Goal: Task Accomplishment & Management: Manage account settings

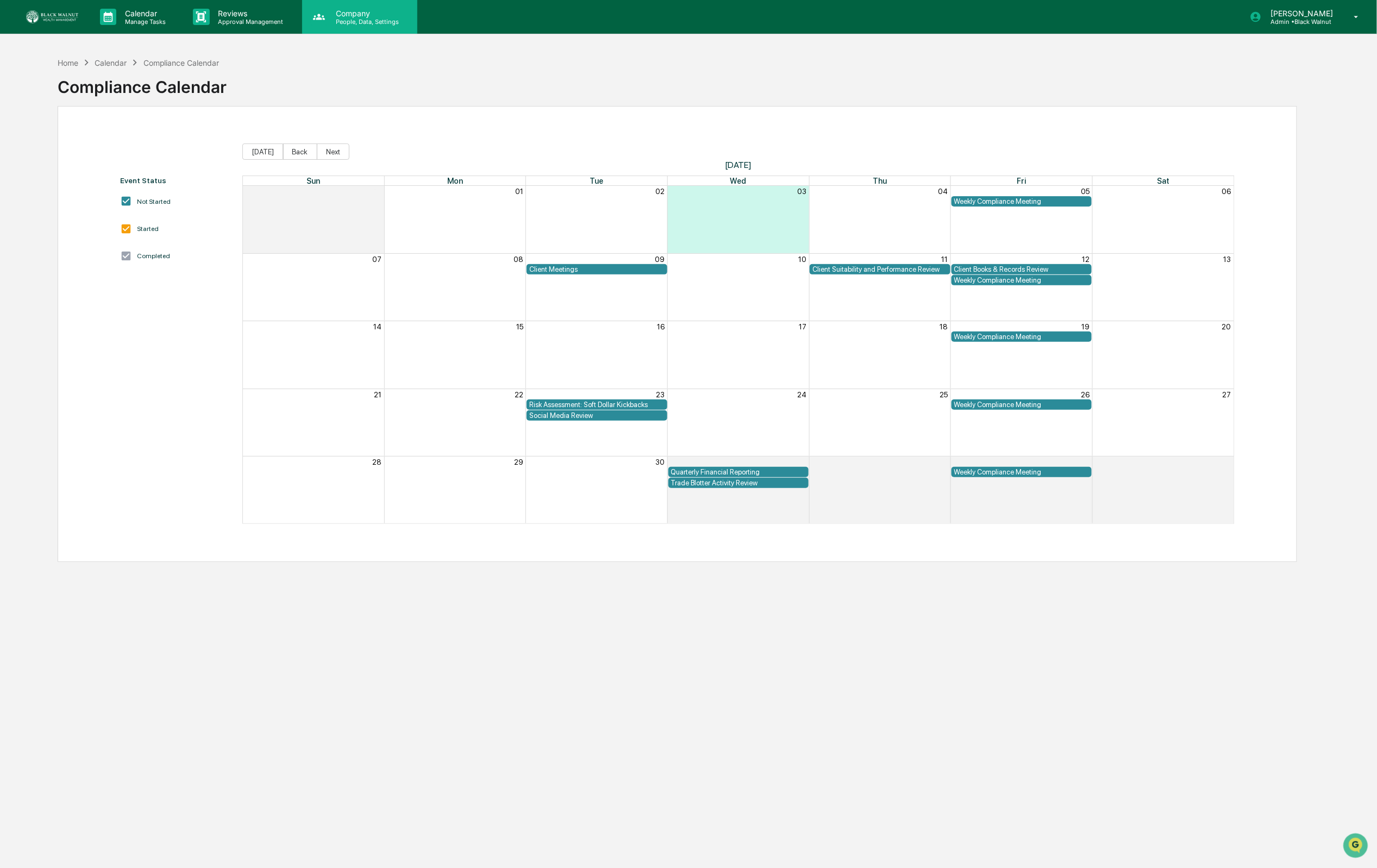
scroll to position [2, 0]
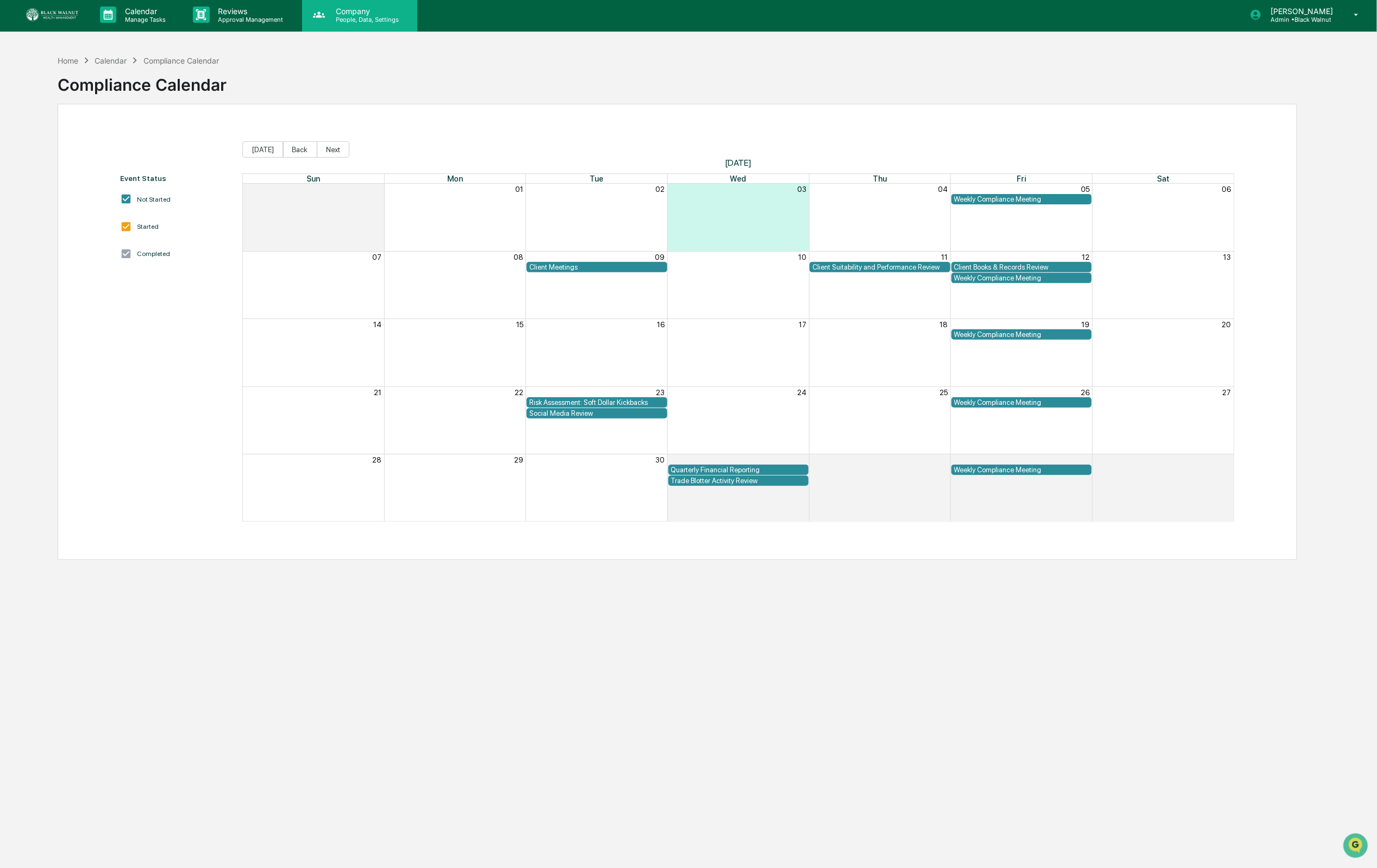
click at [330, 25] on div "Company People, Data, Settings" at bounding box center [360, 14] width 115 height 34
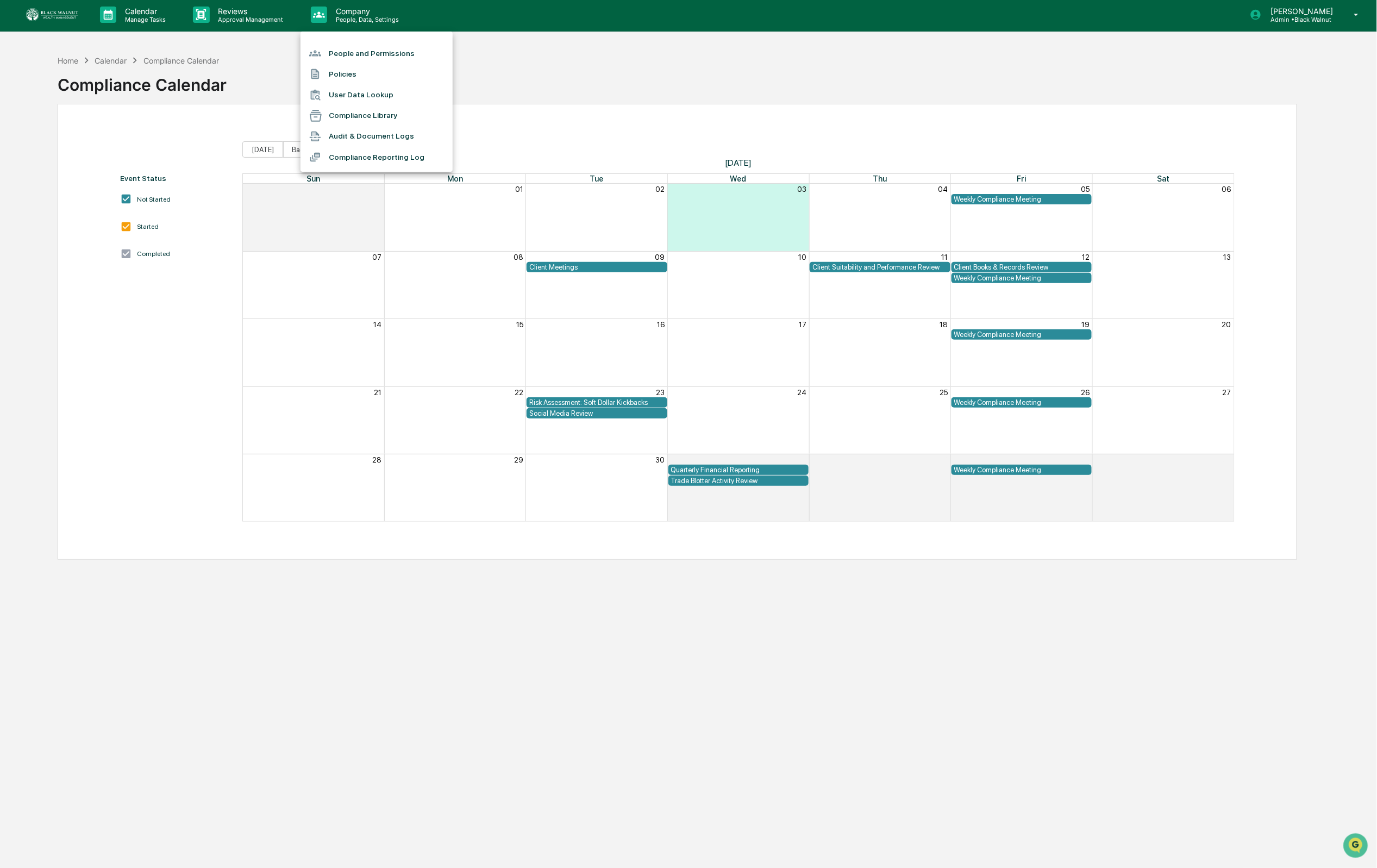
click at [354, 59] on li "People and Permissions" at bounding box center [376, 53] width 152 height 20
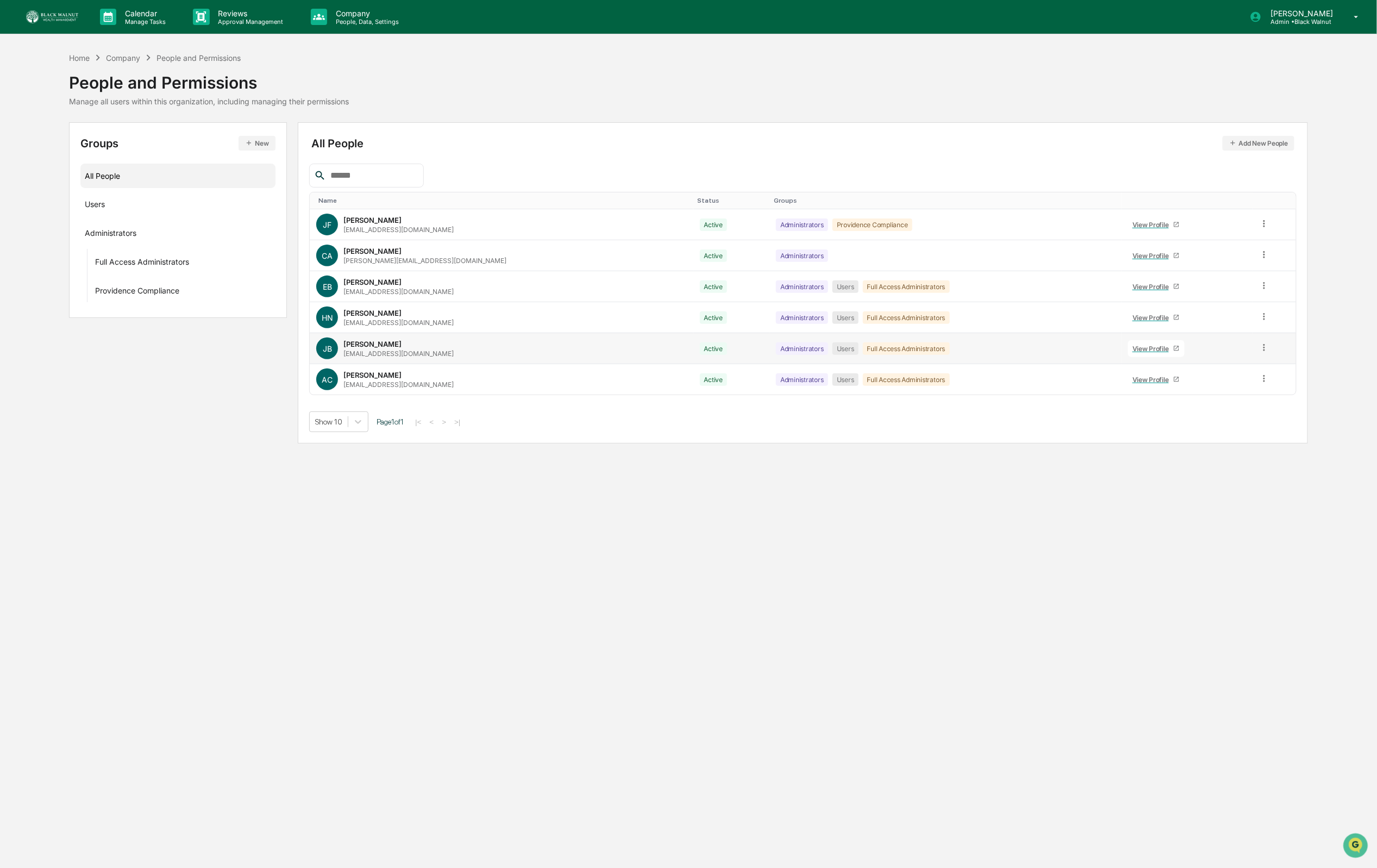
click at [1259, 350] on icon at bounding box center [1264, 347] width 10 height 10
click at [1229, 428] on div "Reset Password" at bounding box center [1215, 430] width 90 height 13
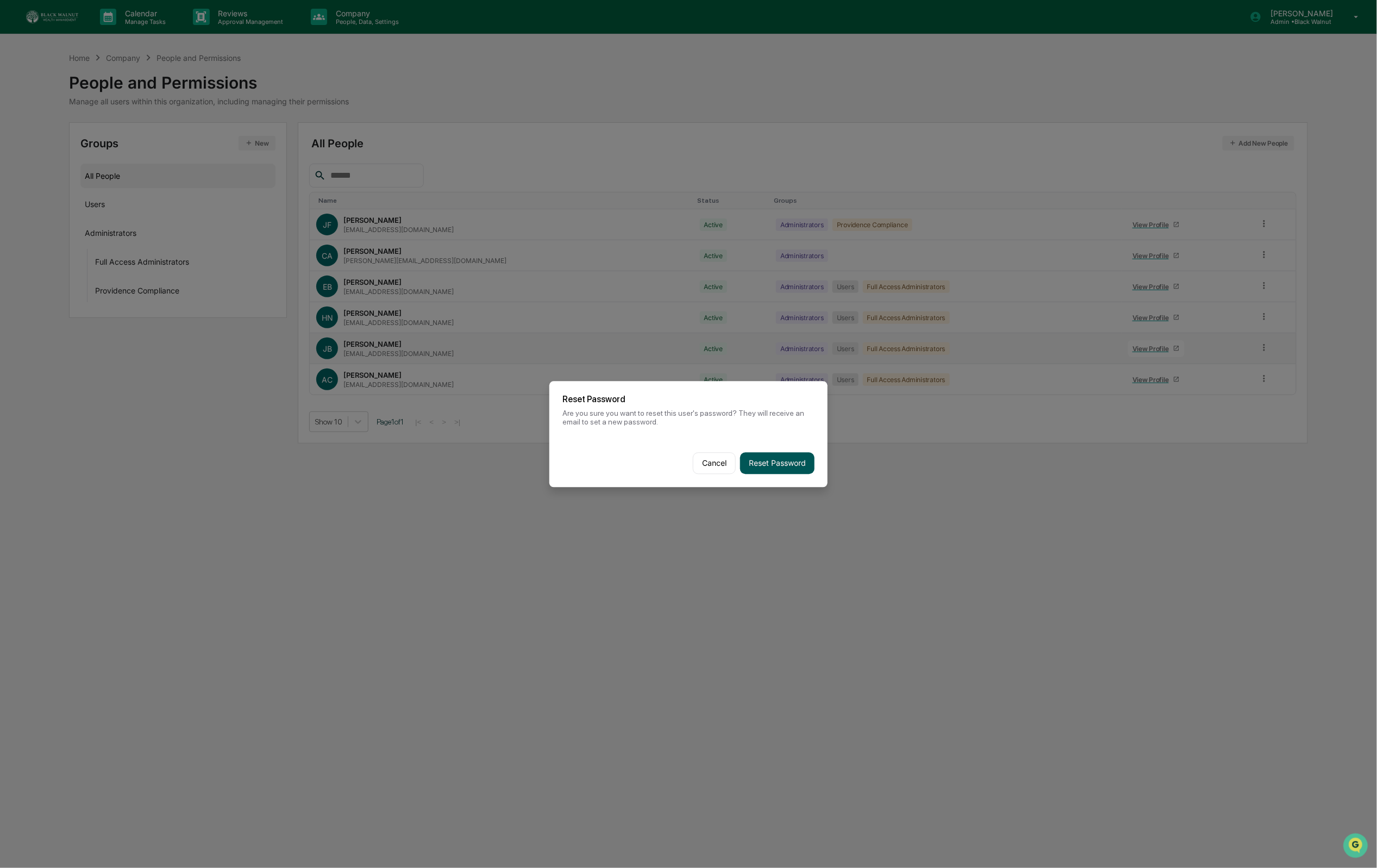
click at [776, 465] on button "Reset Password" at bounding box center [777, 463] width 74 height 22
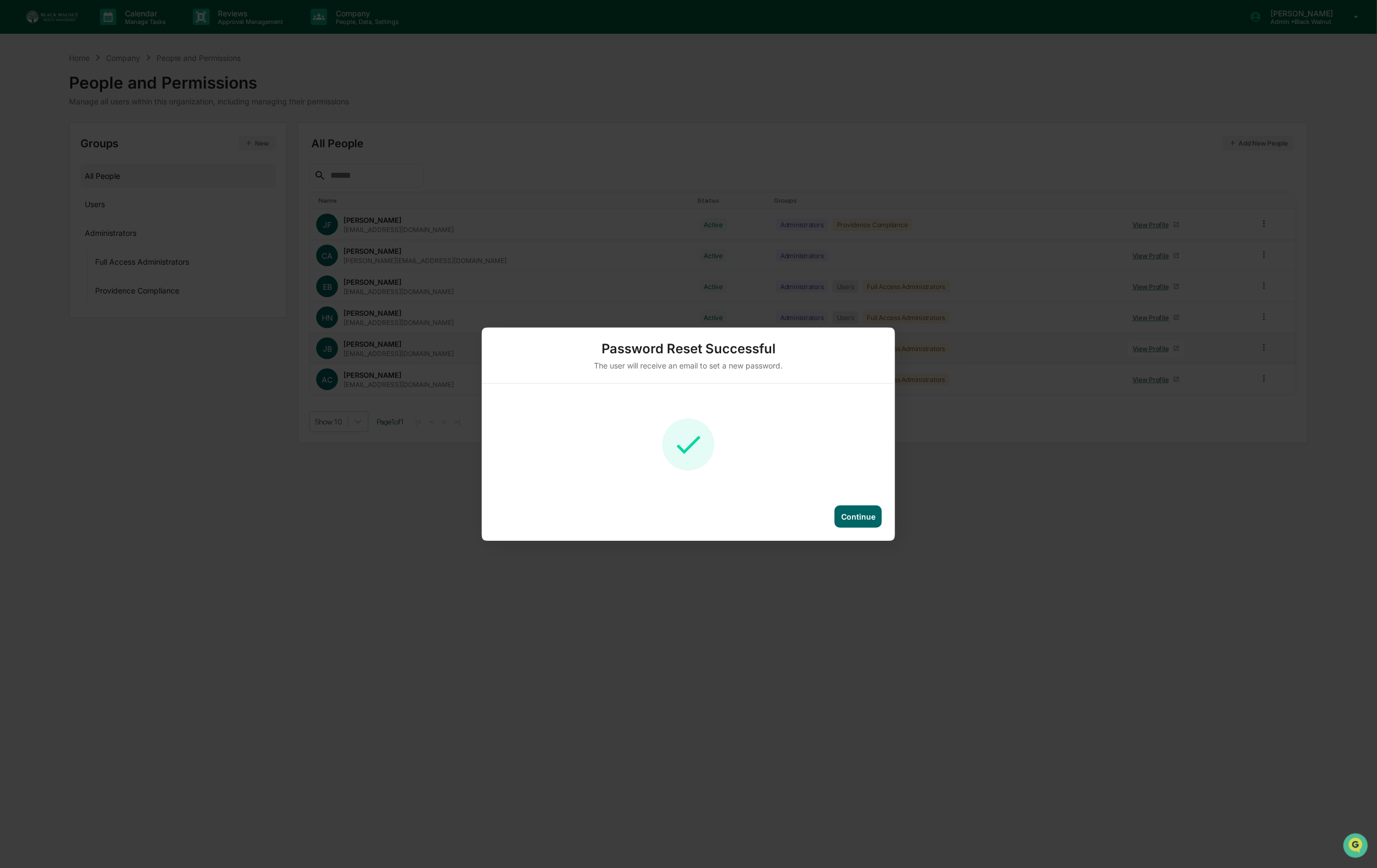
click at [874, 515] on div "Continue" at bounding box center [858, 516] width 34 height 9
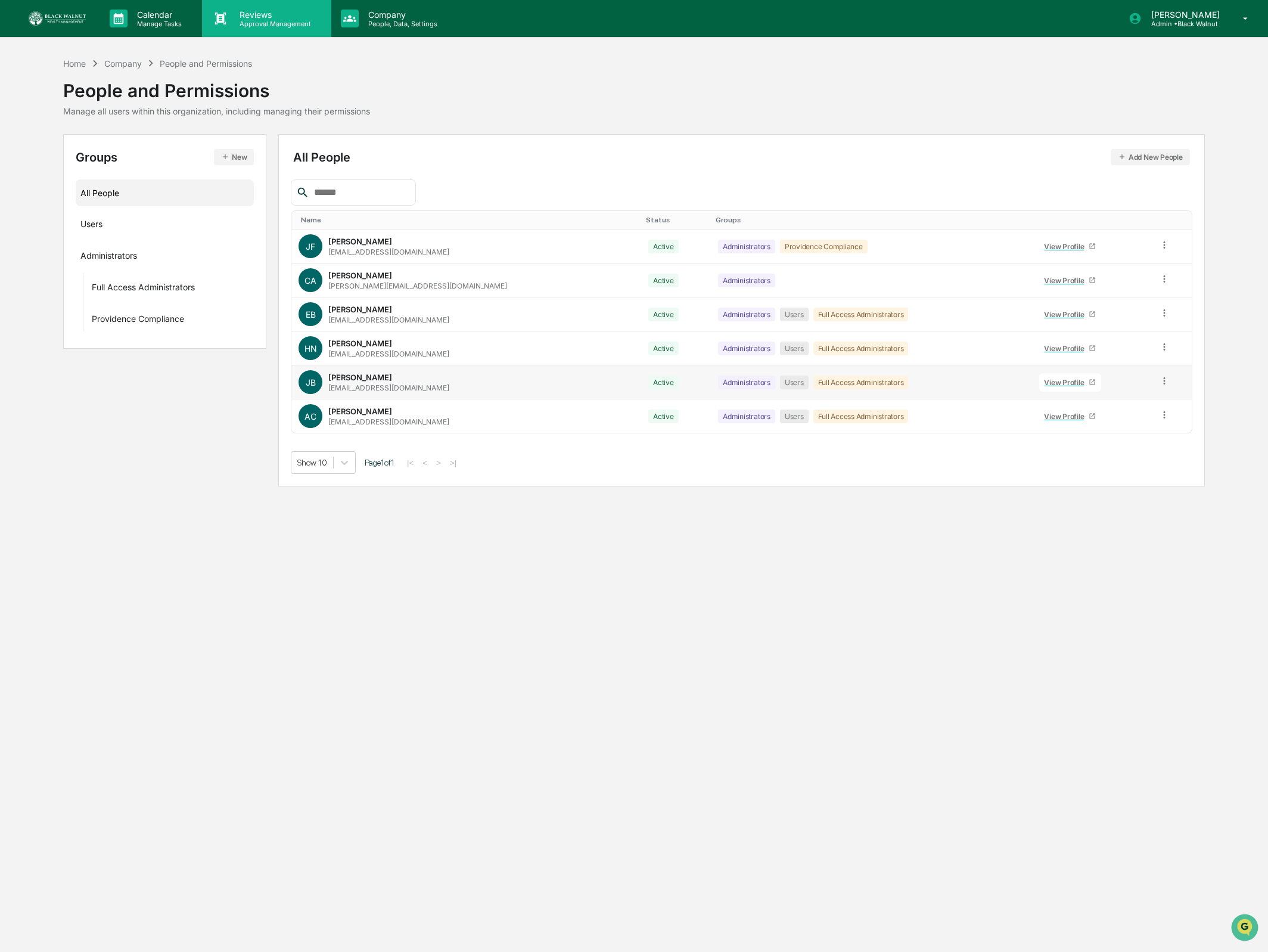
click at [243, 26] on p "Approval Management" at bounding box center [273, 24] width 87 height 9
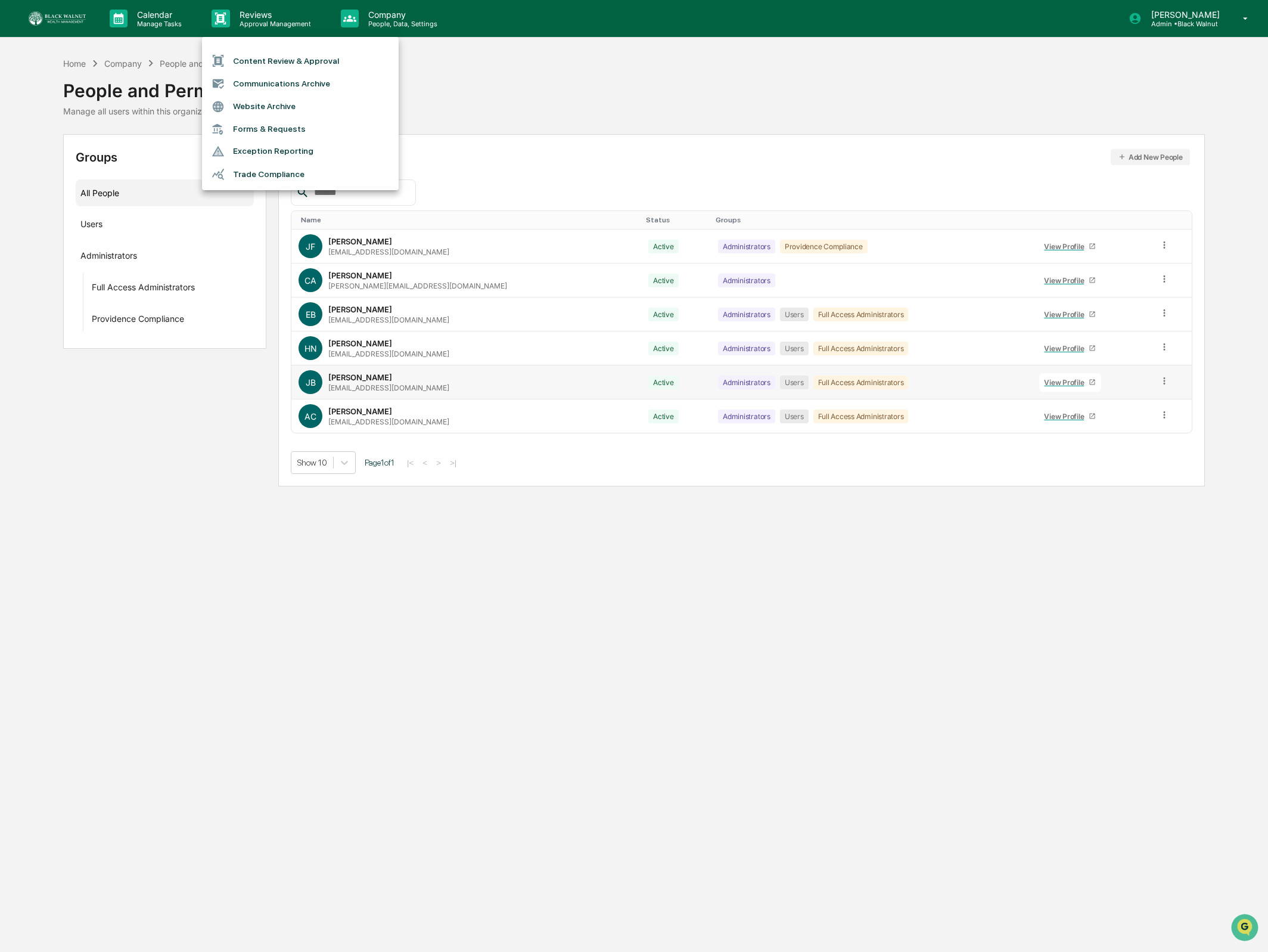
click at [394, 16] on div at bounding box center [634, 476] width 1268 height 952
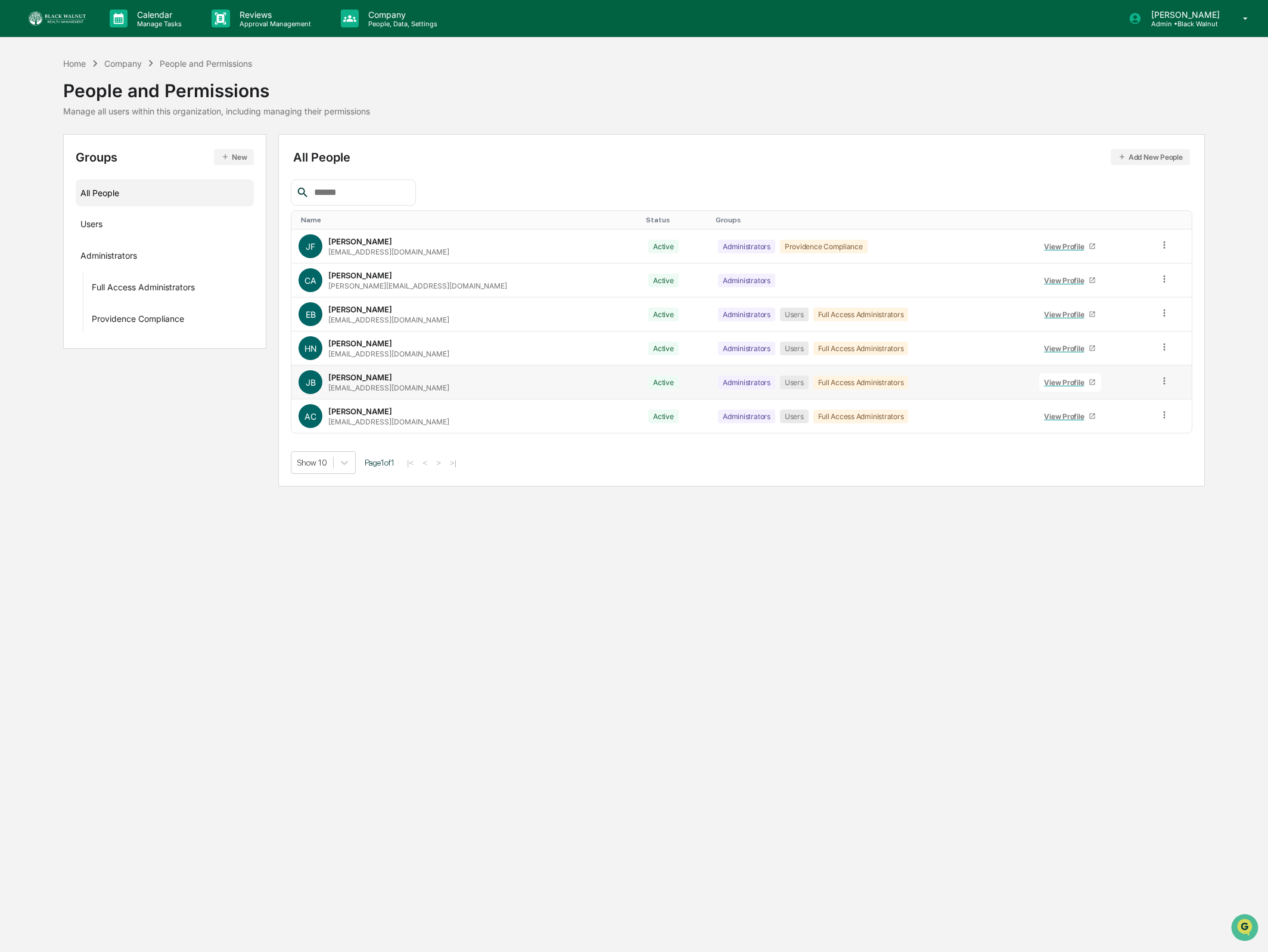
click at [388, 20] on p "People, Data, Settings" at bounding box center [401, 24] width 85 height 9
click at [172, 16] on div at bounding box center [634, 476] width 1268 height 952
click at [155, 21] on p "Manage Tasks" at bounding box center [157, 24] width 60 height 9
click at [214, 20] on div at bounding box center [634, 476] width 1268 height 952
click at [241, 20] on p "Approval Management" at bounding box center [273, 24] width 87 height 9
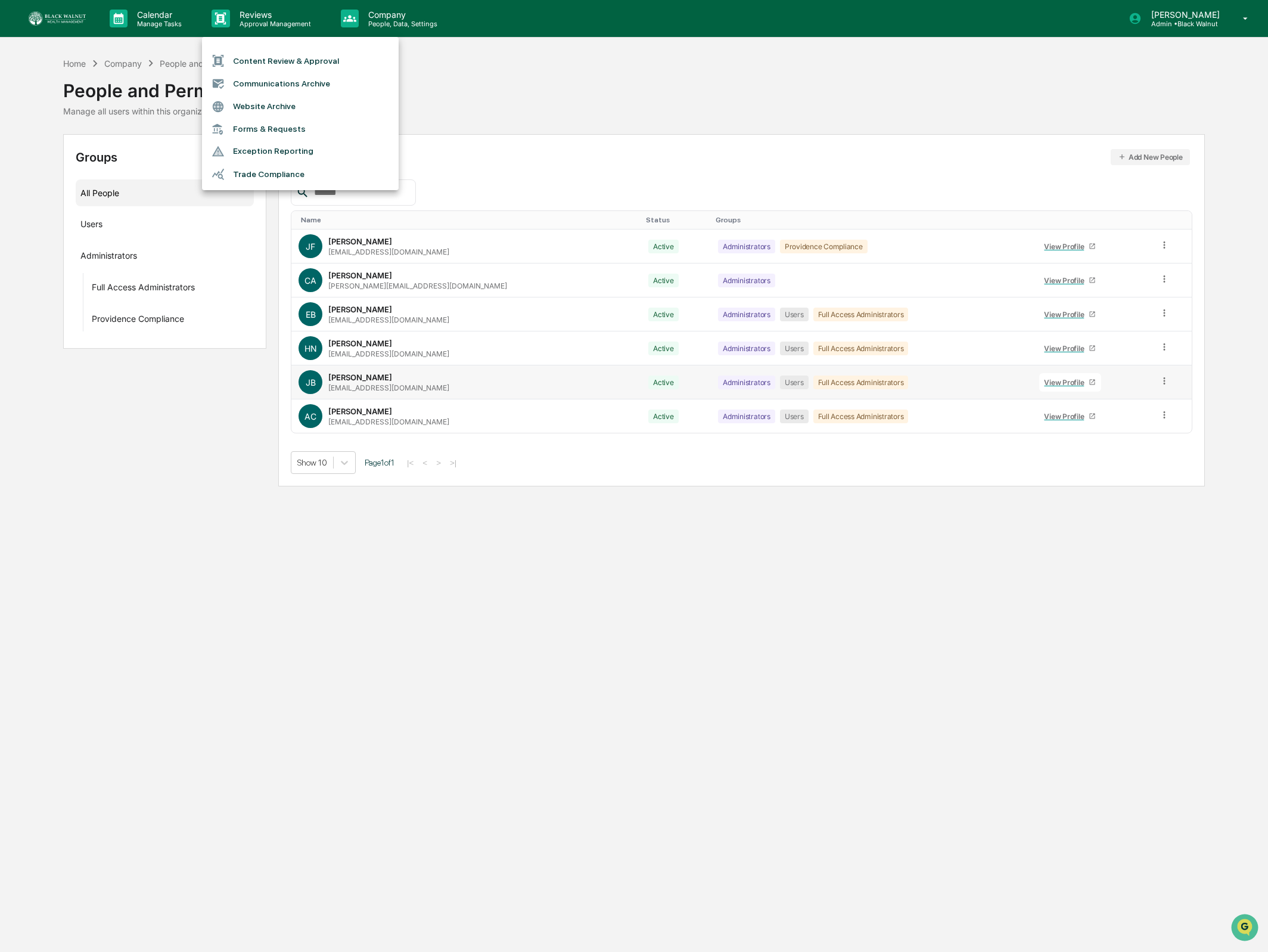
click at [381, 9] on div at bounding box center [634, 476] width 1268 height 952
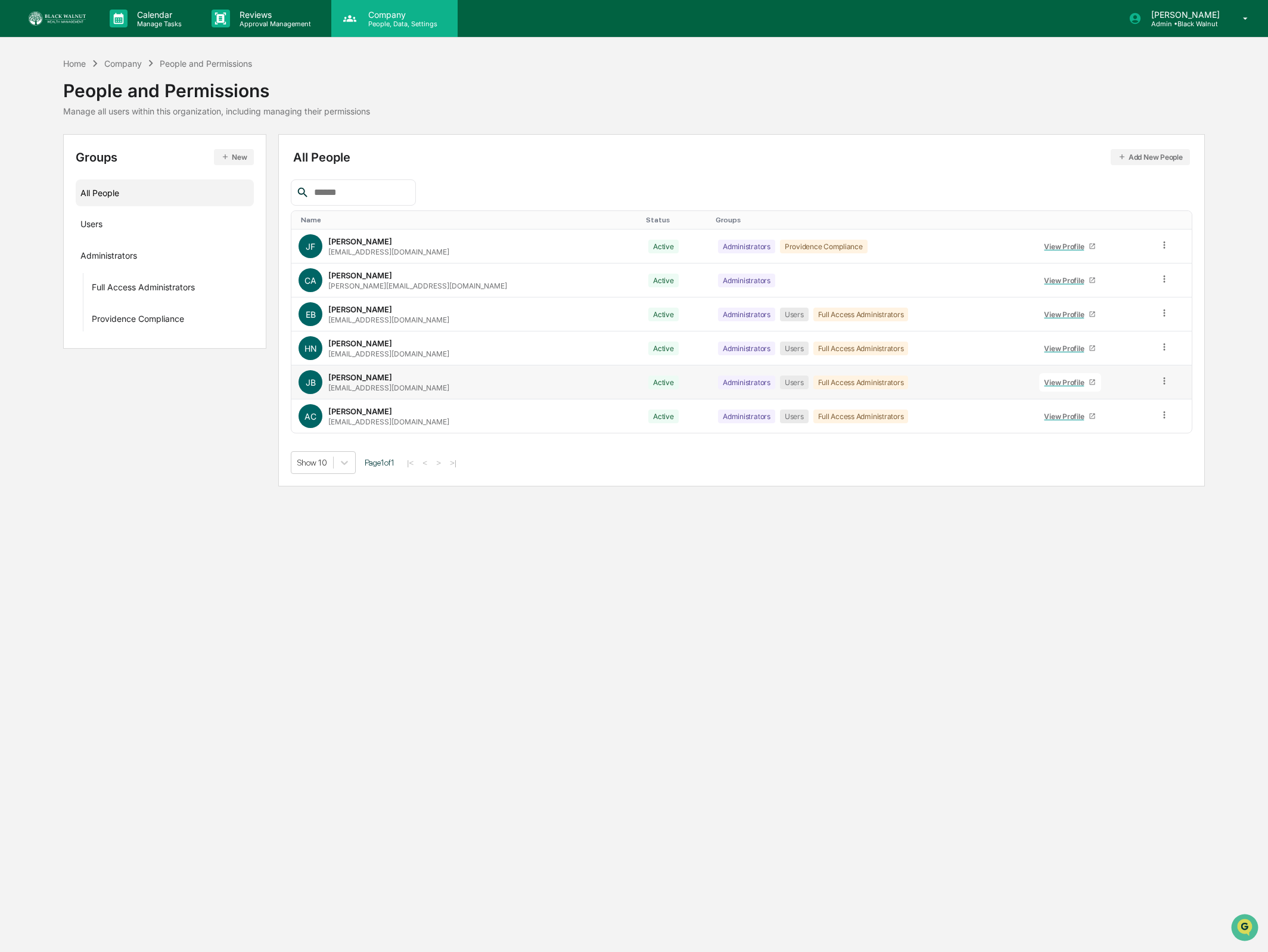
click at [379, 18] on p "Company" at bounding box center [401, 14] width 85 height 10
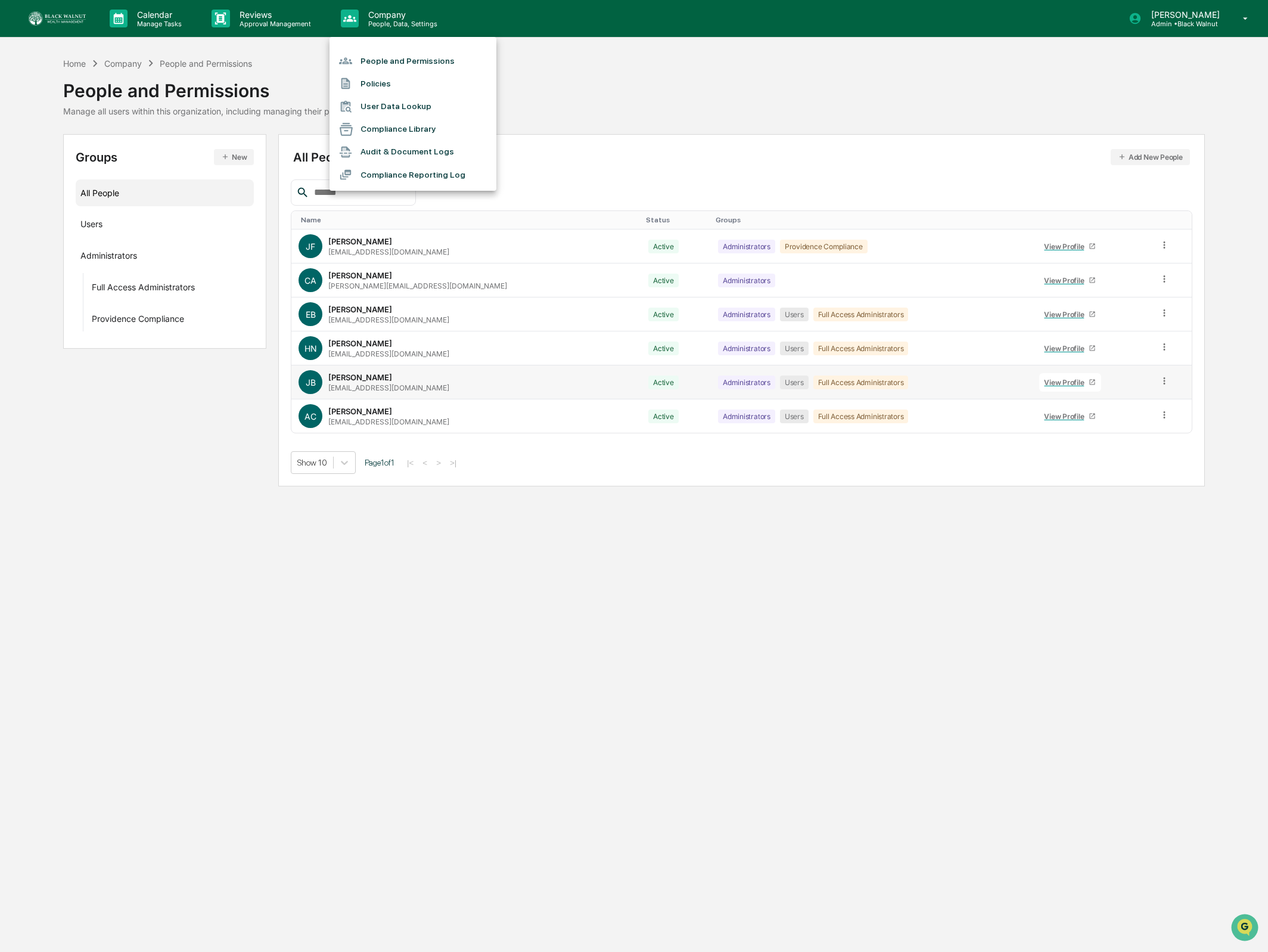
click at [59, 22] on div at bounding box center [634, 476] width 1268 height 952
click at [60, 17] on img at bounding box center [57, 18] width 57 height 14
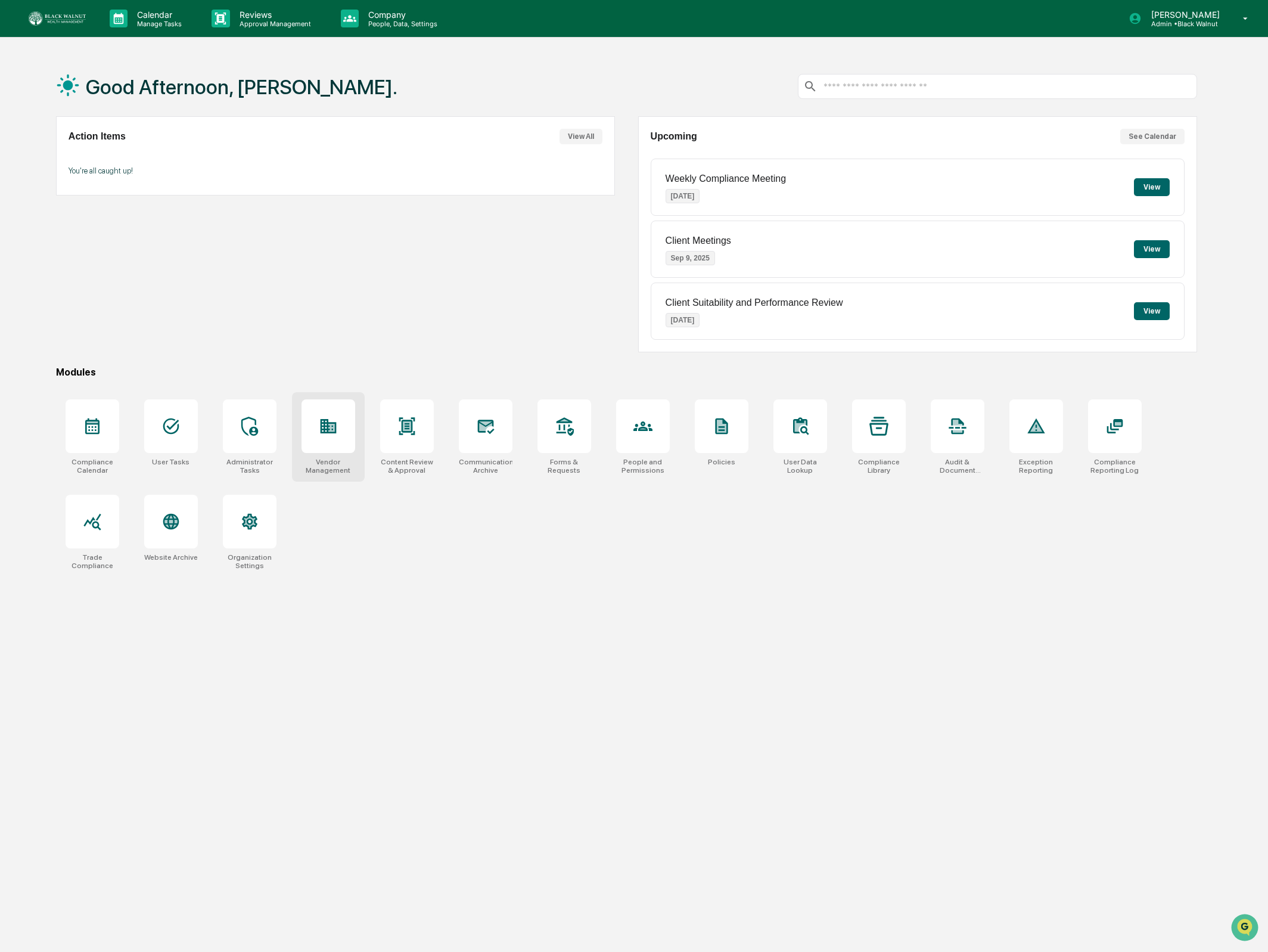
click at [334, 431] on icon at bounding box center [328, 426] width 19 height 19
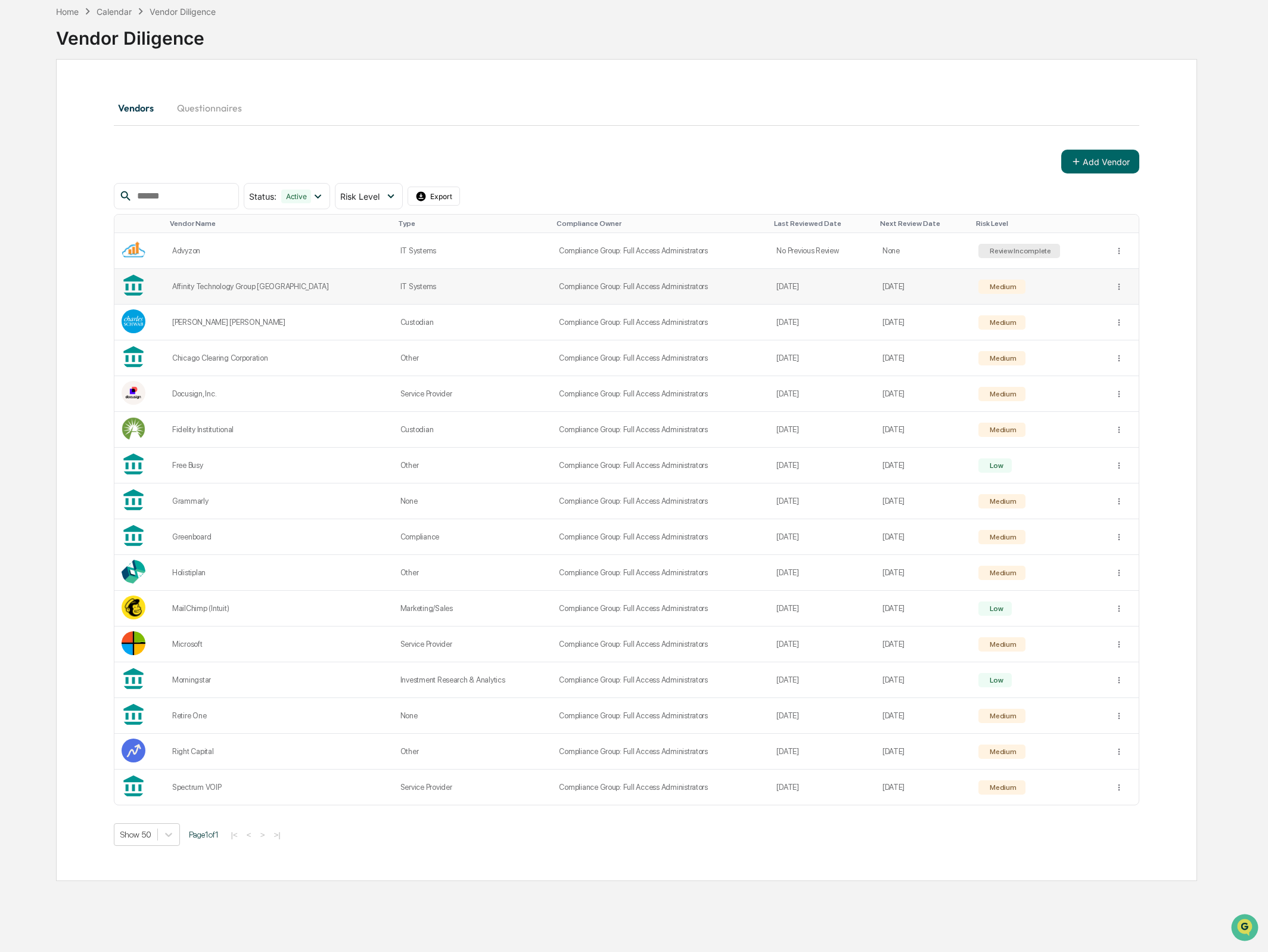
click at [393, 296] on td "IT Systems" at bounding box center [473, 286] width 159 height 36
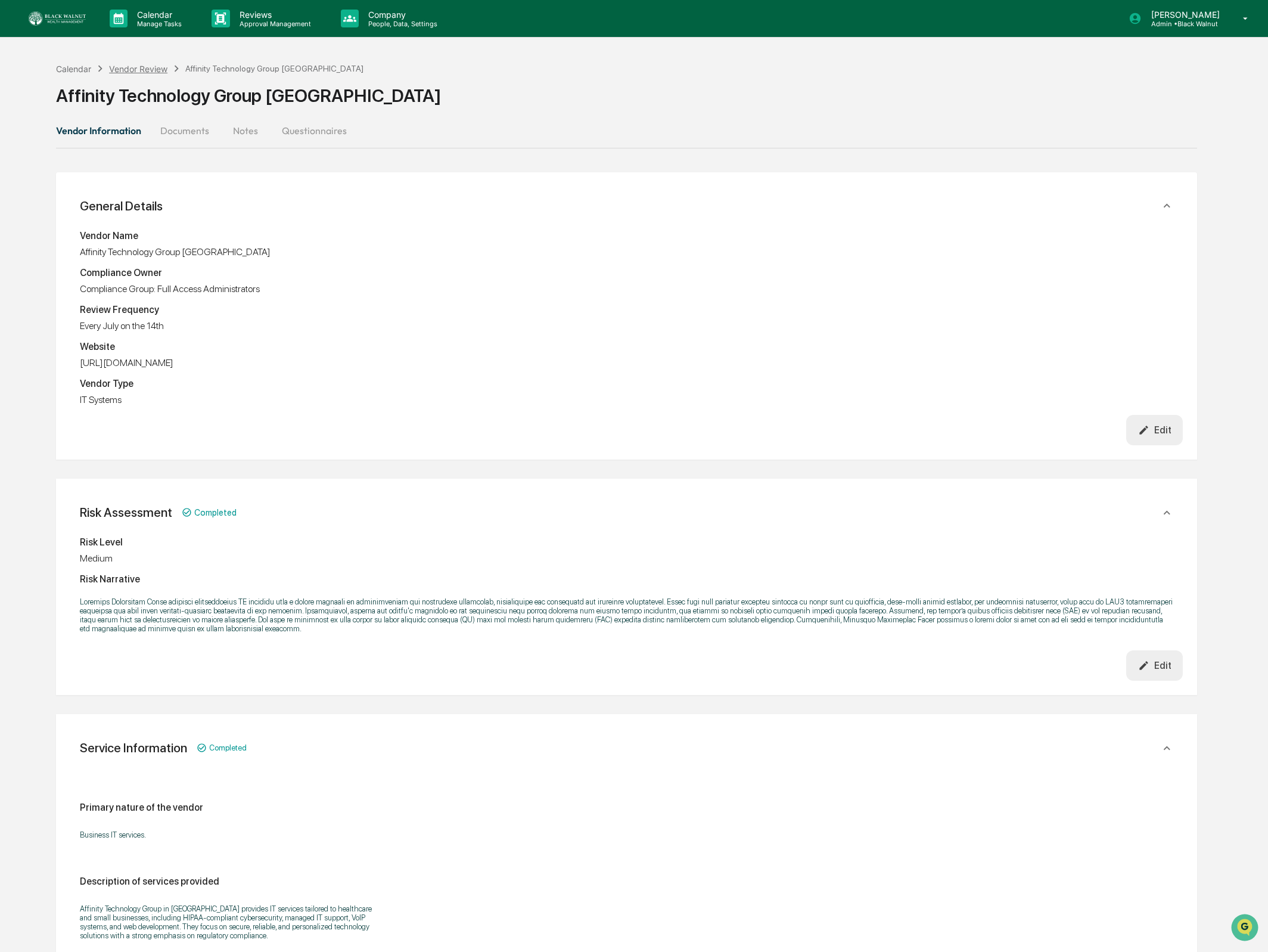
click at [138, 71] on div "Vendor Review" at bounding box center [138, 68] width 59 height 10
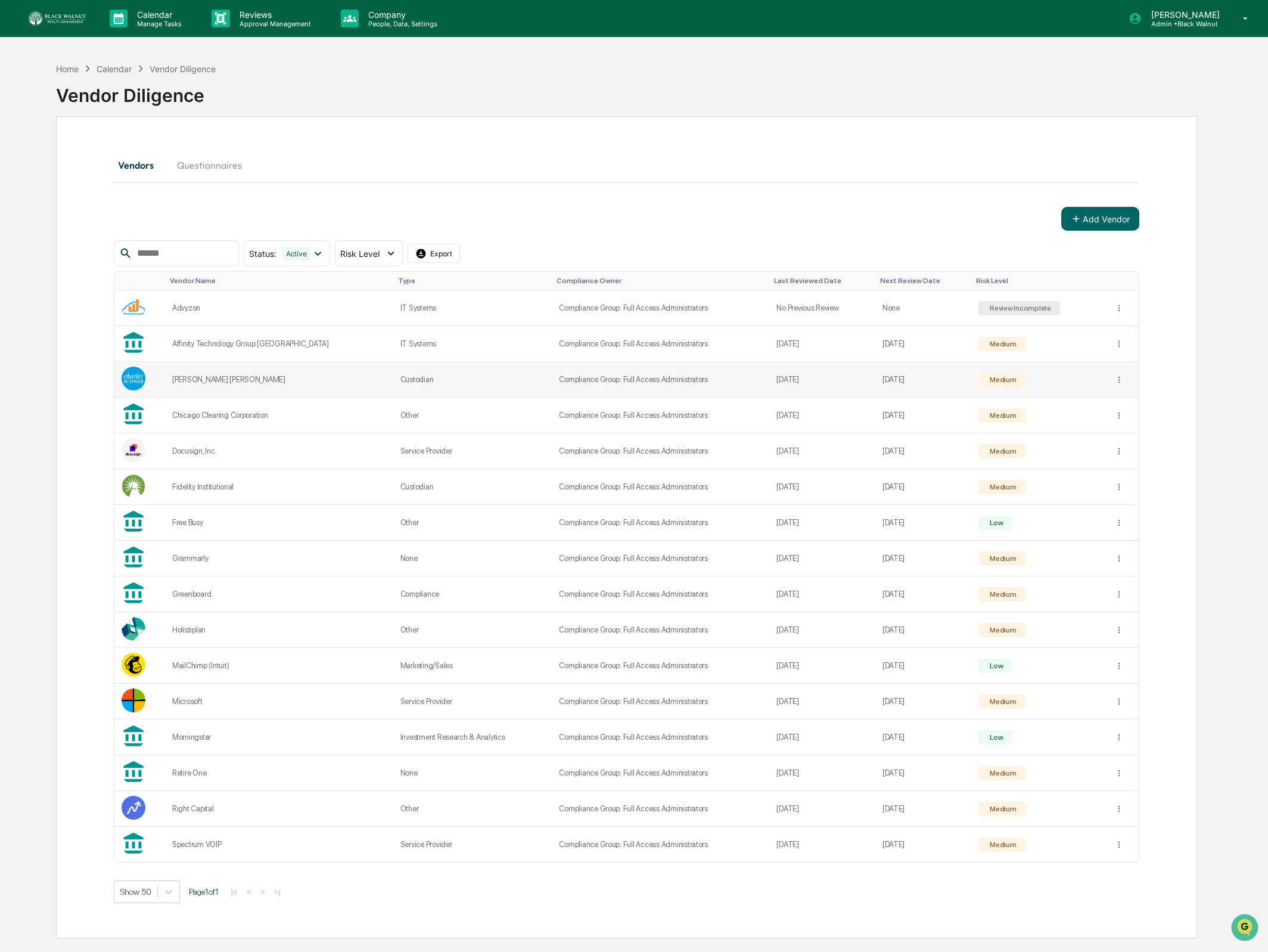
click at [224, 373] on td "Charles Schwab" at bounding box center [279, 379] width 228 height 36
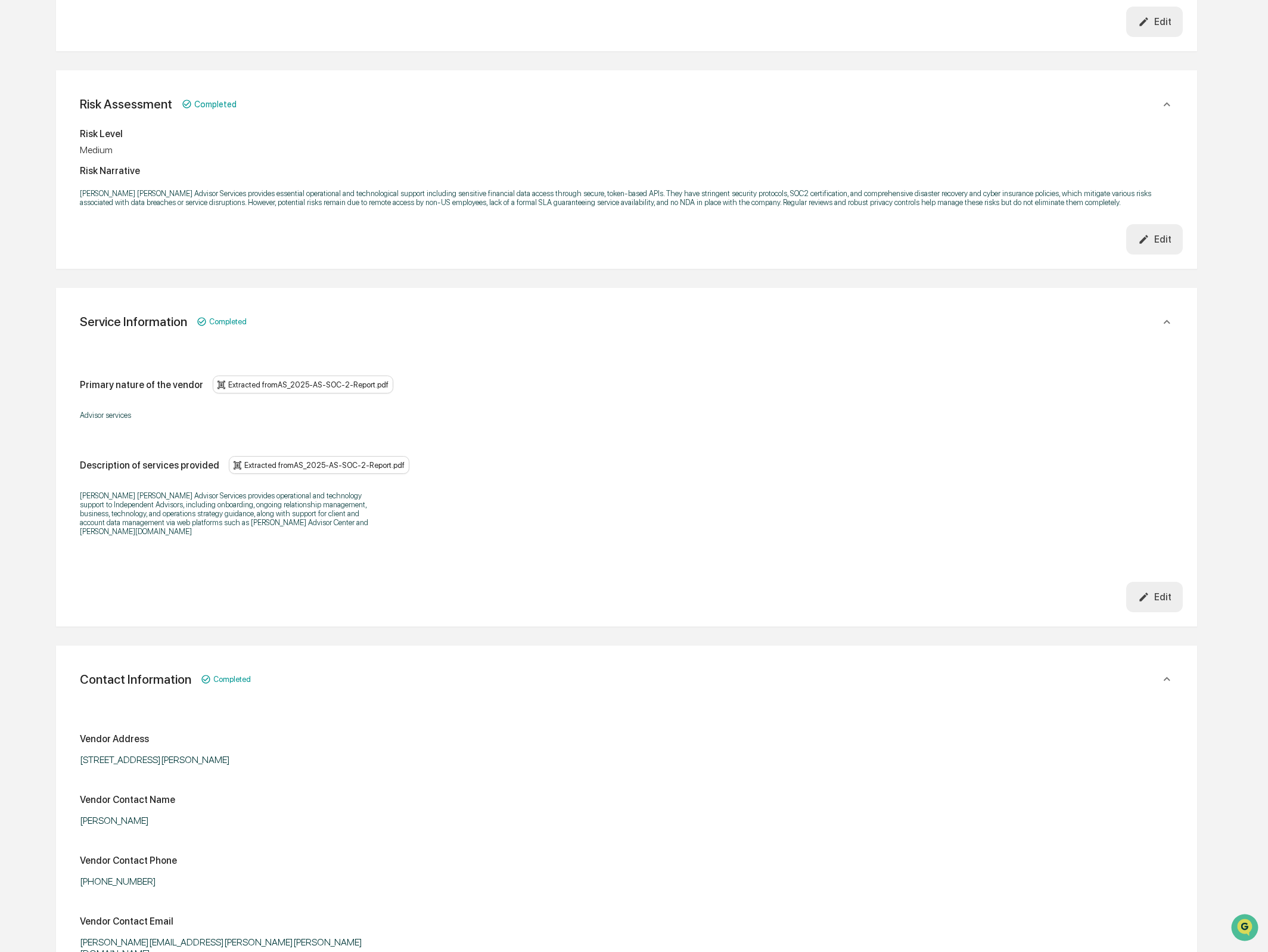
scroll to position [481, 0]
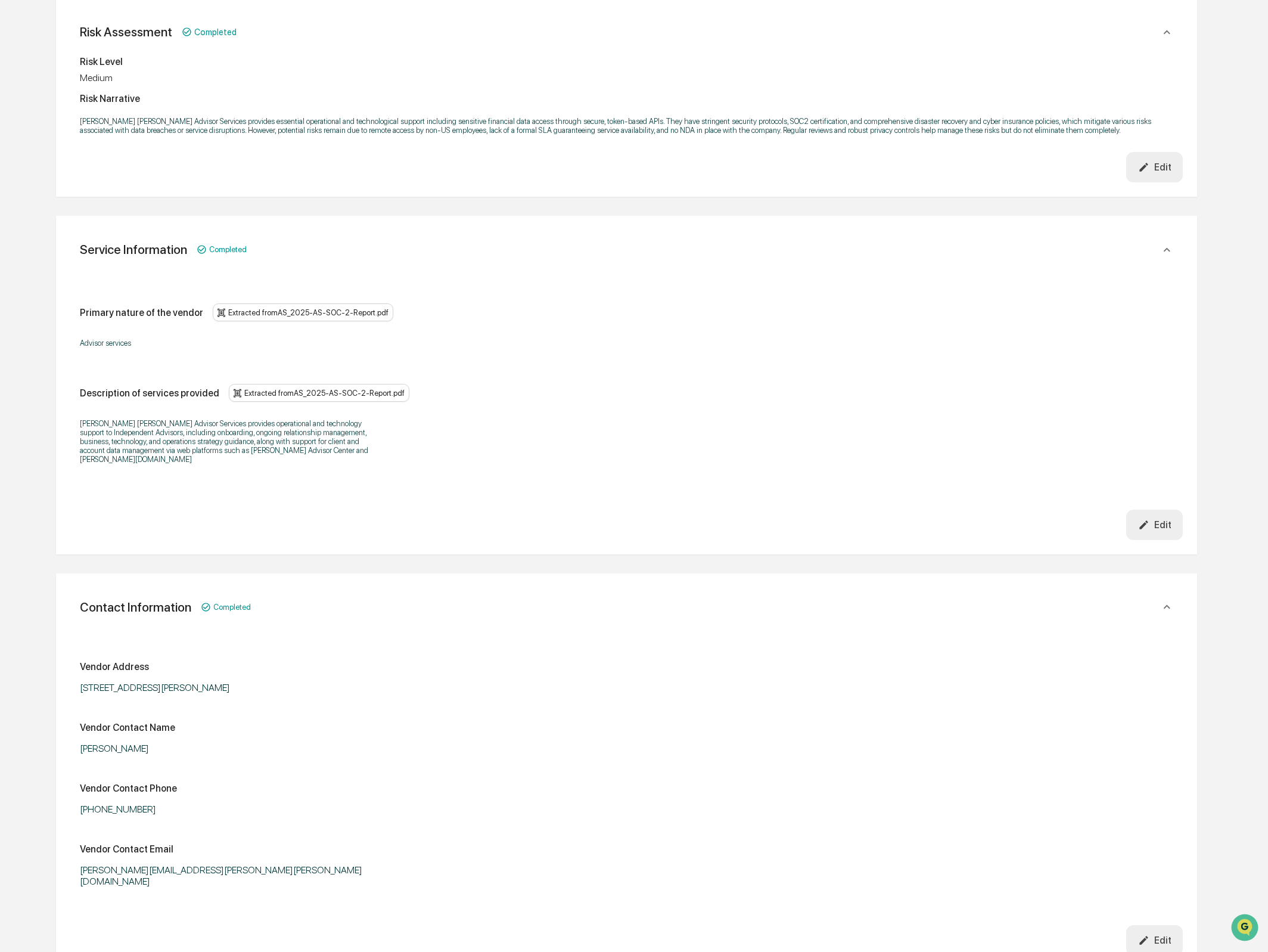
click at [320, 321] on div "Extracted from AS_2025-AS-SOC-2-Report.pdf" at bounding box center [303, 312] width 180 height 18
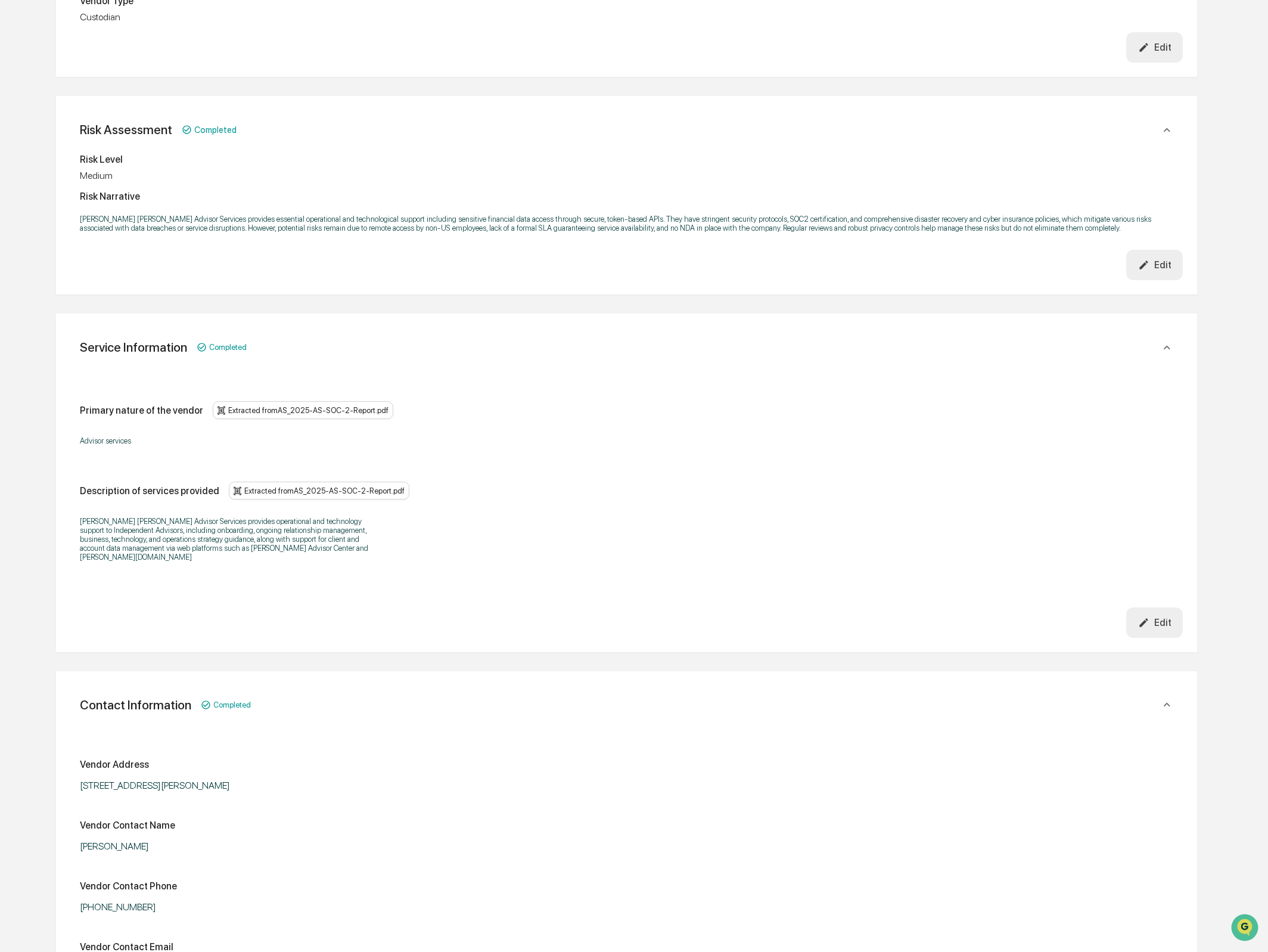
scroll to position [0, 0]
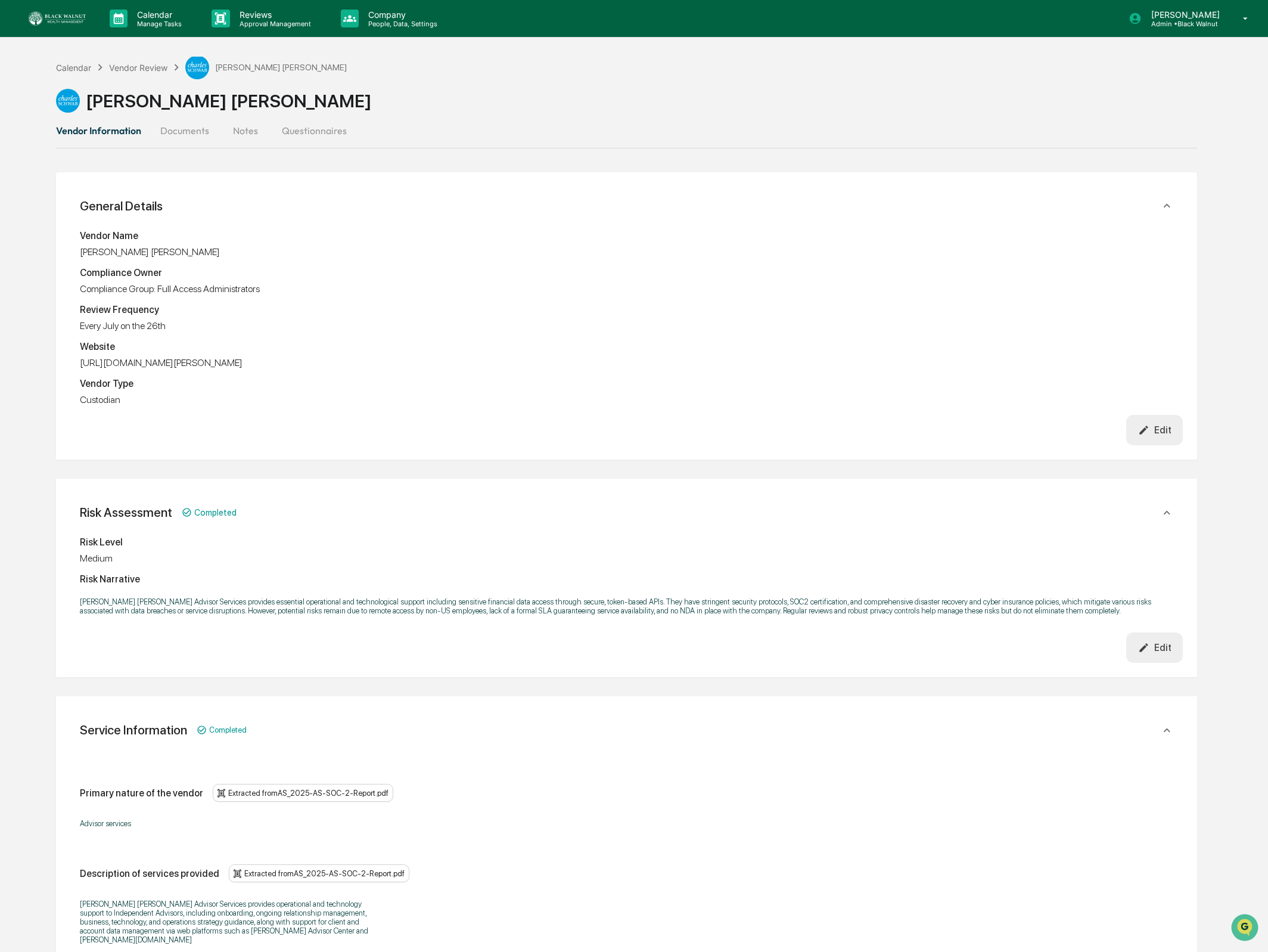
click at [205, 133] on button "Documents" at bounding box center [184, 130] width 68 height 28
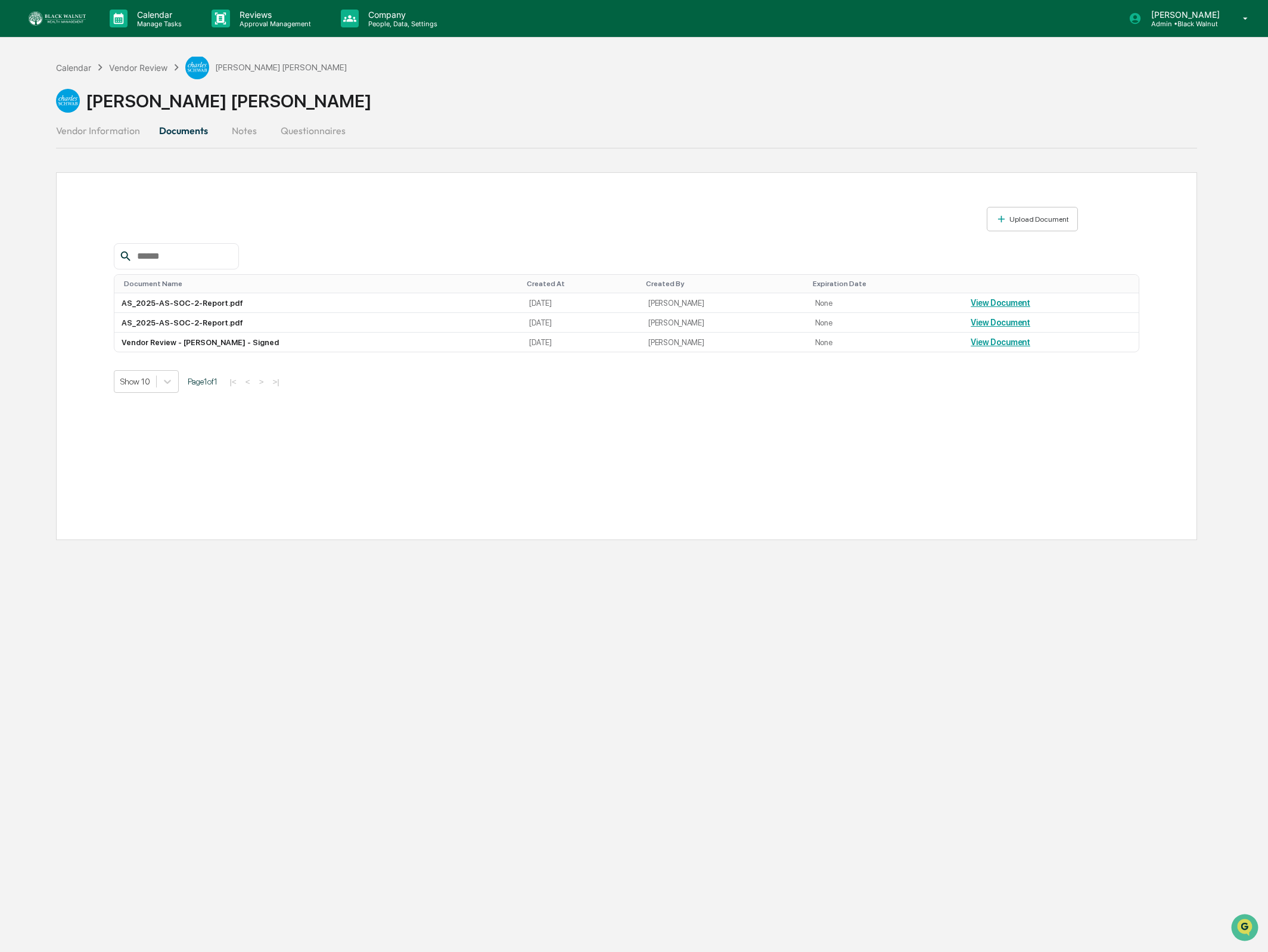
click at [130, 132] on button "Vendor Information" at bounding box center [103, 130] width 93 height 28
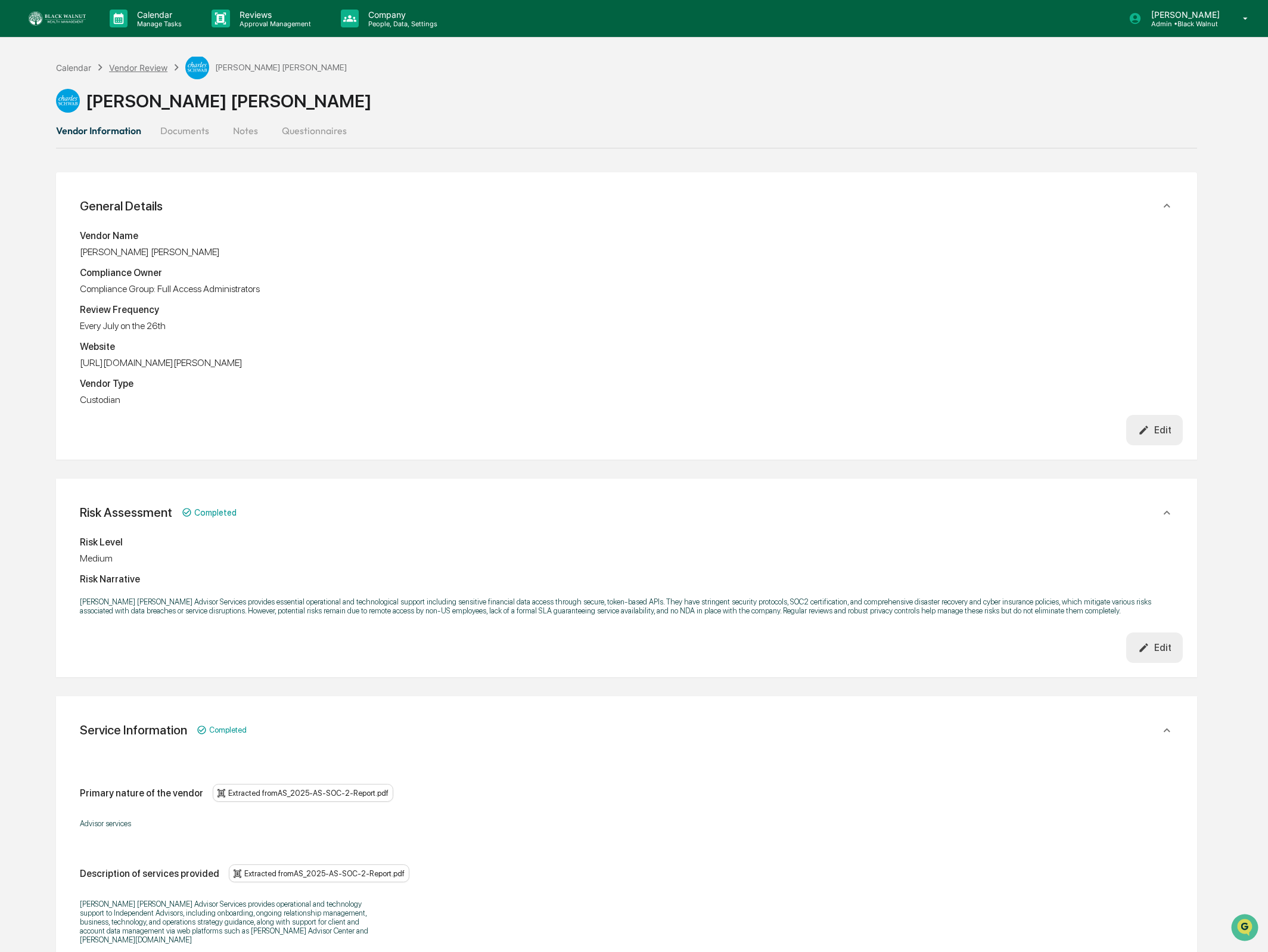
click at [125, 64] on div "Vendor Review" at bounding box center [138, 67] width 59 height 10
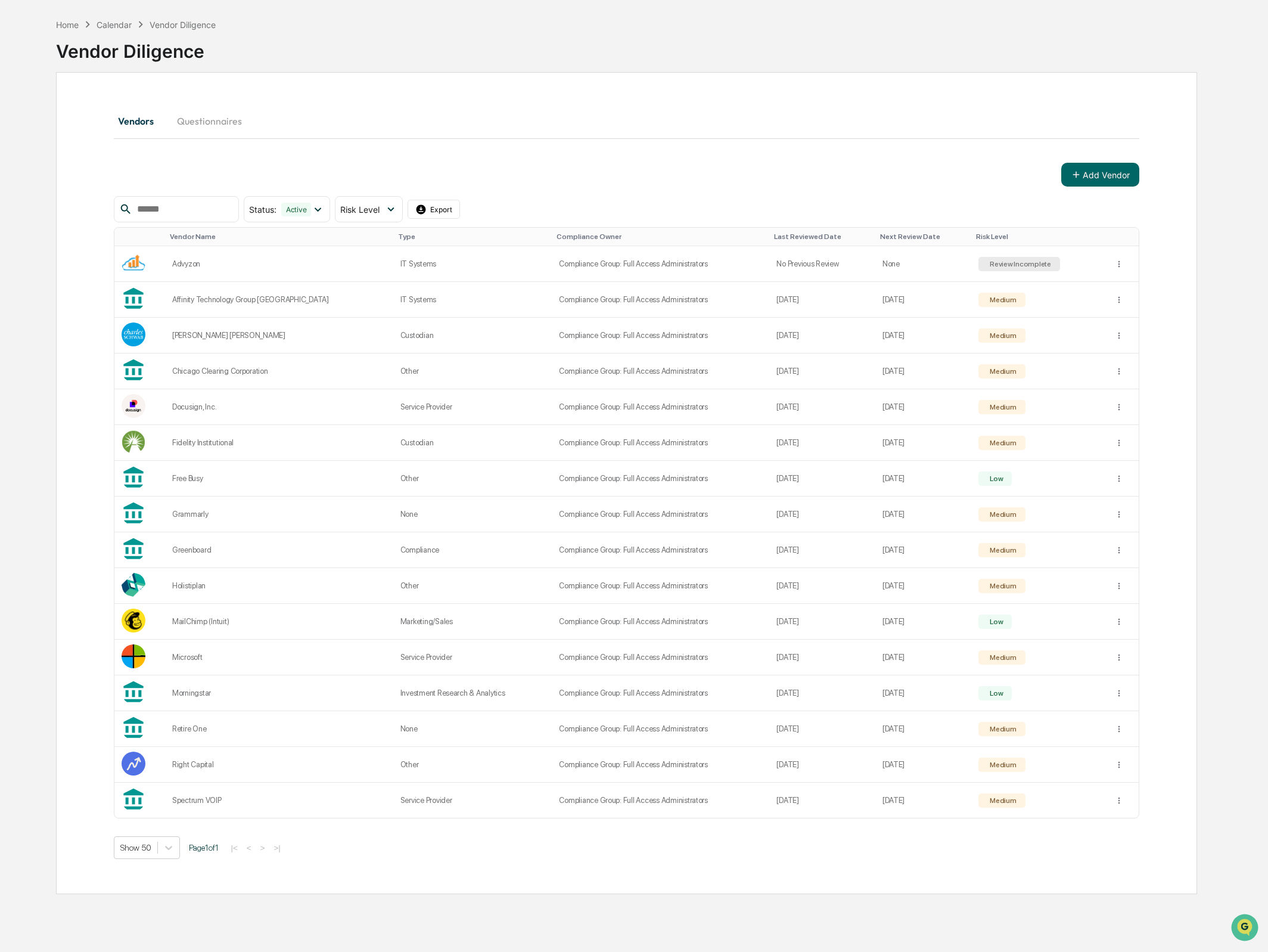
scroll to position [45, 0]
click at [192, 405] on div "Docusign, Inc." at bounding box center [279, 406] width 214 height 9
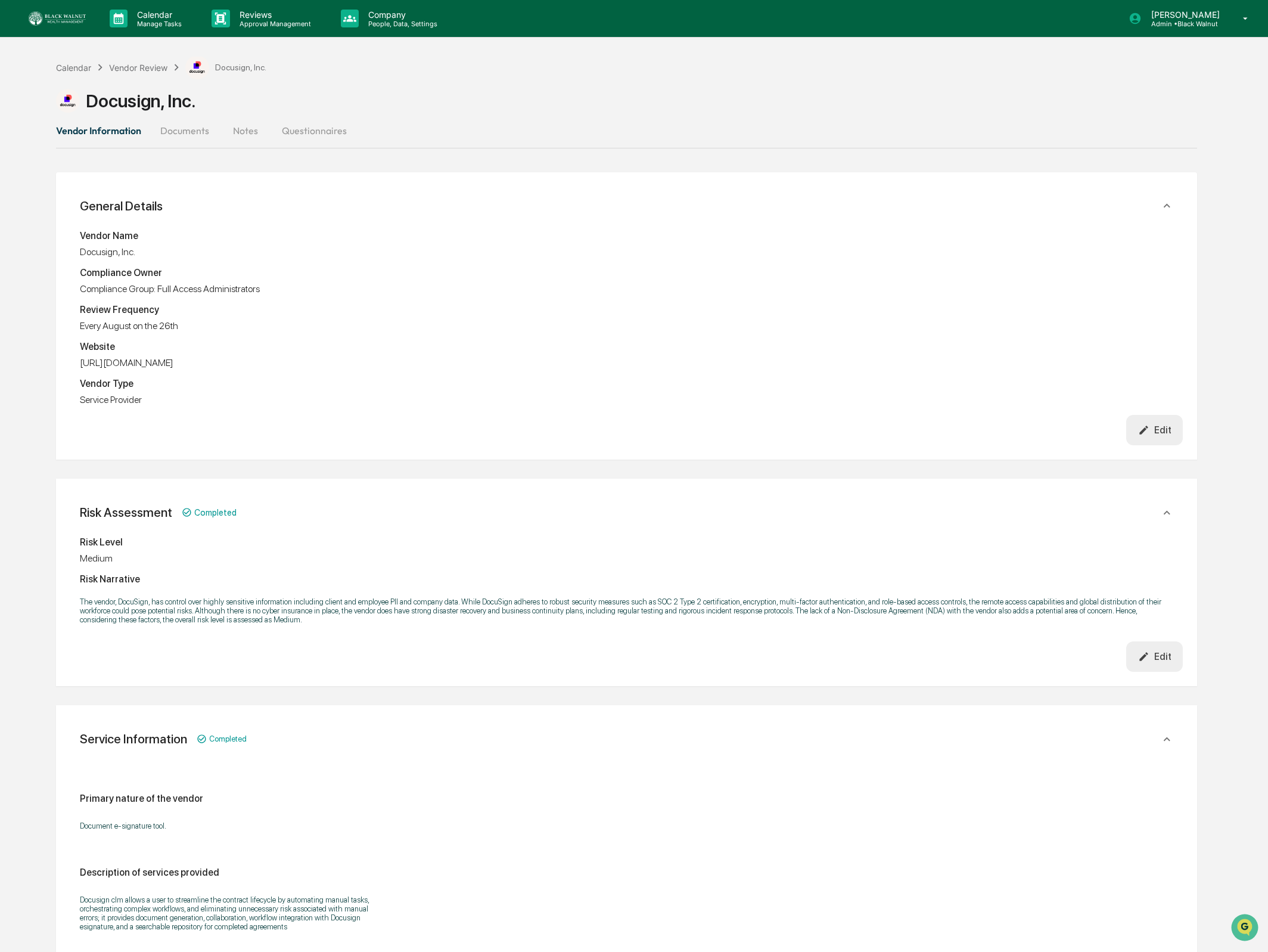
click at [182, 135] on button "Documents" at bounding box center [184, 130] width 68 height 28
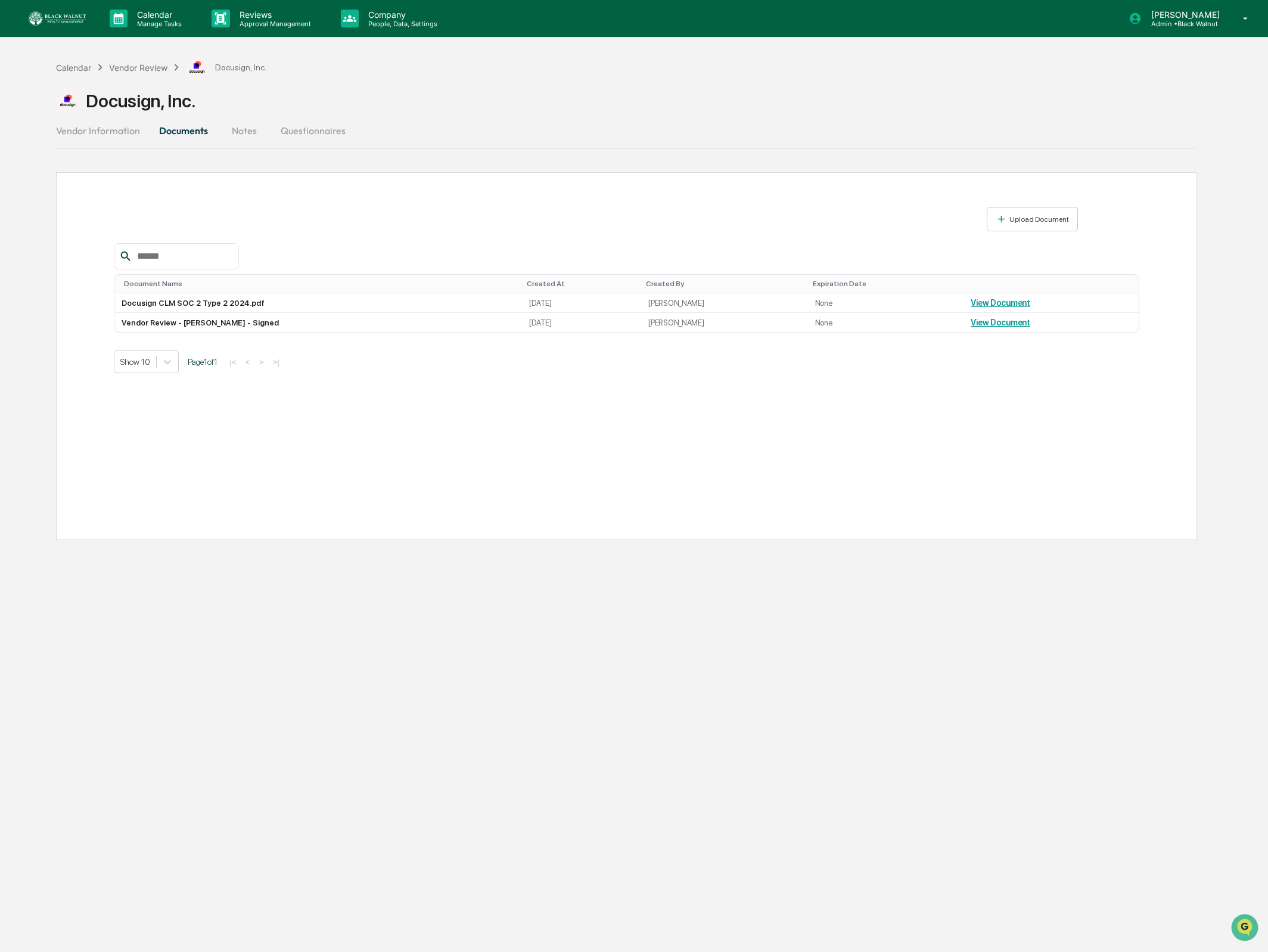
scroll to position [1, 0]
click at [161, 57] on div "Calendar Vendor Review Docusign, Inc." at bounding box center [161, 66] width 211 height 24
click at [152, 64] on div "Vendor Review" at bounding box center [138, 66] width 59 height 10
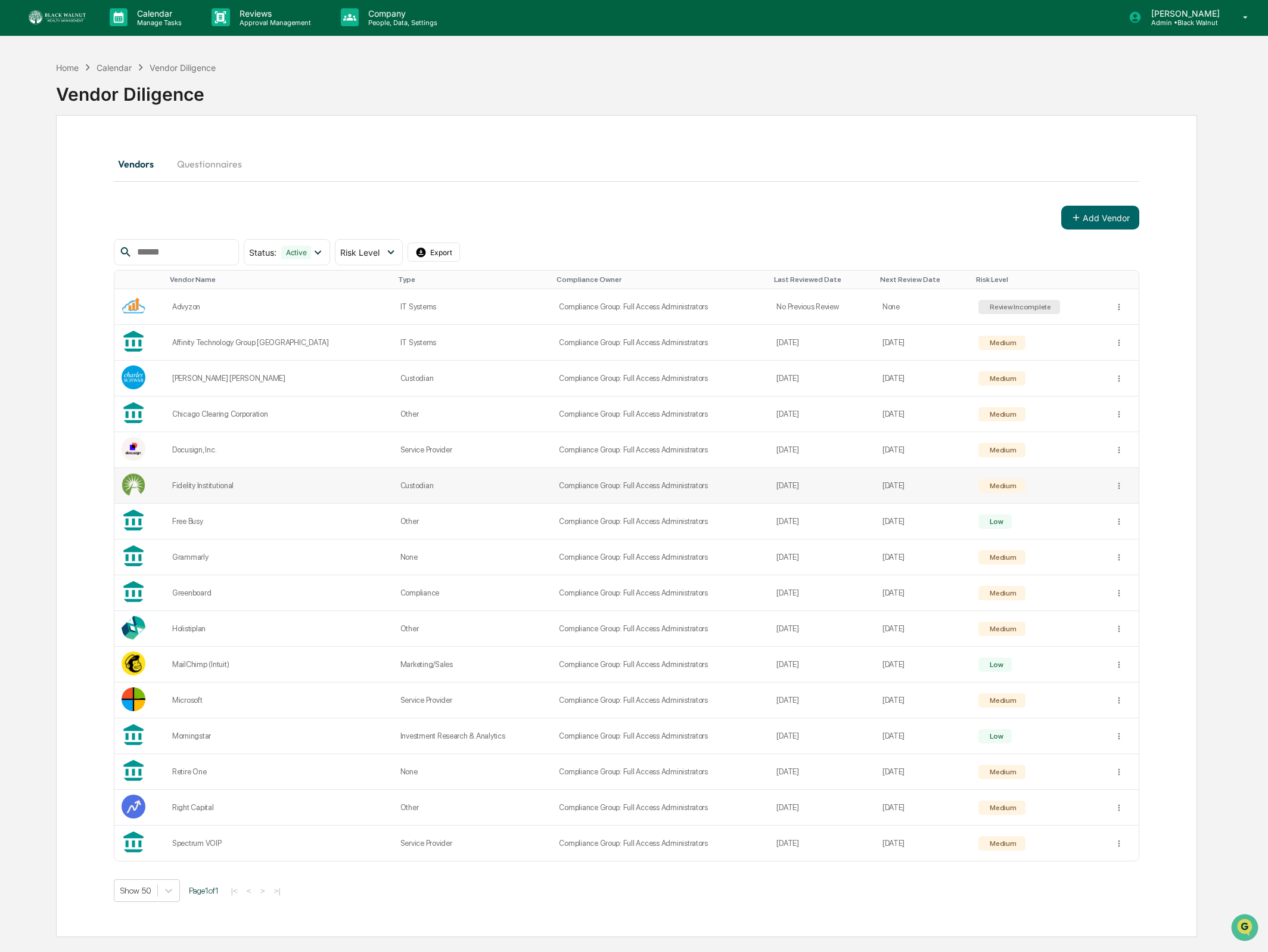
click at [211, 490] on div "Fidelity Institutional" at bounding box center [279, 486] width 214 height 9
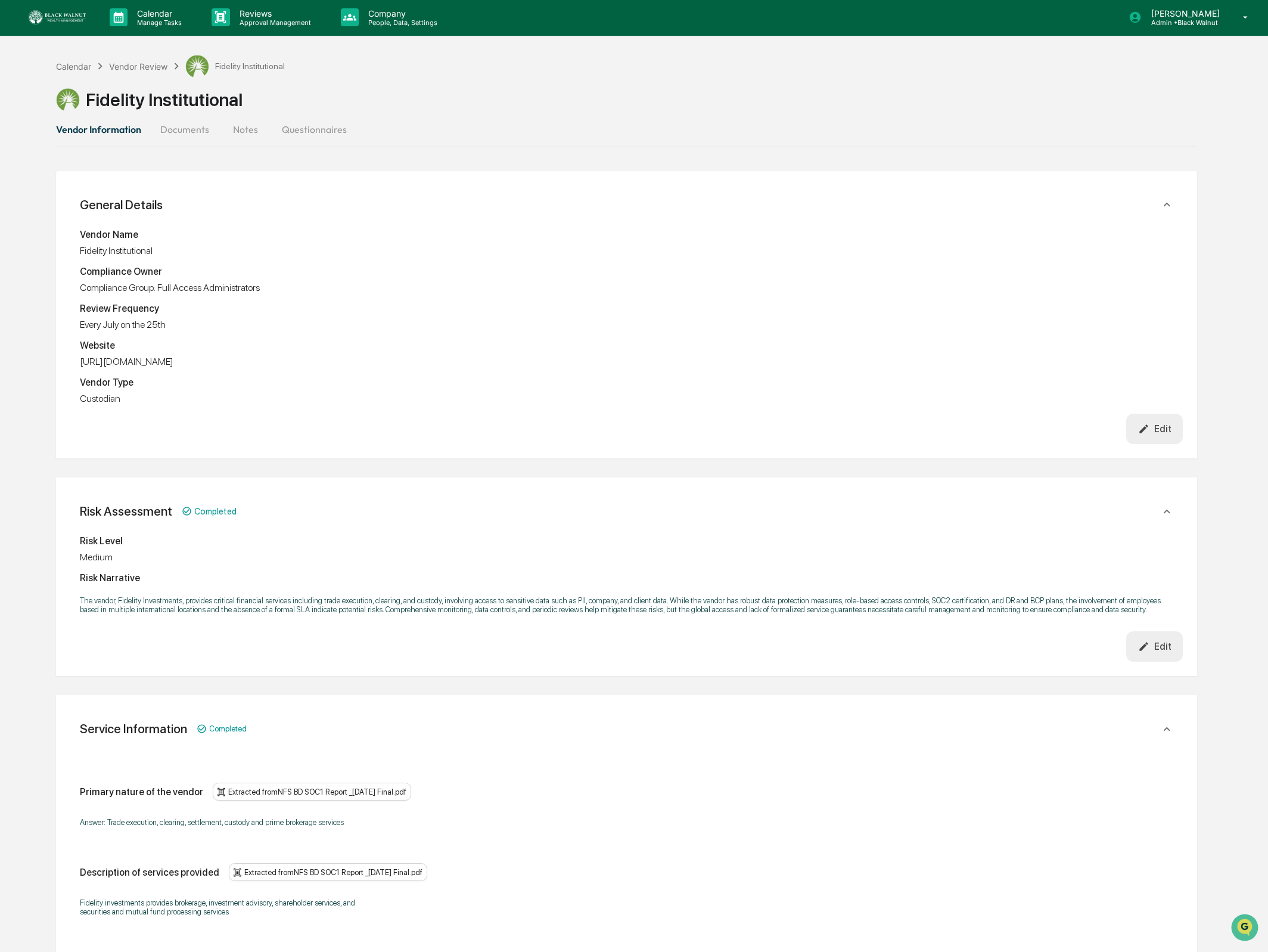
drag, startPoint x: 191, startPoint y: 129, endPoint x: 189, endPoint y: 136, distance: 7.3
click at [191, 129] on button "Documents" at bounding box center [184, 129] width 68 height 28
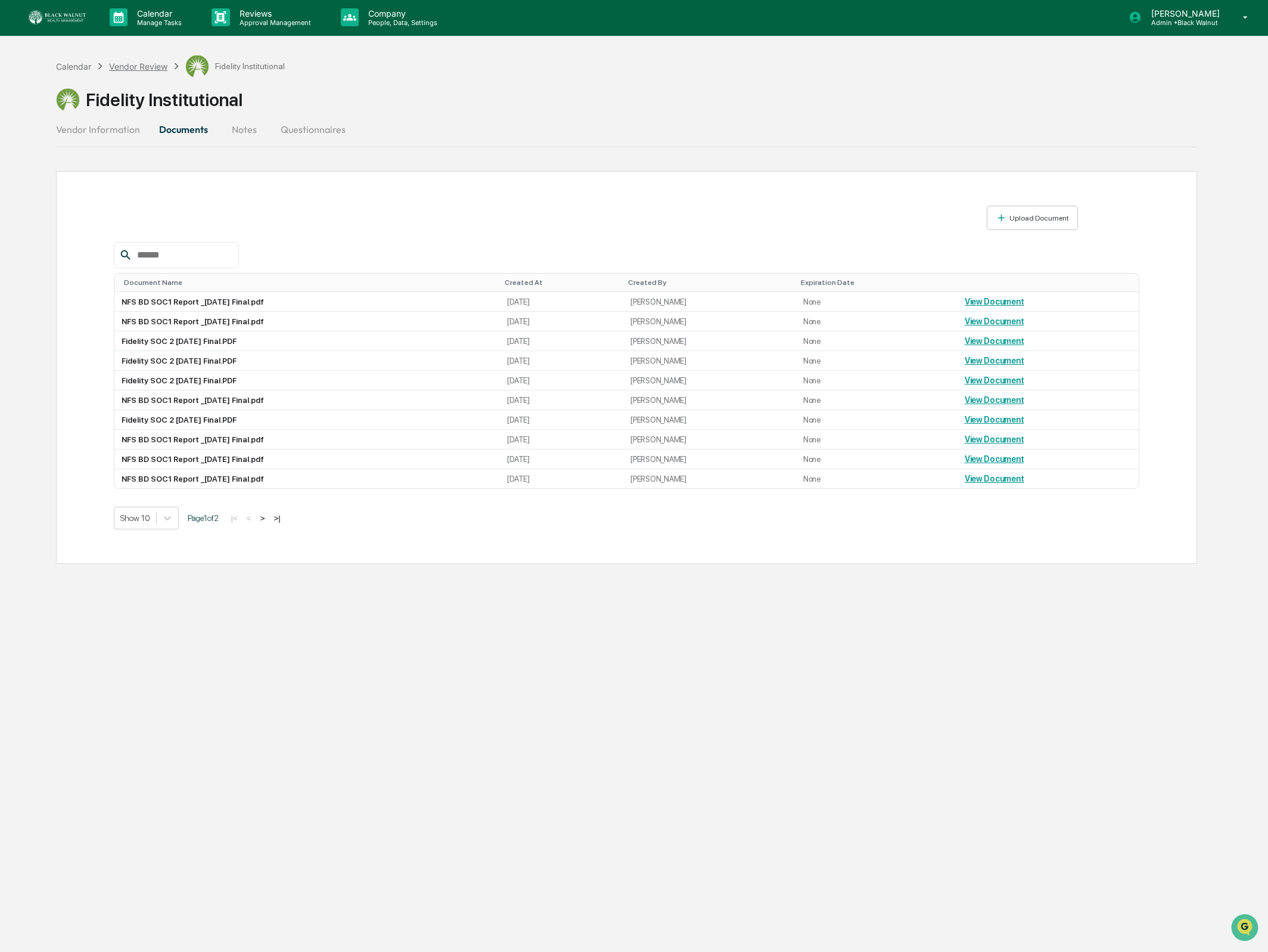
click at [149, 65] on div "Vendor Review" at bounding box center [138, 66] width 59 height 10
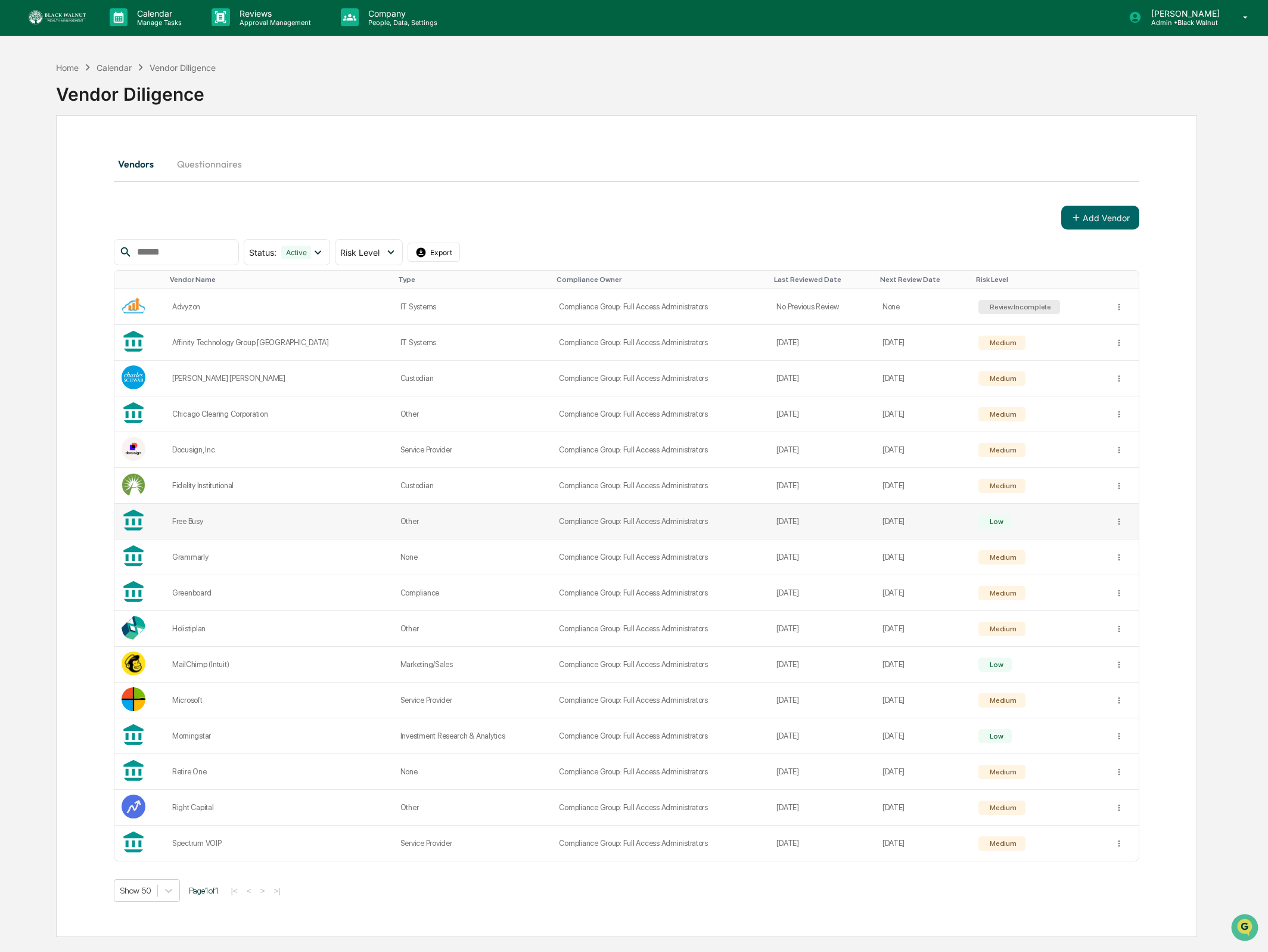
click at [200, 525] on div "Free Busy" at bounding box center [279, 521] width 214 height 9
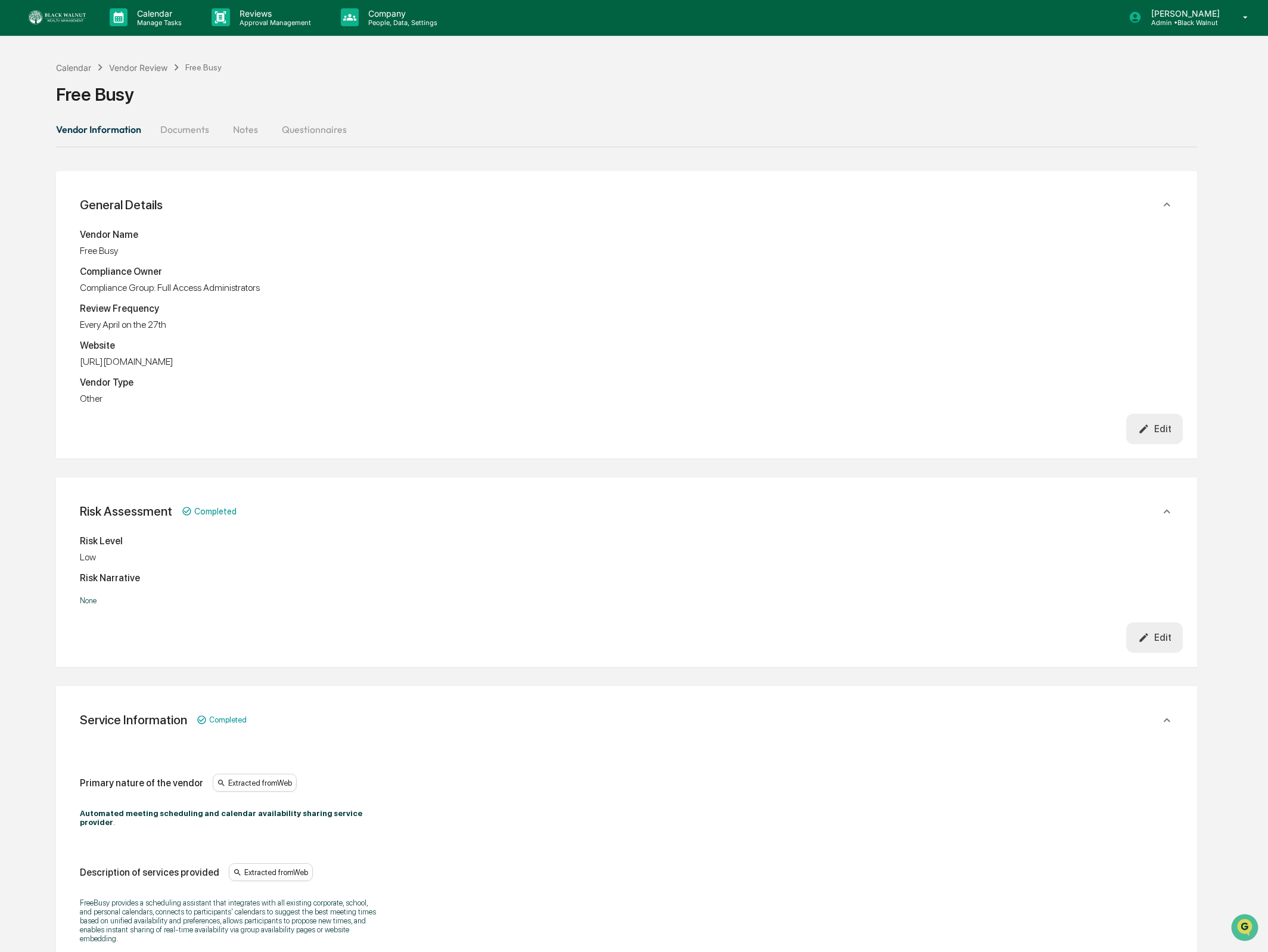
click at [200, 126] on button "Documents" at bounding box center [184, 129] width 68 height 28
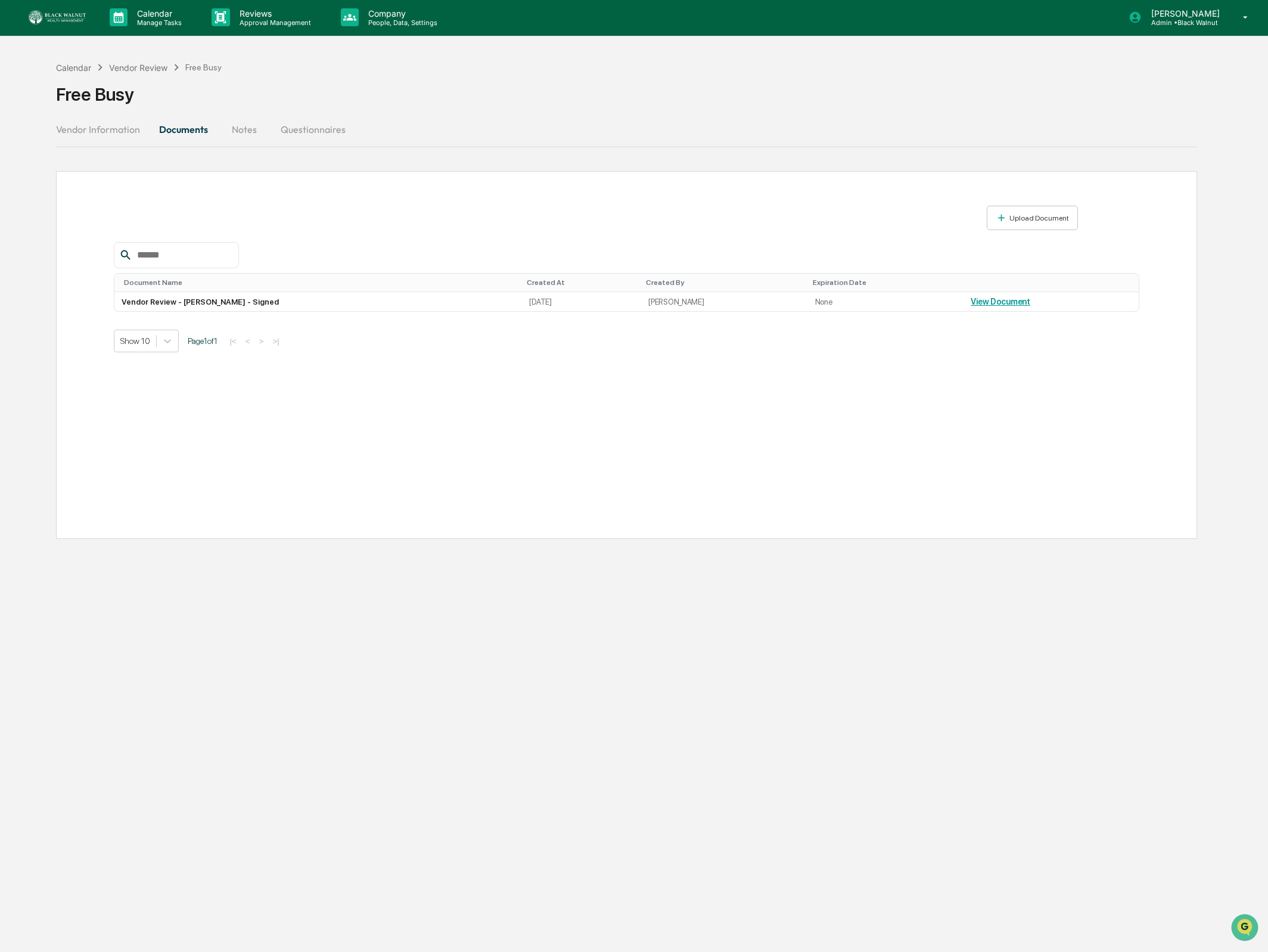
click at [91, 130] on button "Vendor Information" at bounding box center [103, 129] width 93 height 28
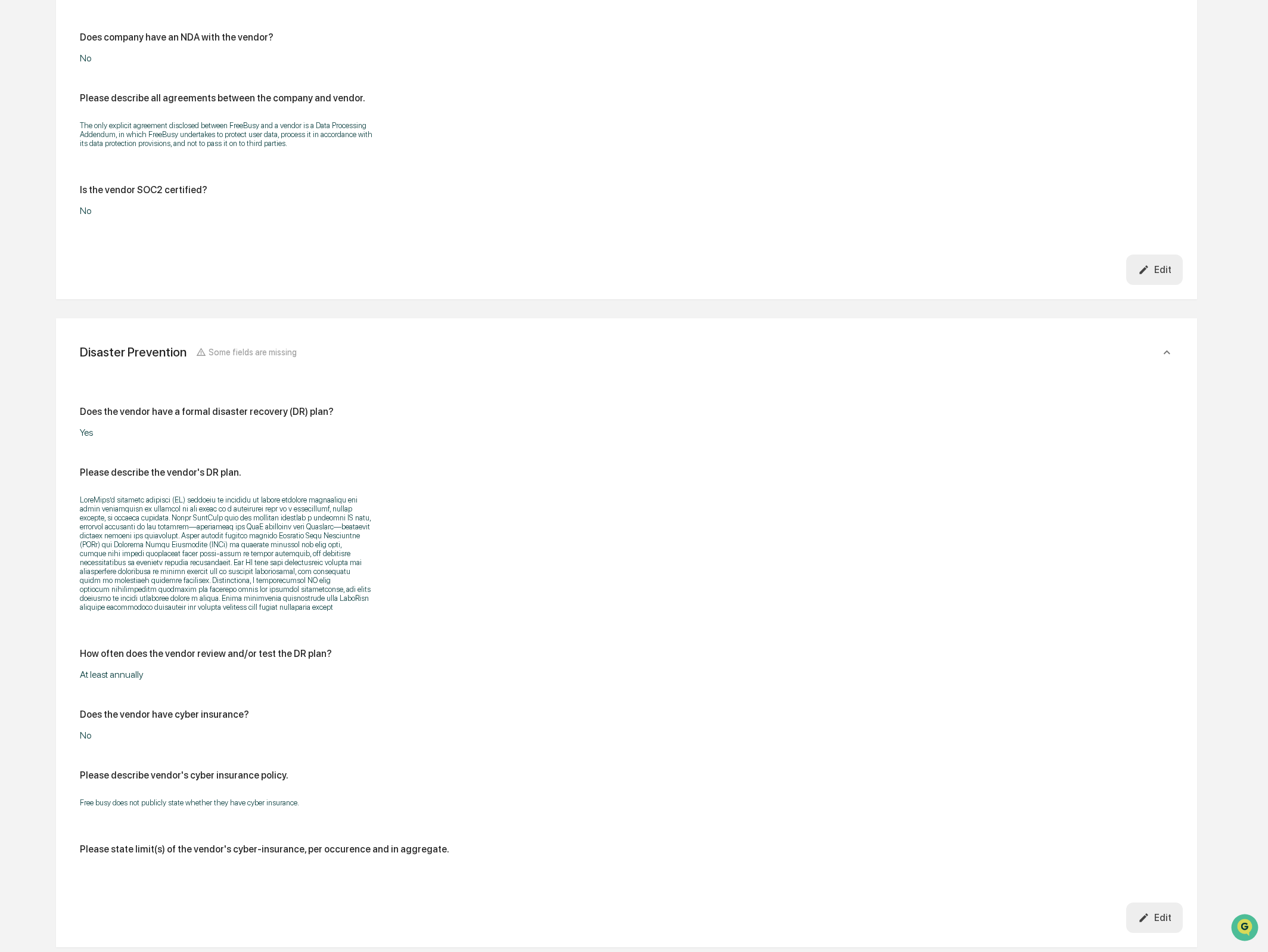
scroll to position [2987, 0]
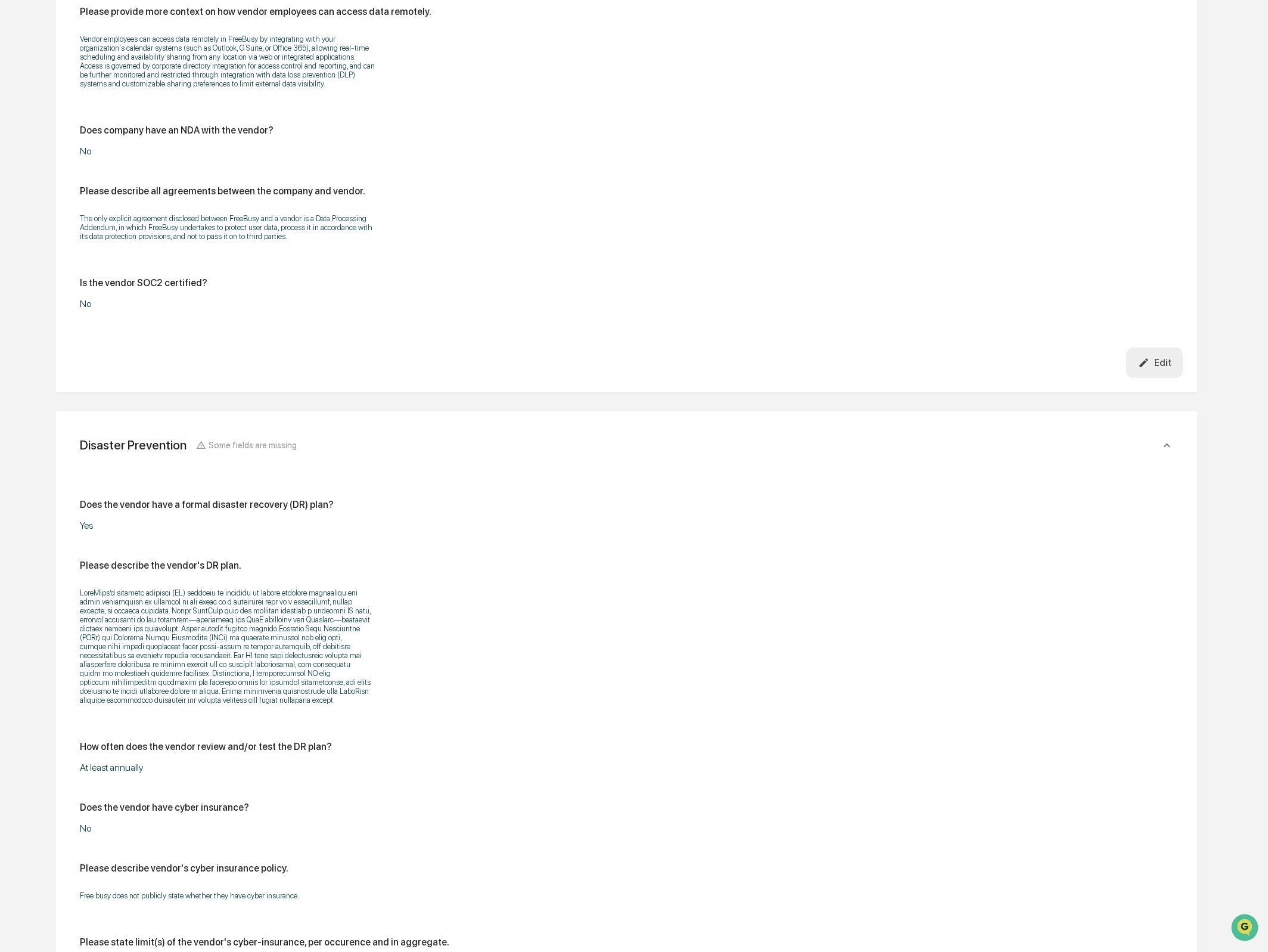
scroll to position [1, 0]
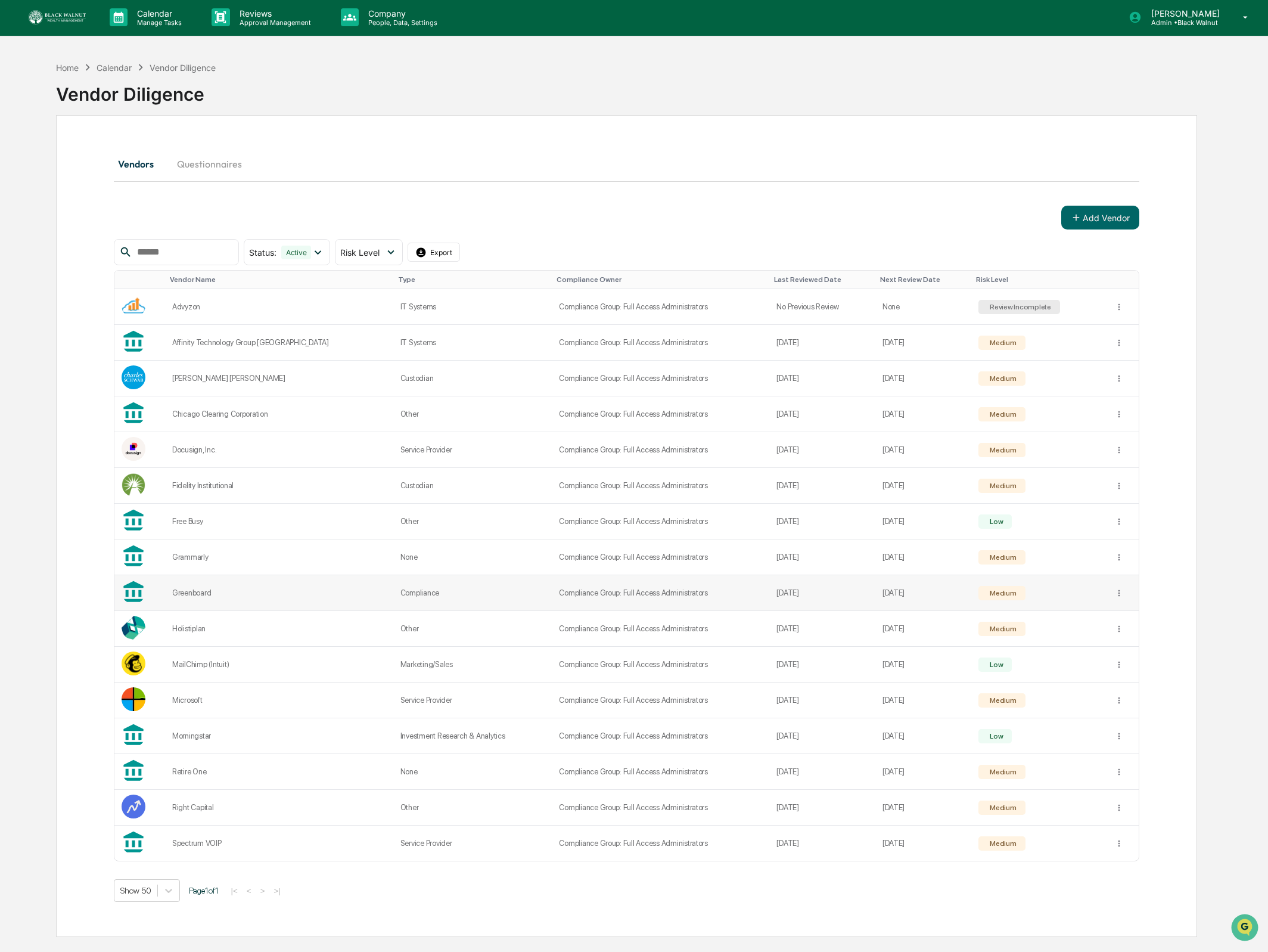
click at [207, 581] on td "Greenboard" at bounding box center [279, 593] width 228 height 36
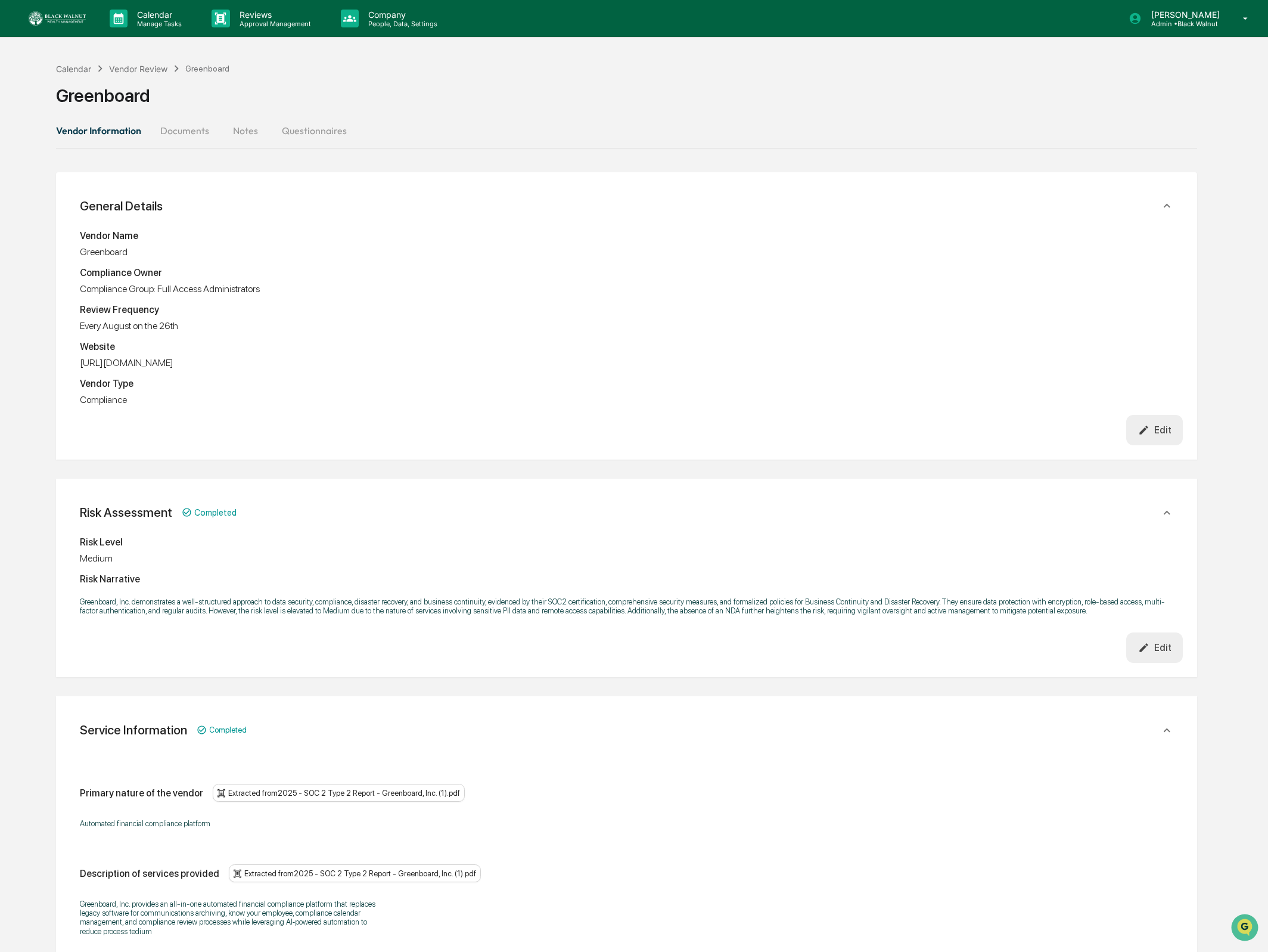
click at [201, 126] on button "Documents" at bounding box center [184, 130] width 68 height 28
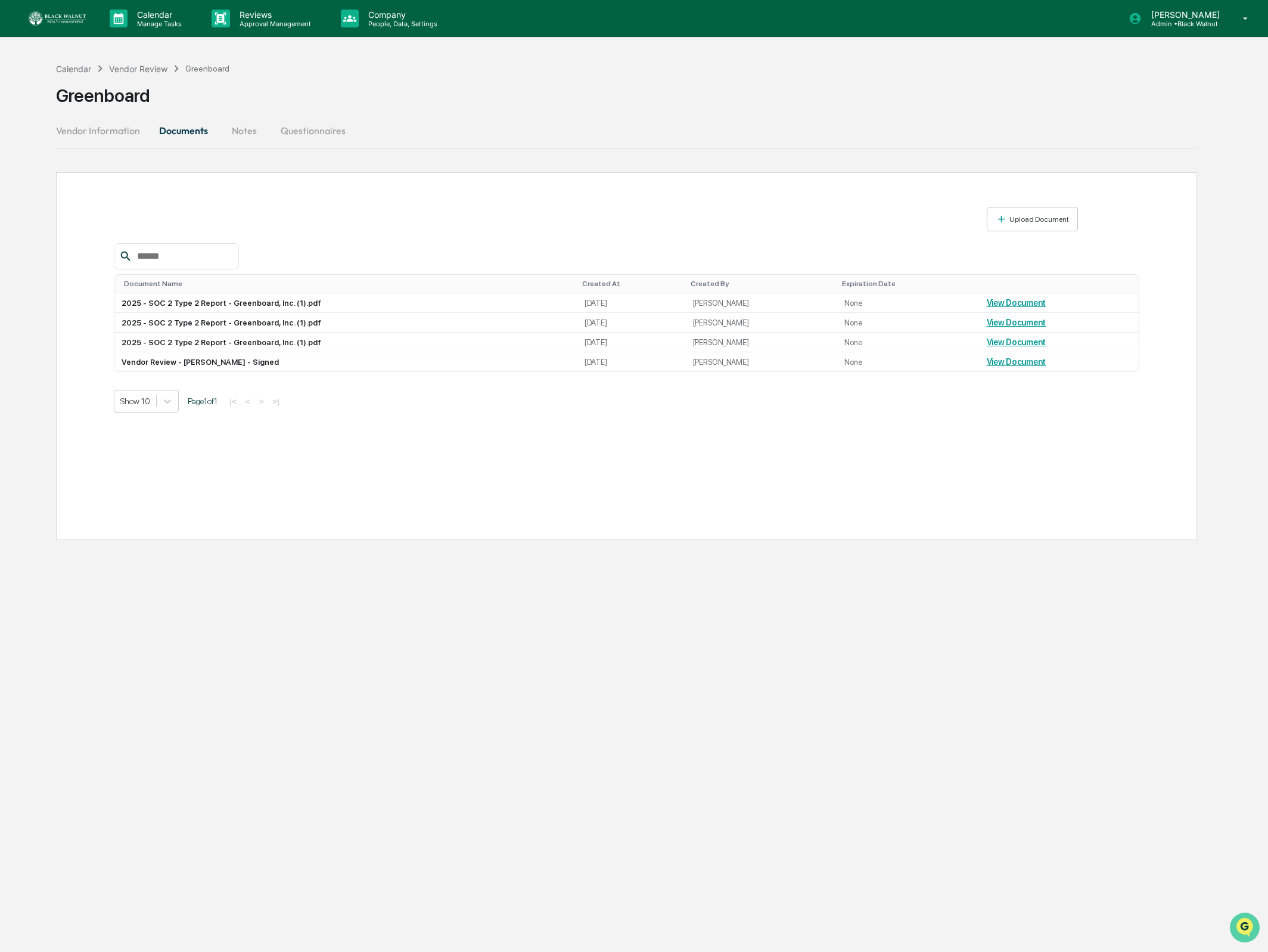
click at [1245, 928] on icon "Open customer support" at bounding box center [1244, 942] width 30 height 30
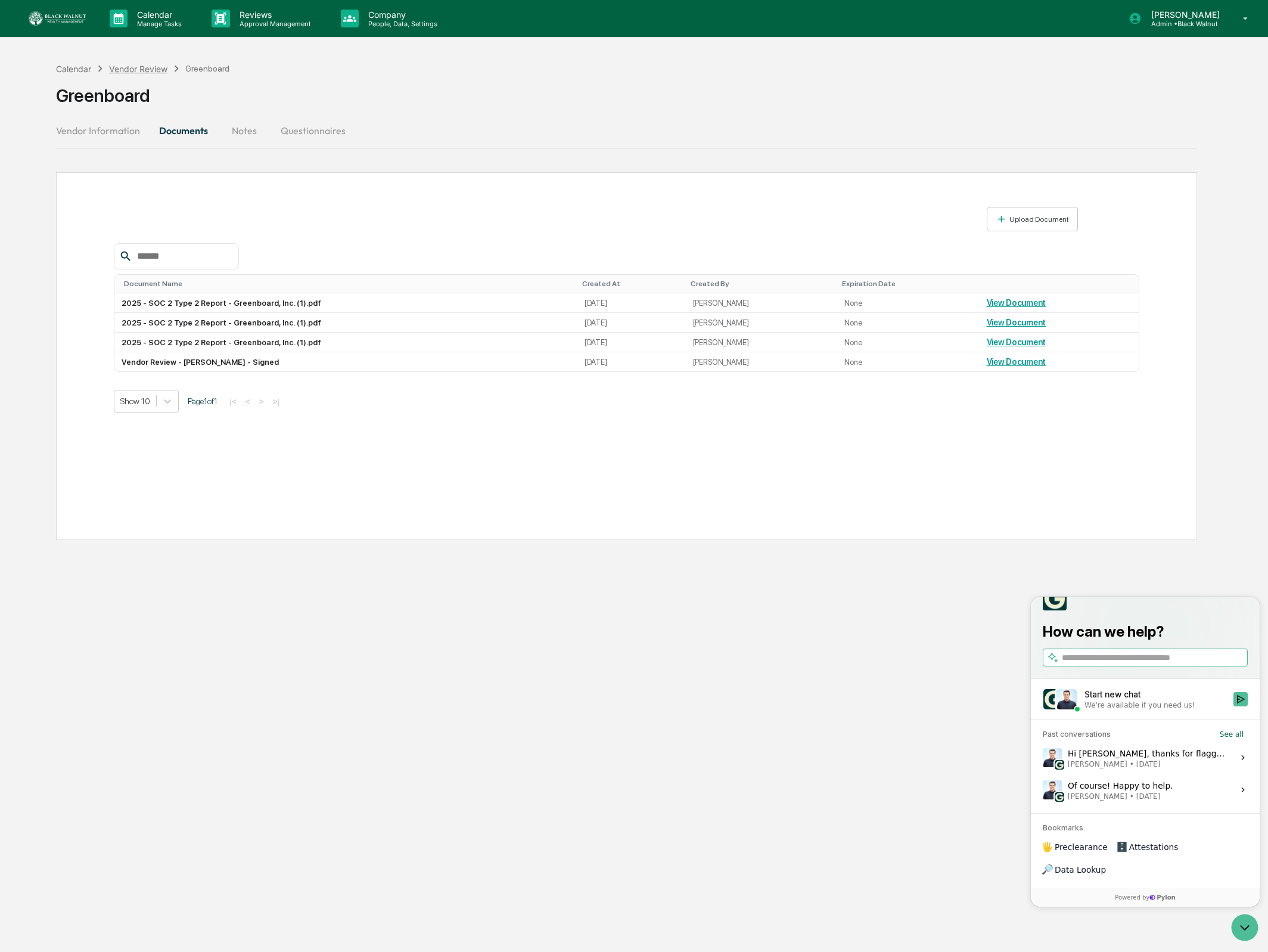
click at [145, 75] on div "Greenboard" at bounding box center [627, 90] width 1142 height 31
click at [146, 69] on div "Vendor Review" at bounding box center [138, 68] width 59 height 10
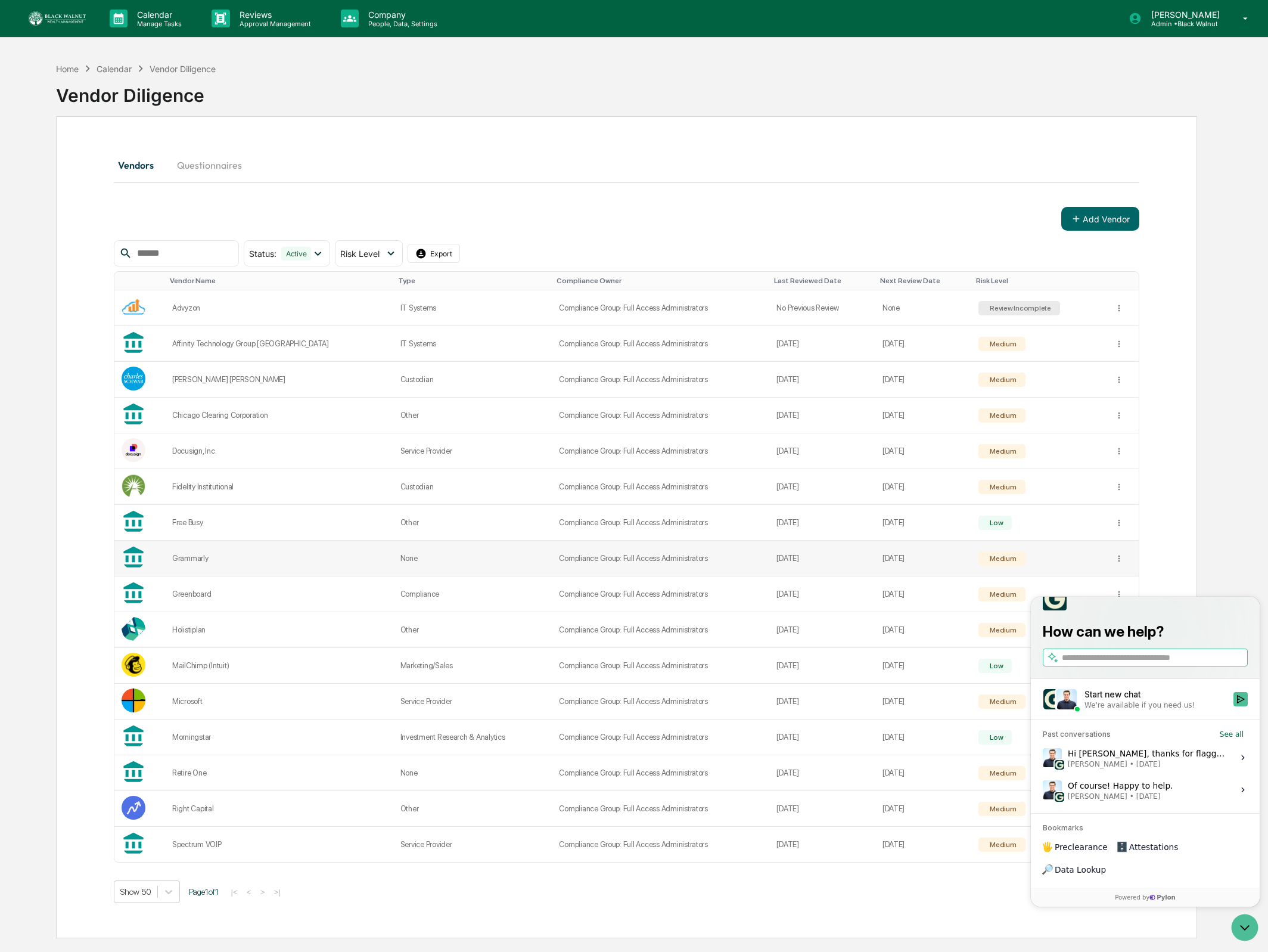
click at [192, 546] on td "Grammarly" at bounding box center [279, 558] width 228 height 36
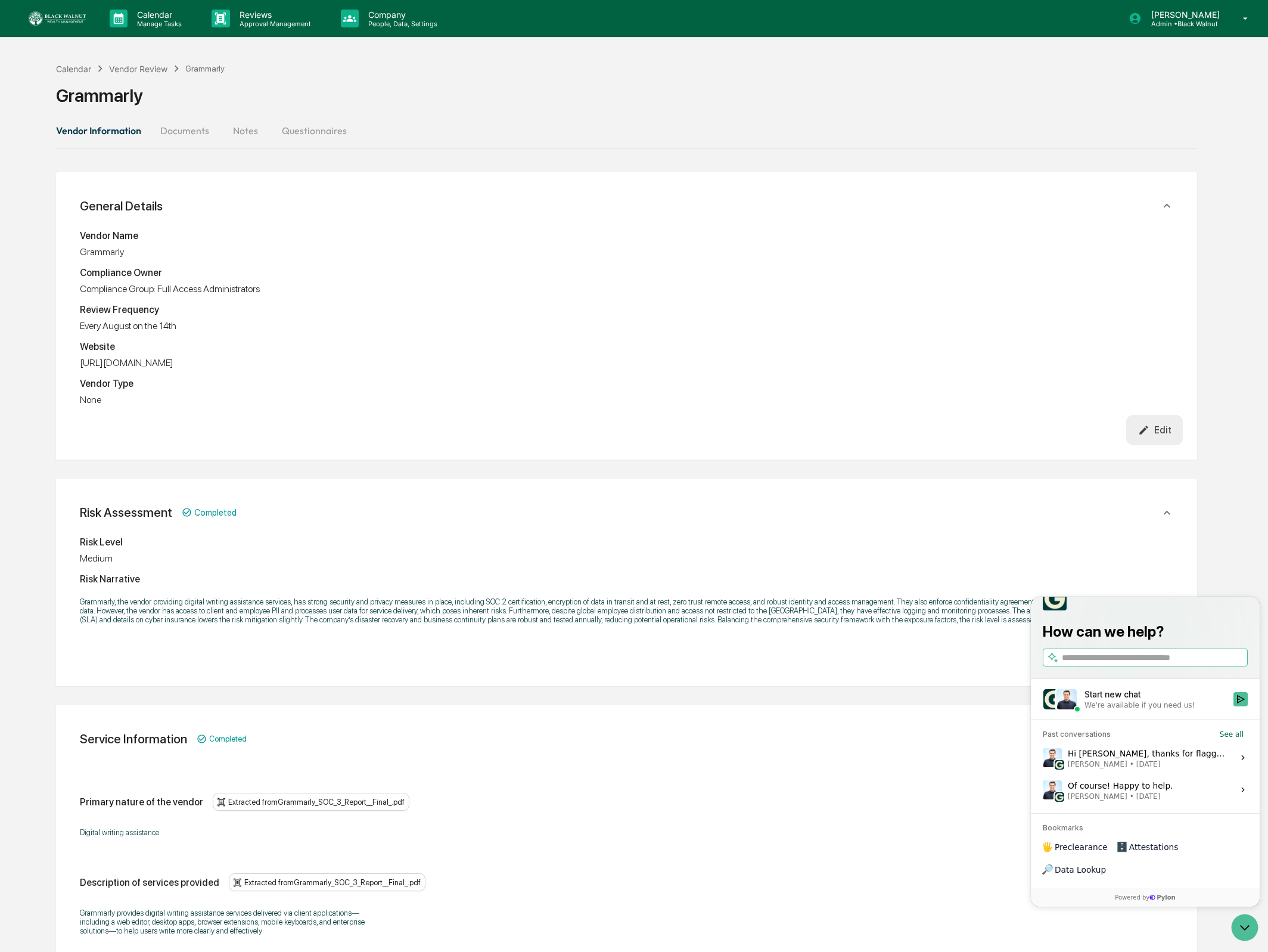
click at [197, 142] on button "Documents" at bounding box center [184, 130] width 68 height 28
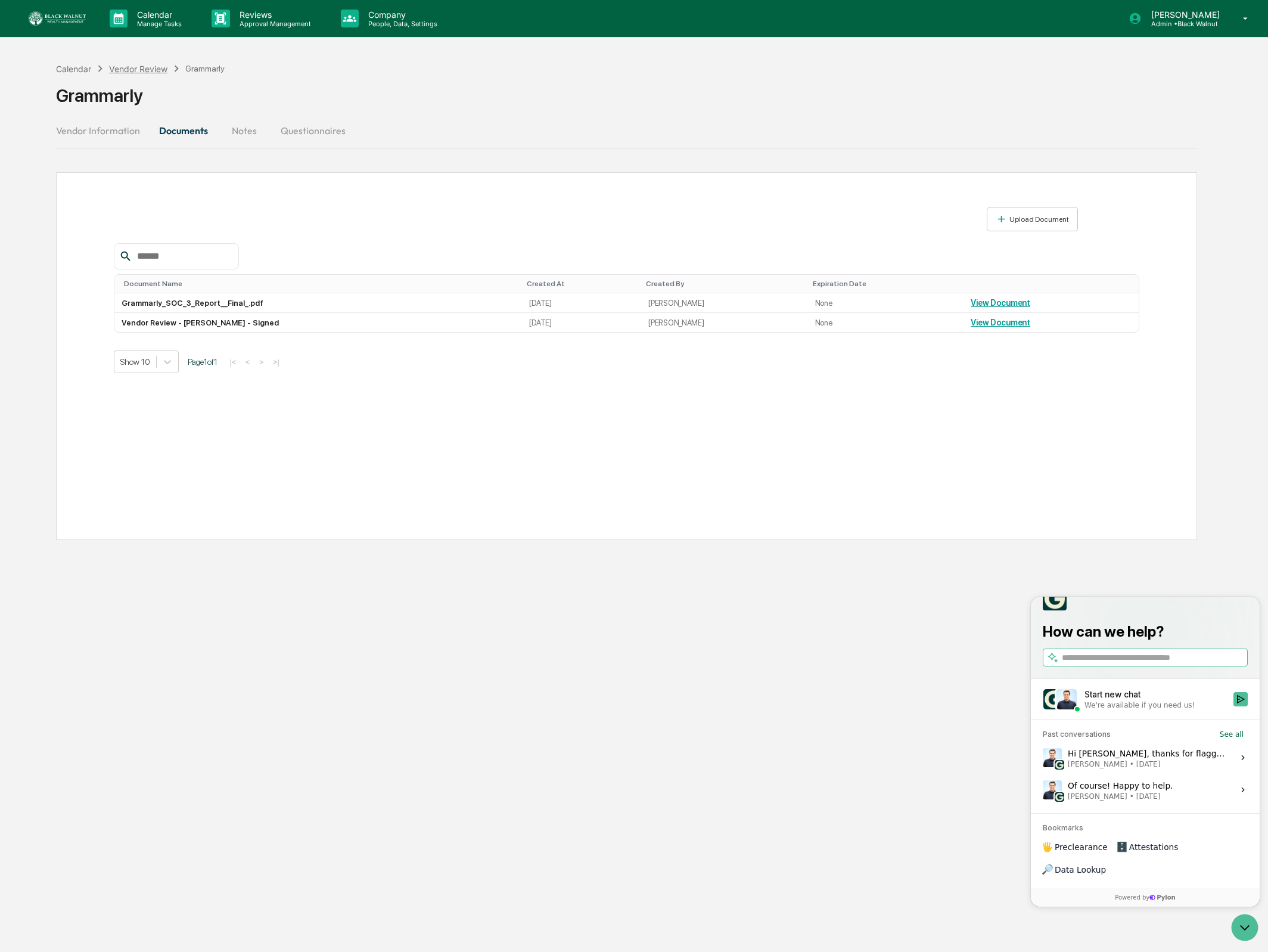
click at [126, 68] on div "Vendor Review" at bounding box center [138, 68] width 59 height 10
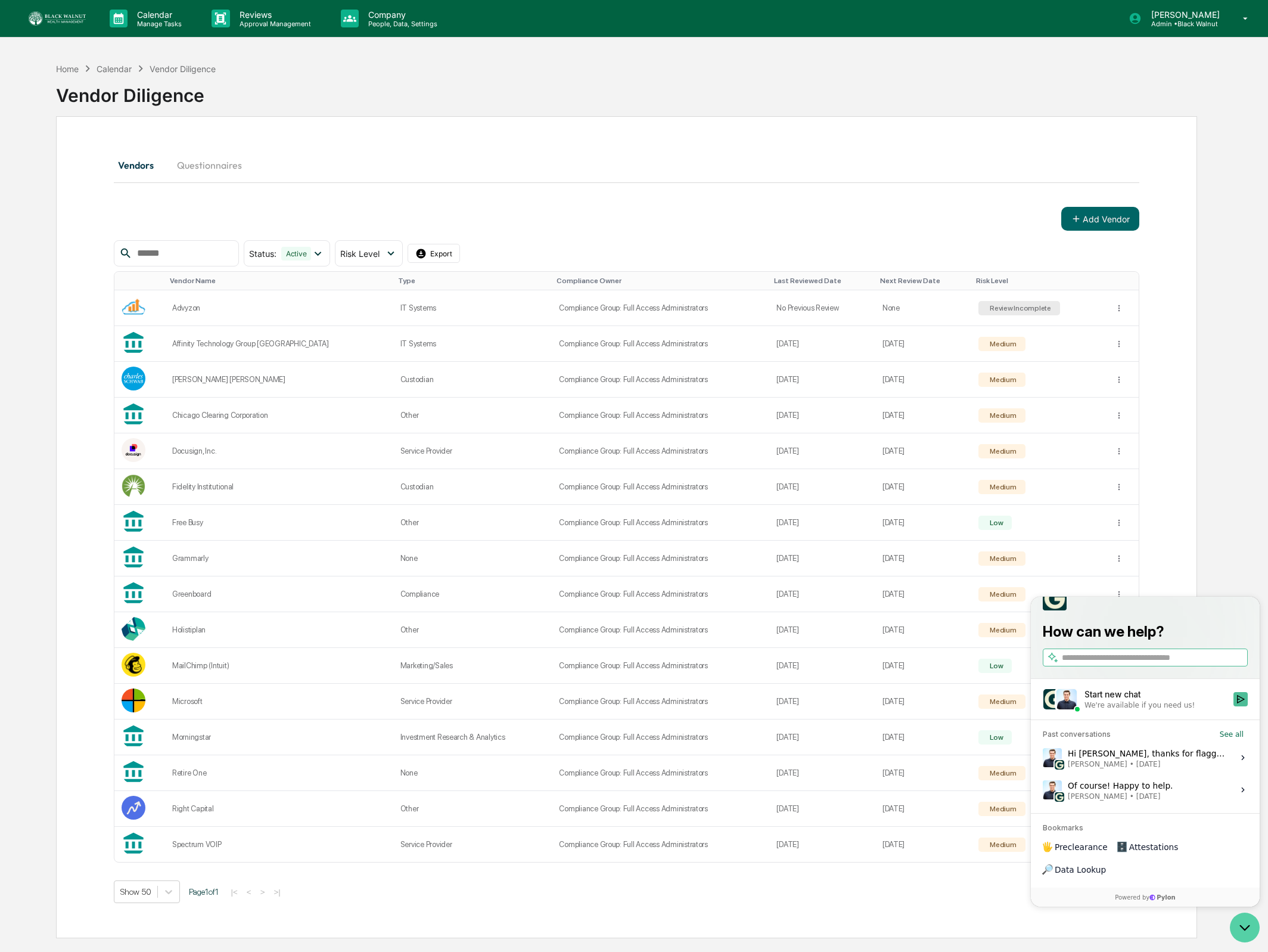
click at [1248, 930] on icon "Open customer support" at bounding box center [1244, 927] width 30 height 30
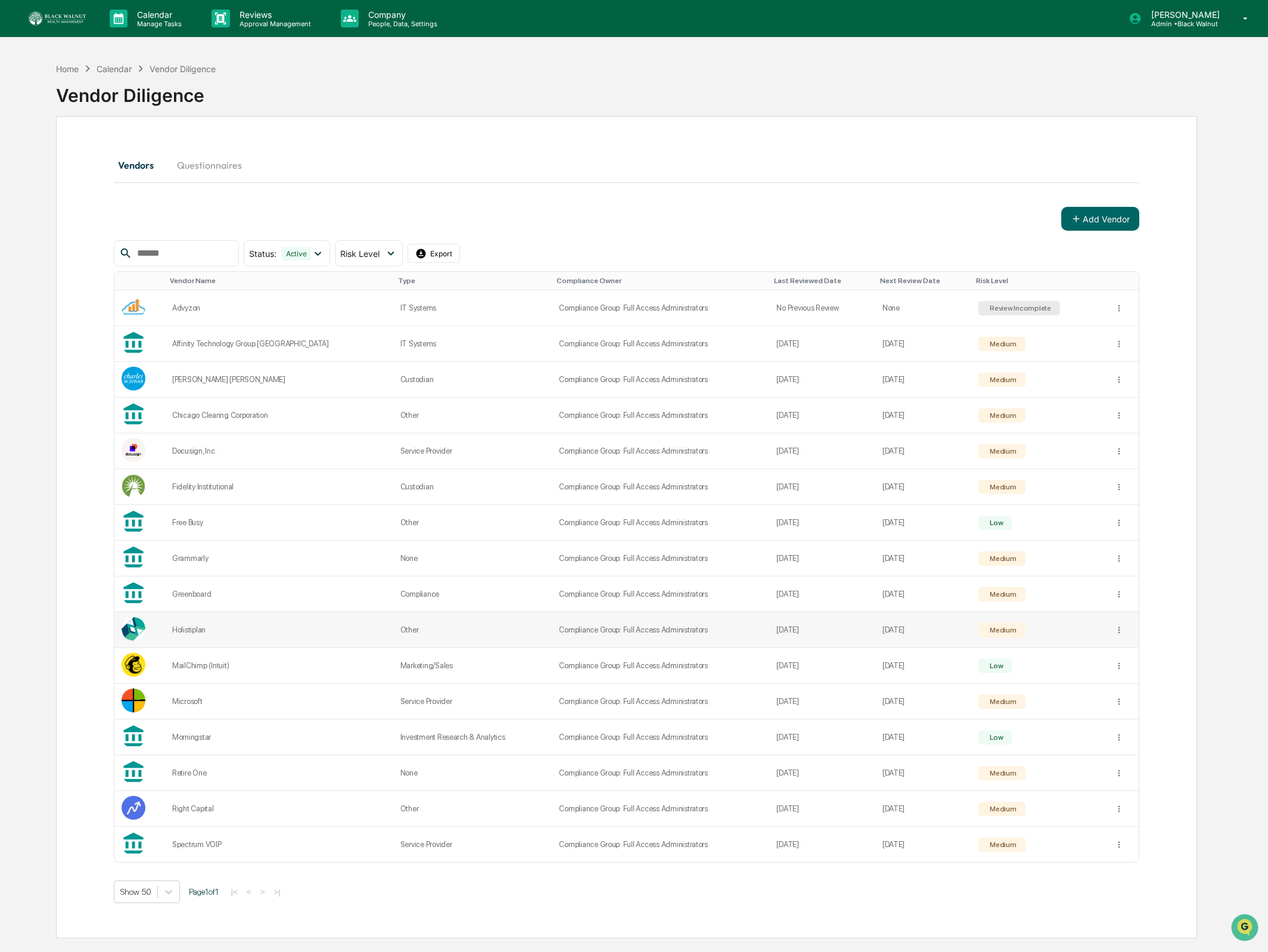
click at [186, 636] on td "Holistiplan" at bounding box center [279, 630] width 228 height 36
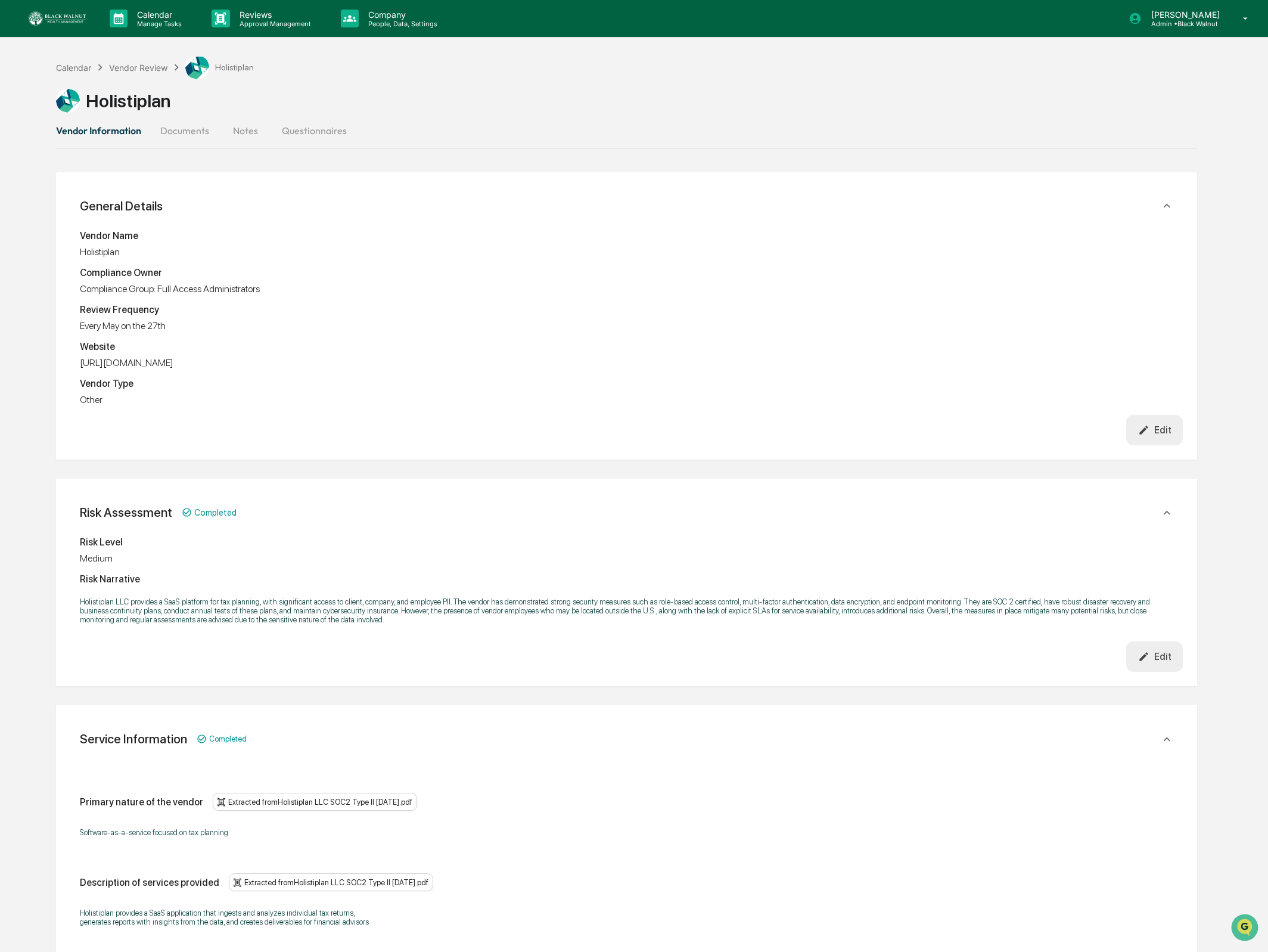
click at [209, 136] on button "Documents" at bounding box center [184, 130] width 68 height 28
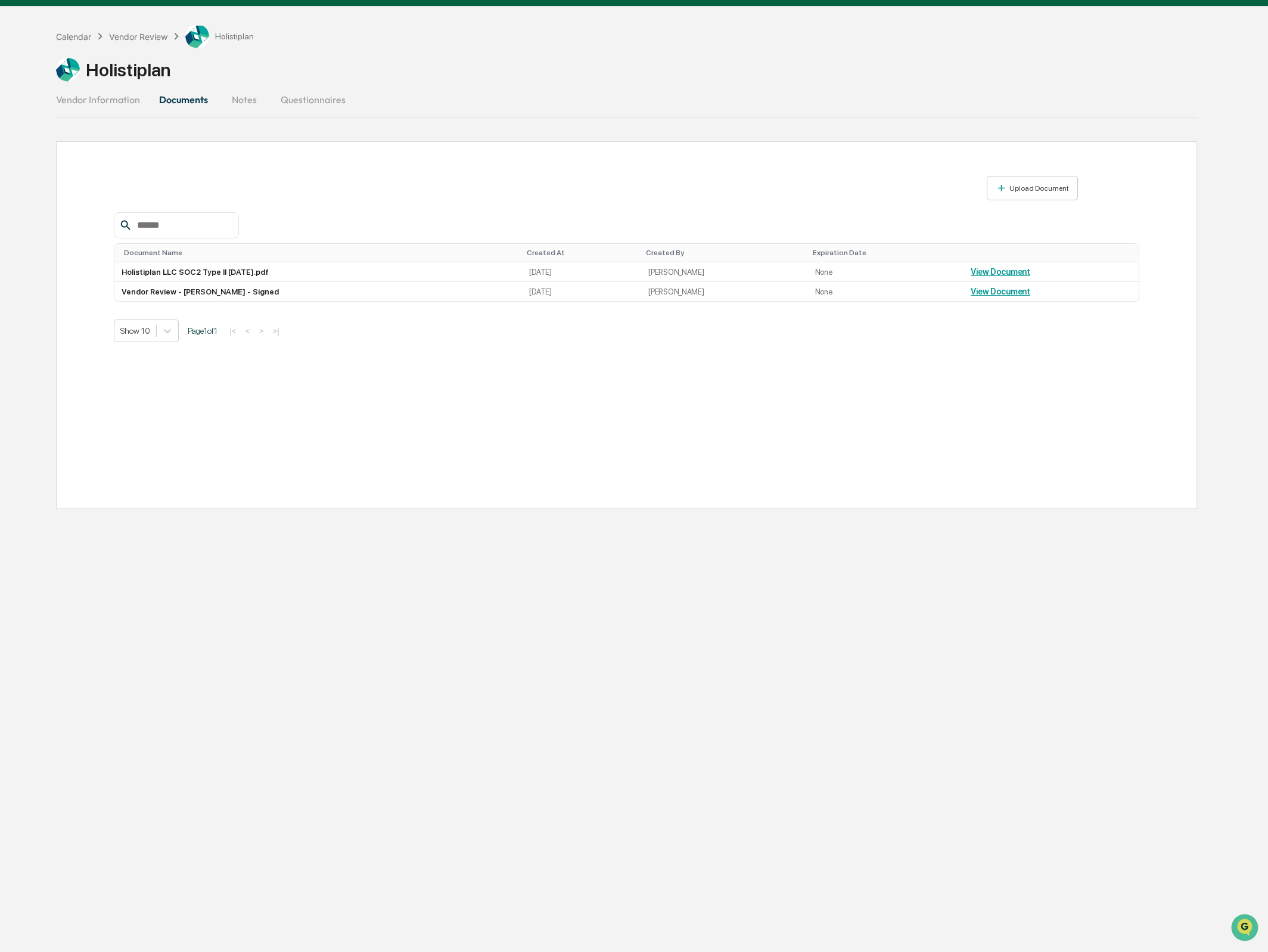
scroll to position [32, 0]
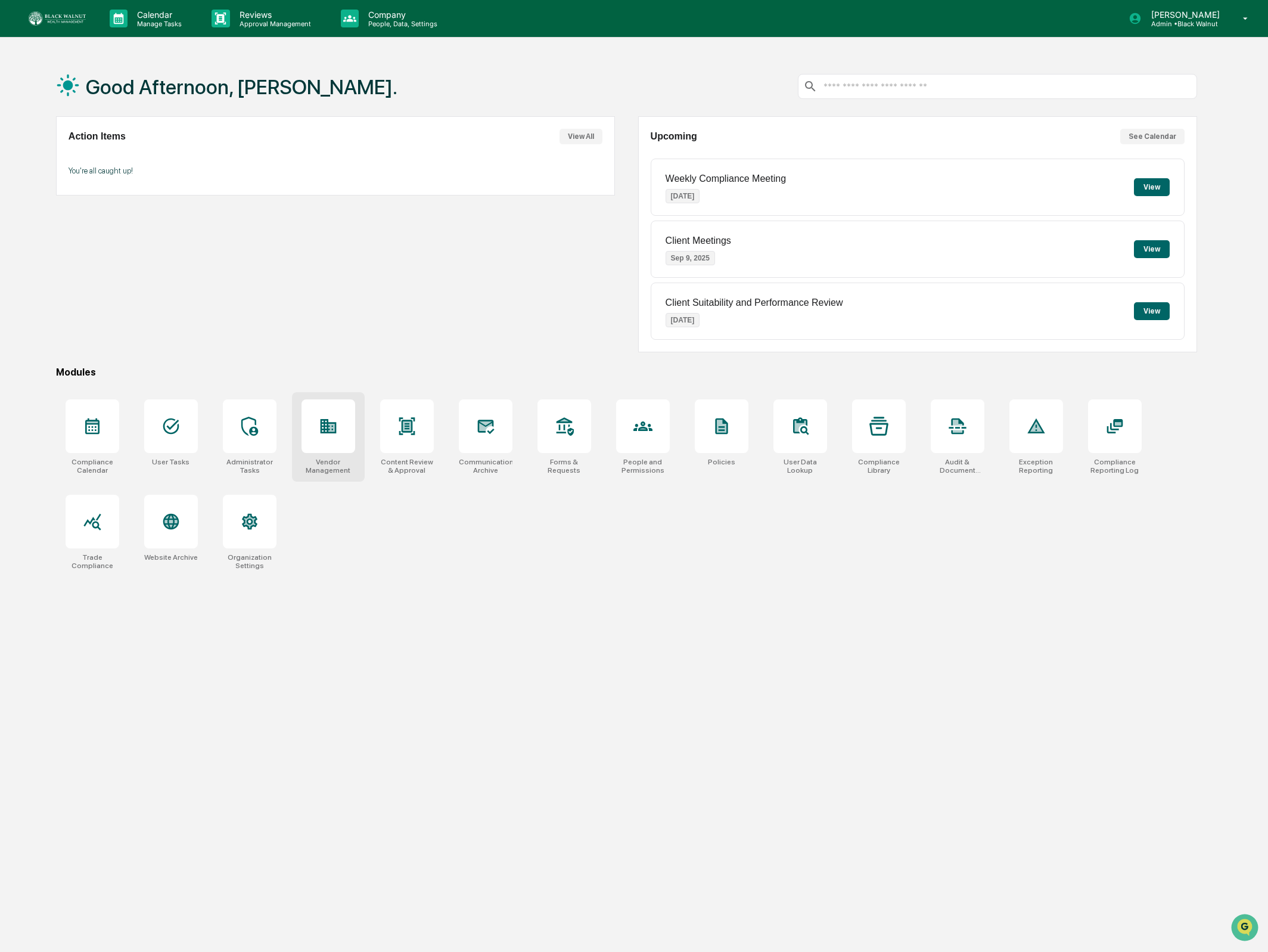
click at [352, 431] on div at bounding box center [328, 425] width 53 height 53
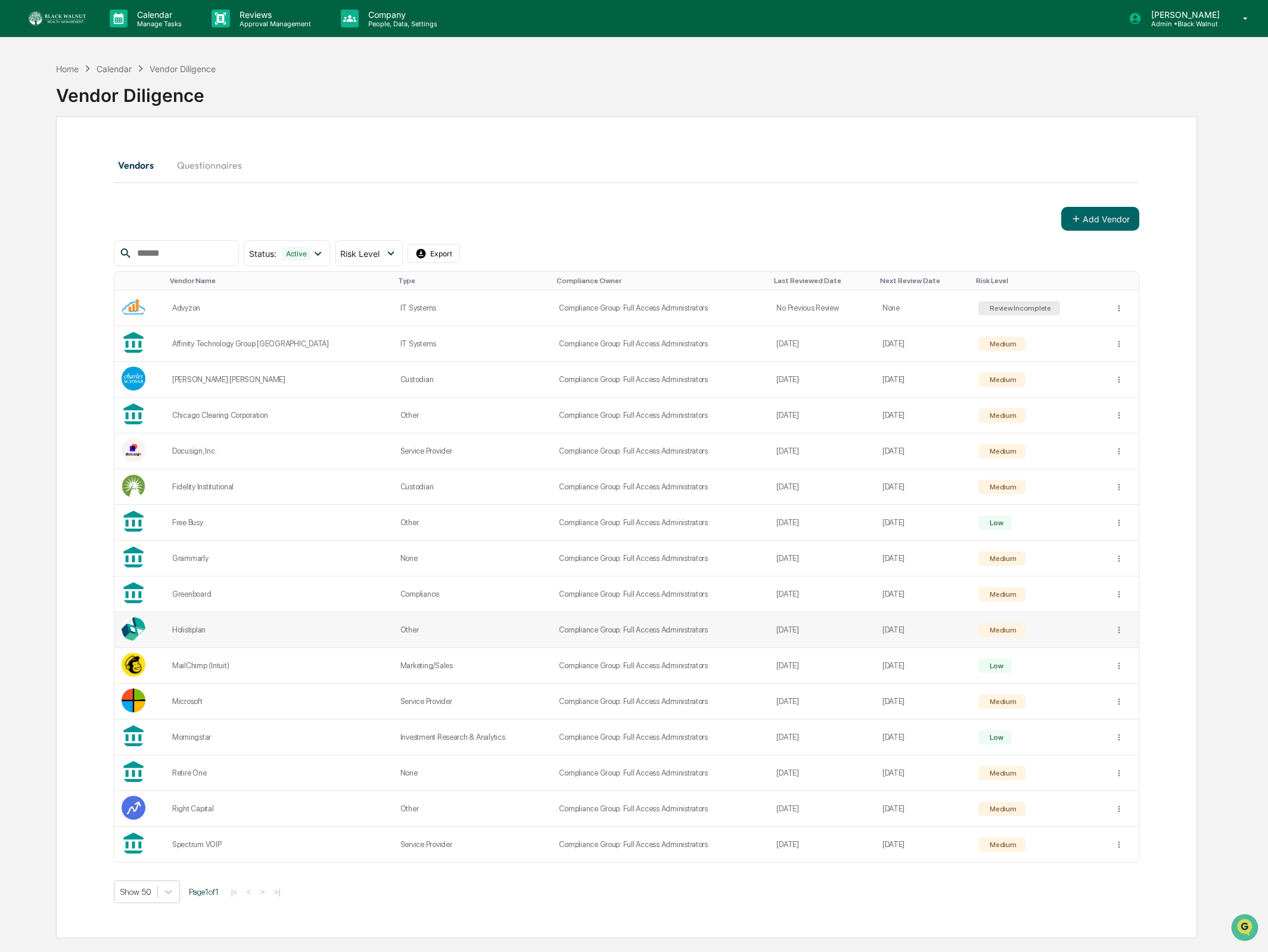
click at [185, 628] on div "Holistiplan" at bounding box center [279, 630] width 214 height 9
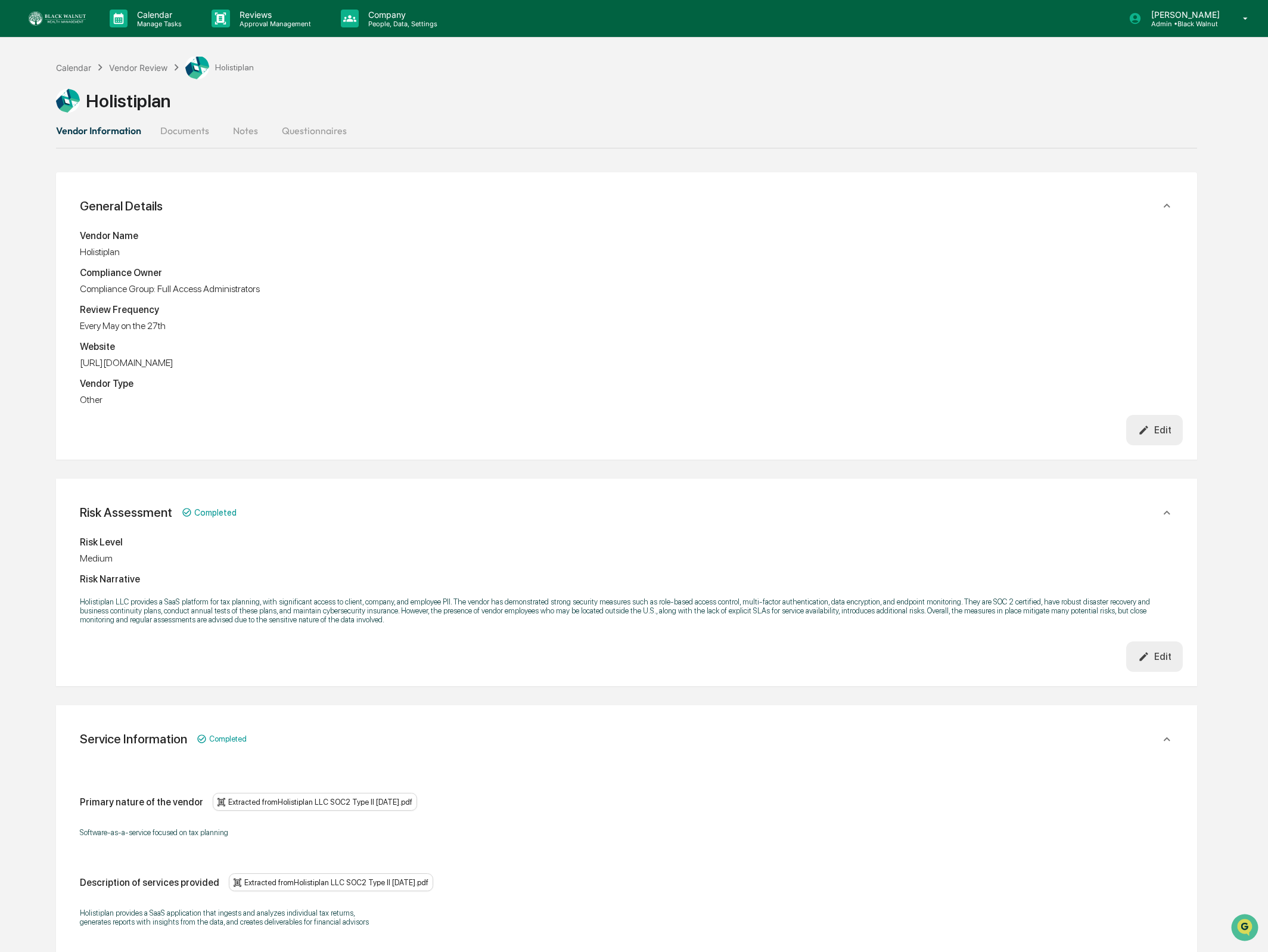
click at [174, 123] on button "Documents" at bounding box center [184, 130] width 68 height 28
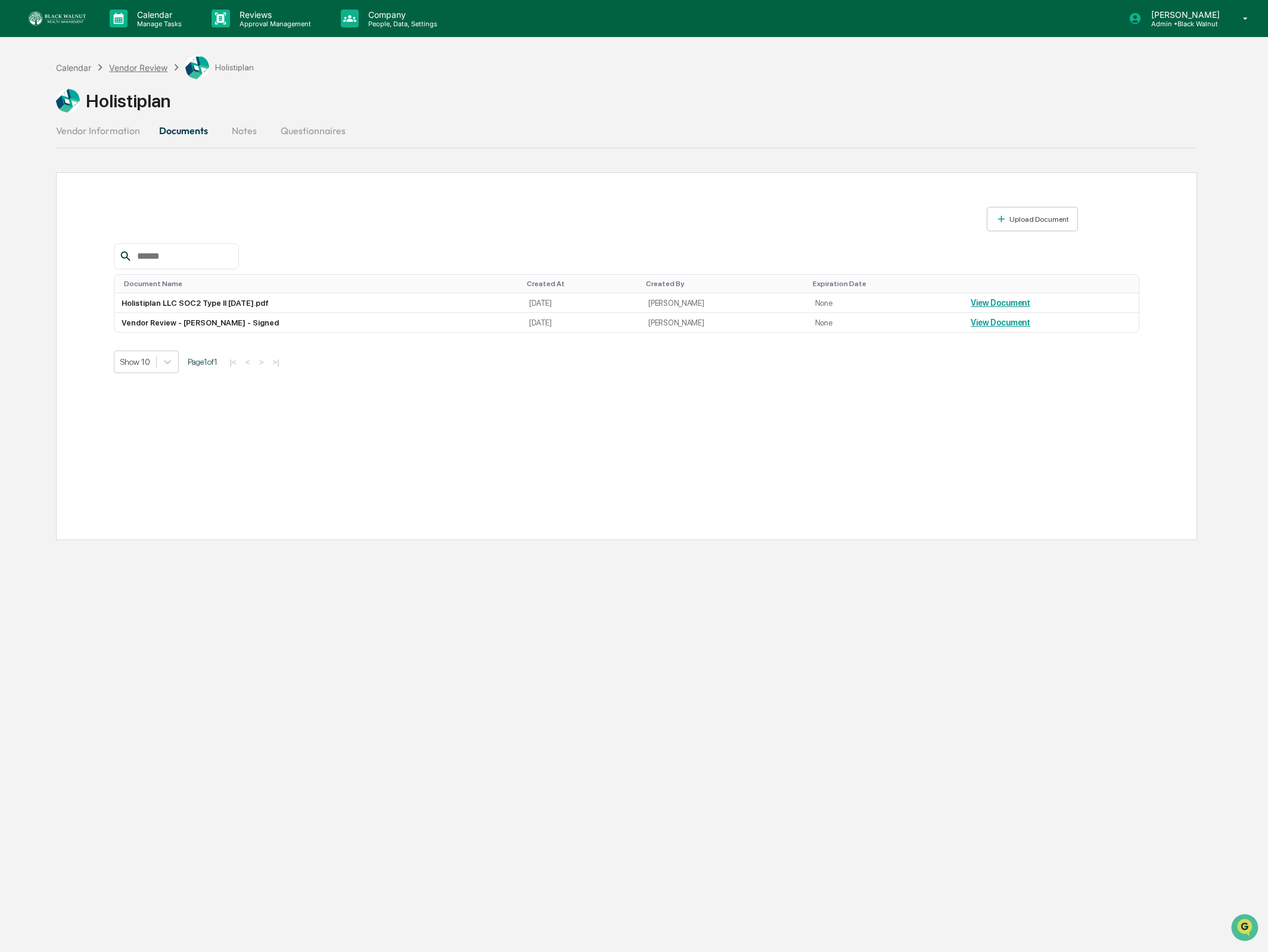
click at [157, 69] on div "Vendor Review" at bounding box center [138, 67] width 59 height 10
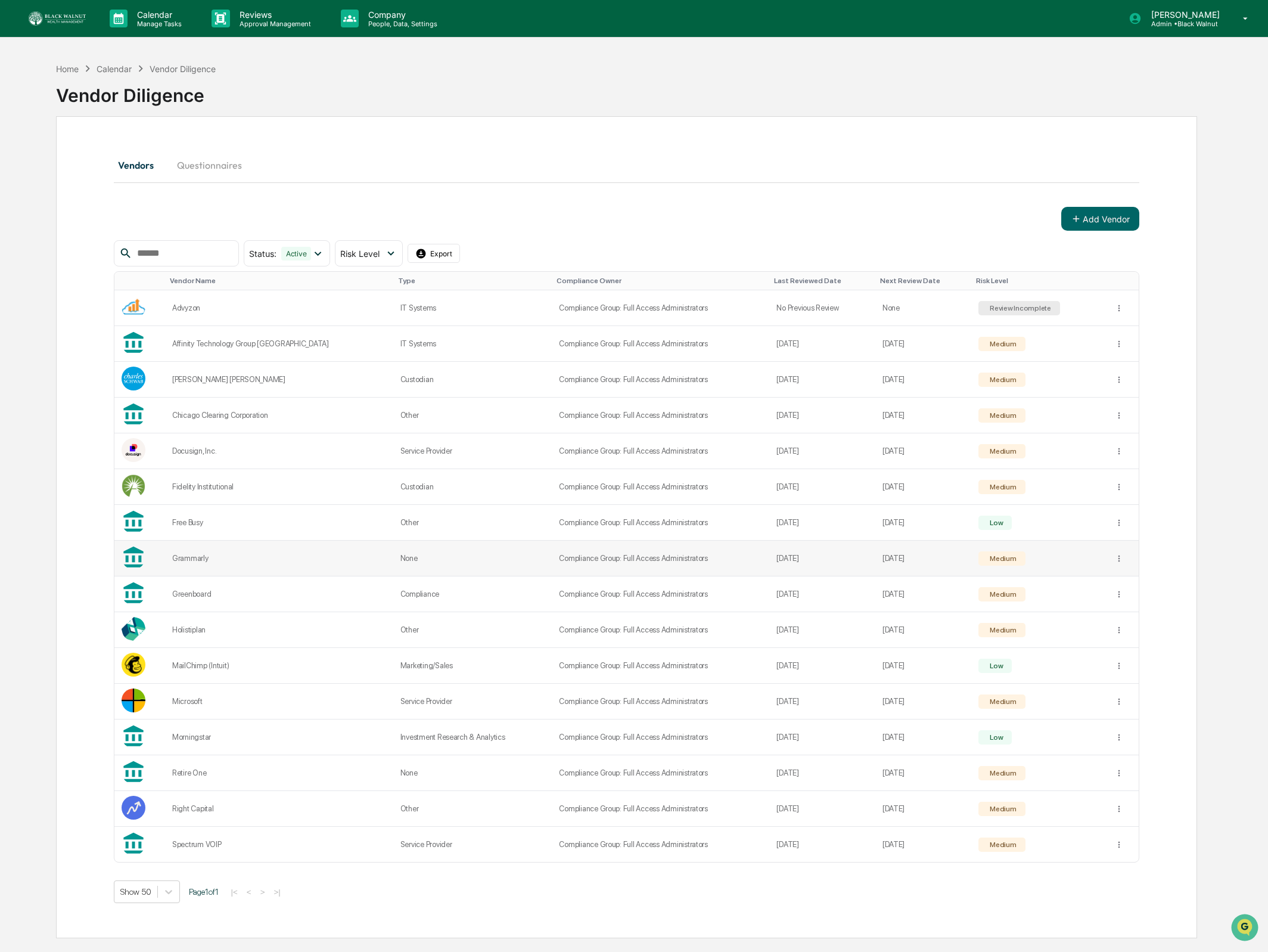
scroll to position [57, 0]
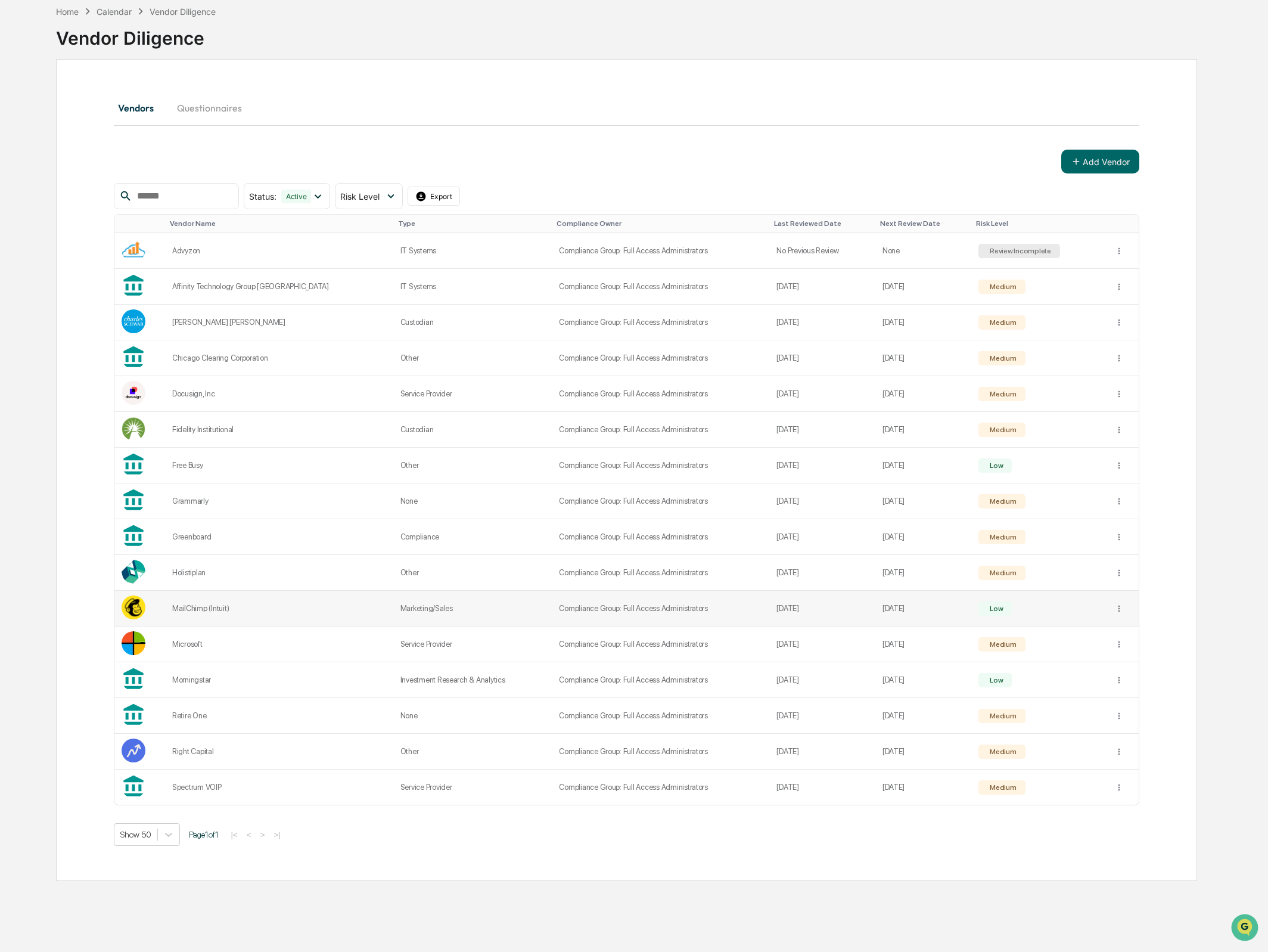
click at [216, 600] on td "MailChimp (Intuit)" at bounding box center [279, 608] width 228 height 36
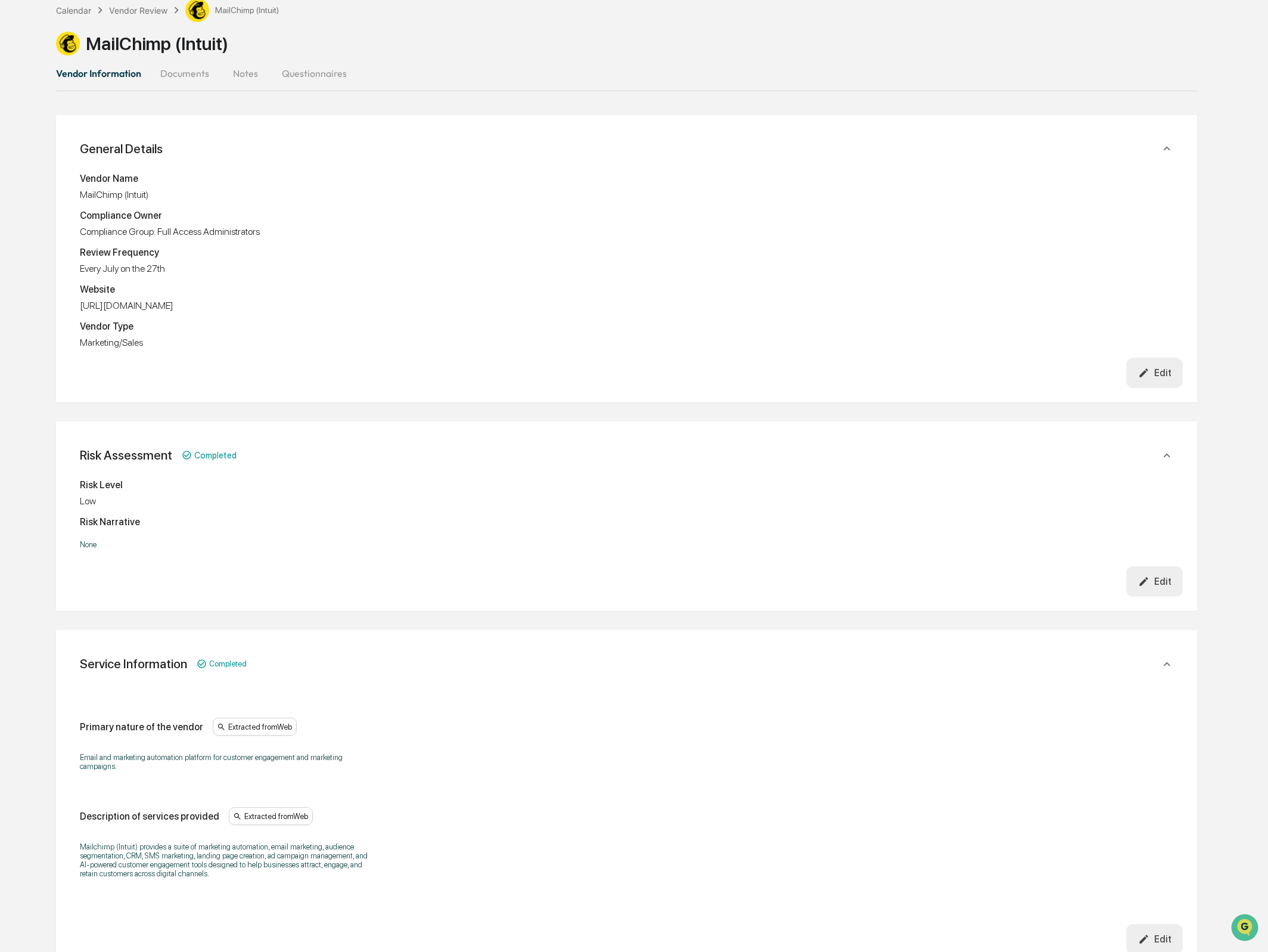
click at [177, 81] on button "Documents" at bounding box center [184, 73] width 68 height 28
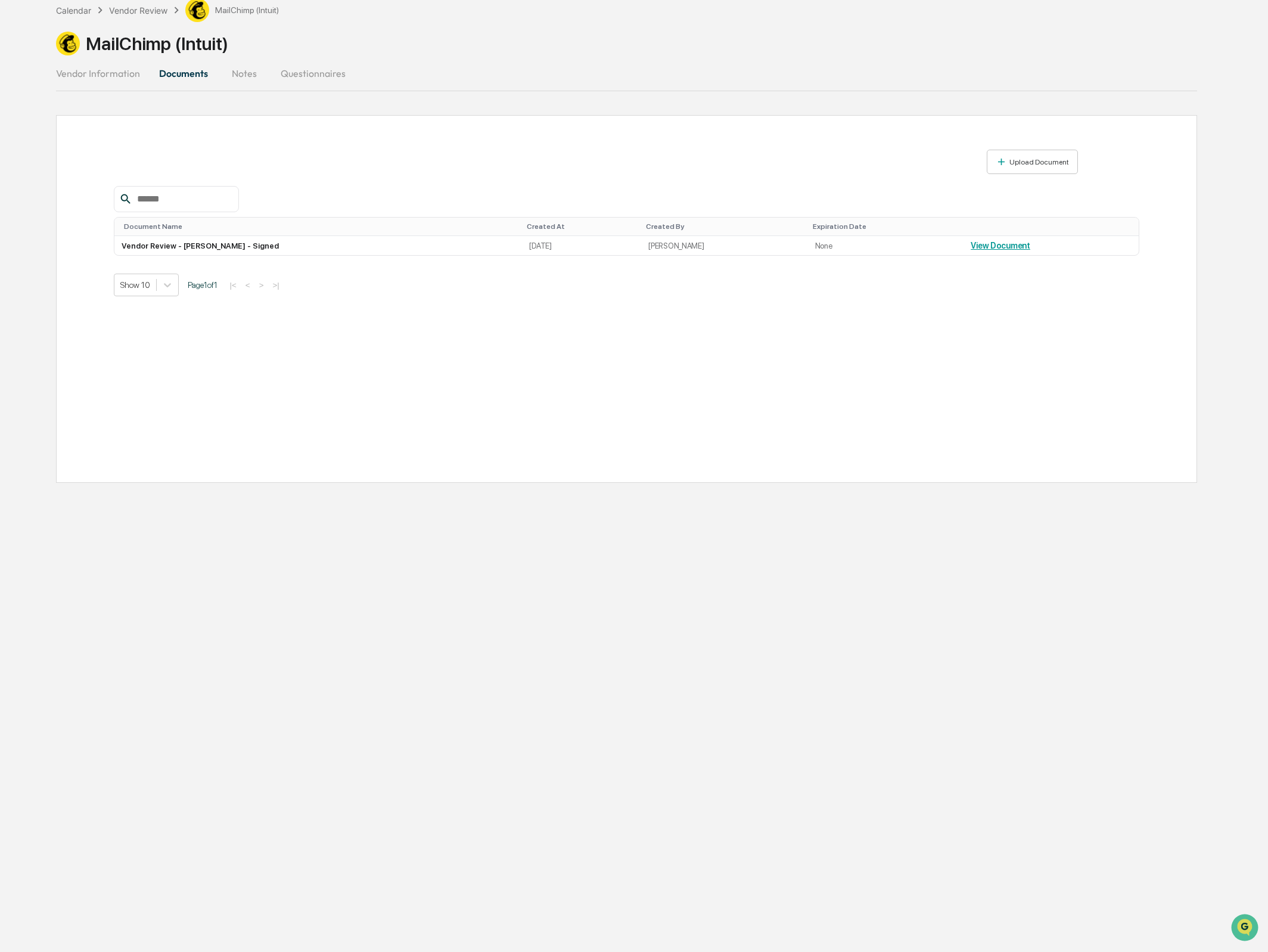
click at [111, 77] on button "Vendor Information" at bounding box center [103, 73] width 93 height 28
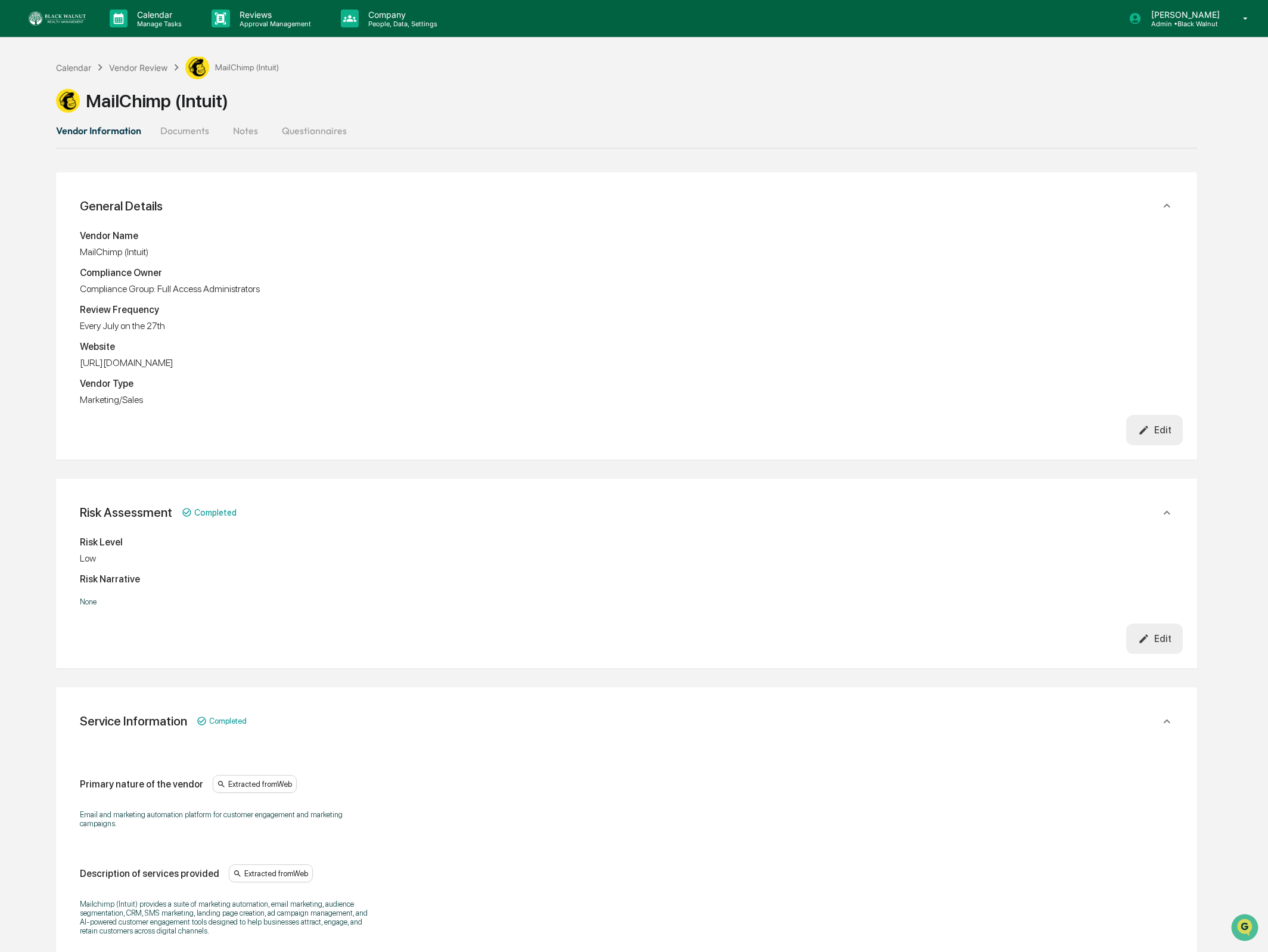
click at [209, 137] on button "Documents" at bounding box center [184, 130] width 68 height 28
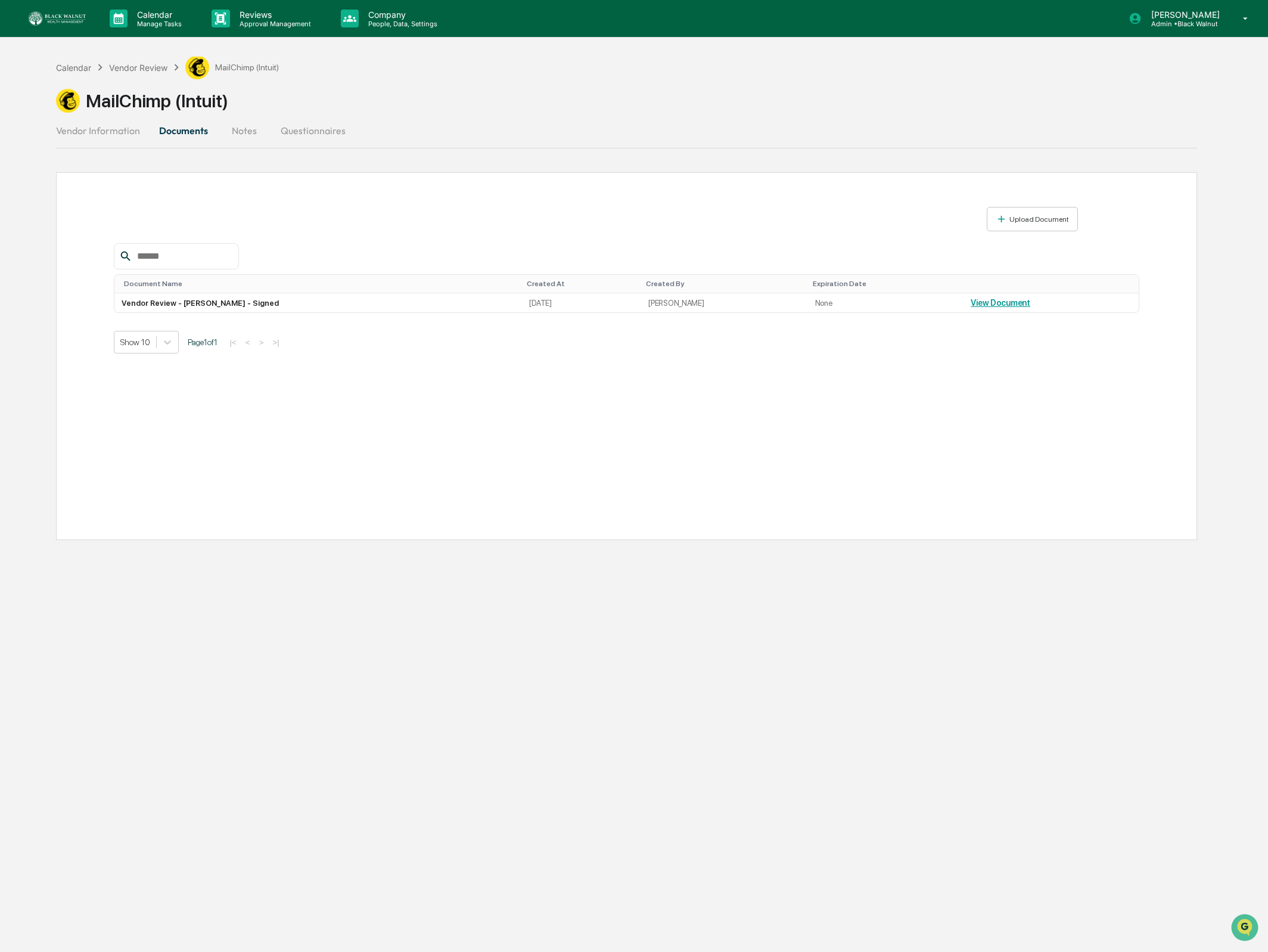
click at [238, 132] on button "Notes" at bounding box center [244, 130] width 53 height 28
click at [299, 131] on button "Questionnaires" at bounding box center [313, 130] width 84 height 28
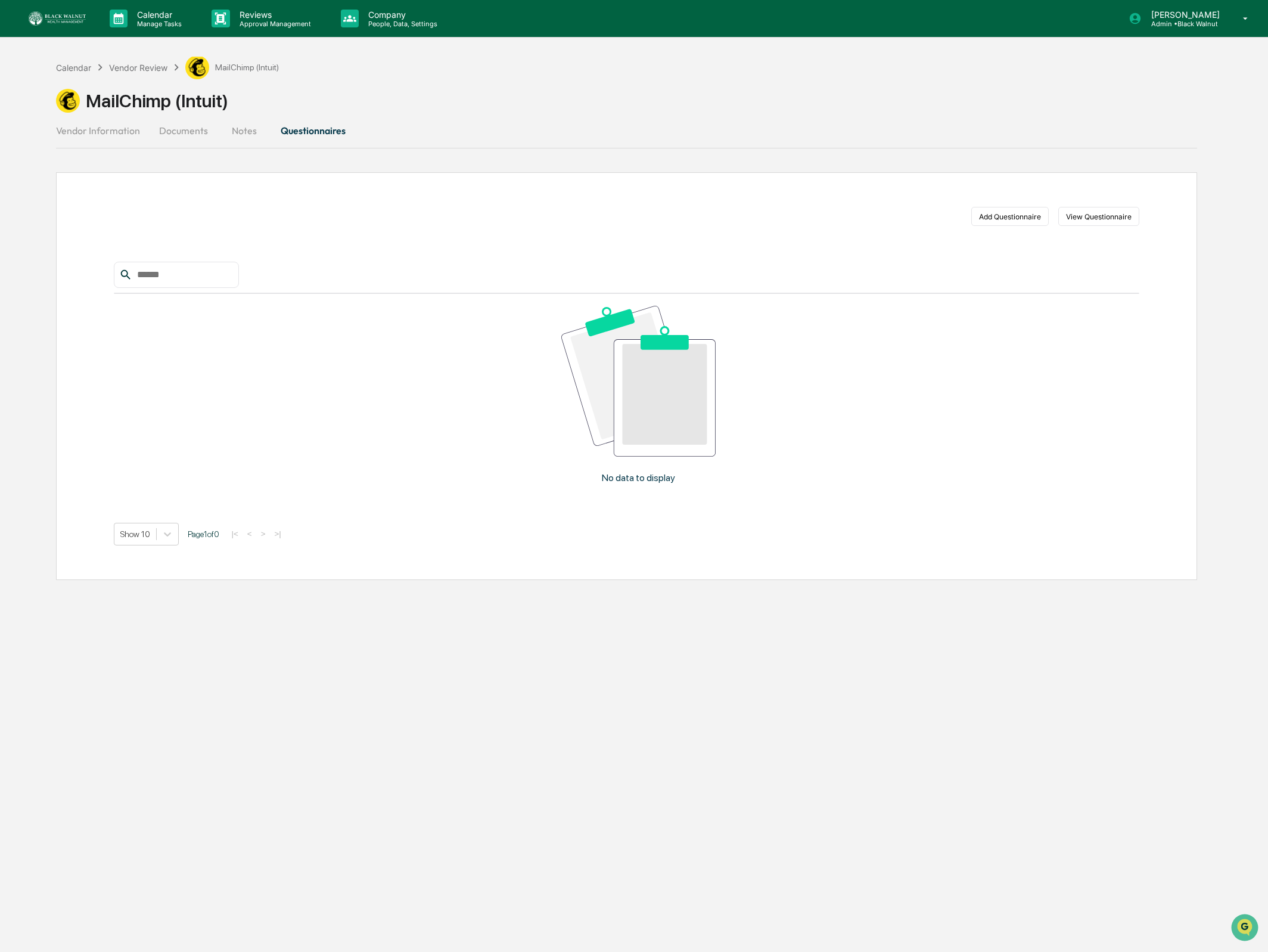
click at [97, 137] on button "Vendor Information" at bounding box center [103, 130] width 93 height 28
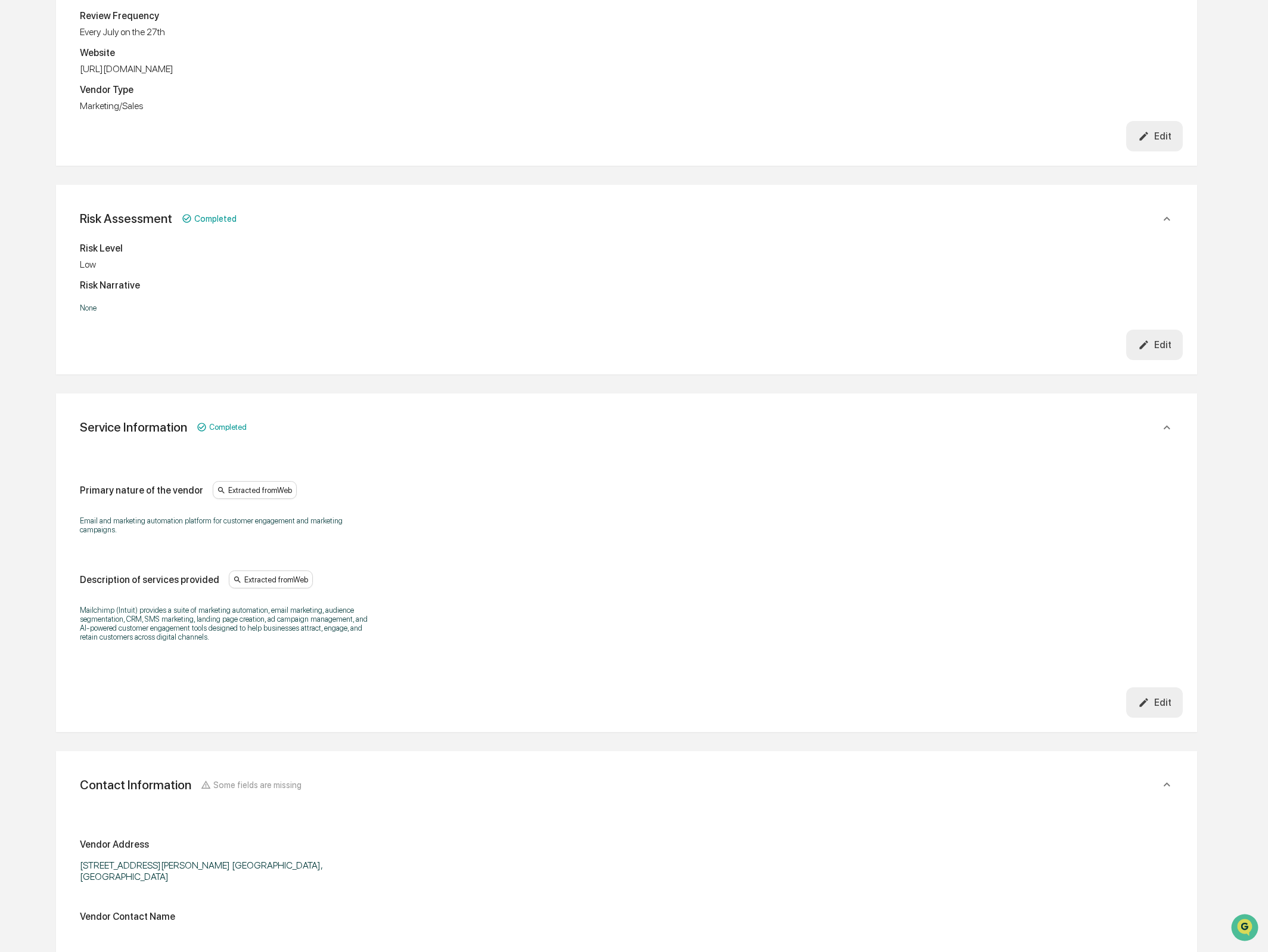
scroll to position [342, 0]
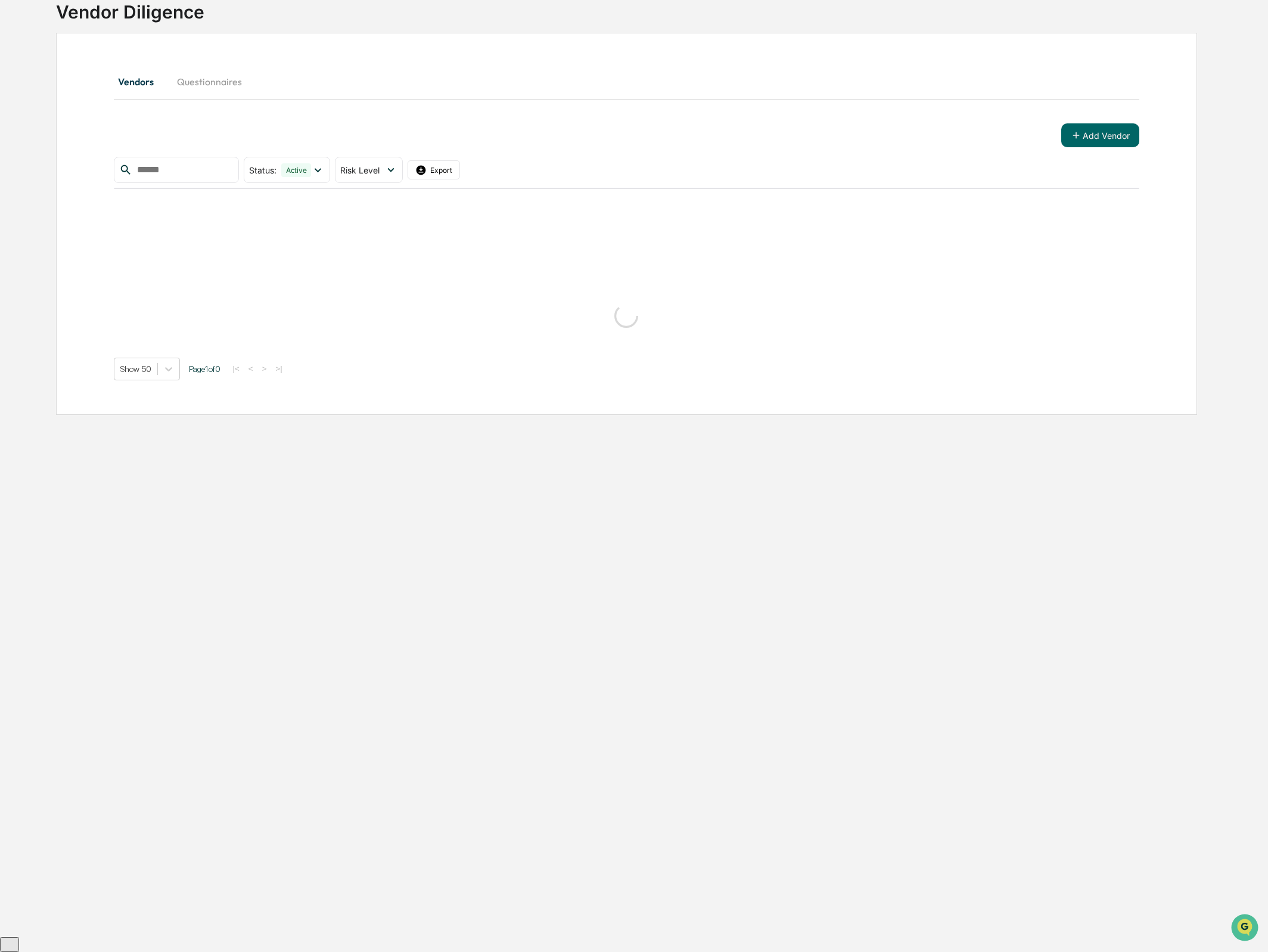
scroll to position [57, 0]
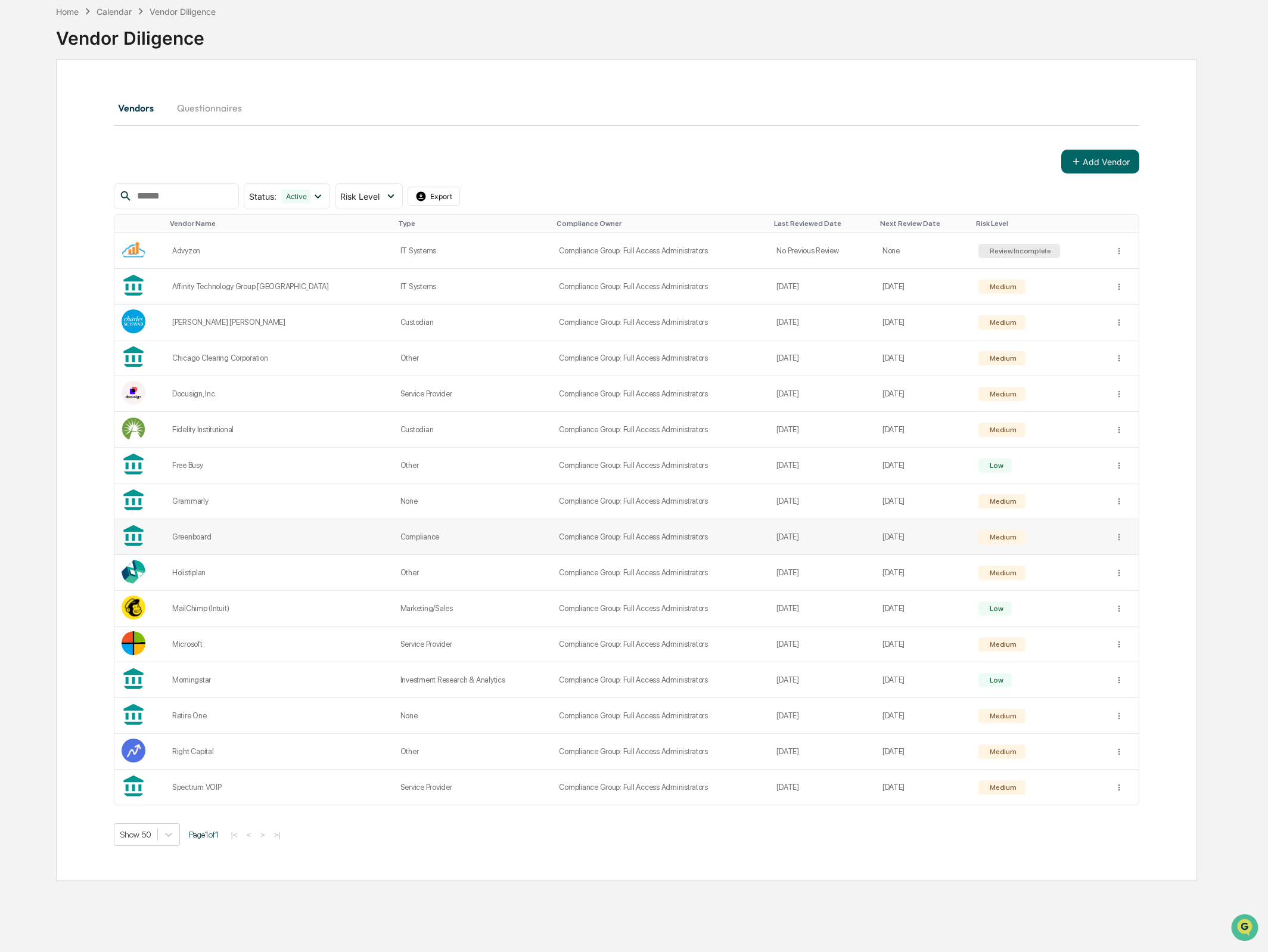
click at [213, 535] on div "Greenboard" at bounding box center [279, 537] width 214 height 9
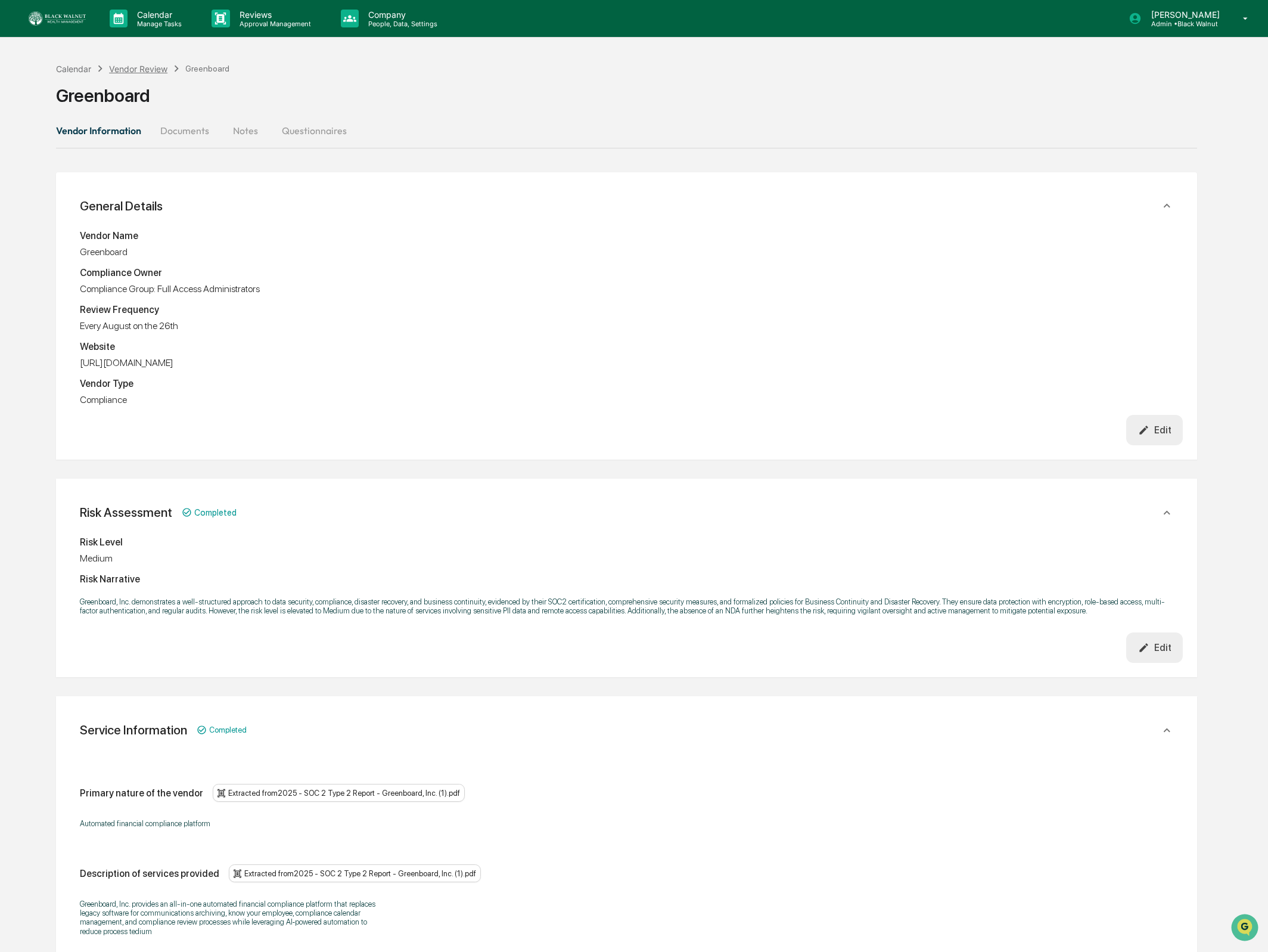
click at [142, 62] on div "Calendar Vendor Review Greenboard" at bounding box center [143, 68] width 174 height 13
click at [142, 66] on div "Vendor Review" at bounding box center [138, 68] width 59 height 10
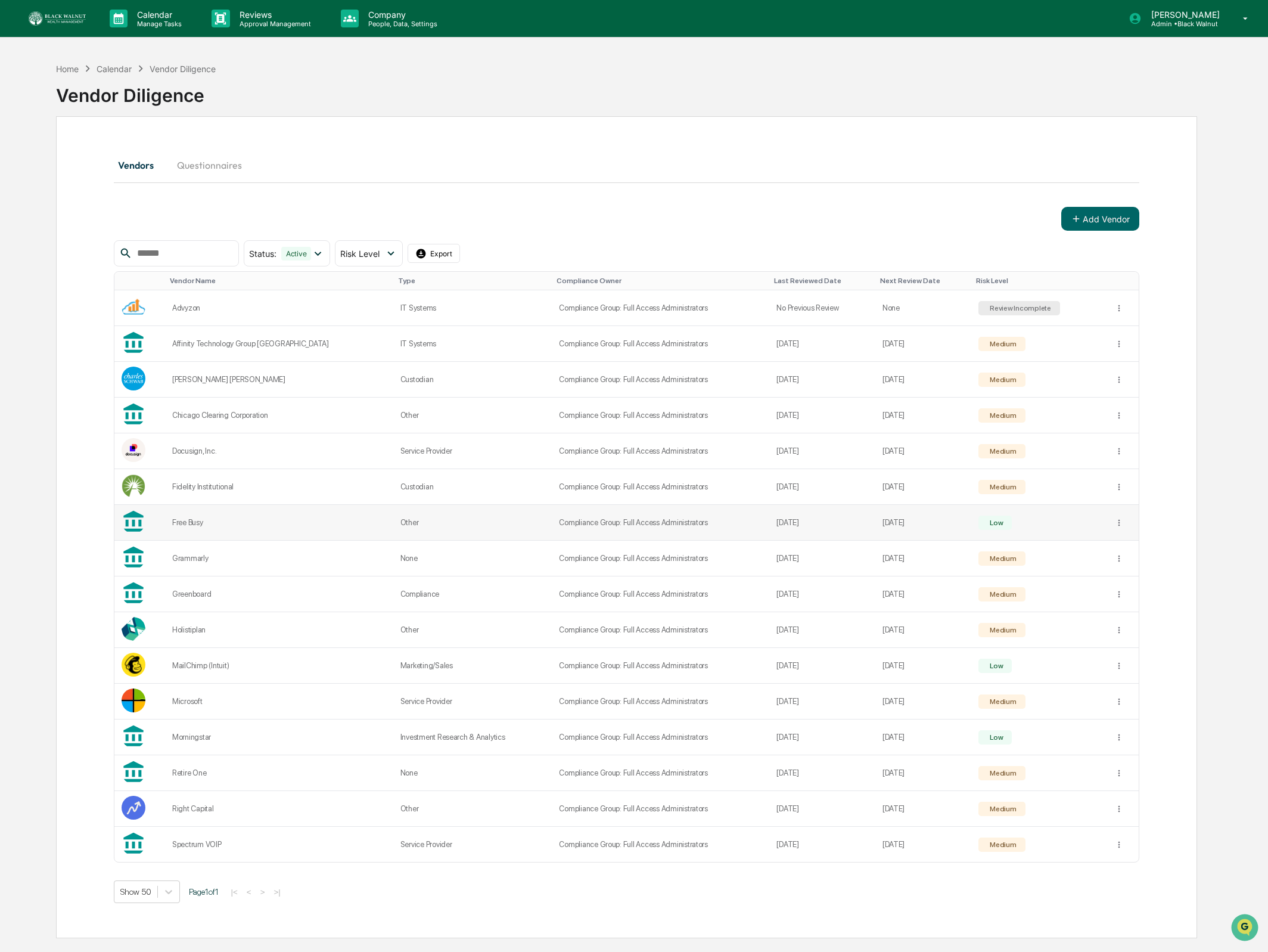
scroll to position [57, 0]
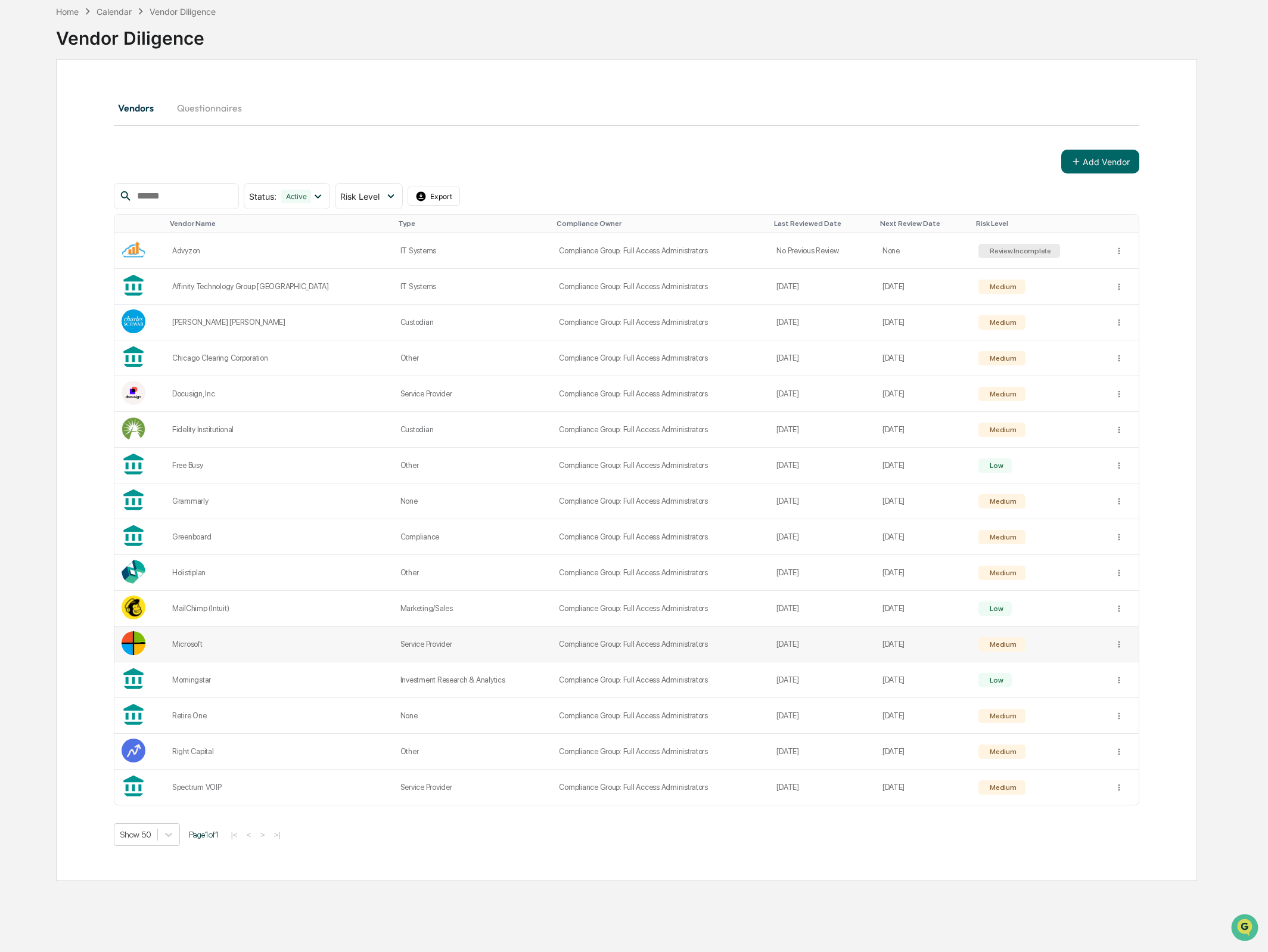
click at [180, 648] on div "Microsoft" at bounding box center [279, 644] width 214 height 9
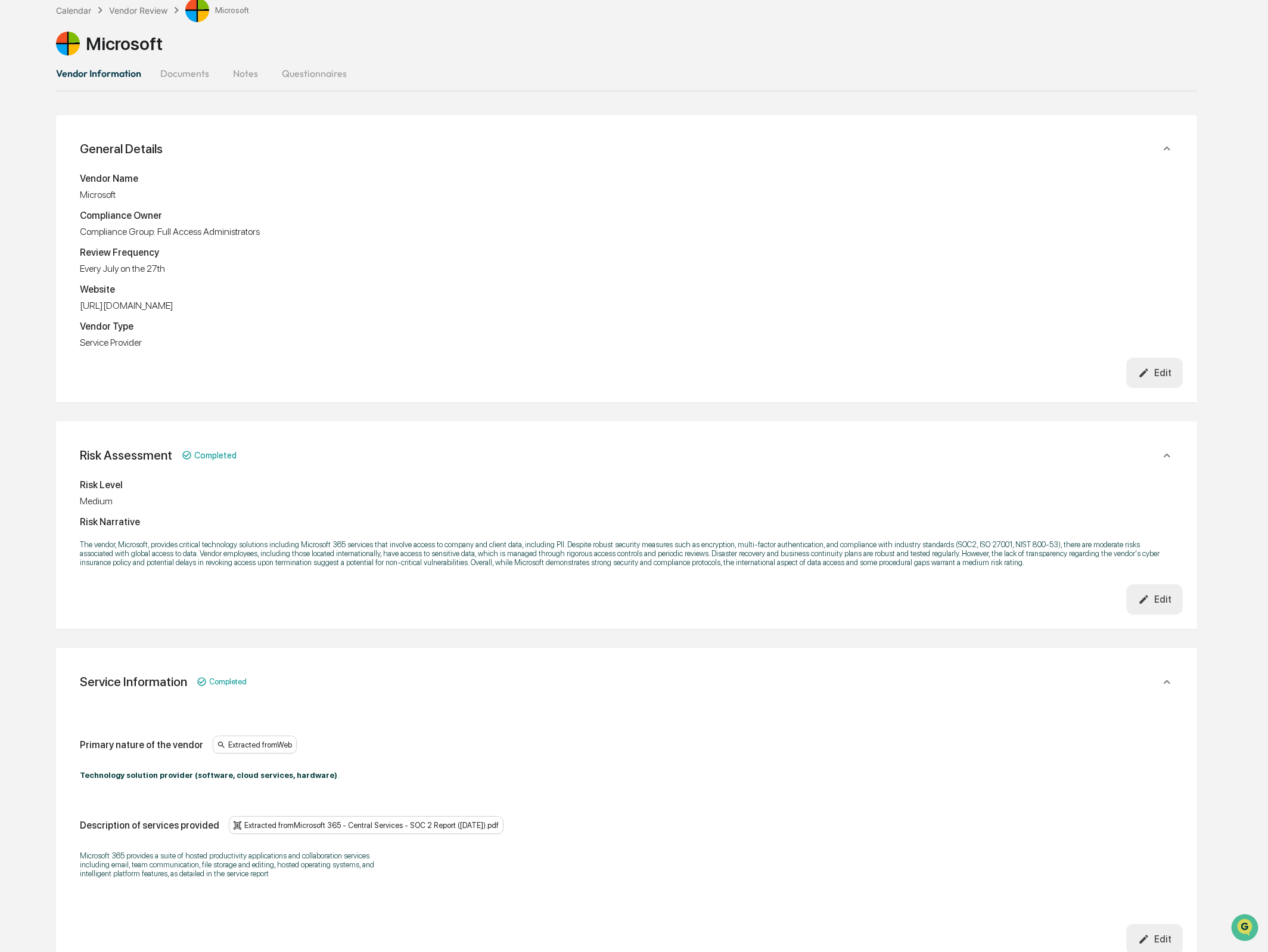
click at [182, 70] on button "Documents" at bounding box center [184, 73] width 68 height 28
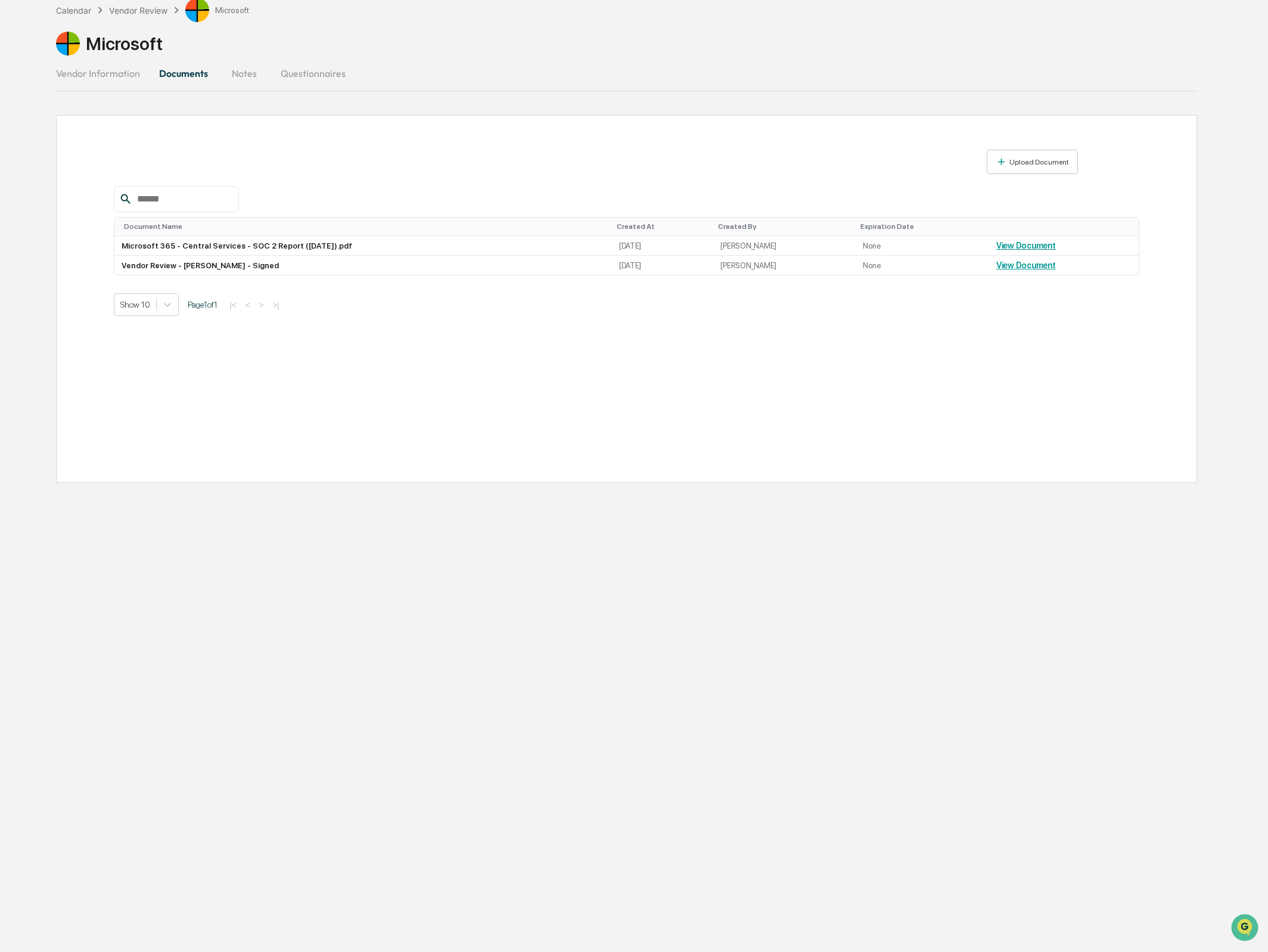
scroll to position [55, 0]
click at [119, 80] on button "Vendor Information" at bounding box center [103, 74] width 93 height 28
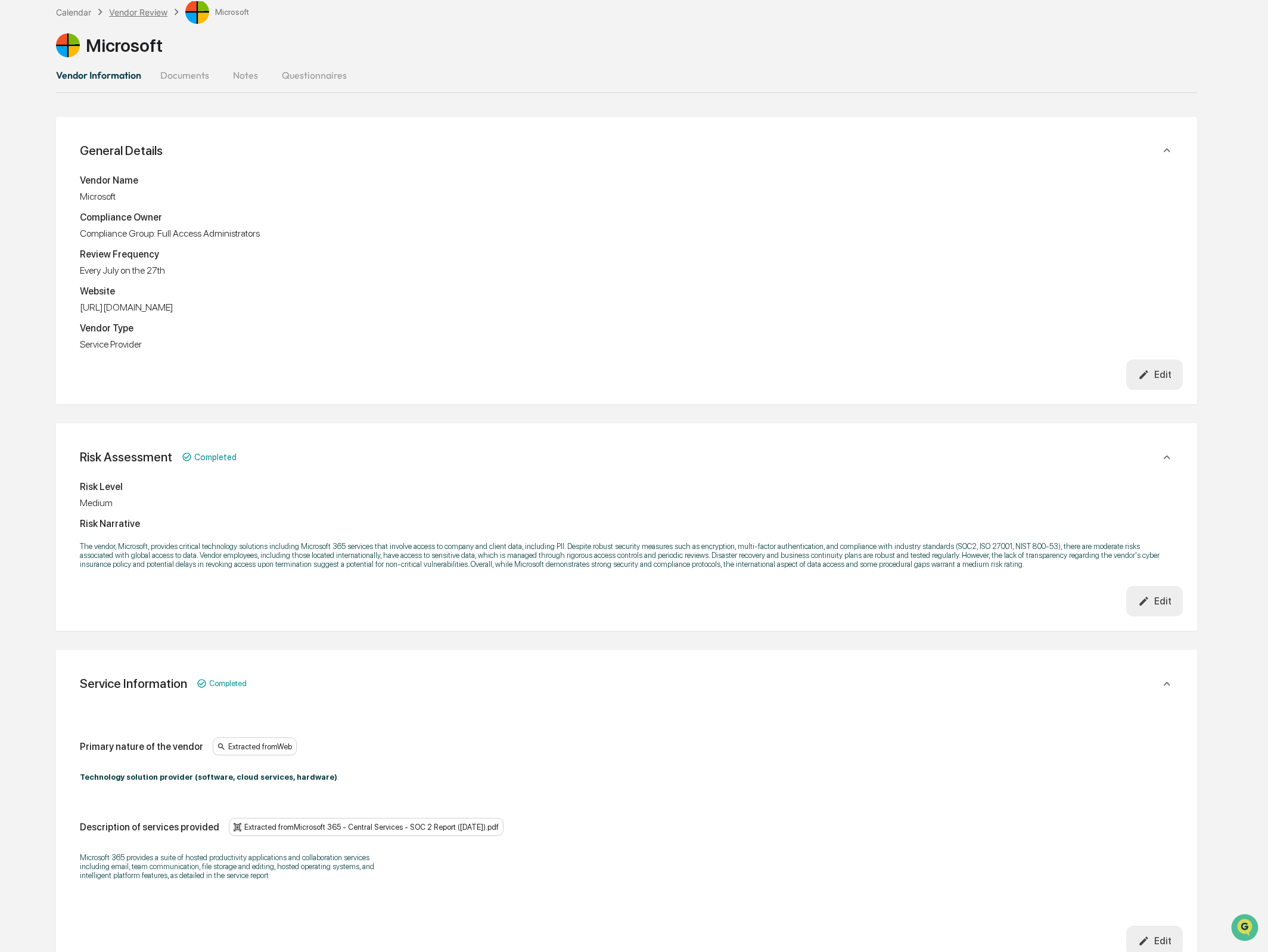
click at [147, 8] on div "Vendor Review" at bounding box center [138, 12] width 59 height 10
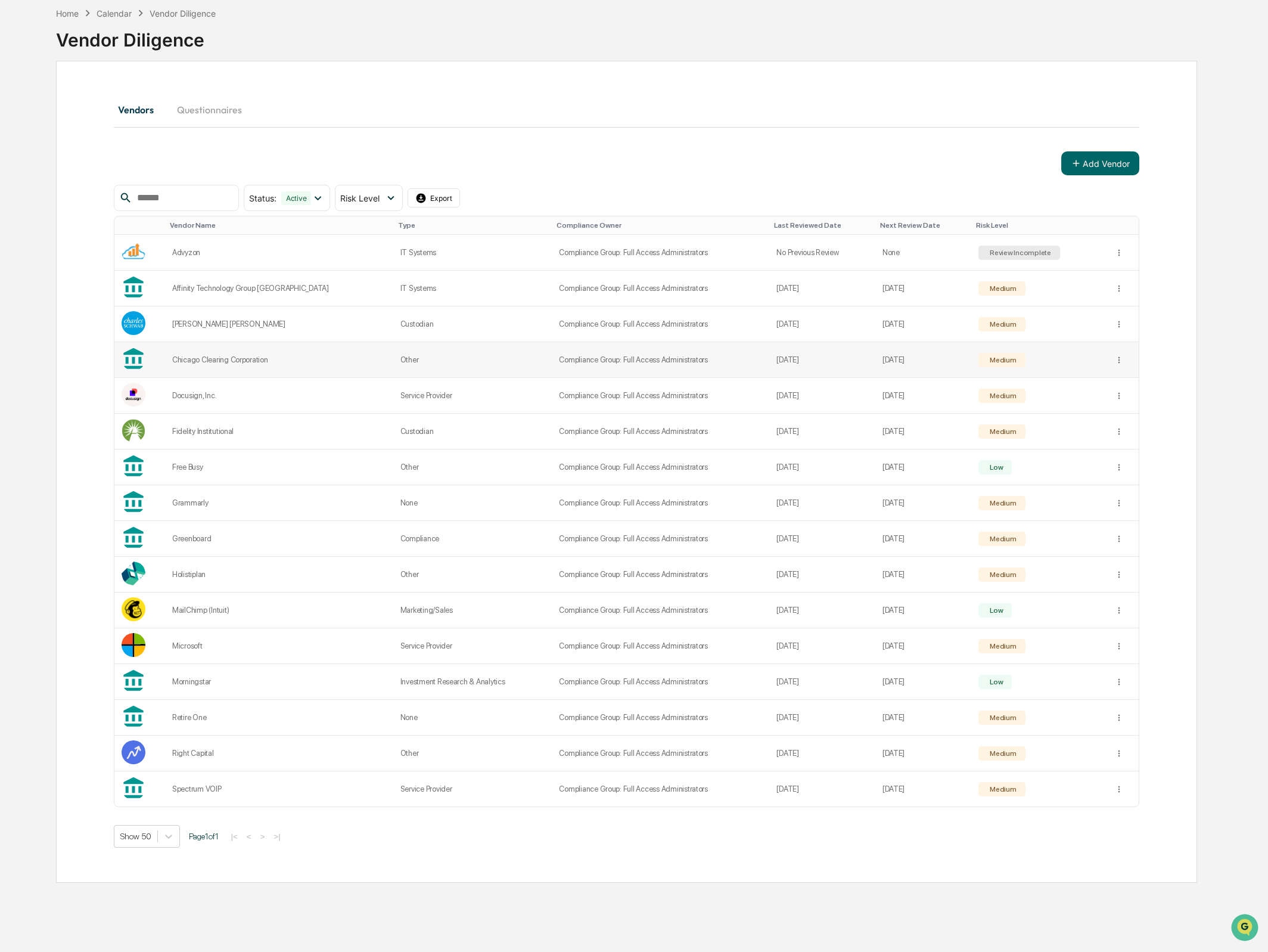
scroll to position [57, 0]
click at [198, 679] on div "Morningstar" at bounding box center [279, 680] width 214 height 9
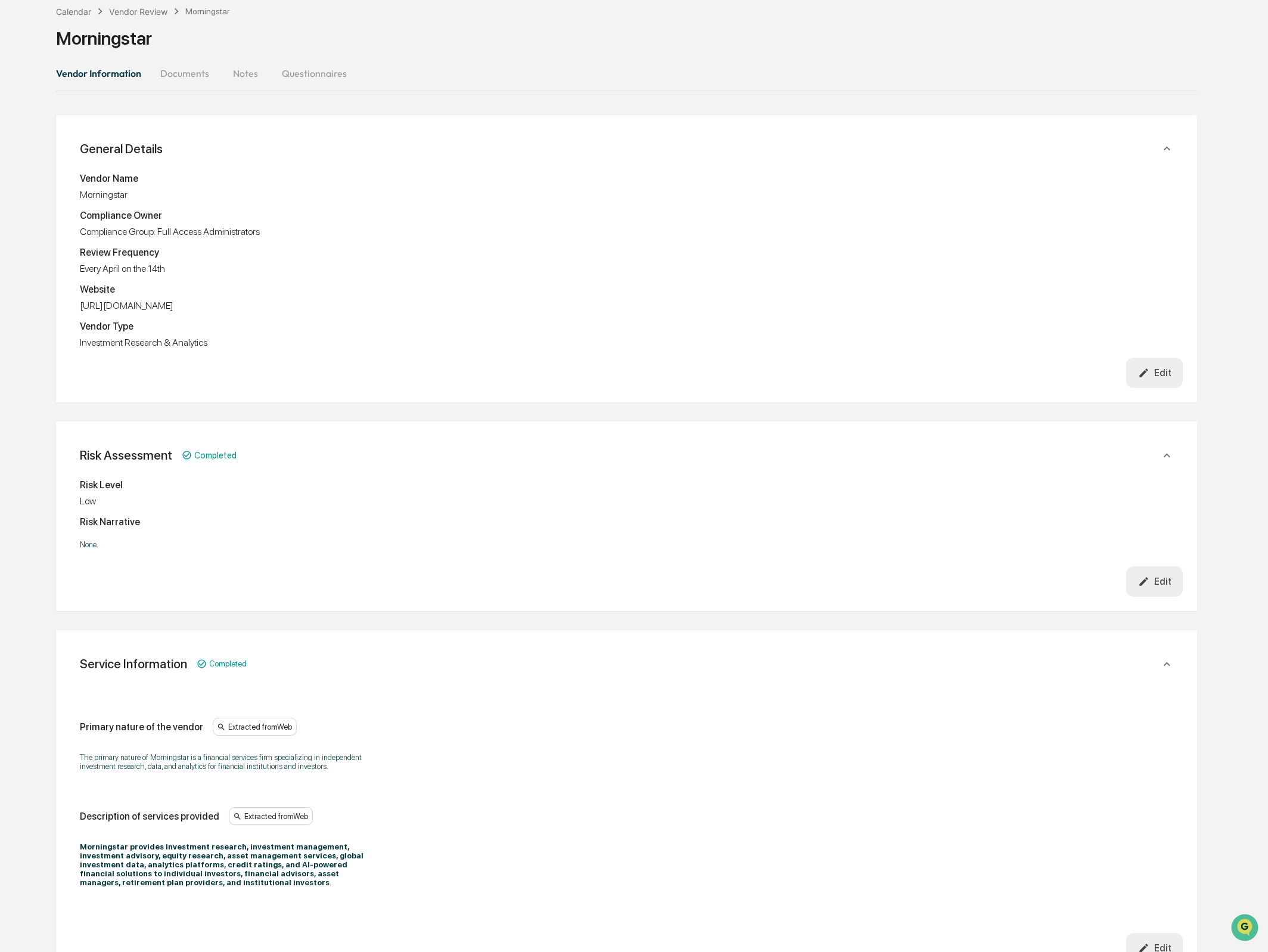
click at [204, 84] on button "Documents" at bounding box center [184, 73] width 68 height 28
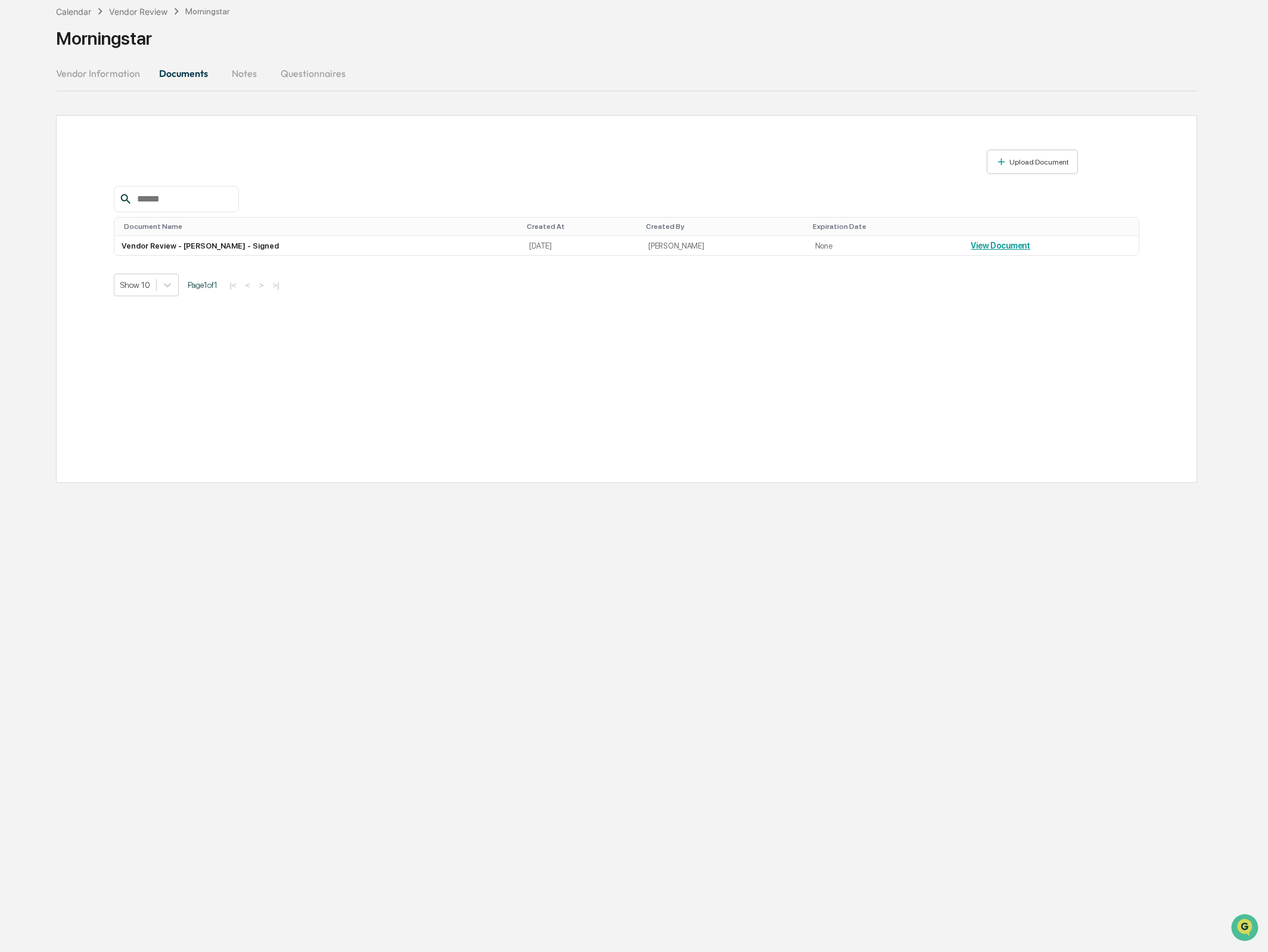
click at [115, 78] on button "Vendor Information" at bounding box center [103, 73] width 93 height 28
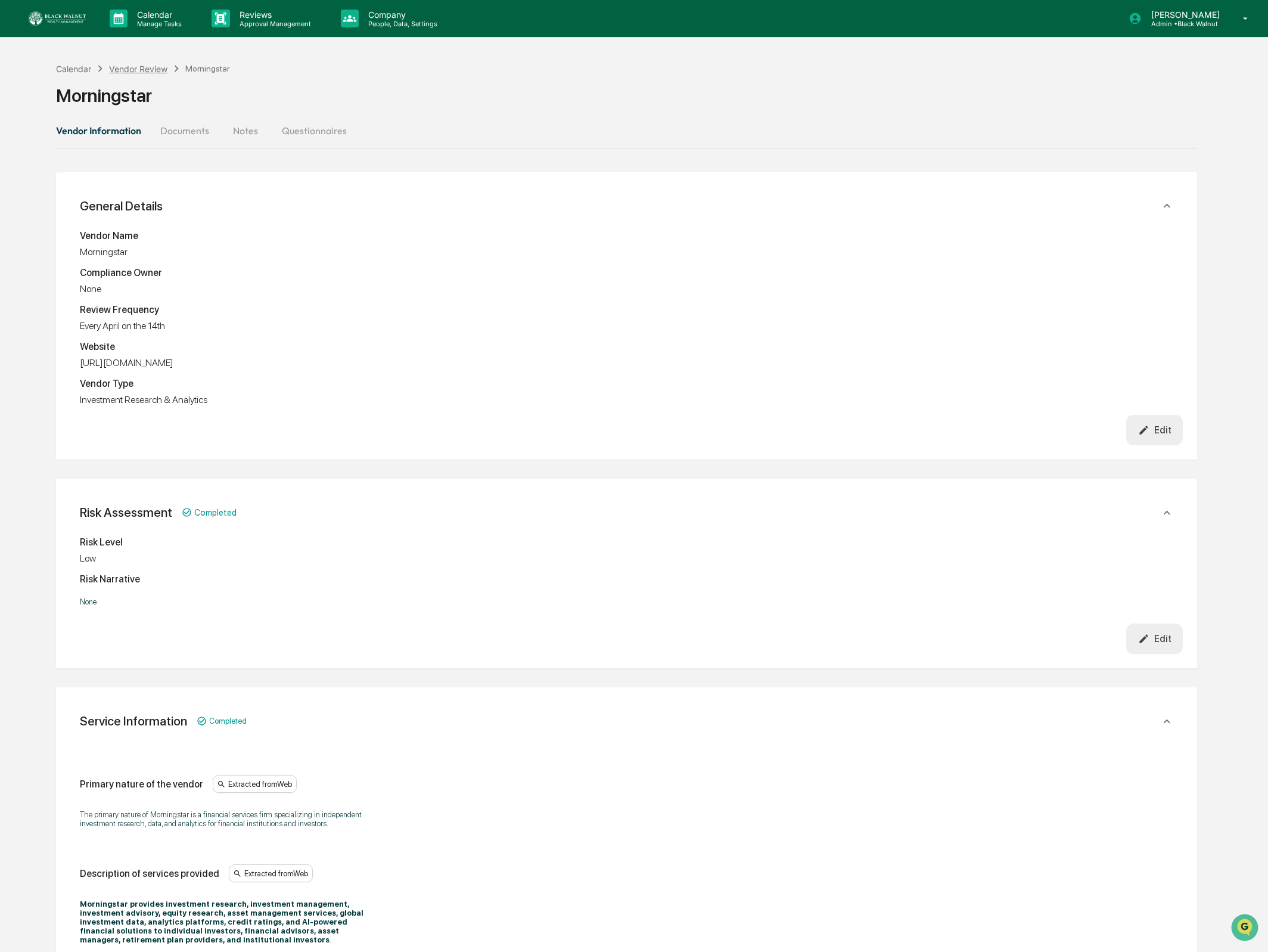
click at [147, 64] on div "Vendor Review" at bounding box center [138, 68] width 59 height 10
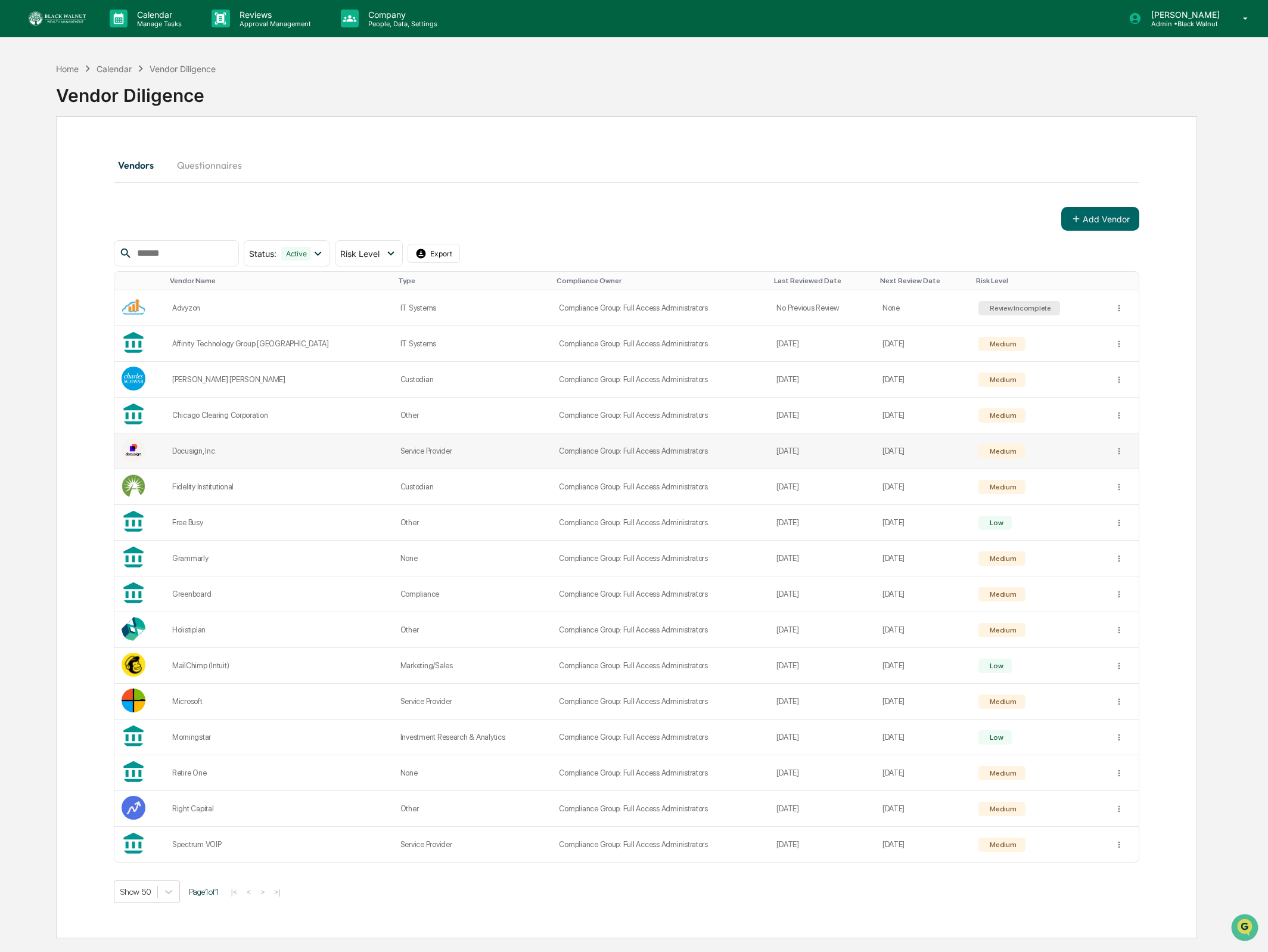
scroll to position [57, 0]
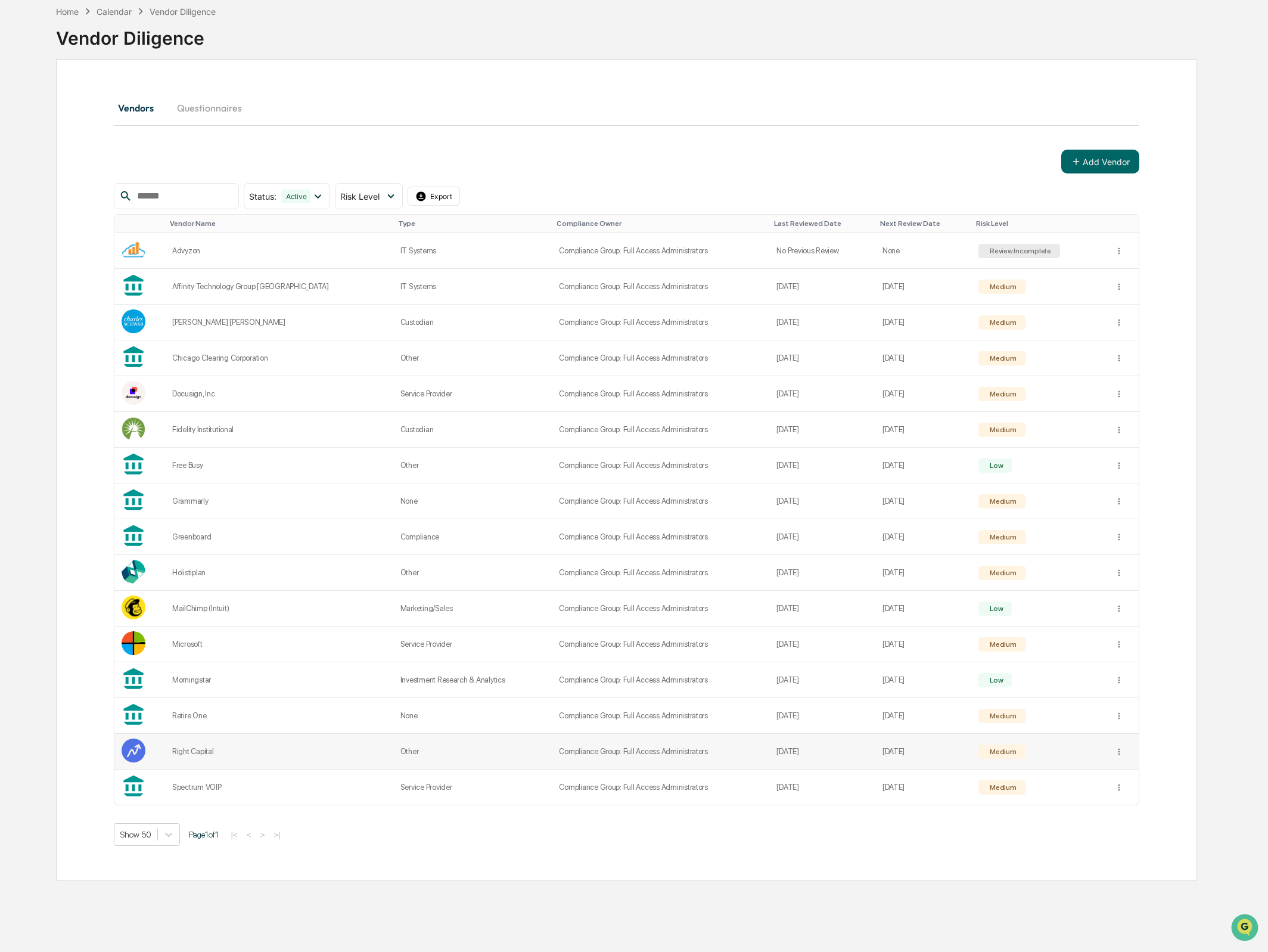
click at [179, 756] on div "Right Capital" at bounding box center [279, 751] width 214 height 9
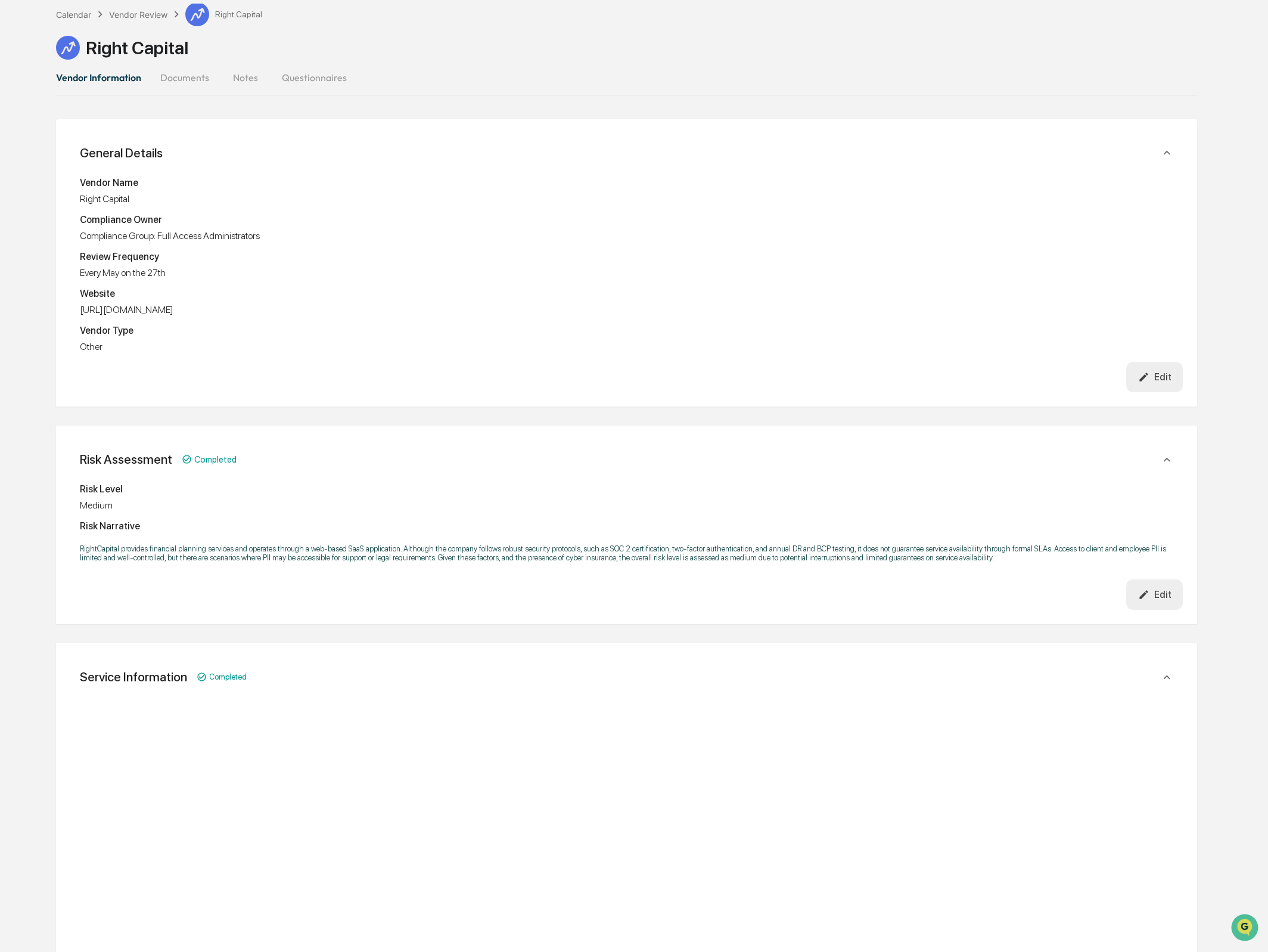
scroll to position [47, 0]
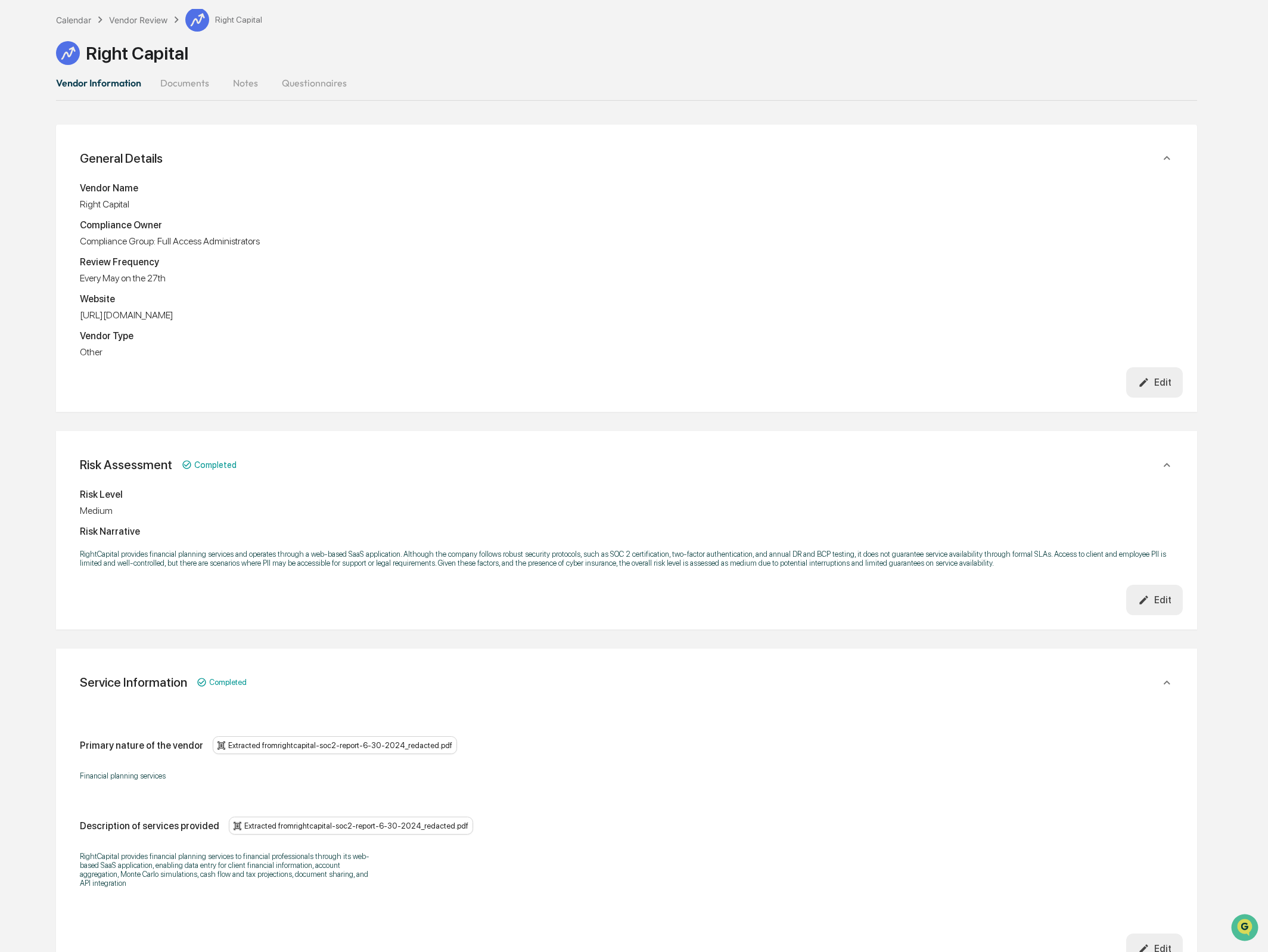
click at [215, 92] on button "Documents" at bounding box center [184, 82] width 68 height 28
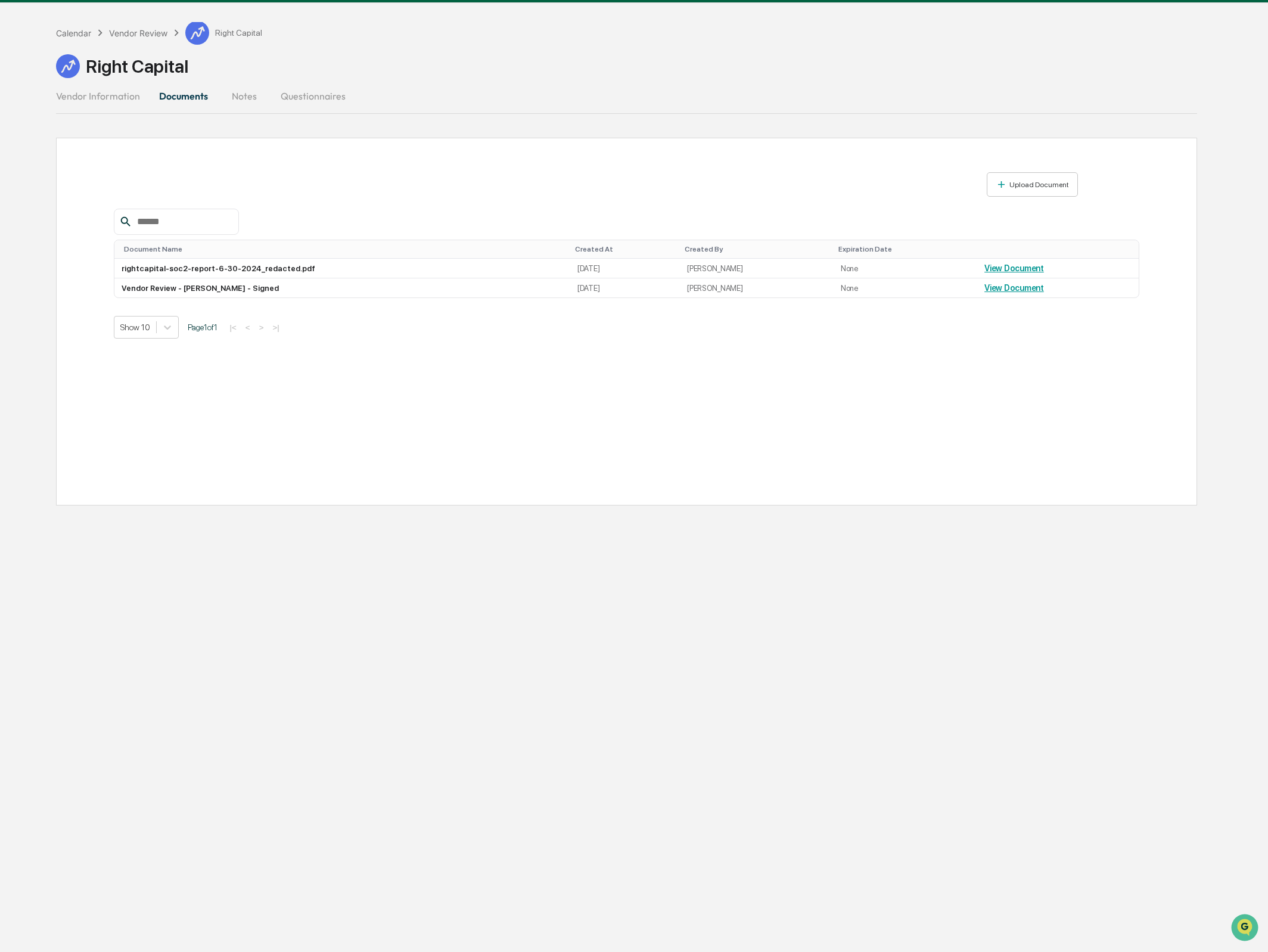
scroll to position [36, 0]
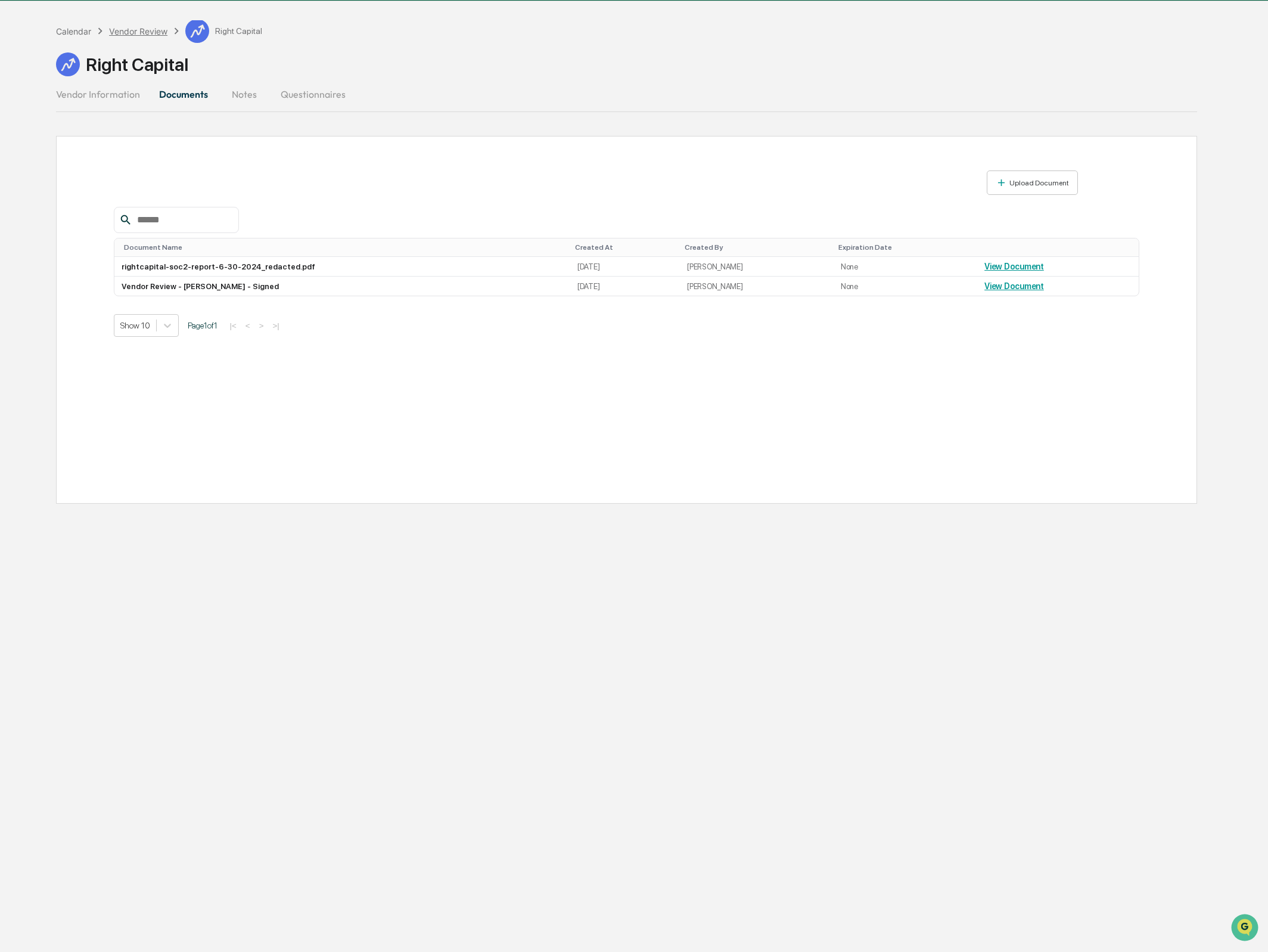
click at [117, 32] on div "Vendor Review" at bounding box center [138, 31] width 59 height 10
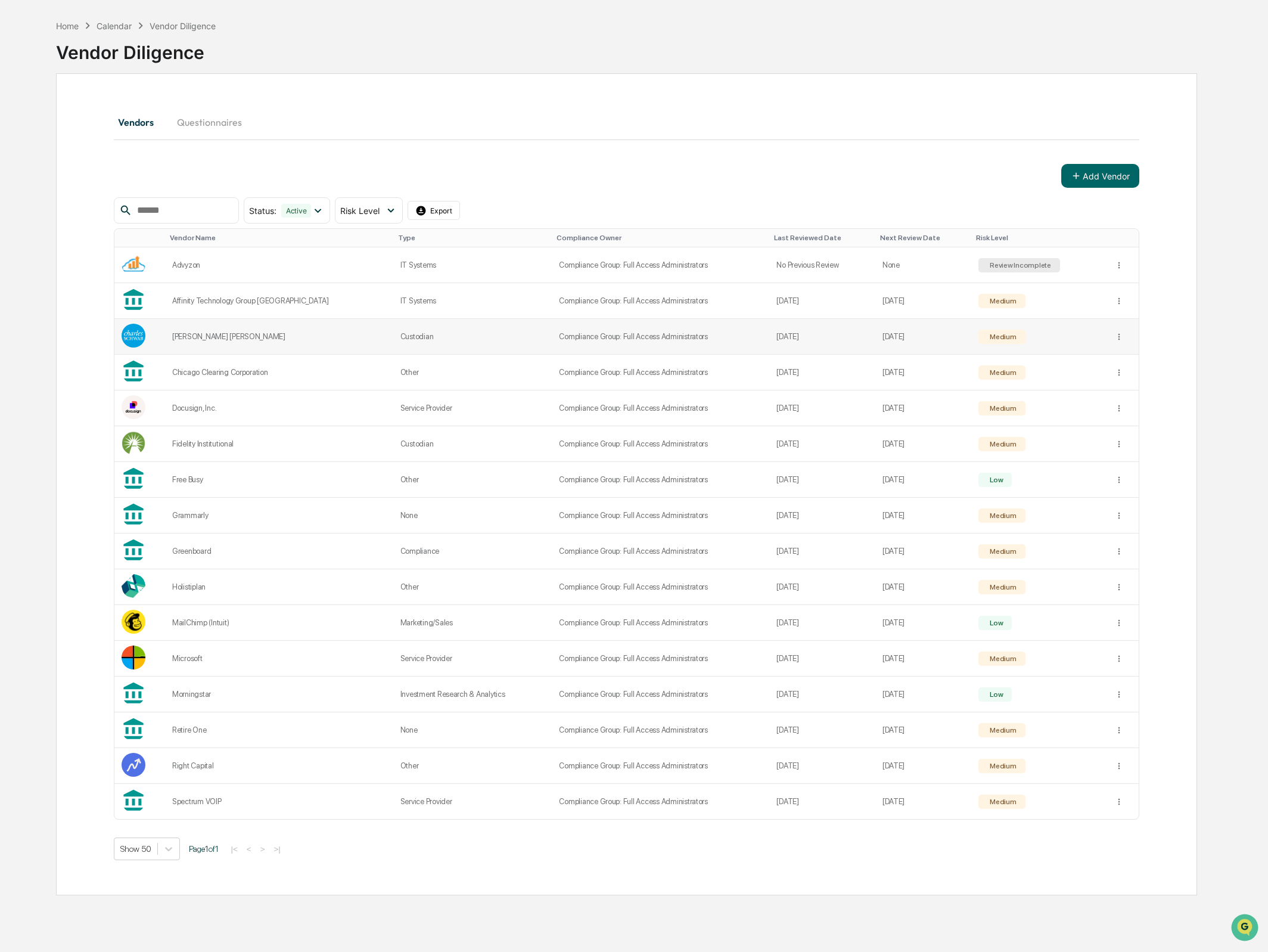
scroll to position [57, 0]
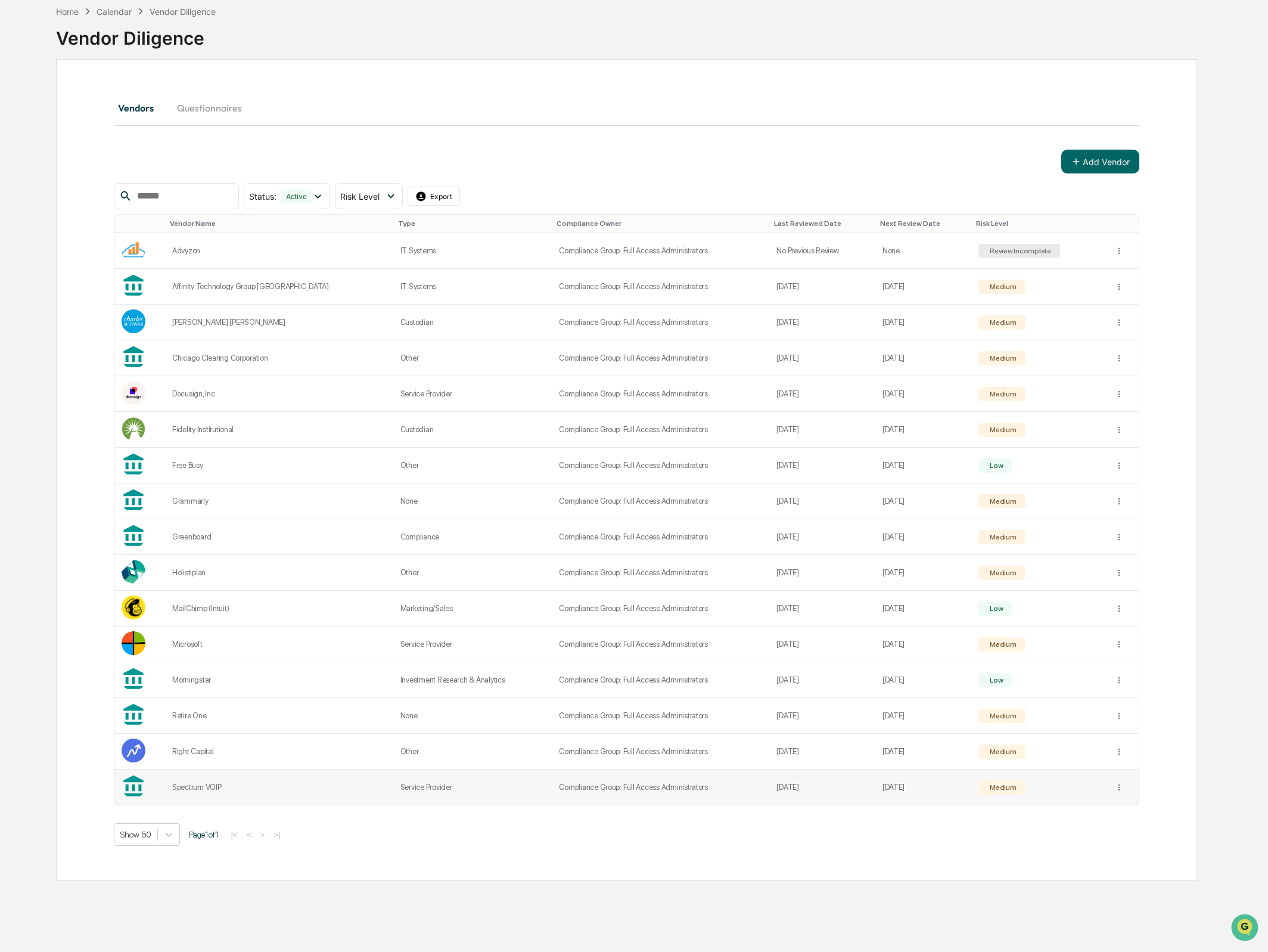
click at [205, 788] on div "Spectrum VOIP" at bounding box center [279, 787] width 214 height 9
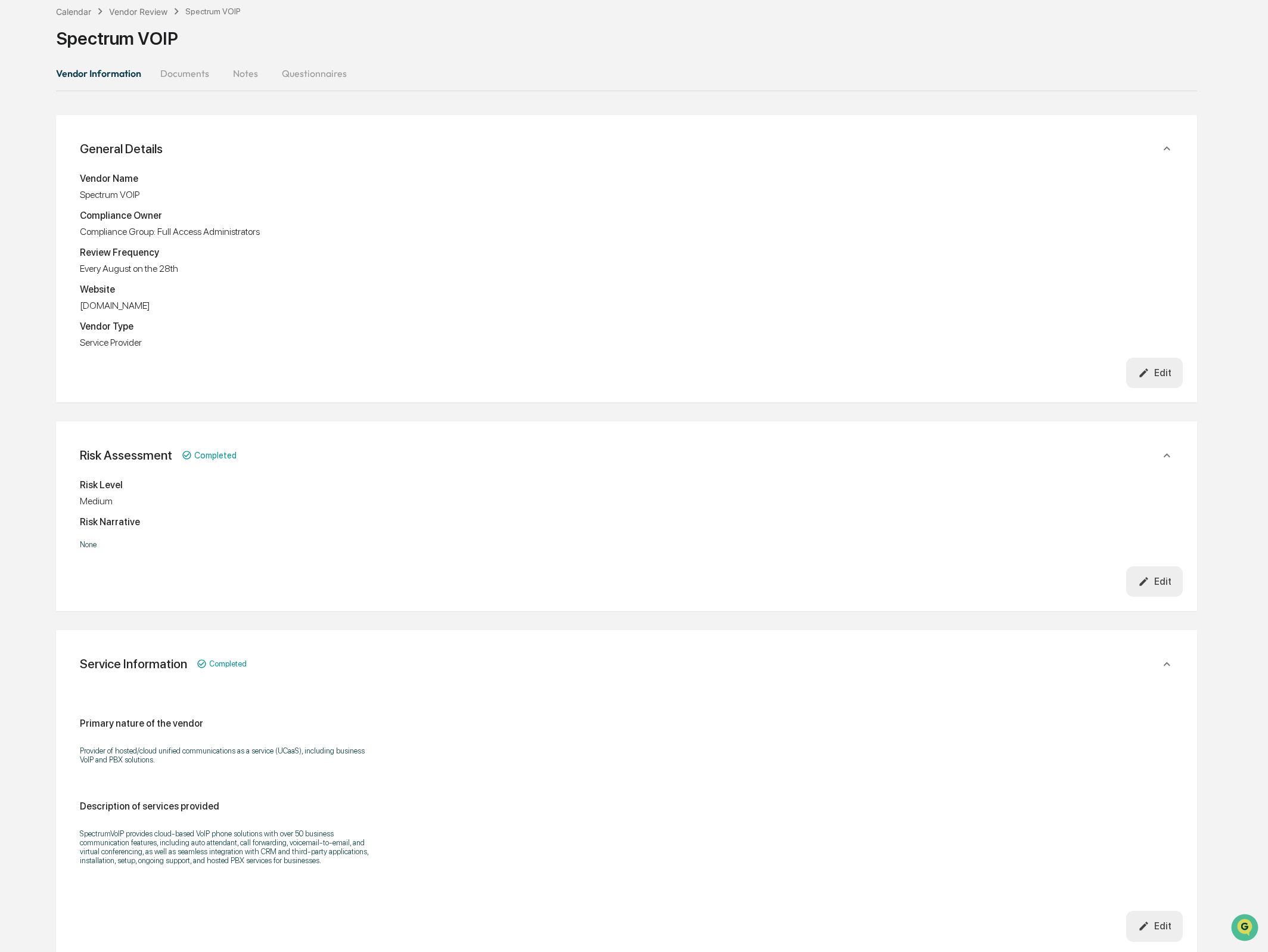
click at [172, 78] on button "Documents" at bounding box center [184, 73] width 68 height 28
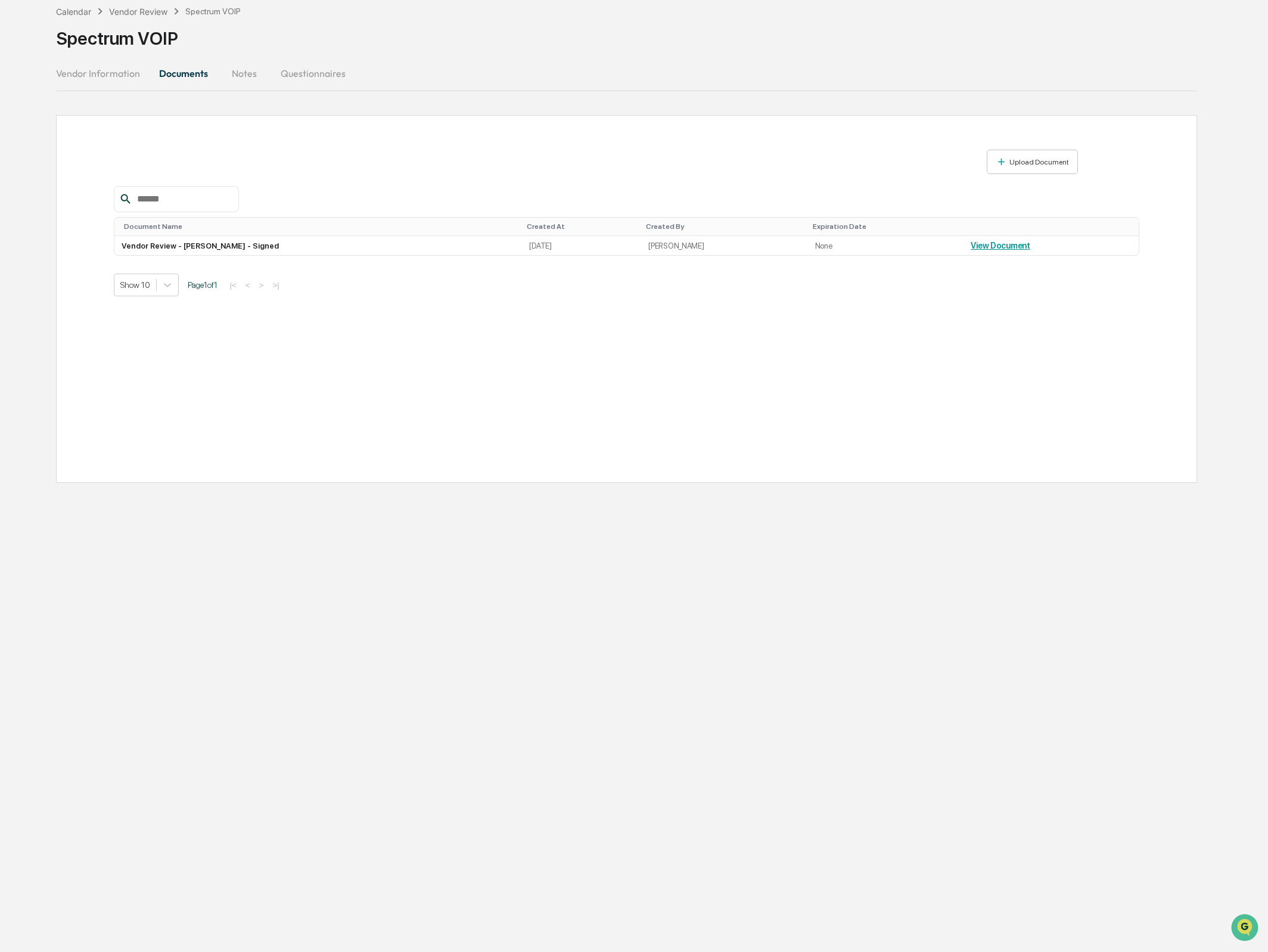
click at [365, 165] on div "Upload Document" at bounding box center [596, 161] width 964 height 24
click at [122, 76] on button "Vendor Information" at bounding box center [103, 78] width 93 height 28
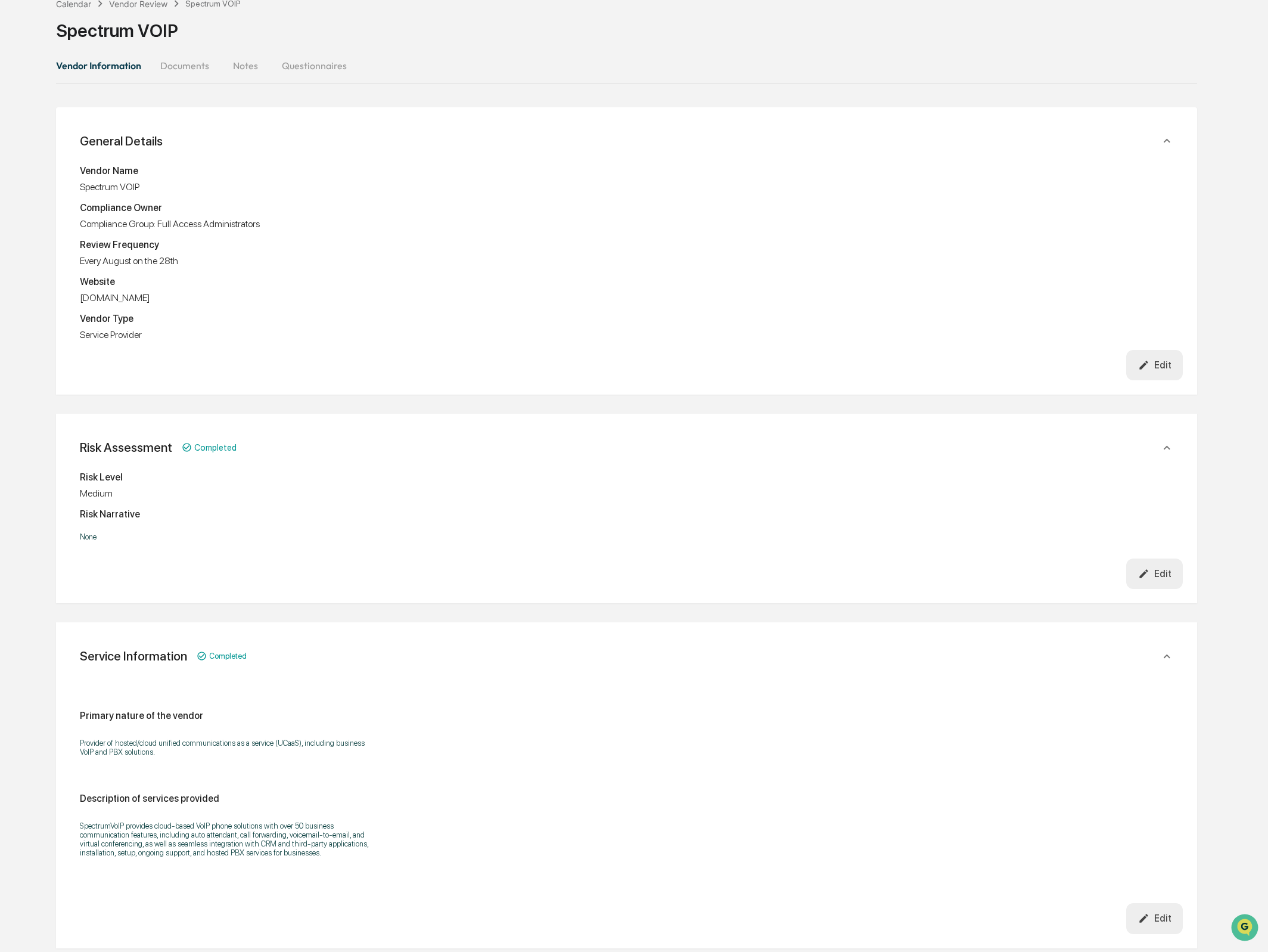
scroll to position [0, 0]
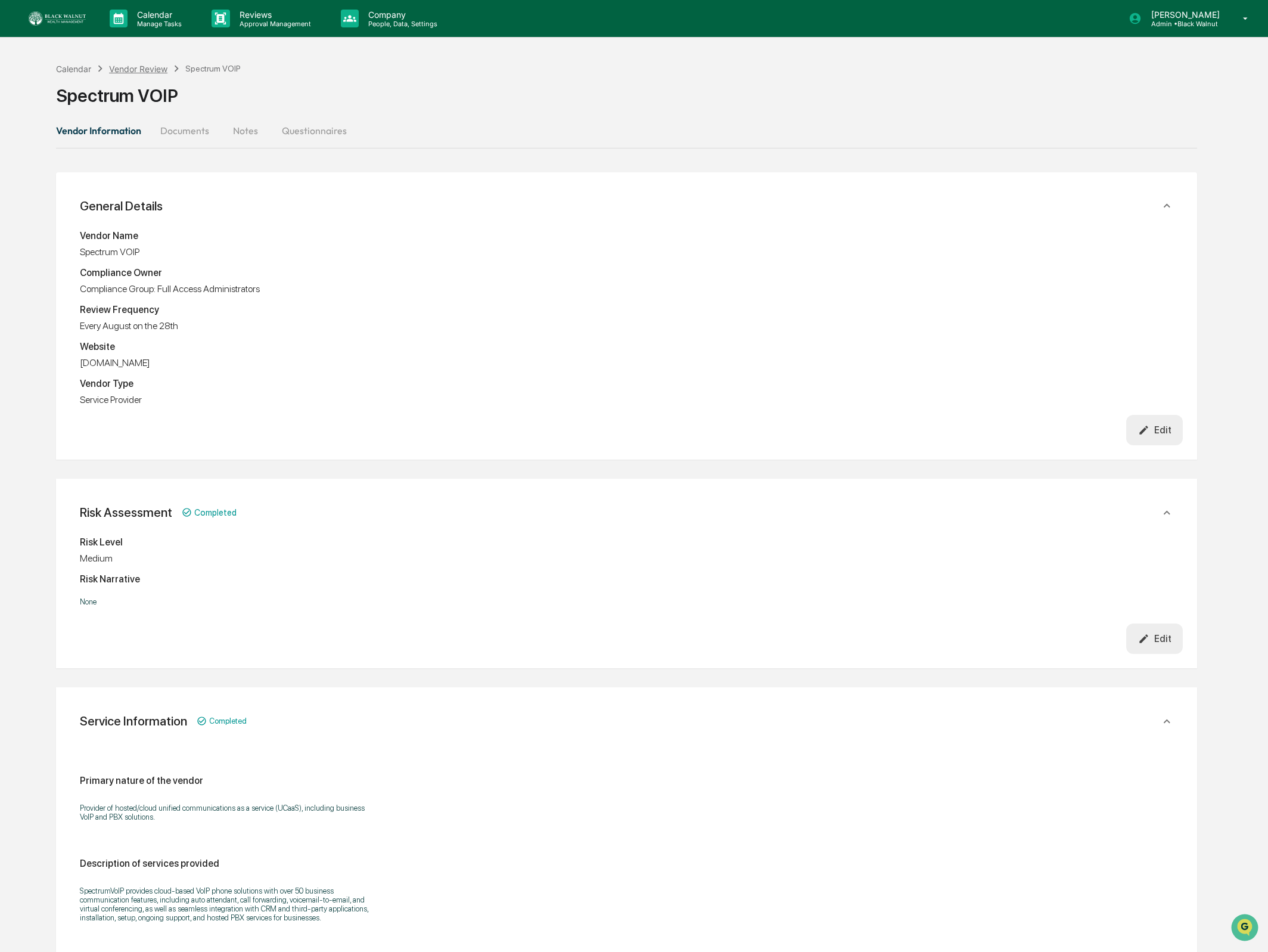
click at [105, 65] on icon at bounding box center [100, 68] width 13 height 13
click at [109, 65] on div "Vendor Review" at bounding box center [138, 68] width 59 height 10
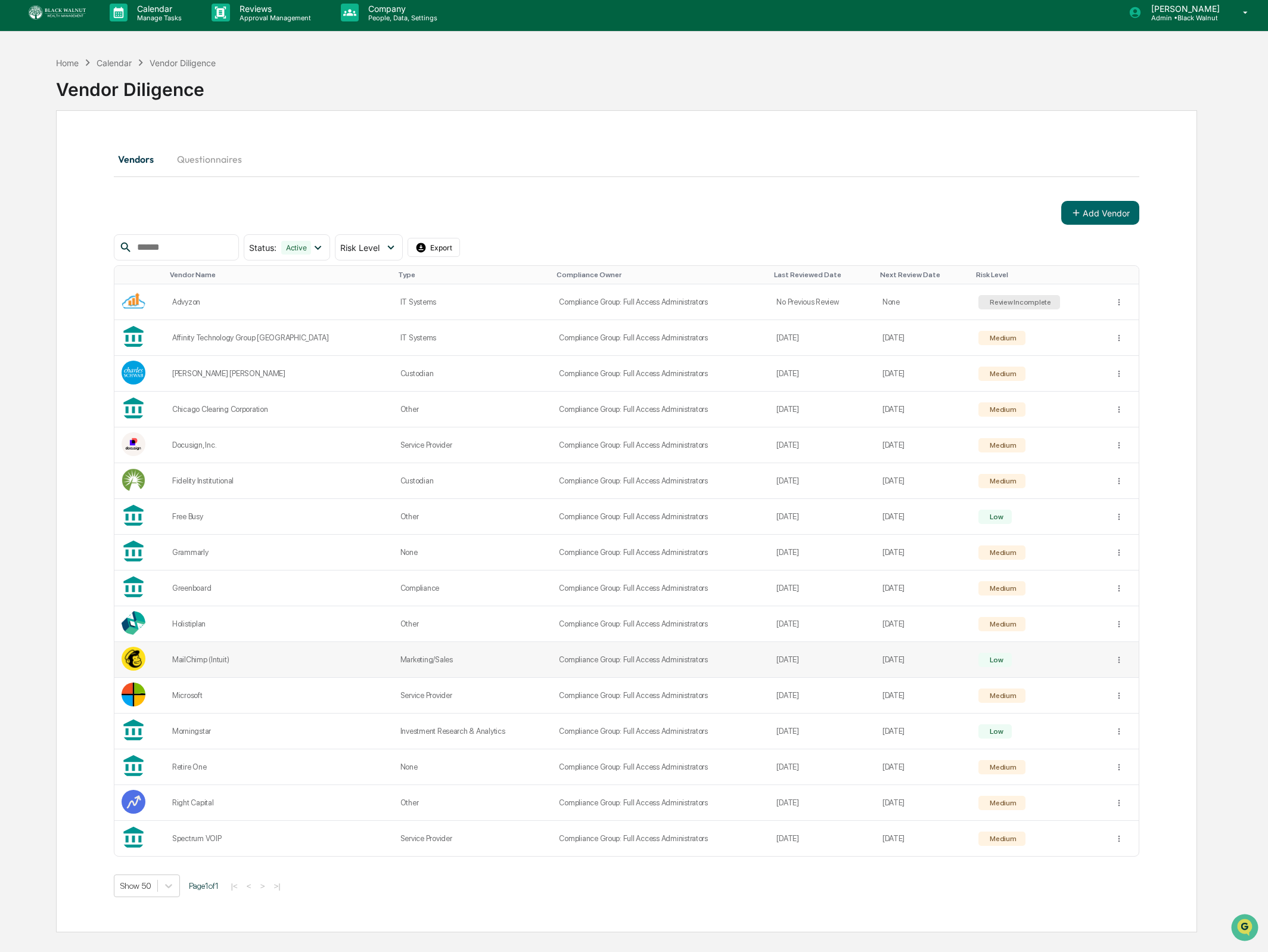
scroll to position [9, 0]
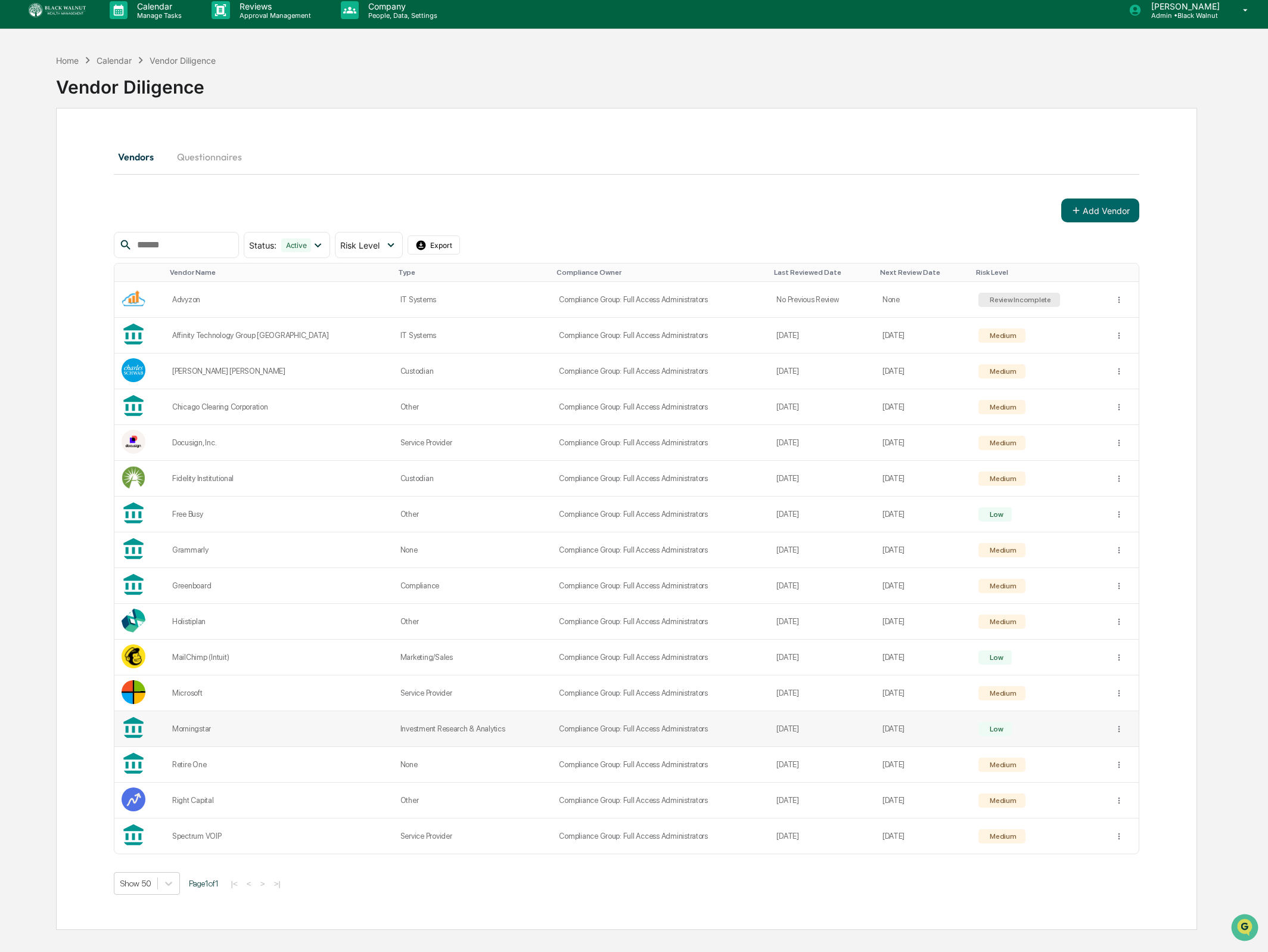
click at [193, 735] on td "Morningstar" at bounding box center [279, 729] width 228 height 36
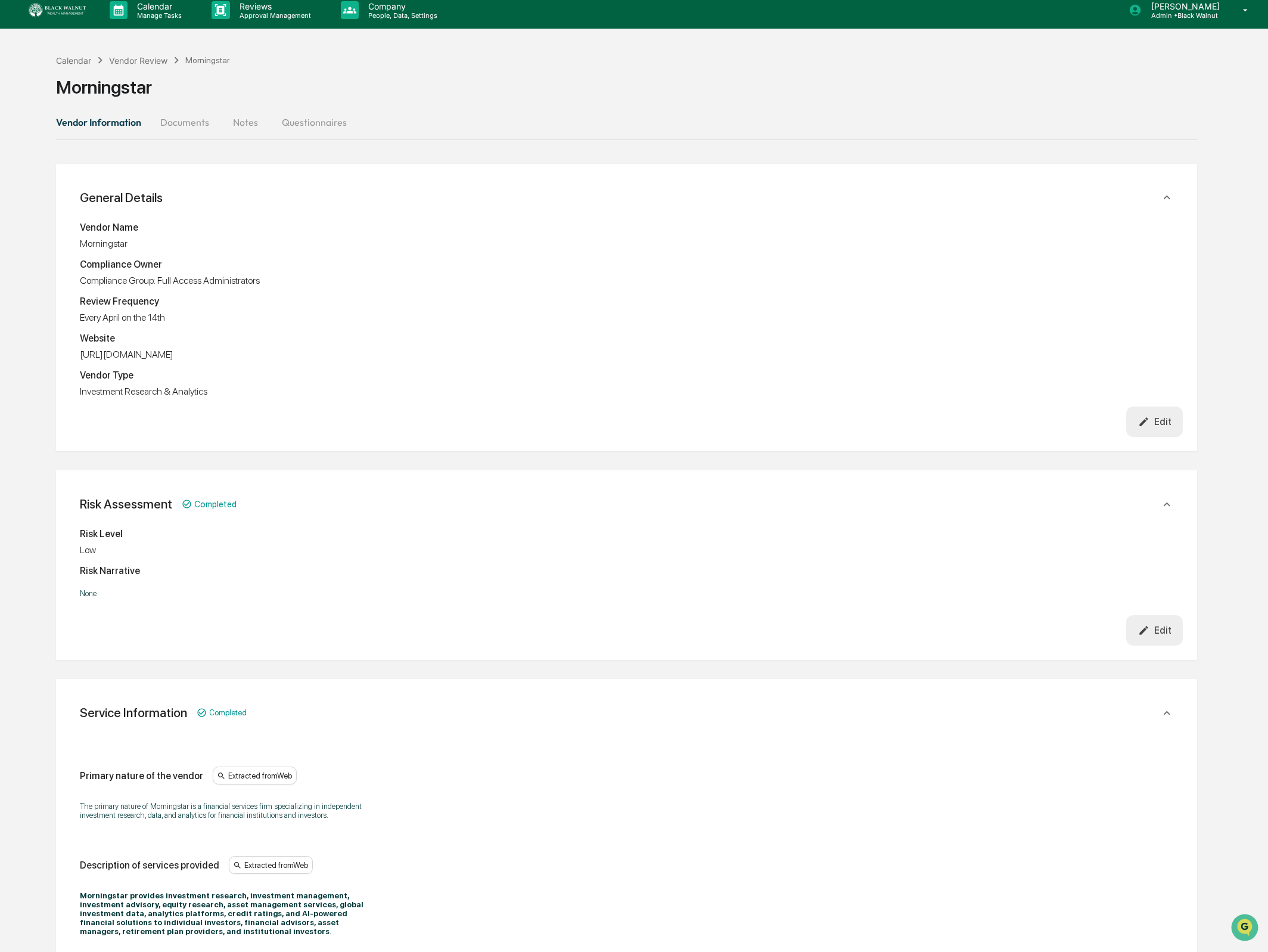
click at [196, 122] on button "Documents" at bounding box center [184, 122] width 68 height 28
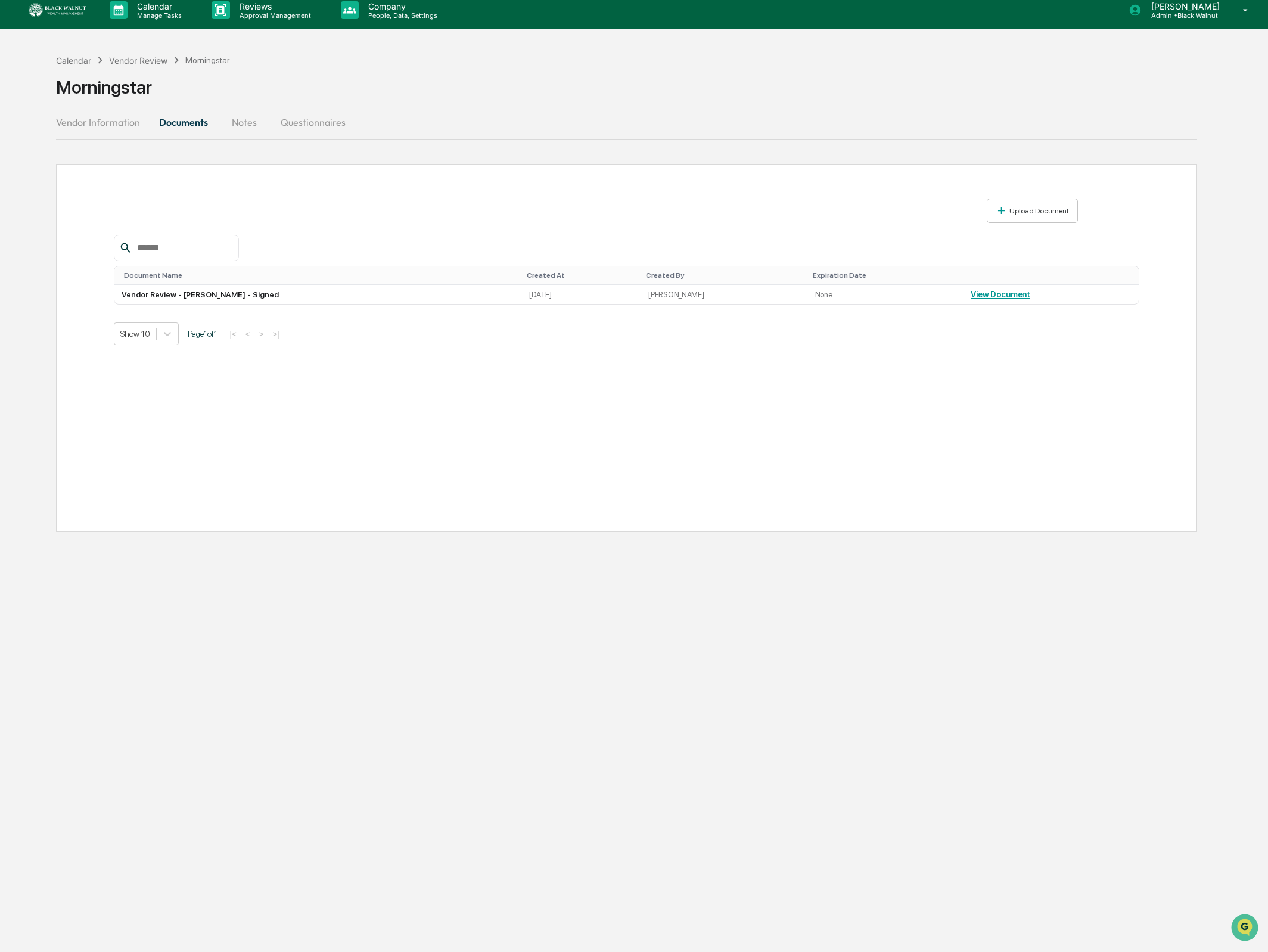
click at [78, 125] on button "Vendor Information" at bounding box center [103, 122] width 93 height 28
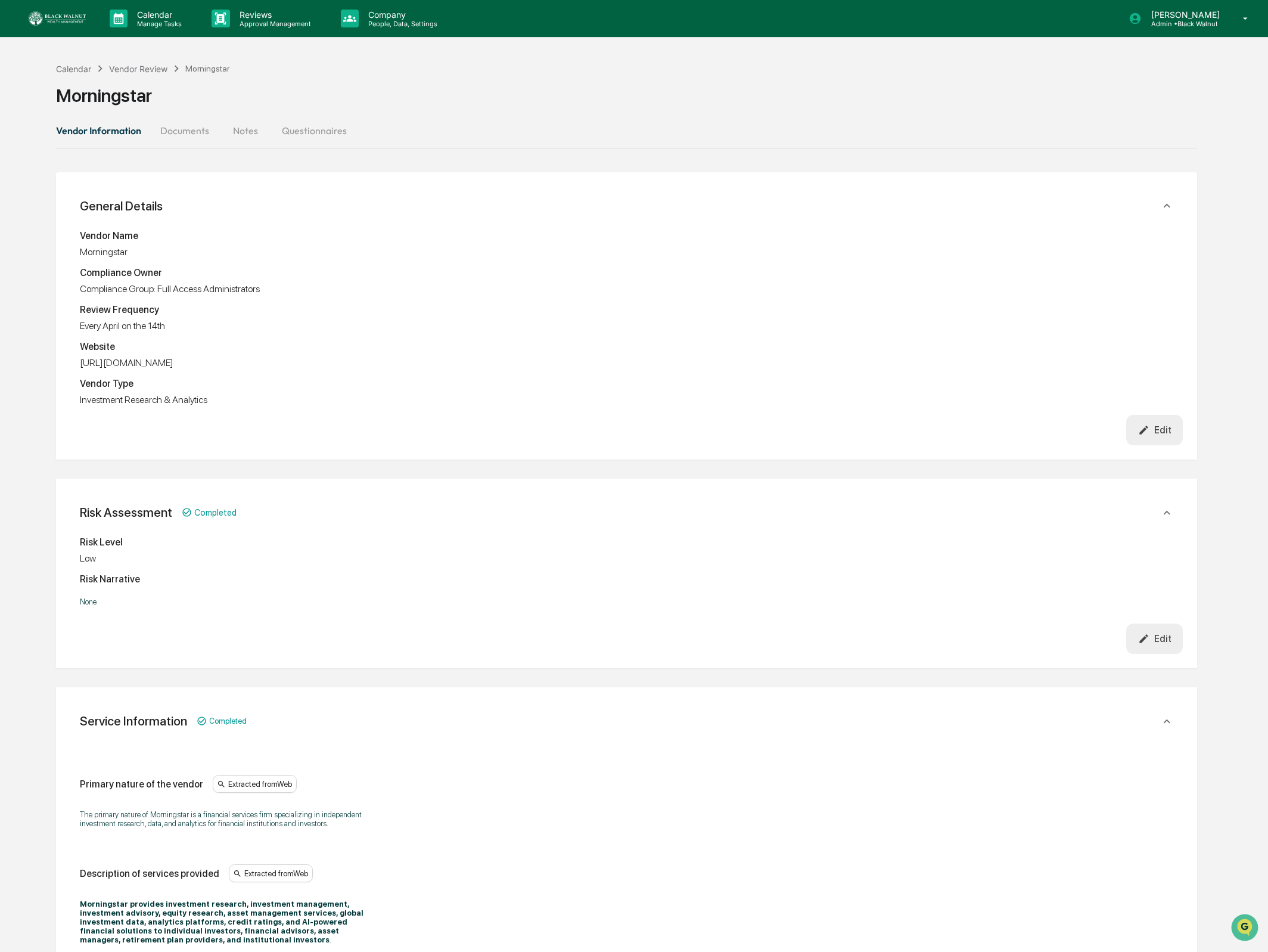
click at [151, 142] on button "Documents" at bounding box center [184, 130] width 68 height 28
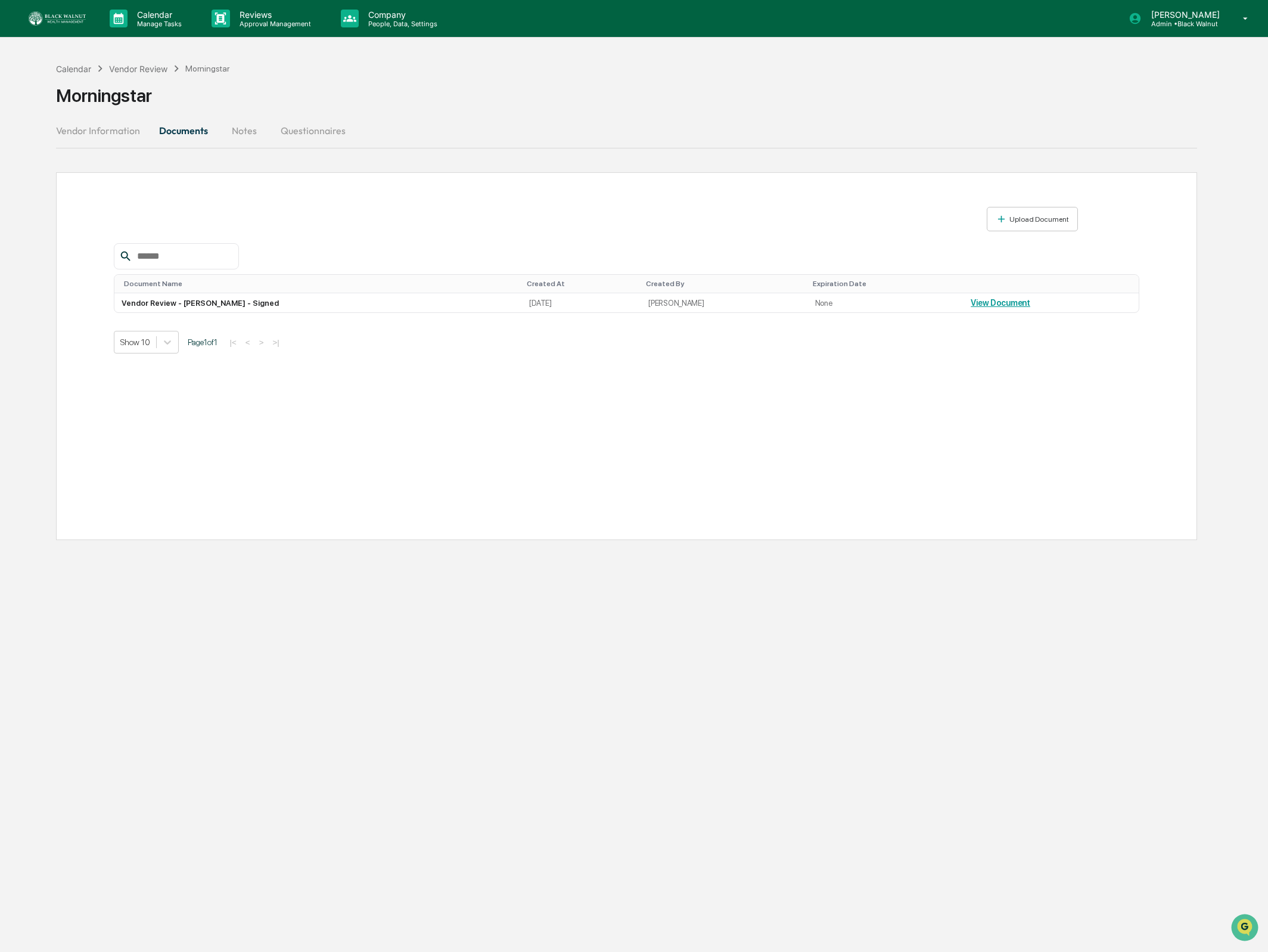
click at [171, 130] on button "Documents" at bounding box center [183, 130] width 68 height 28
click at [217, 124] on button "Notes" at bounding box center [244, 130] width 53 height 28
click at [304, 129] on button "Questionnaires" at bounding box center [313, 130] width 84 height 28
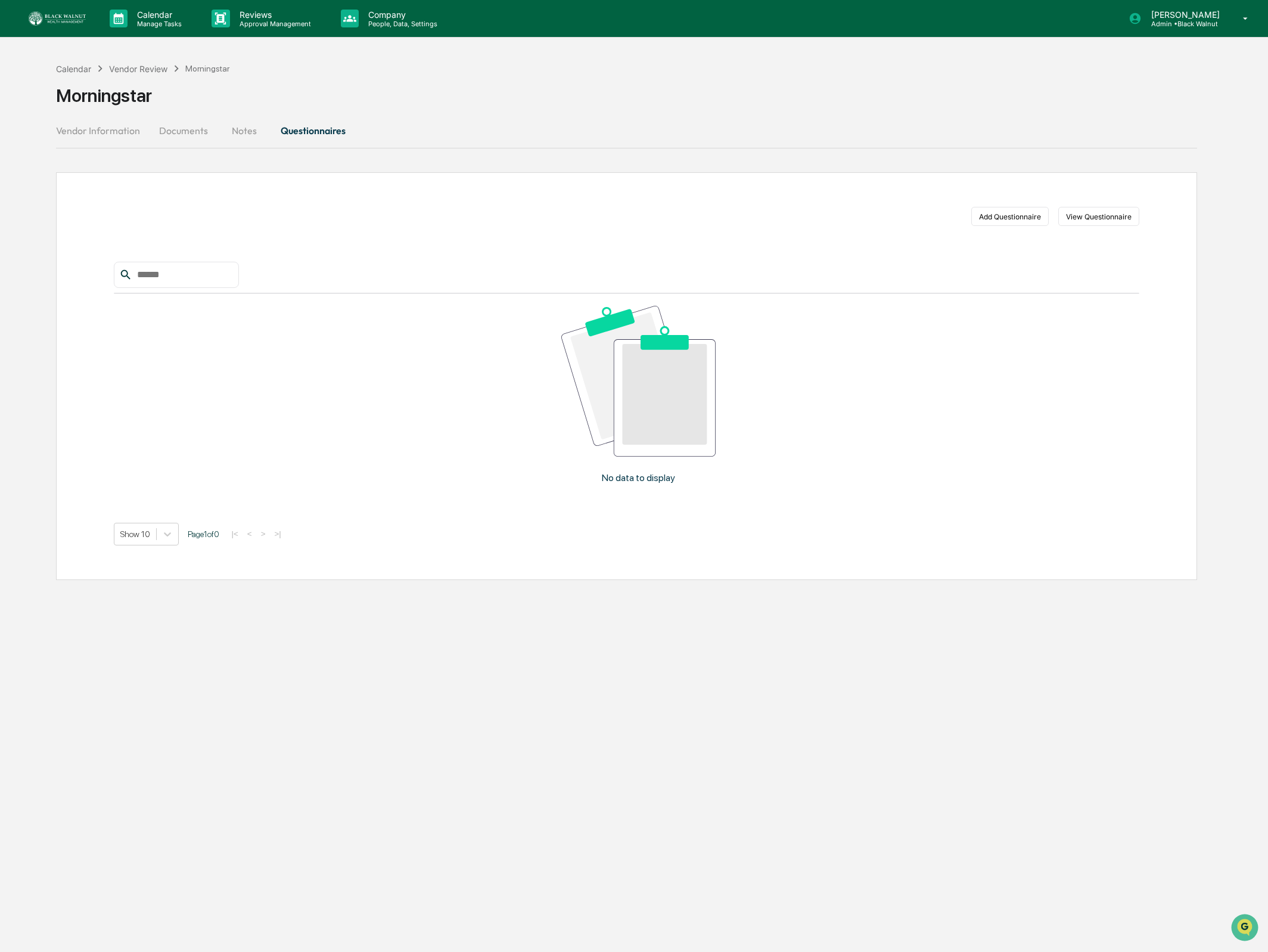
click at [109, 128] on button "Vendor Information" at bounding box center [103, 130] width 93 height 28
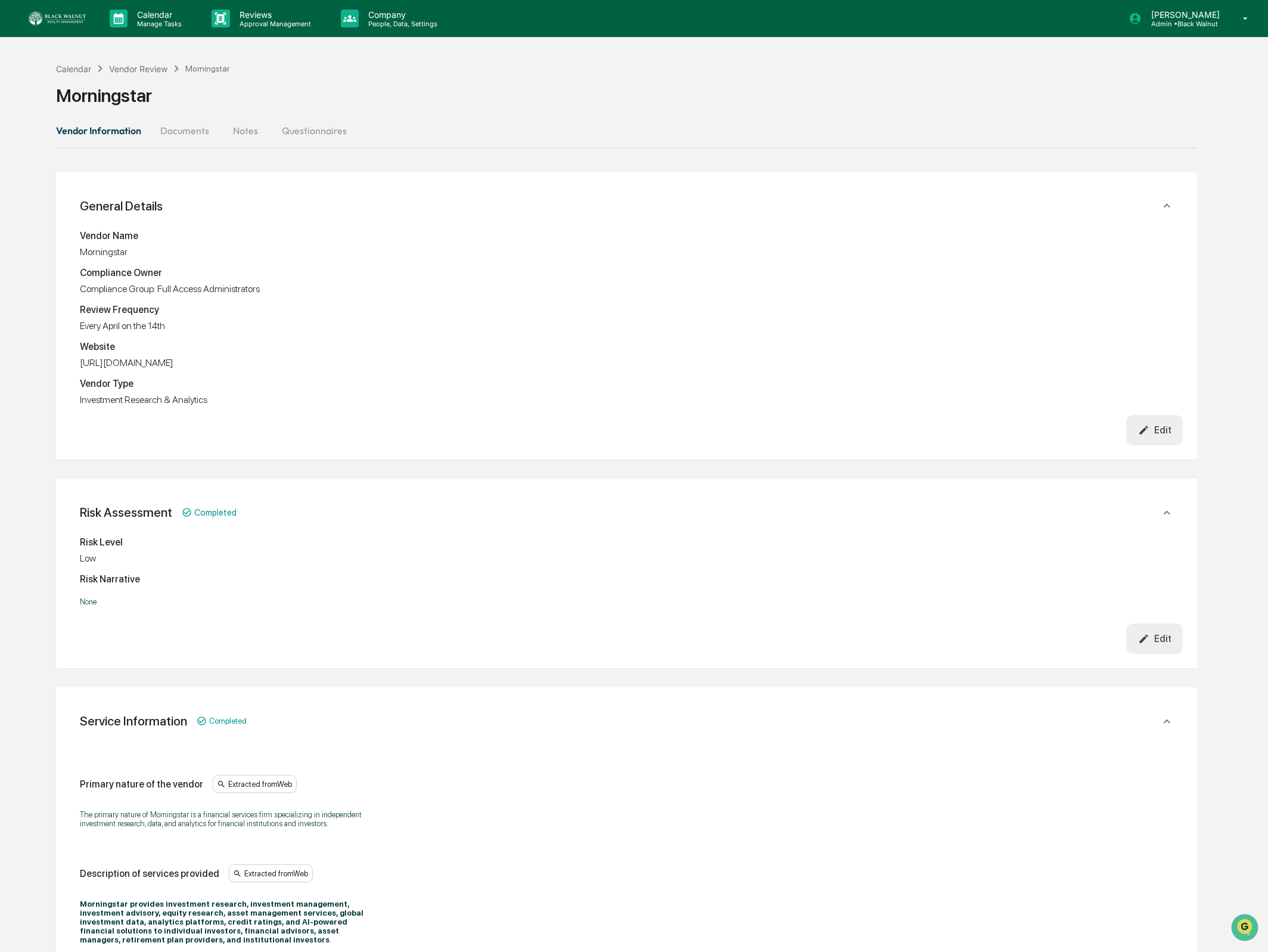
click at [178, 133] on button "Documents" at bounding box center [184, 130] width 68 height 28
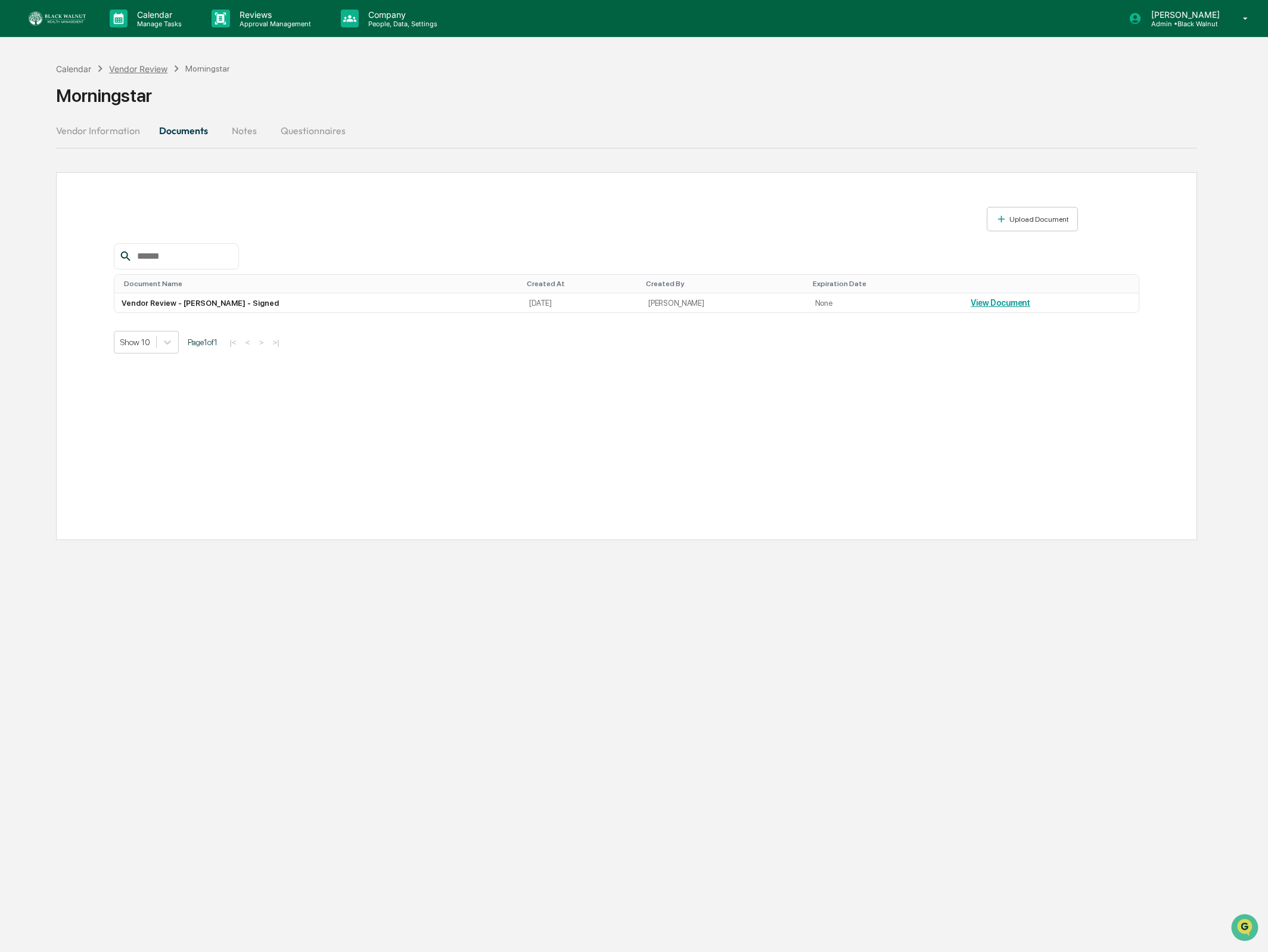
click at [147, 70] on div "Vendor Review" at bounding box center [138, 68] width 59 height 10
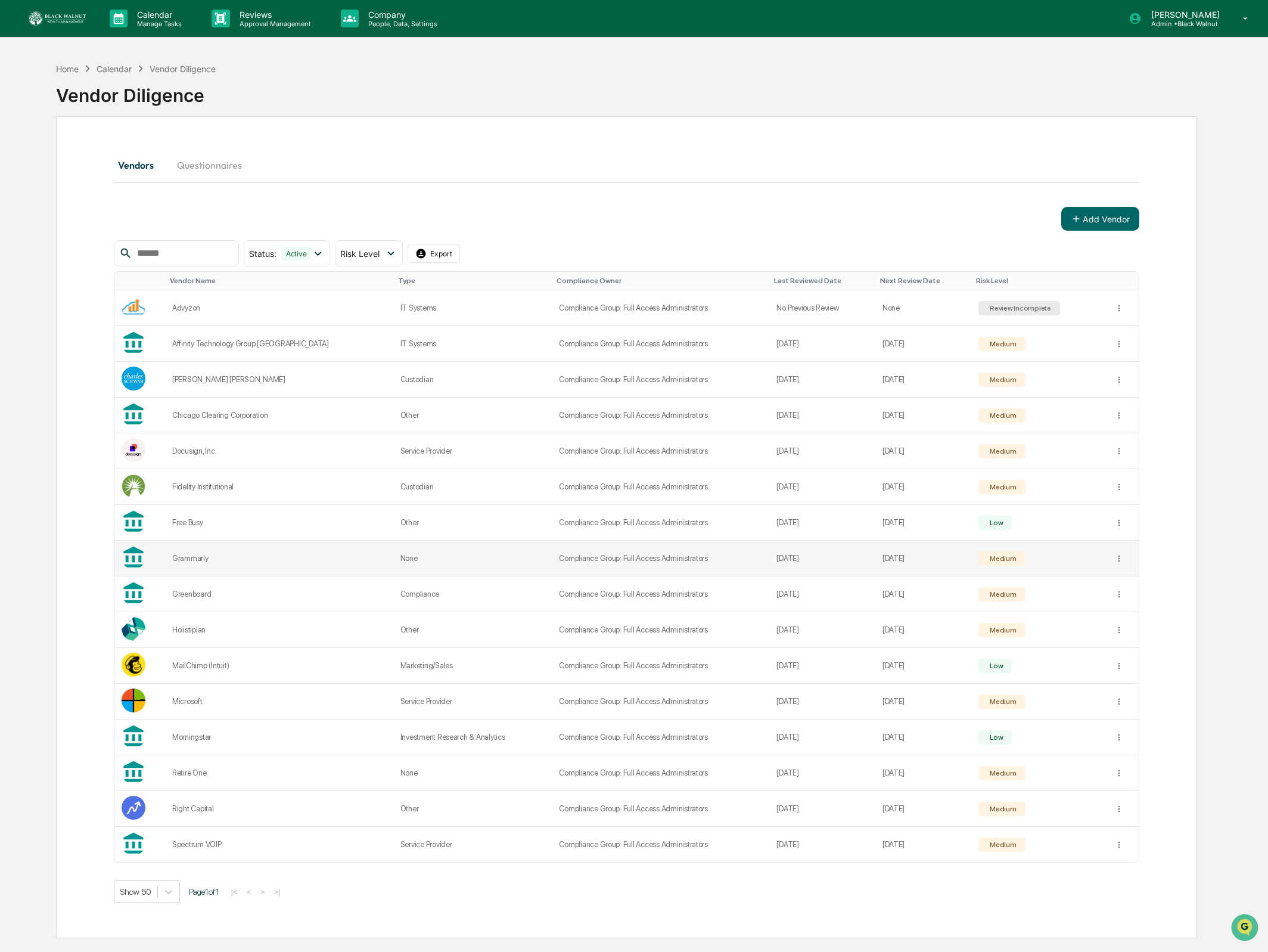
scroll to position [57, 0]
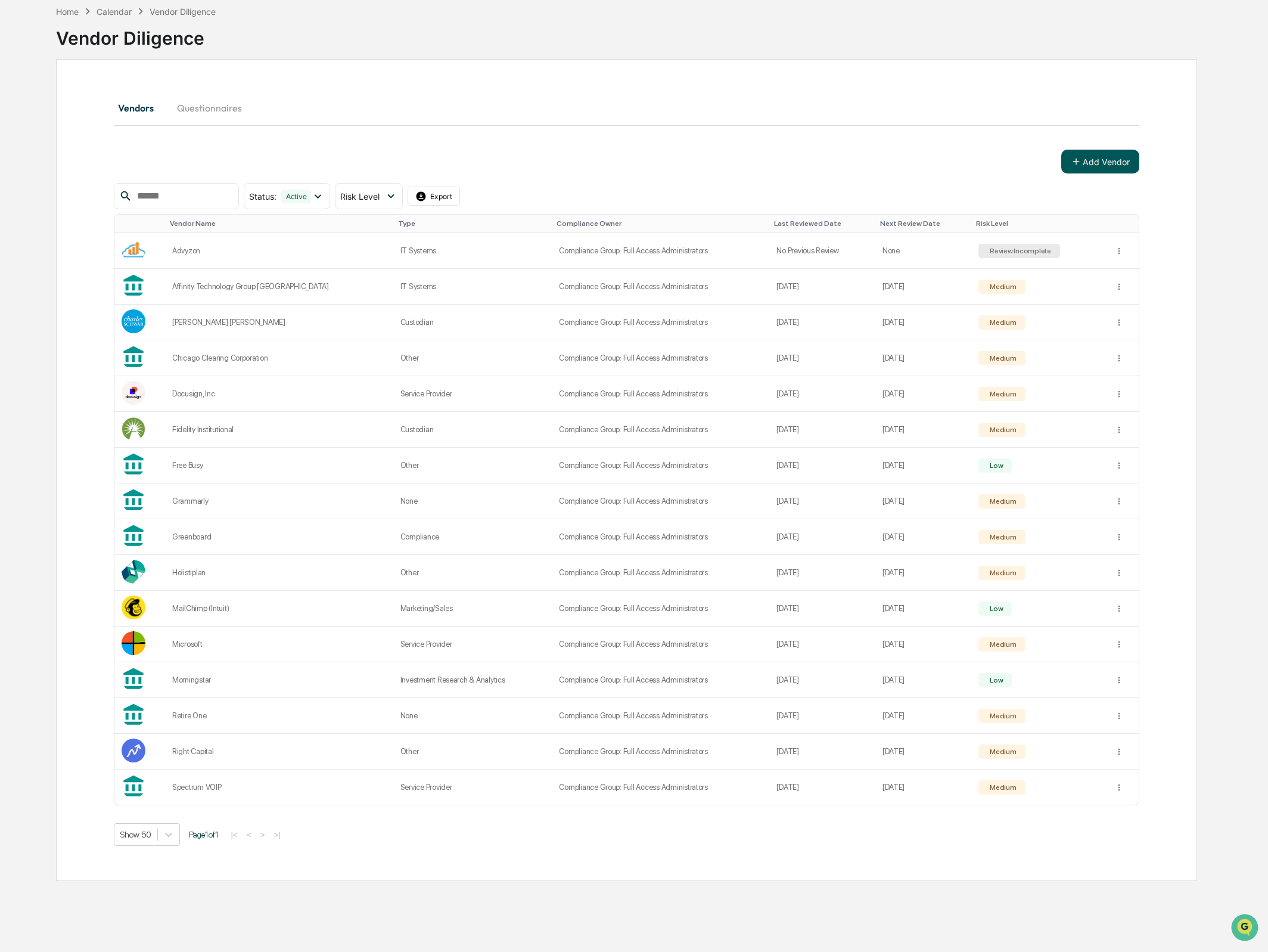
click at [1117, 162] on button "Add Vendor" at bounding box center [1100, 161] width 78 height 24
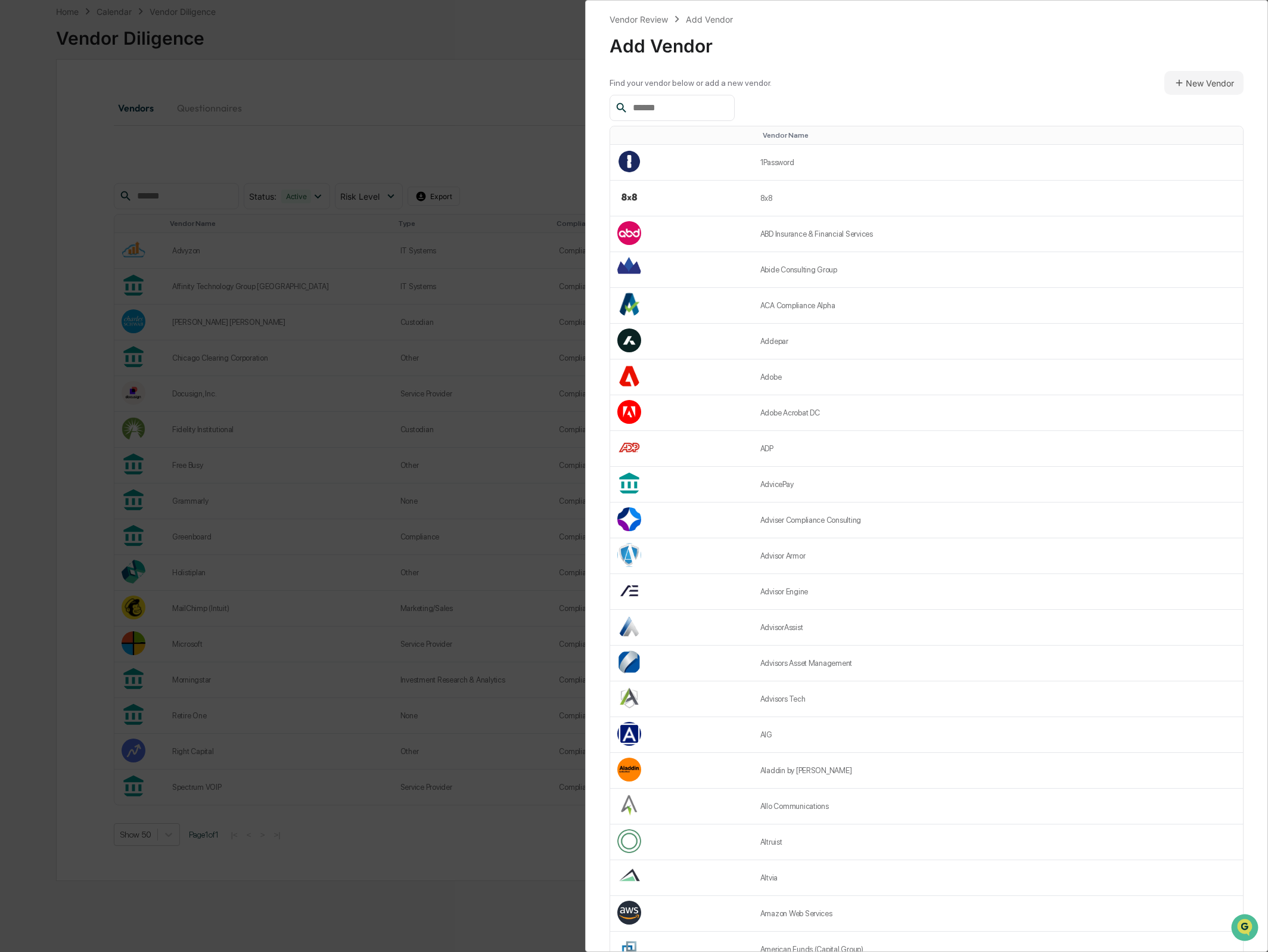
click at [643, 101] on input "text" at bounding box center [679, 108] width 101 height 16
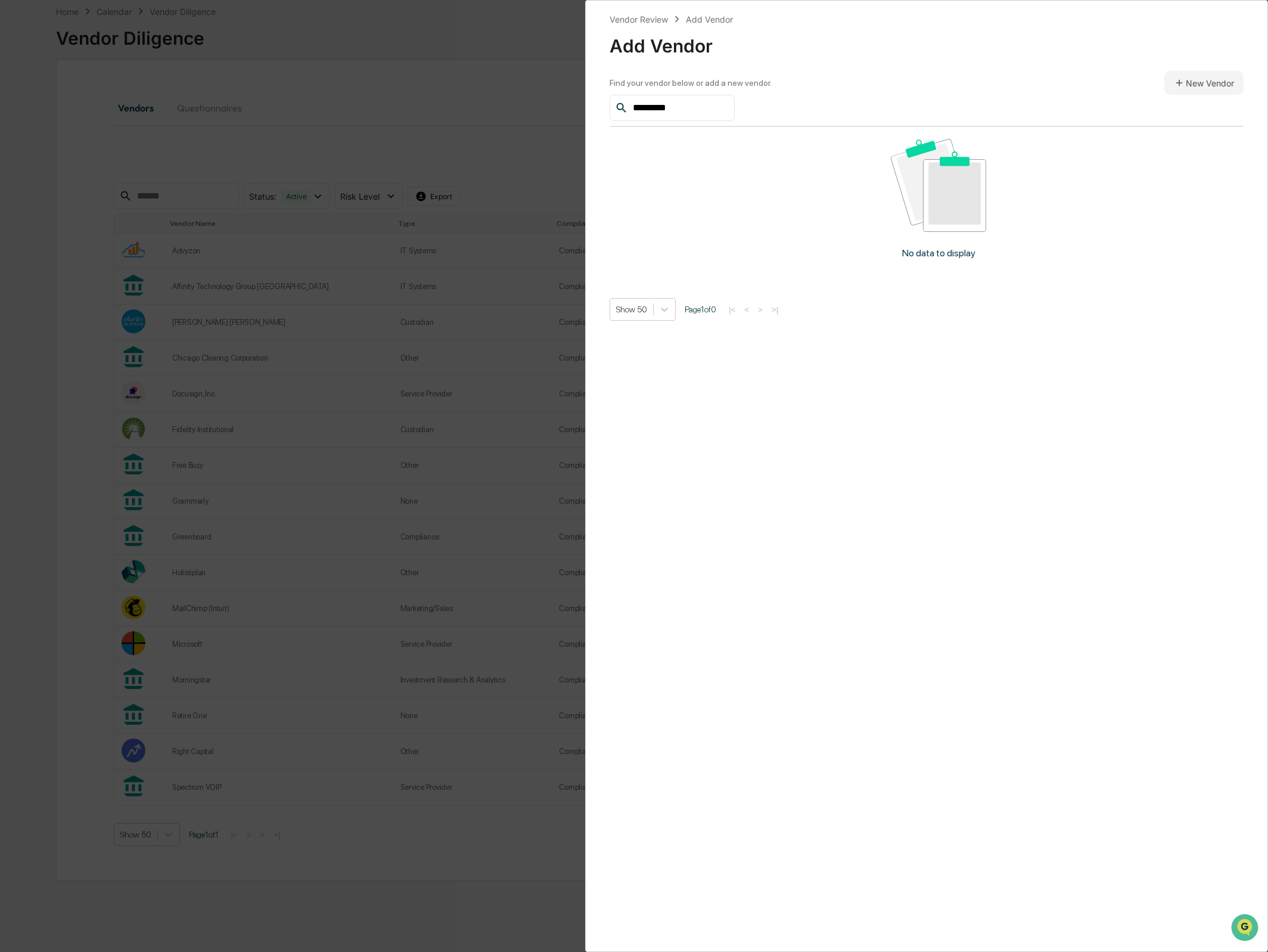
type input "*********"
click at [1142, 70] on div "Vendor Review Add Vendor Add Vendor Find your vendor below or add a new vendor.…" at bounding box center [926, 476] width 683 height 952
click at [1179, 78] on icon at bounding box center [1179, 83] width 11 height 11
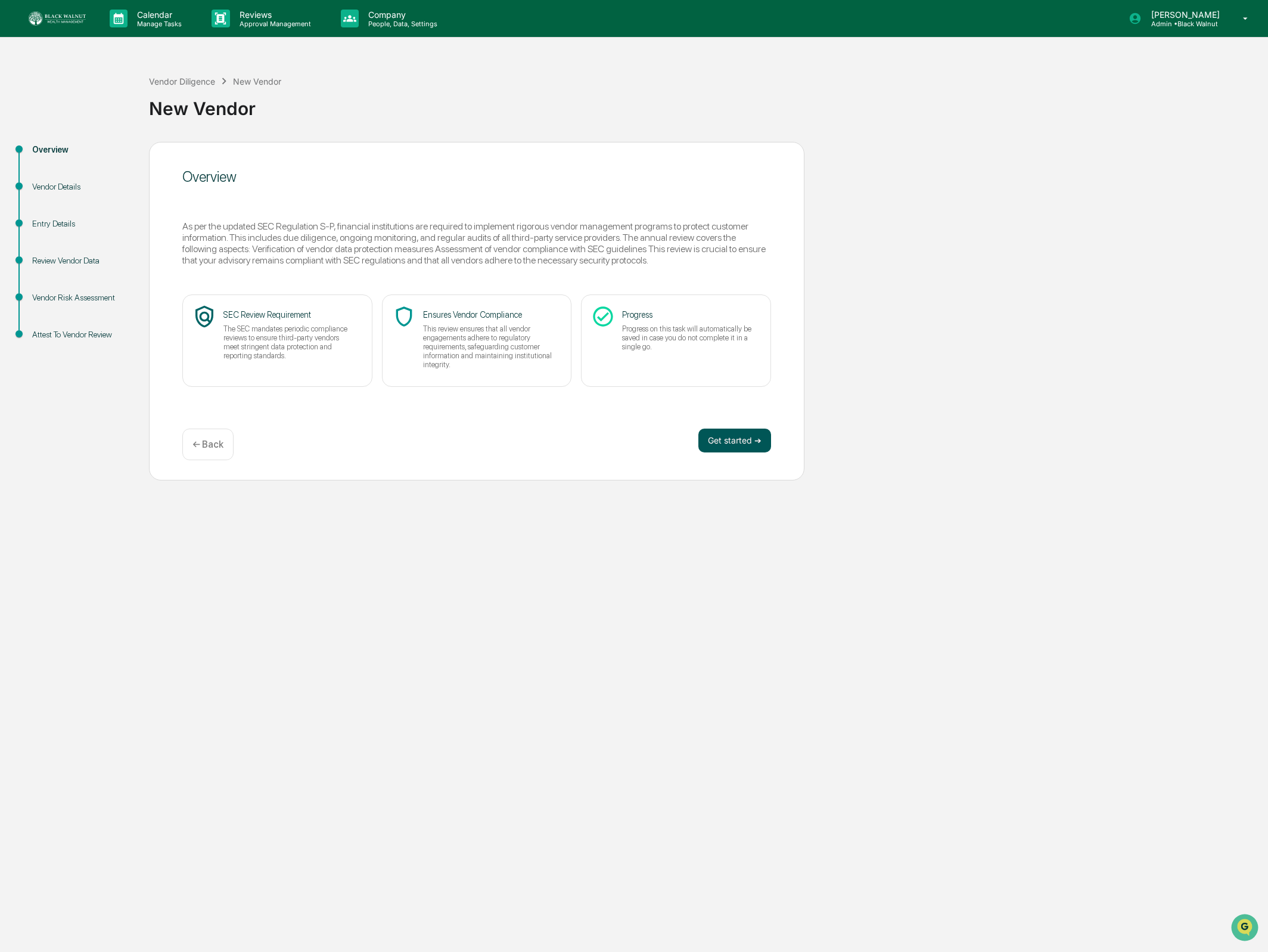
click at [742, 437] on button "Get started ➔" at bounding box center [735, 440] width 72 height 24
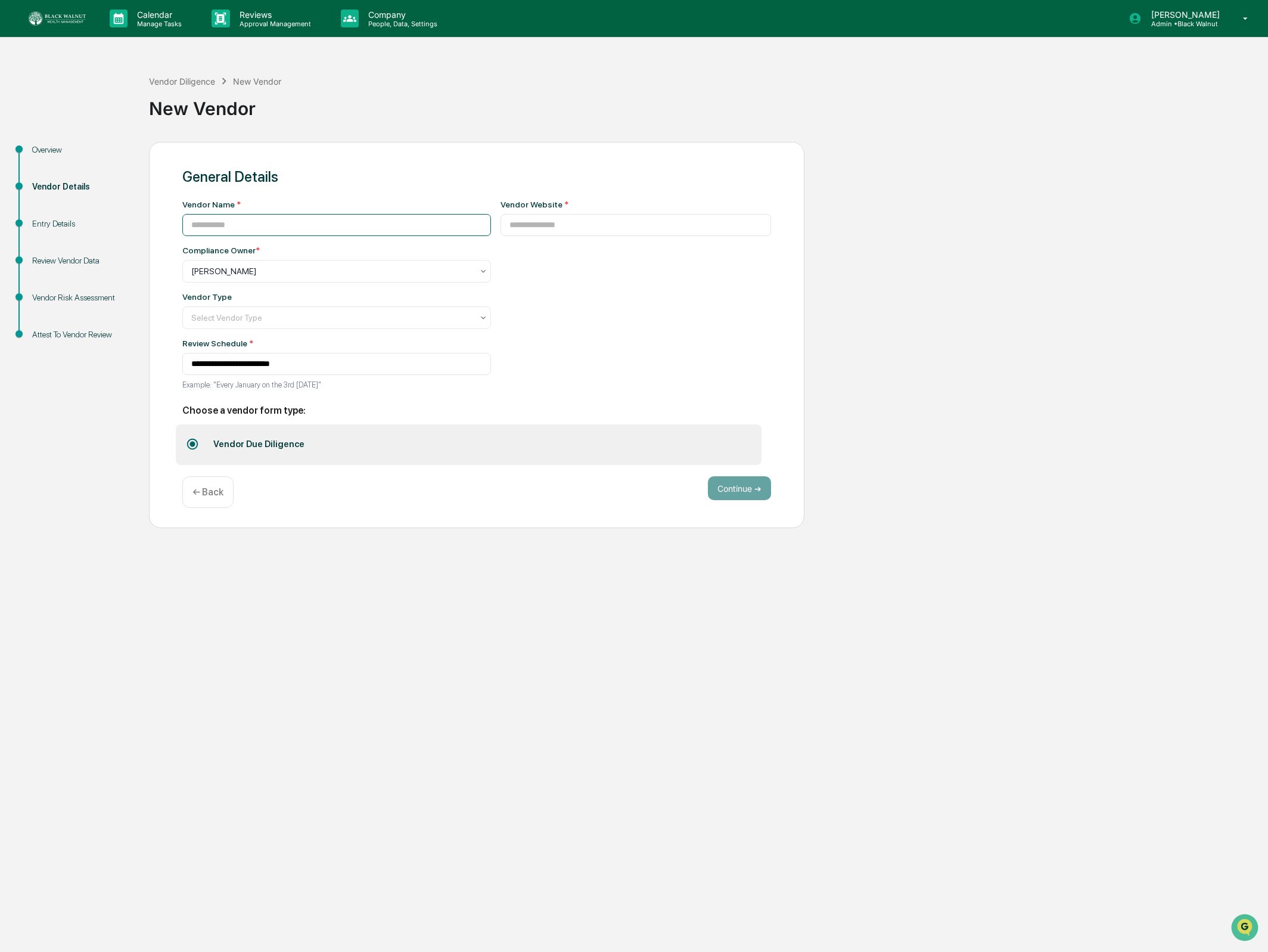
click at [363, 216] on input at bounding box center [336, 225] width 309 height 22
type input "*********"
drag, startPoint x: 613, startPoint y: 242, endPoint x: 614, endPoint y: 227, distance: 15.0
click at [613, 241] on div "Vendor Website *" at bounding box center [636, 298] width 271 height 198
drag, startPoint x: 614, startPoint y: 227, endPoint x: 609, endPoint y: 231, distance: 6.4
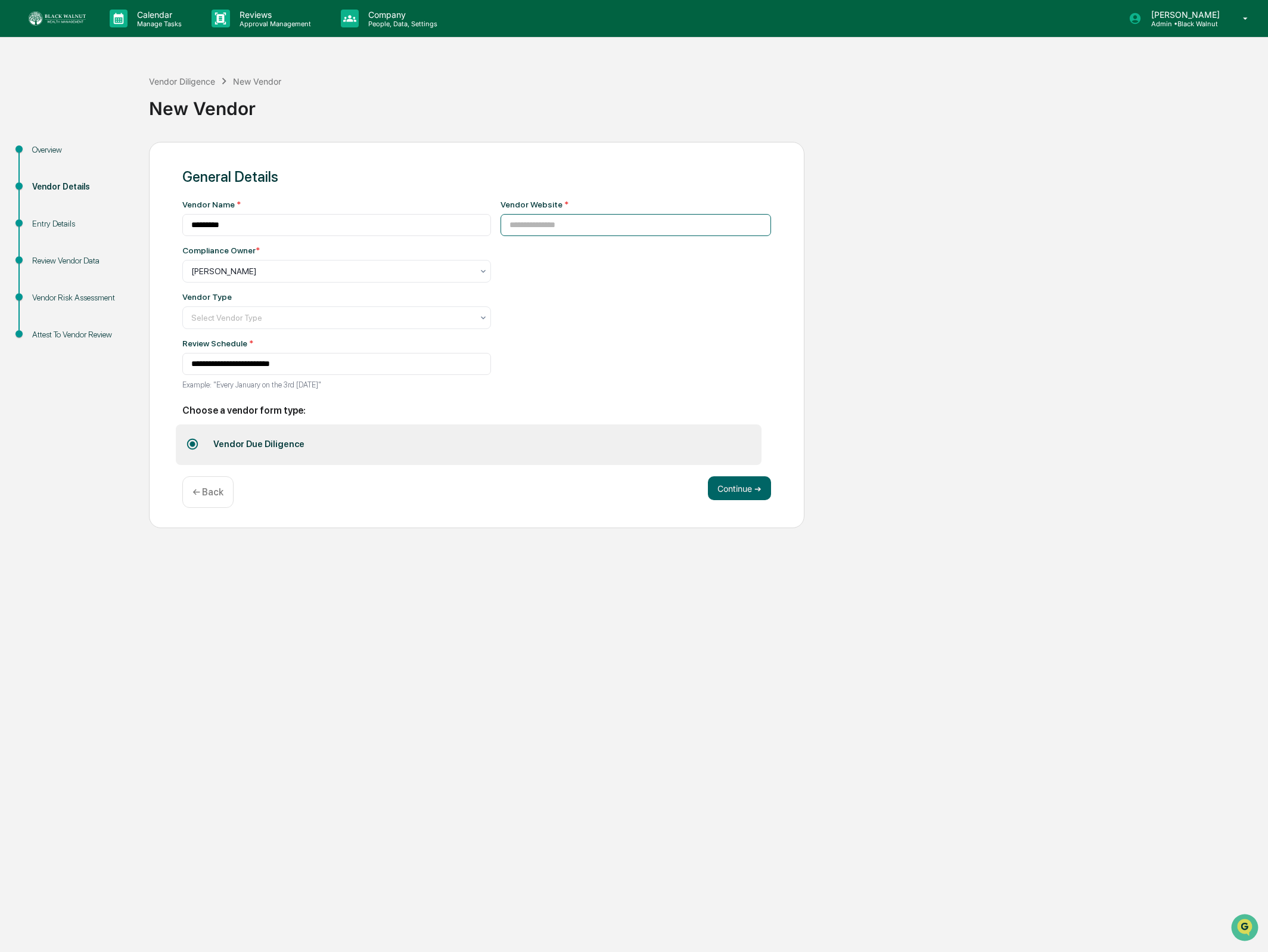
click at [614, 228] on input at bounding box center [636, 225] width 271 height 22
paste input "**********"
type input "**********"
click at [406, 280] on div "[PERSON_NAME]" at bounding box center [332, 271] width 293 height 16
click at [356, 440] on div "Compliance Group: Full Access Administrators" at bounding box center [340, 444] width 315 height 24
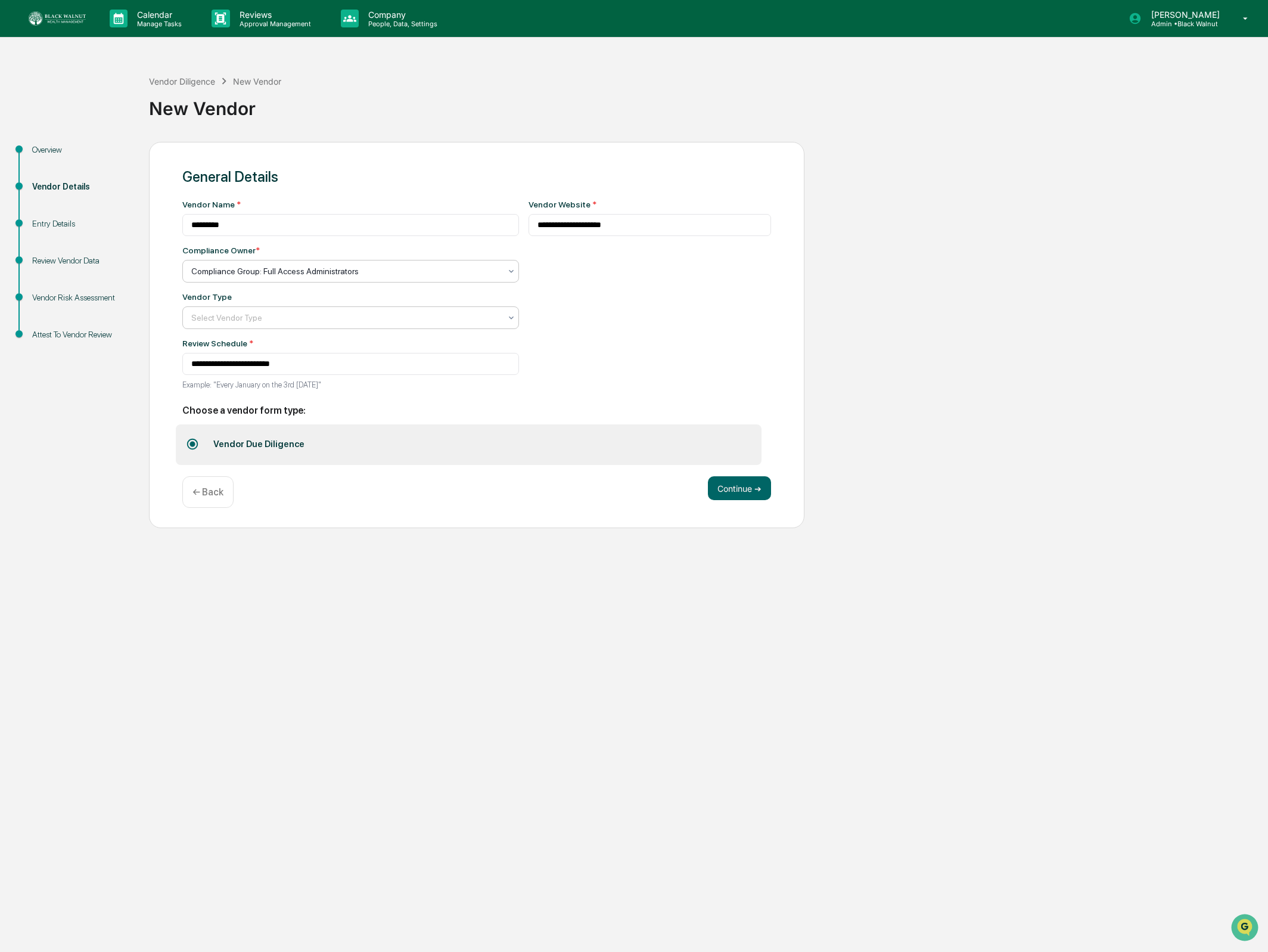
click at [348, 323] on div at bounding box center [346, 317] width 309 height 12
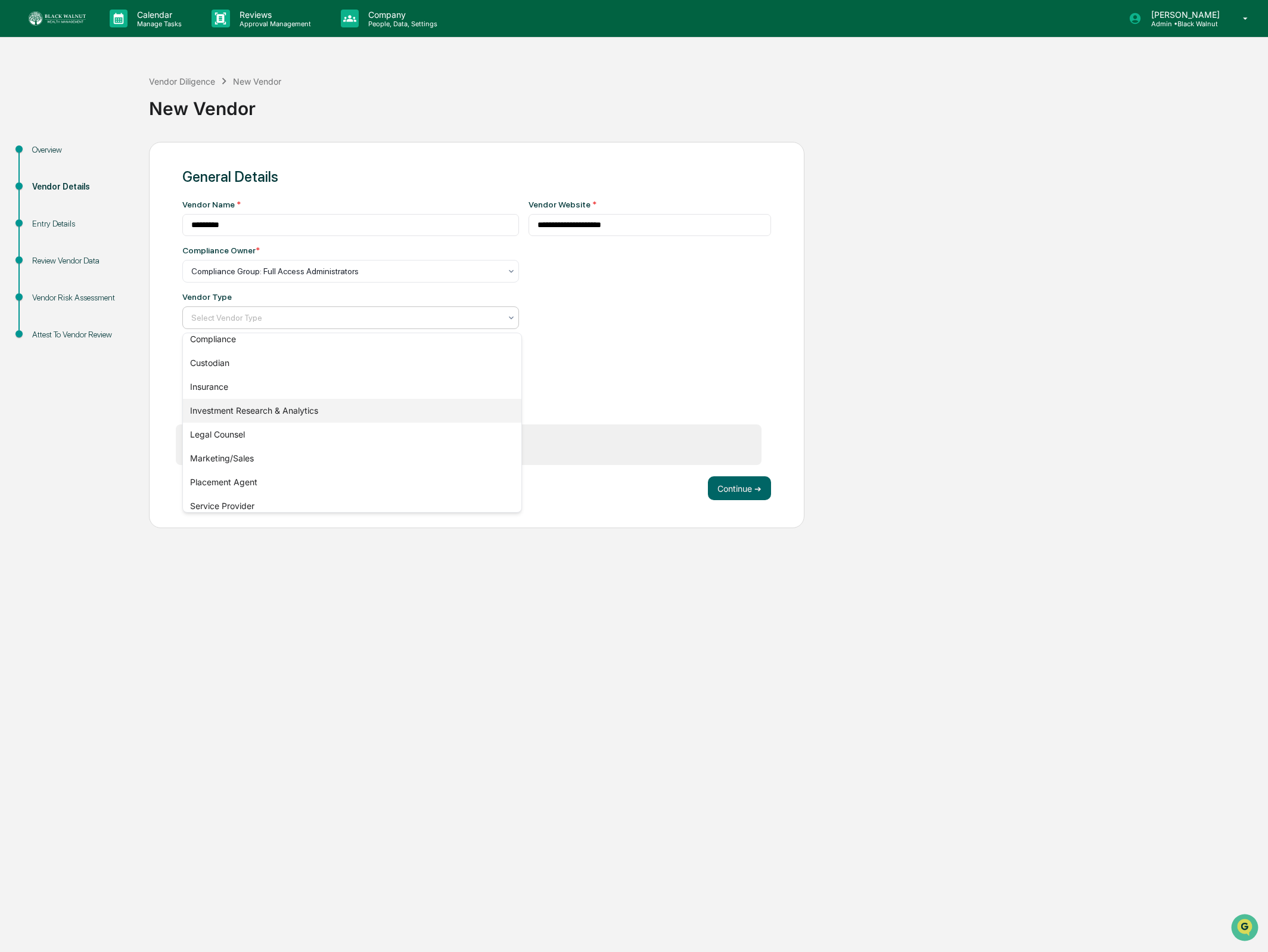
scroll to position [99, 0]
click at [278, 436] on div "Marketing/Sales" at bounding box center [352, 439] width 338 height 24
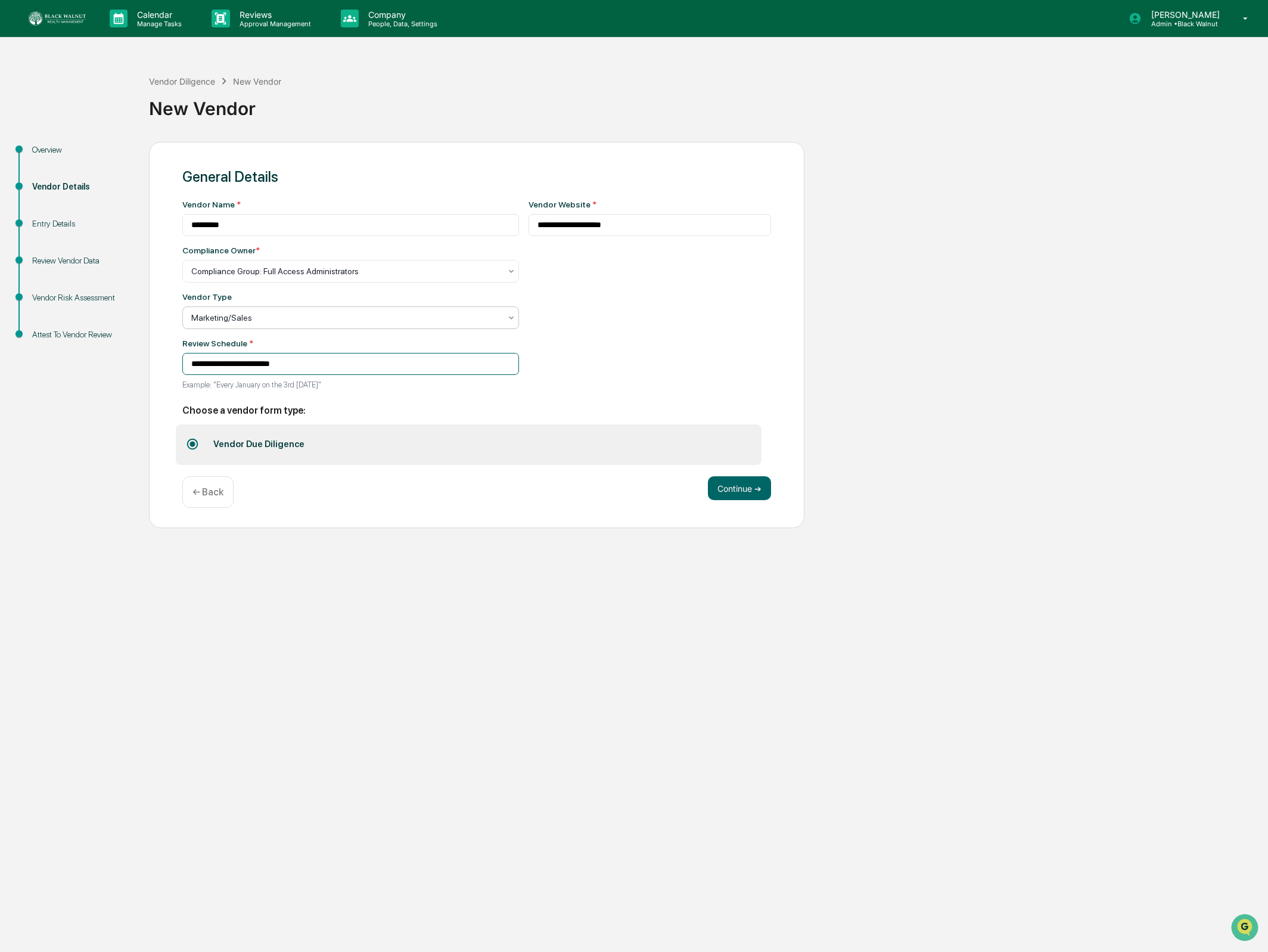
click at [309, 363] on input "**********" at bounding box center [350, 363] width 336 height 22
click at [735, 494] on button "Continue ➔" at bounding box center [739, 488] width 63 height 24
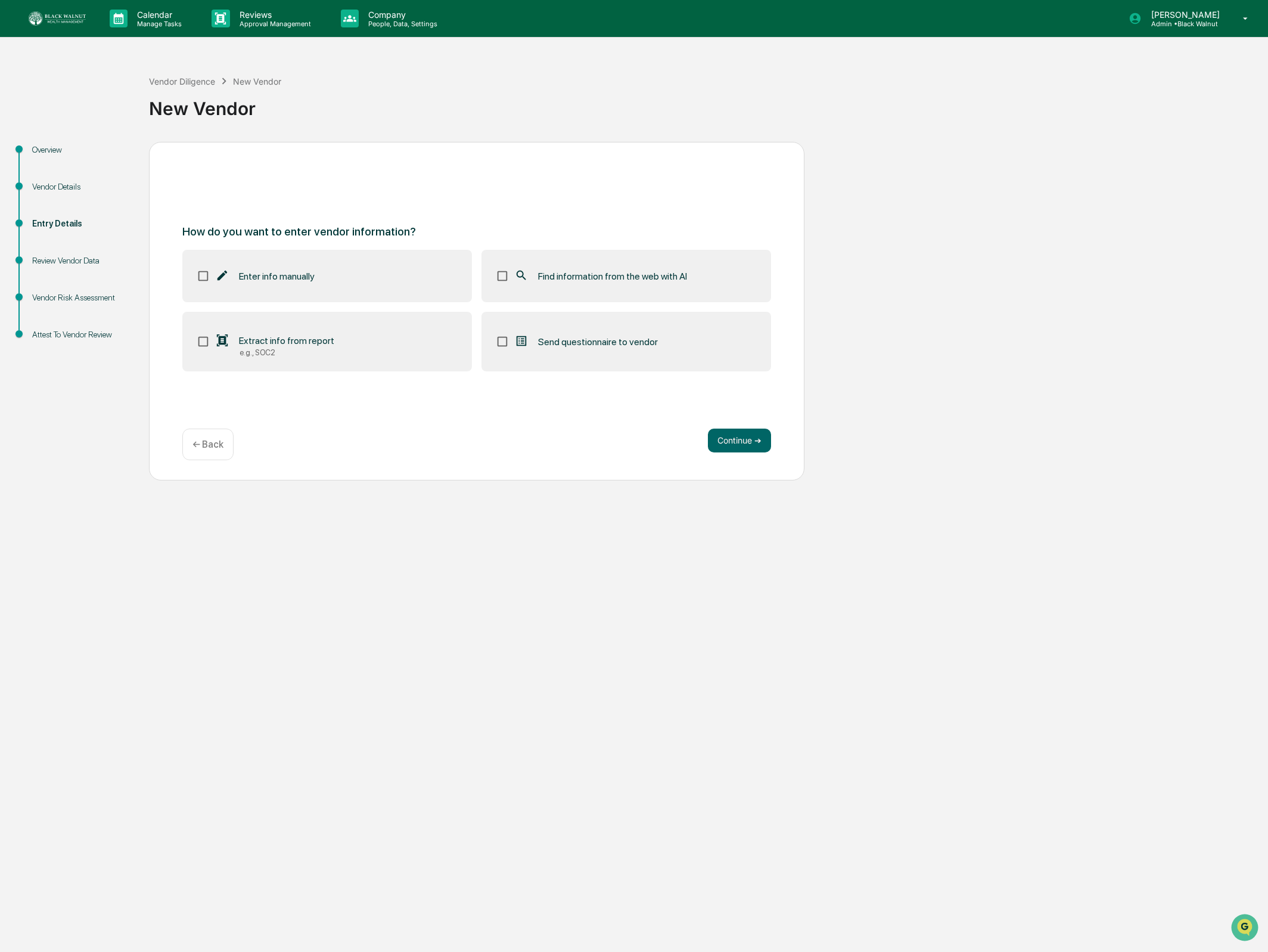
click at [568, 271] on span "Find information from the web with AI" at bounding box center [612, 276] width 149 height 11
click at [386, 349] on label "Extract info from report e.g., SOC2" at bounding box center [327, 341] width 290 height 60
click at [754, 444] on button "Continue ➔" at bounding box center [739, 440] width 63 height 24
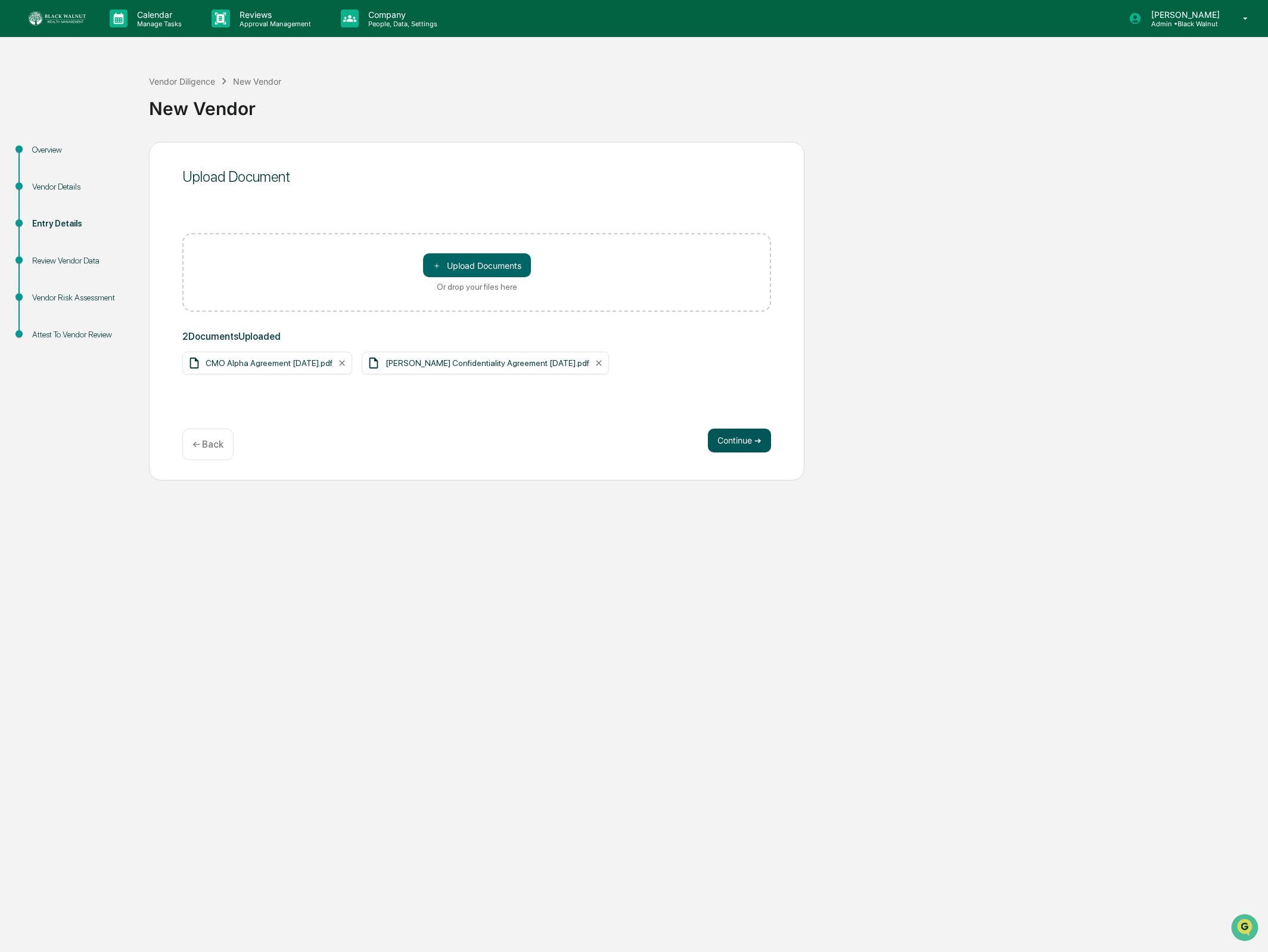
click at [751, 446] on button "Continue ➔" at bounding box center [739, 440] width 63 height 24
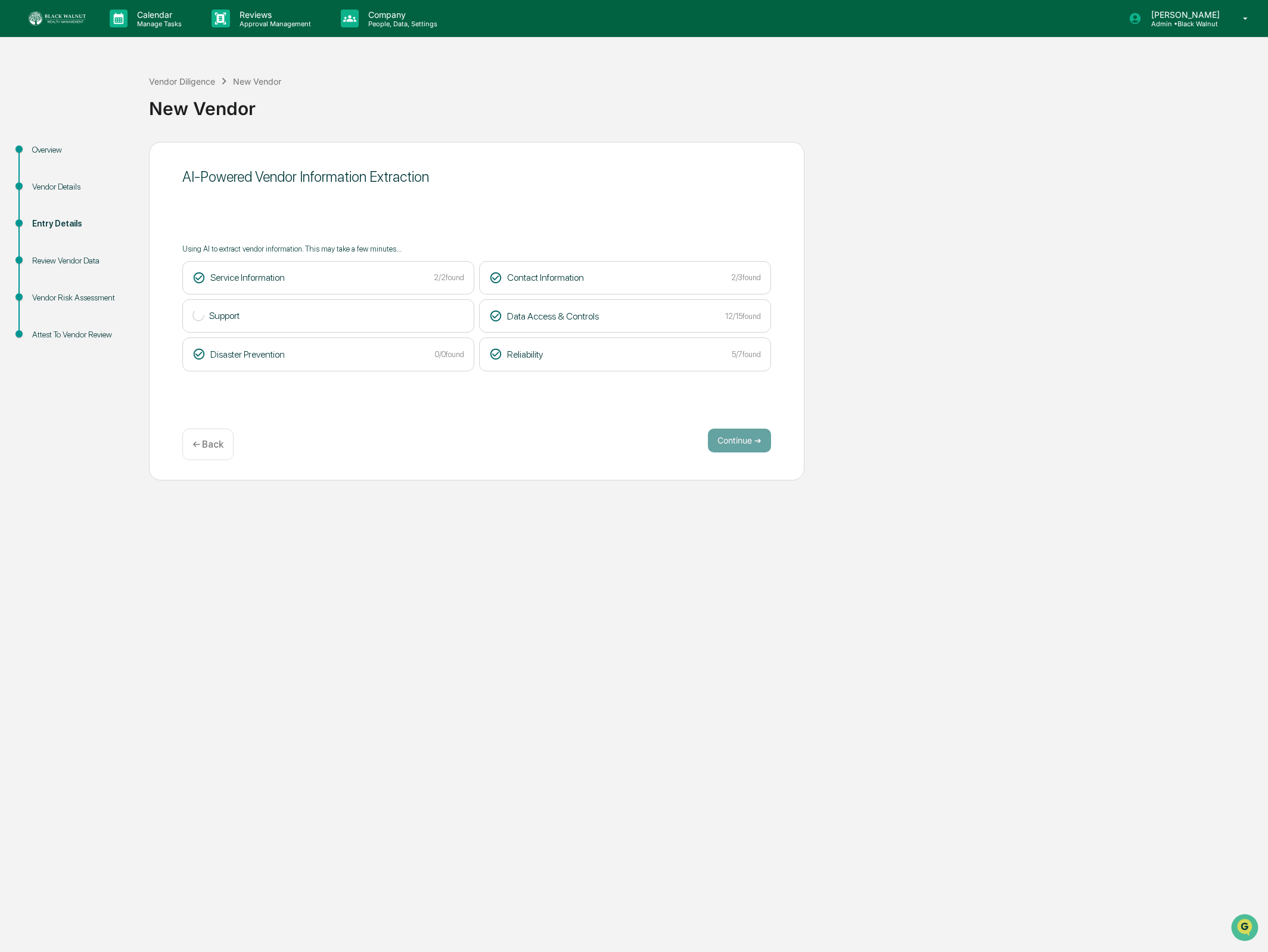
click at [720, 421] on div "AI-Powered Vendor Information Extraction Using AI to extract vendor information…" at bounding box center [477, 311] width 656 height 338
click at [749, 435] on button "Continue ➔" at bounding box center [739, 440] width 63 height 24
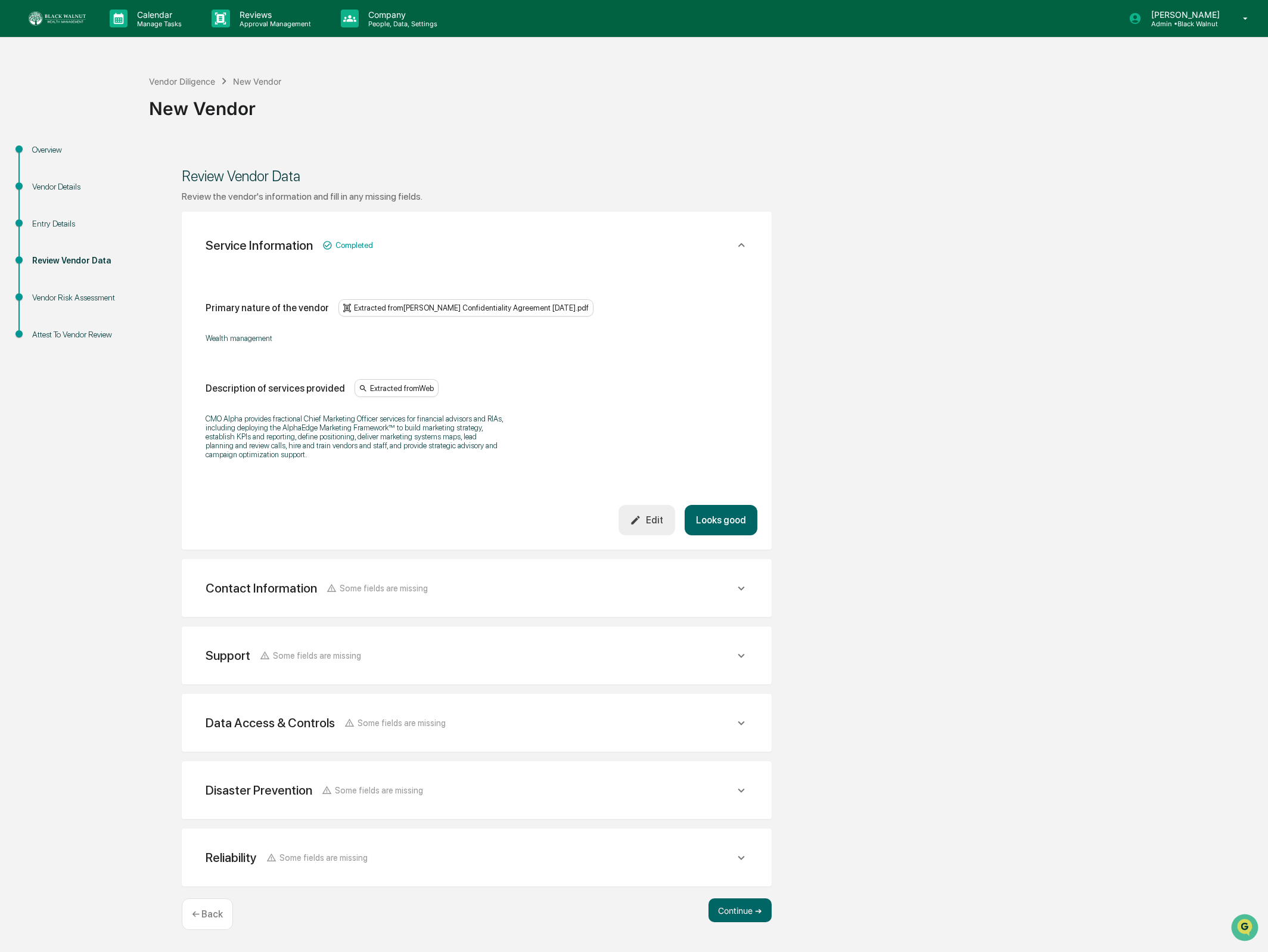
click at [621, 527] on button "Edit" at bounding box center [647, 520] width 57 height 30
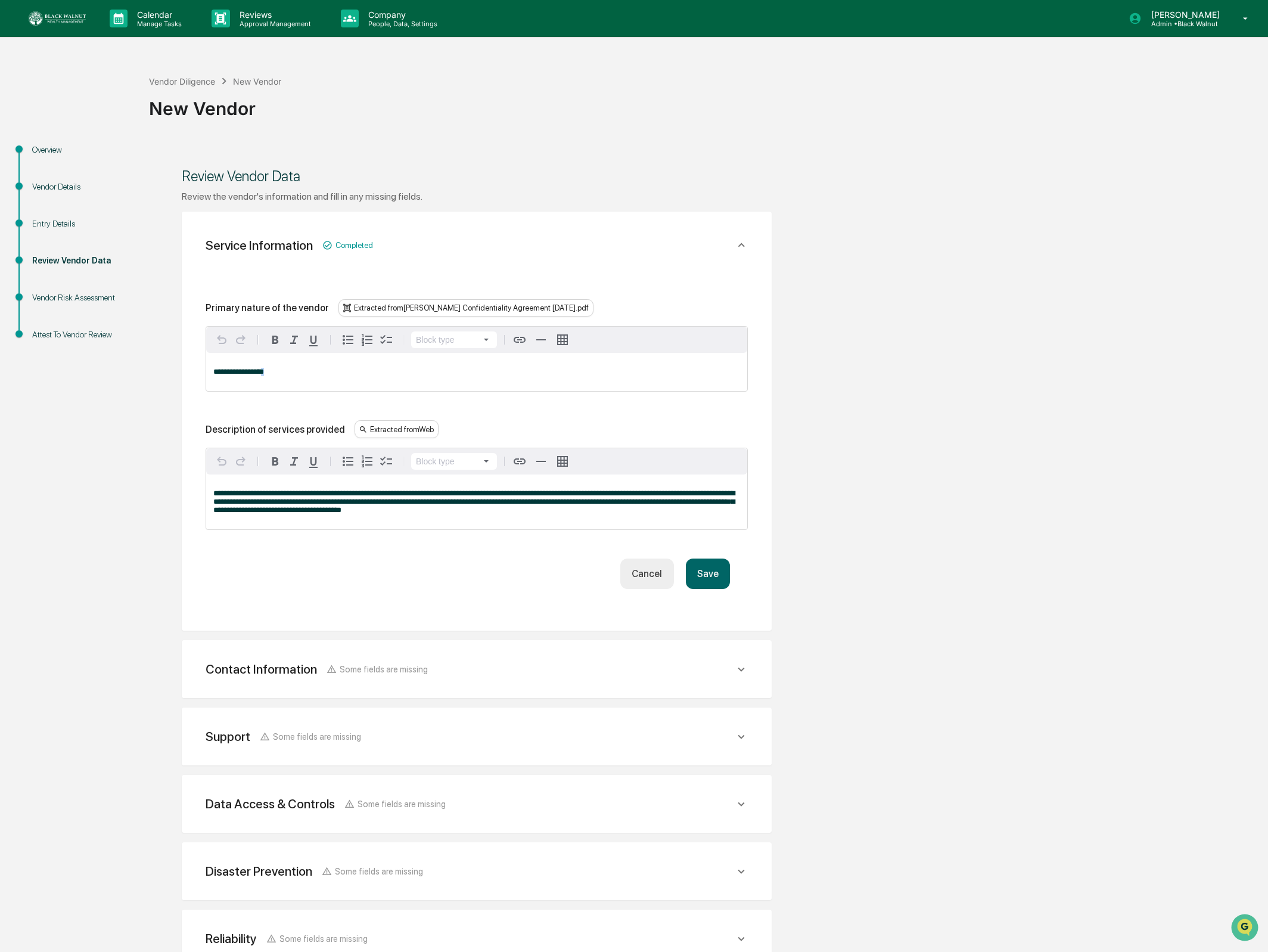
click at [285, 374] on p "**********" at bounding box center [477, 372] width 527 height 9
click at [729, 574] on button "Save" at bounding box center [708, 573] width 44 height 30
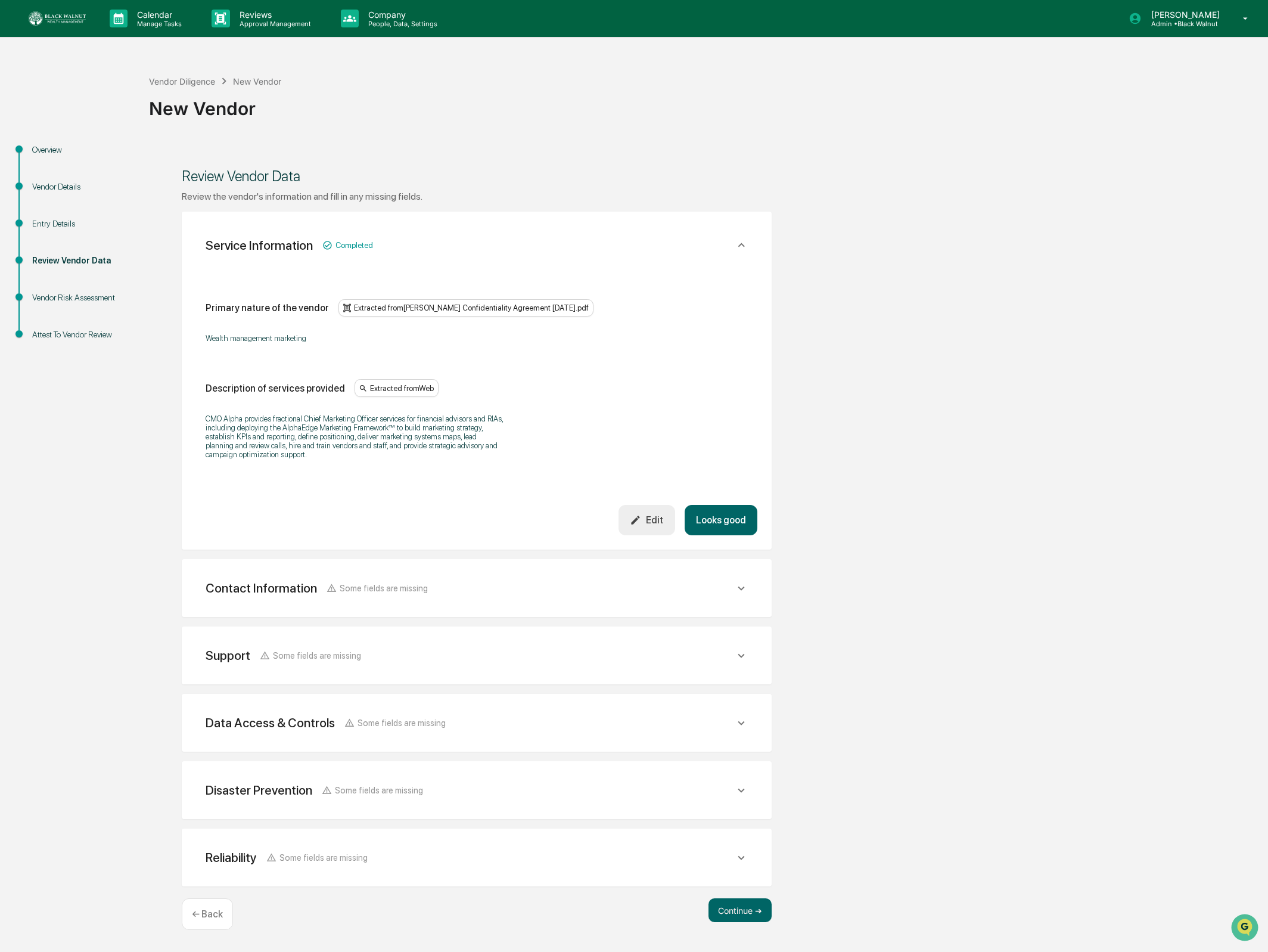
click at [731, 516] on button "Looks good" at bounding box center [721, 520] width 72 height 30
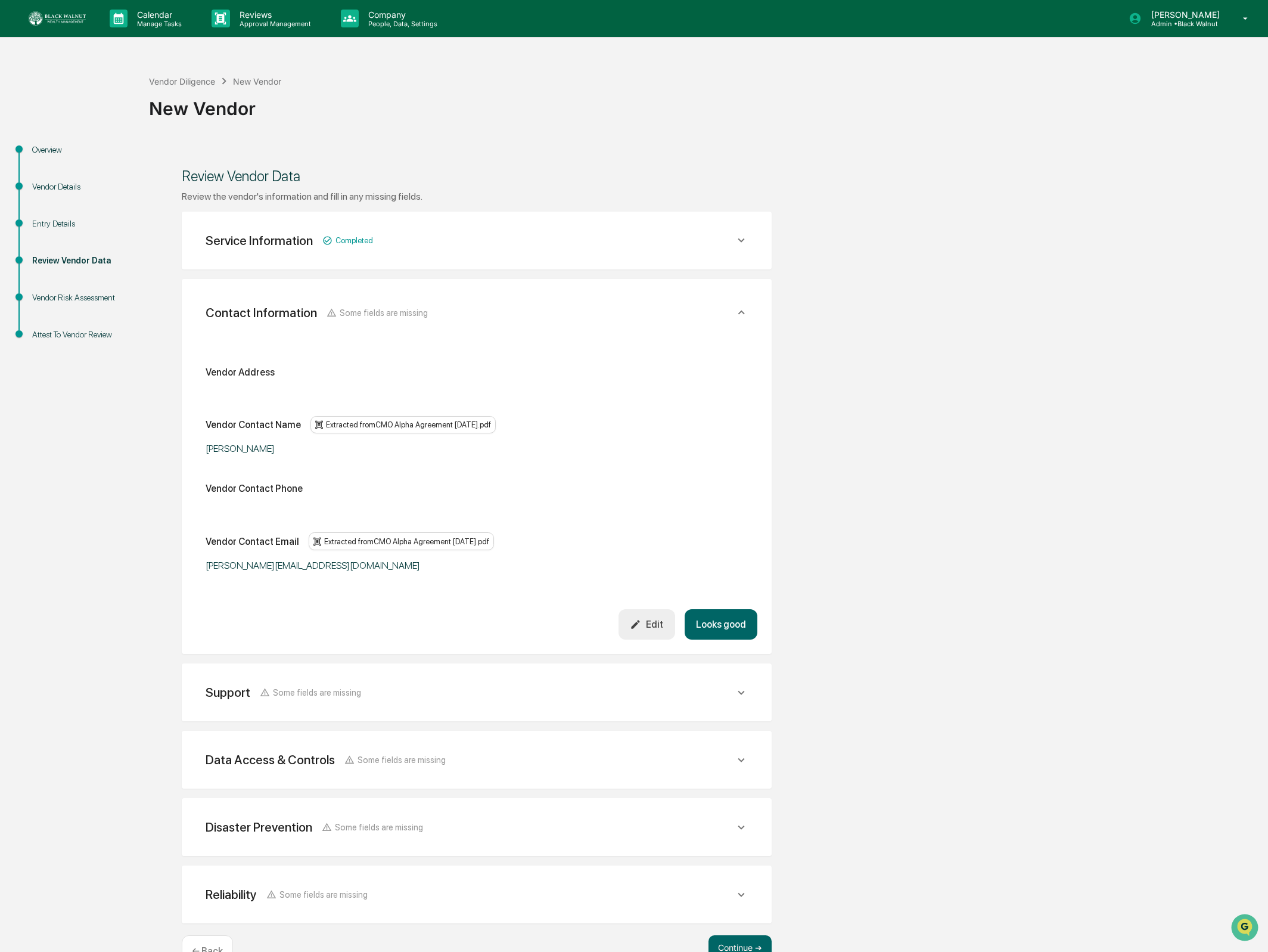
click at [644, 630] on div "Edit" at bounding box center [647, 624] width 34 height 11
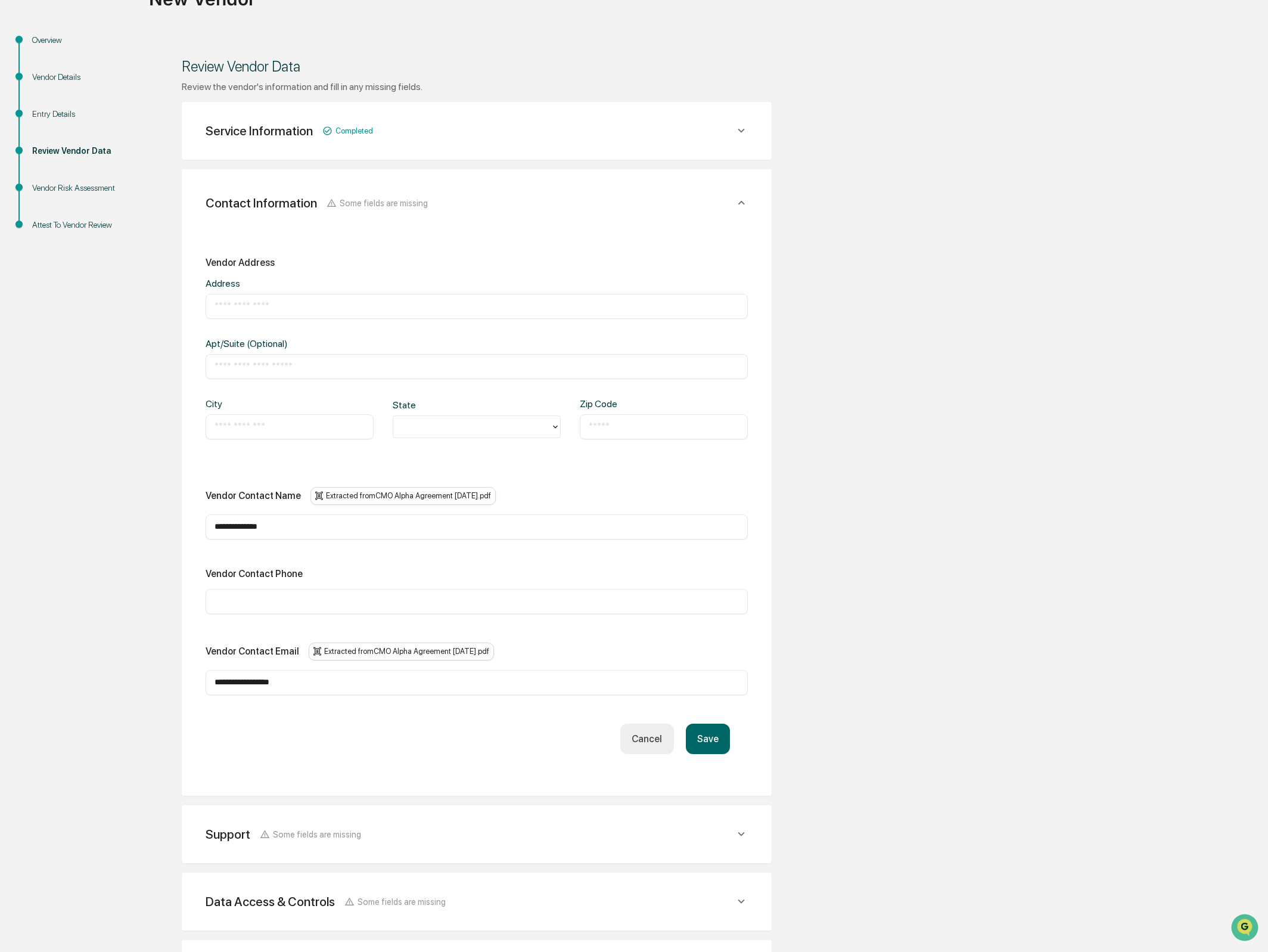
scroll to position [120, 0]
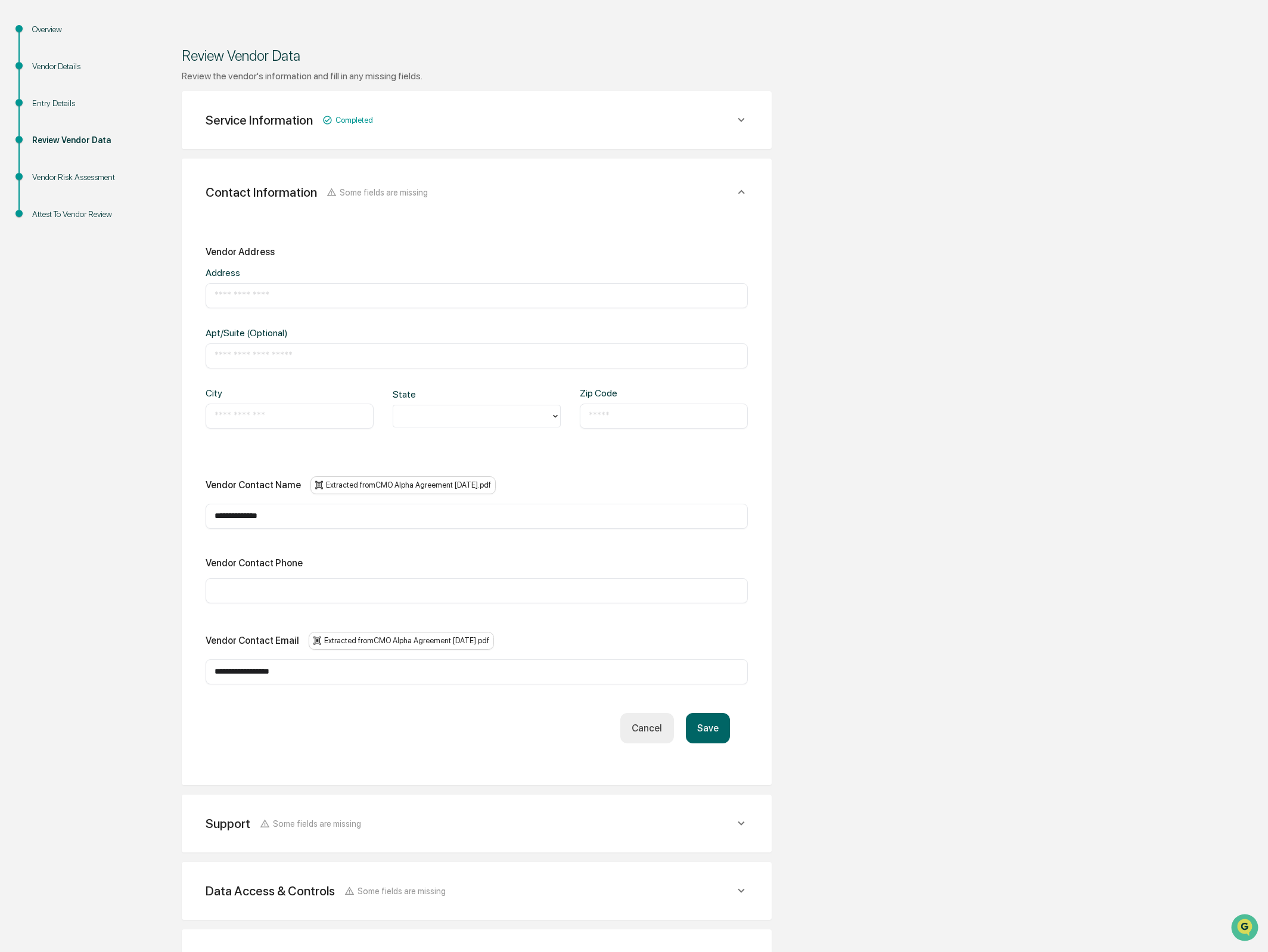
click at [344, 299] on input "text" at bounding box center [477, 296] width 525 height 12
type input "**********"
type input "**"
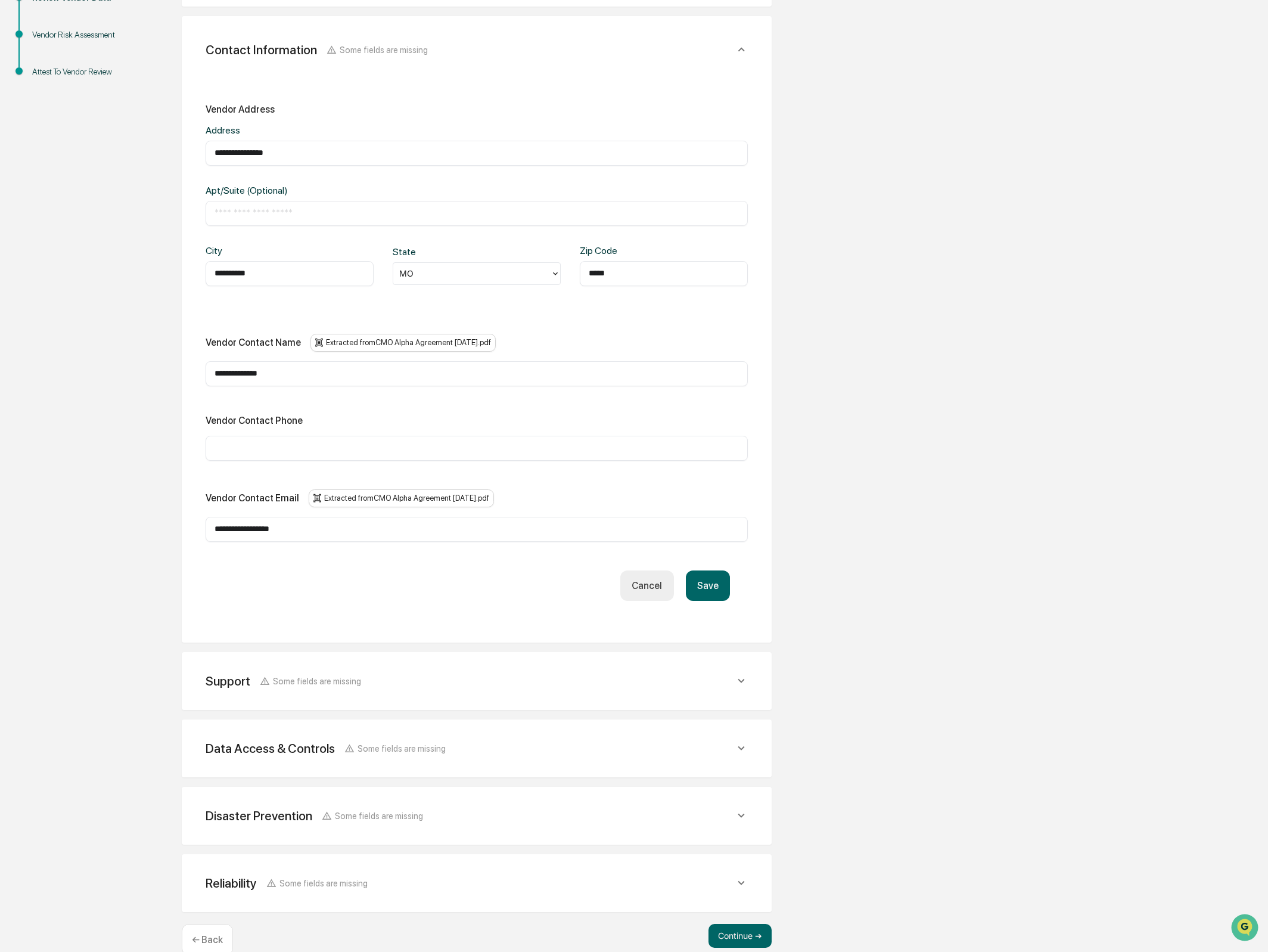
scroll to position [291, 0]
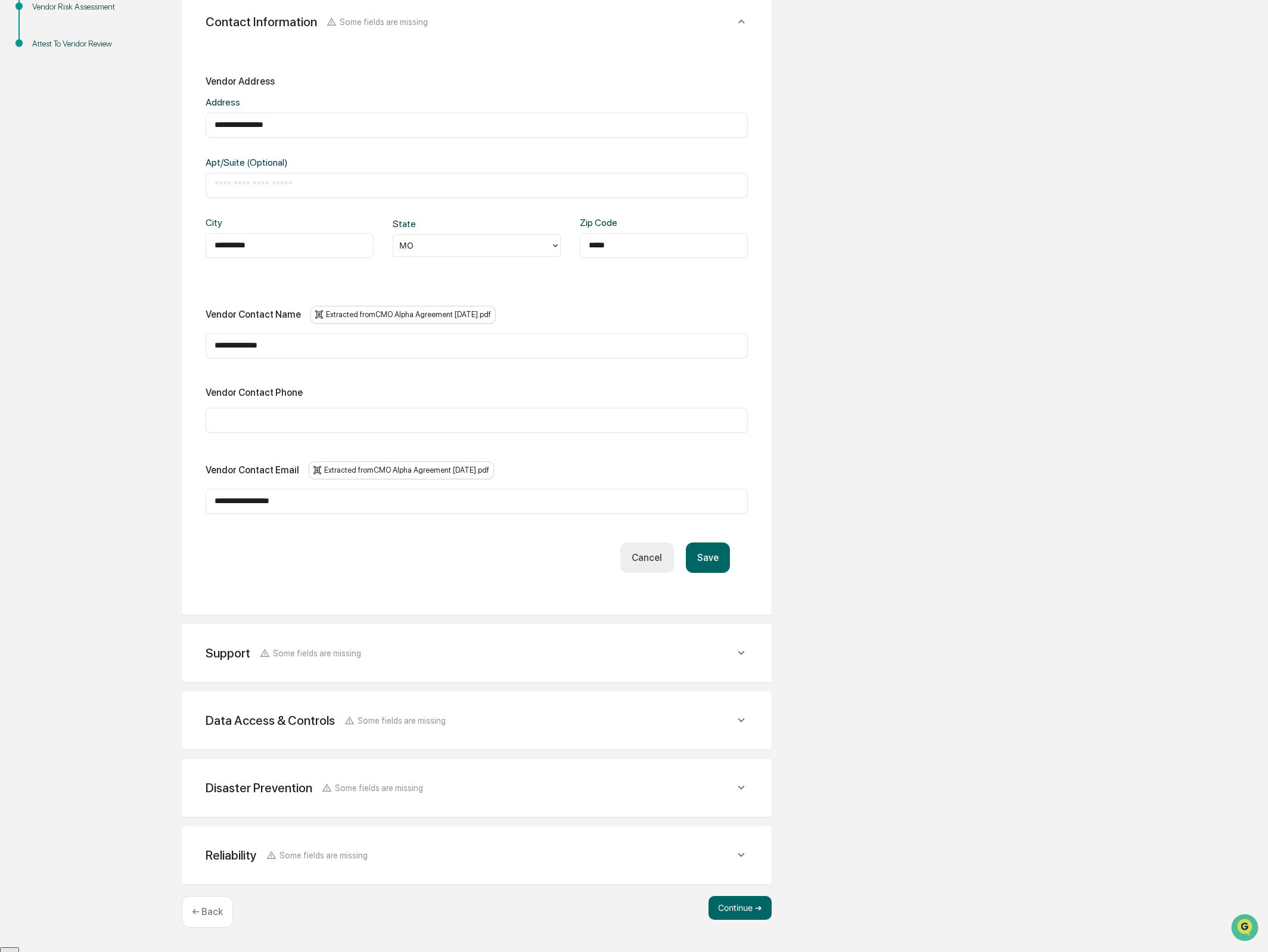
type input "*****"
click at [356, 426] on input "text" at bounding box center [477, 420] width 525 height 12
click at [706, 569] on button "Save" at bounding box center [708, 558] width 44 height 30
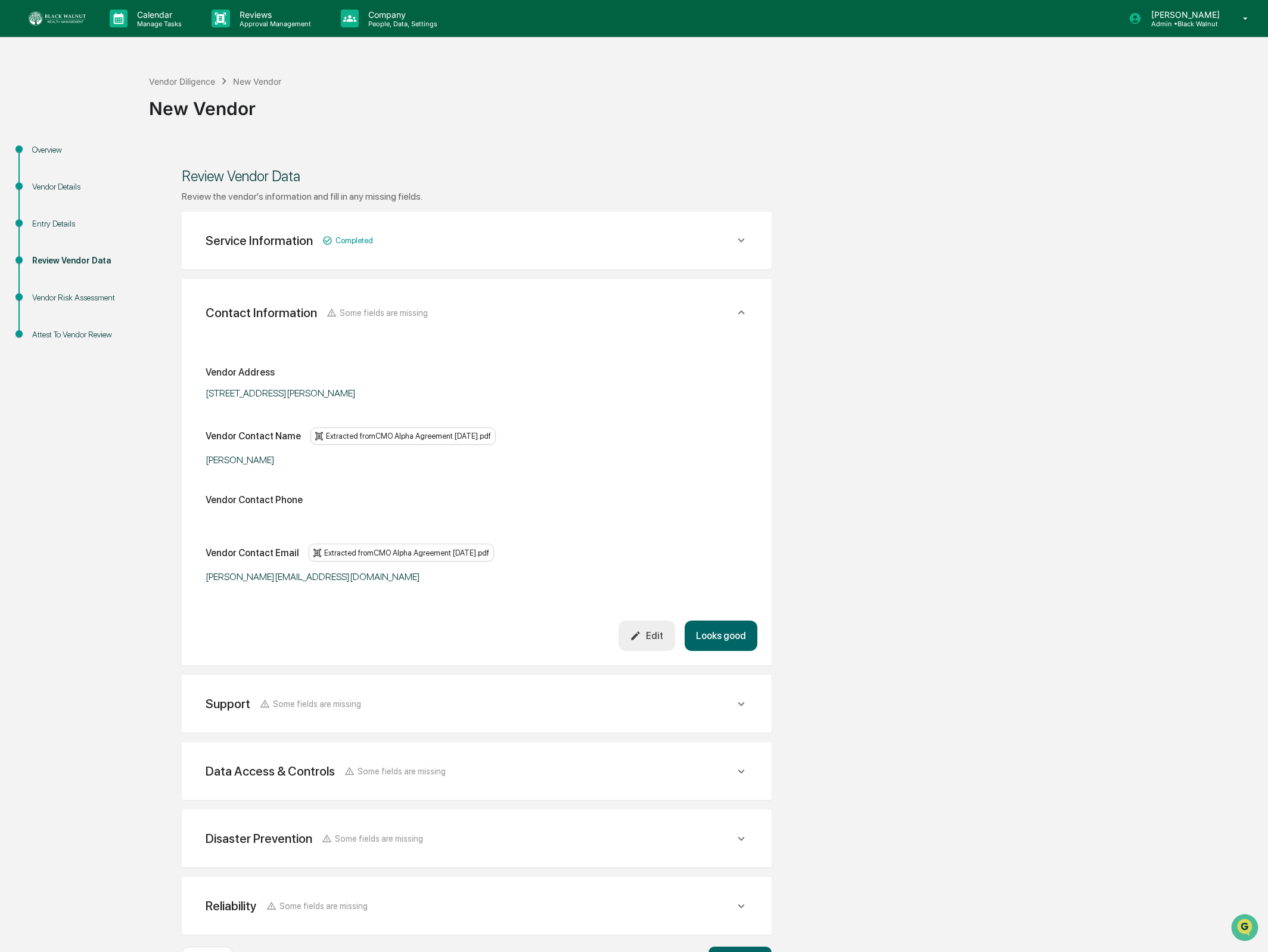
scroll to position [48, 0]
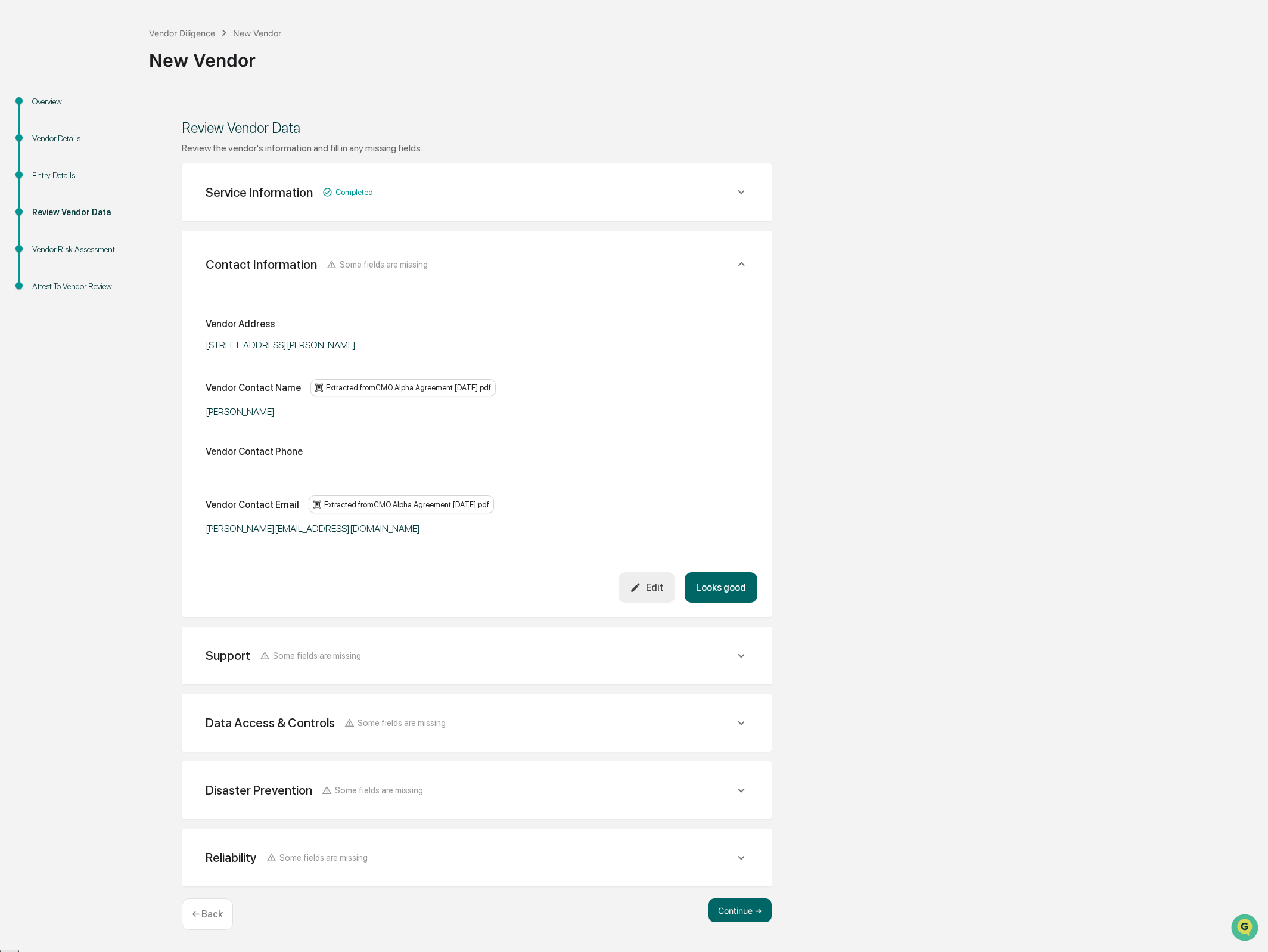
click at [712, 583] on button "Looks good" at bounding box center [721, 587] width 72 height 30
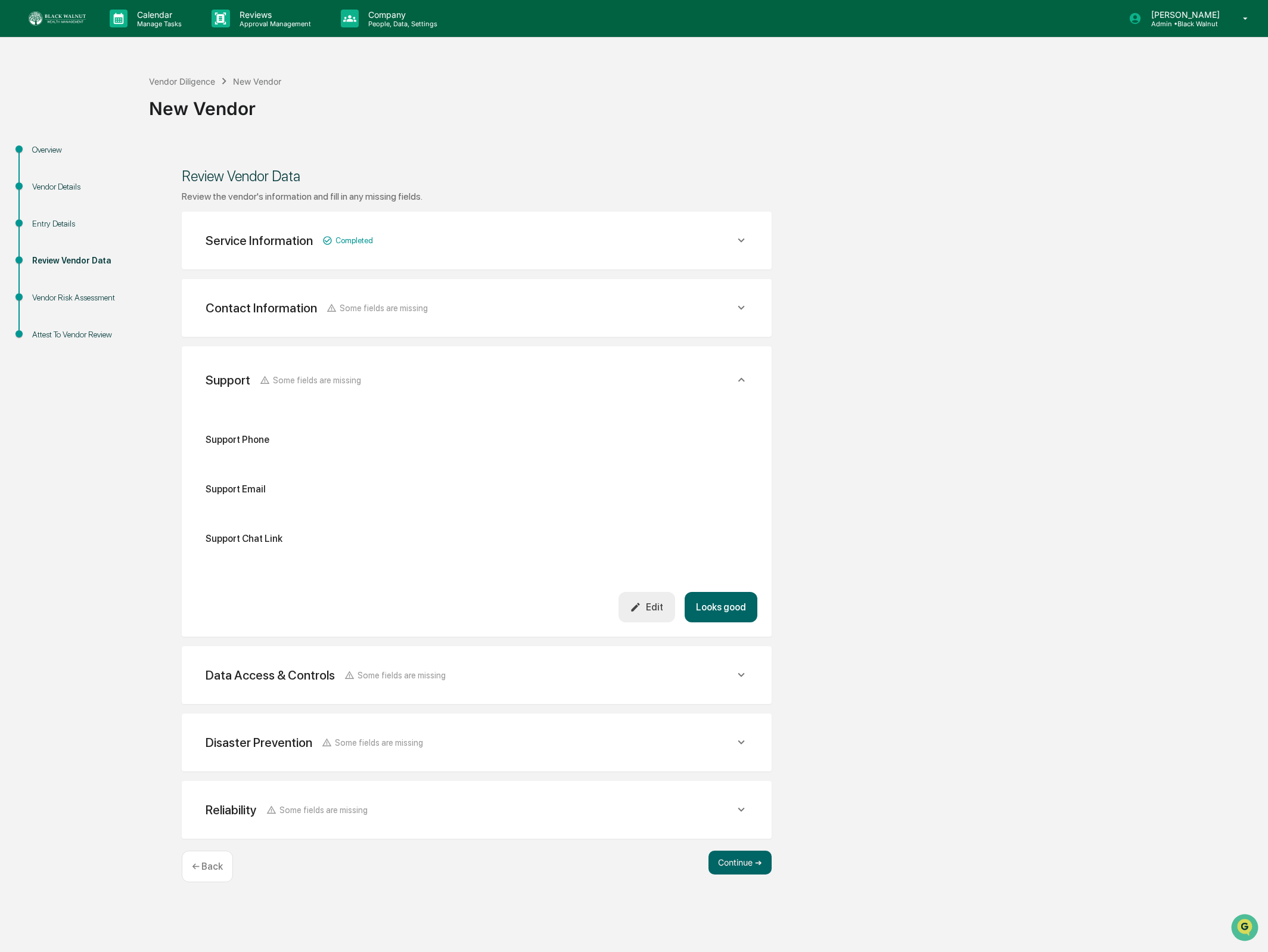
click at [651, 606] on div "Edit" at bounding box center [647, 606] width 34 height 11
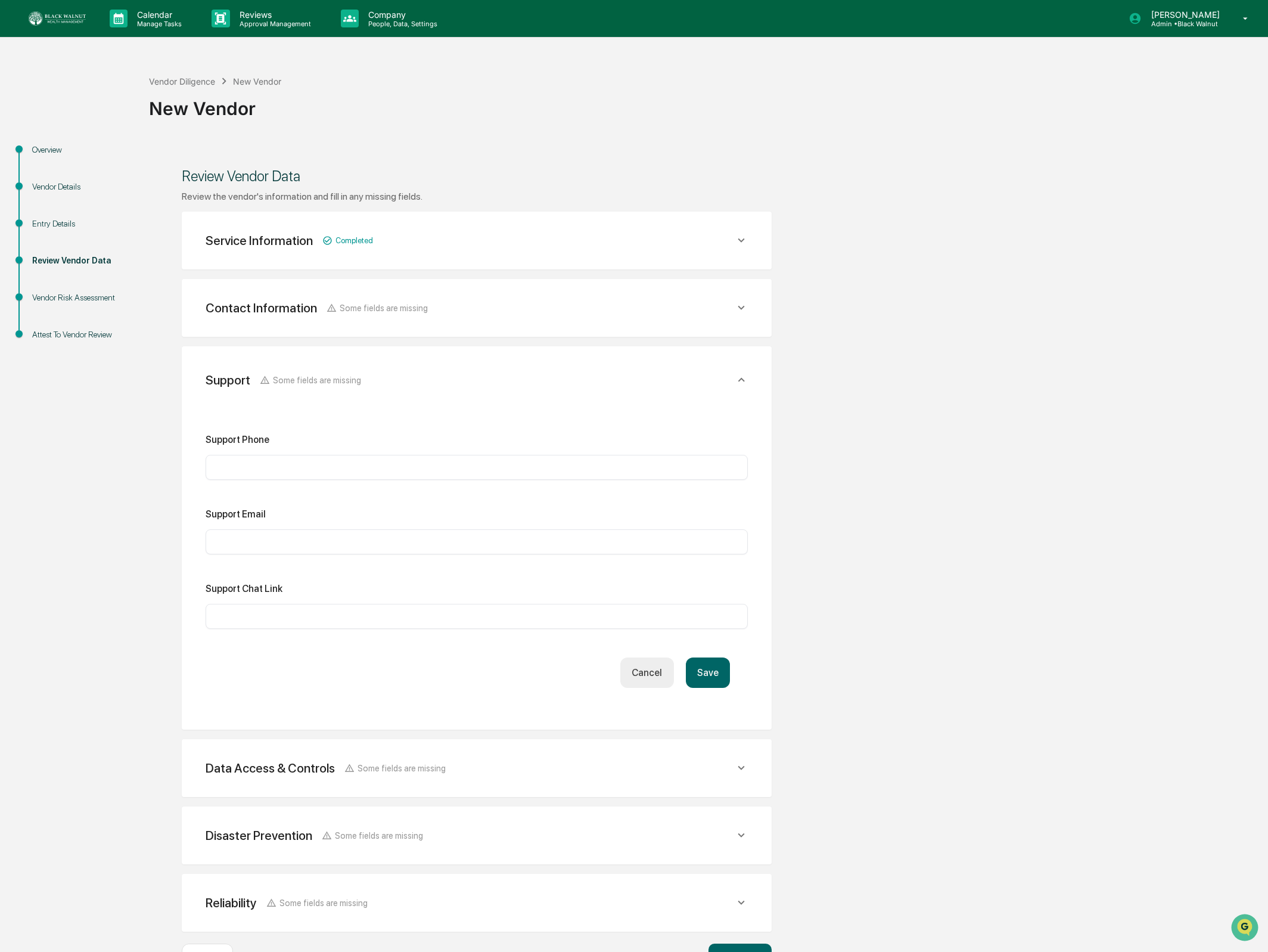
click at [683, 248] on div "Contact Information Some fields are missing" at bounding box center [470, 240] width 529 height 15
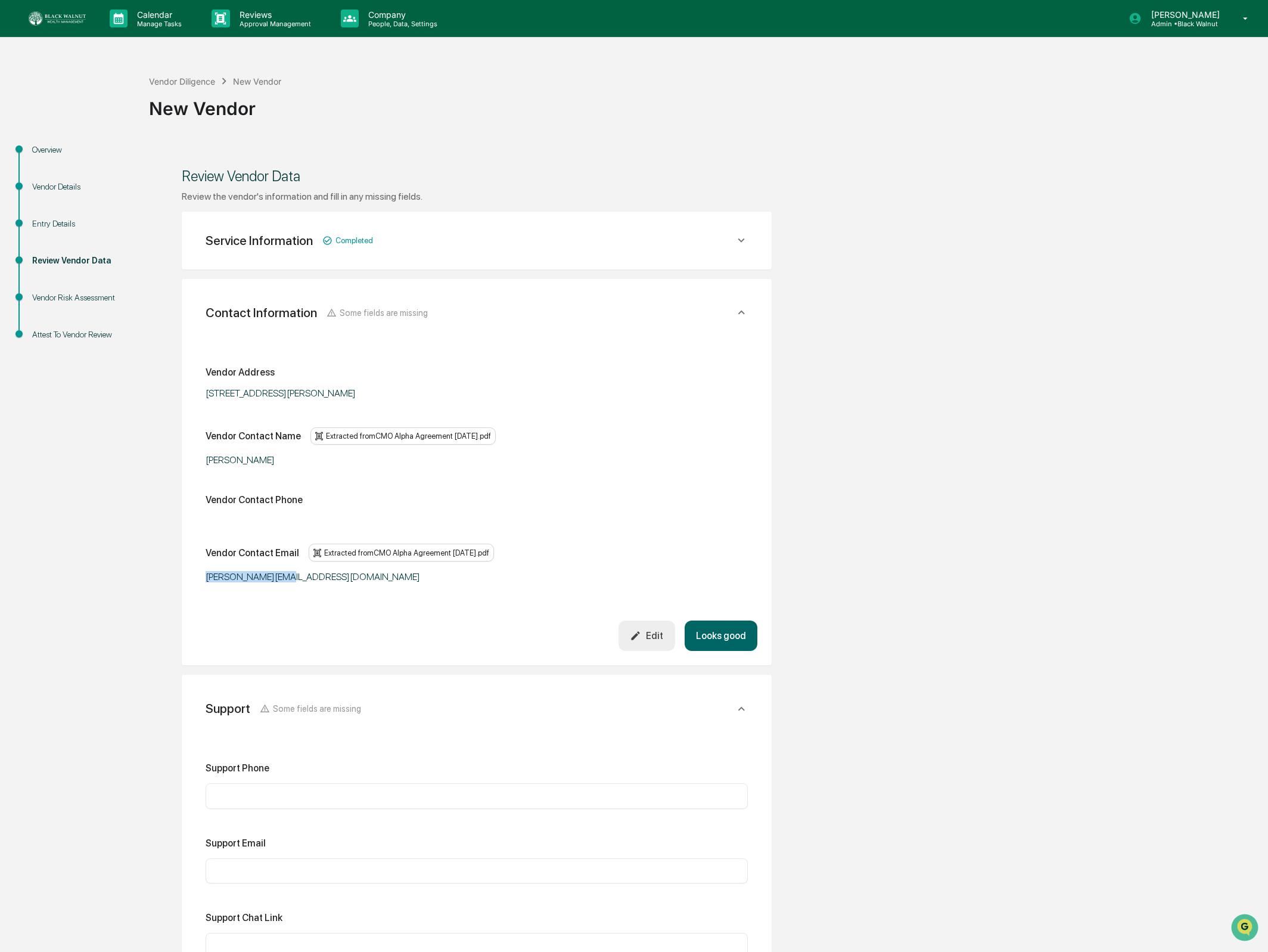
drag, startPoint x: 248, startPoint y: 577, endPoint x: 208, endPoint y: 585, distance: 40.8
click at [201, 577] on div "Vendor Address 13312 N Agnes St, Smithville, MO 64089 Vendor Contact Name Extra…" at bounding box center [477, 476] width 562 height 289
copy div "[PERSON_NAME][EMAIL_ADDRESS][DOMAIN_NAME]"
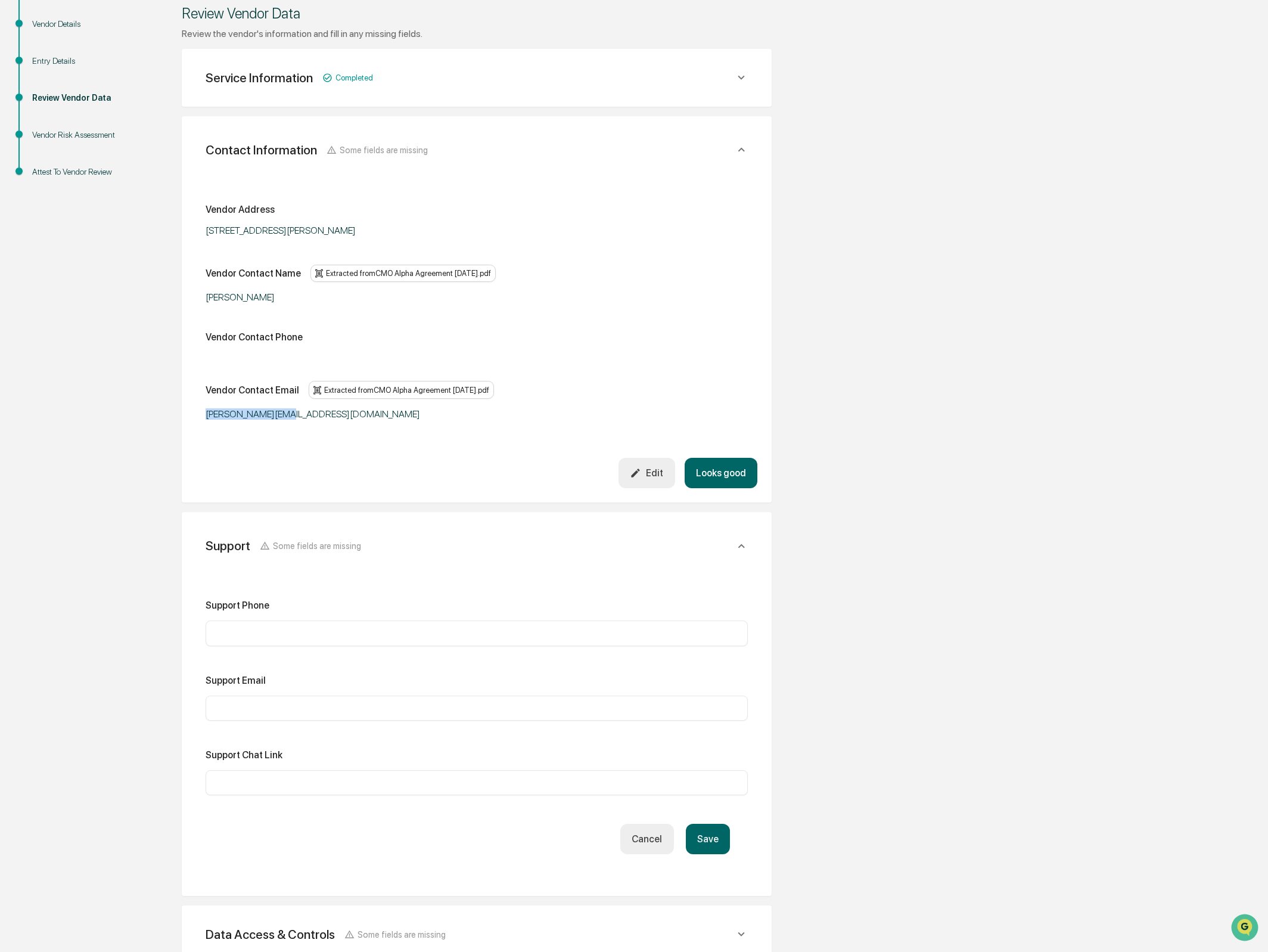
scroll to position [165, 0]
click at [288, 702] on div "​" at bounding box center [477, 706] width 542 height 25
click at [284, 709] on input "text" at bounding box center [477, 706] width 525 height 12
paste input "**********"
type input "**********"
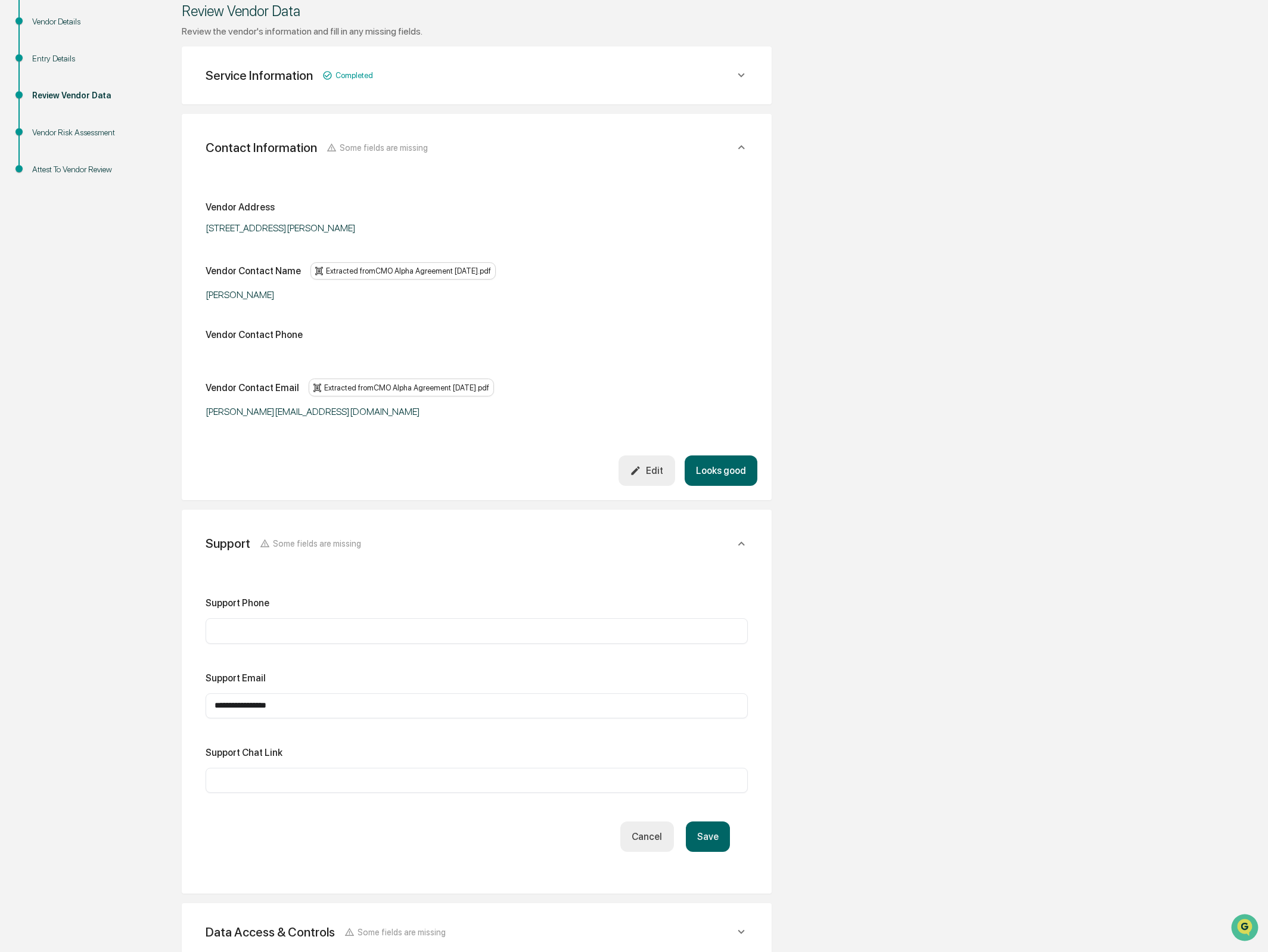
click at [714, 840] on button "Save" at bounding box center [708, 836] width 44 height 30
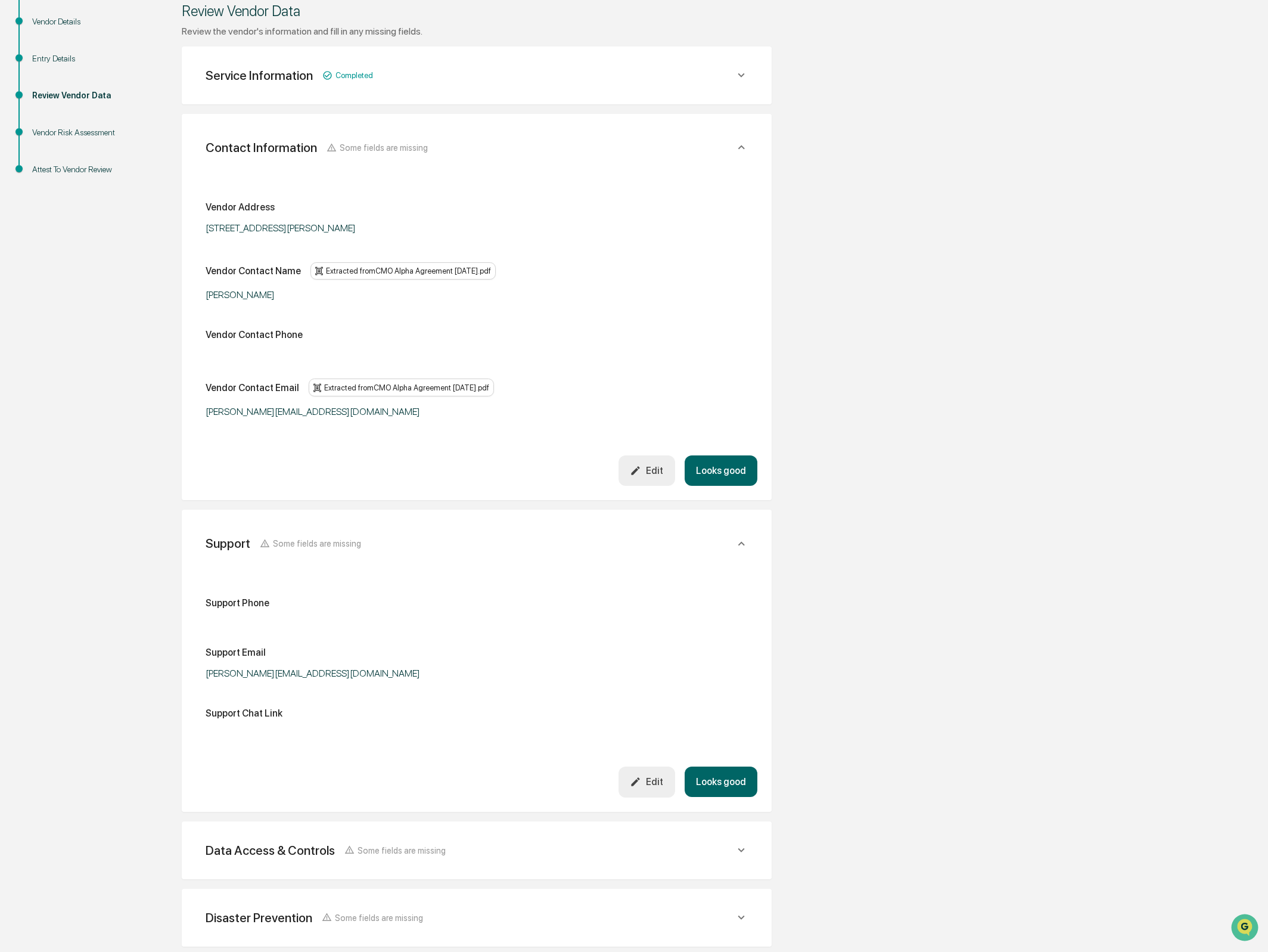
drag, startPoint x: 716, startPoint y: 475, endPoint x: 714, endPoint y: 484, distance: 9.2
click at [716, 475] on button "Looks good" at bounding box center [721, 471] width 72 height 30
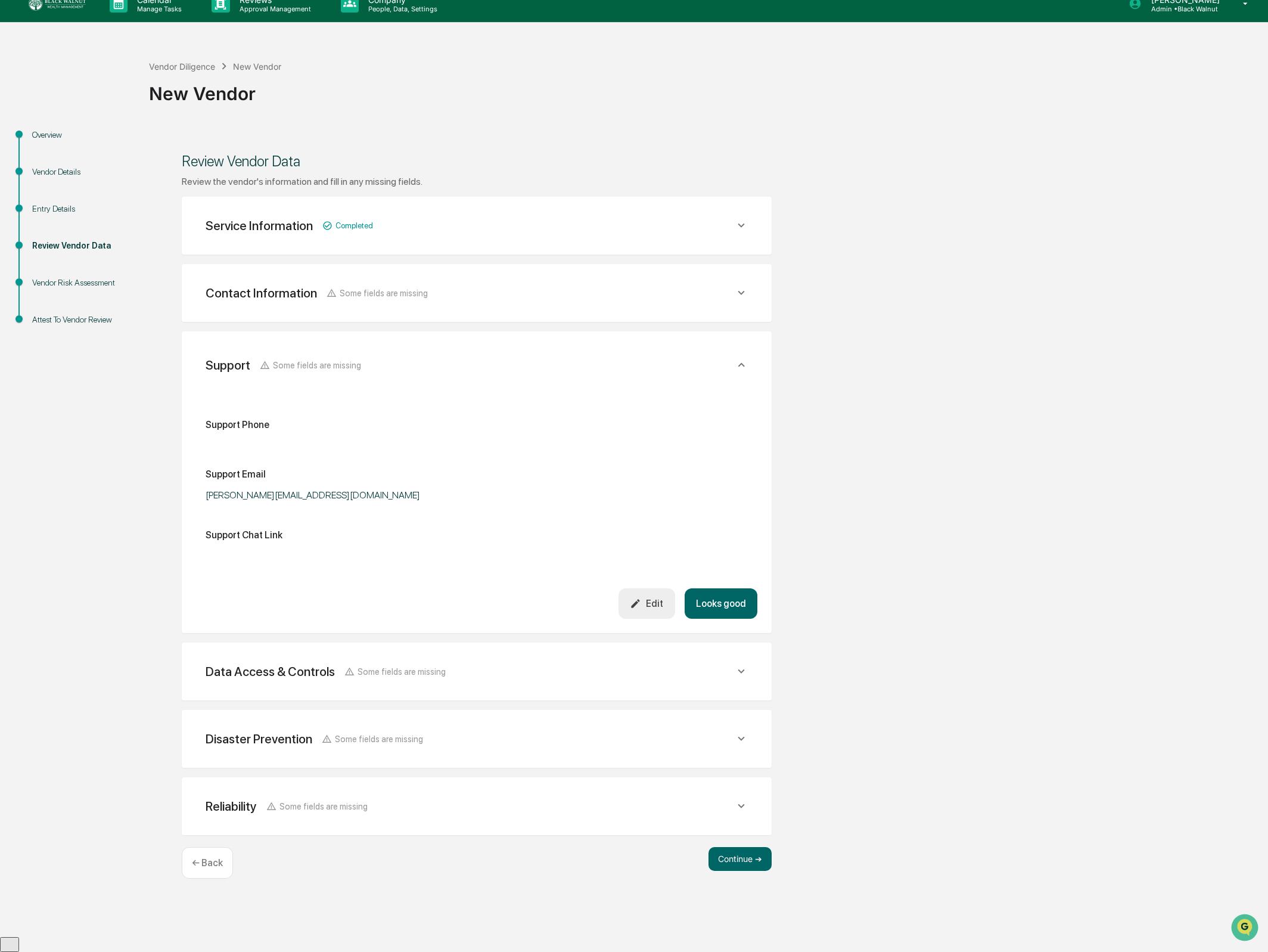
scroll to position [0, 0]
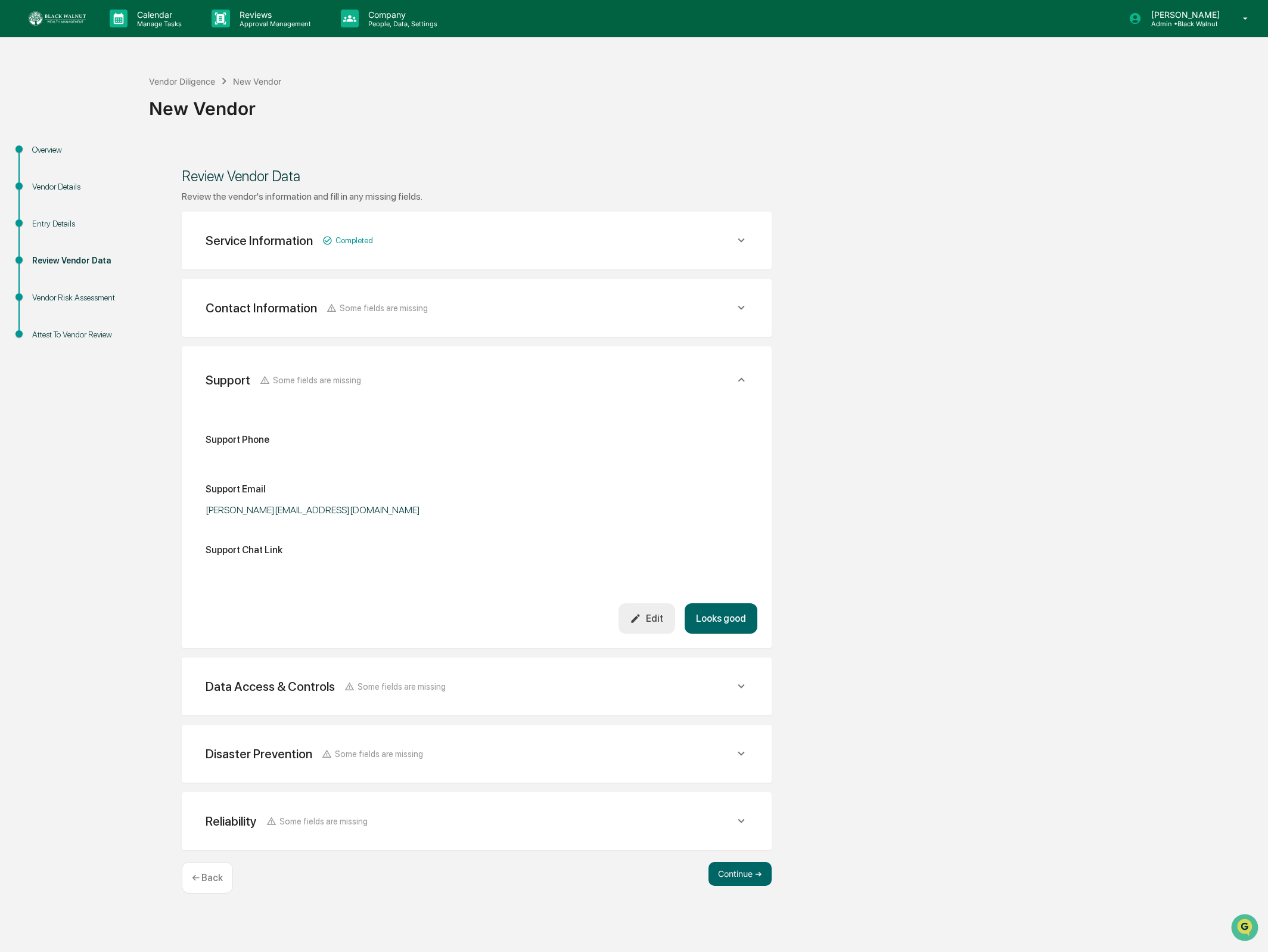
click at [708, 619] on button "Looks good" at bounding box center [721, 618] width 72 height 30
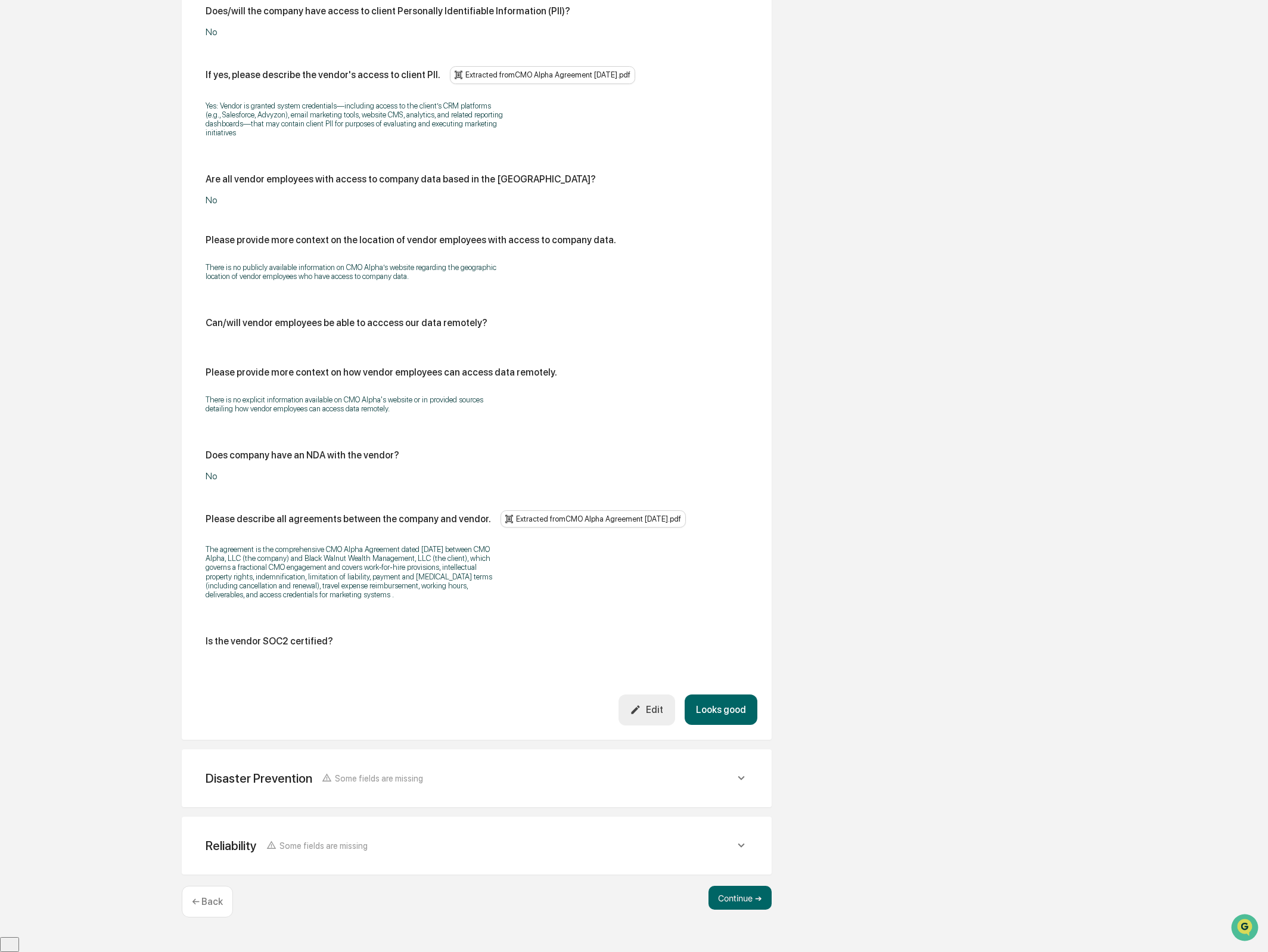
scroll to position [965, 0]
click at [651, 724] on button "Edit" at bounding box center [647, 710] width 57 height 30
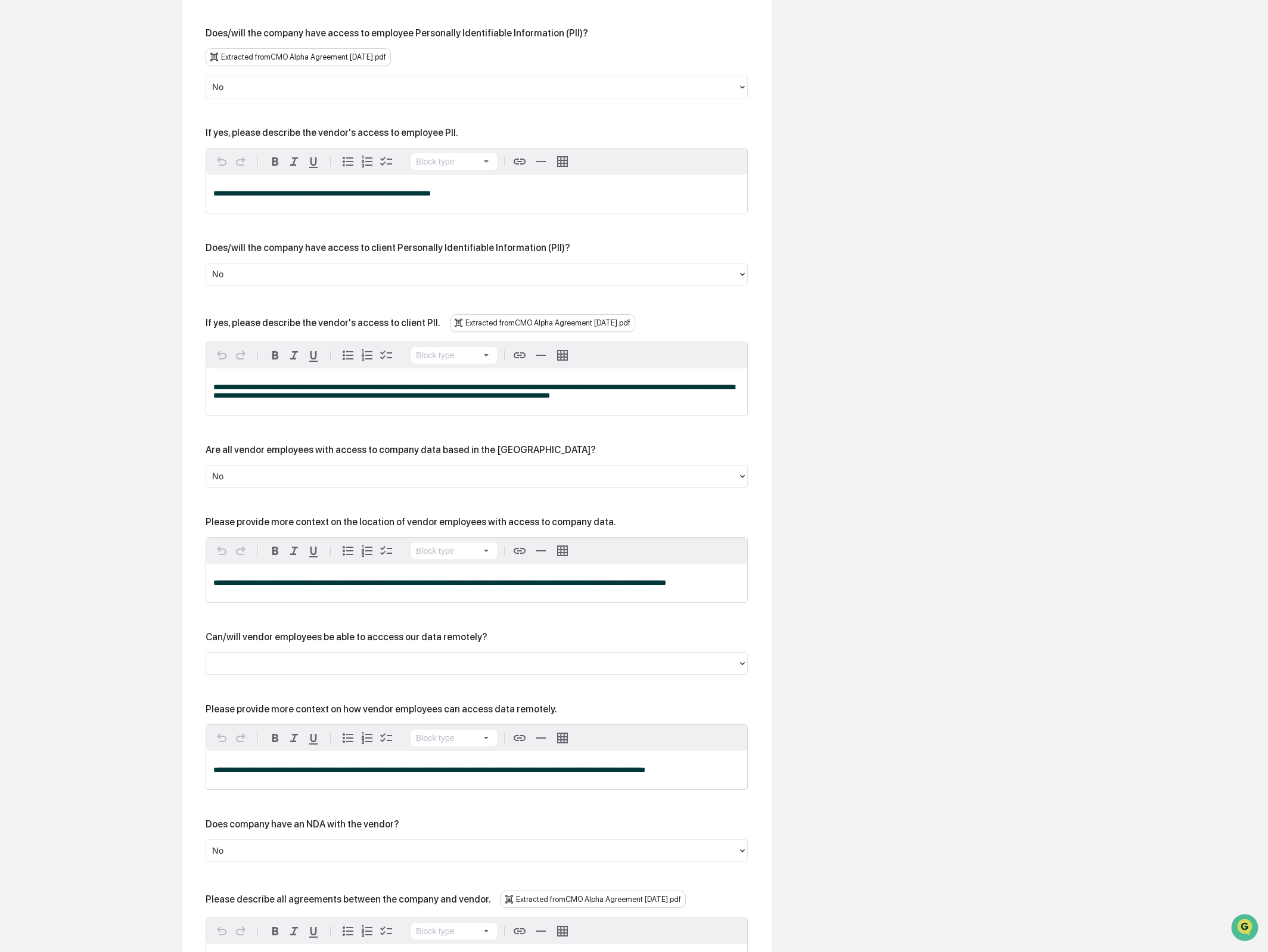
scroll to position [864, 0]
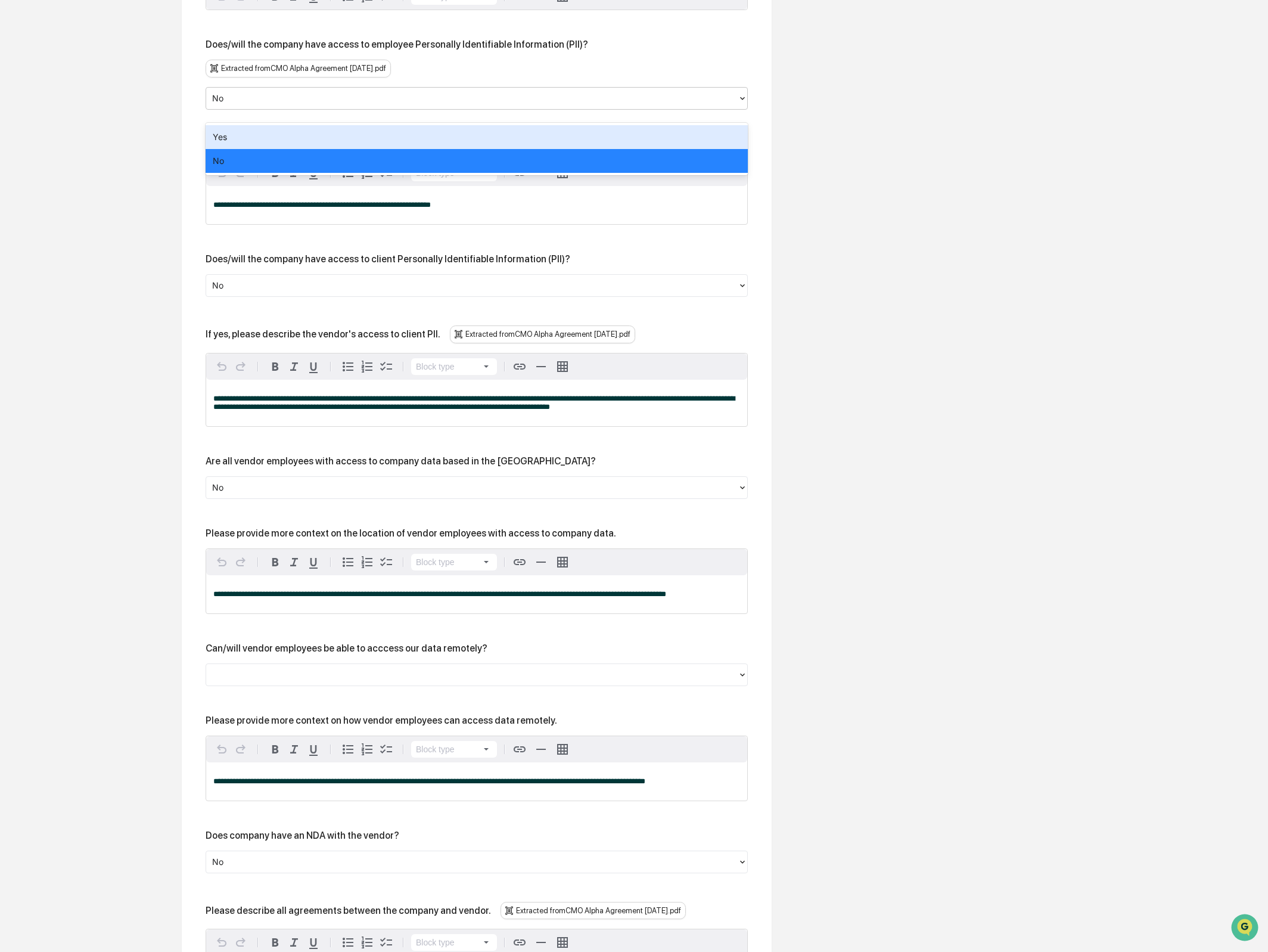
click at [395, 105] on div at bounding box center [471, 97] width 519 height 14
click at [404, 105] on div at bounding box center [471, 97] width 519 height 14
click at [380, 143] on div "Yes" at bounding box center [477, 137] width 542 height 24
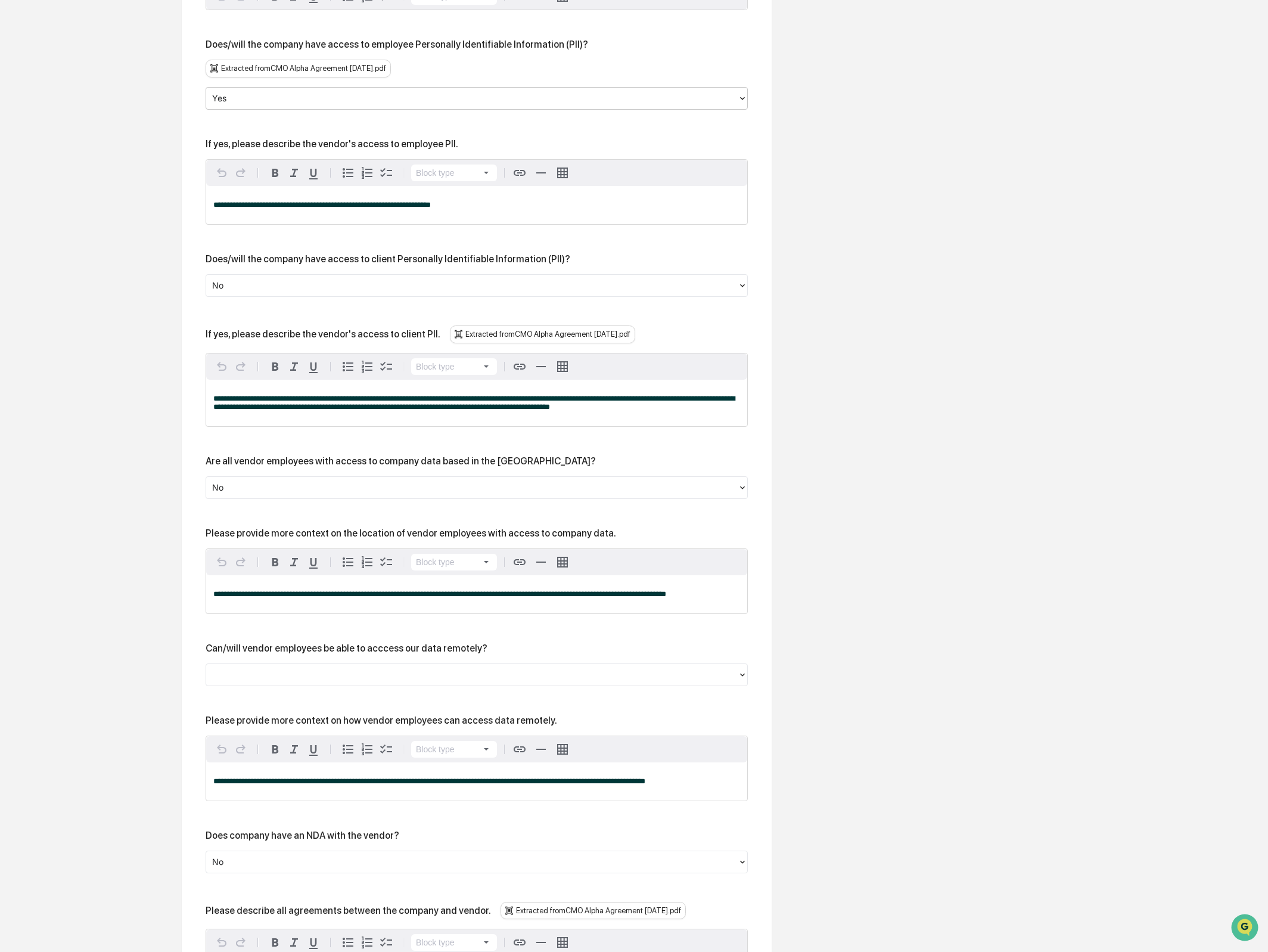
click at [280, 149] on div "If yes, please describe the vendor's access to employee PII." at bounding box center [332, 144] width 253 height 11
drag, startPoint x: 257, startPoint y: 155, endPoint x: 471, endPoint y: 146, distance: 214.2
click at [471, 146] on div "**********" at bounding box center [477, 360] width 542 height 1446
click at [471, 147] on div "**********" at bounding box center [477, 360] width 542 height 1446
drag, startPoint x: 471, startPoint y: 155, endPoint x: 236, endPoint y: 157, distance: 235.0
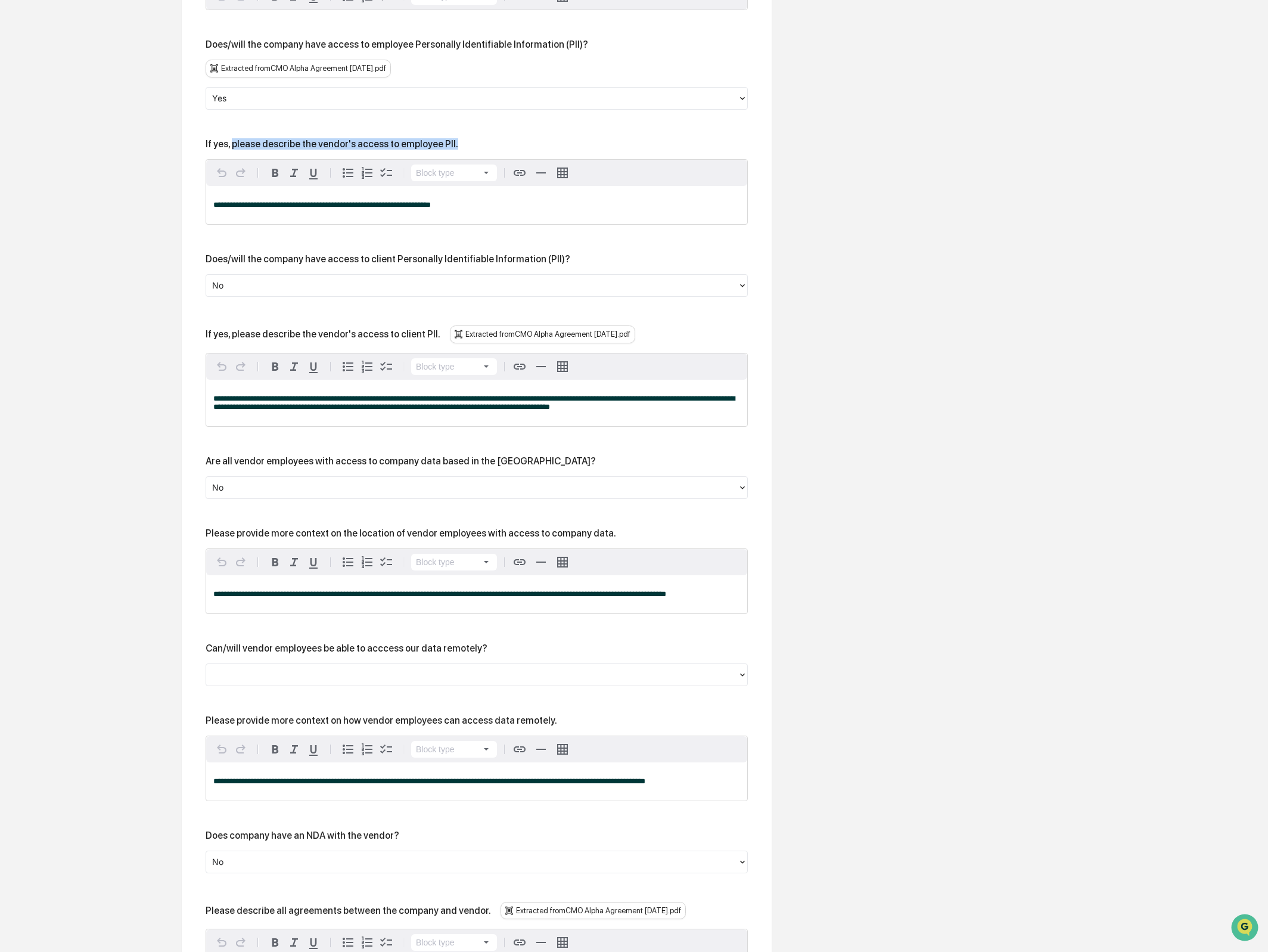
click at [234, 149] on div "If yes, please describe the vendor's access to employee PII." at bounding box center [477, 144] width 542 height 11
copy div "please describe the vendor's access to employee PII."
click at [379, 292] on div at bounding box center [471, 285] width 519 height 14
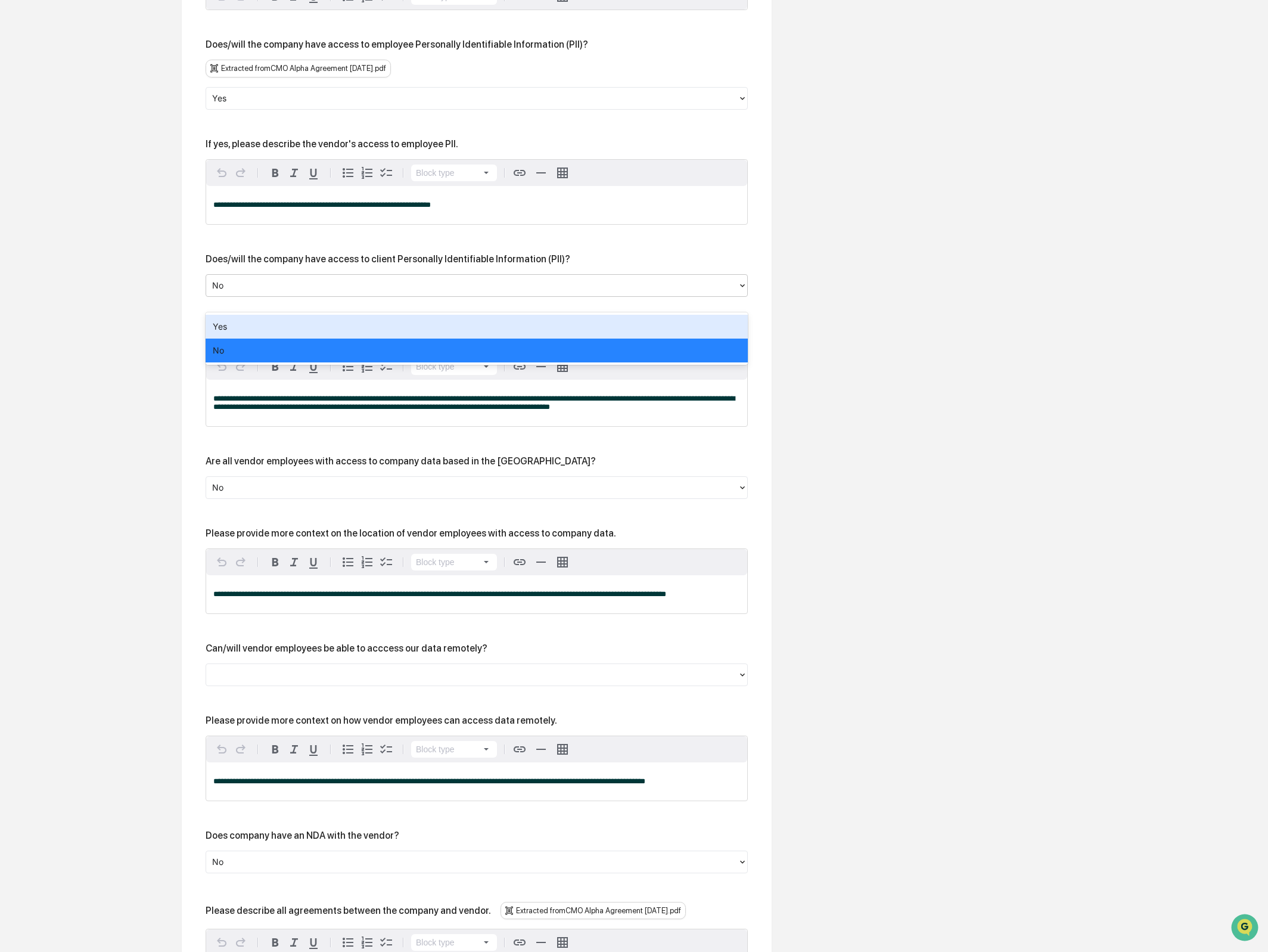
click at [358, 329] on div "Yes" at bounding box center [477, 327] width 542 height 24
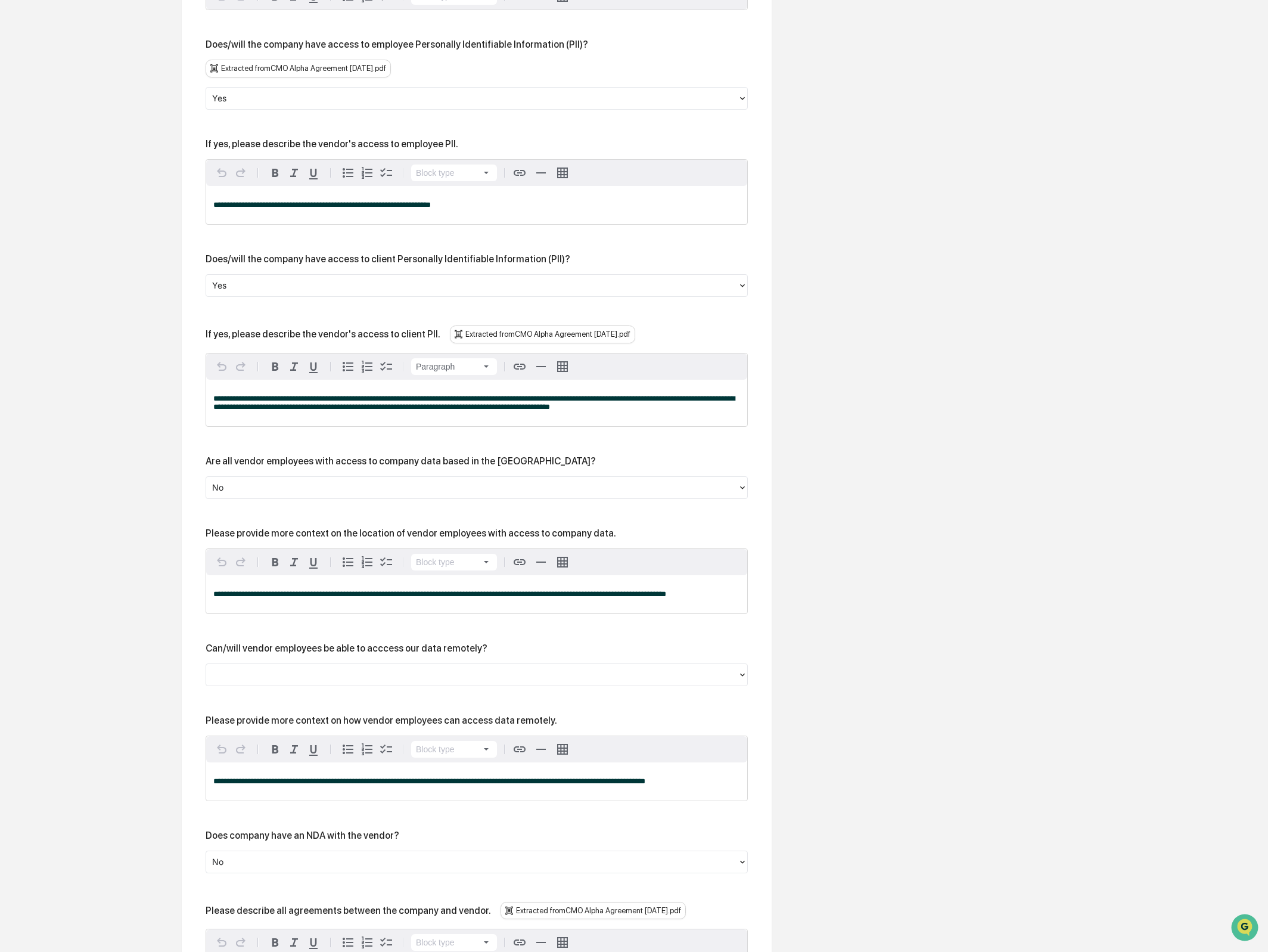
click at [260, 426] on div "**********" at bounding box center [477, 403] width 541 height 47
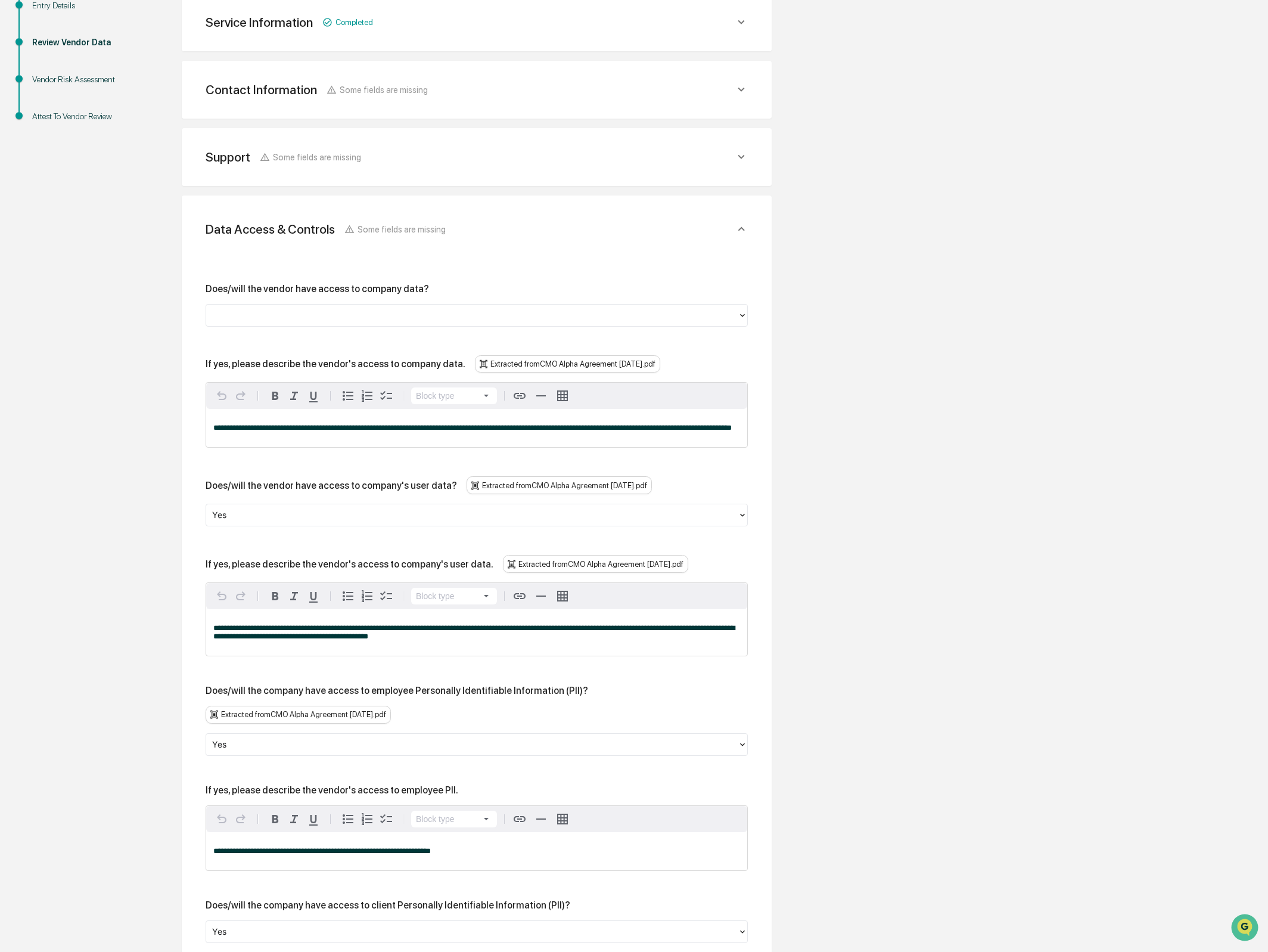
scroll to position [219, 0]
click at [291, 308] on div at bounding box center [471, 313] width 519 height 14
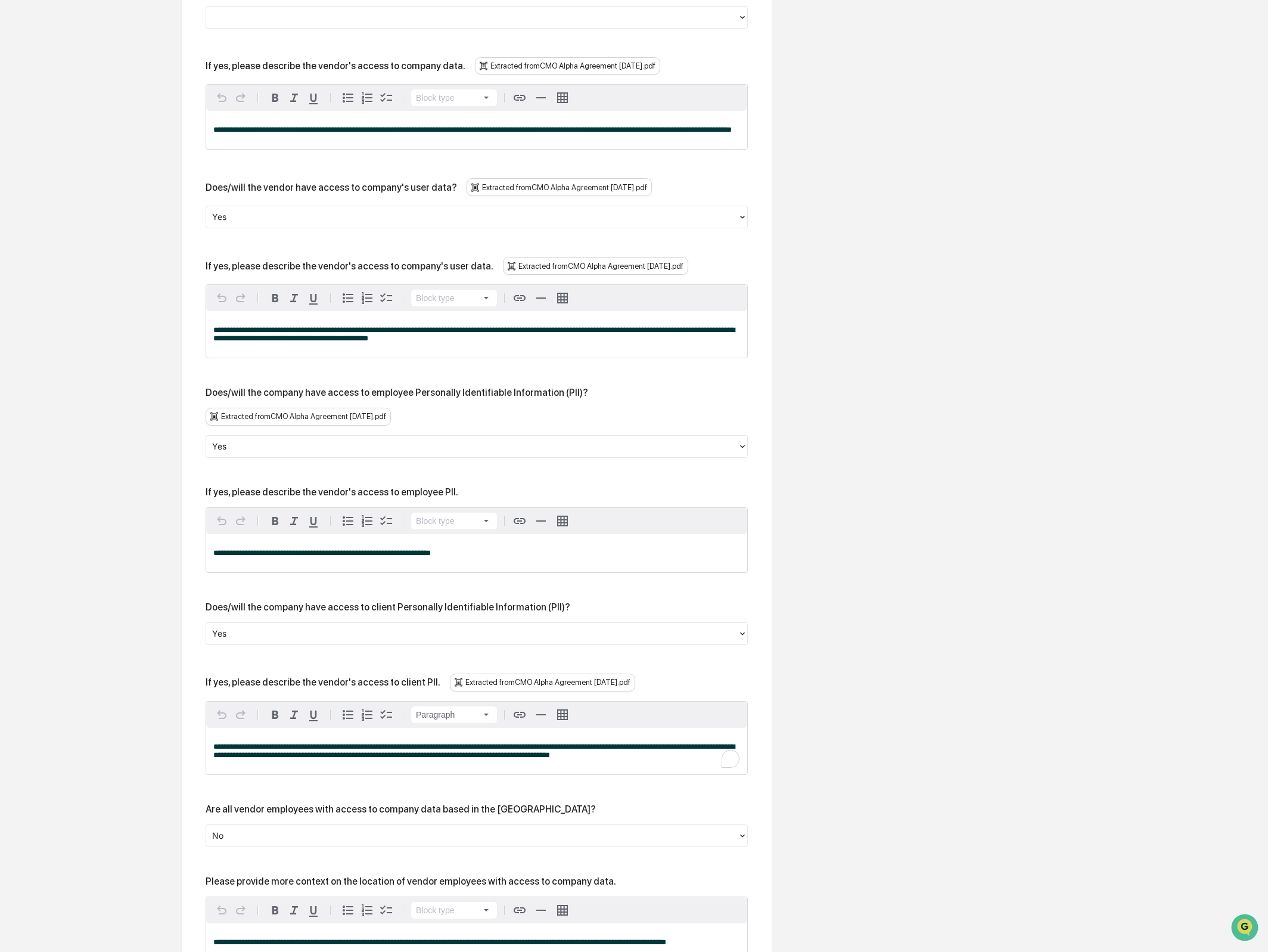
click at [849, 490] on div "Overview Vendor Details Entry Details Review Vendor Data Vendor Risk Assessment…" at bounding box center [634, 677] width 1256 height 2103
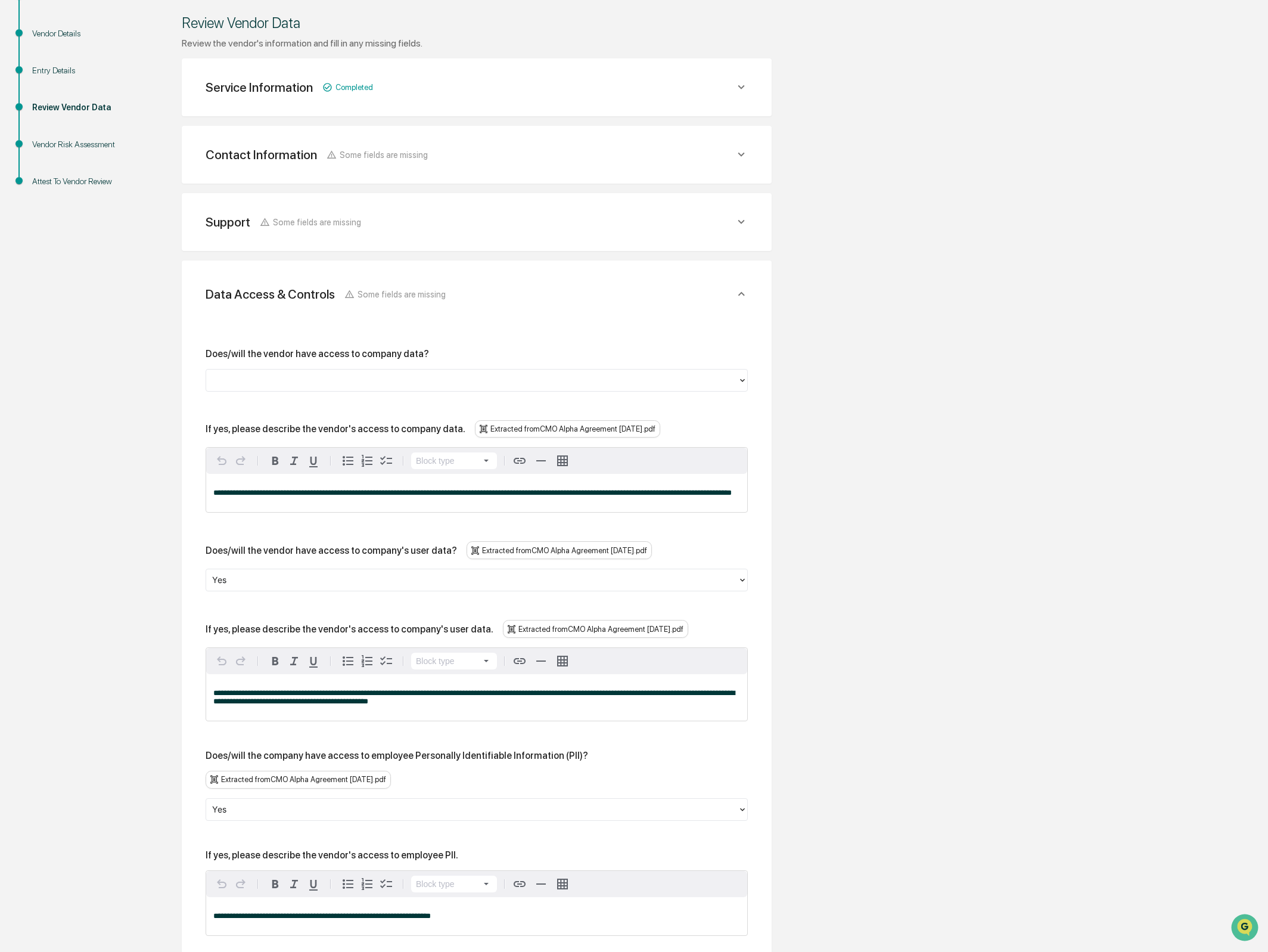
scroll to position [88, 0]
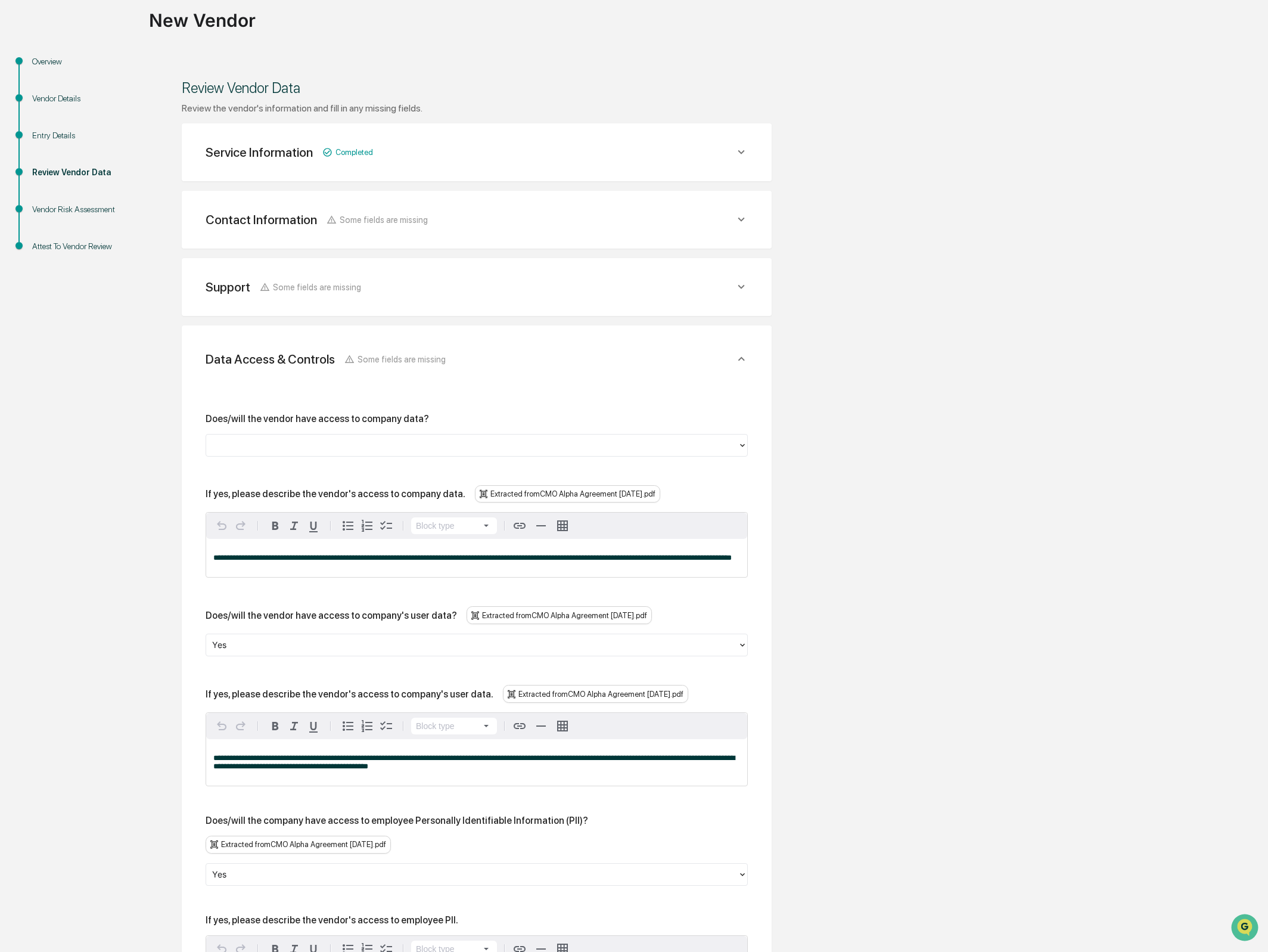
click at [418, 415] on div "Does/will the vendor have access to company data?" at bounding box center [317, 418] width 223 height 11
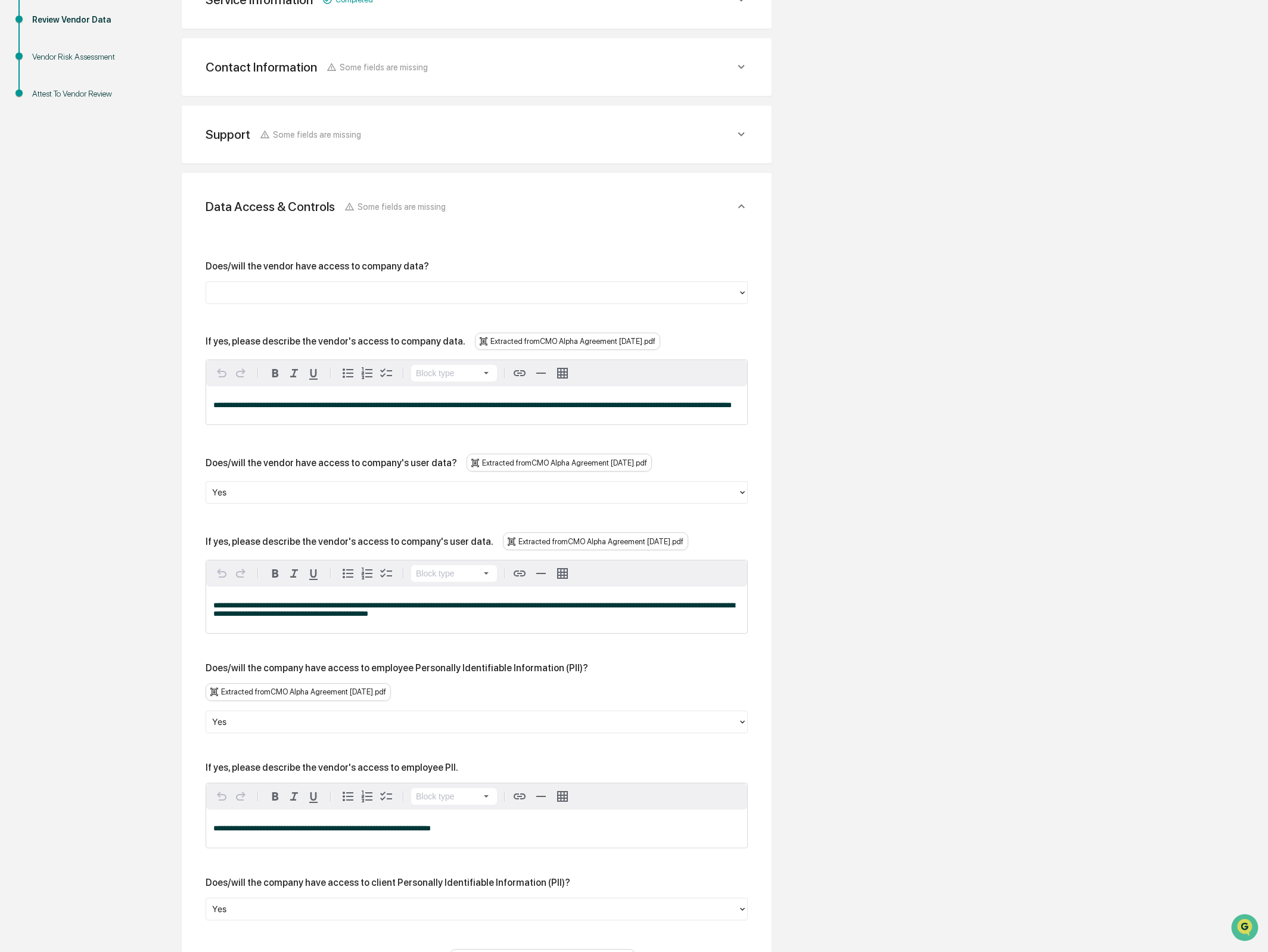
scroll to position [254, 0]
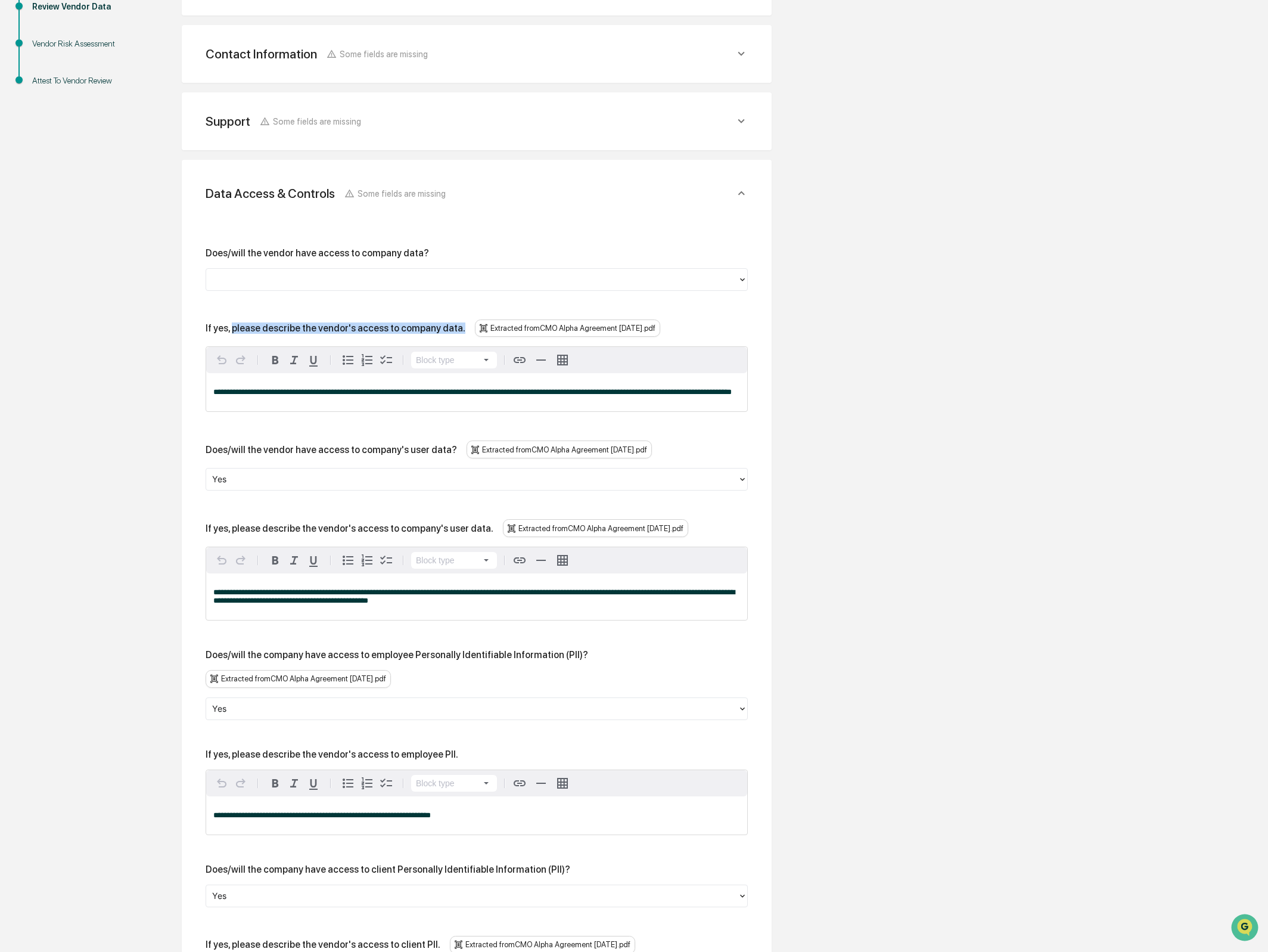
drag, startPoint x: 236, startPoint y: 325, endPoint x: 479, endPoint y: 325, distance: 243.0
click at [479, 325] on div "If yes, please describe the vendor's access to company data. Extracted from CMO…" at bounding box center [477, 328] width 542 height 18
copy div "please describe the vendor's access to company data."
drag, startPoint x: 261, startPoint y: 294, endPoint x: 261, endPoint y: 284, distance: 10.0
click at [262, 292] on div "**********" at bounding box center [477, 970] width 542 height 1446
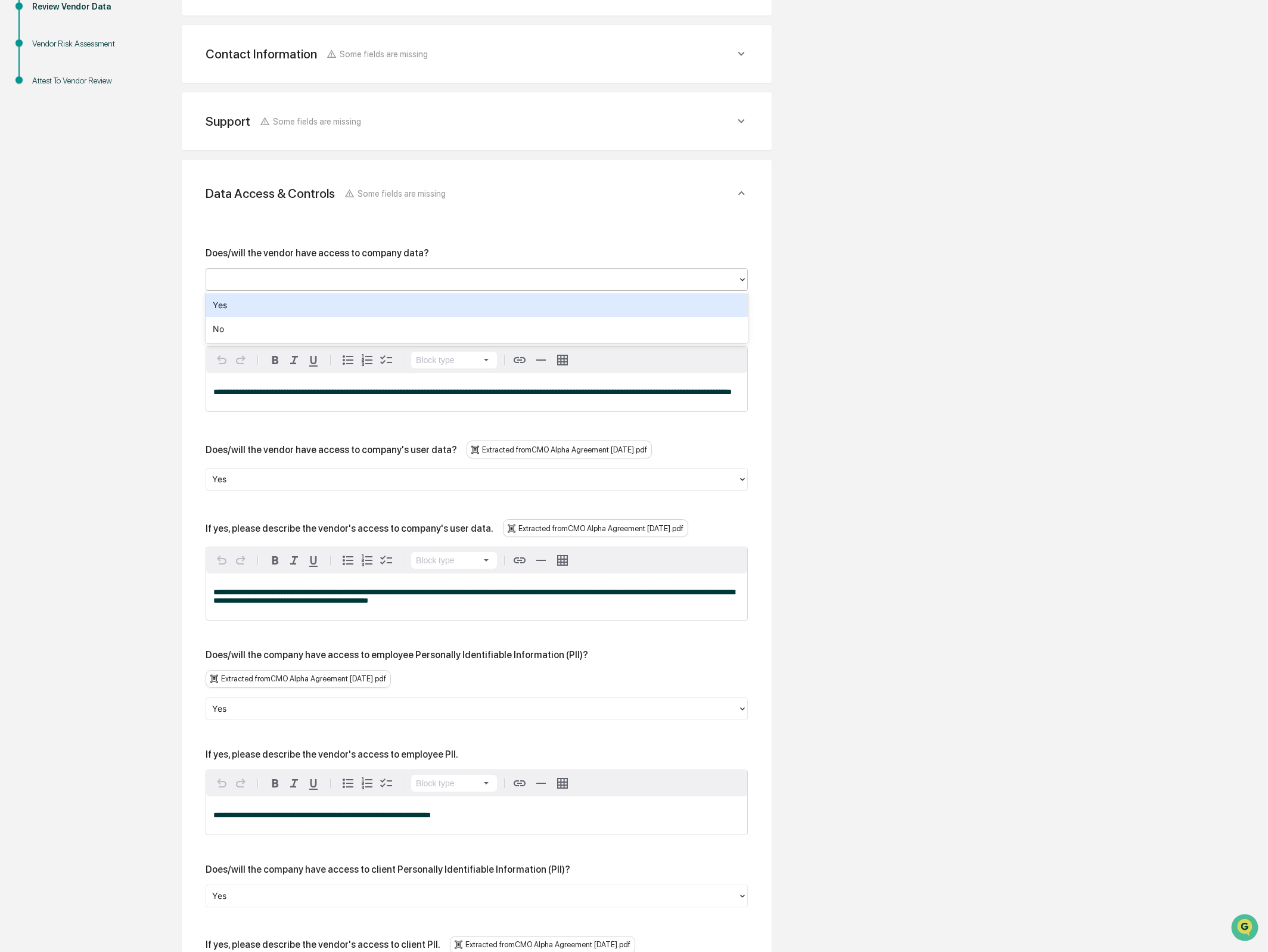
drag, startPoint x: 261, startPoint y: 280, endPoint x: 261, endPoint y: 312, distance: 32.0
click at [261, 280] on div at bounding box center [471, 279] width 519 height 14
click at [262, 310] on div "Yes" at bounding box center [477, 305] width 542 height 24
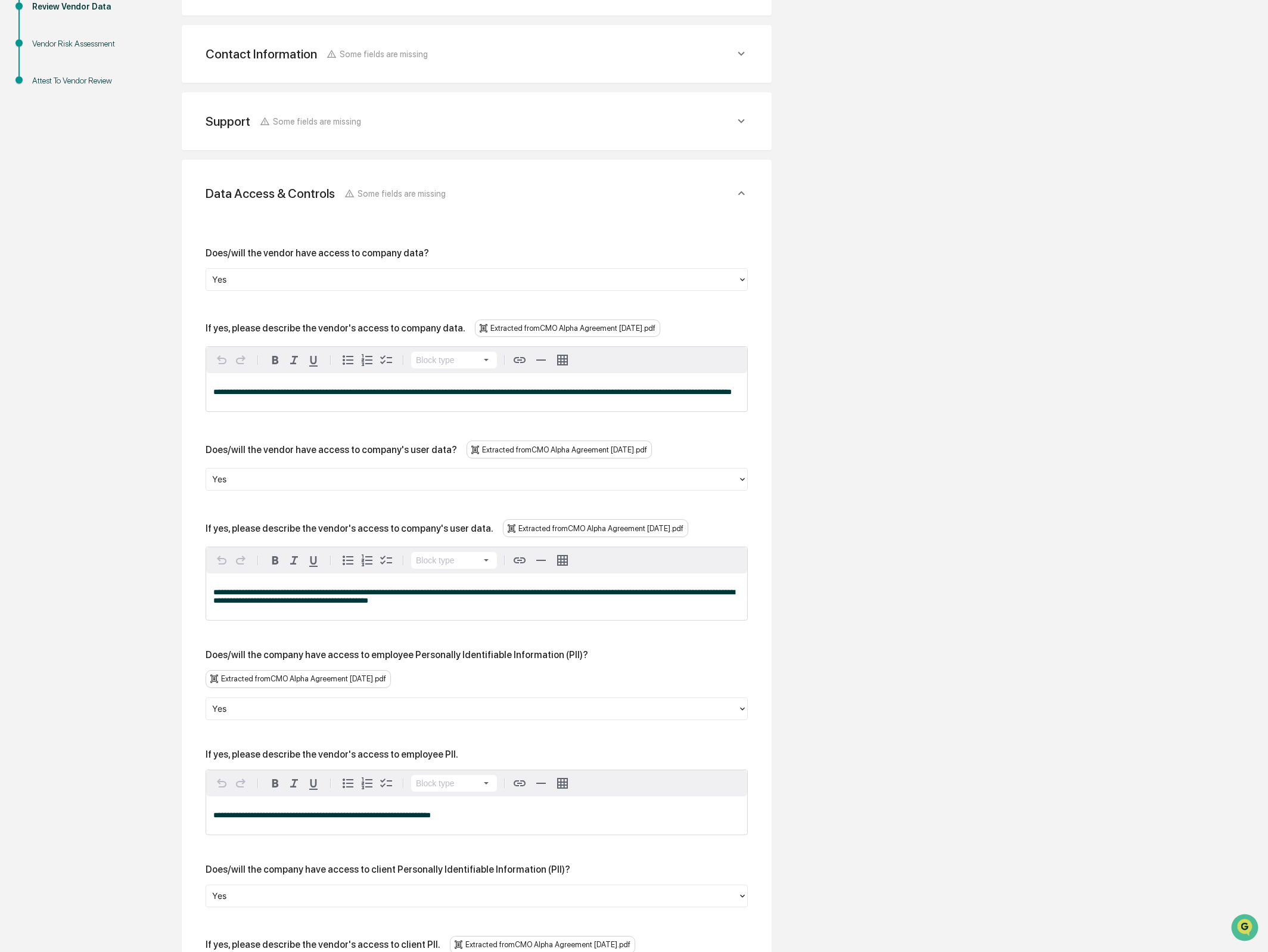
click at [258, 390] on span "**********" at bounding box center [473, 392] width 519 height 8
click at [258, 391] on span "**********" at bounding box center [473, 392] width 519 height 8
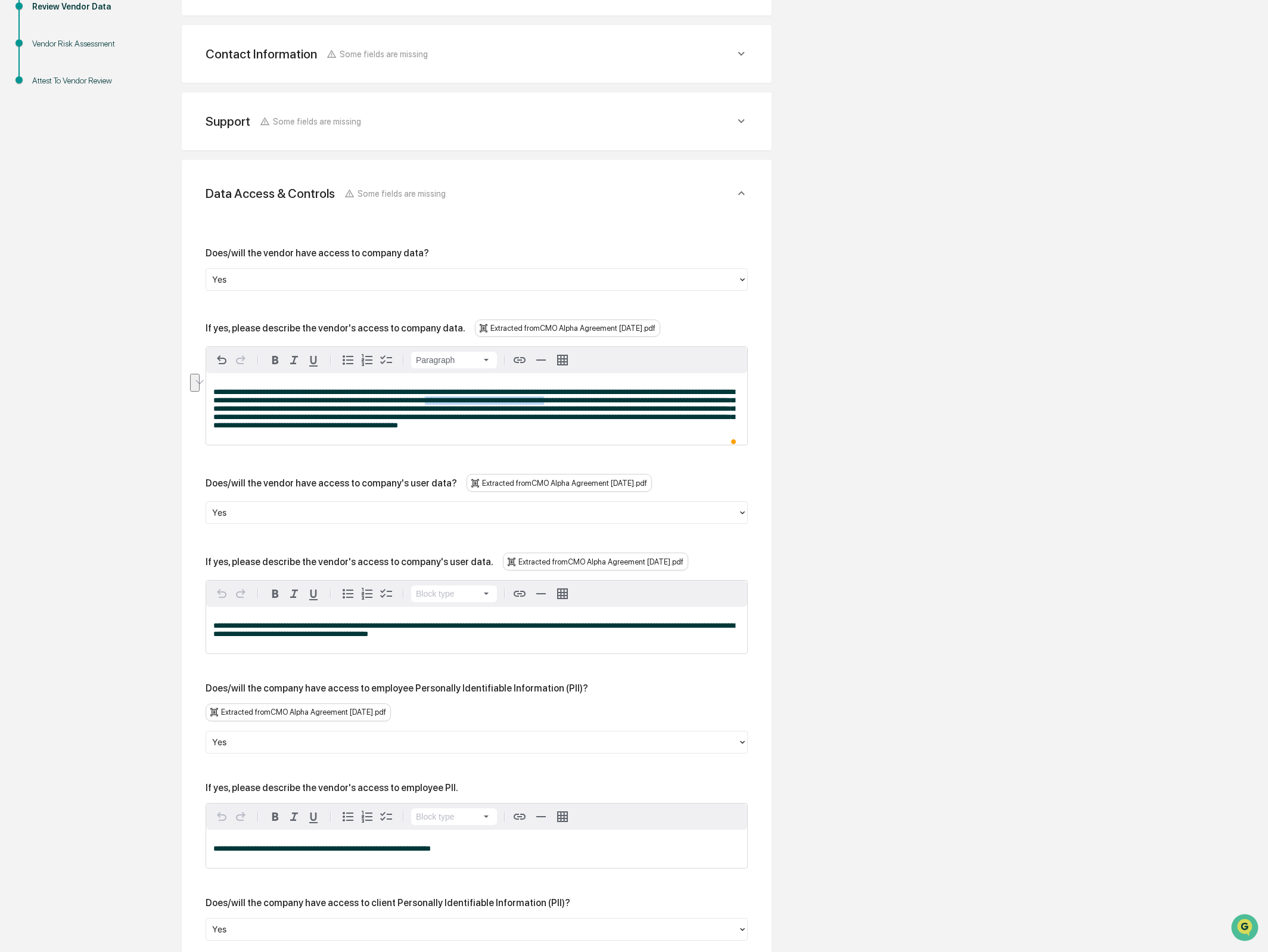
drag, startPoint x: 602, startPoint y: 400, endPoint x: 248, endPoint y: 406, distance: 354.1
click at [248, 406] on span "**********" at bounding box center [474, 408] width 521 height 41
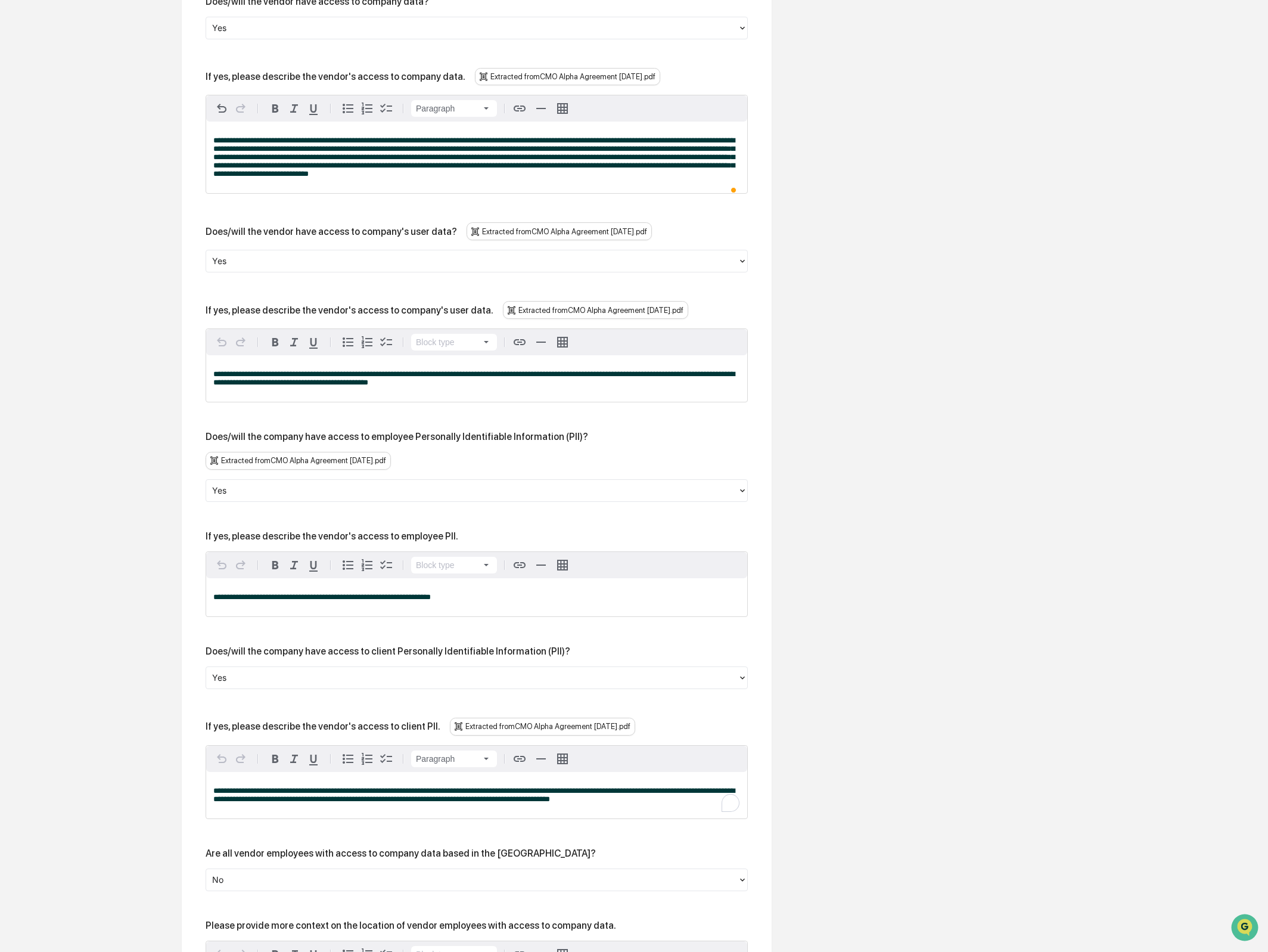
scroll to position [523, 0]
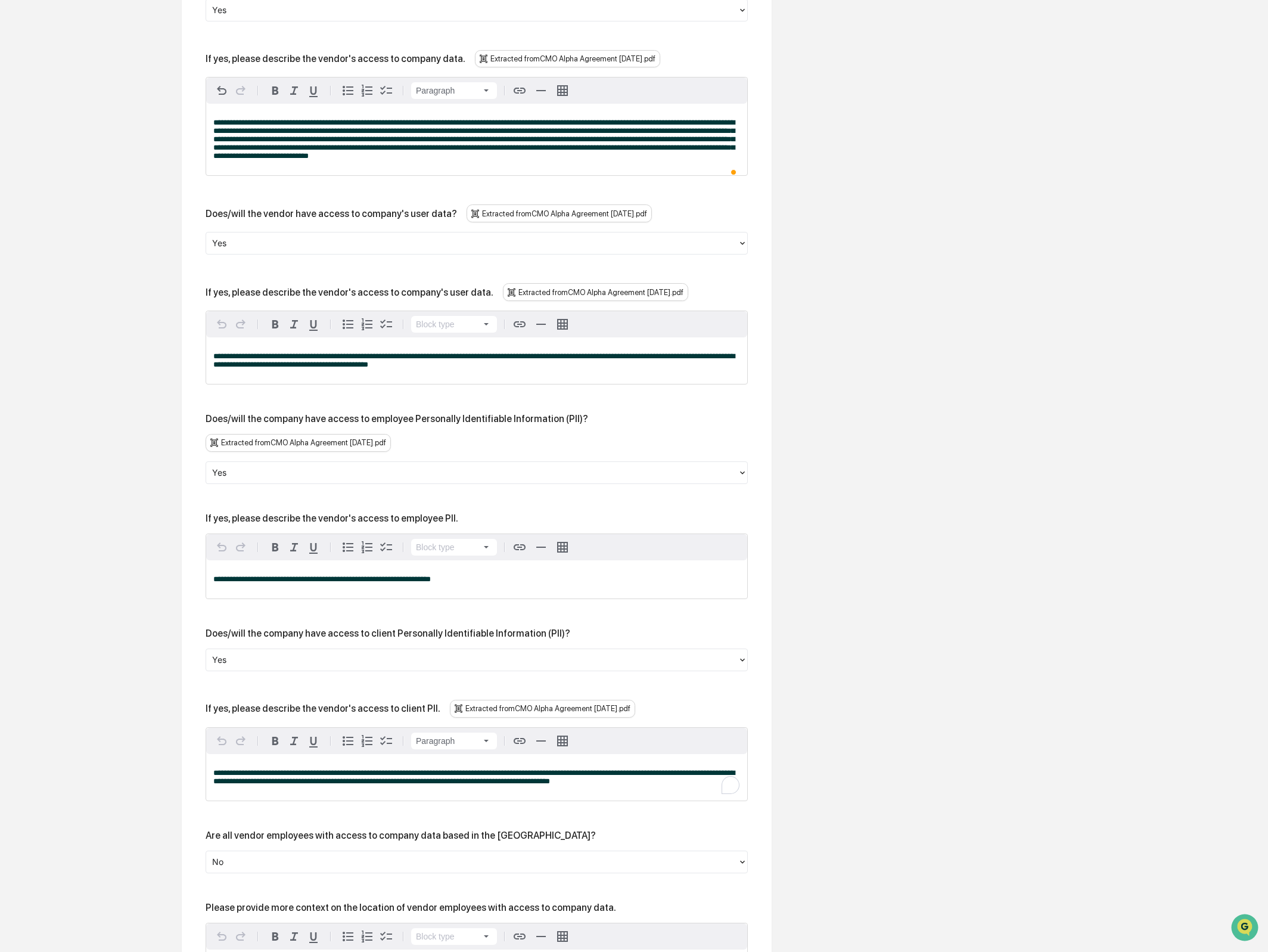
click at [257, 219] on div "Does/will the vendor have access to company's user data?" at bounding box center [331, 213] width 251 height 11
drag, startPoint x: 240, startPoint y: 304, endPoint x: 504, endPoint y: 299, distance: 264.0
click at [504, 299] on div "If yes, please describe the vendor's access to company's user data. Extracted f…" at bounding box center [477, 292] width 542 height 18
copy div "please describe the vendor's access to company's user data."
click at [435, 368] on span "**********" at bounding box center [474, 360] width 521 height 16
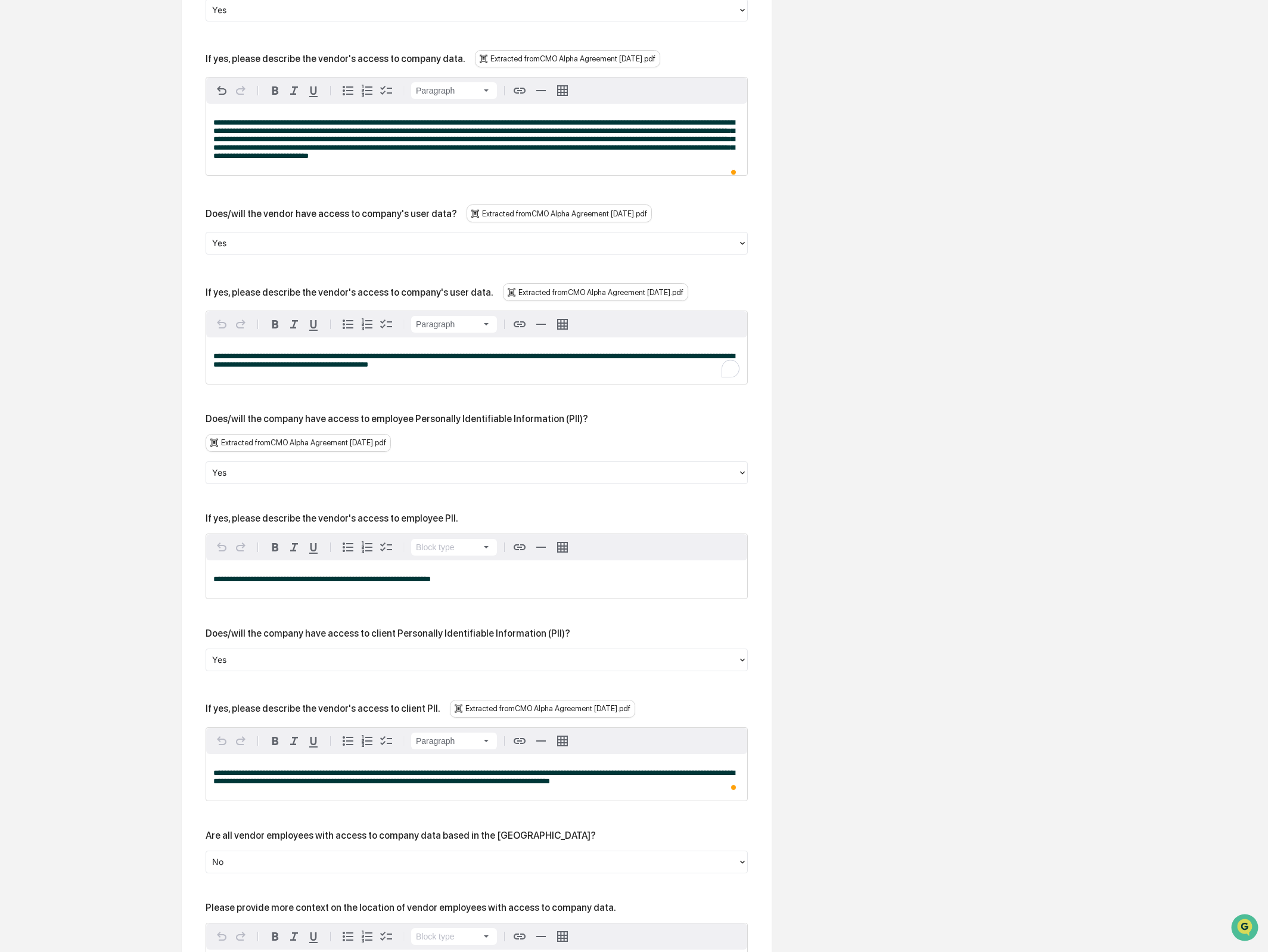
click at [425, 368] on span "**********" at bounding box center [474, 360] width 521 height 16
copy span "**********"
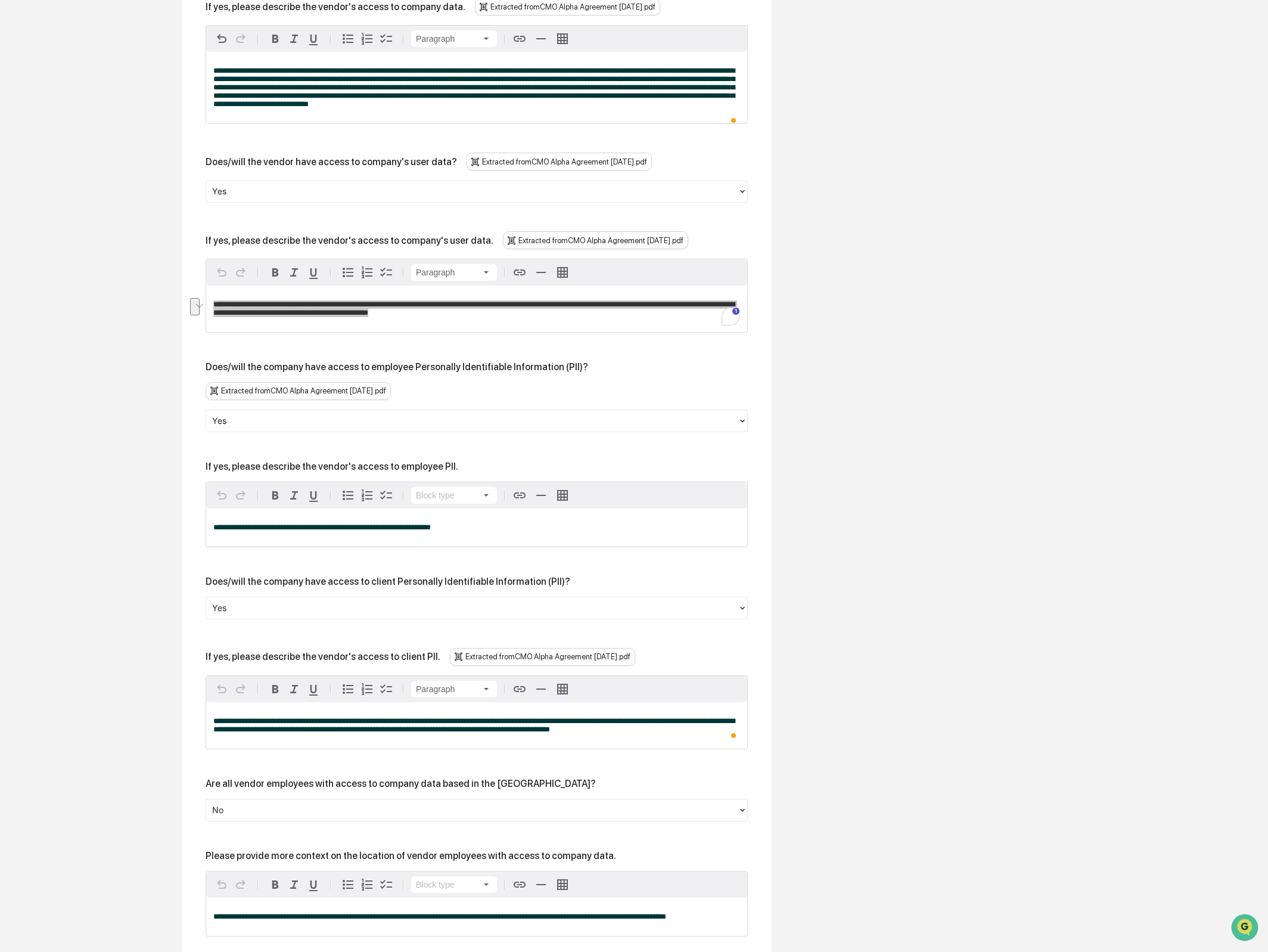
scroll to position [561, 0]
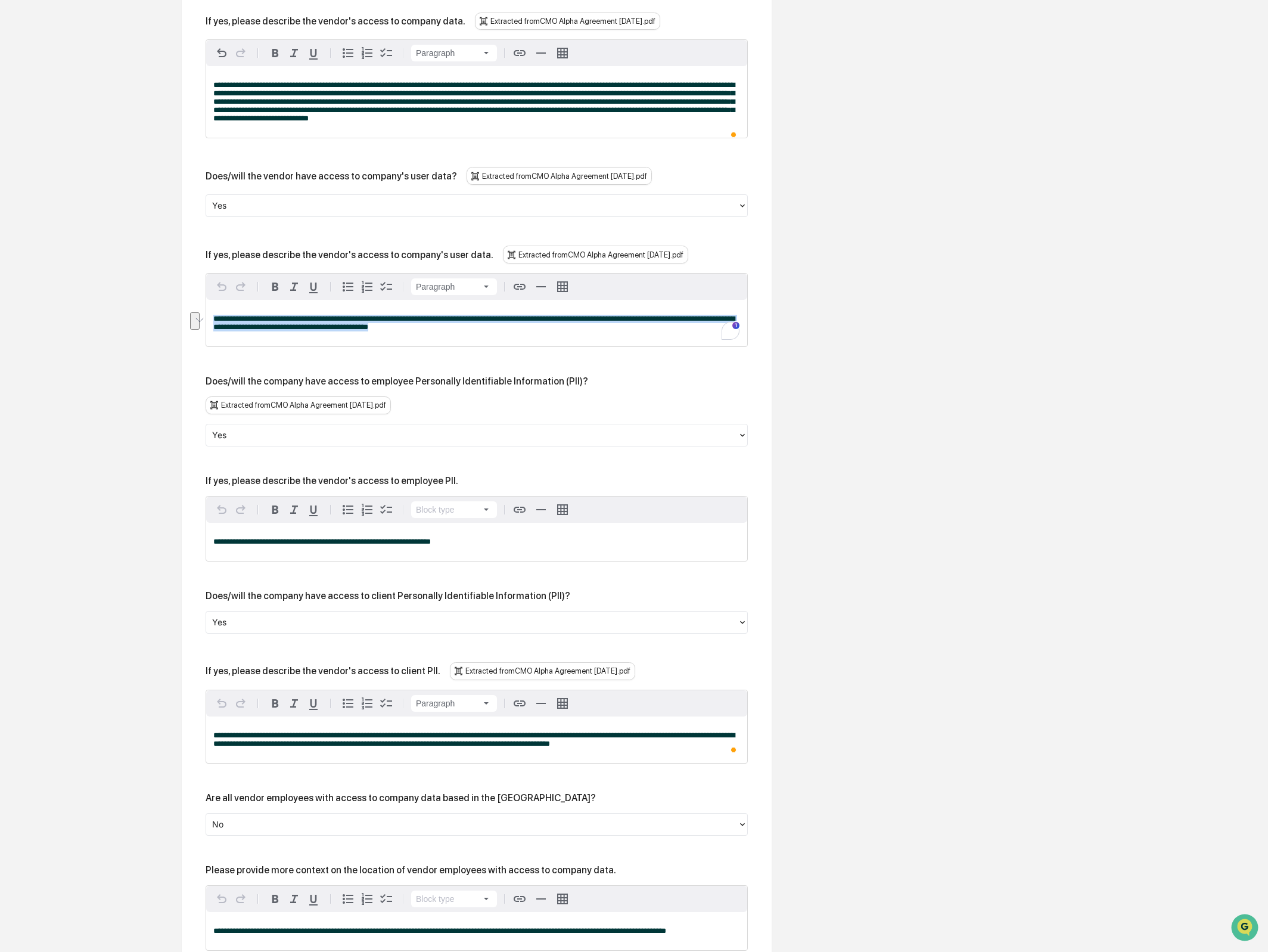
click at [449, 331] on span "**********" at bounding box center [474, 323] width 521 height 16
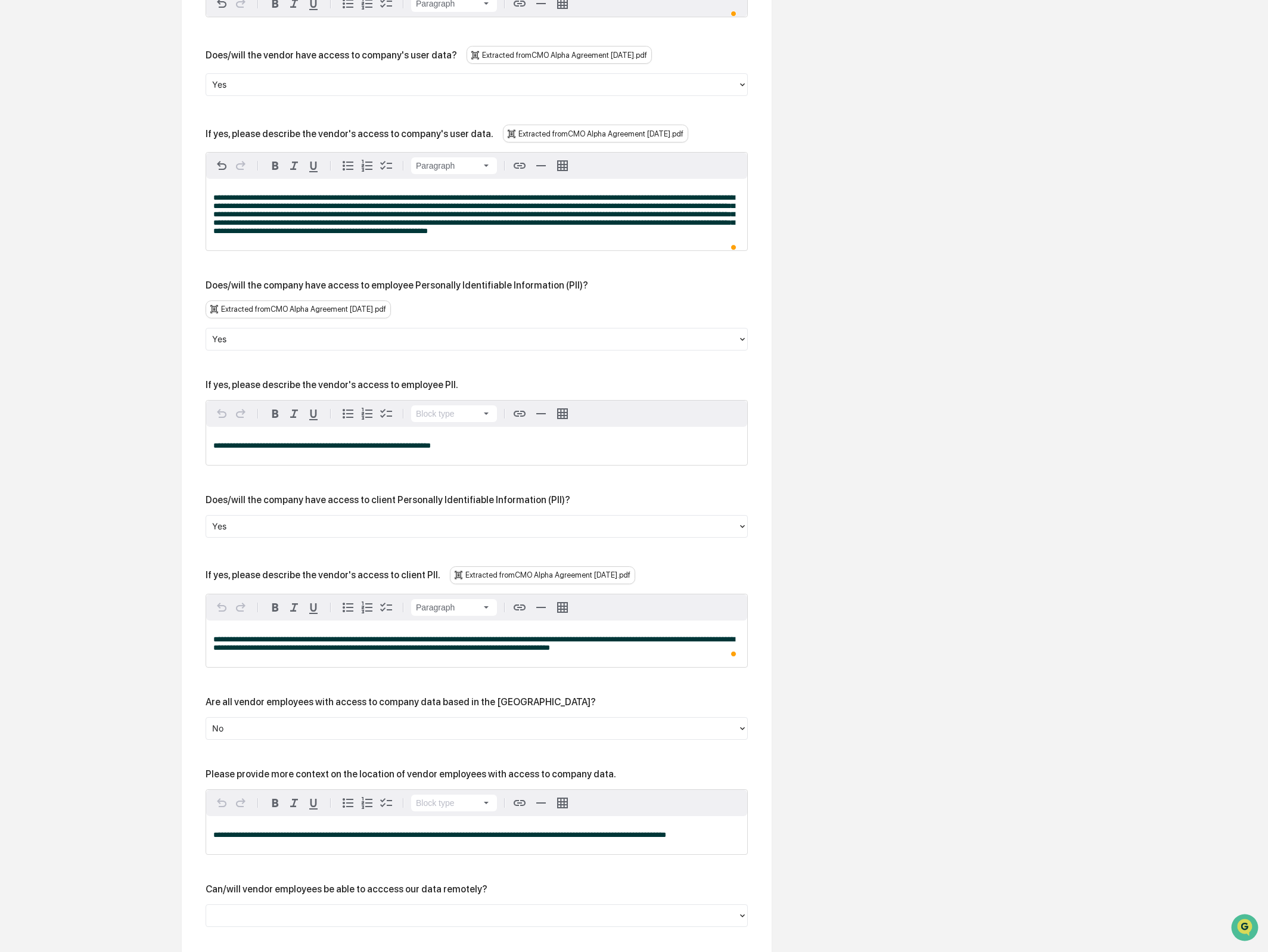
scroll to position [697, 0]
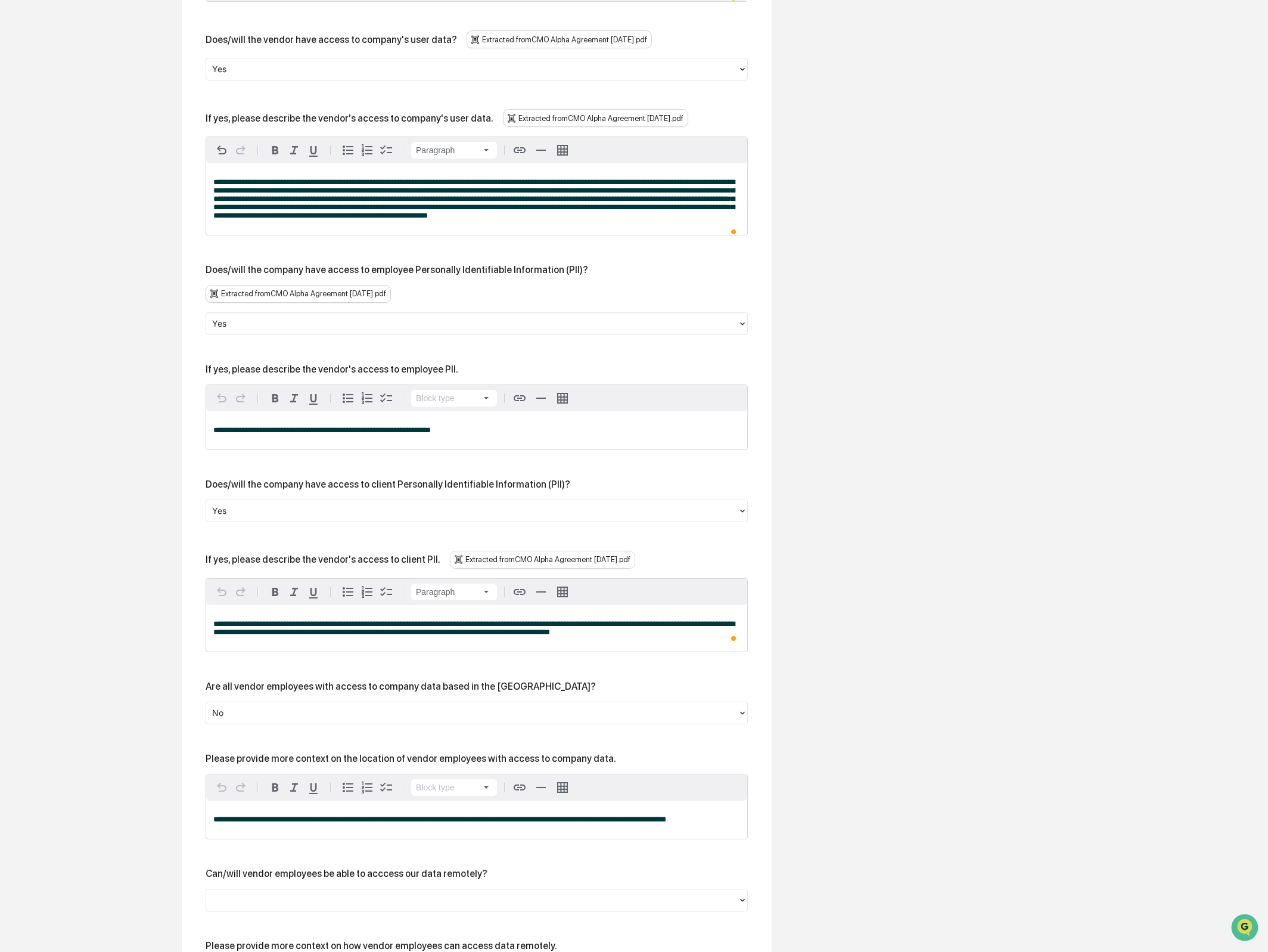
click at [362, 375] on div "If yes, please describe the vendor's access to employee PII." at bounding box center [332, 369] width 253 height 11
drag, startPoint x: 234, startPoint y: 393, endPoint x: 527, endPoint y: 398, distance: 293.0
click at [527, 375] on div "If yes, please describe the vendor's access to employee PII." at bounding box center [477, 369] width 542 height 11
copy div "please describe the vendor's access to employee PII."
click at [431, 434] on span "**********" at bounding box center [322, 430] width 217 height 8
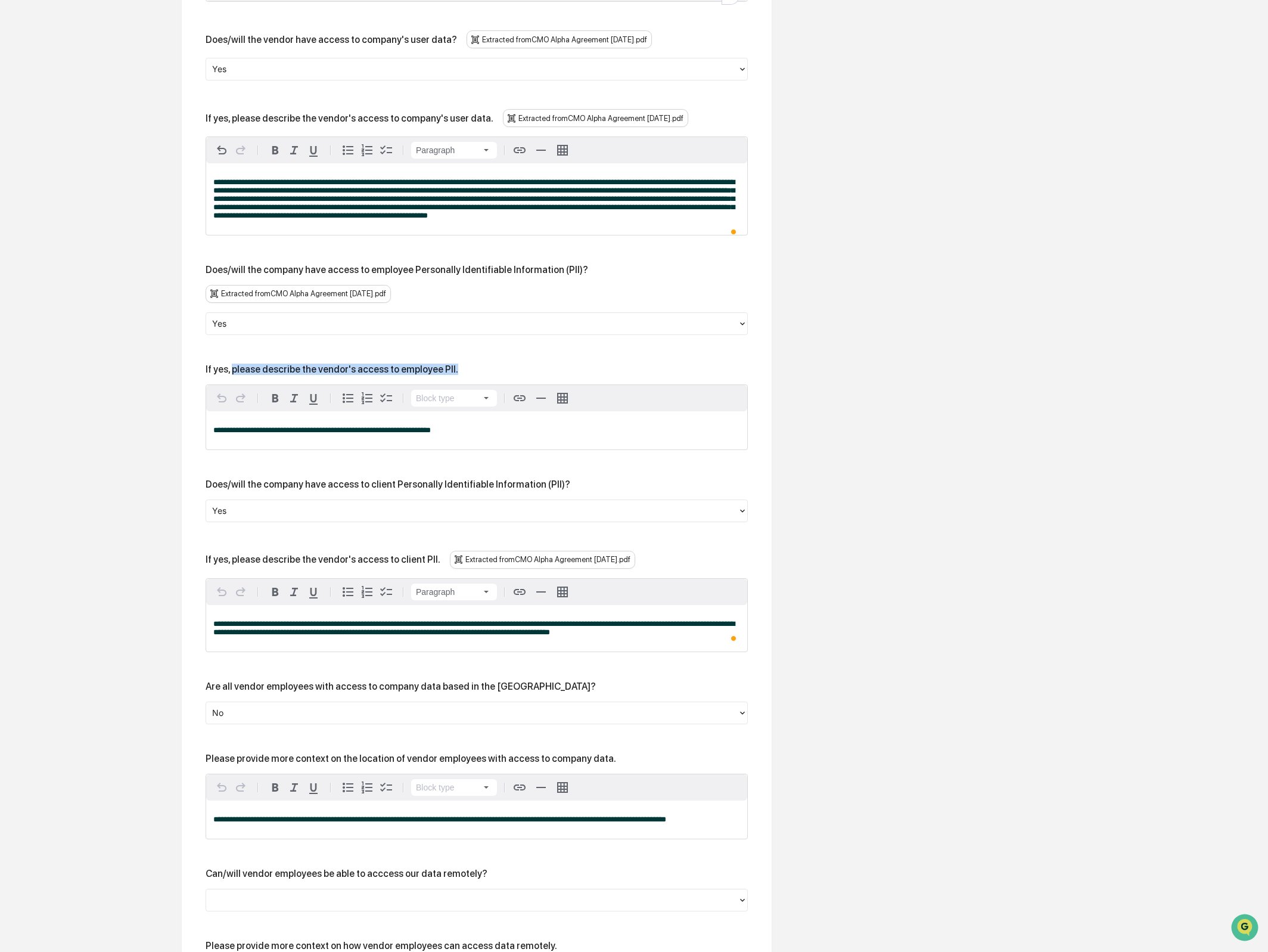
click at [431, 434] on span "**********" at bounding box center [322, 430] width 217 height 8
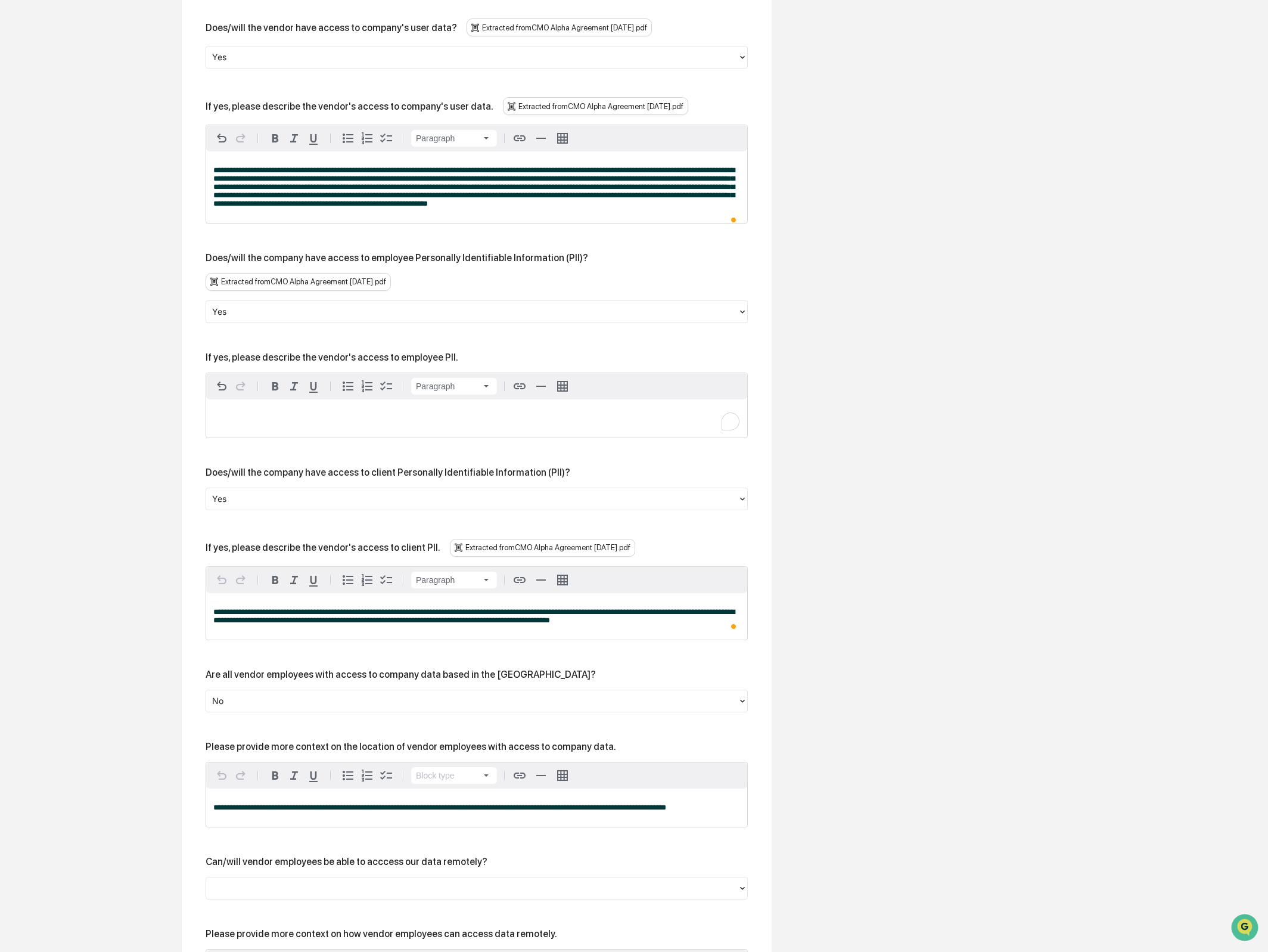
scroll to position [715, 0]
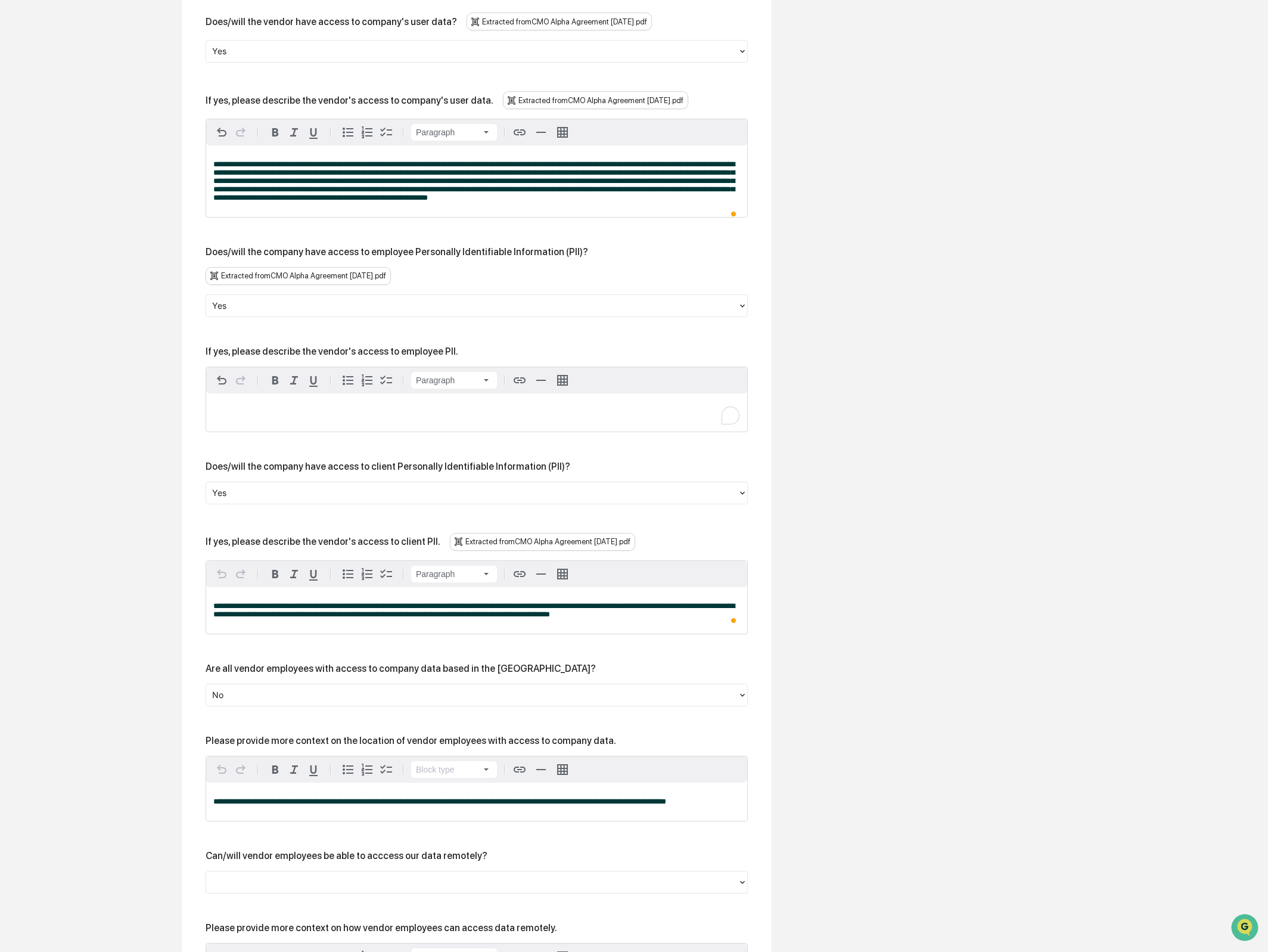
click at [348, 426] on div "To enrich screen reader interactions, please activate Accessibility in Grammarl…" at bounding box center [477, 412] width 541 height 38
click at [266, 417] on p "To enrich screen reader interactions, please activate Accessibility in Grammarl…" at bounding box center [477, 412] width 527 height 9
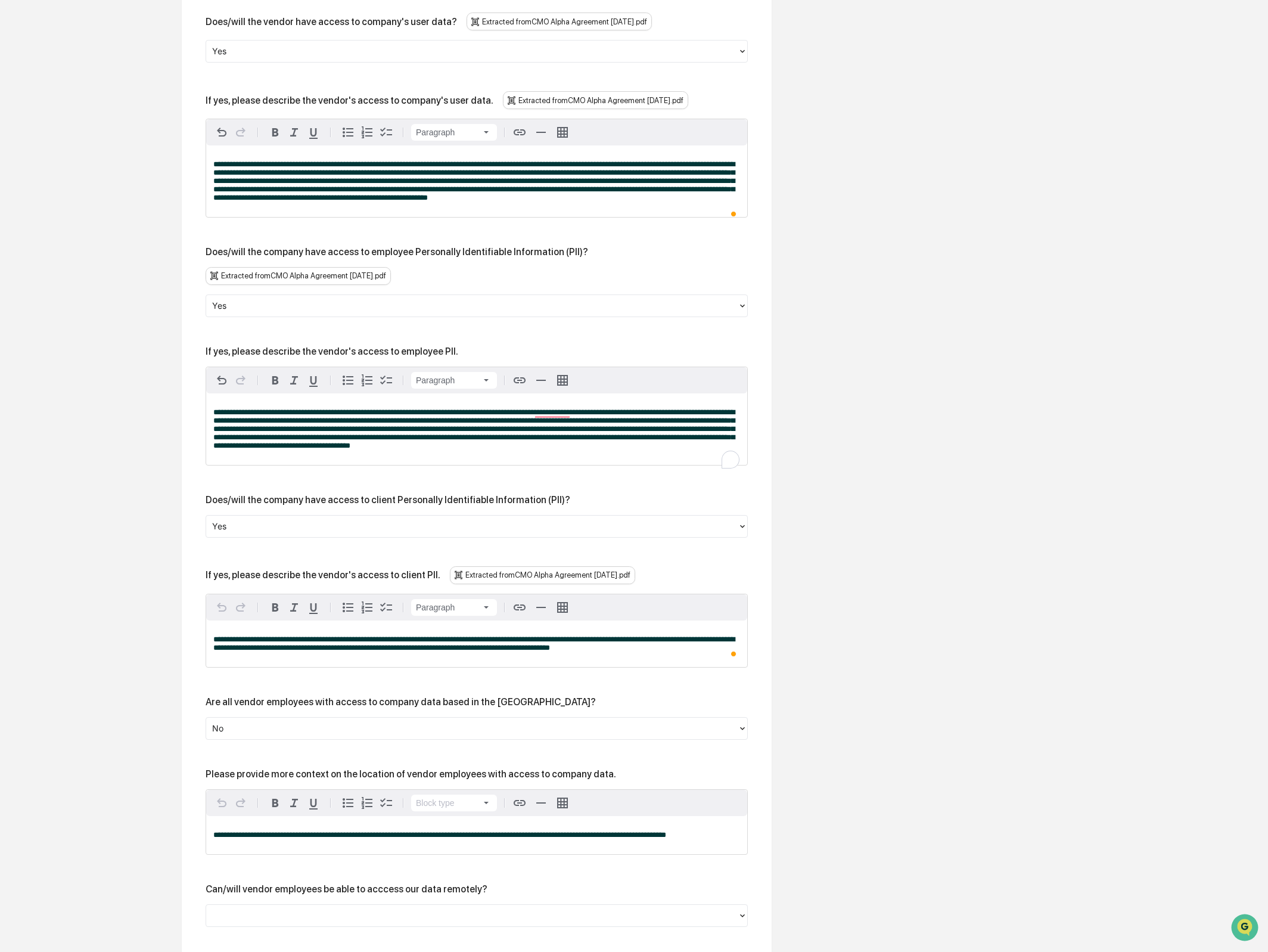
click at [331, 450] on span "**********" at bounding box center [474, 429] width 521 height 41
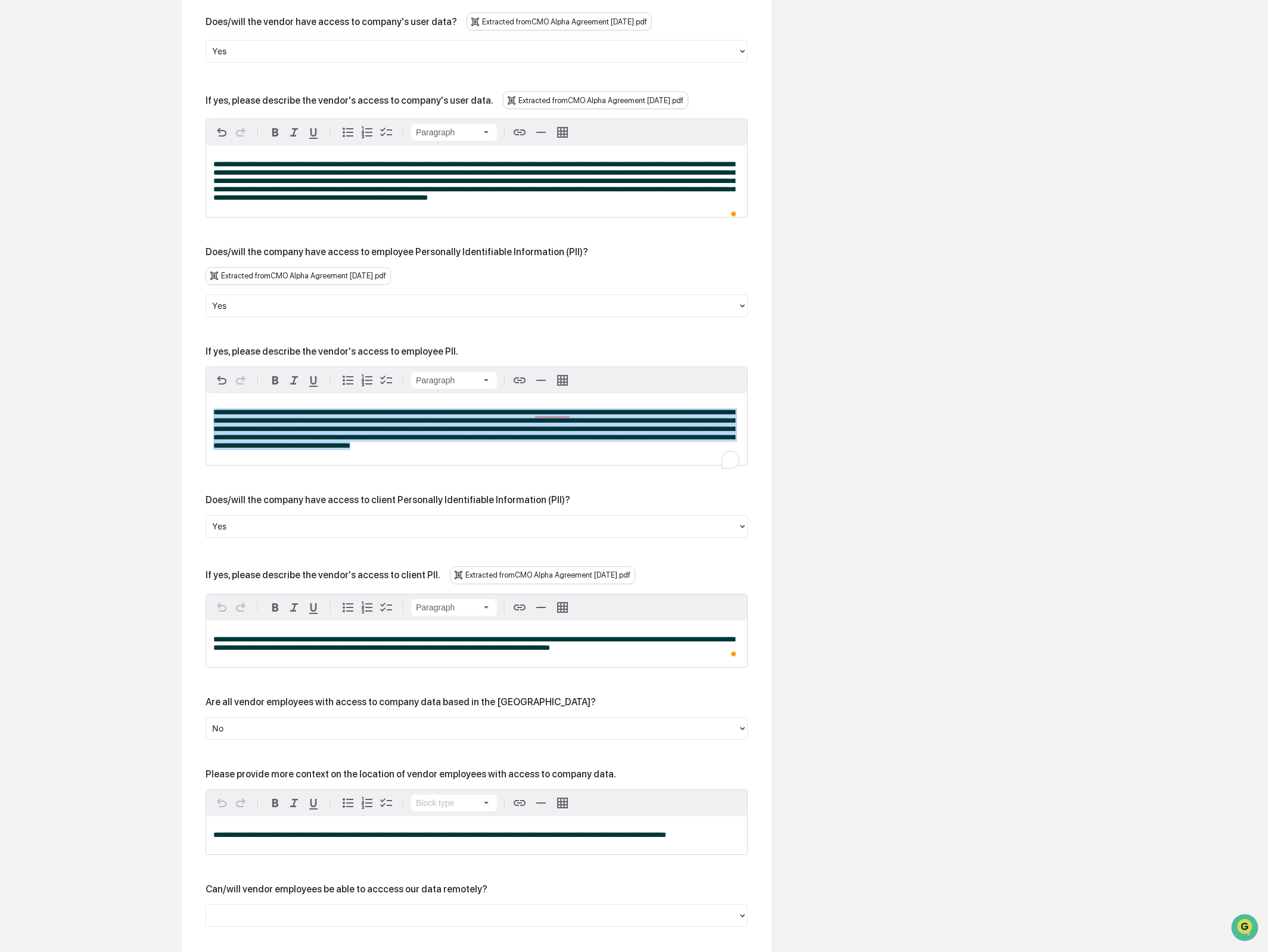
click at [331, 450] on span "**********" at bounding box center [474, 429] width 521 height 41
click at [398, 435] on span "**********" at bounding box center [474, 429] width 521 height 41
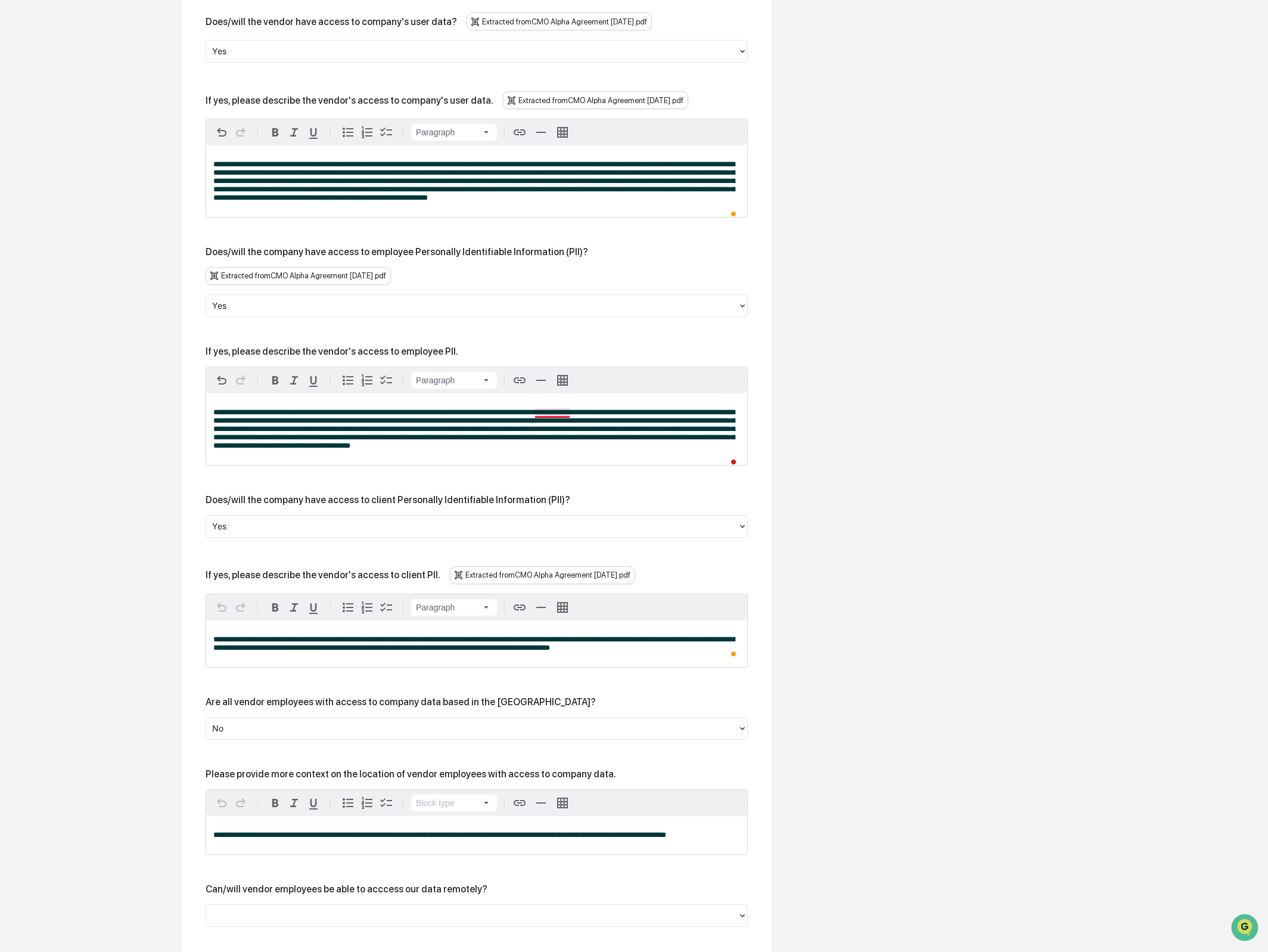
click at [544, 433] on span "**********" at bounding box center [474, 429] width 521 height 41
click at [604, 429] on div "**********" at bounding box center [477, 429] width 541 height 72
click at [625, 450] on span "**********" at bounding box center [474, 429] width 521 height 41
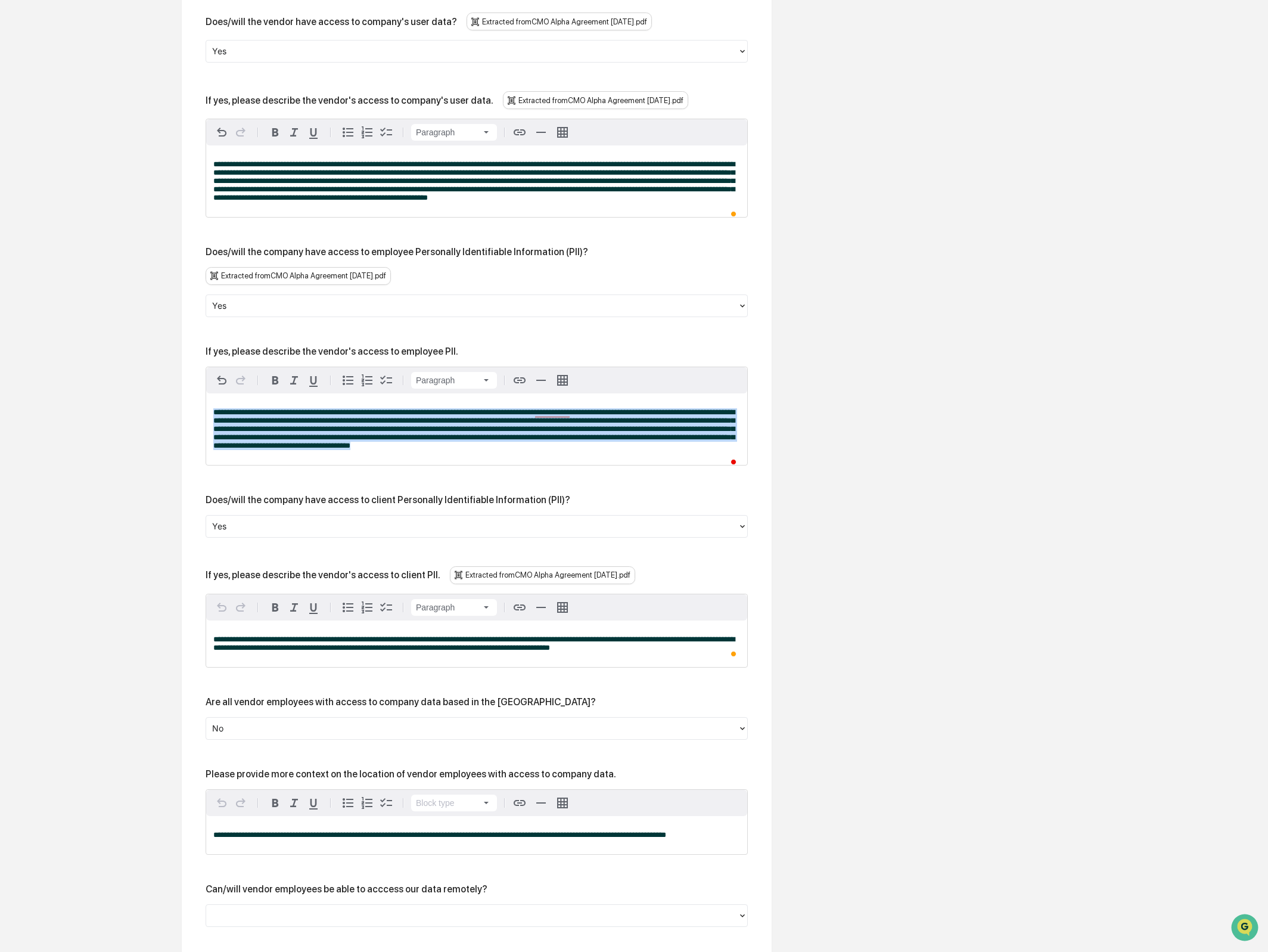
click at [625, 450] on span "**********" at bounding box center [474, 429] width 521 height 41
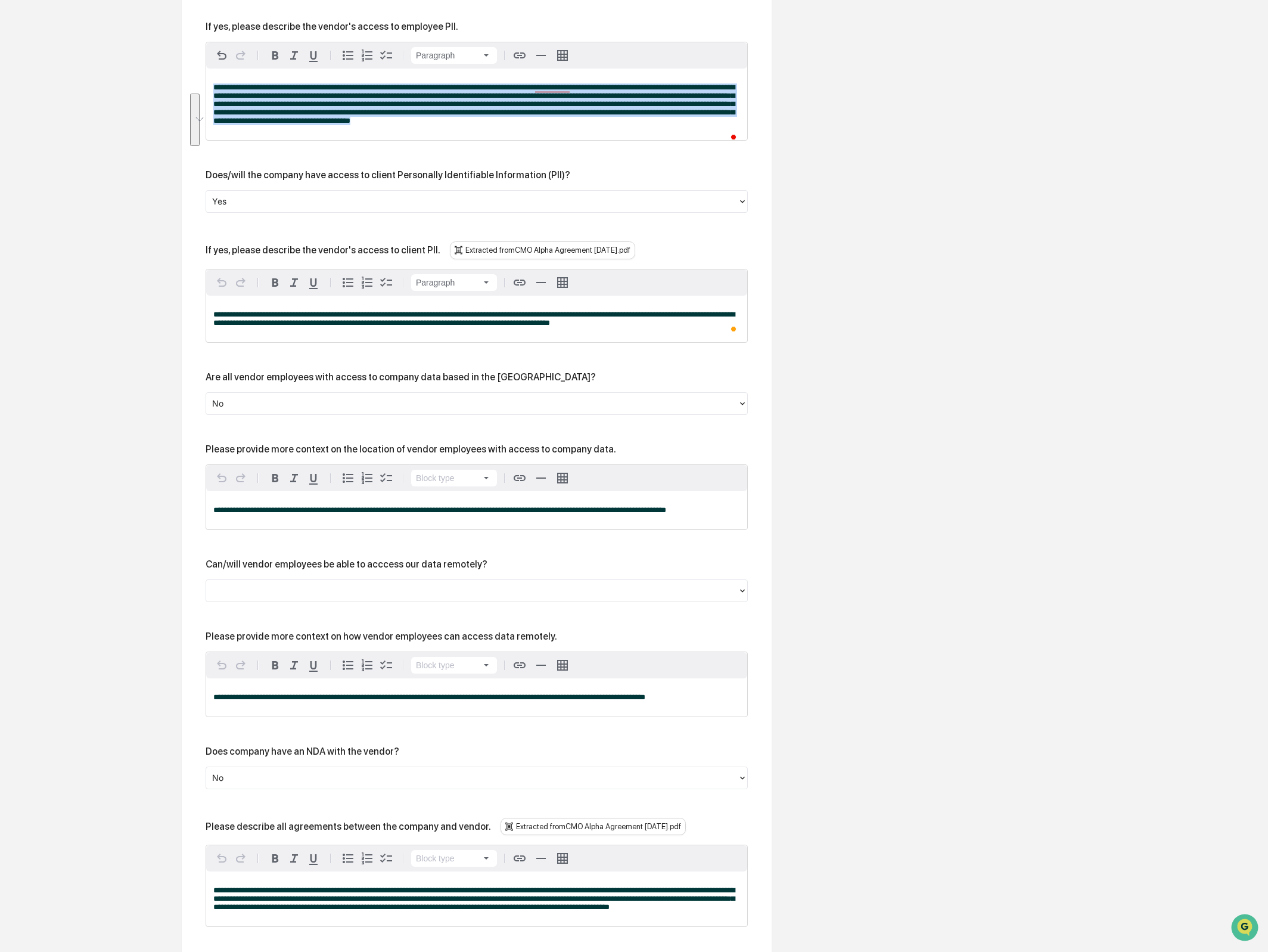
scroll to position [1042, 0]
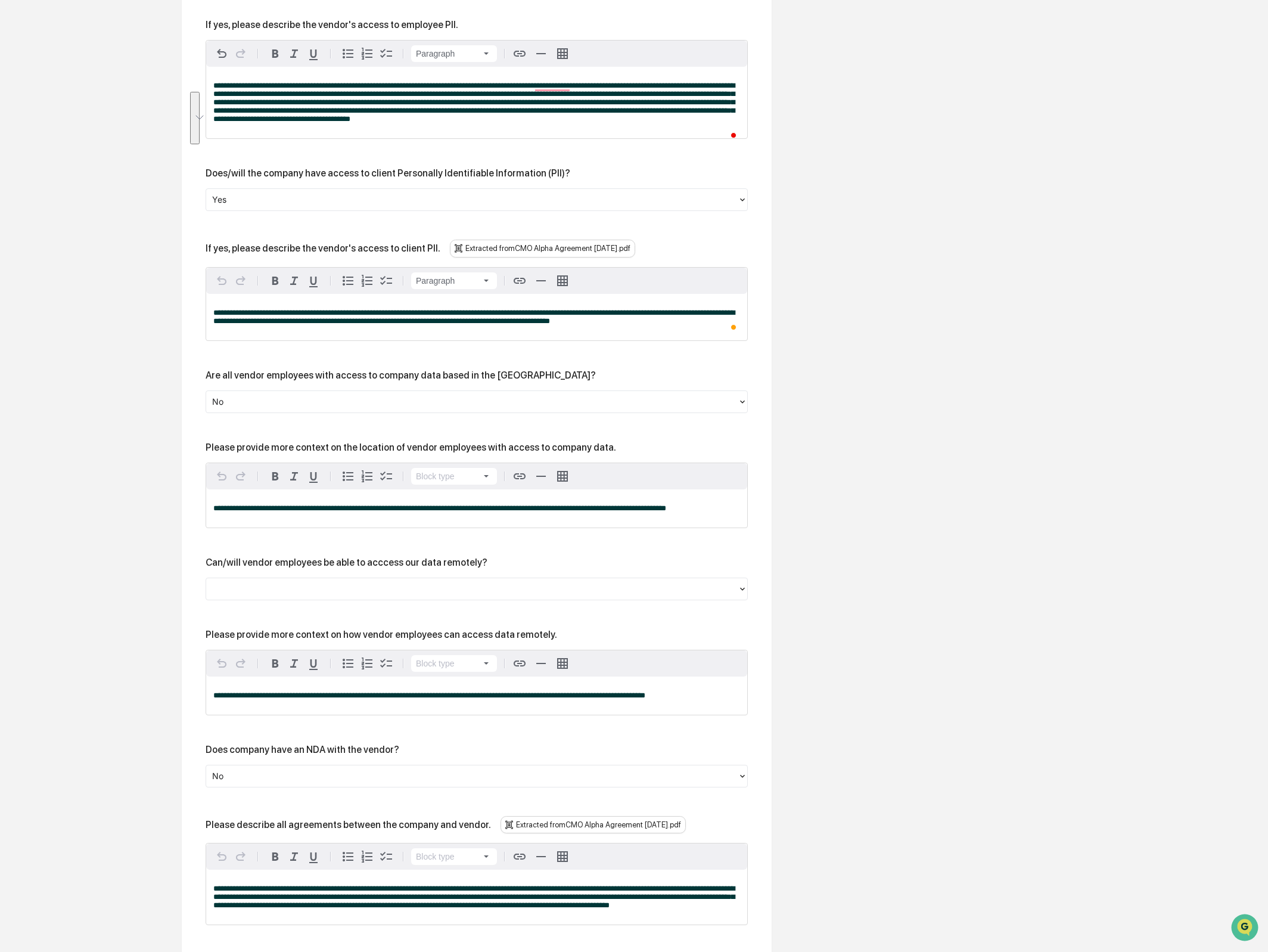
click at [254, 254] on div "If yes, please describe the vendor's access to client PII." at bounding box center [323, 248] width 235 height 11
drag, startPoint x: 236, startPoint y: 284, endPoint x: 448, endPoint y: 296, distance: 212.3
click at [440, 254] on div "If yes, please describe the vendor's access to client PII." at bounding box center [323, 248] width 235 height 11
copy div "please describe the vendor's access to client PII"
click at [314, 512] on p "**********" at bounding box center [477, 508] width 527 height 9
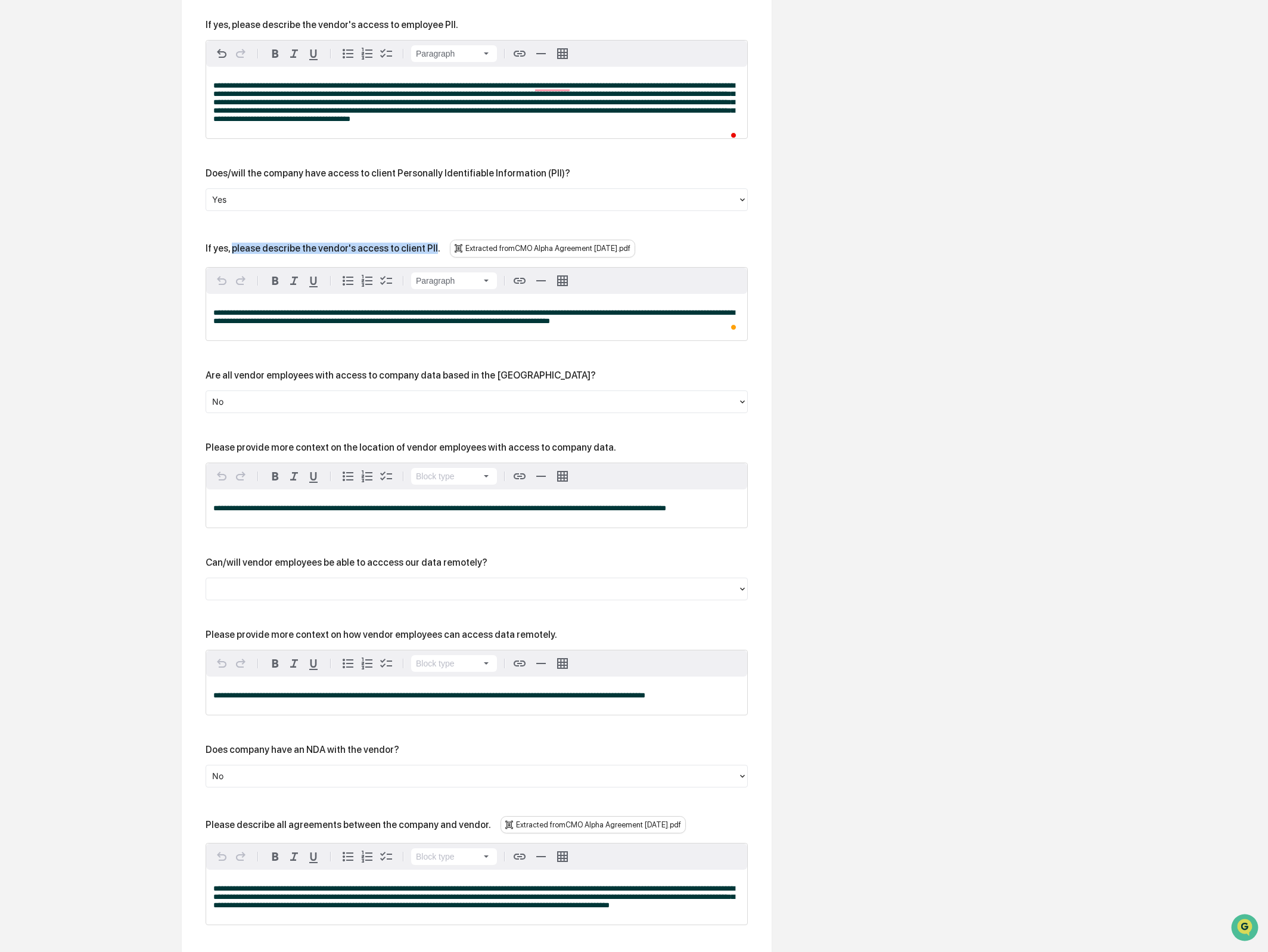
click at [314, 512] on p "**********" at bounding box center [477, 508] width 527 height 9
click at [313, 512] on p "**********" at bounding box center [477, 508] width 527 height 9
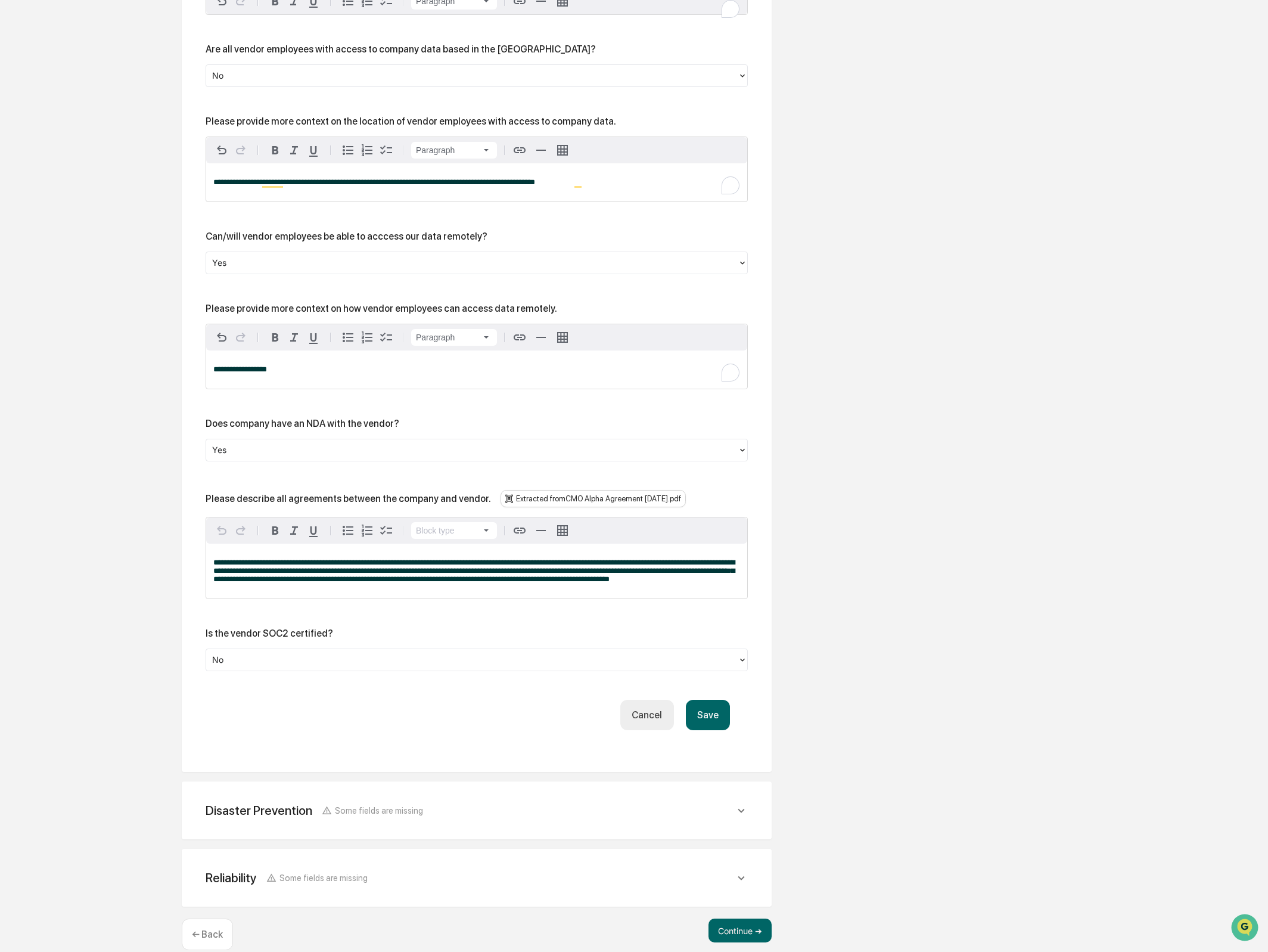
click at [299, 242] on div "Can/will vendor employees be able to acccess our data remotely?" at bounding box center [346, 236] width 282 height 11
copy div "Can/will vendor employees be able to acccess our data remotely?"
click at [271, 388] on div "**********" at bounding box center [477, 369] width 541 height 38
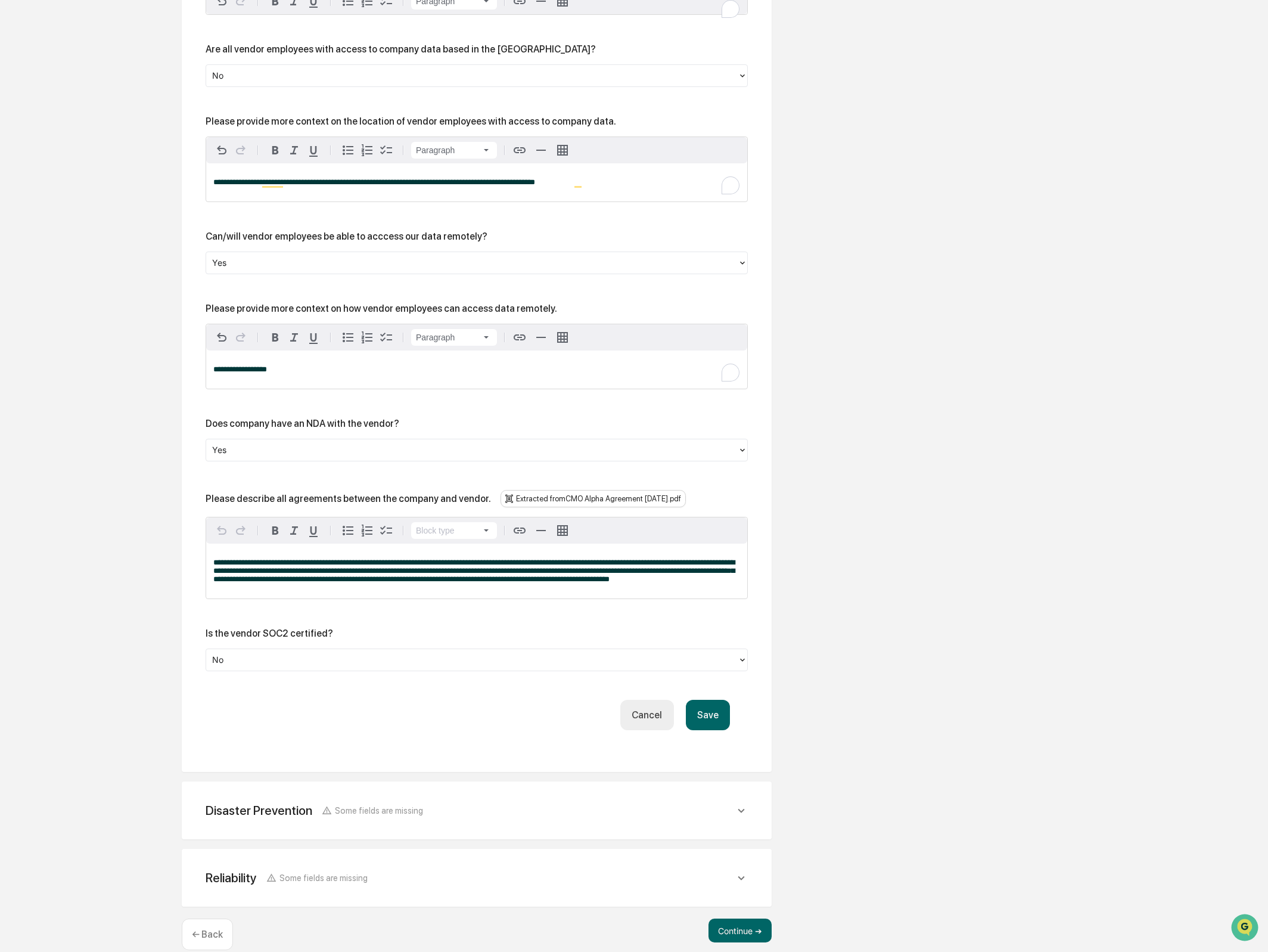
click at [271, 388] on div "**********" at bounding box center [477, 369] width 541 height 38
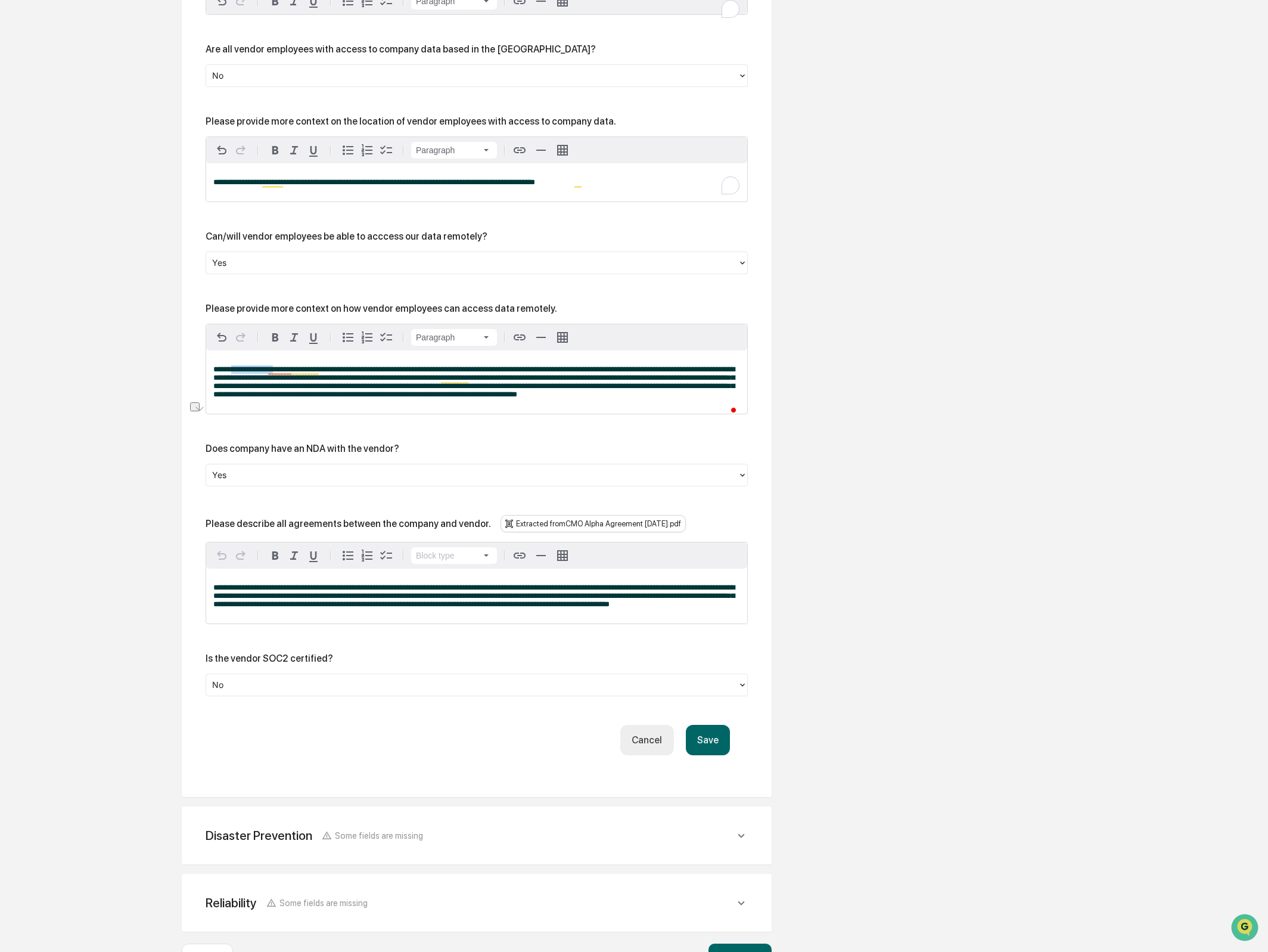
drag, startPoint x: 281, startPoint y: 421, endPoint x: 233, endPoint y: 422, distance: 48.0
click at [233, 398] on span "**********" at bounding box center [474, 382] width 521 height 33
click at [359, 398] on span "**********" at bounding box center [474, 382] width 521 height 33
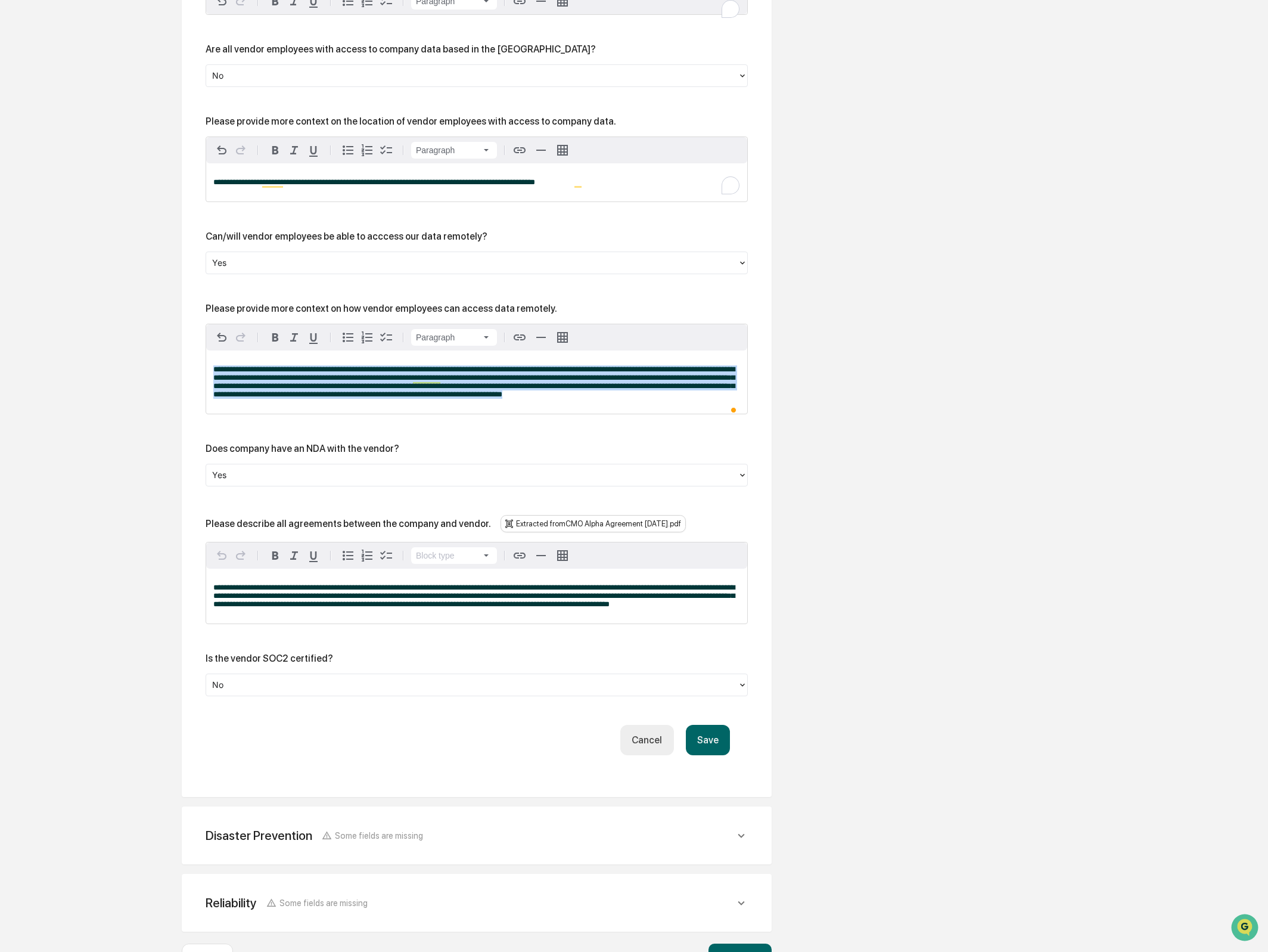
click at [359, 398] on span "**********" at bounding box center [474, 382] width 521 height 33
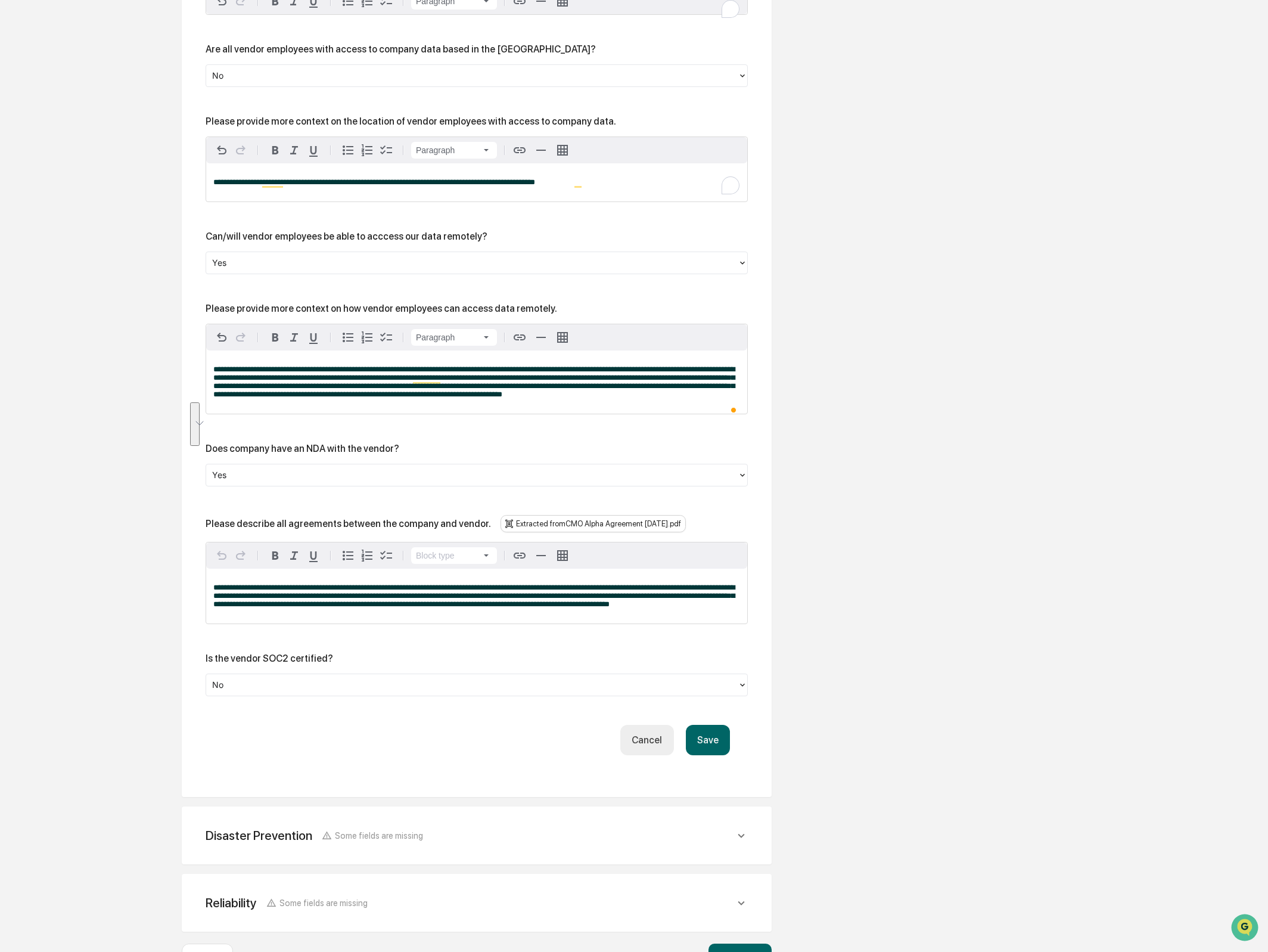
click at [676, 399] on p "**********" at bounding box center [477, 382] width 527 height 34
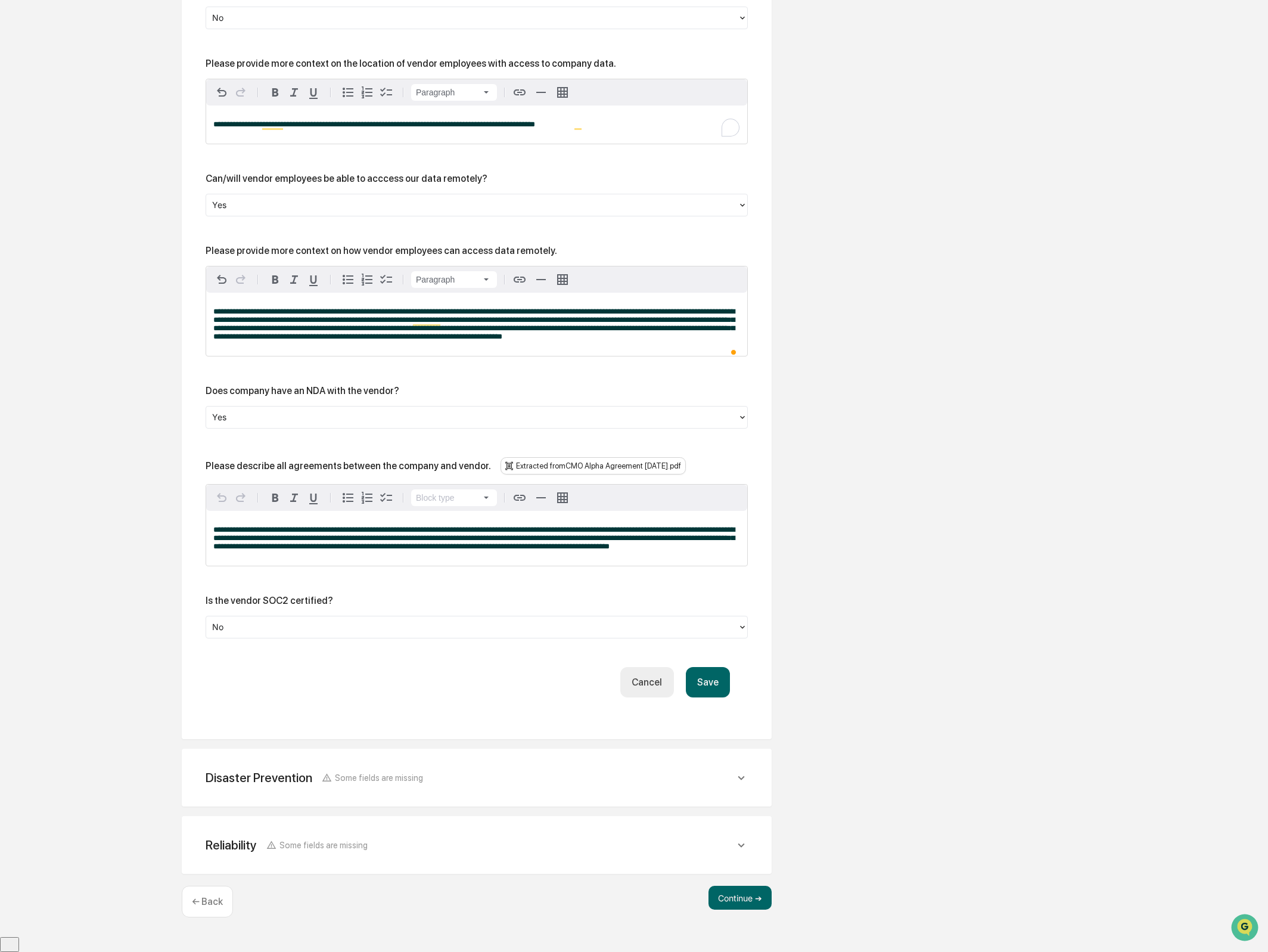
click at [713, 695] on button "Save" at bounding box center [708, 682] width 44 height 30
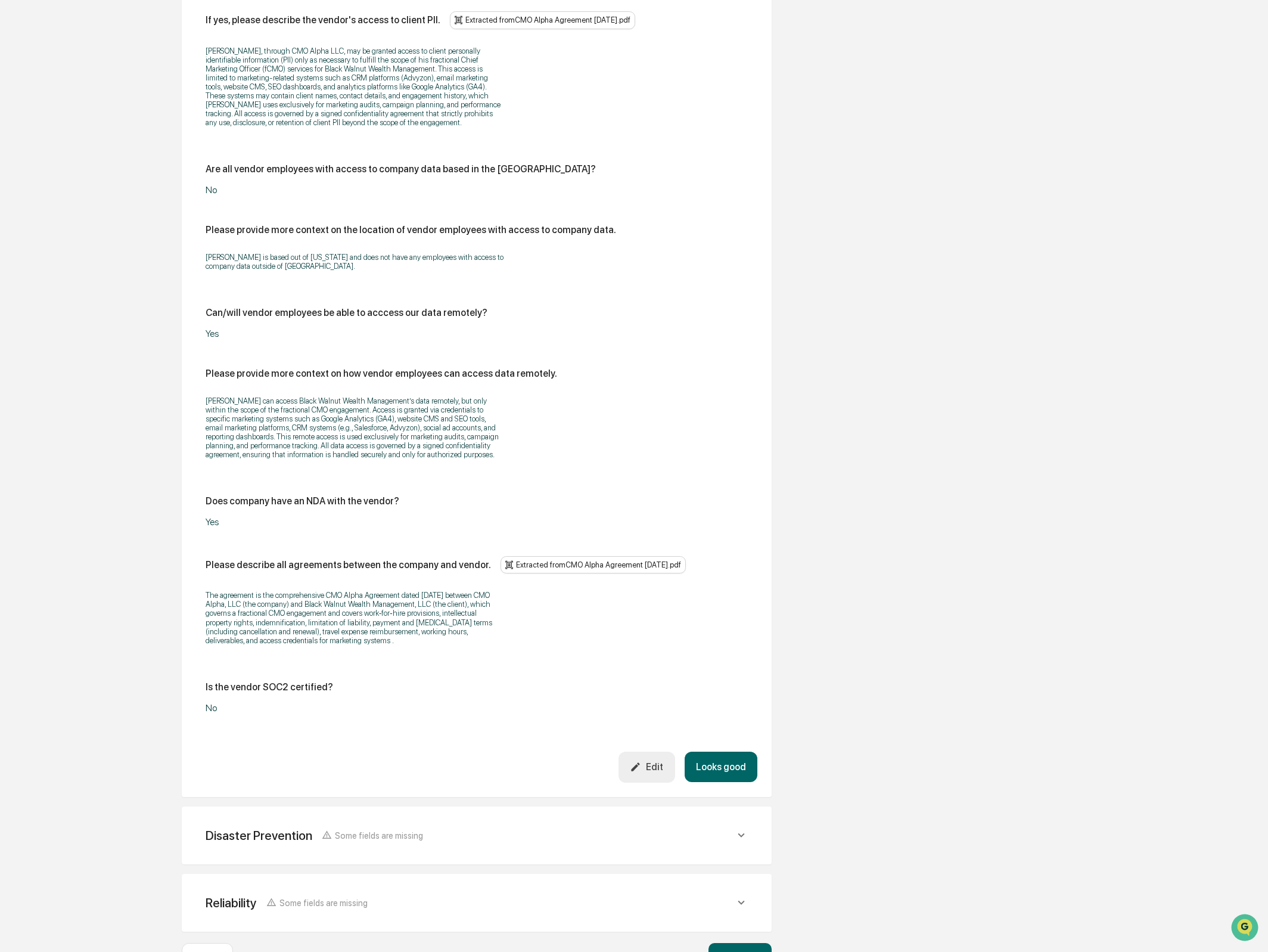
scroll to position [1311, 0]
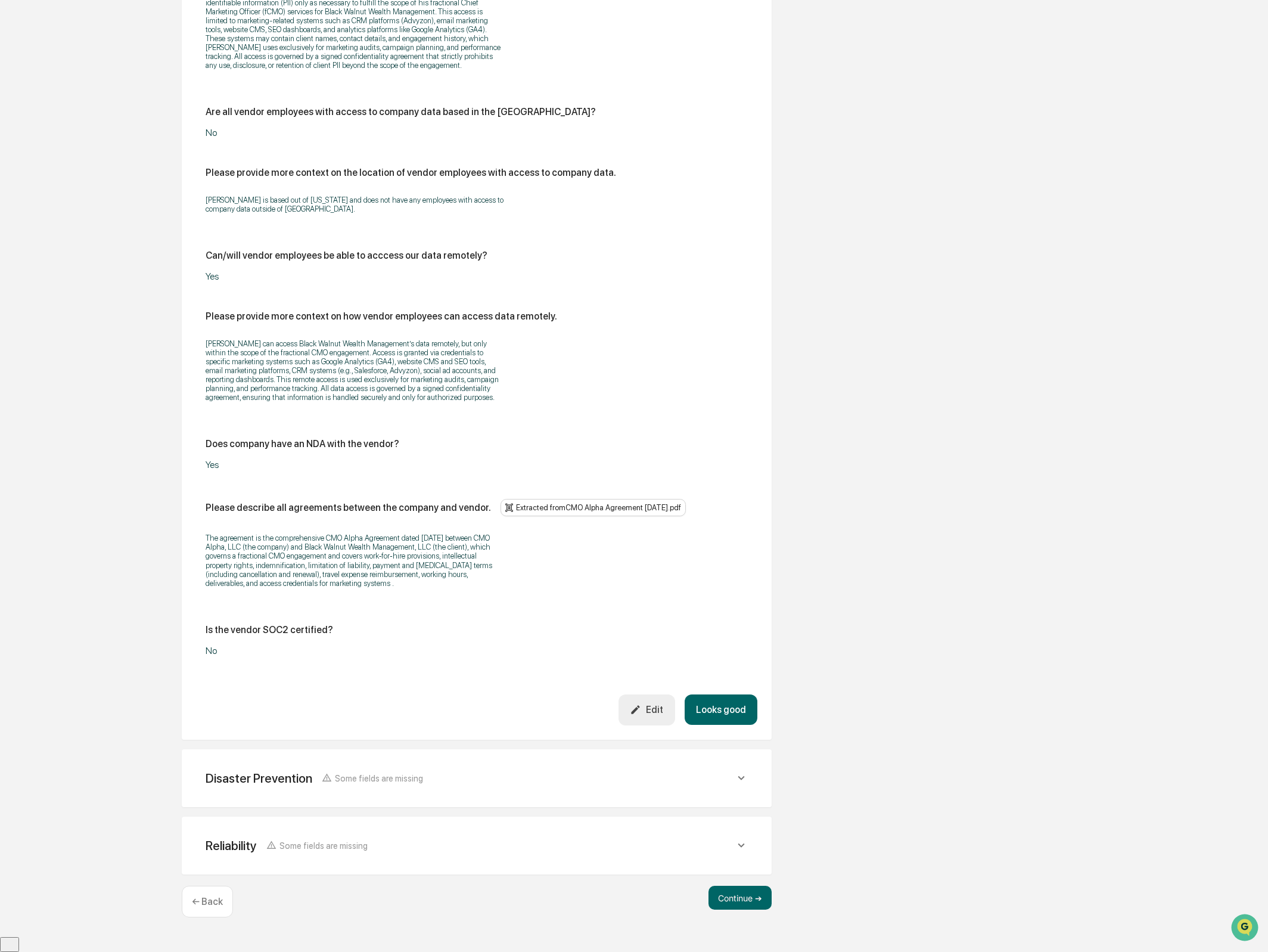
click at [737, 722] on button "Looks good" at bounding box center [721, 710] width 72 height 30
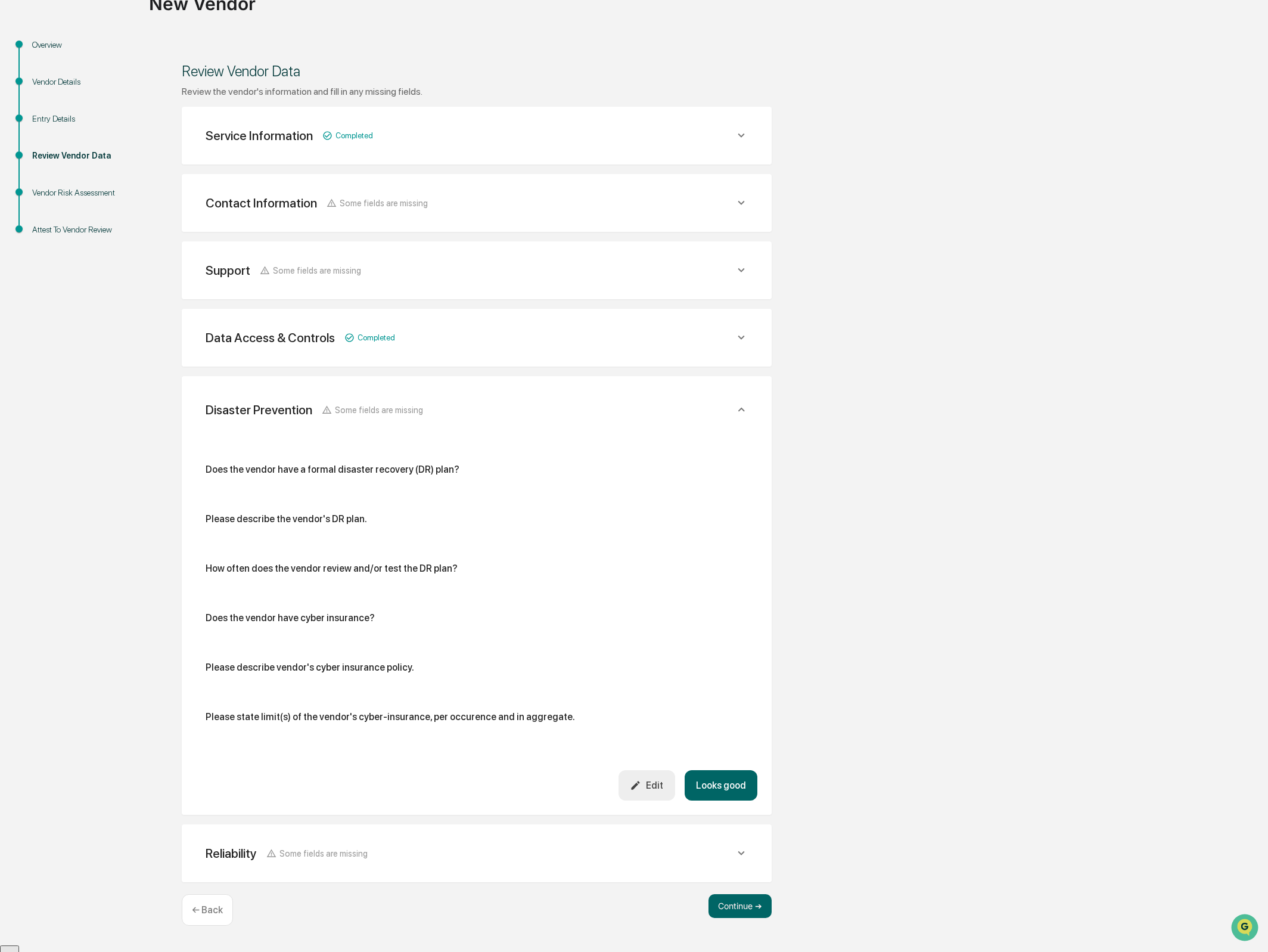
scroll to position [100, 0]
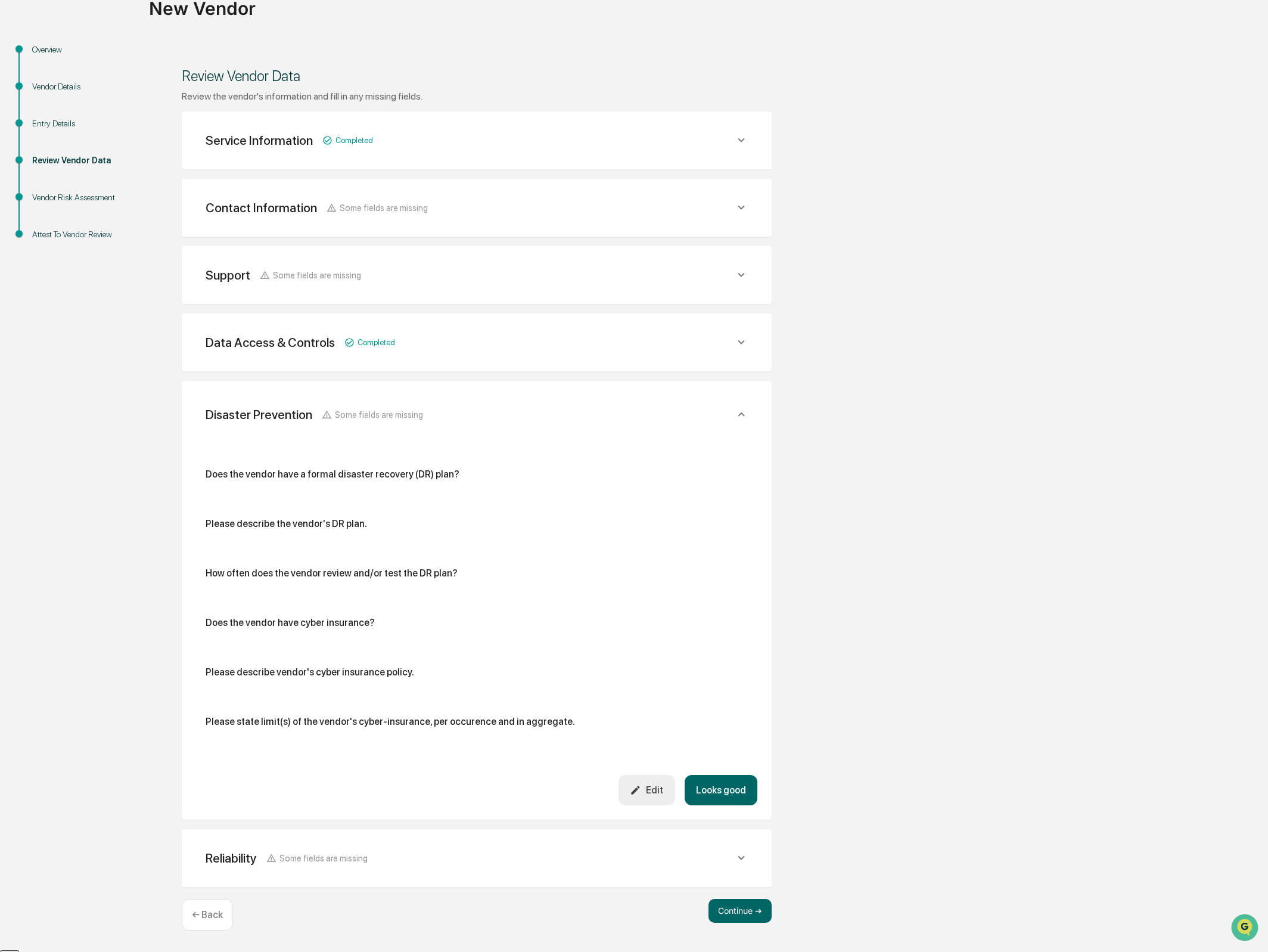
click at [321, 475] on div "Does the vendor have a formal disaster recovery (DR) plan?" at bounding box center [332, 474] width 254 height 11
copy div "Does the vendor have a formal disaster recovery (DR) plan?"
click at [654, 787] on div "Edit" at bounding box center [647, 789] width 34 height 11
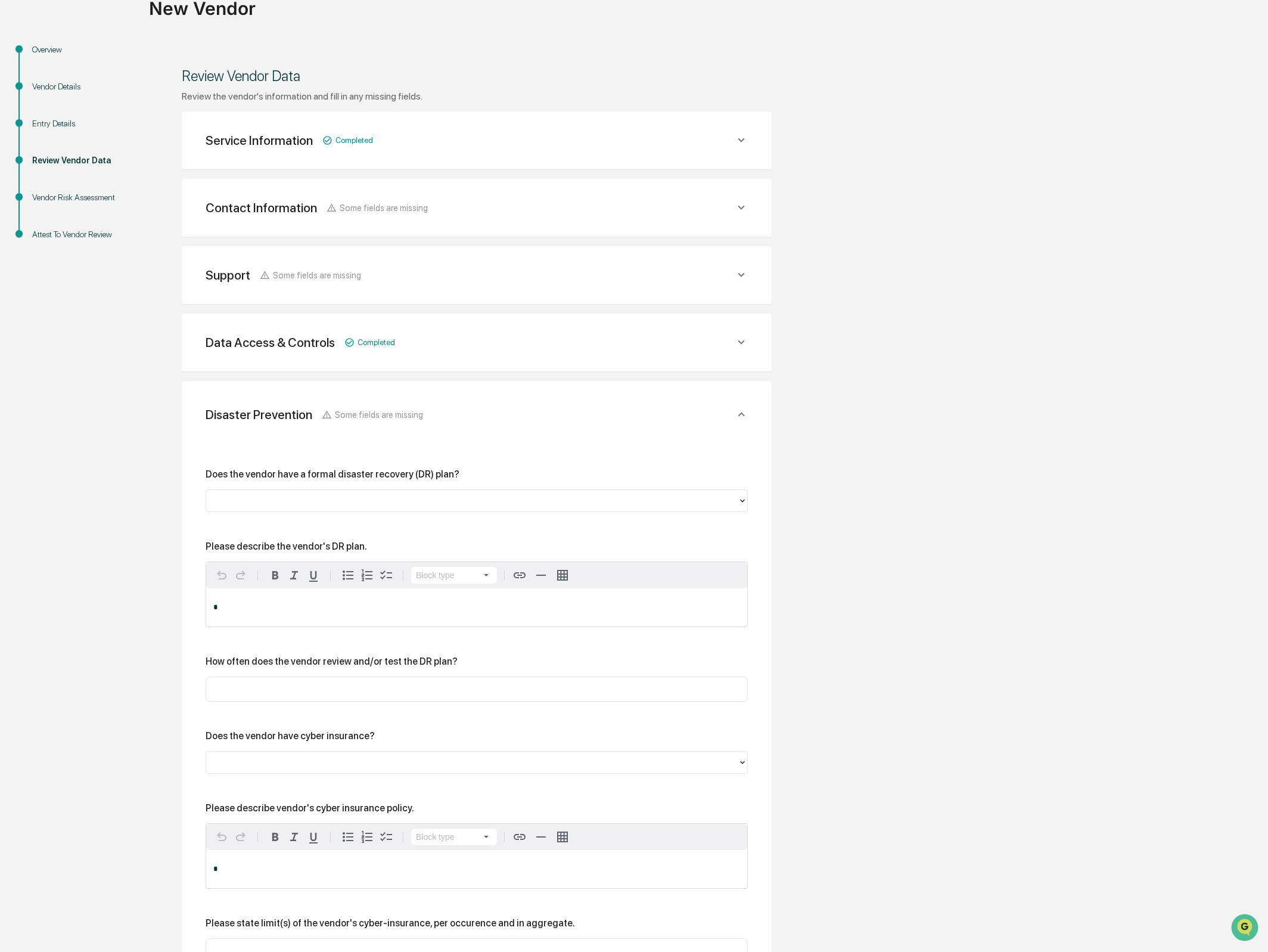
click at [346, 503] on div at bounding box center [471, 500] width 519 height 14
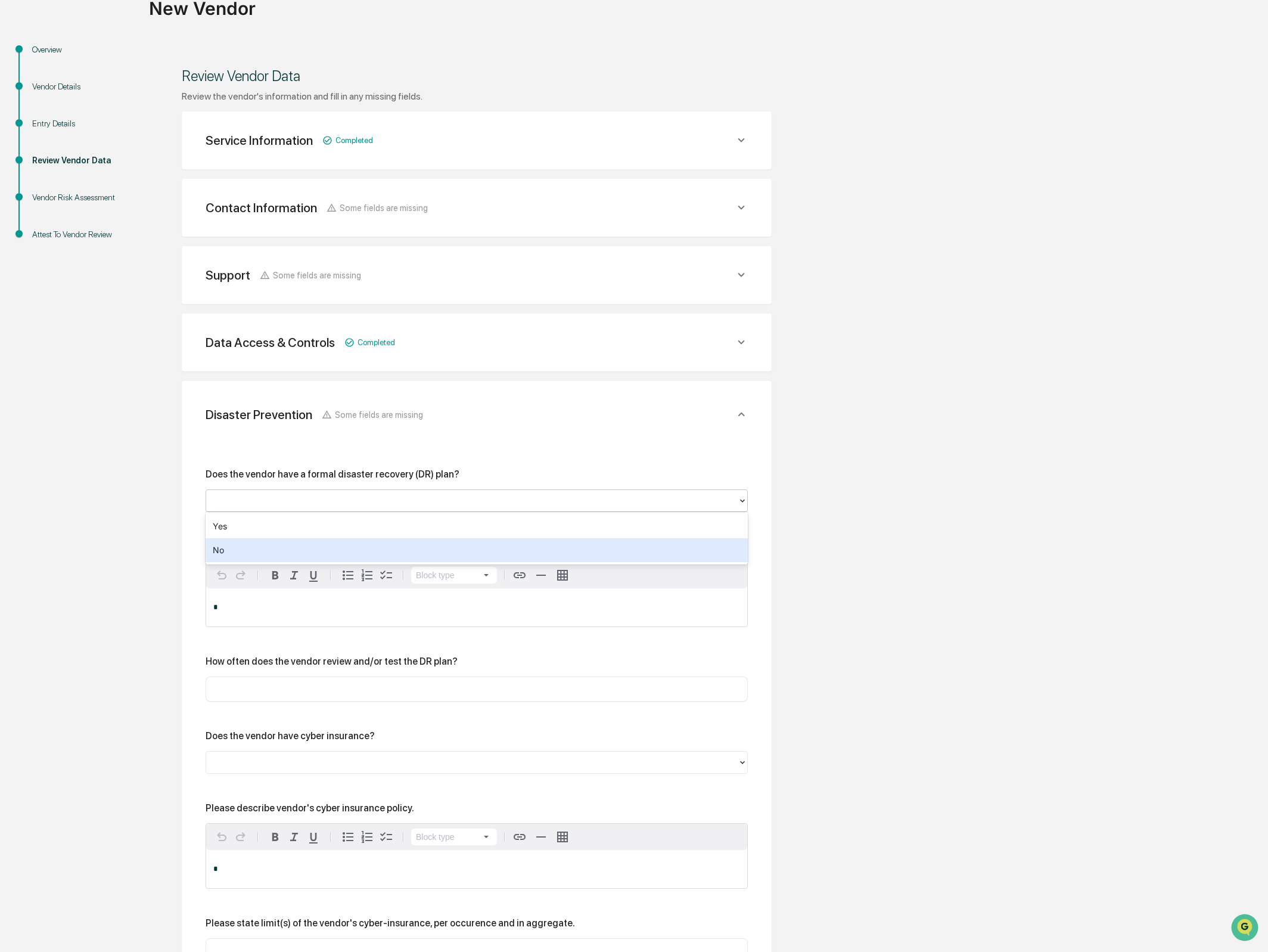
click at [306, 550] on div "No" at bounding box center [477, 550] width 542 height 24
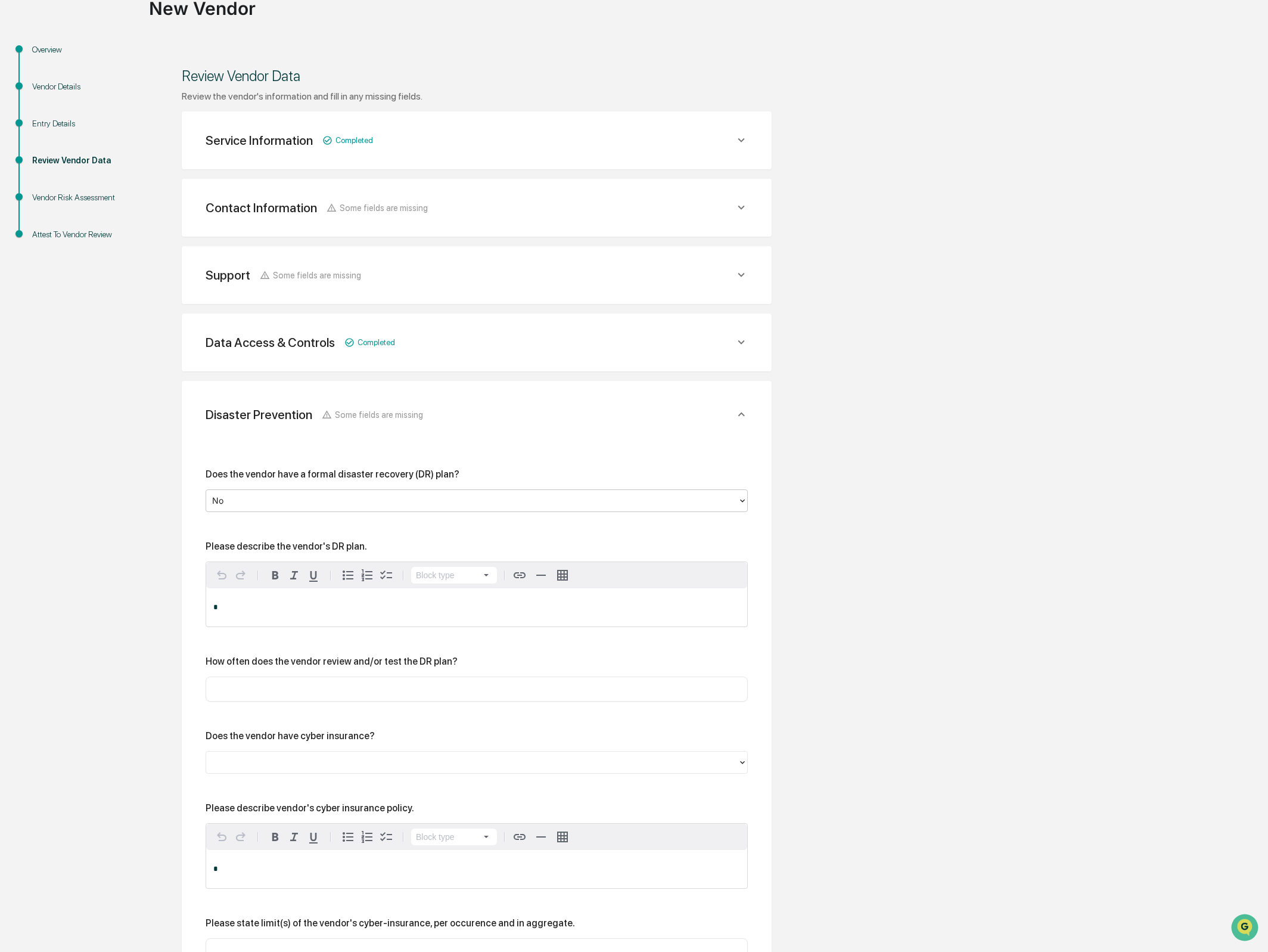
click at [320, 688] on input "text" at bounding box center [477, 689] width 525 height 12
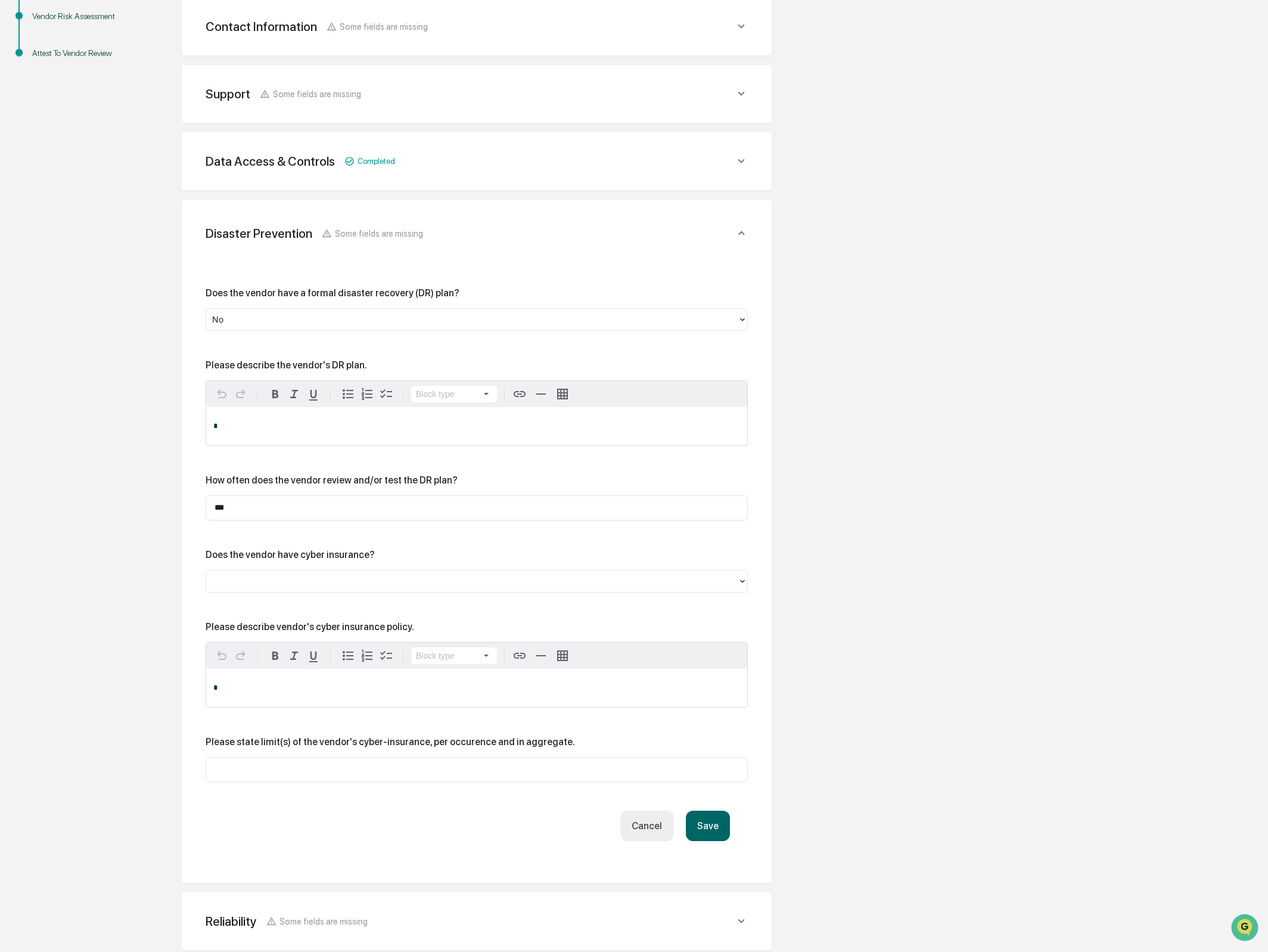
scroll to position [347, 0]
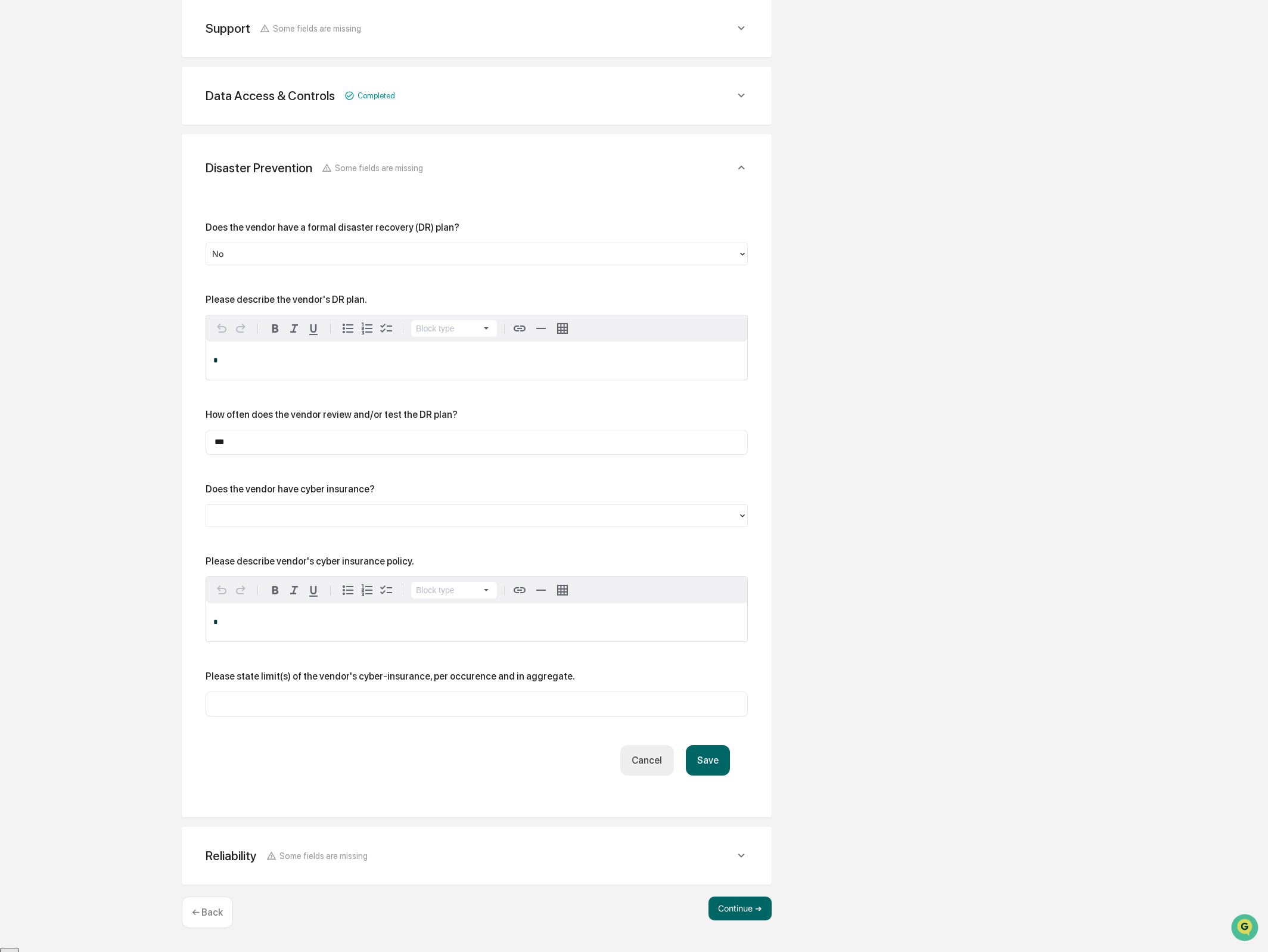
type input "***"
click at [343, 519] on div at bounding box center [471, 515] width 519 height 14
click at [327, 563] on div "No" at bounding box center [477, 568] width 542 height 24
click at [325, 610] on div "*" at bounding box center [477, 622] width 541 height 38
click at [354, 359] on p "*" at bounding box center [477, 360] width 527 height 9
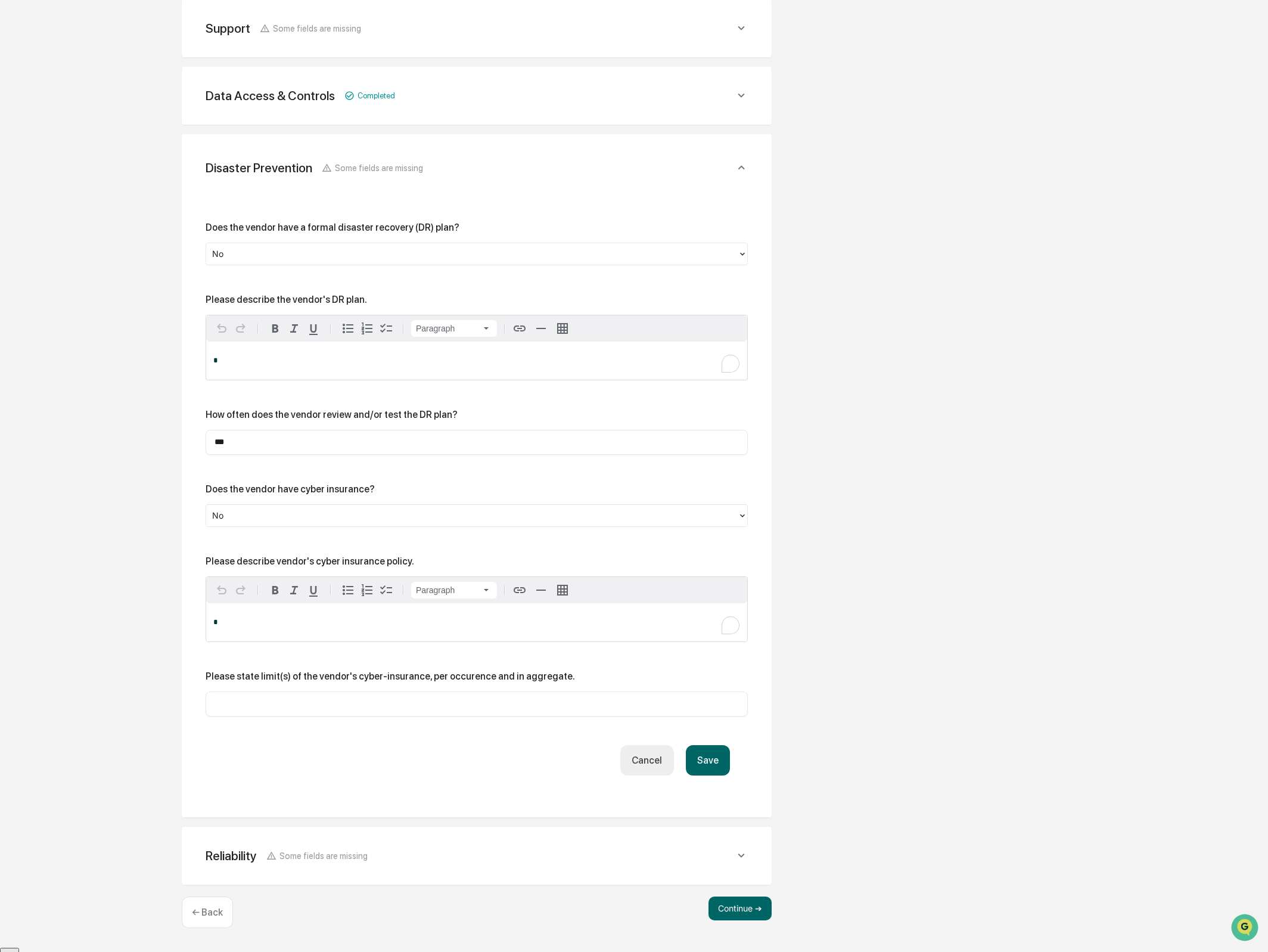
paste div "To enrich screen reader interactions, please activate Accessibility in Grammarl…"
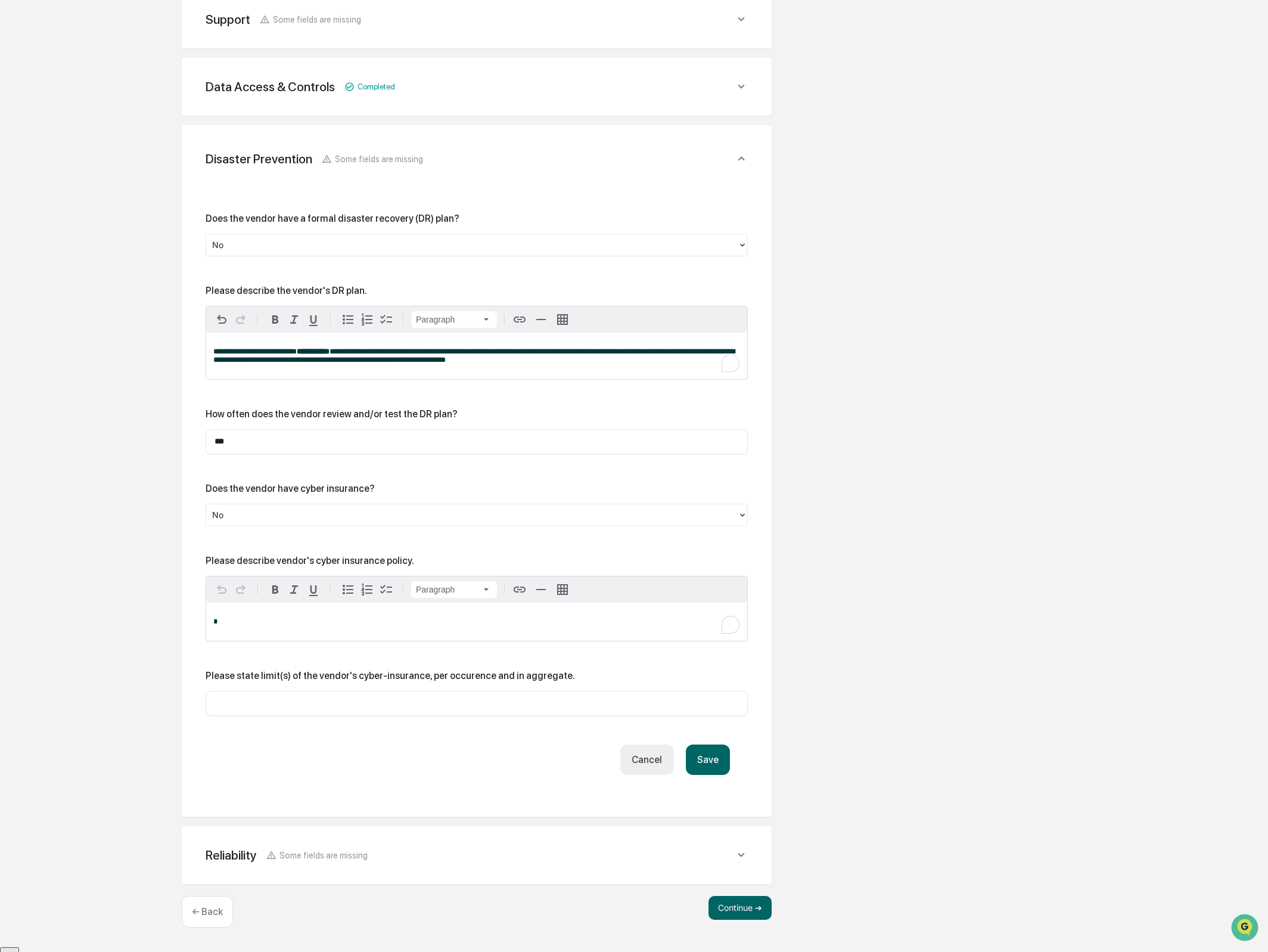
scroll to position [354, 0]
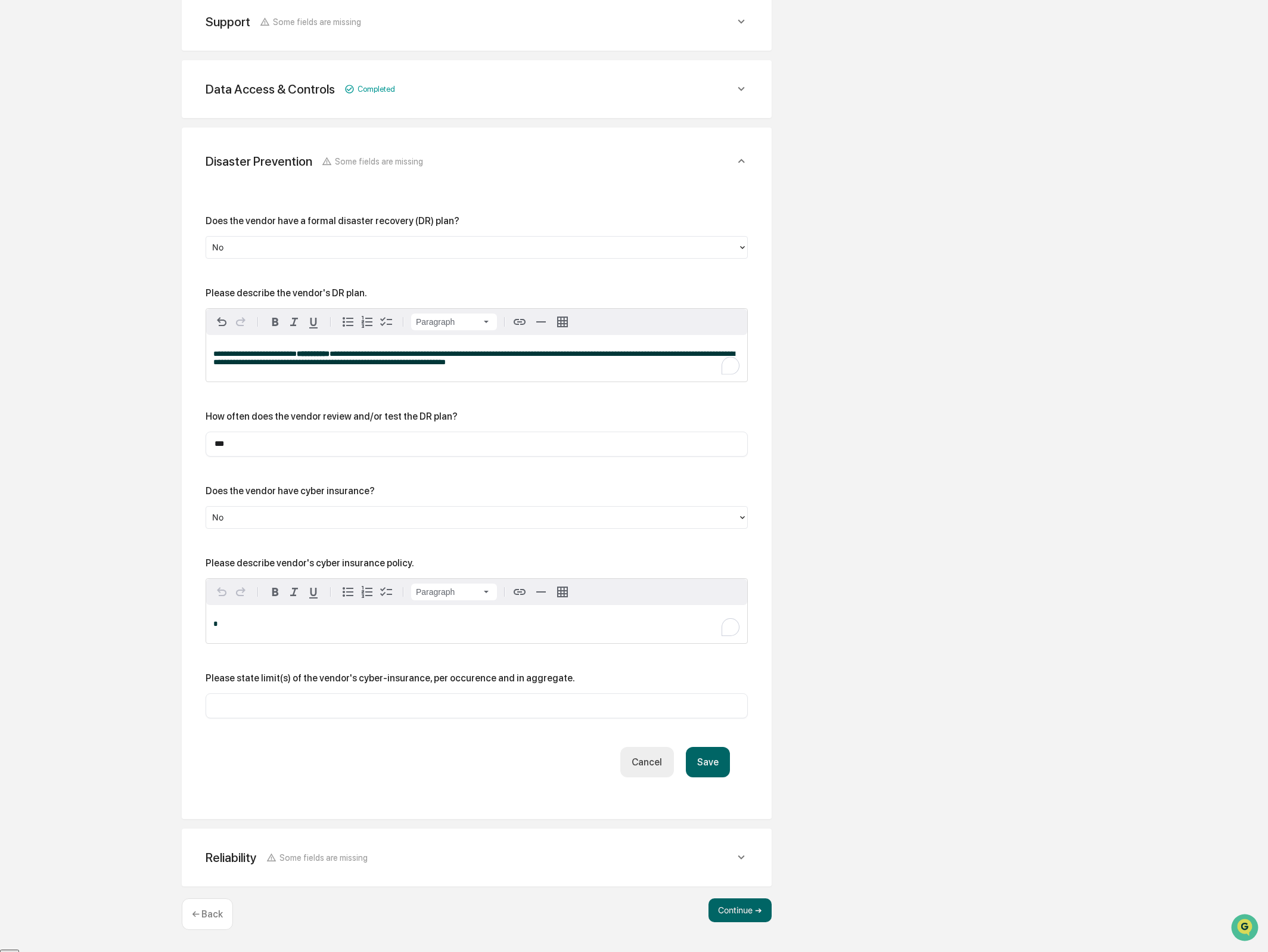
click at [334, 624] on p "*" at bounding box center [477, 623] width 527 height 9
click at [318, 561] on div "Please describe vendor's cyber insurance policy." at bounding box center [309, 562] width 209 height 11
copy div "Please describe vendor's cyber insurance policy."
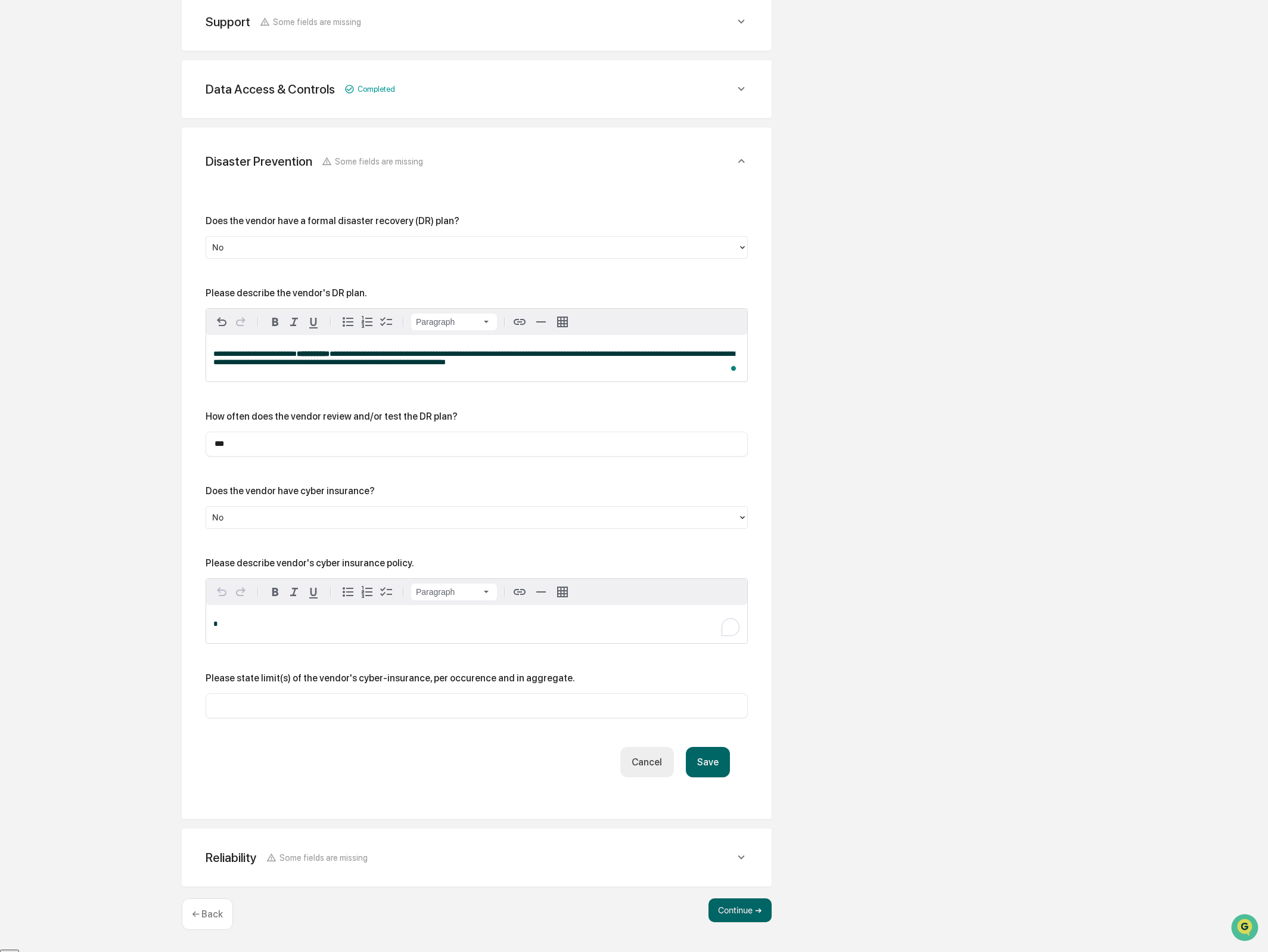
click at [323, 620] on div "*" at bounding box center [477, 624] width 541 height 38
paste div "To enrich screen reader interactions, please activate Accessibility in Grammarl…"
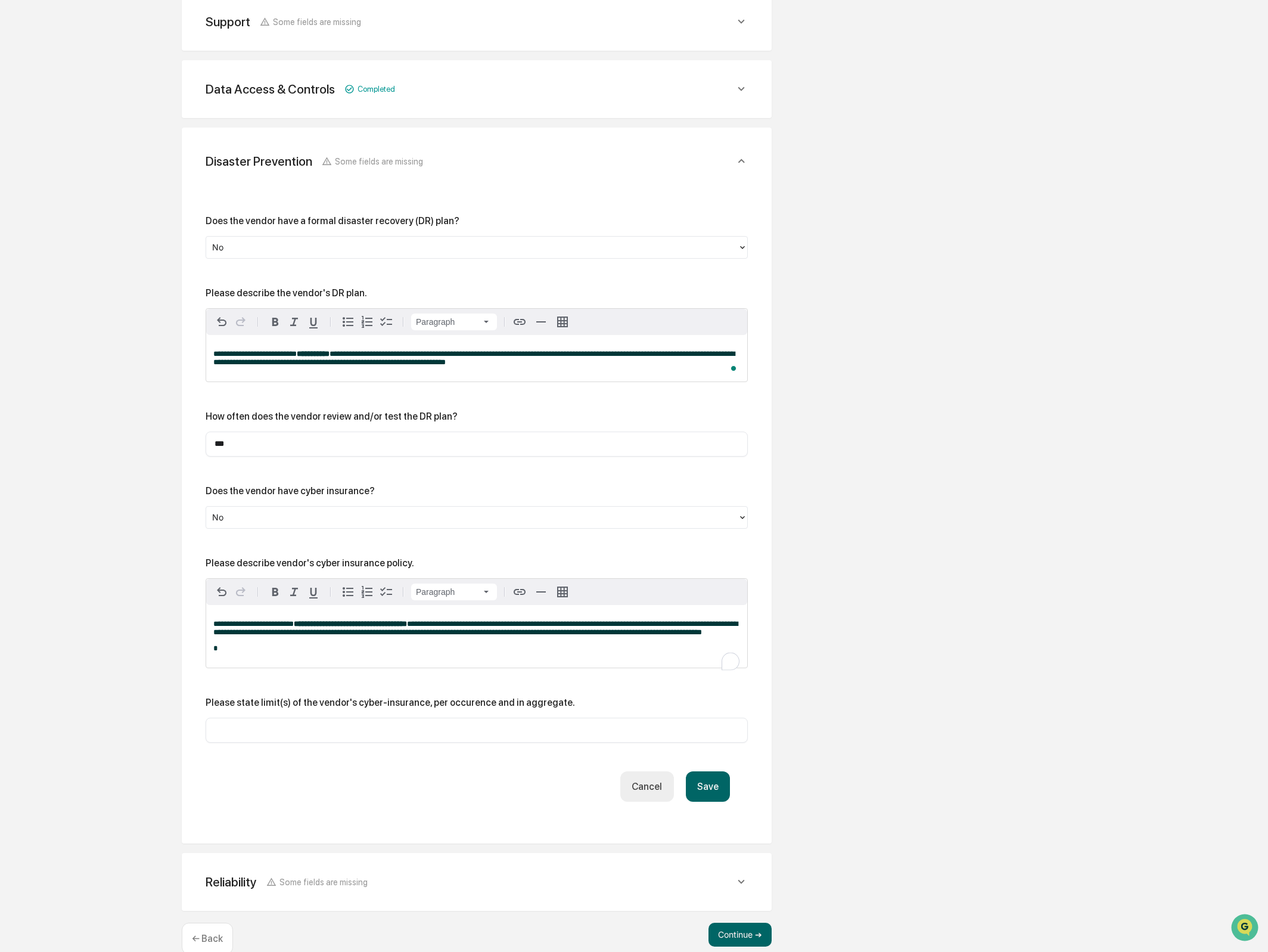
click at [510, 637] on p "**********" at bounding box center [477, 627] width 527 height 16
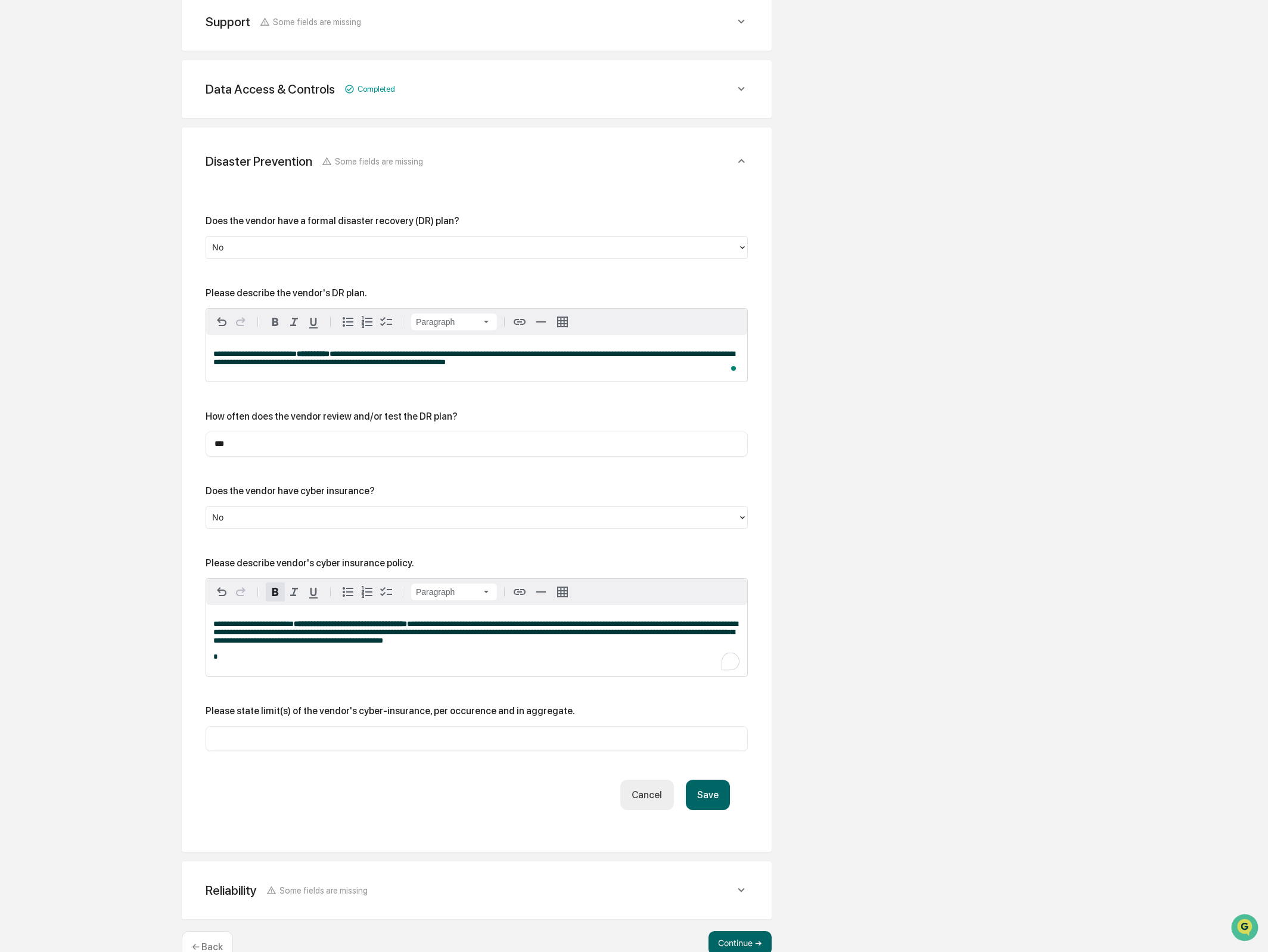
click at [407, 626] on strong "**********" at bounding box center [350, 623] width 113 height 8
click at [272, 594] on icon "button" at bounding box center [275, 592] width 14 height 14
click at [273, 594] on icon "button" at bounding box center [275, 592] width 14 height 14
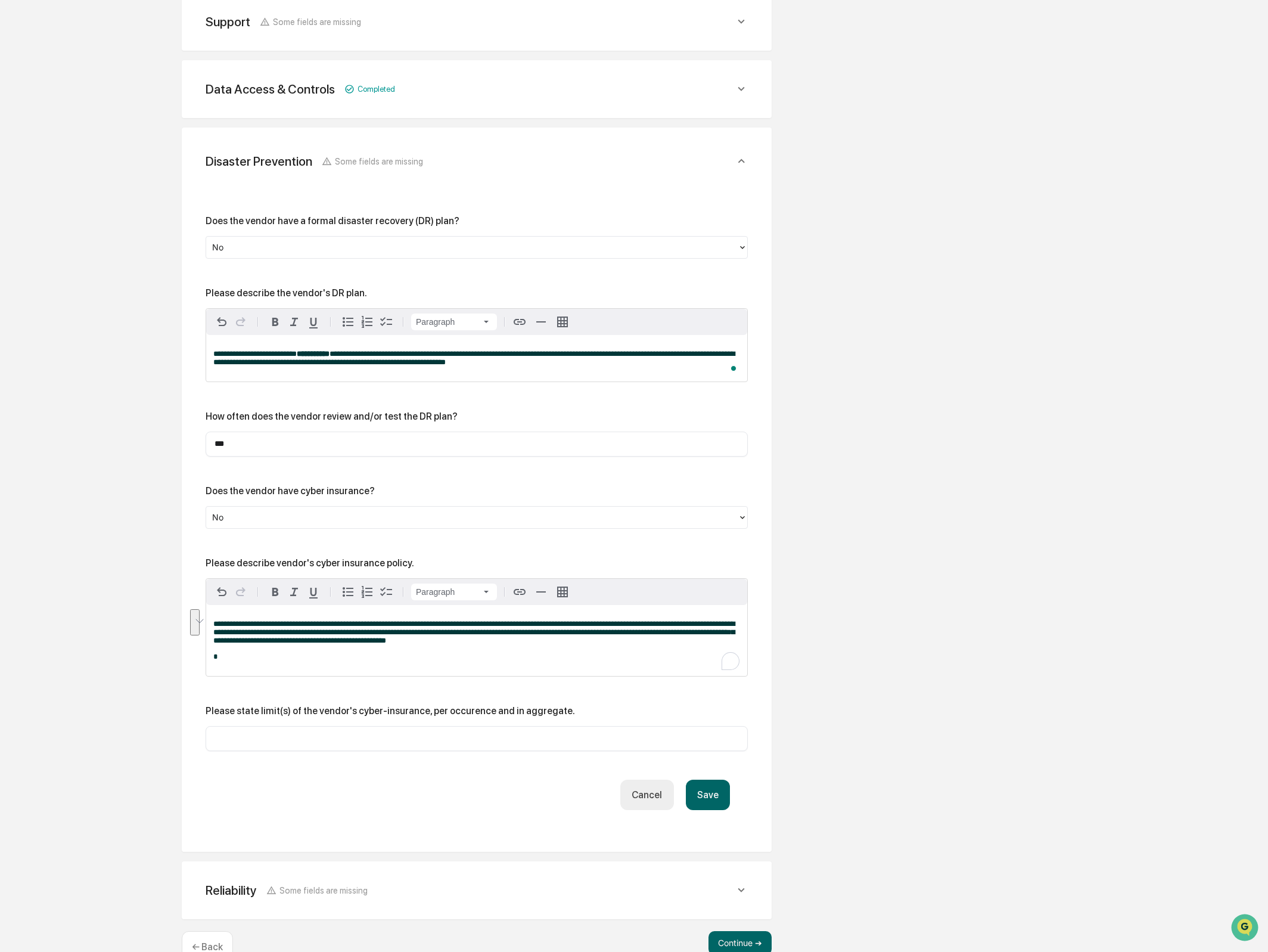
click at [722, 802] on button "Save" at bounding box center [708, 795] width 44 height 30
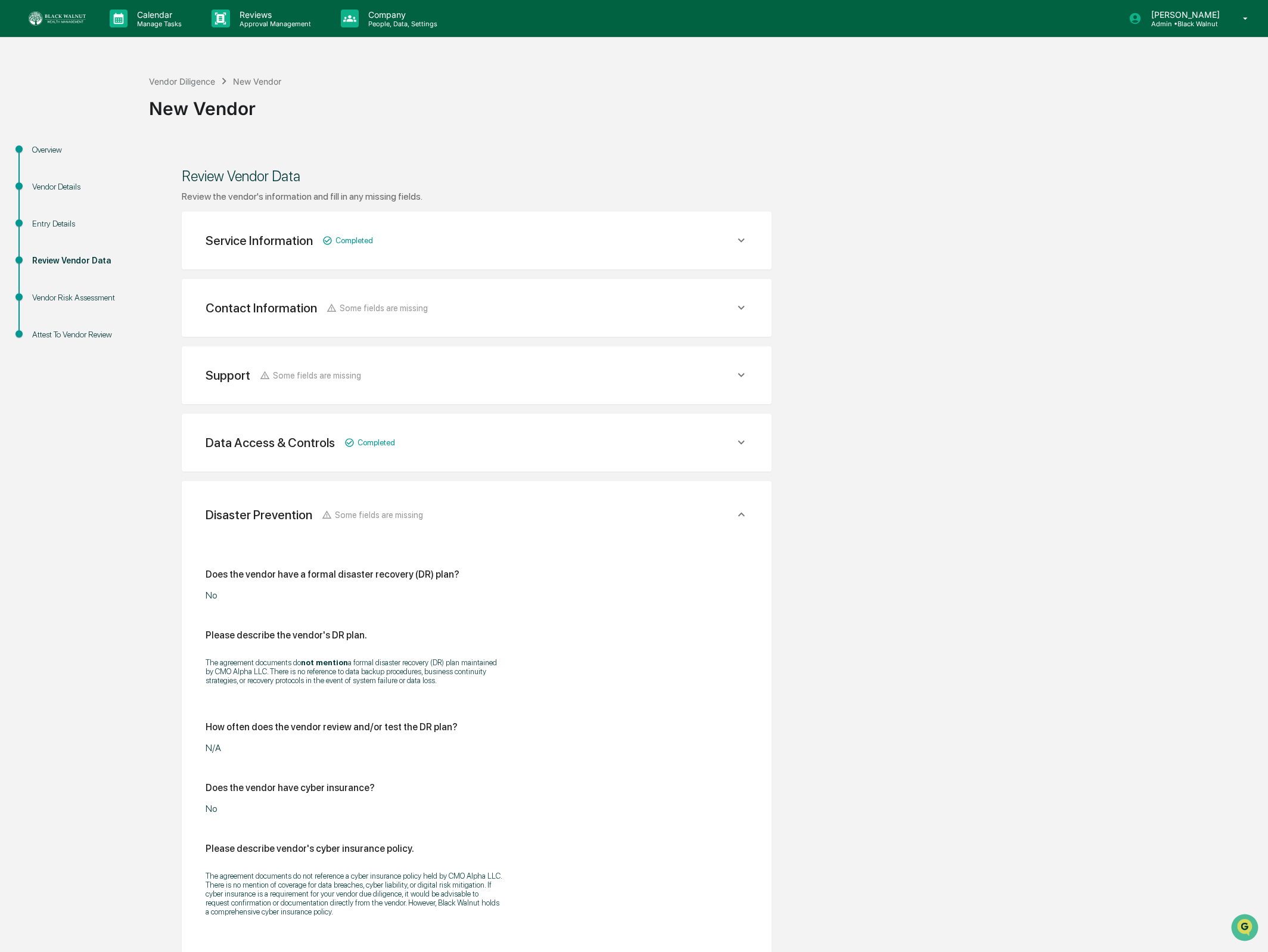
scroll to position [271, 0]
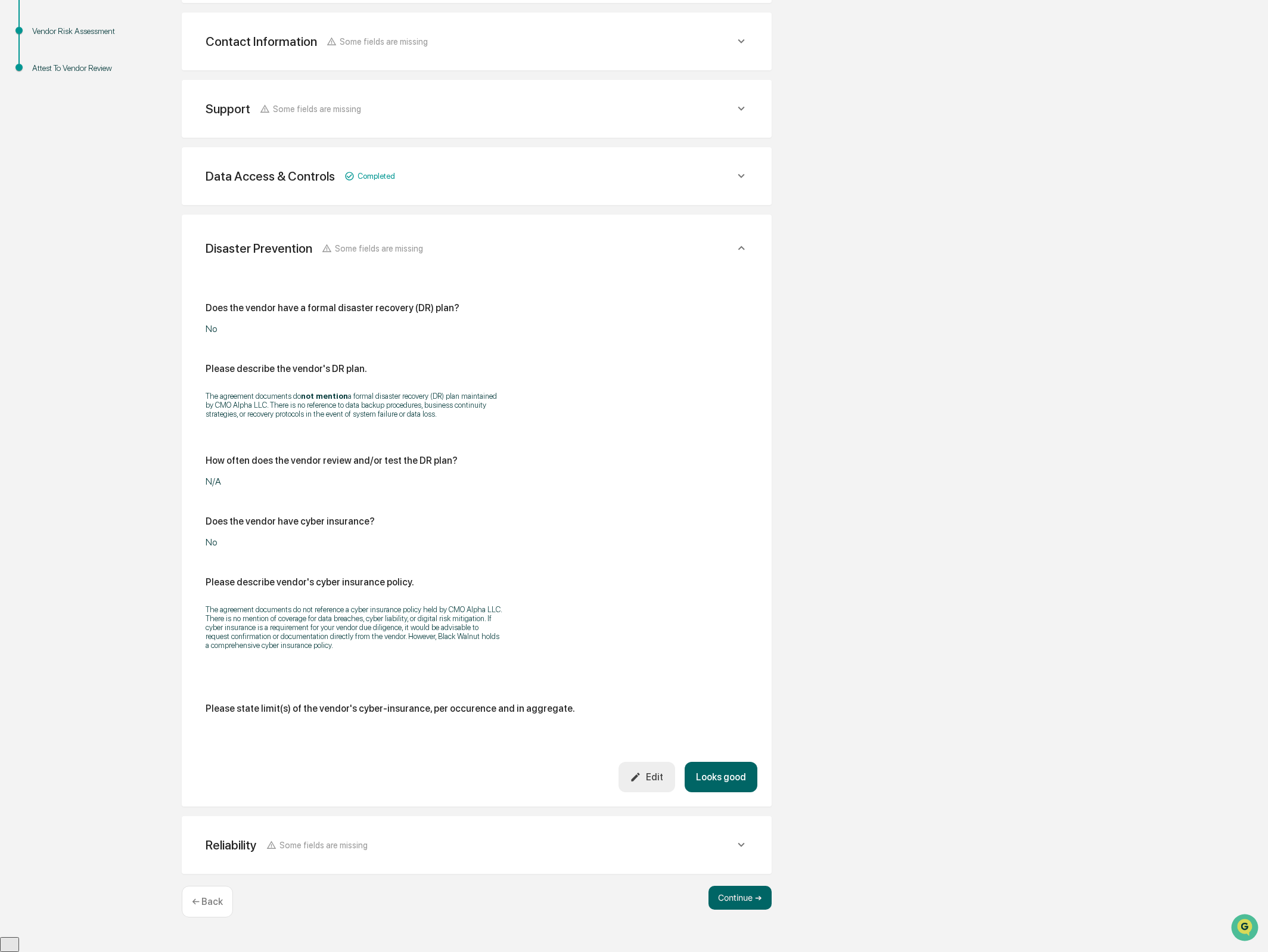
click at [725, 789] on button "Looks good" at bounding box center [721, 777] width 72 height 30
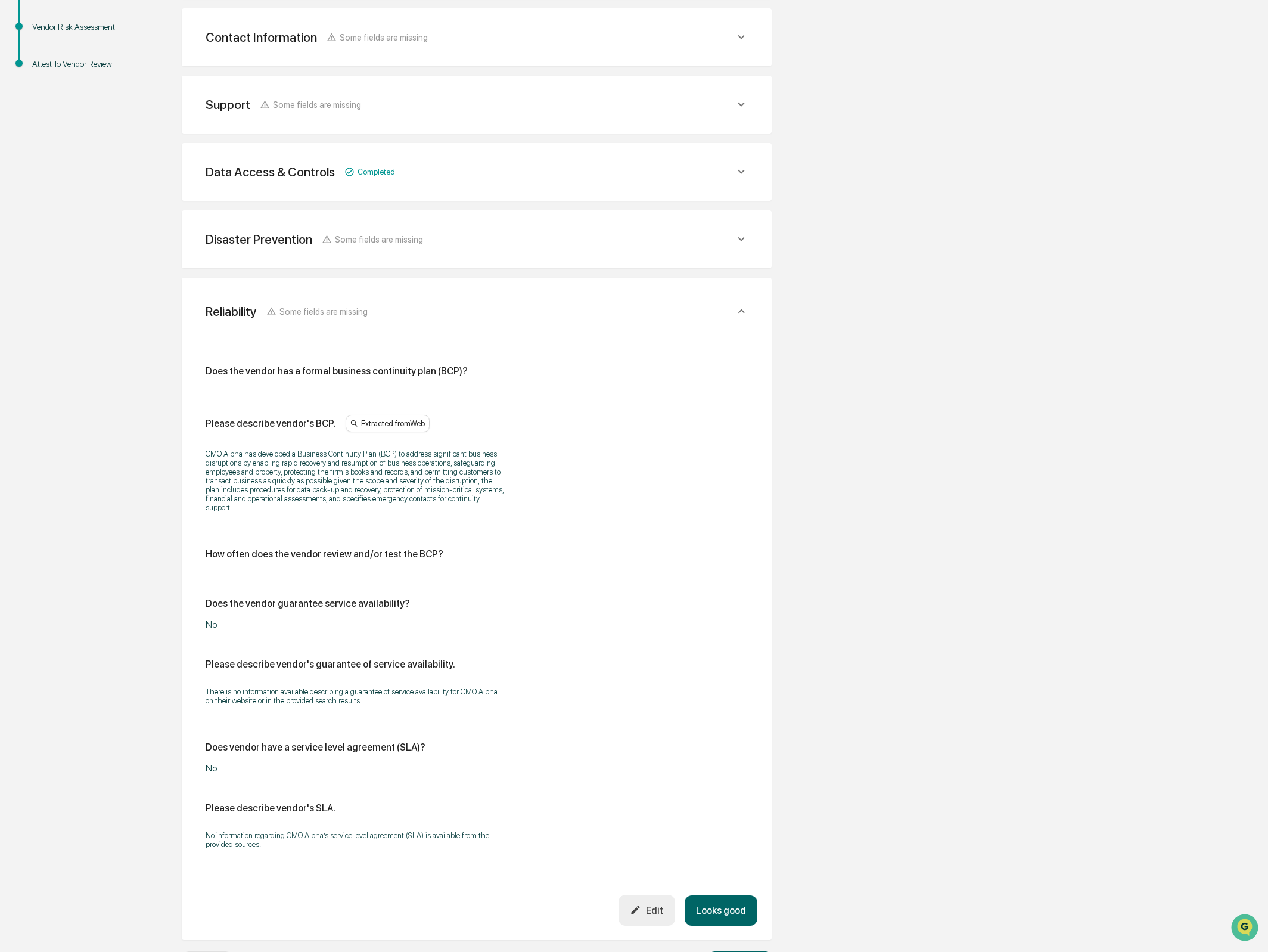
click at [283, 376] on div "Does the vendor has a formal business continuity plan (BCP)?" at bounding box center [477, 376] width 542 height 21
click at [277, 418] on div "Please describe vendor's BCP." at bounding box center [271, 423] width 130 height 11
click at [248, 419] on div "Please describe vendor's BCP." at bounding box center [271, 423] width 130 height 11
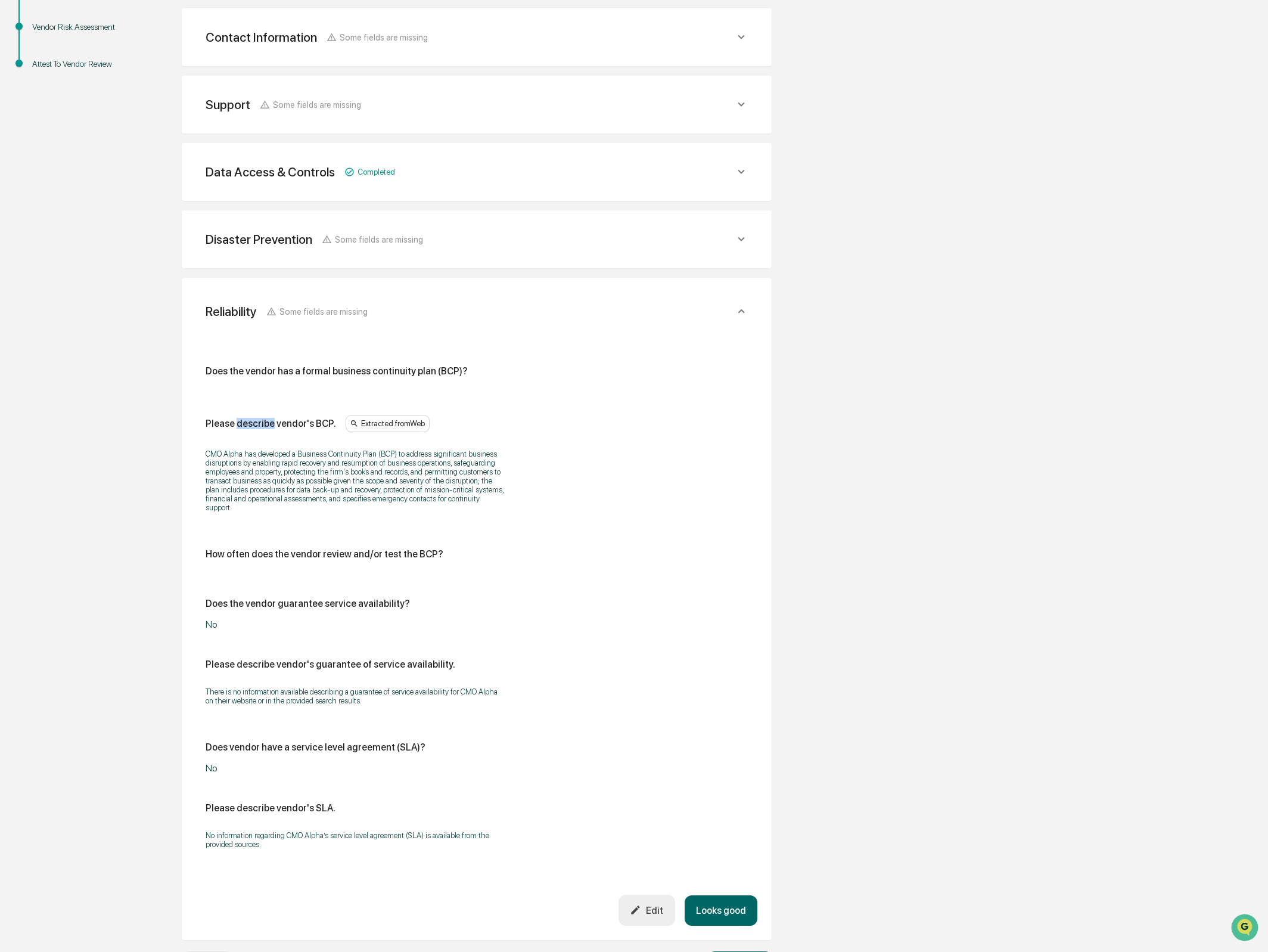
click at [248, 419] on div "Please describe vendor's BCP." at bounding box center [271, 423] width 130 height 11
copy div "Please describe vendor's BCP."
click at [633, 902] on button "Edit" at bounding box center [647, 910] width 57 height 30
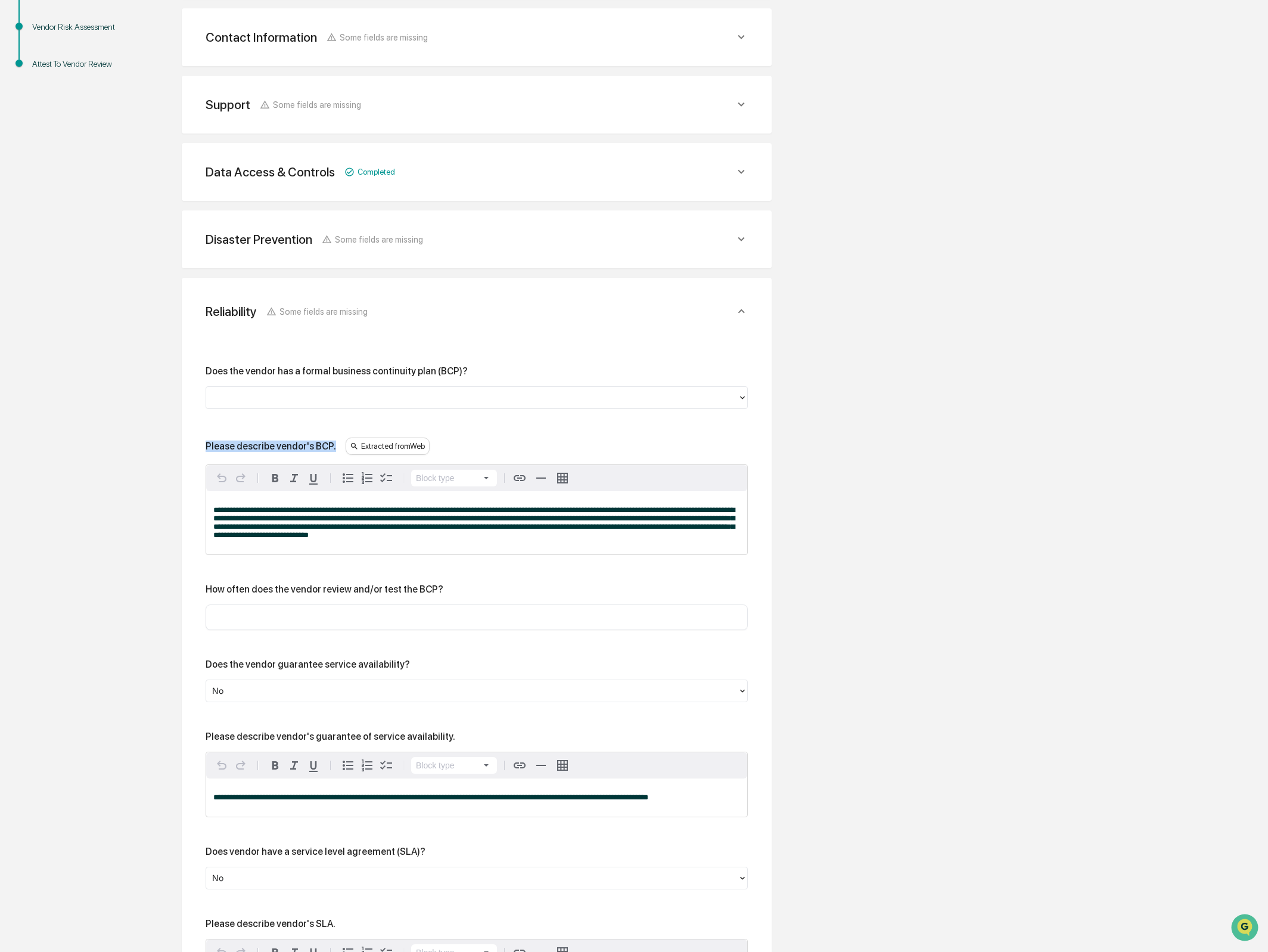
scroll to position [494, 0]
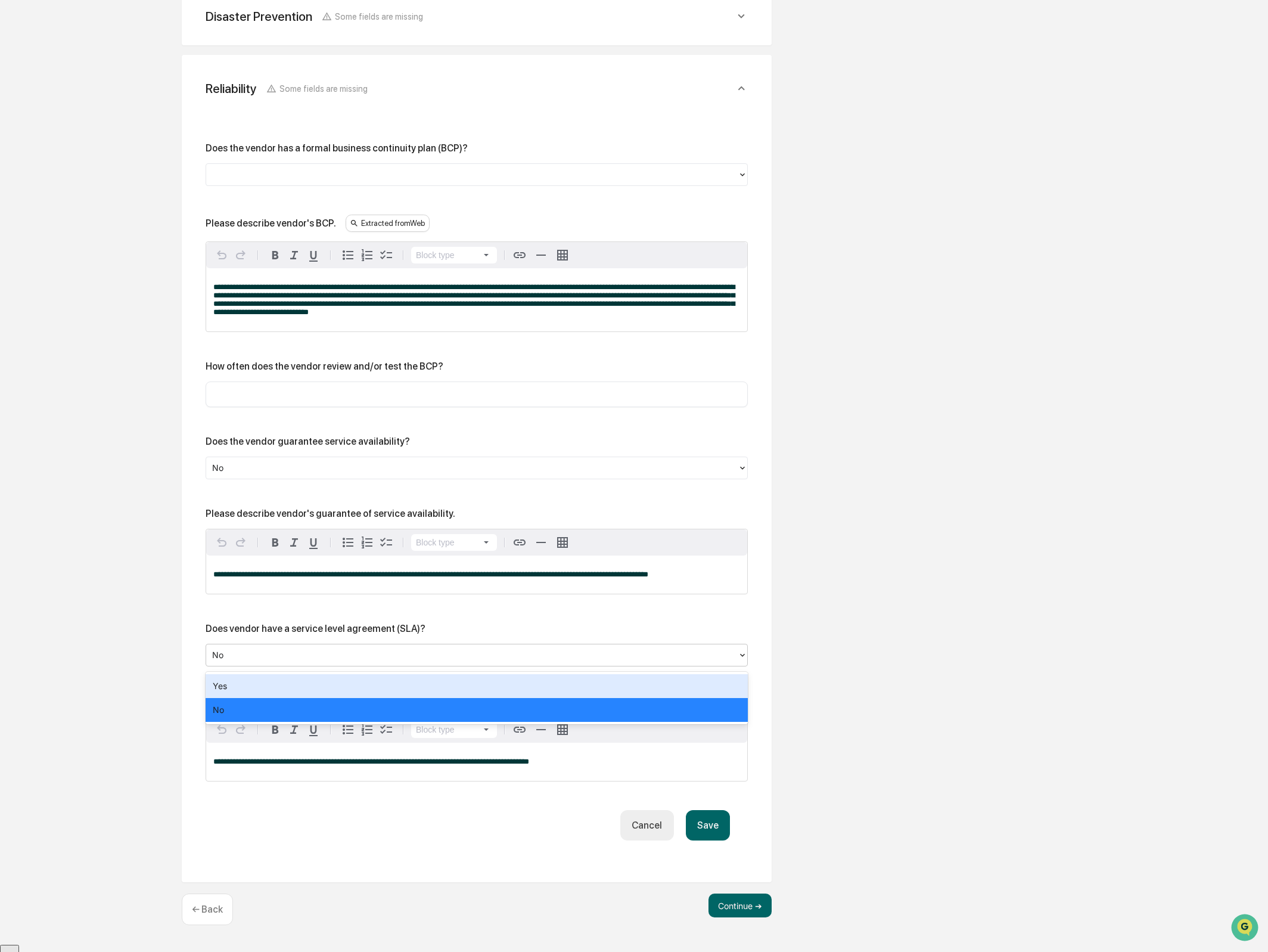
drag, startPoint x: 315, startPoint y: 660, endPoint x: 309, endPoint y: 674, distance: 15.2
click at [315, 660] on div at bounding box center [471, 654] width 519 height 14
click at [288, 705] on div "No" at bounding box center [477, 710] width 542 height 24
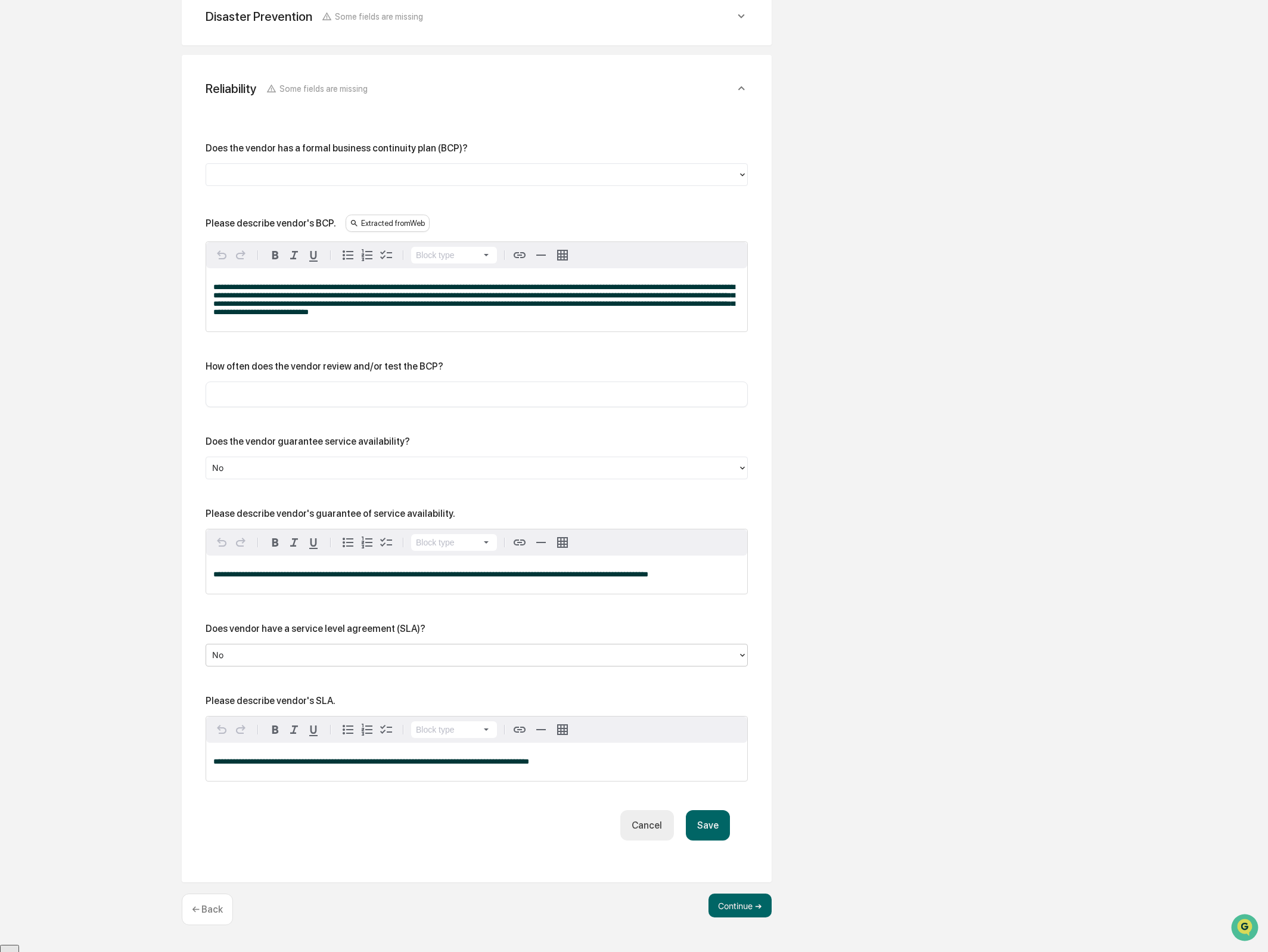
click at [386, 776] on div "**********" at bounding box center [477, 762] width 541 height 38
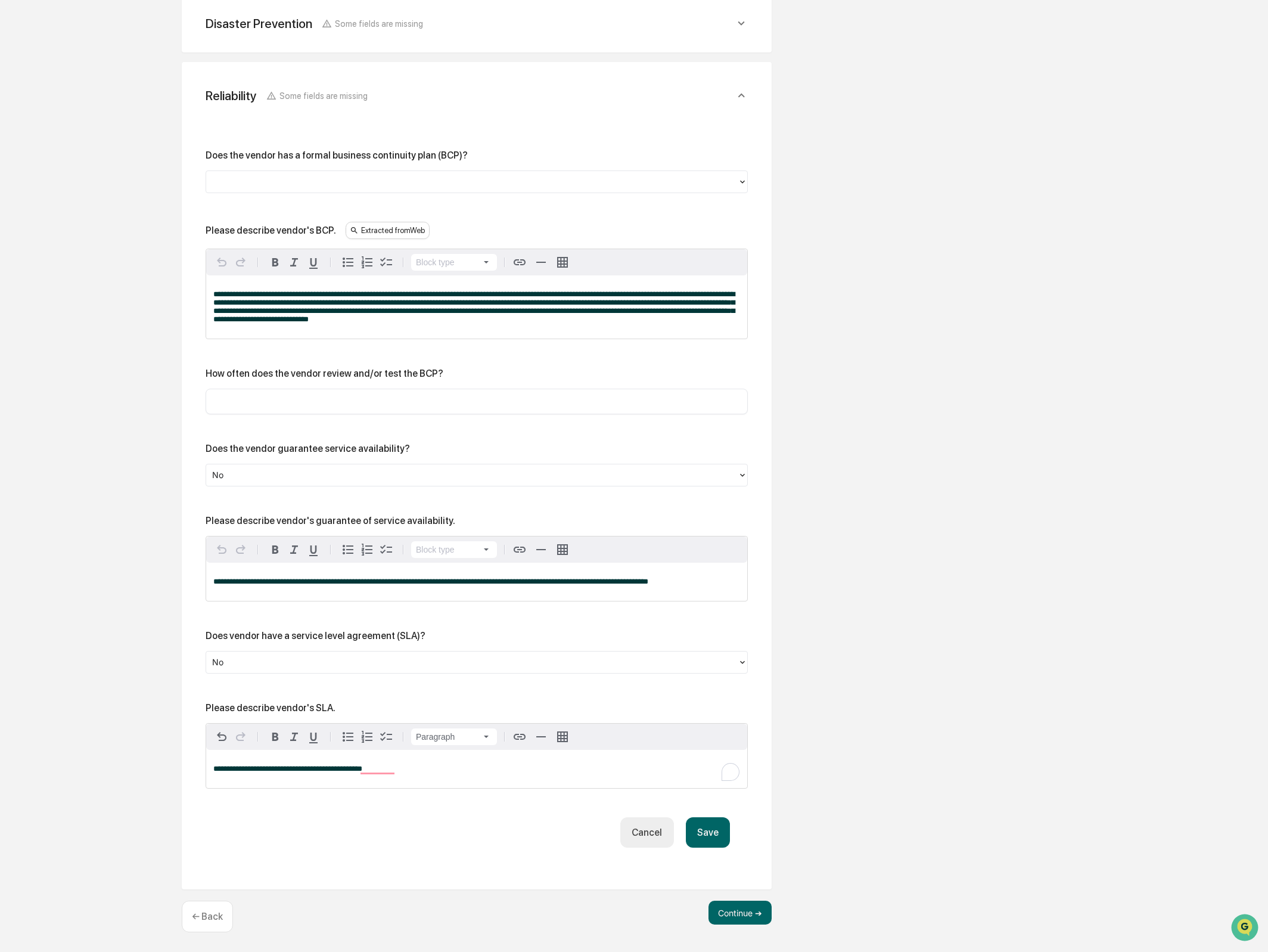
scroll to position [482, 0]
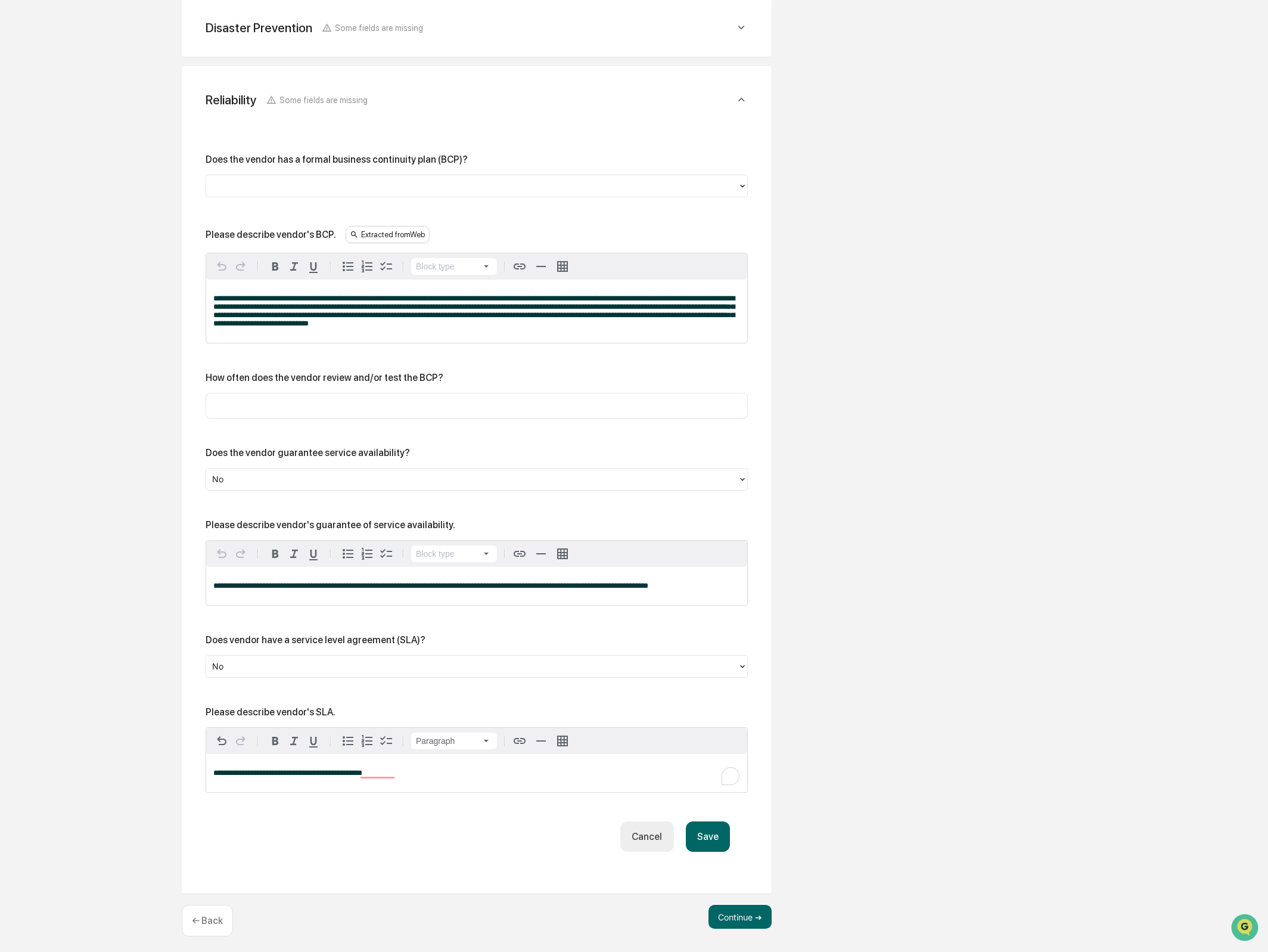
click at [371, 406] on input "text" at bounding box center [477, 405] width 525 height 12
type input "***"
click at [282, 604] on div "**********" at bounding box center [477, 586] width 541 height 38
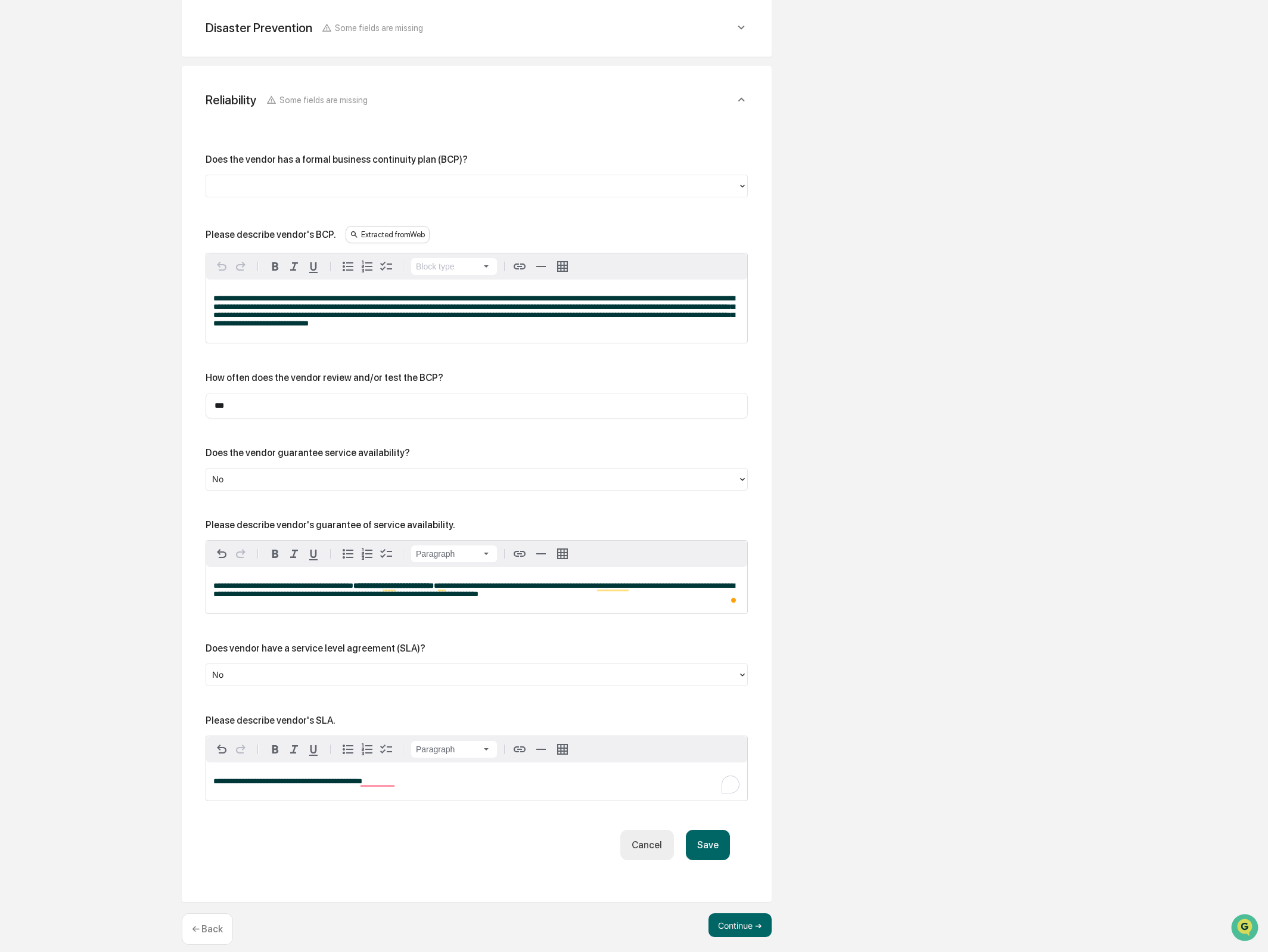
click at [375, 598] on span "**********" at bounding box center [474, 589] width 521 height 16
click at [651, 611] on div "**********" at bounding box center [477, 590] width 541 height 47
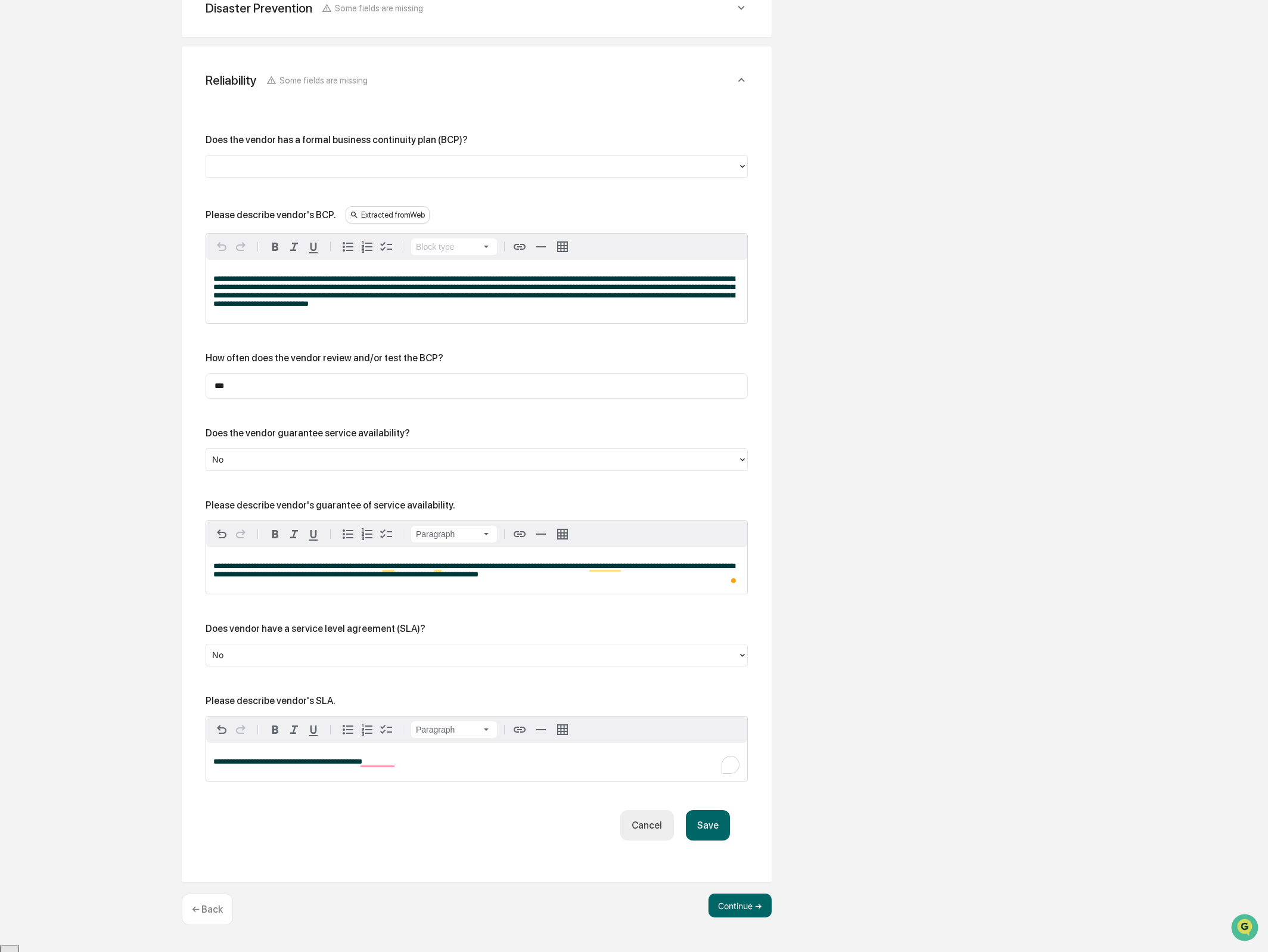
click at [283, 704] on div "Please describe vendor's SLA." at bounding box center [270, 700] width 130 height 11
copy div "Please describe vendor's SLA."
click at [362, 765] on span "**********" at bounding box center [288, 762] width 149 height 8
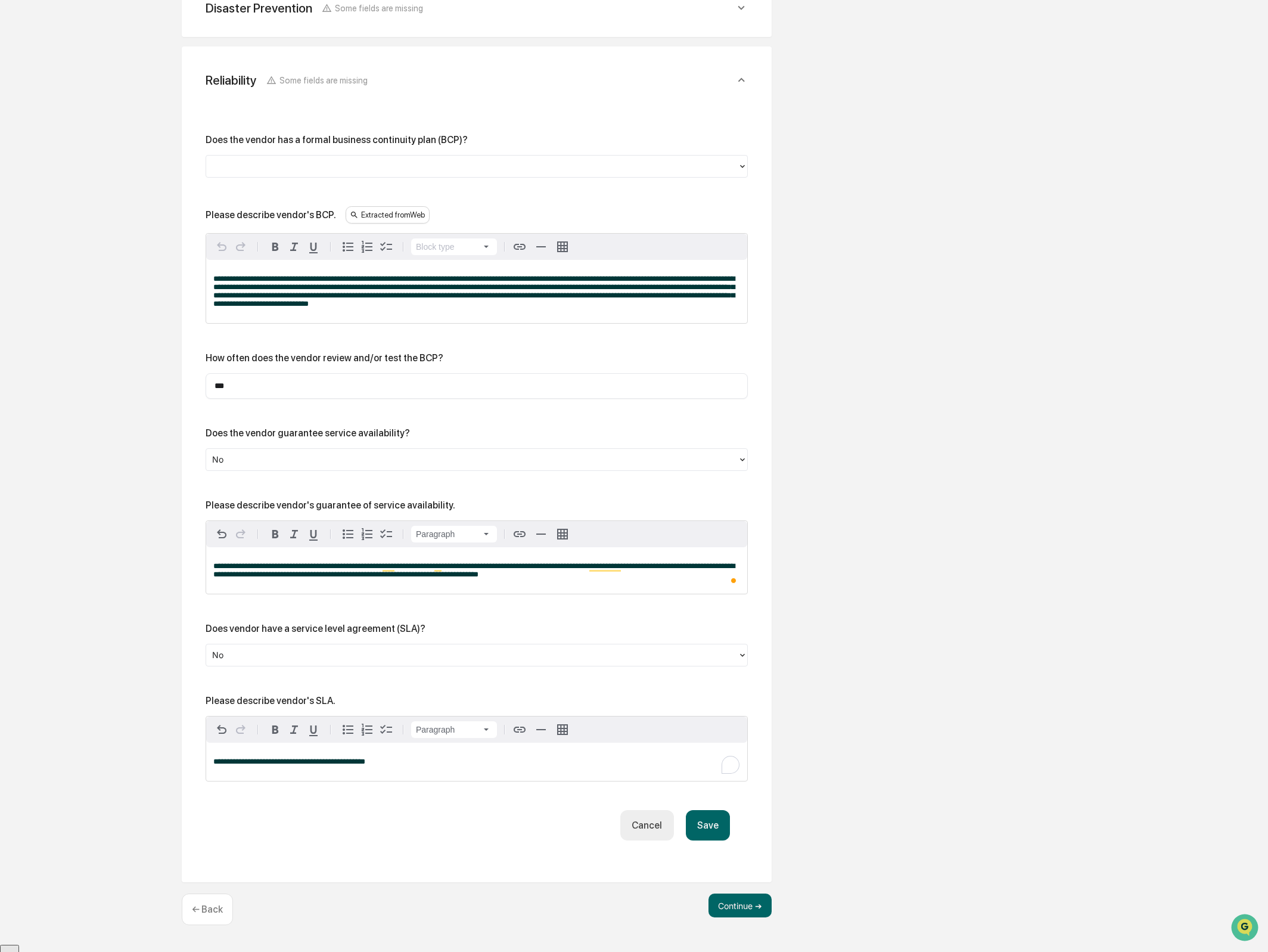
click at [234, 774] on div "**********" at bounding box center [477, 762] width 541 height 38
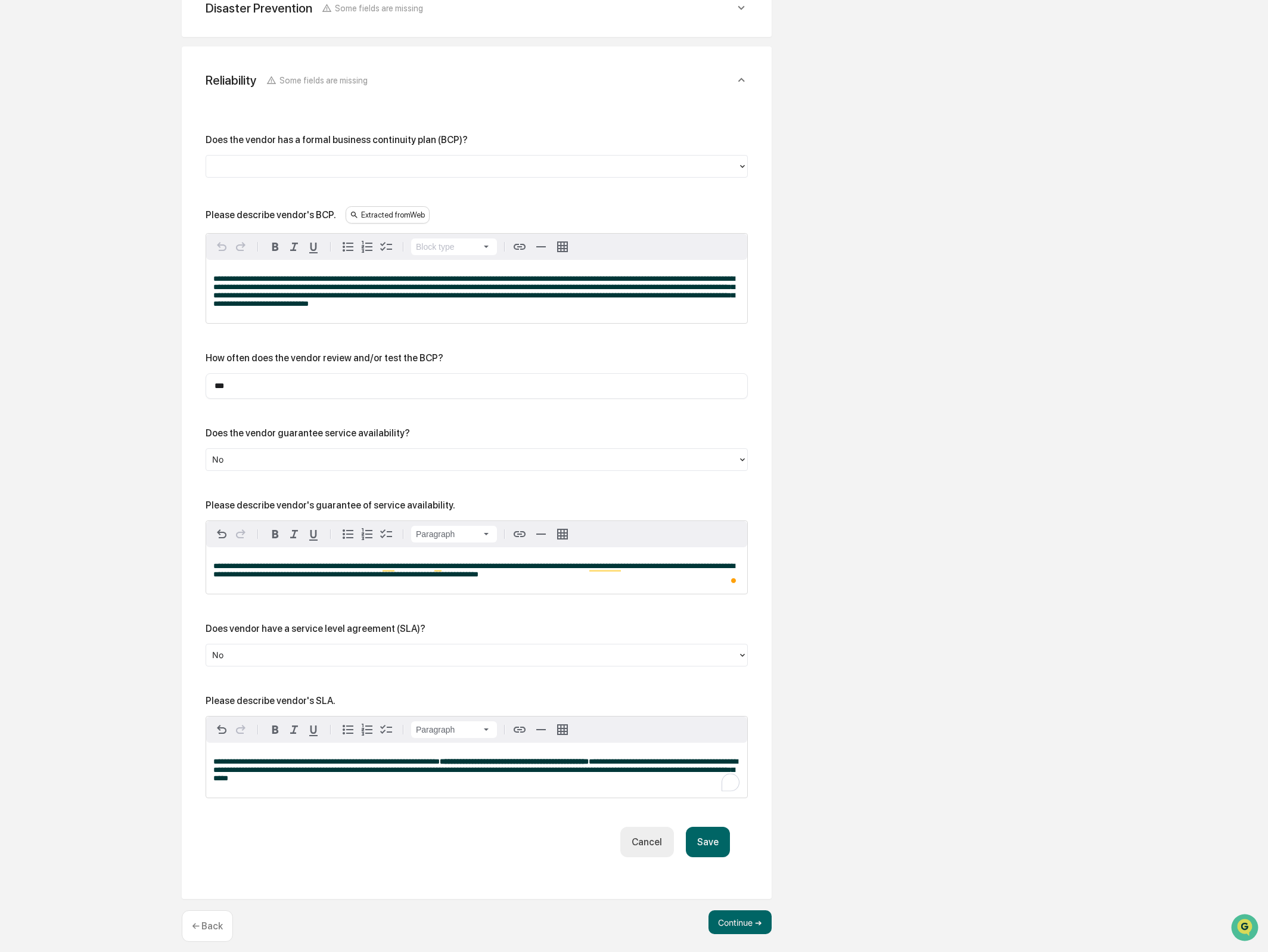
click at [433, 772] on span "**********" at bounding box center [475, 770] width 525 height 24
click at [433, 773] on span "**********" at bounding box center [475, 770] width 525 height 24
drag, startPoint x: 500, startPoint y: 818, endPoint x: 595, endPoint y: 835, distance: 96.5
click at [501, 818] on div "**********" at bounding box center [477, 496] width 542 height 723
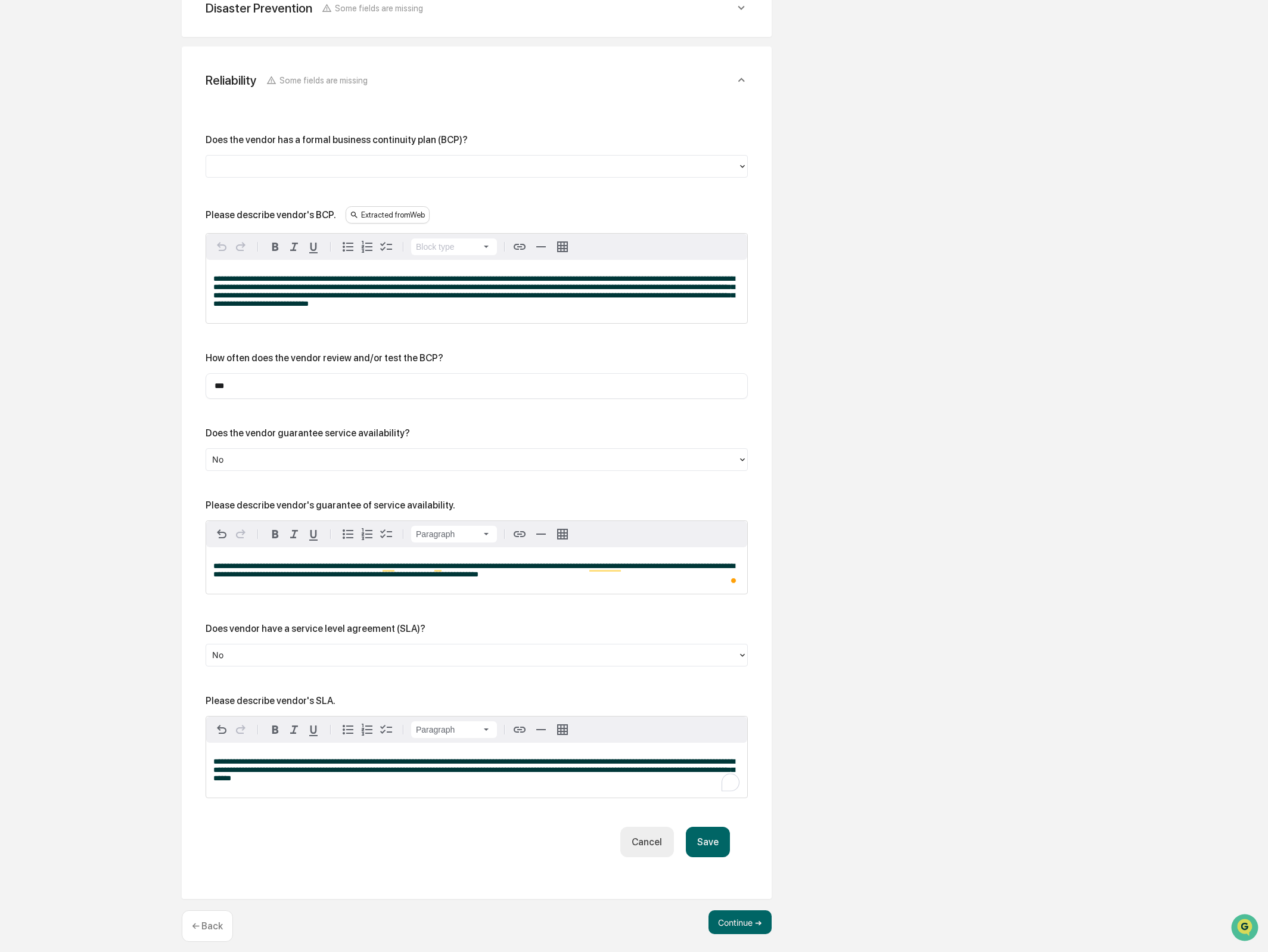
click at [705, 842] on button "Save" at bounding box center [708, 842] width 44 height 30
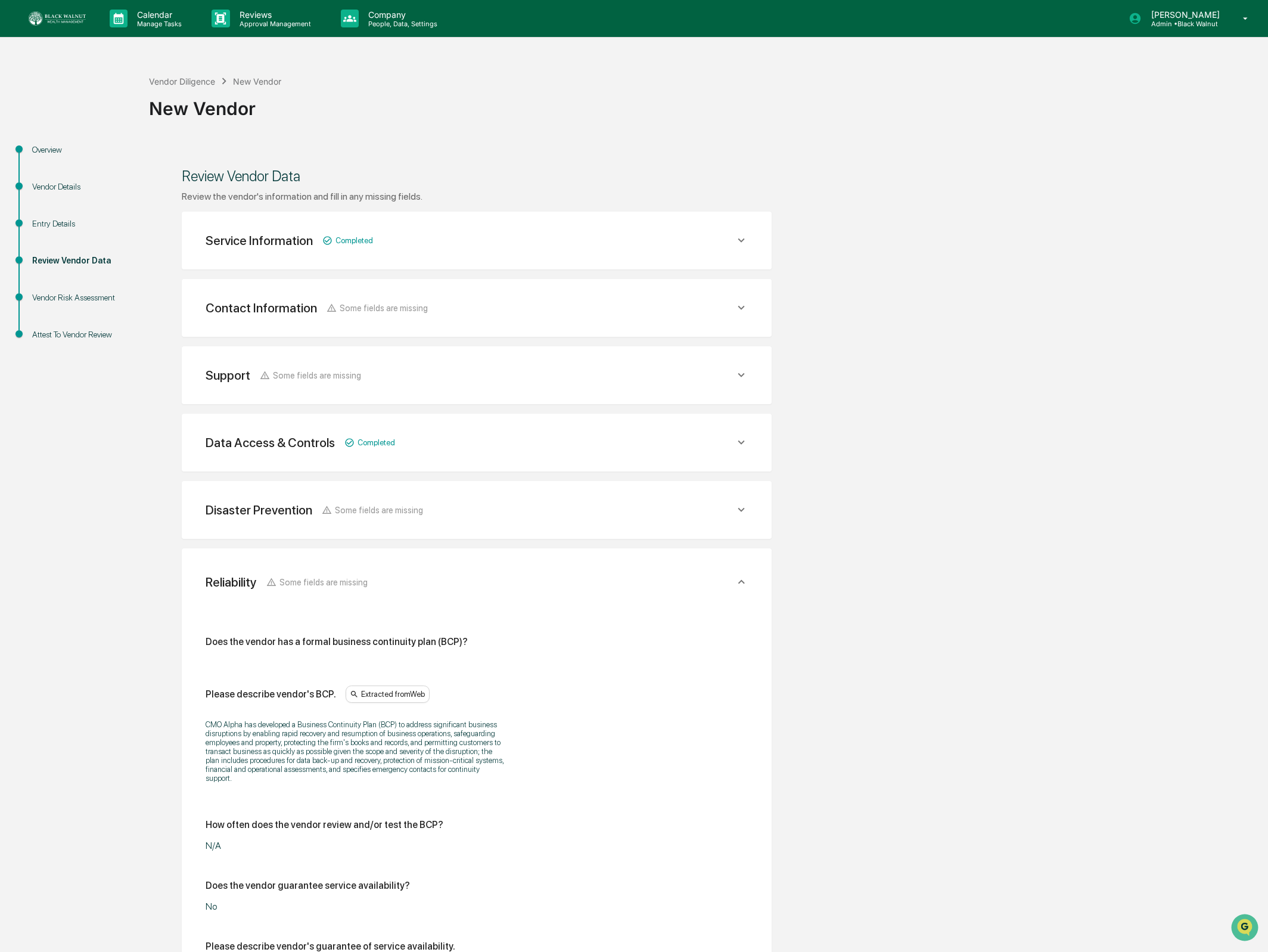
scroll to position [379, 0]
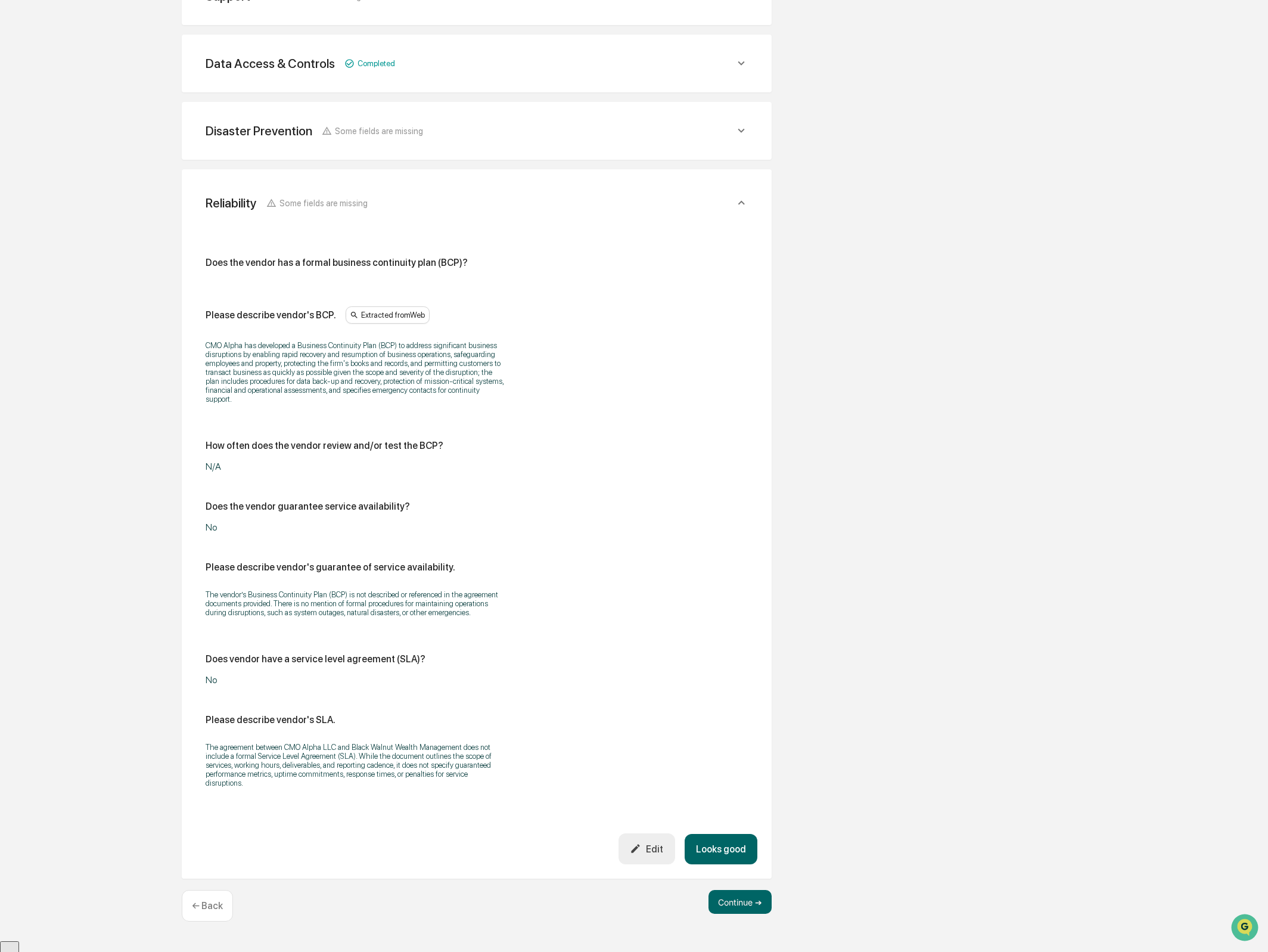
click at [730, 854] on button "Looks good" at bounding box center [721, 849] width 72 height 30
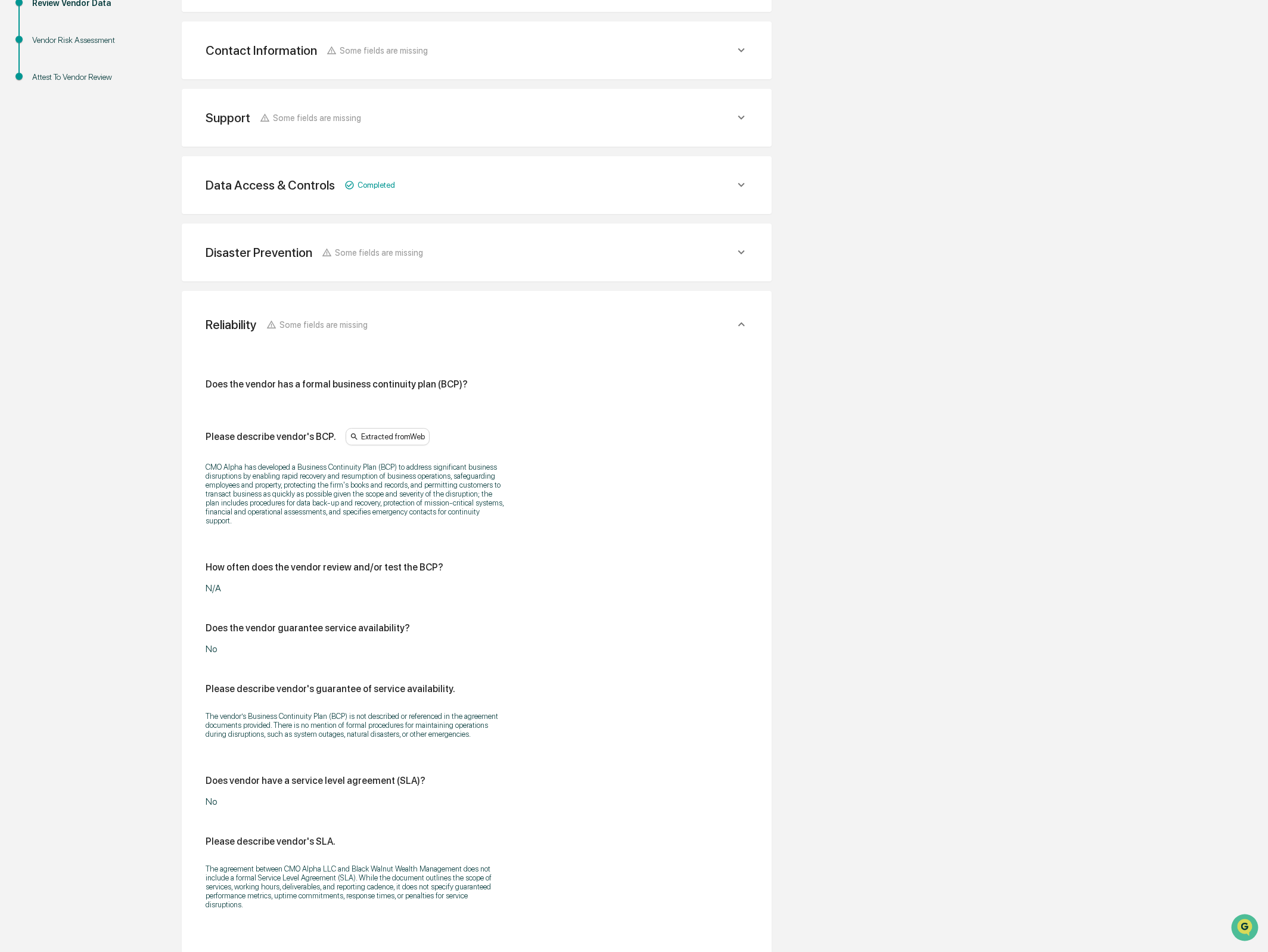
scroll to position [0, 0]
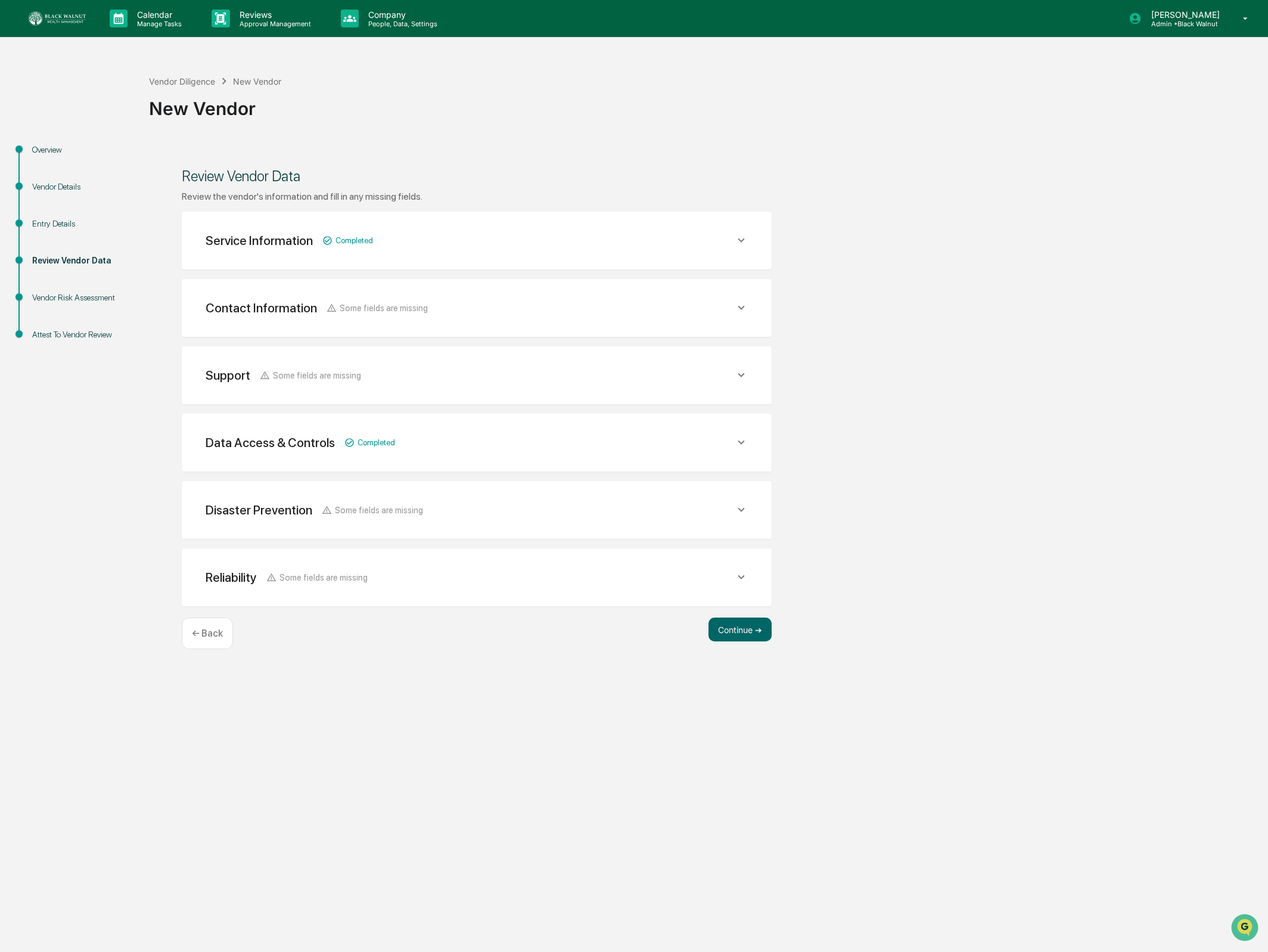
click at [733, 610] on div "Review Vendor Data Review the vendor's information and fill in any missing fiel…" at bounding box center [477, 405] width 656 height 527
click at [733, 624] on button "Continue ➔" at bounding box center [740, 629] width 63 height 24
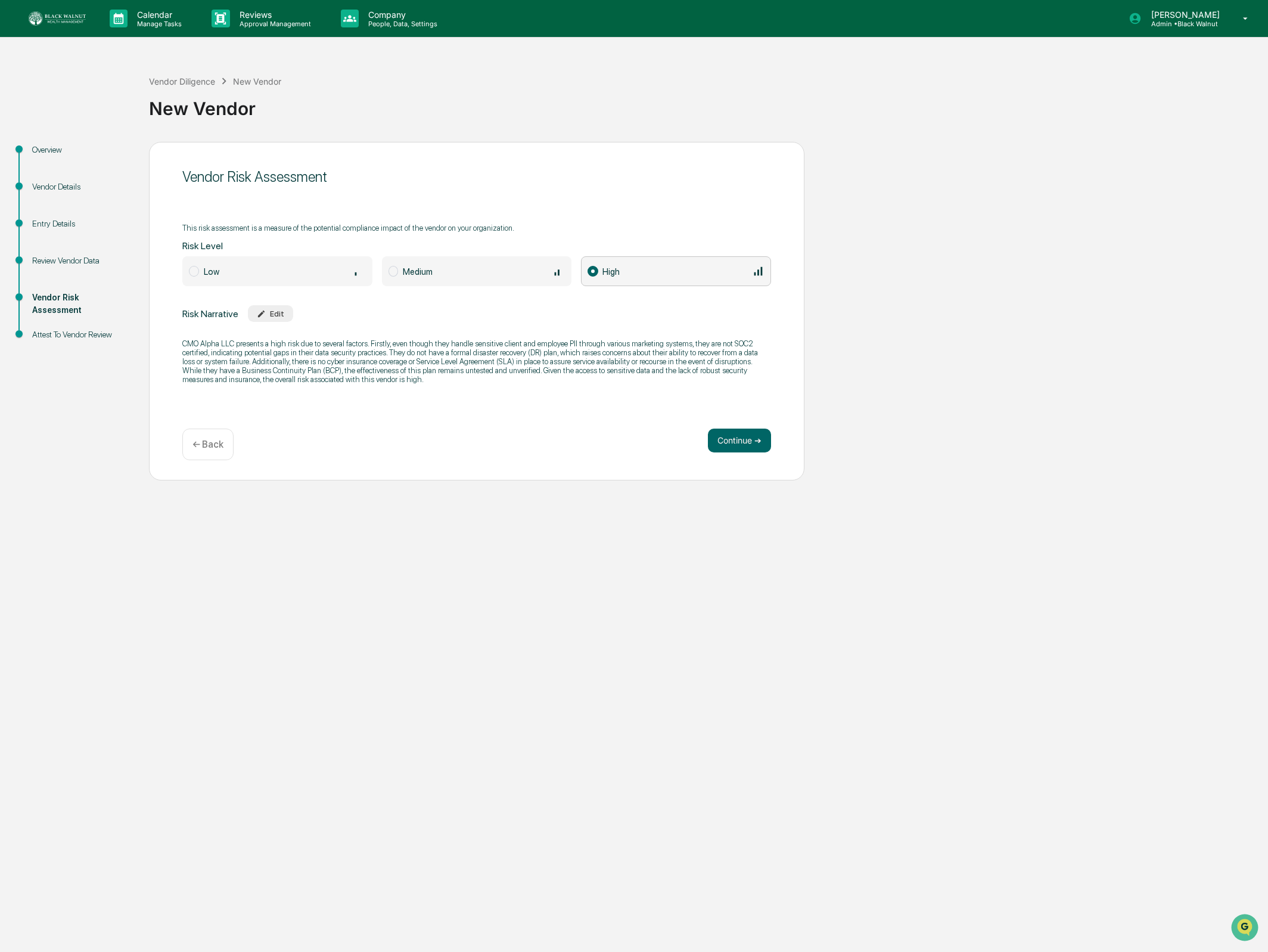
click at [278, 283] on span "Low" at bounding box center [277, 271] width 190 height 30
click at [585, 388] on div "CMO Alpha LLC presents a high risk due to several factors. Firstly, even though…" at bounding box center [477, 361] width 589 height 60
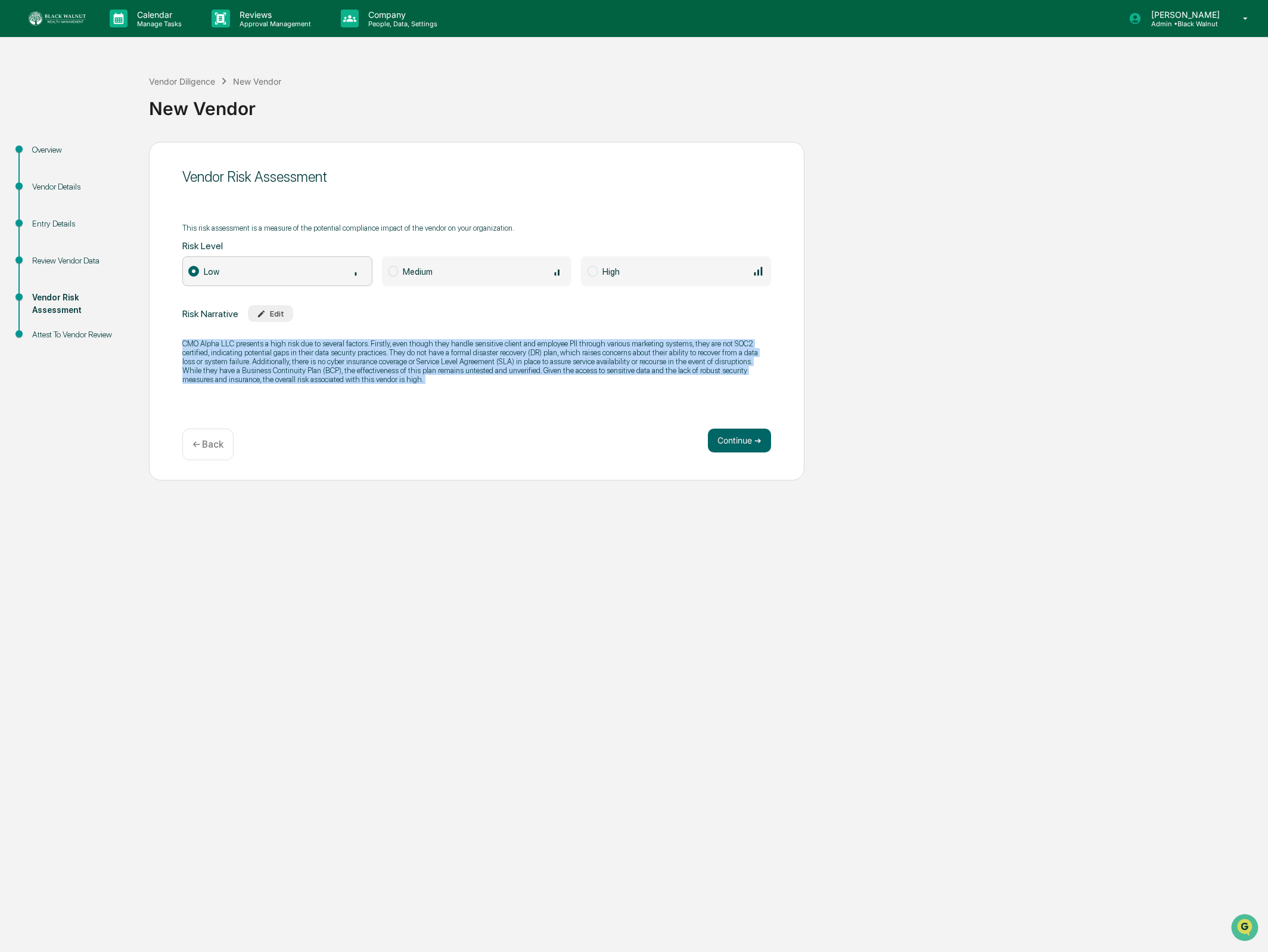
click at [585, 388] on div "CMO Alpha LLC presents a high risk due to several factors. Firstly, even though…" at bounding box center [477, 361] width 589 height 60
copy p "CMO Alpha LLC presents a high risk due to several factors. Firstly, even though…"
click at [284, 313] on div "Edit" at bounding box center [271, 314] width 28 height 9
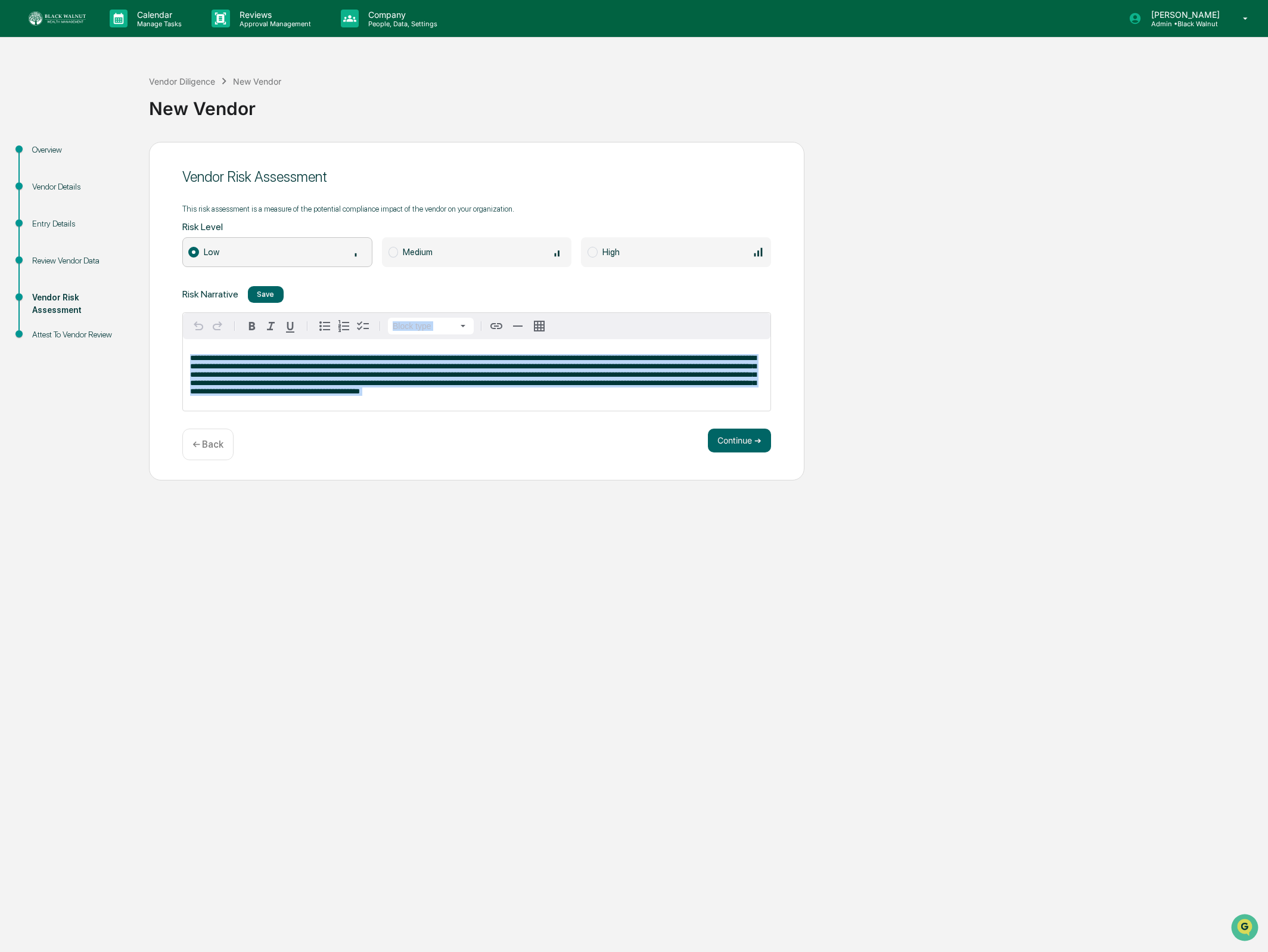
click at [408, 372] on span "**********" at bounding box center [473, 375] width 566 height 41
click at [409, 372] on span "**********" at bounding box center [473, 375] width 566 height 41
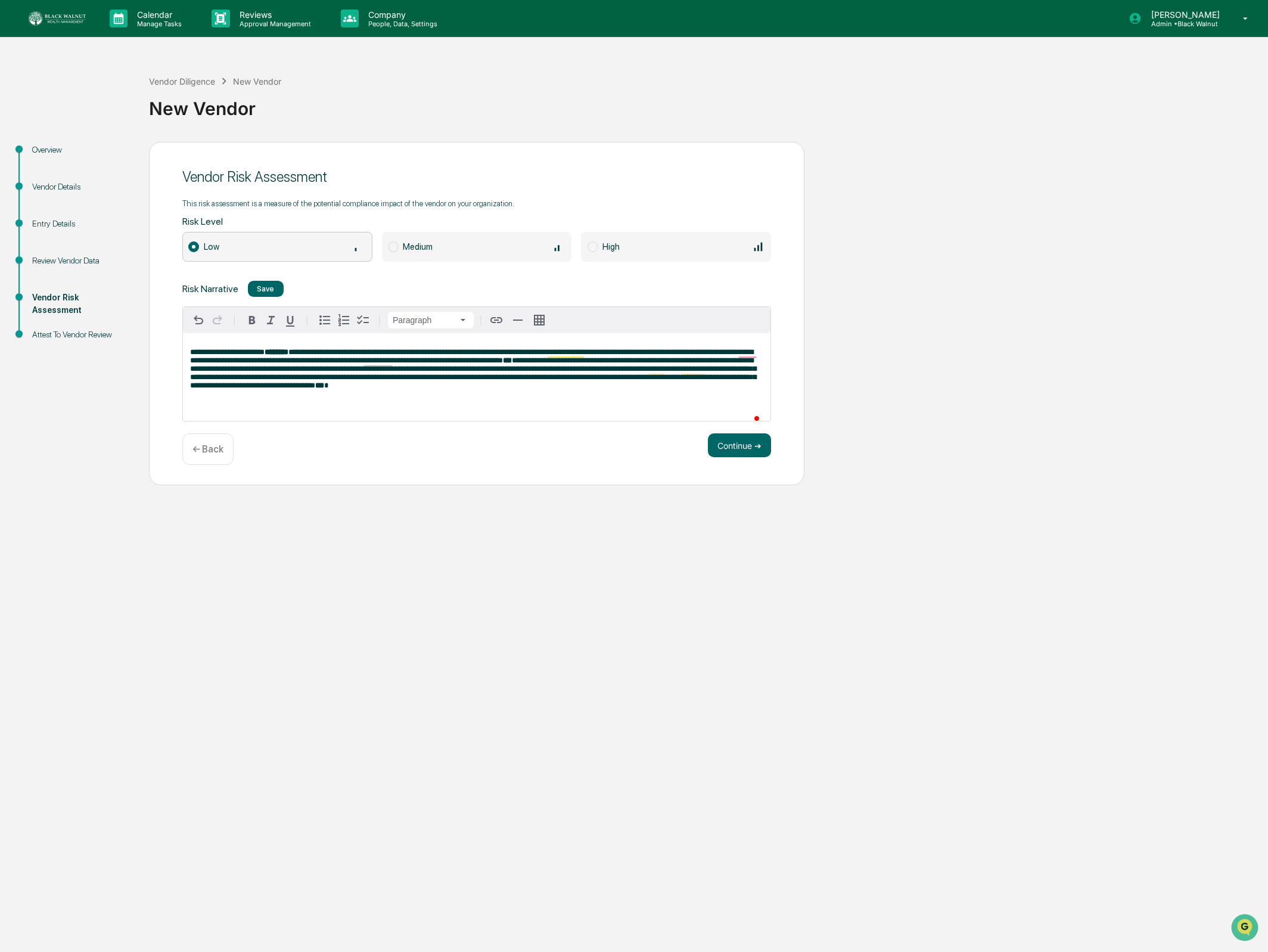
click at [354, 379] on span "**********" at bounding box center [473, 373] width 566 height 33
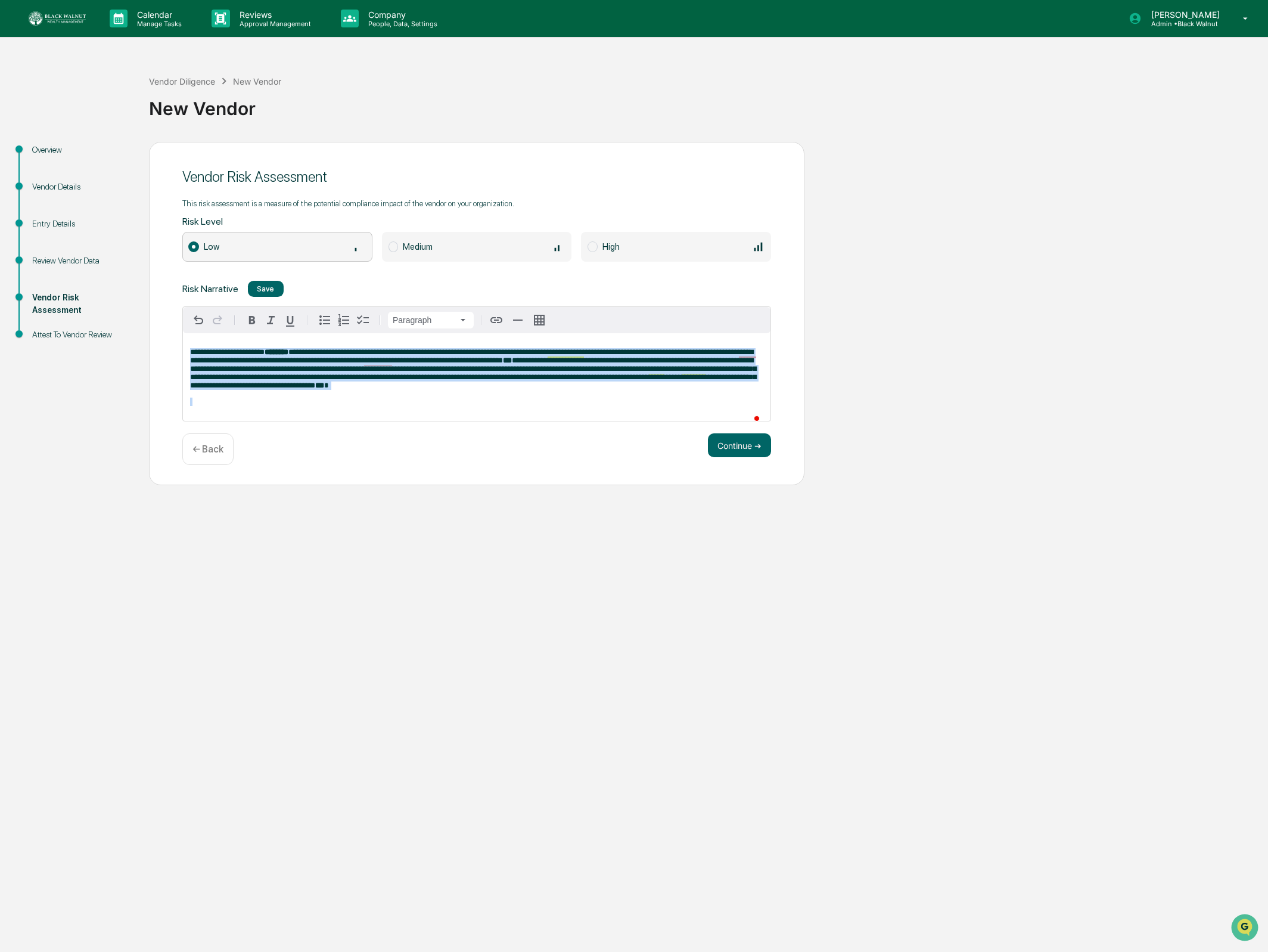
click at [354, 379] on span "**********" at bounding box center [473, 373] width 566 height 33
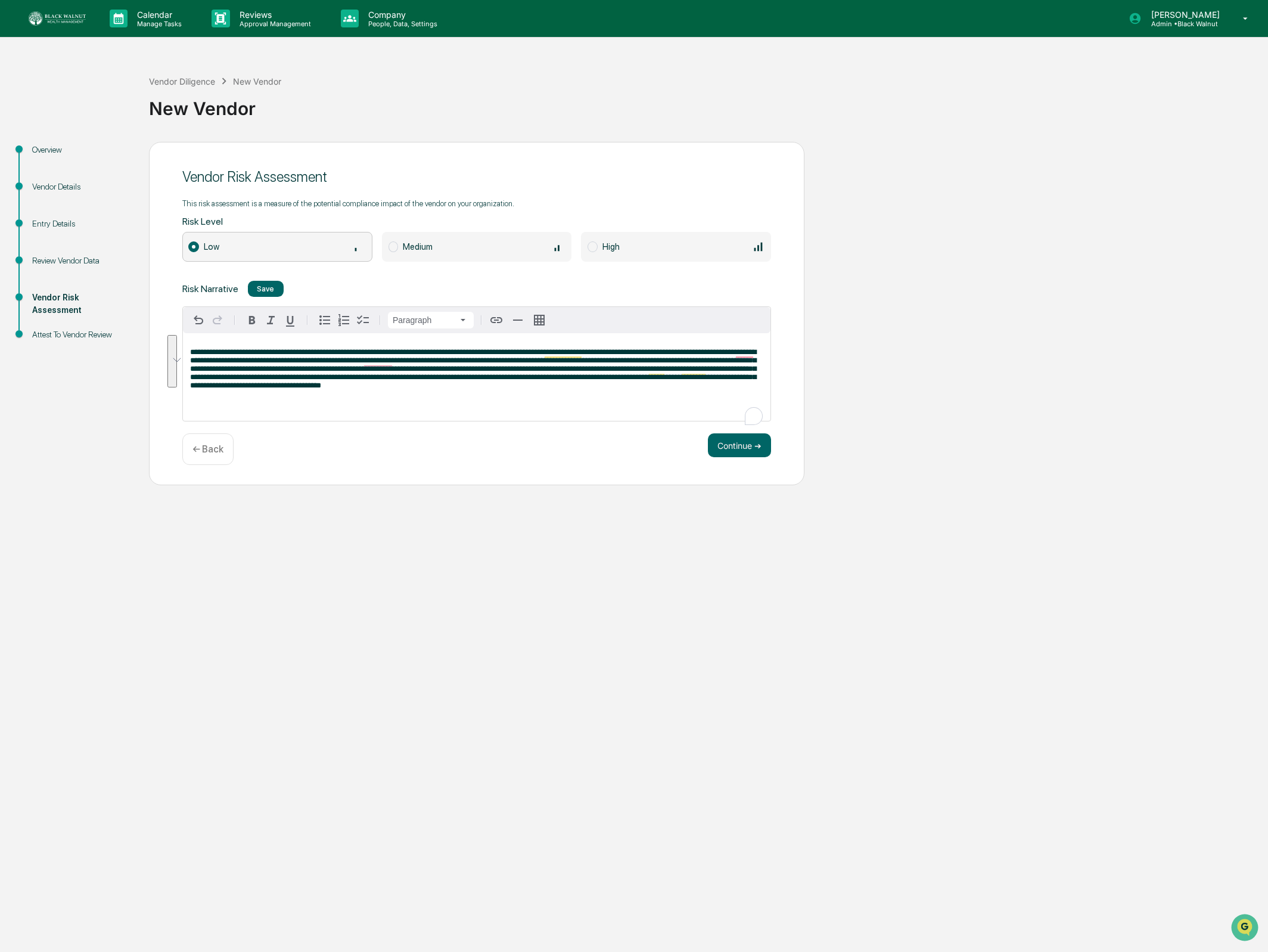
click at [409, 406] on p "To enrich screen reader interactions, please activate Accessibility in Grammarl…" at bounding box center [477, 402] width 573 height 9
click at [739, 457] on button "Continue ➔" at bounding box center [739, 445] width 63 height 24
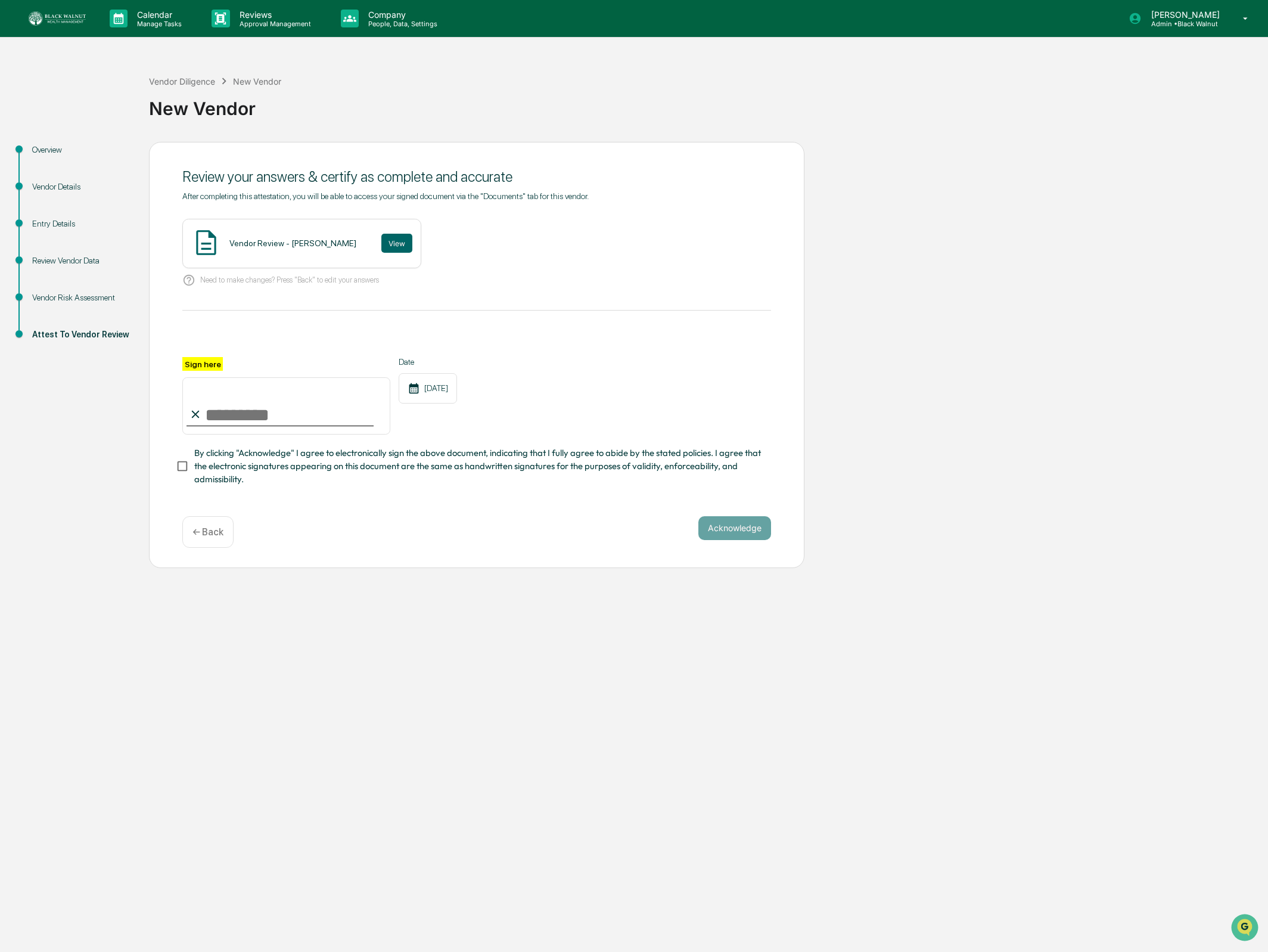
click at [282, 397] on input "Sign here" at bounding box center [286, 406] width 208 height 57
type input "**********"
click at [390, 248] on button "View" at bounding box center [396, 243] width 31 height 19
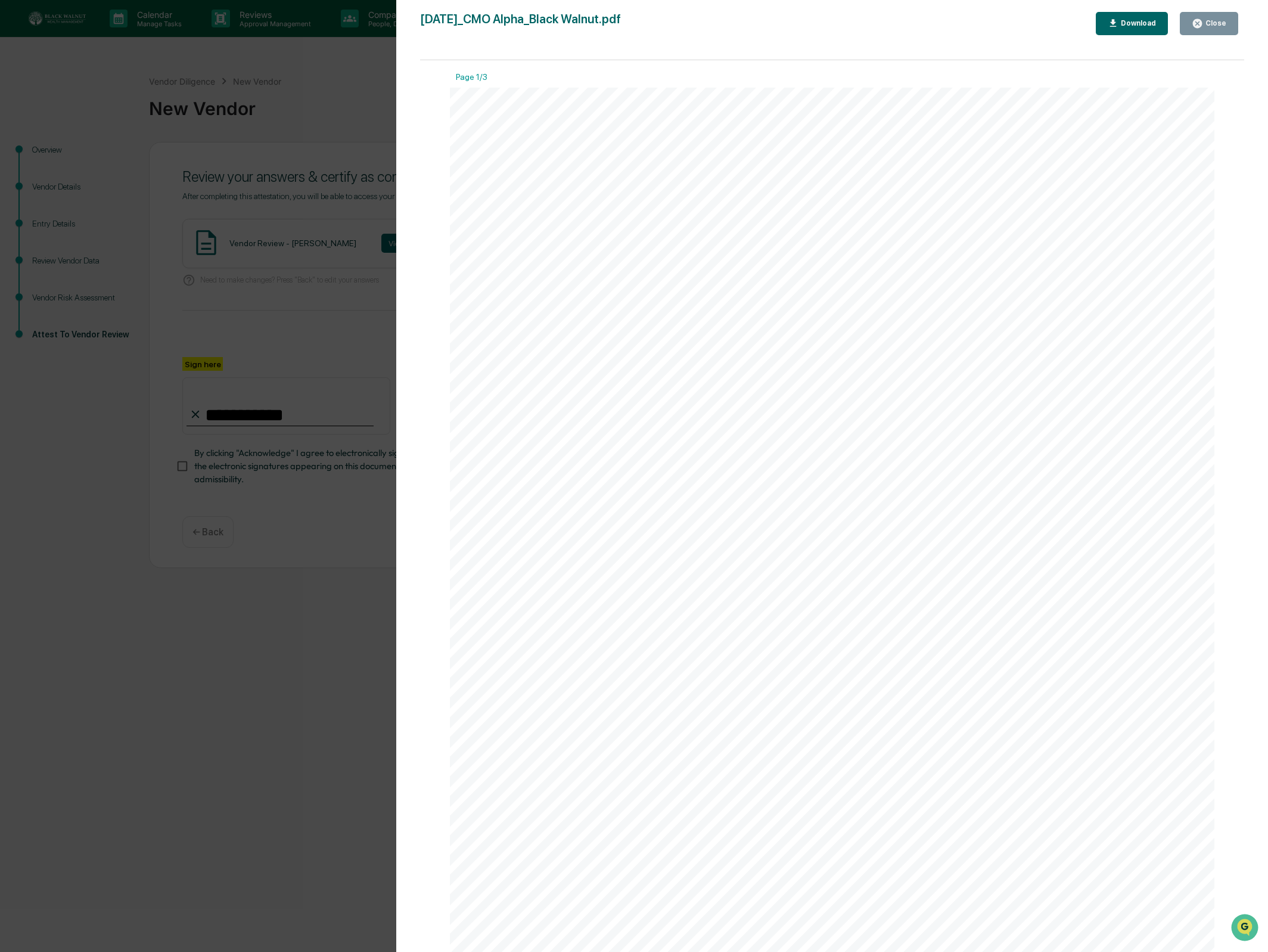
click at [1117, 27] on icon "button" at bounding box center [1113, 23] width 11 height 11
drag, startPoint x: 1123, startPoint y: 87, endPoint x: 1170, endPoint y: 63, distance: 52.8
click at [1124, 86] on div "Page 1/3" at bounding box center [832, 80] width 764 height 16
click at [1211, 26] on div "Close" at bounding box center [1215, 23] width 23 height 9
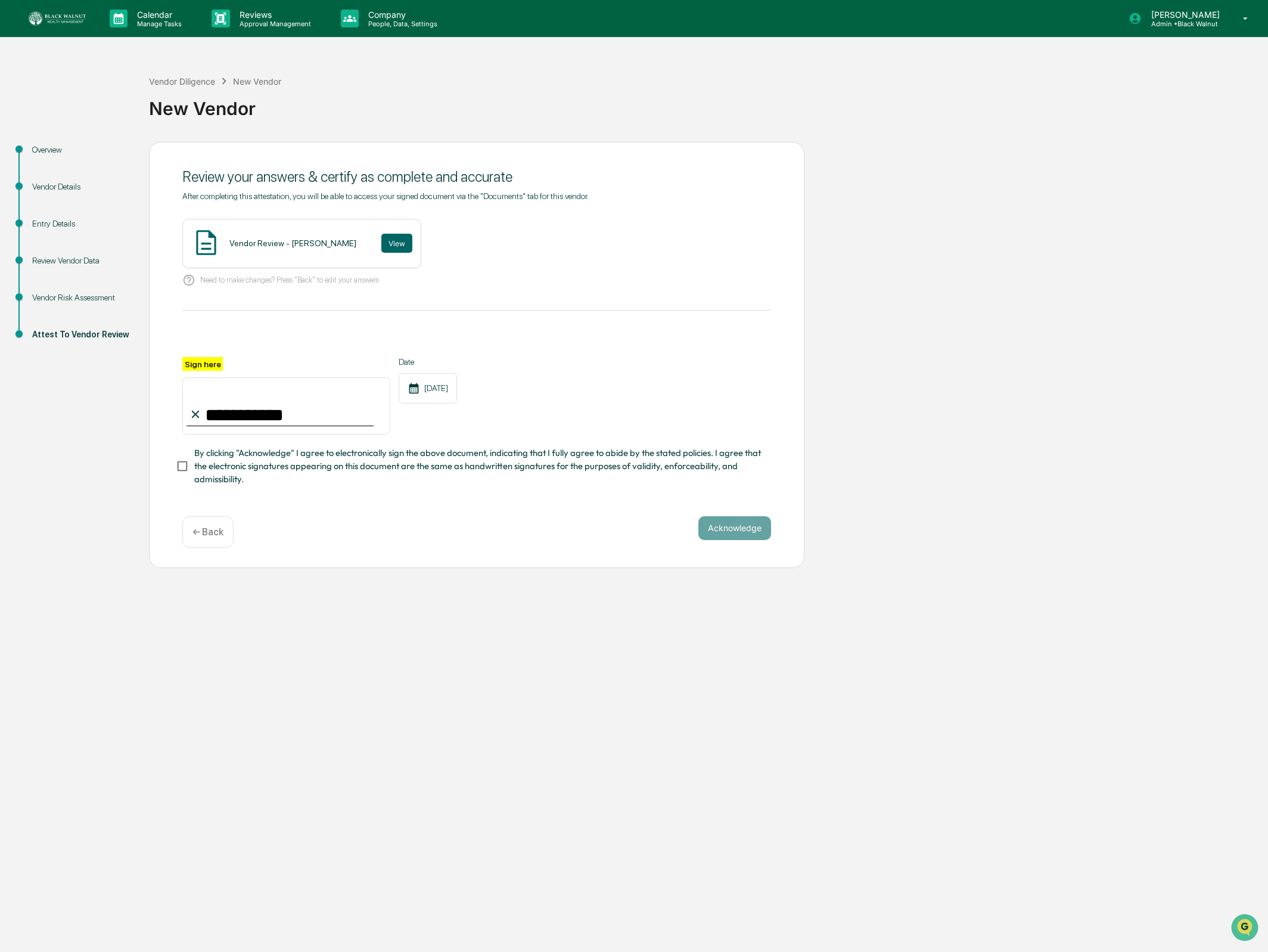
click at [355, 450] on span "By clicking "Acknowledge" I agree to electronically sign the above document, in…" at bounding box center [478, 466] width 568 height 40
click at [766, 536] on button "Acknowledge" at bounding box center [735, 528] width 72 height 24
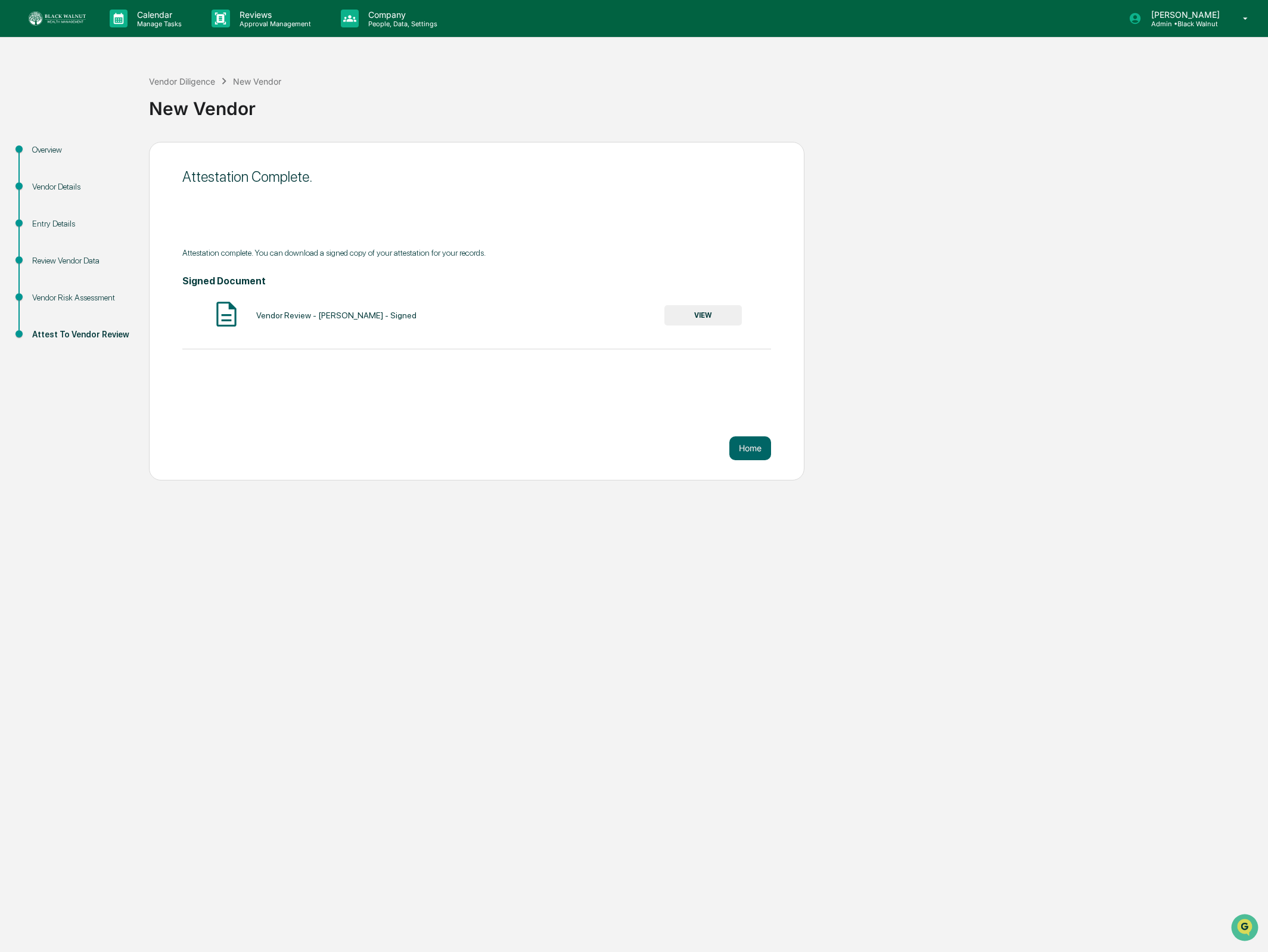
click at [717, 314] on button "VIEW" at bounding box center [703, 315] width 78 height 20
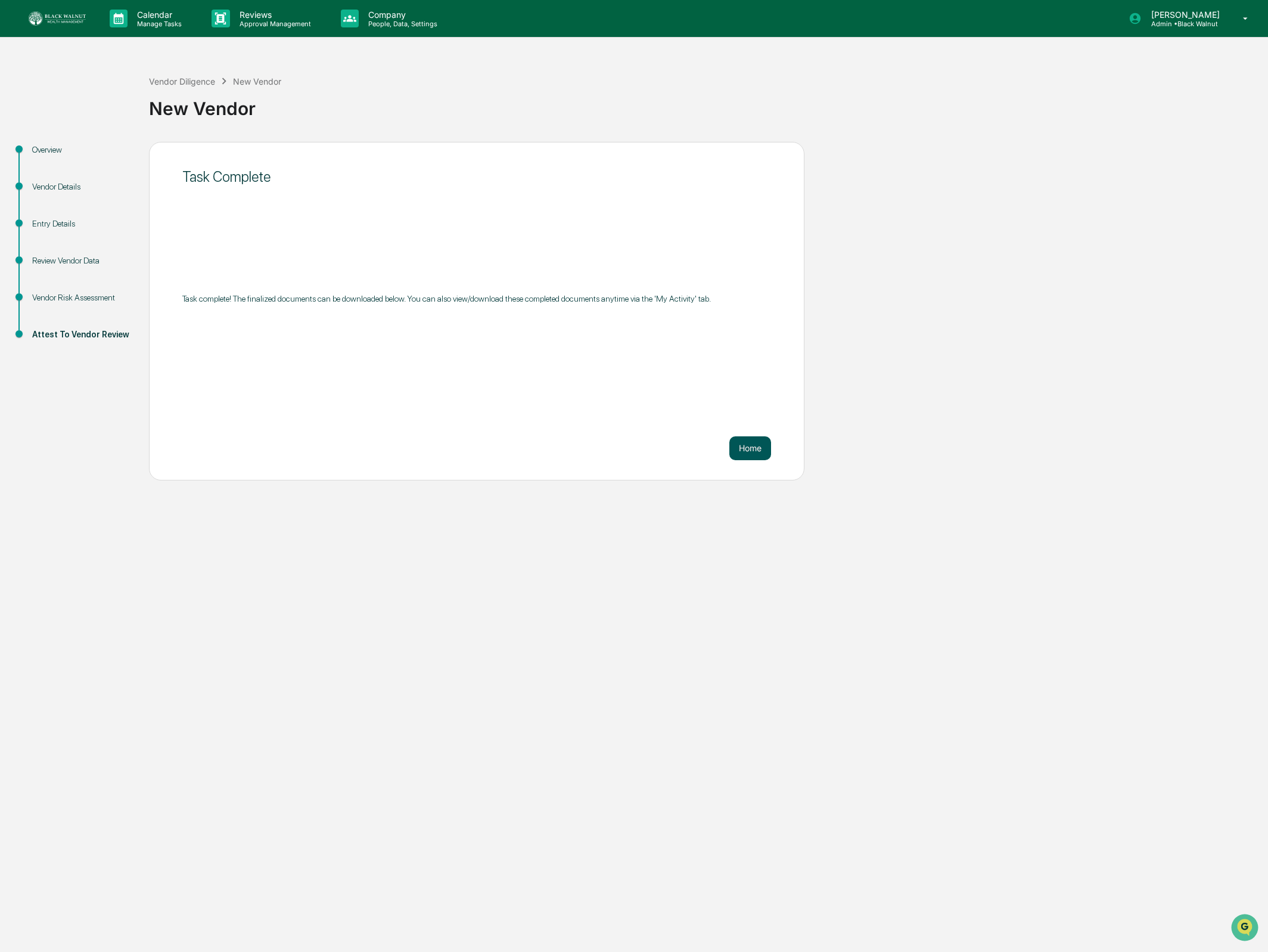
click at [749, 443] on button "Home" at bounding box center [750, 448] width 41 height 24
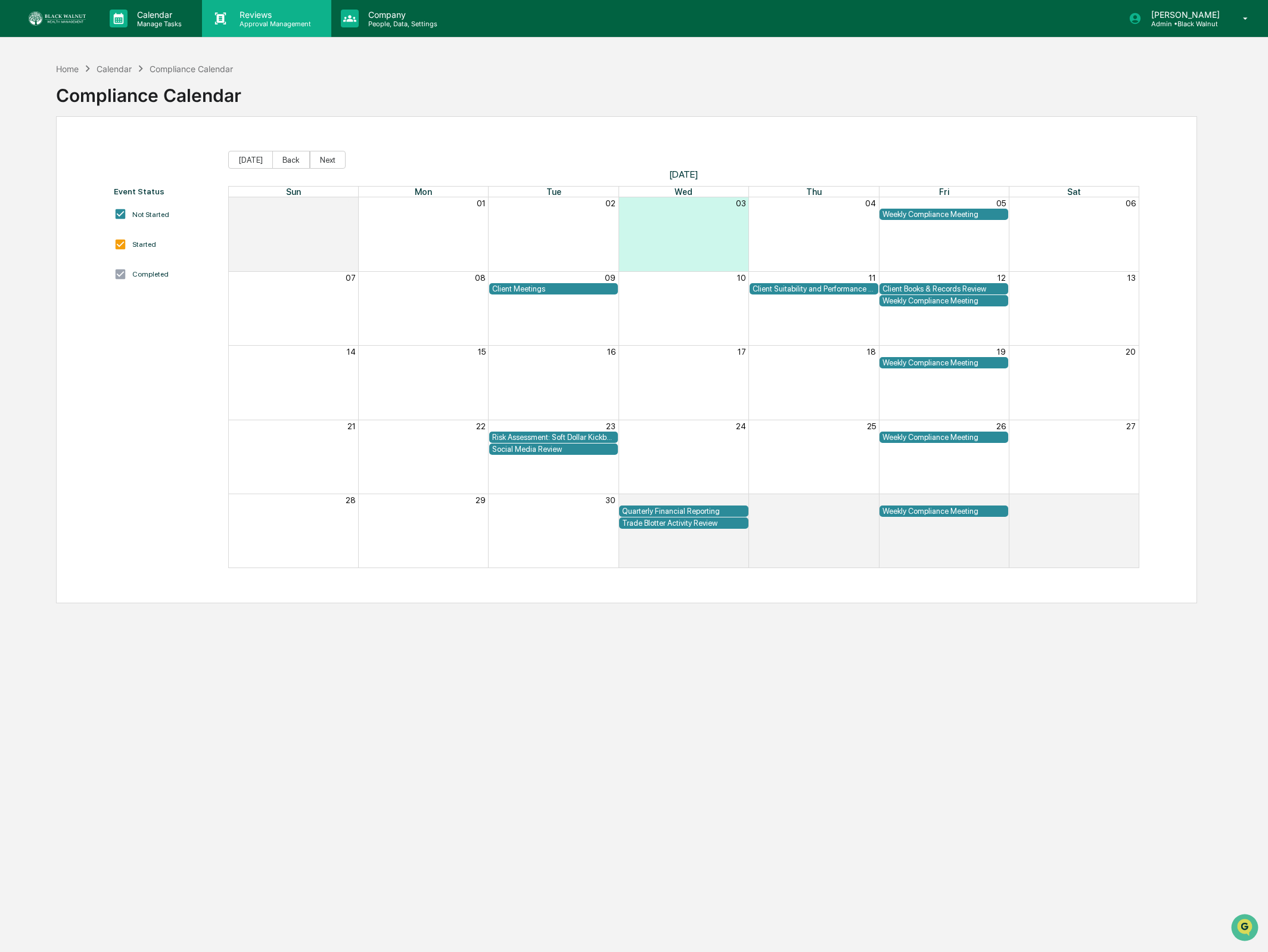
click at [288, 30] on div "Reviews Approval Management" at bounding box center [267, 18] width 129 height 37
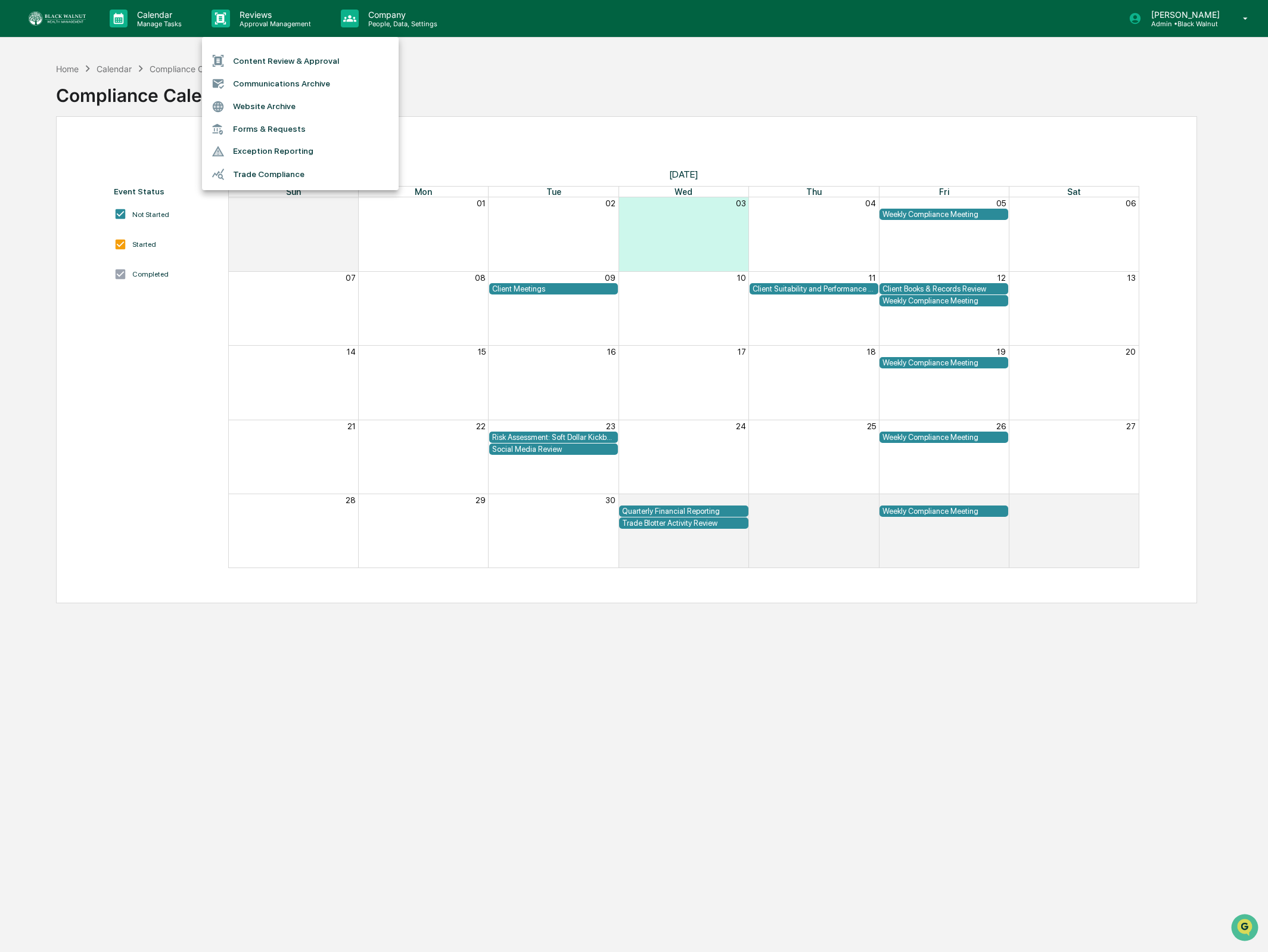
click at [407, 30] on div at bounding box center [634, 476] width 1268 height 952
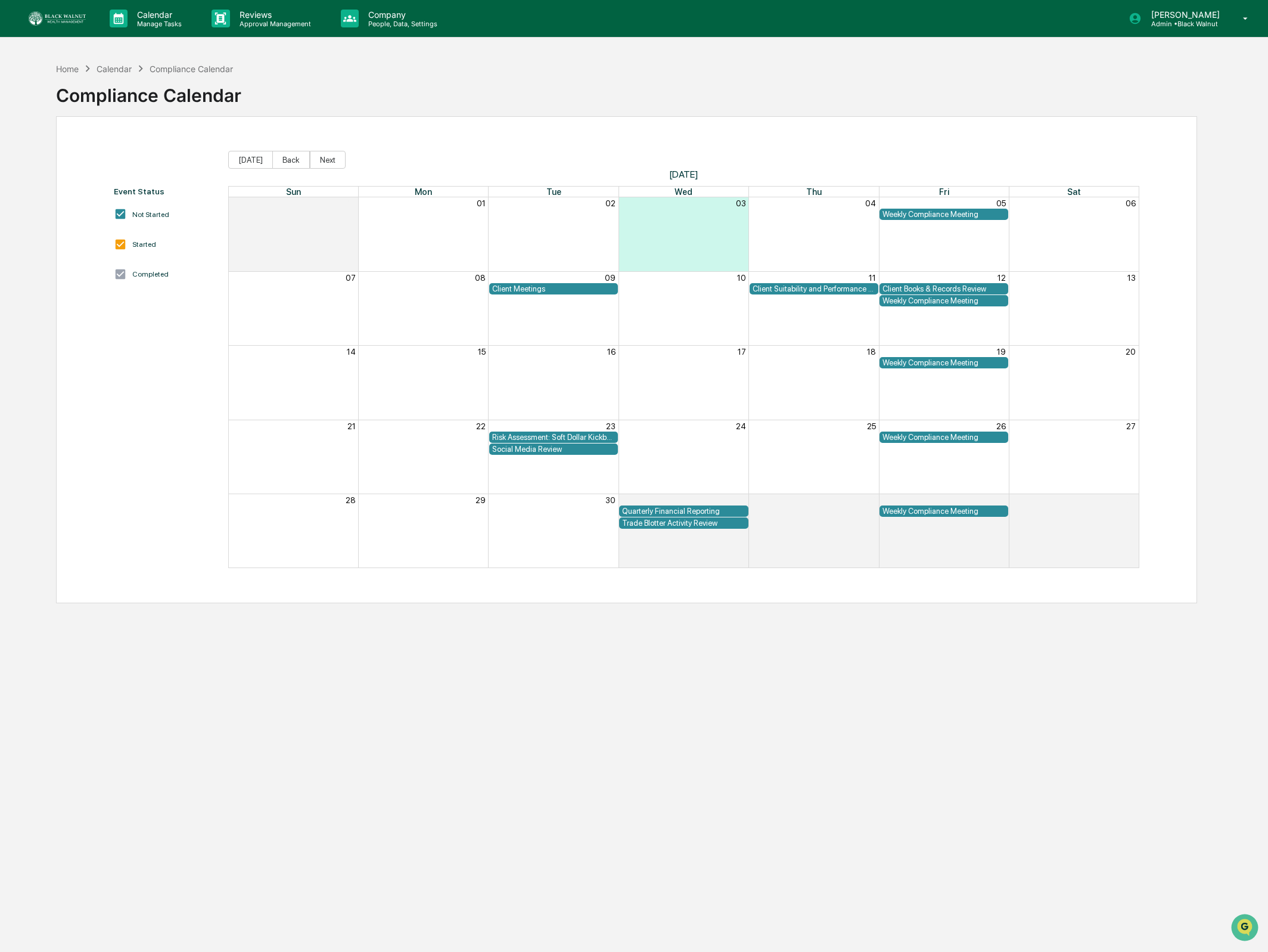
click at [397, 17] on p "Company" at bounding box center [401, 14] width 85 height 10
click at [404, 126] on li "Compliance Library" at bounding box center [413, 129] width 167 height 22
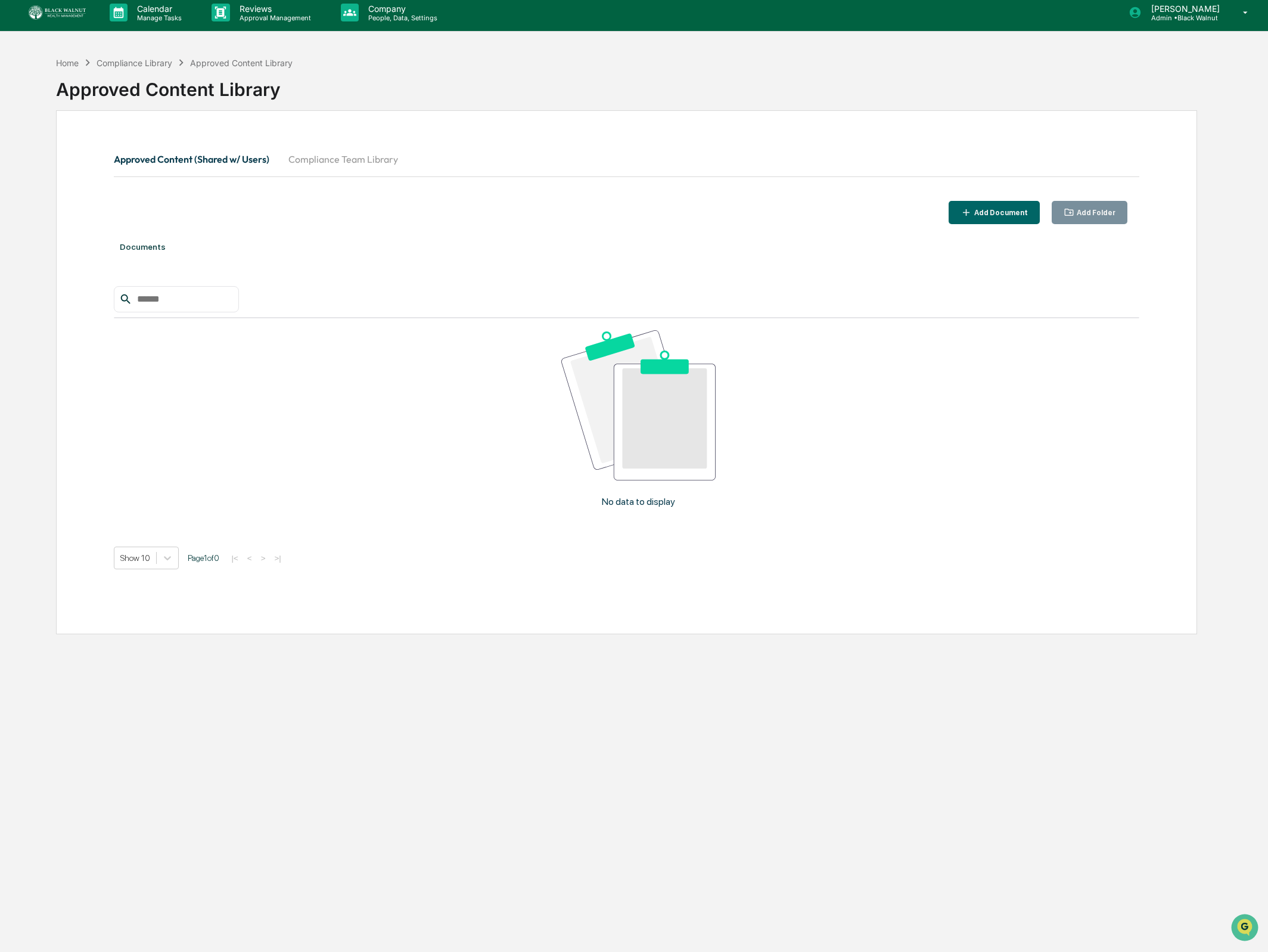
click at [1004, 214] on div "Add Document" at bounding box center [999, 213] width 56 height 9
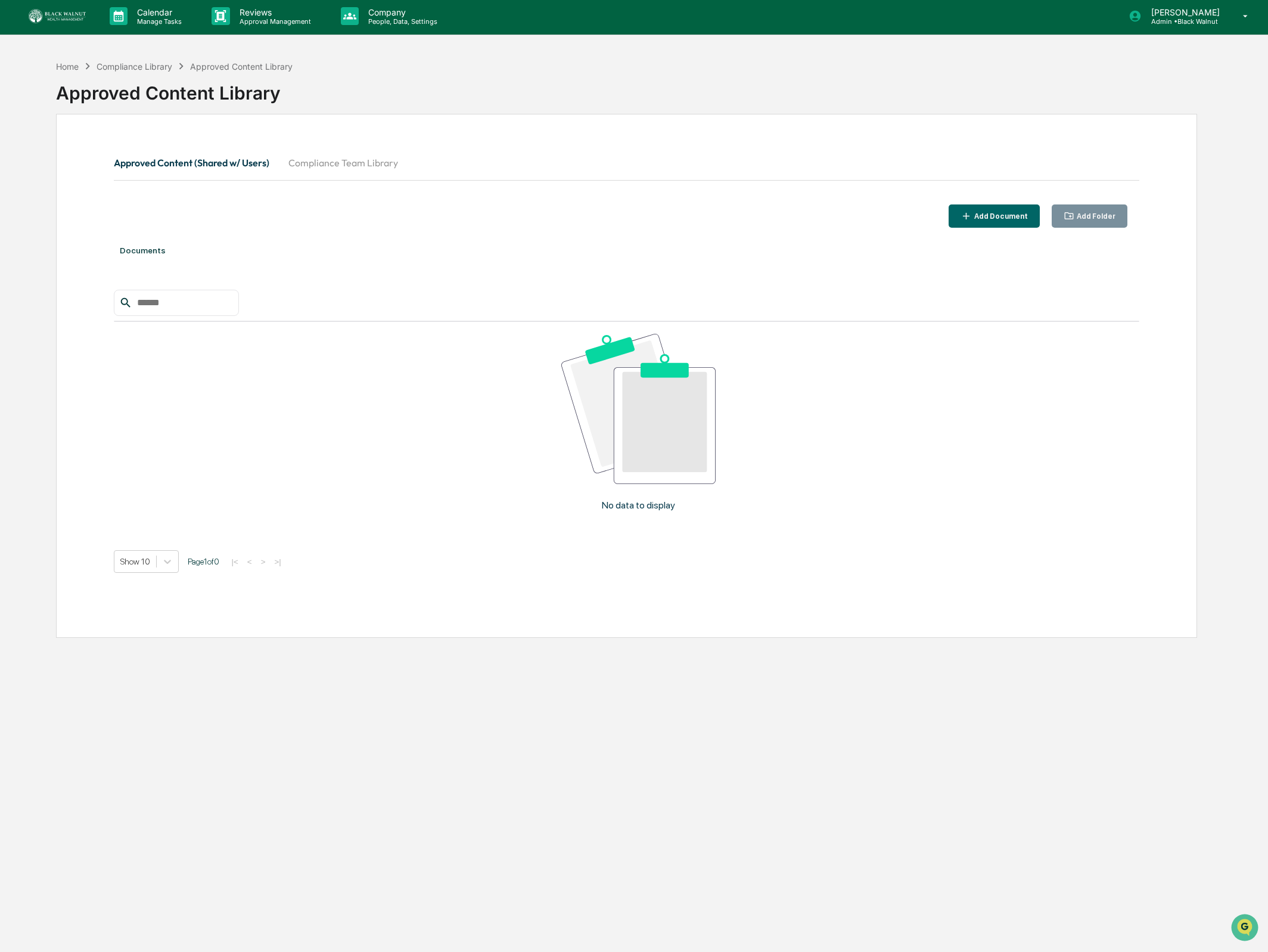
scroll to position [1, 0]
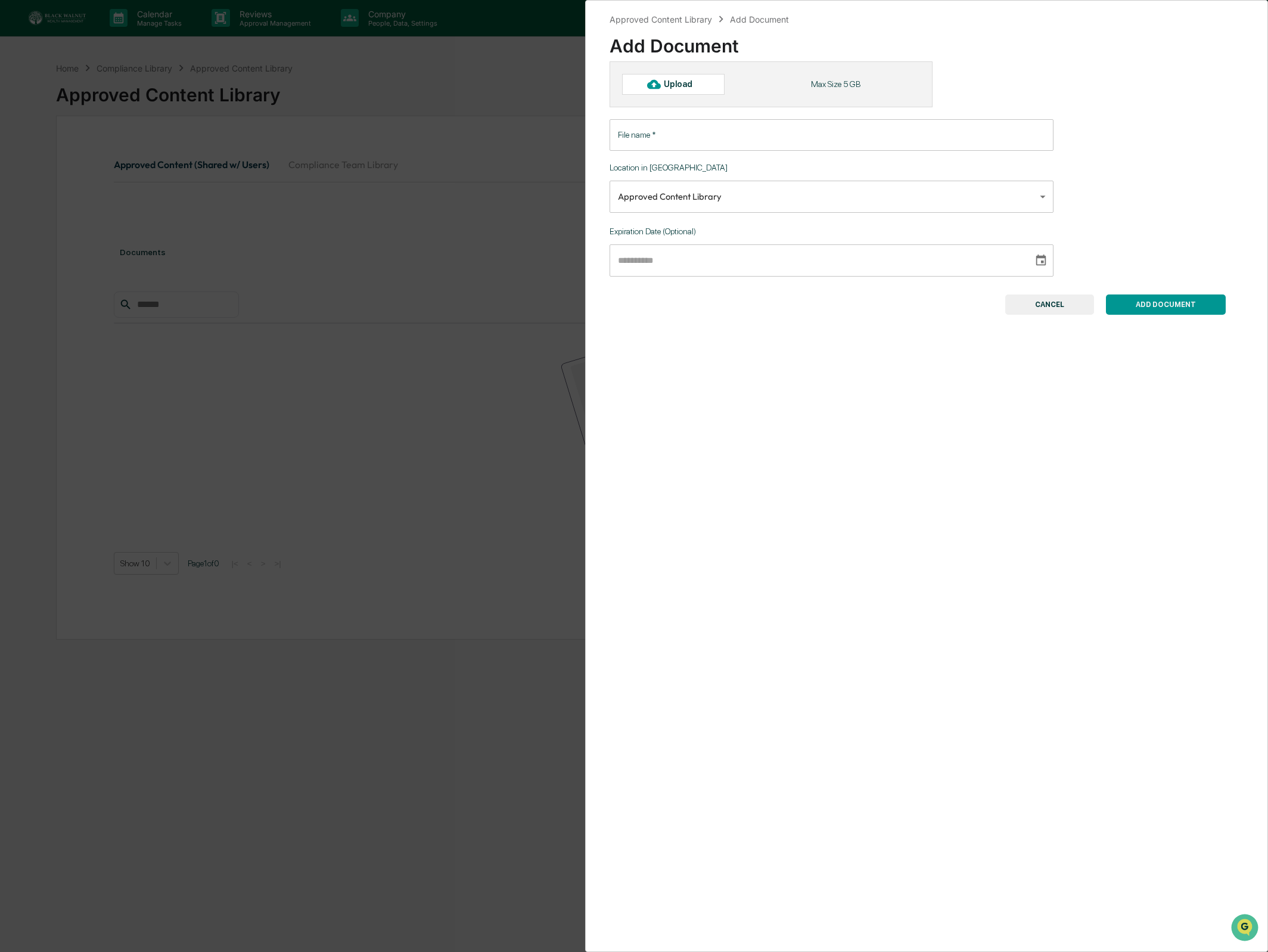
click at [706, 97] on div "Upload Max Size 5 GB" at bounding box center [771, 84] width 323 height 45
click at [683, 83] on div "Upload" at bounding box center [683, 84] width 39 height 9
type input "**********"
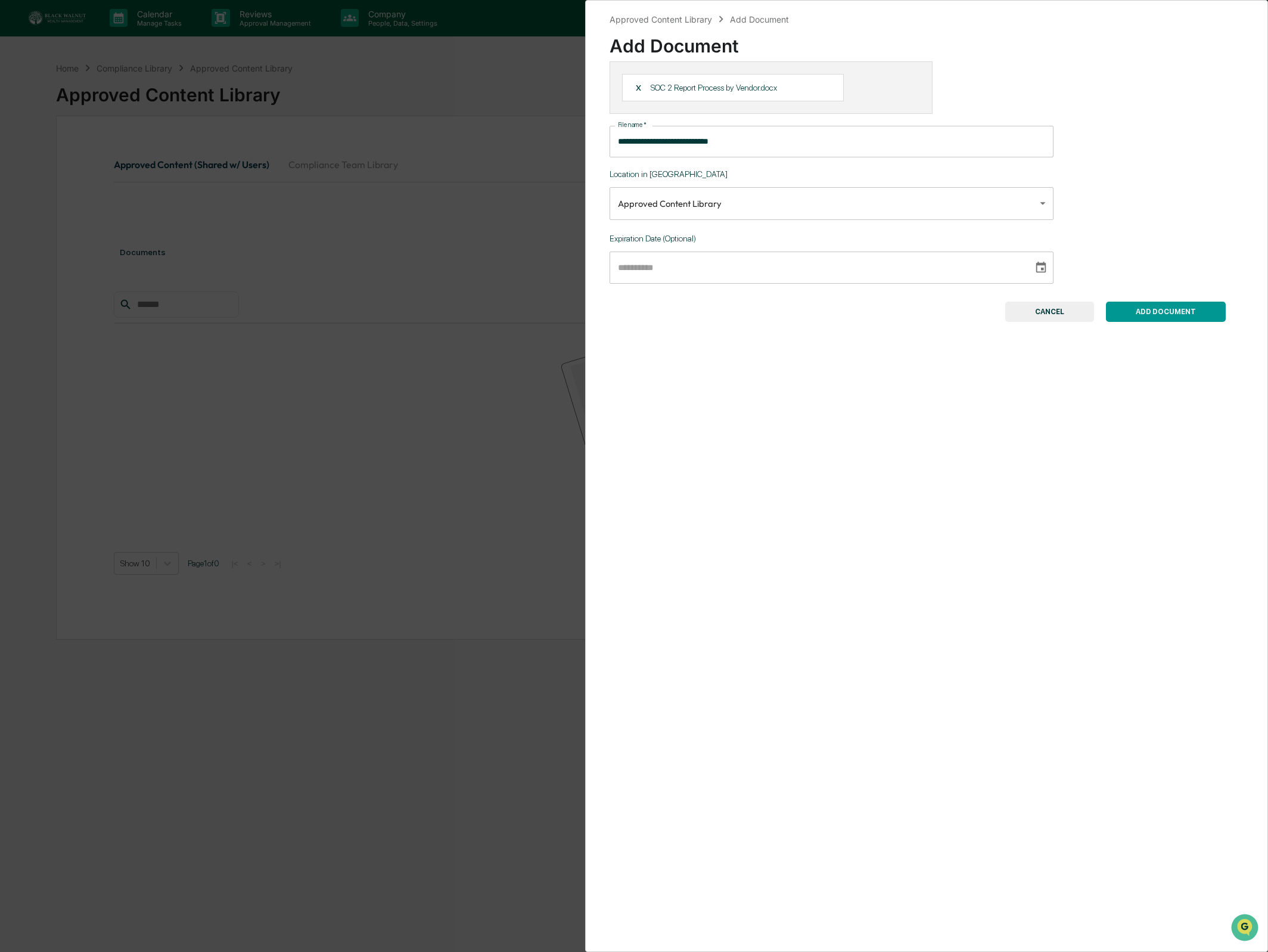
scroll to position [0, 0]
click at [702, 220] on body "**********" at bounding box center [634, 504] width 1268 height 1009
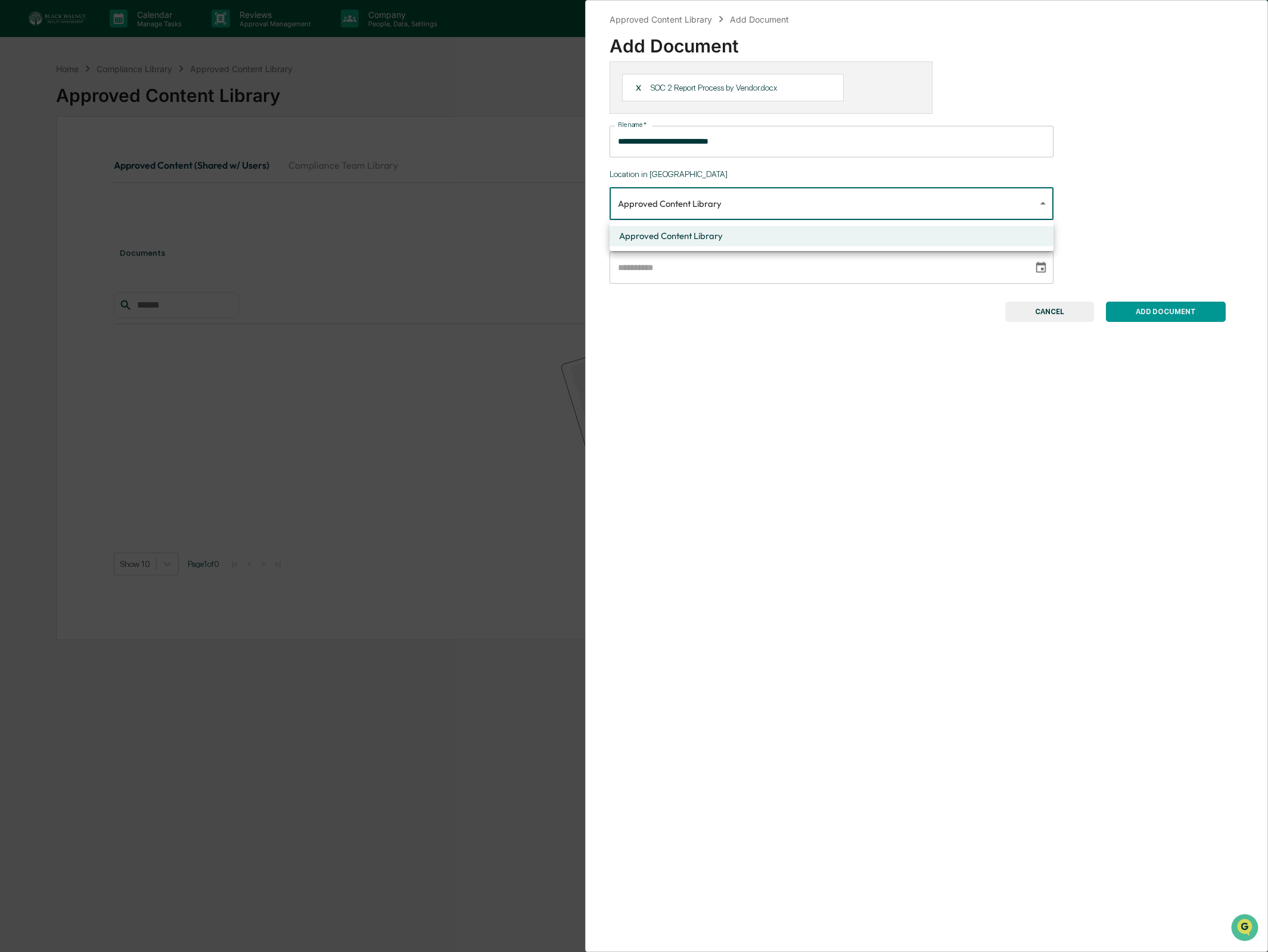
click at [703, 216] on div at bounding box center [634, 476] width 1268 height 952
click at [670, 279] on input "**********" at bounding box center [817, 267] width 415 height 32
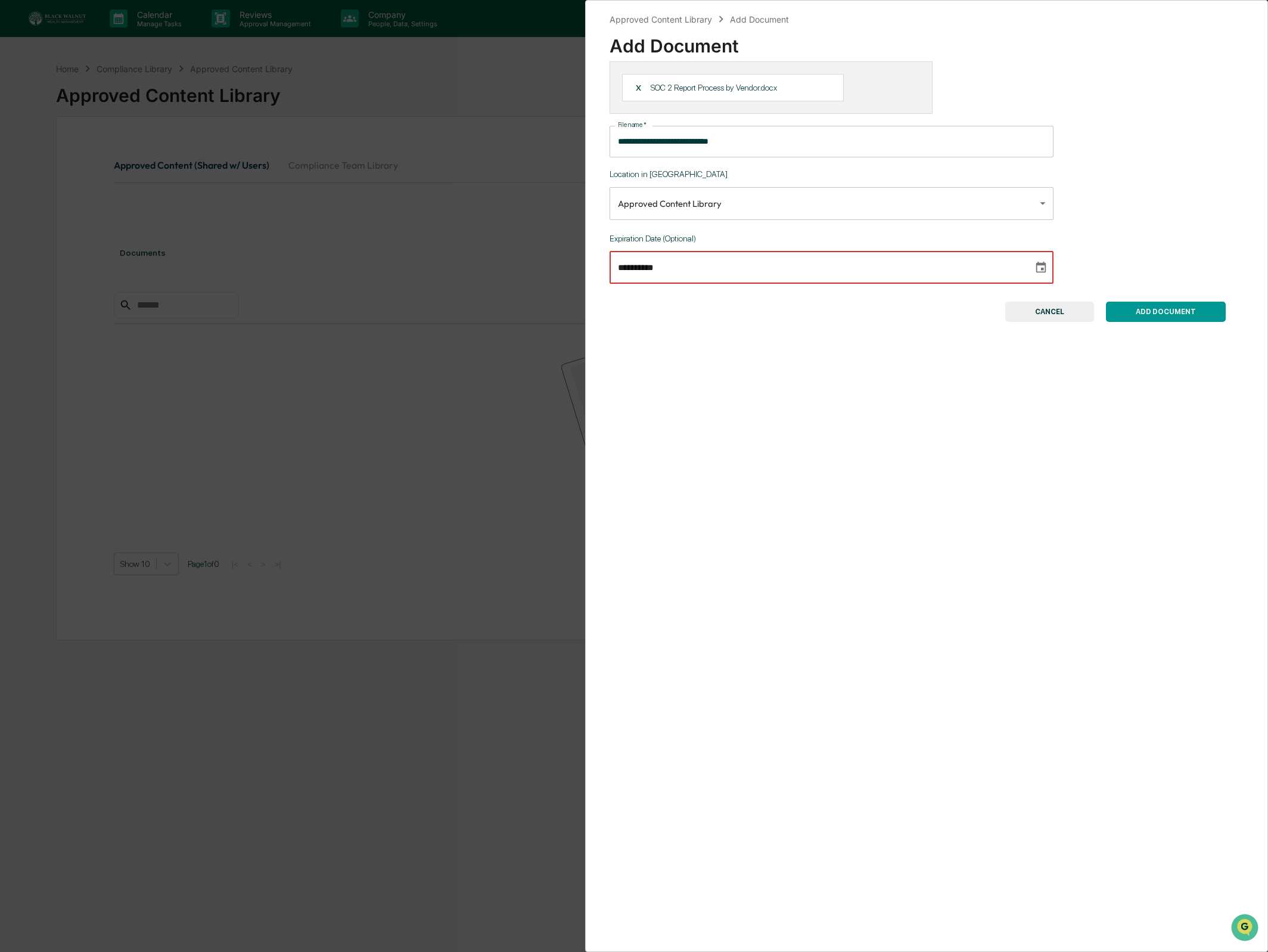
click at [622, 264] on input "**********" at bounding box center [817, 267] width 415 height 32
click at [622, 265] on input "**********" at bounding box center [817, 267] width 415 height 32
click at [645, 265] on input "**********" at bounding box center [817, 267] width 415 height 32
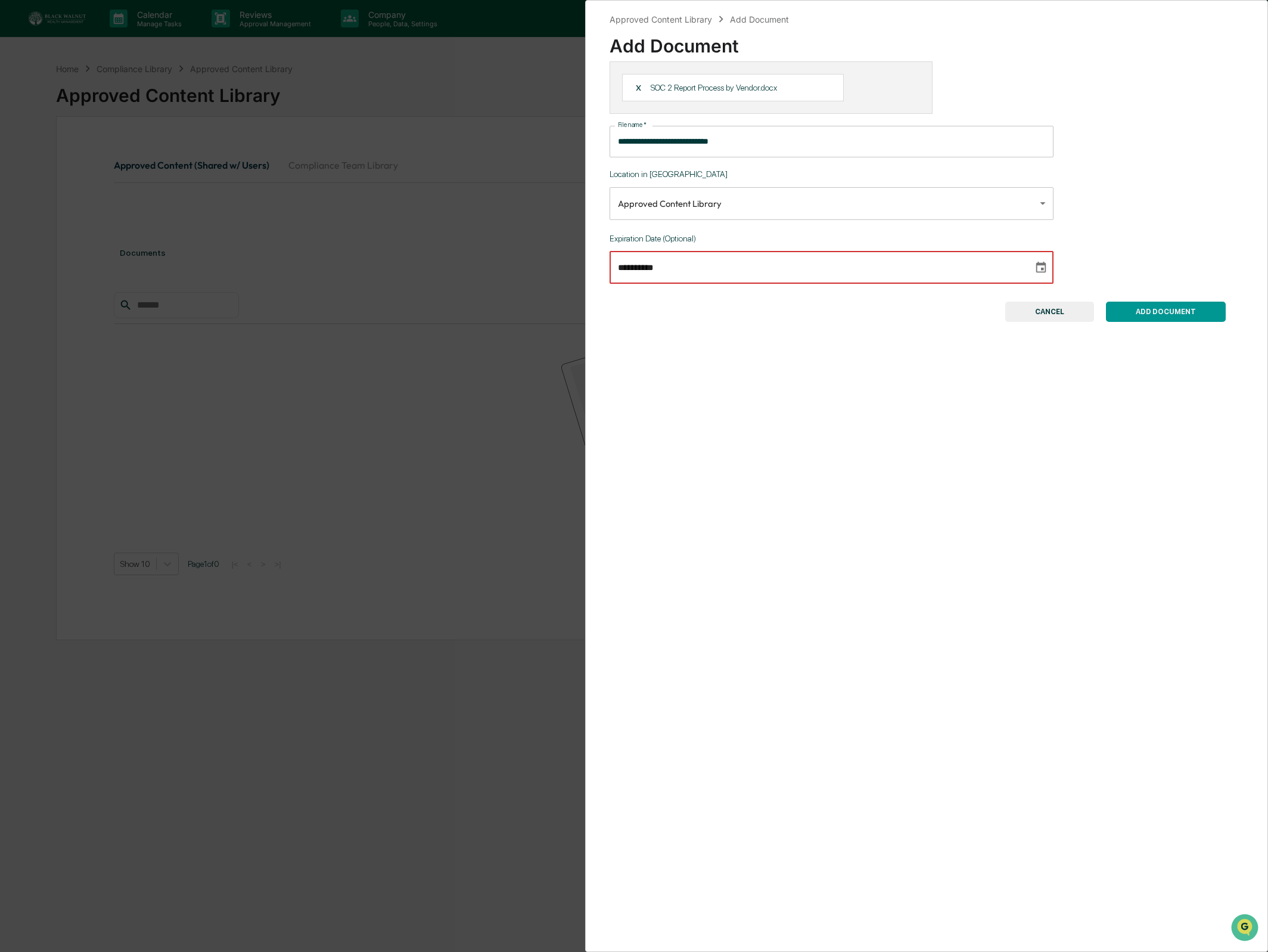
type input "**********"
click at [695, 307] on div "ADD DOCUMENT CANCEL" at bounding box center [918, 311] width 616 height 20
click at [1075, 311] on button "CANCEL" at bounding box center [1049, 311] width 89 height 20
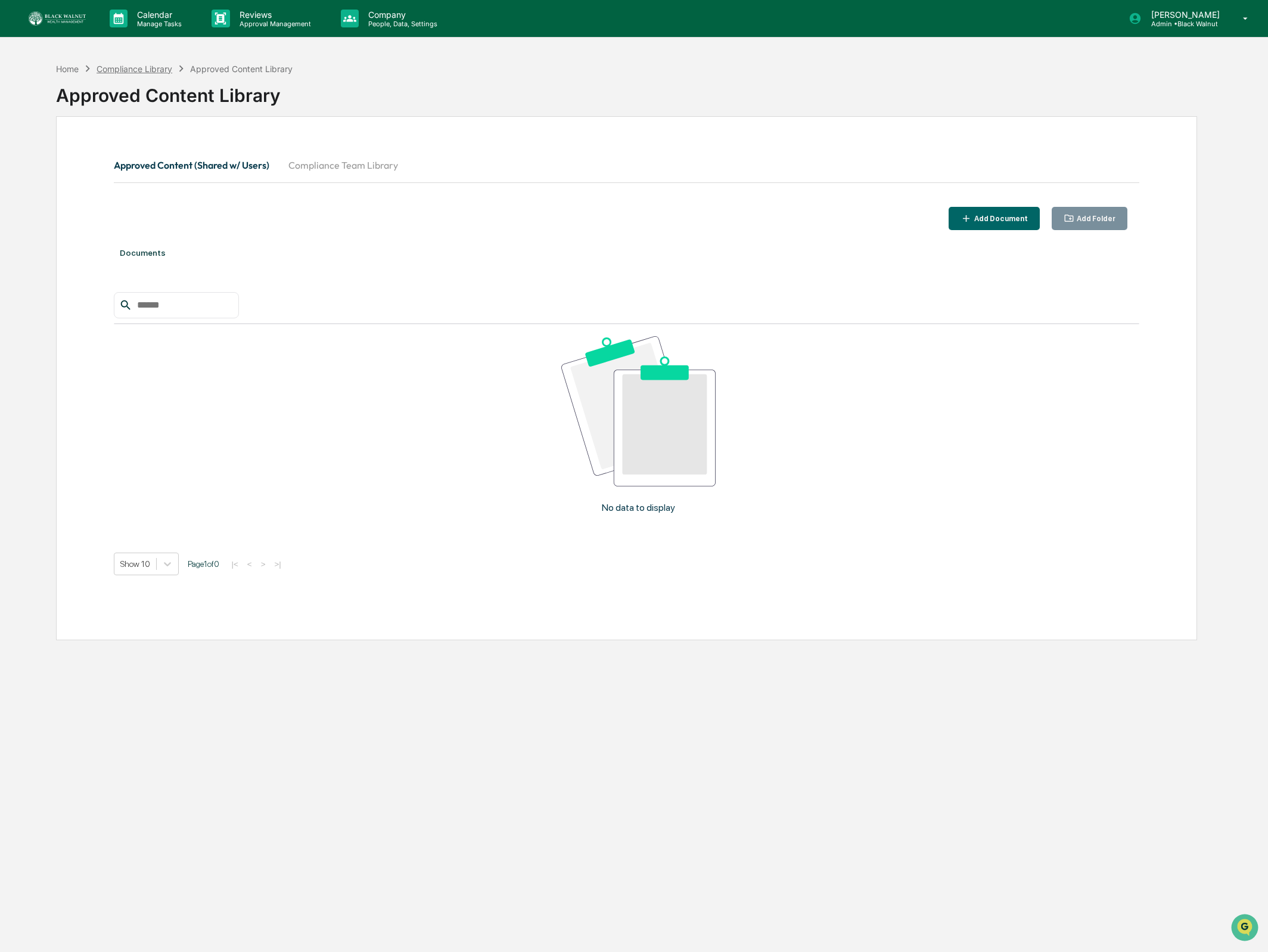
click at [154, 66] on div "Compliance Library" at bounding box center [134, 68] width 76 height 10
click at [117, 68] on div "Compliance Library" at bounding box center [134, 68] width 76 height 10
click at [60, 71] on div "Home" at bounding box center [67, 68] width 22 height 10
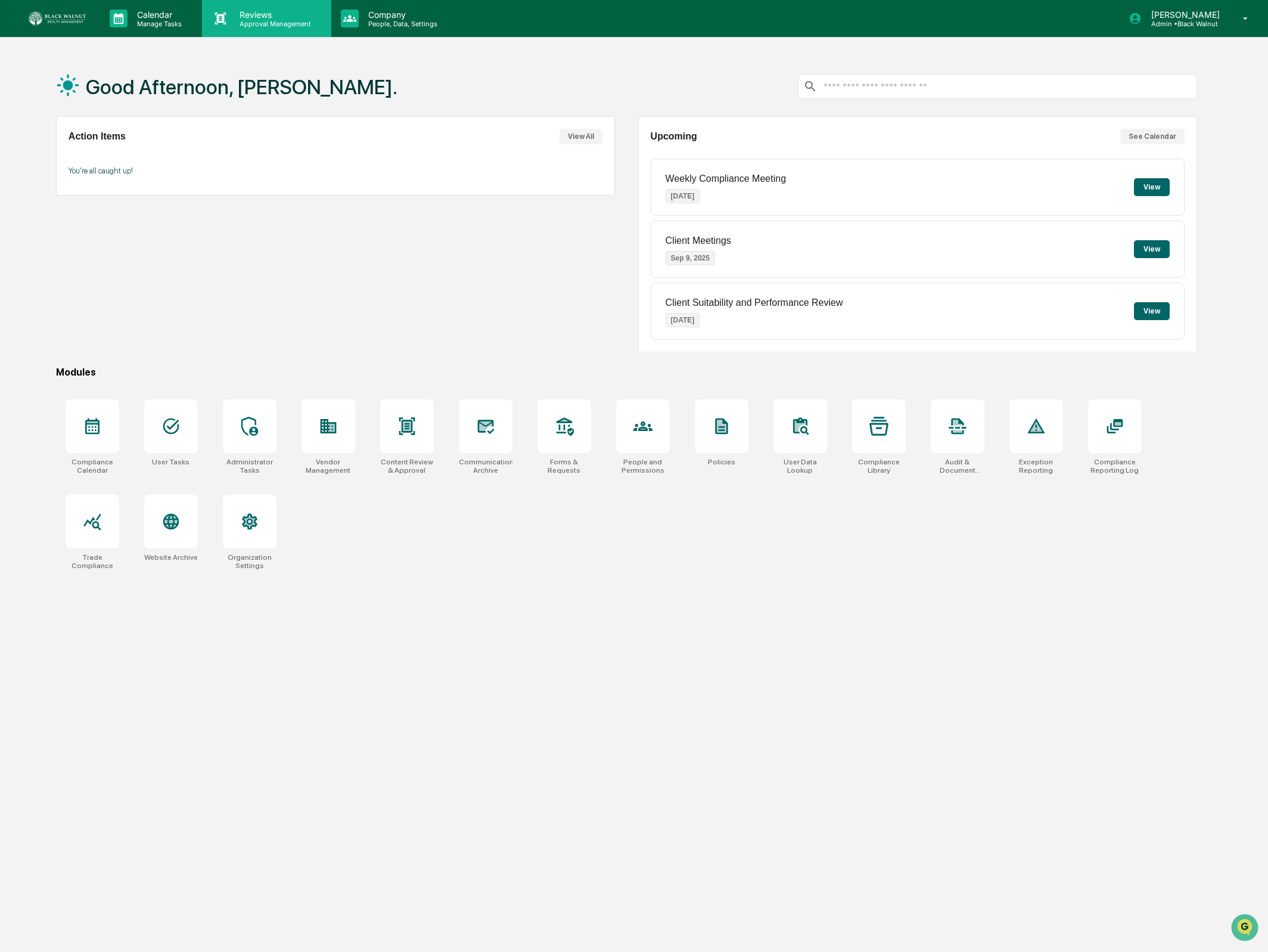
click at [248, 16] on p "Reviews" at bounding box center [273, 14] width 87 height 10
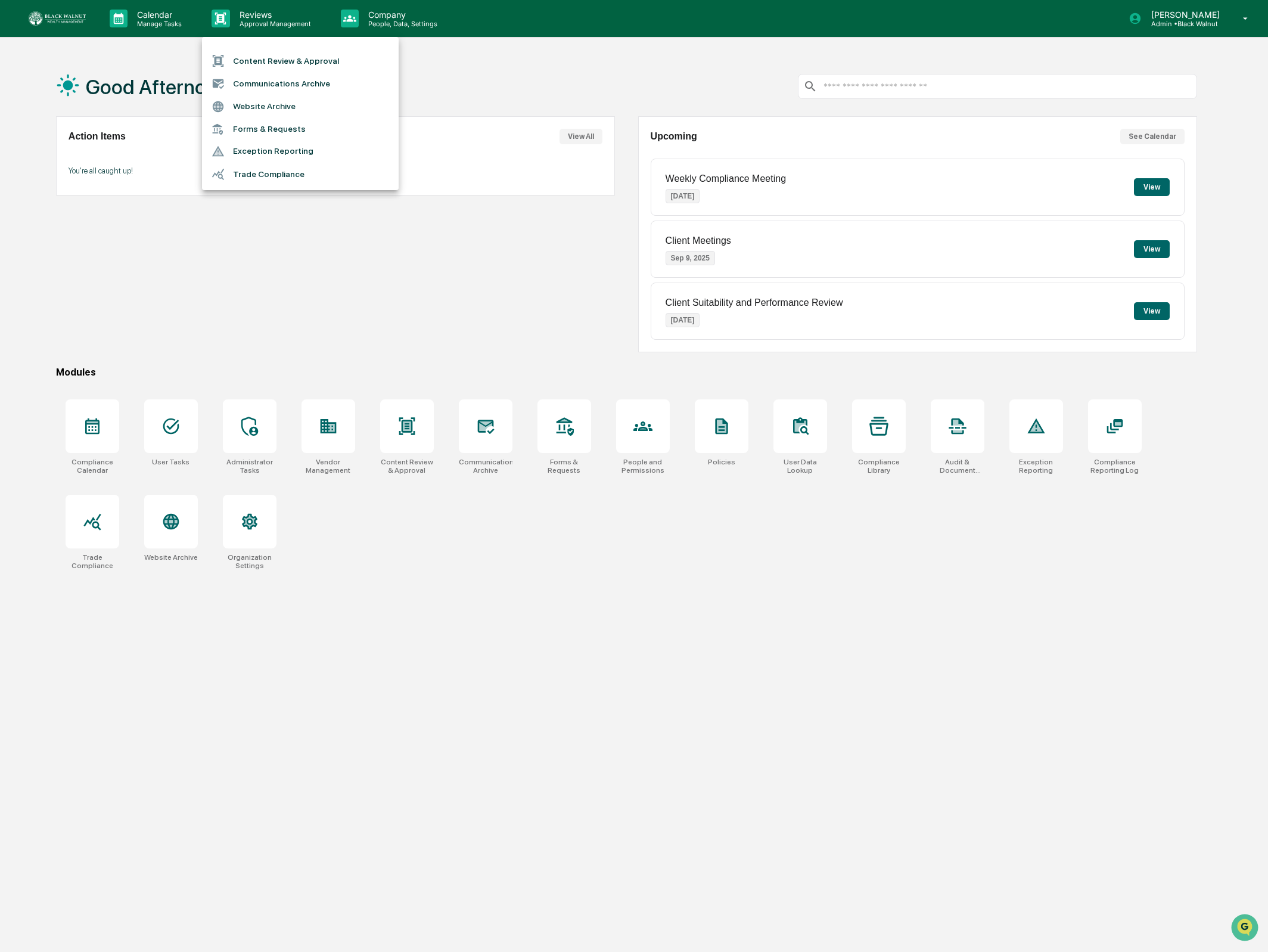
click at [177, 22] on div at bounding box center [634, 476] width 1268 height 952
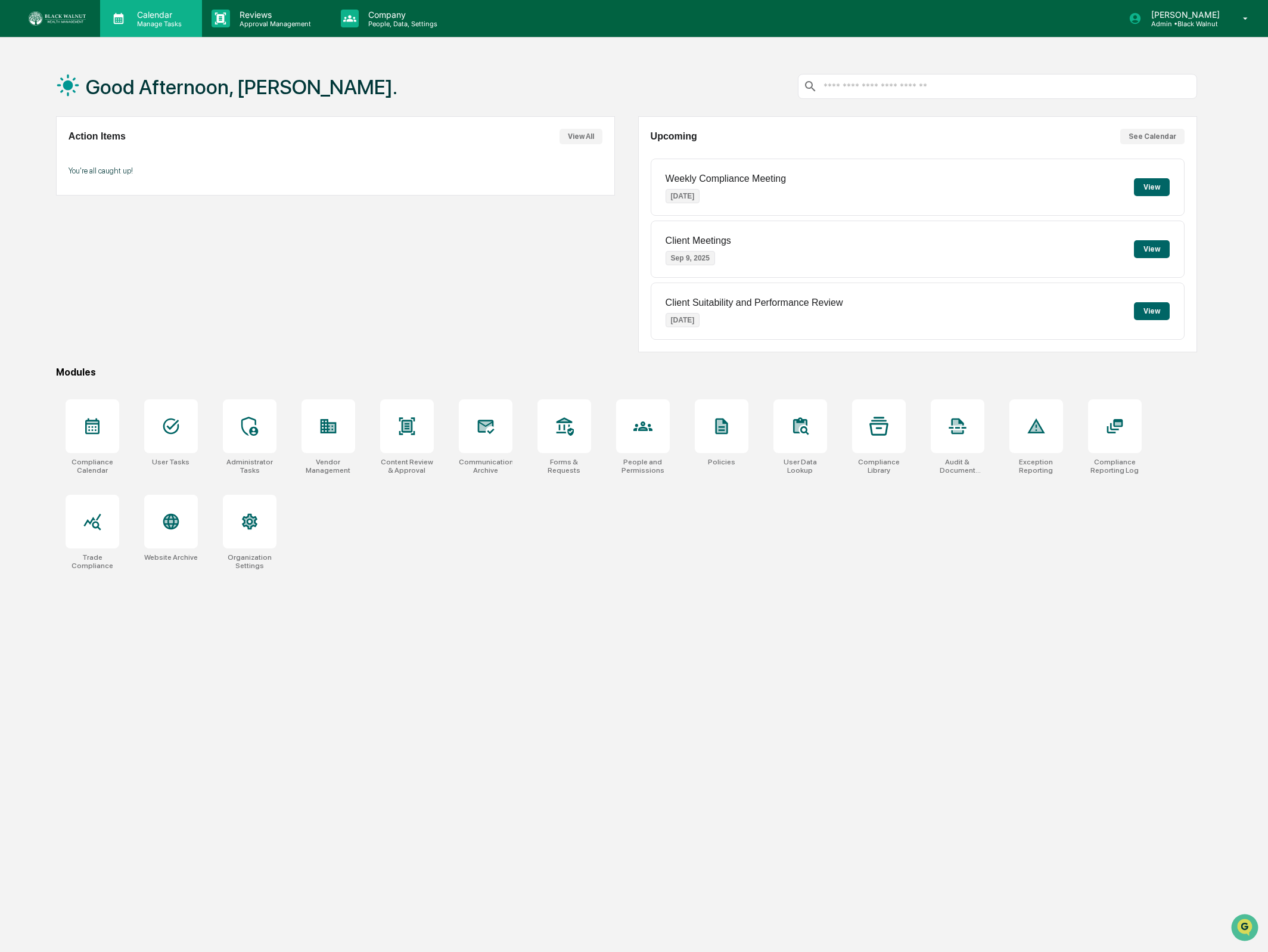
click at [147, 21] on p "Manage Tasks" at bounding box center [157, 24] width 60 height 9
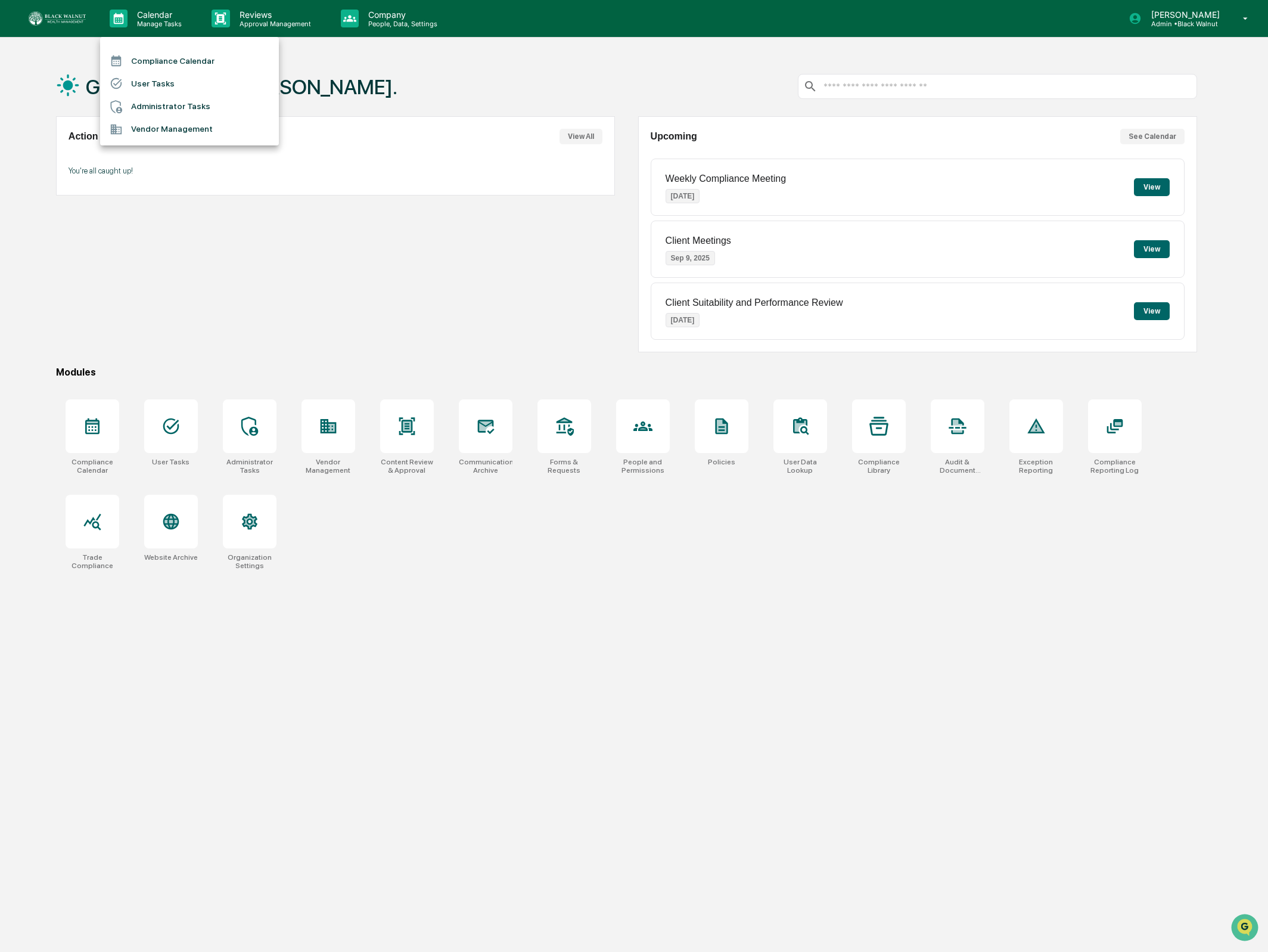
click at [419, 26] on div at bounding box center [634, 476] width 1268 height 952
click at [406, 21] on p "People, Data, Settings" at bounding box center [401, 24] width 85 height 9
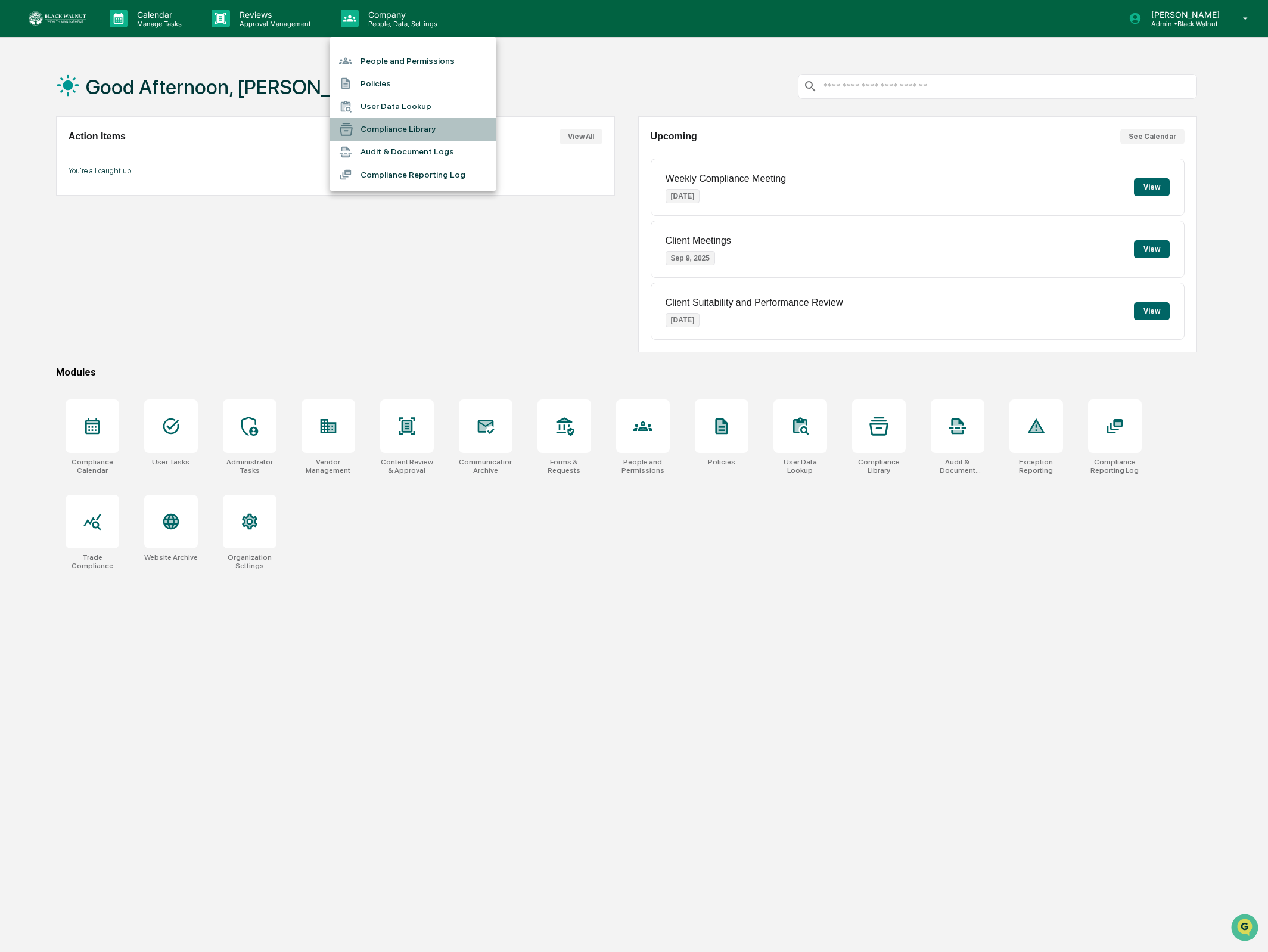
click at [394, 125] on li "Compliance Library" at bounding box center [413, 129] width 167 height 22
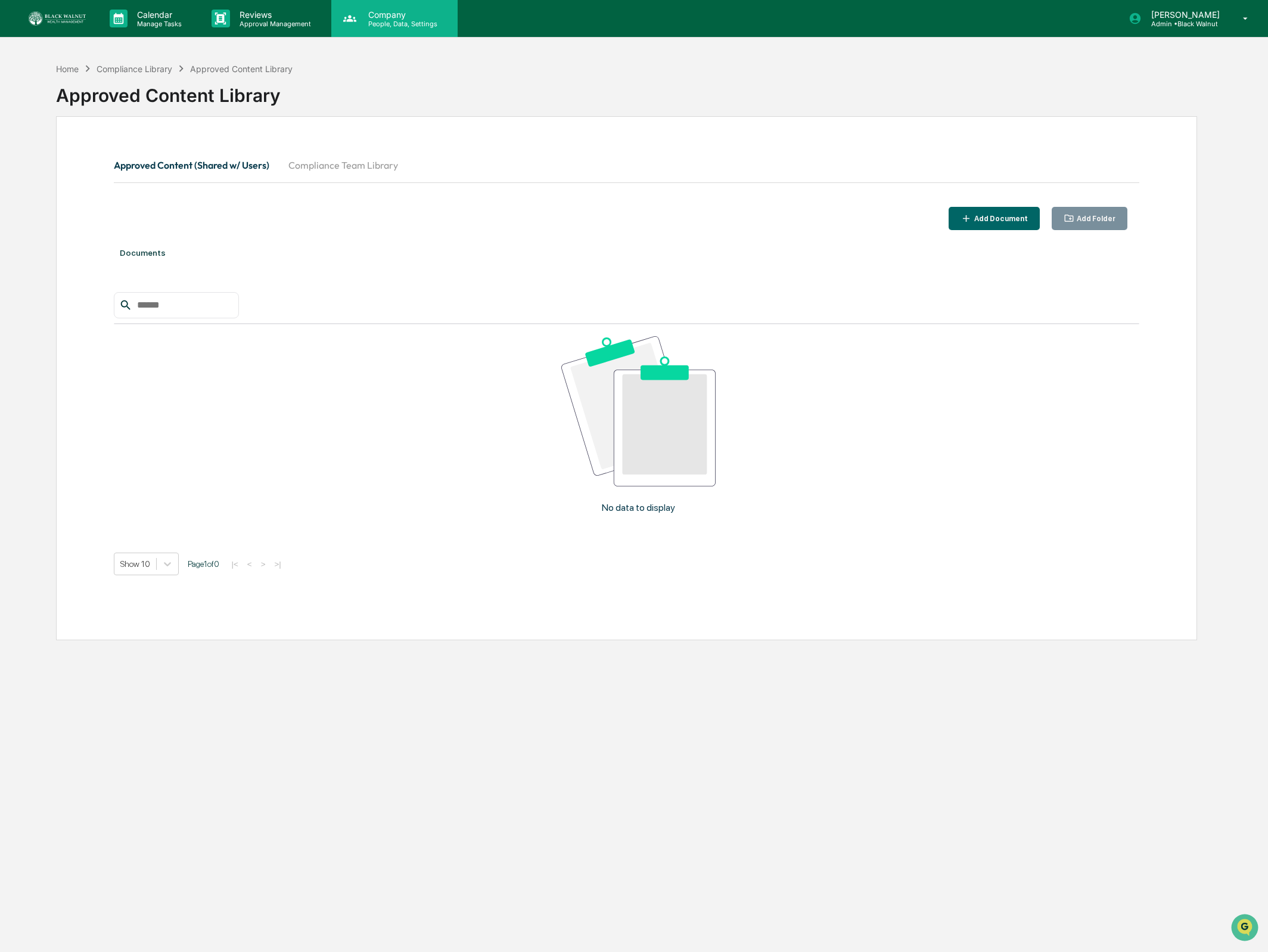
click at [375, 20] on p "People, Data, Settings" at bounding box center [401, 24] width 85 height 9
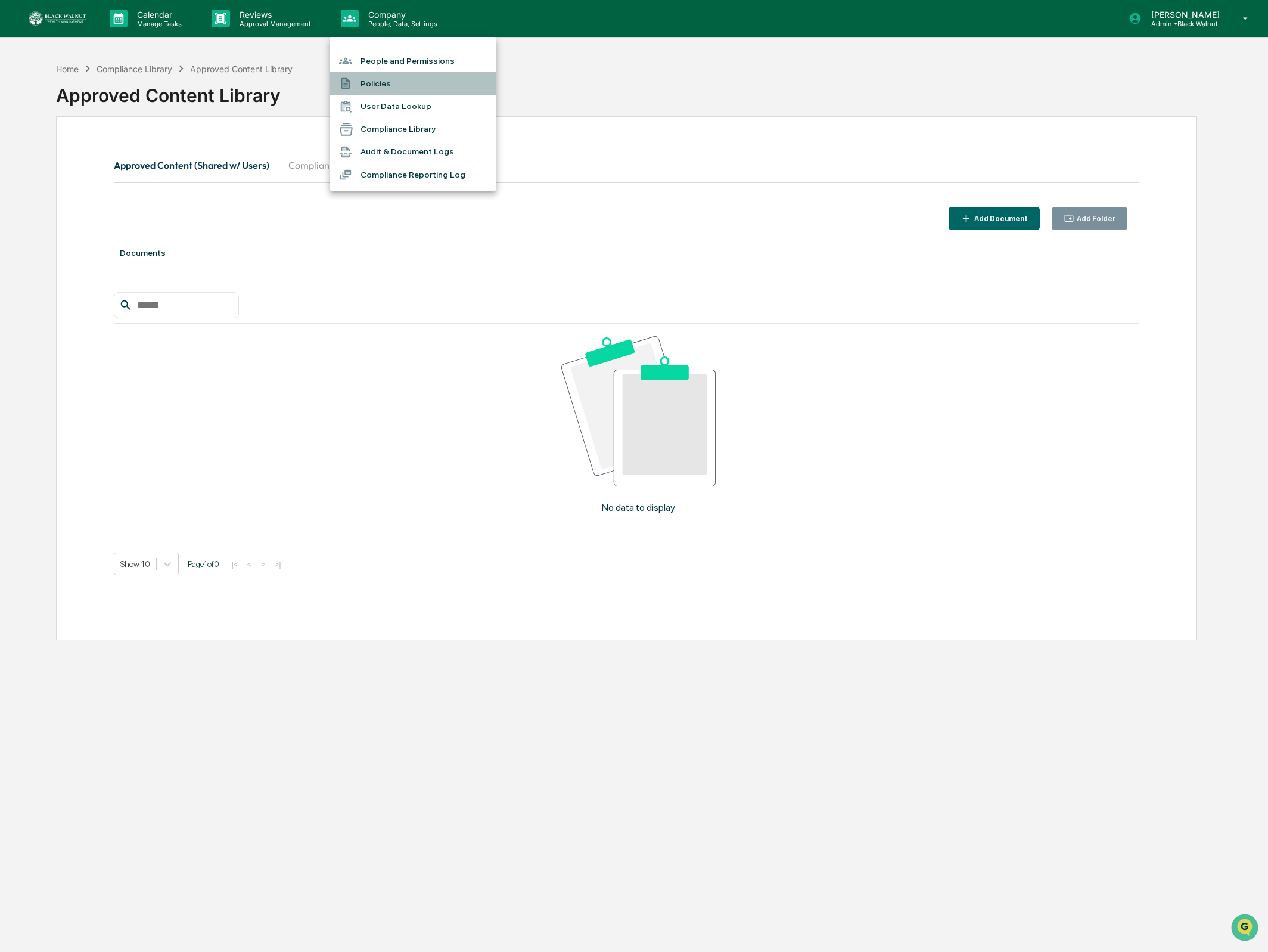
click at [431, 78] on li "Policies" at bounding box center [413, 84] width 167 height 22
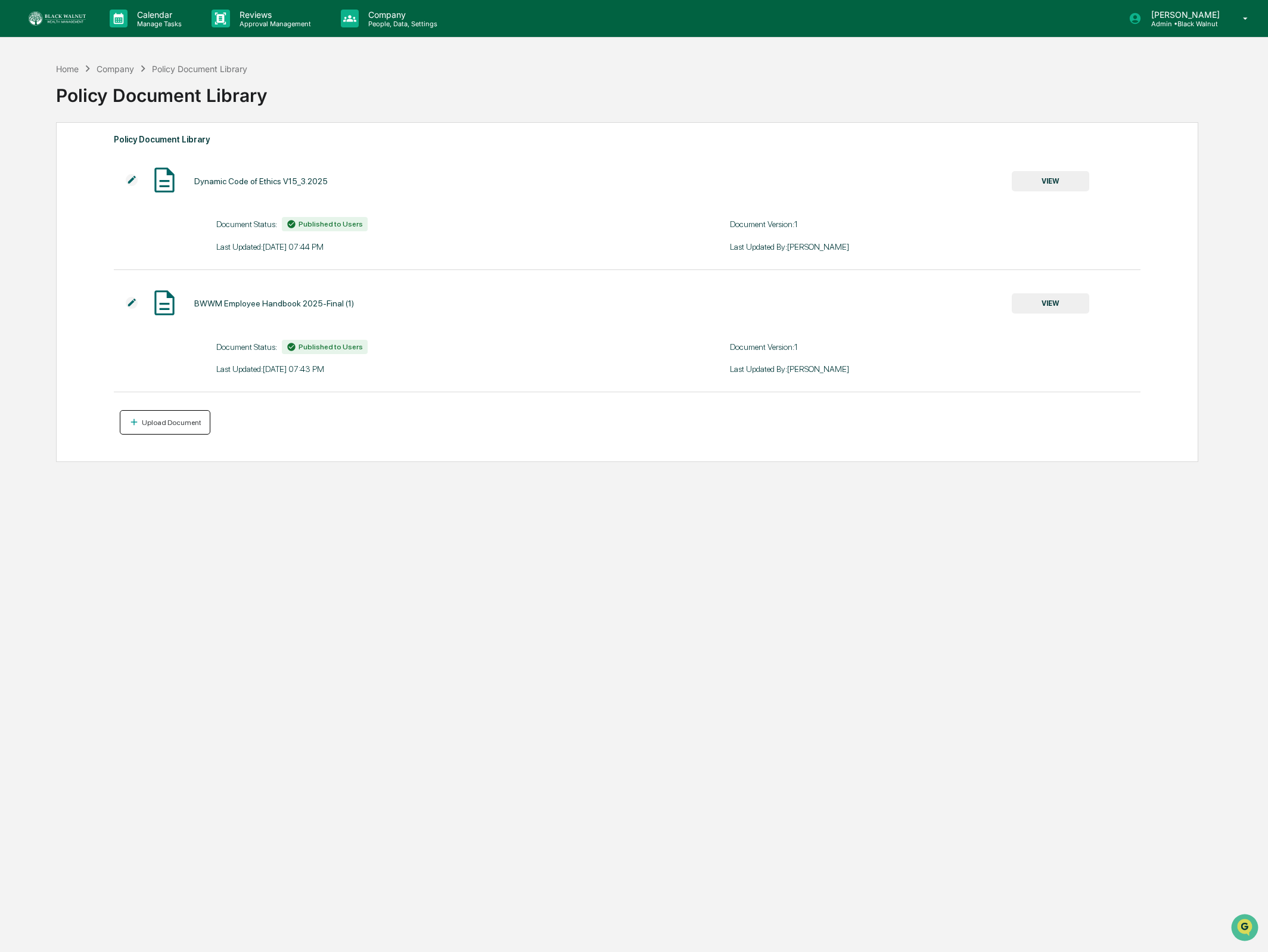
click at [184, 419] on div "Upload Document" at bounding box center [171, 422] width 62 height 9
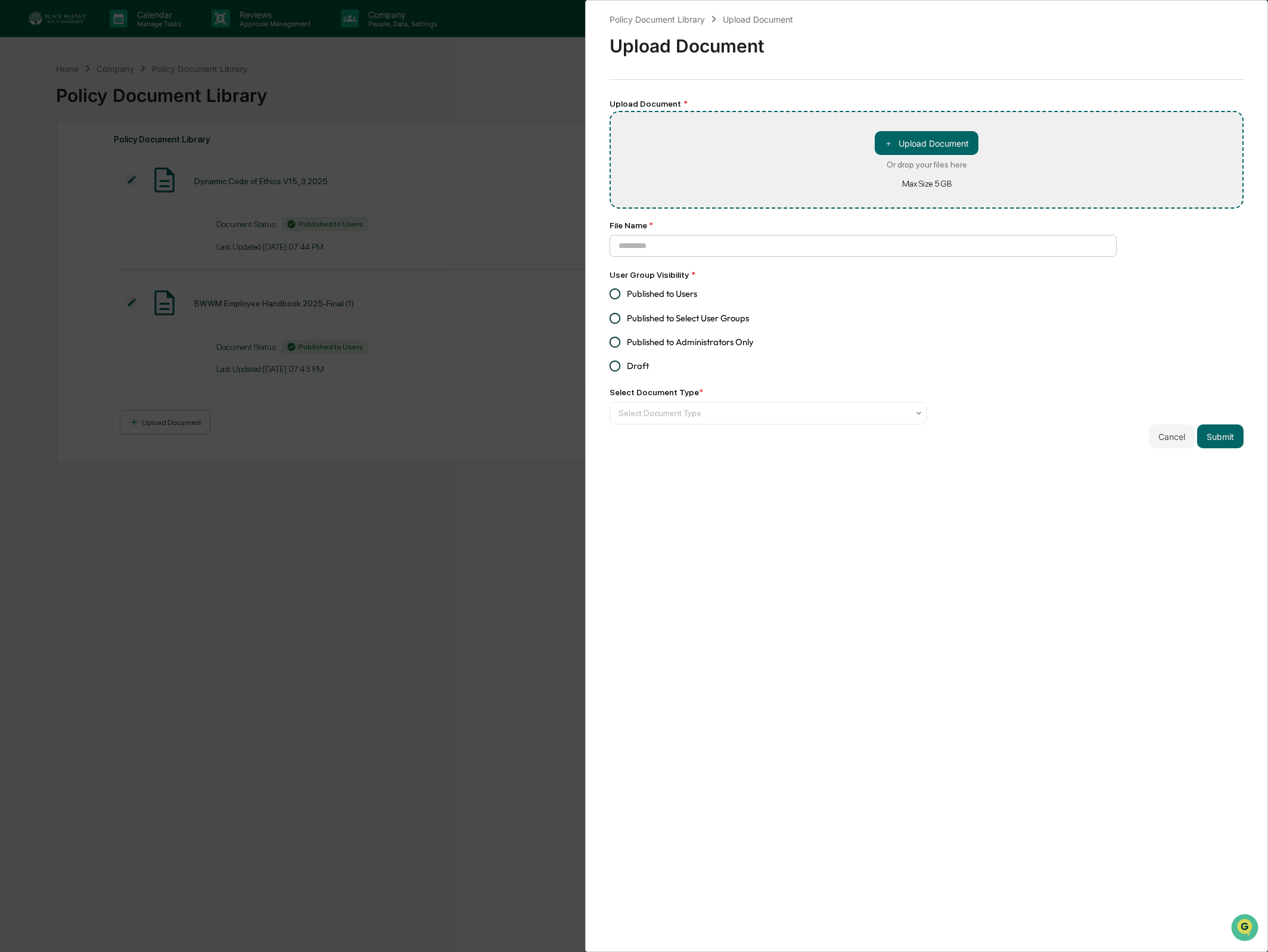
type input "**********"
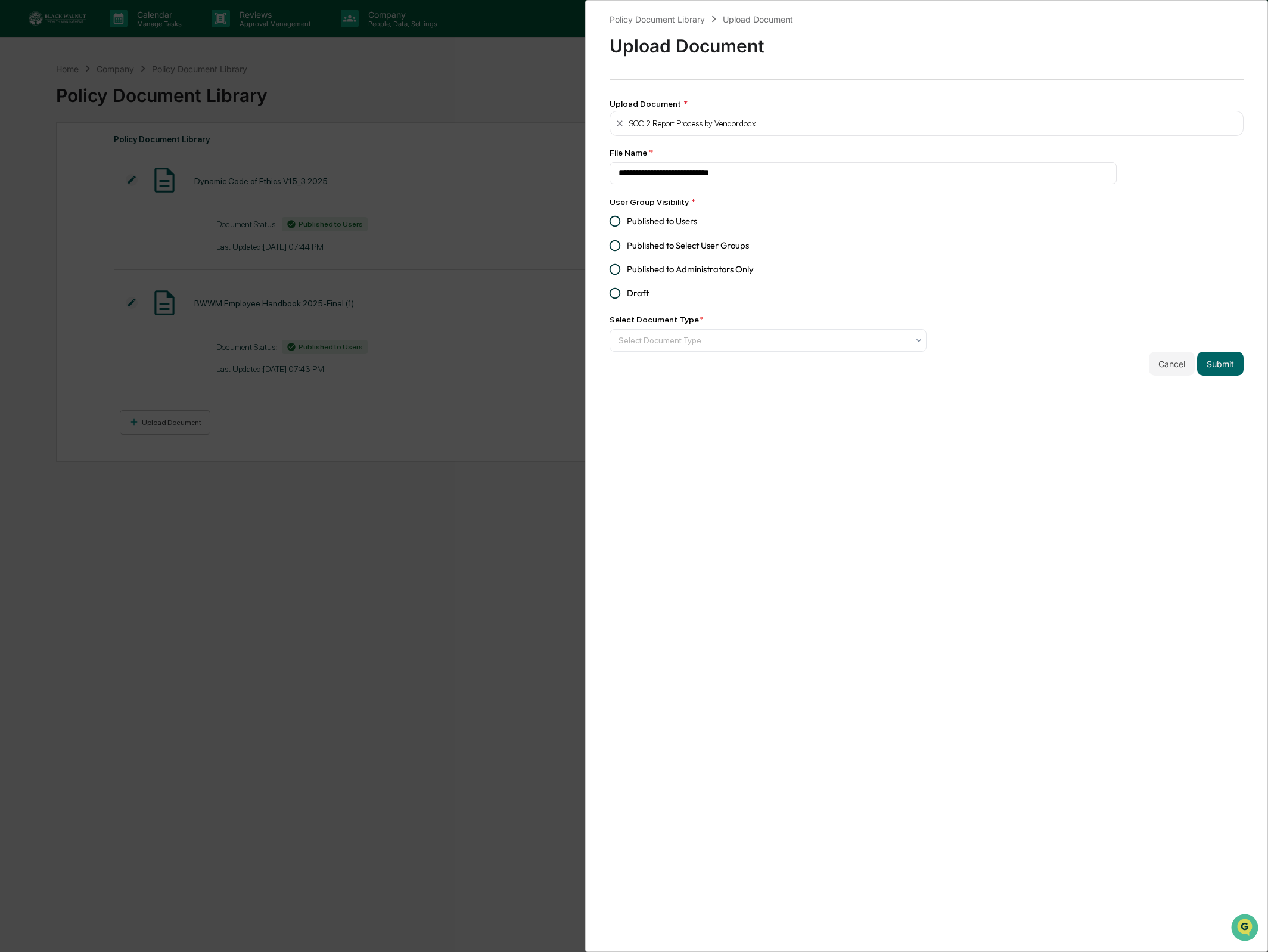
click at [664, 224] on span "Published to Users" at bounding box center [662, 221] width 70 height 13
click at [724, 340] on div at bounding box center [764, 340] width 290 height 12
click at [1171, 374] on button "Cancel" at bounding box center [1172, 363] width 46 height 24
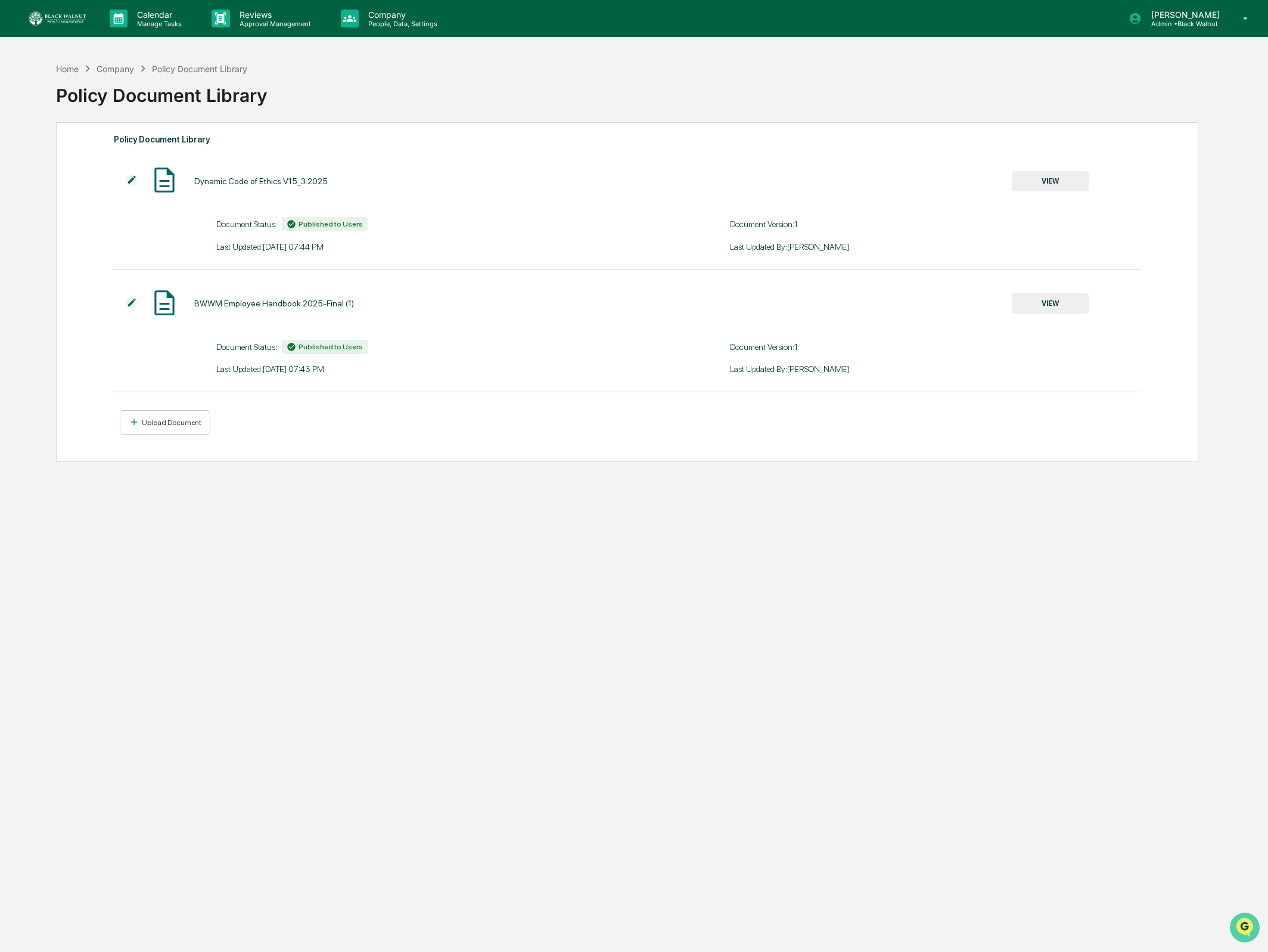
drag, startPoint x: 1243, startPoint y: 917, endPoint x: 1241, endPoint y: 929, distance: 12.2
click at [1243, 917] on img "Open customer support" at bounding box center [1244, 927] width 30 height 24
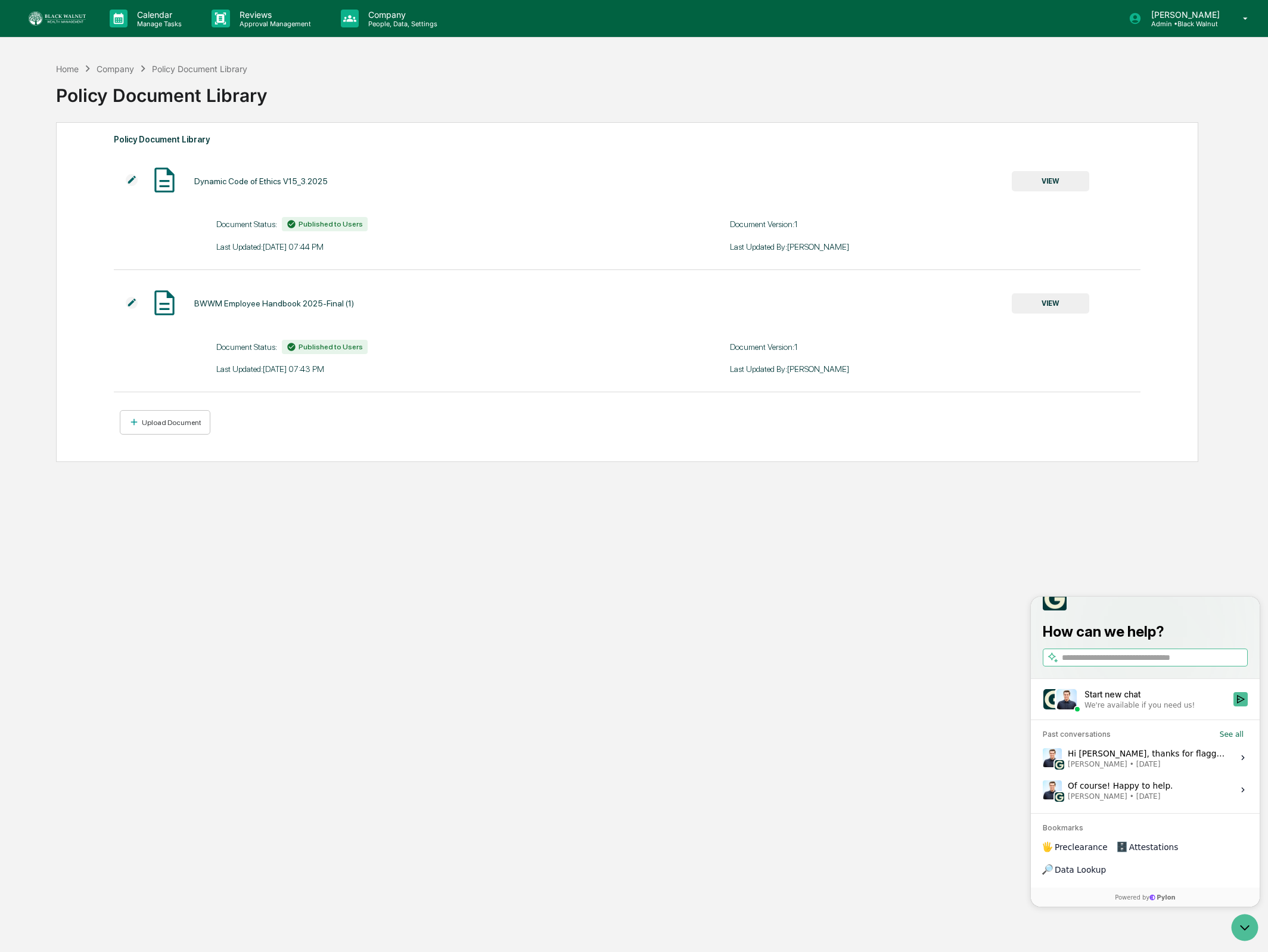
click at [1123, 710] on div "We're available if you need us!" at bounding box center [1140, 705] width 110 height 9
click at [1234, 706] on button "Start new chat We're available if you need us!" at bounding box center [1241, 699] width 14 height 14
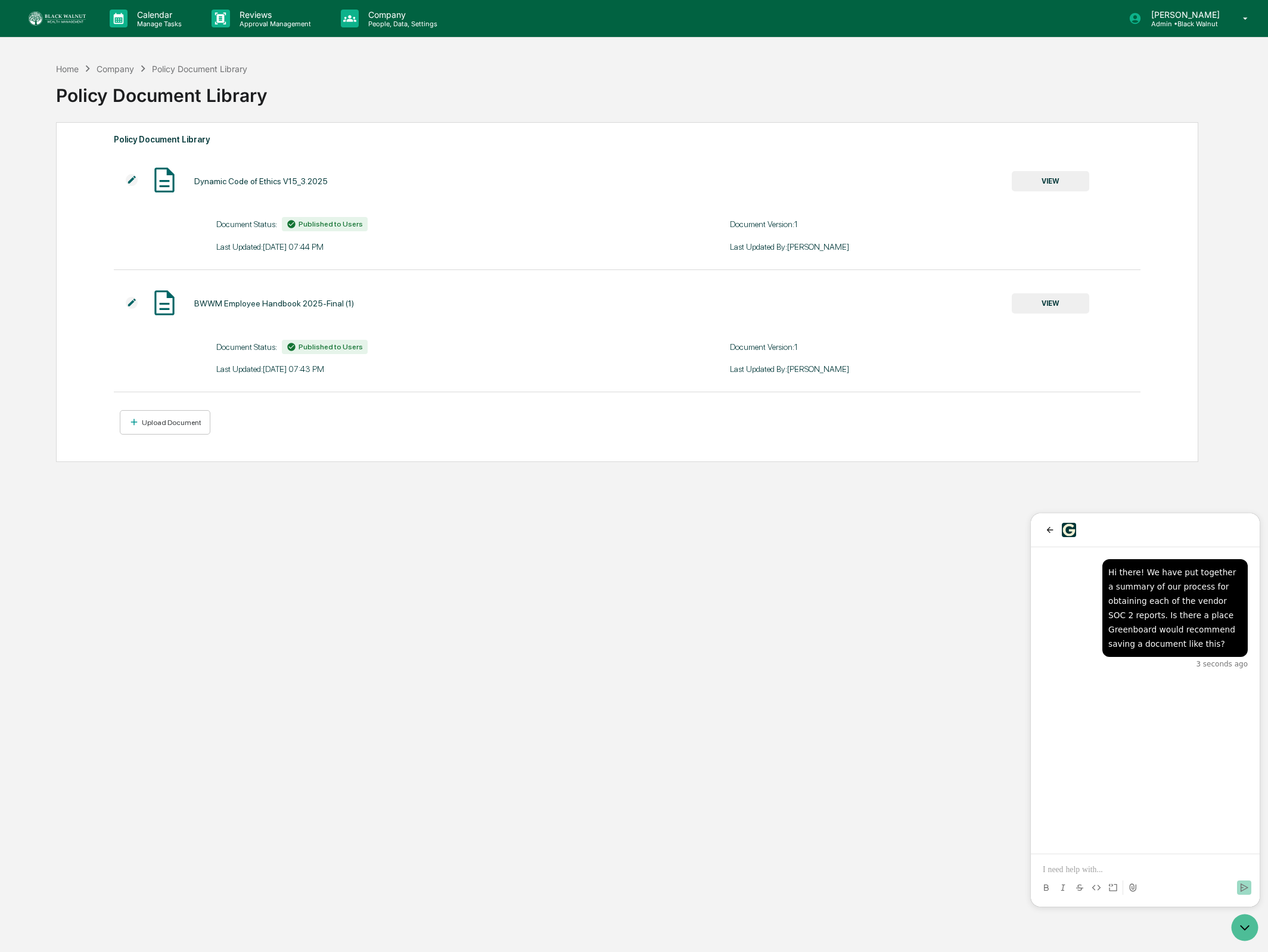
click at [102, 66] on div "Company" at bounding box center [115, 68] width 38 height 10
click at [113, 67] on div "Company" at bounding box center [115, 68] width 38 height 10
click at [135, 180] on img at bounding box center [132, 180] width 12 height 12
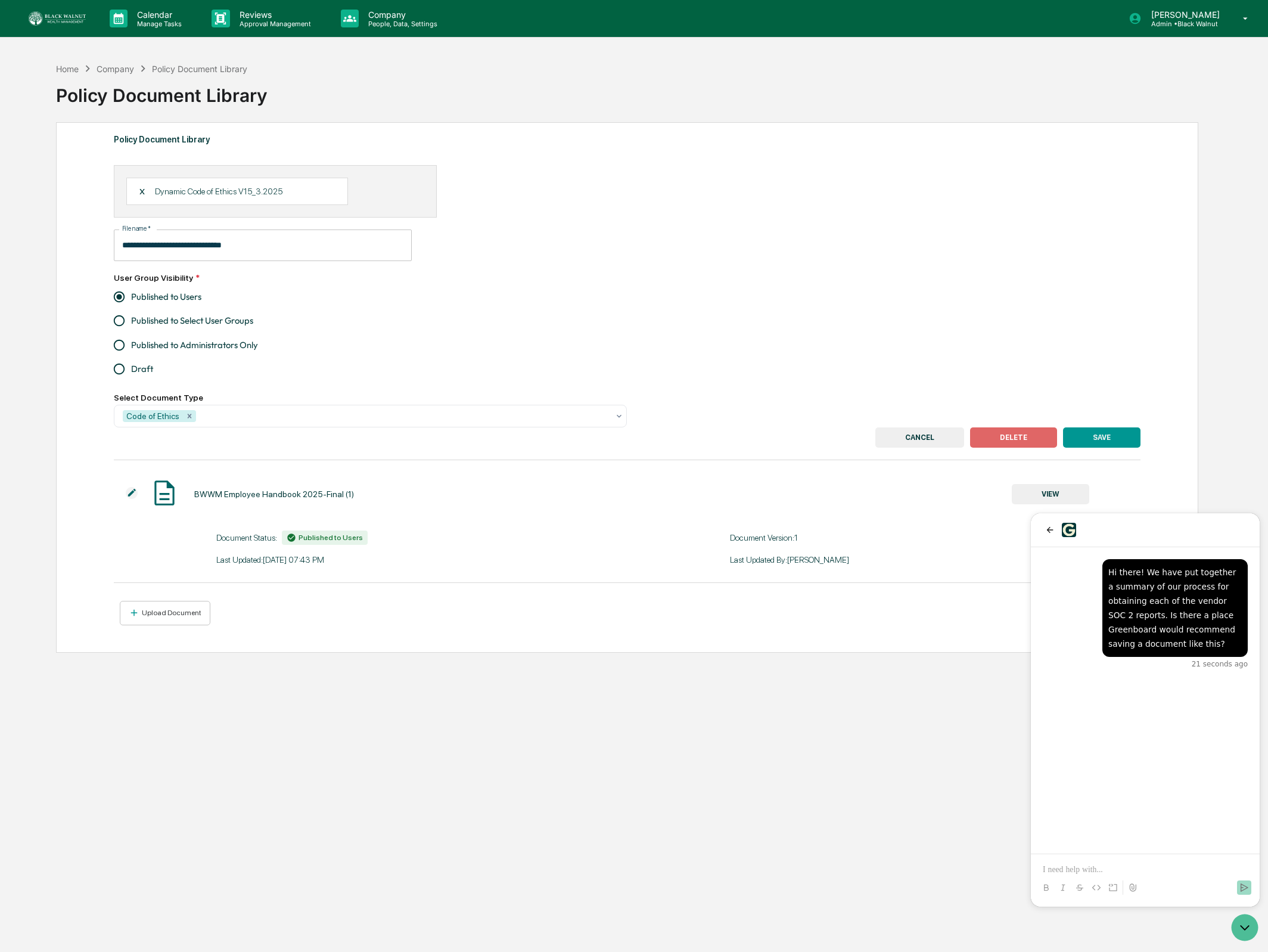
click at [627, 167] on div "**********" at bounding box center [627, 296] width 1028 height 262
click at [909, 444] on button "CANCEL" at bounding box center [920, 437] width 89 height 20
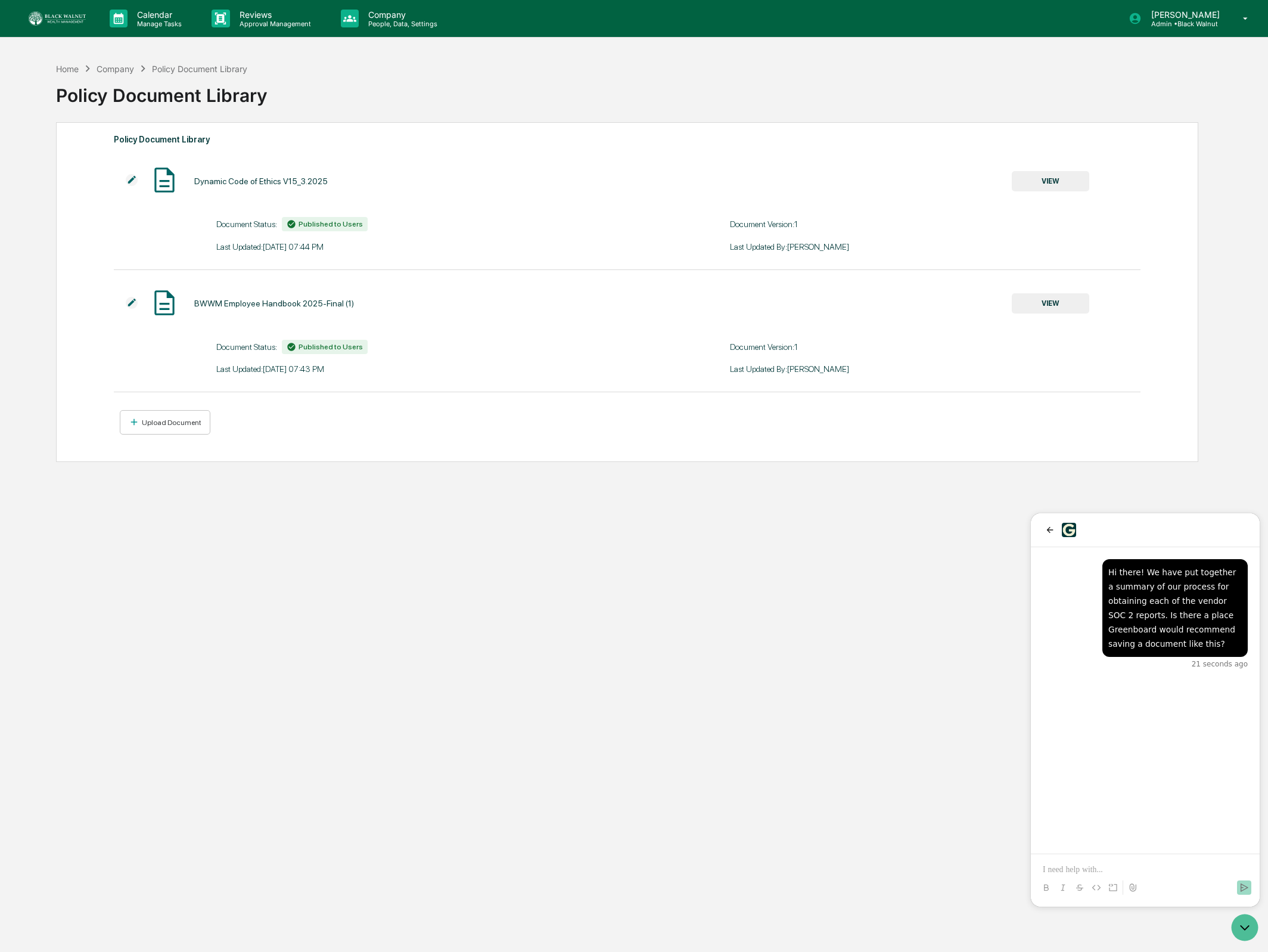
click at [110, 68] on div "Company" at bounding box center [115, 68] width 38 height 10
click at [199, 418] on div "Upload Document" at bounding box center [171, 422] width 62 height 9
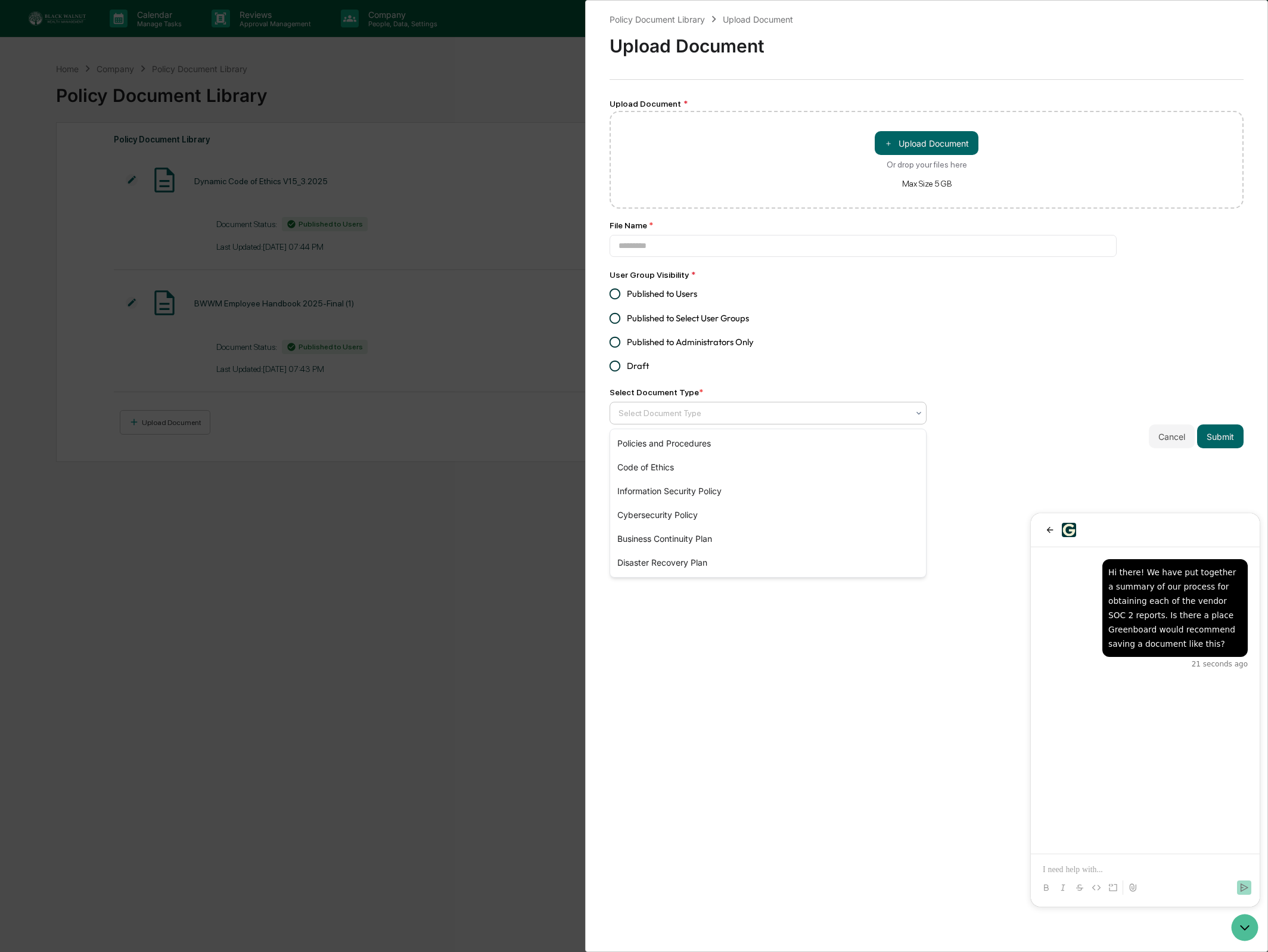
click at [787, 412] on div at bounding box center [764, 413] width 290 height 12
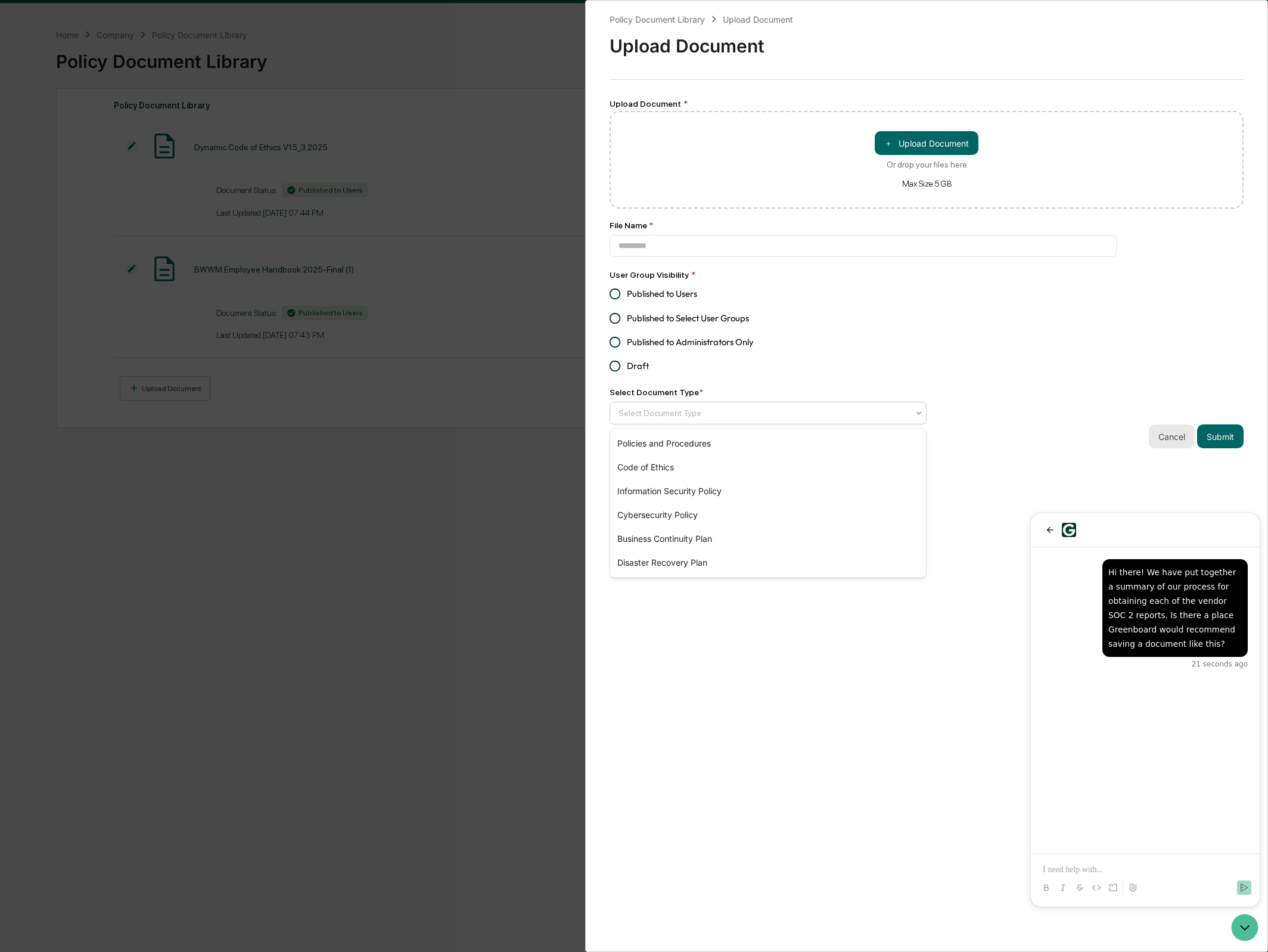
click at [1165, 445] on button "Cancel" at bounding box center [1172, 436] width 46 height 24
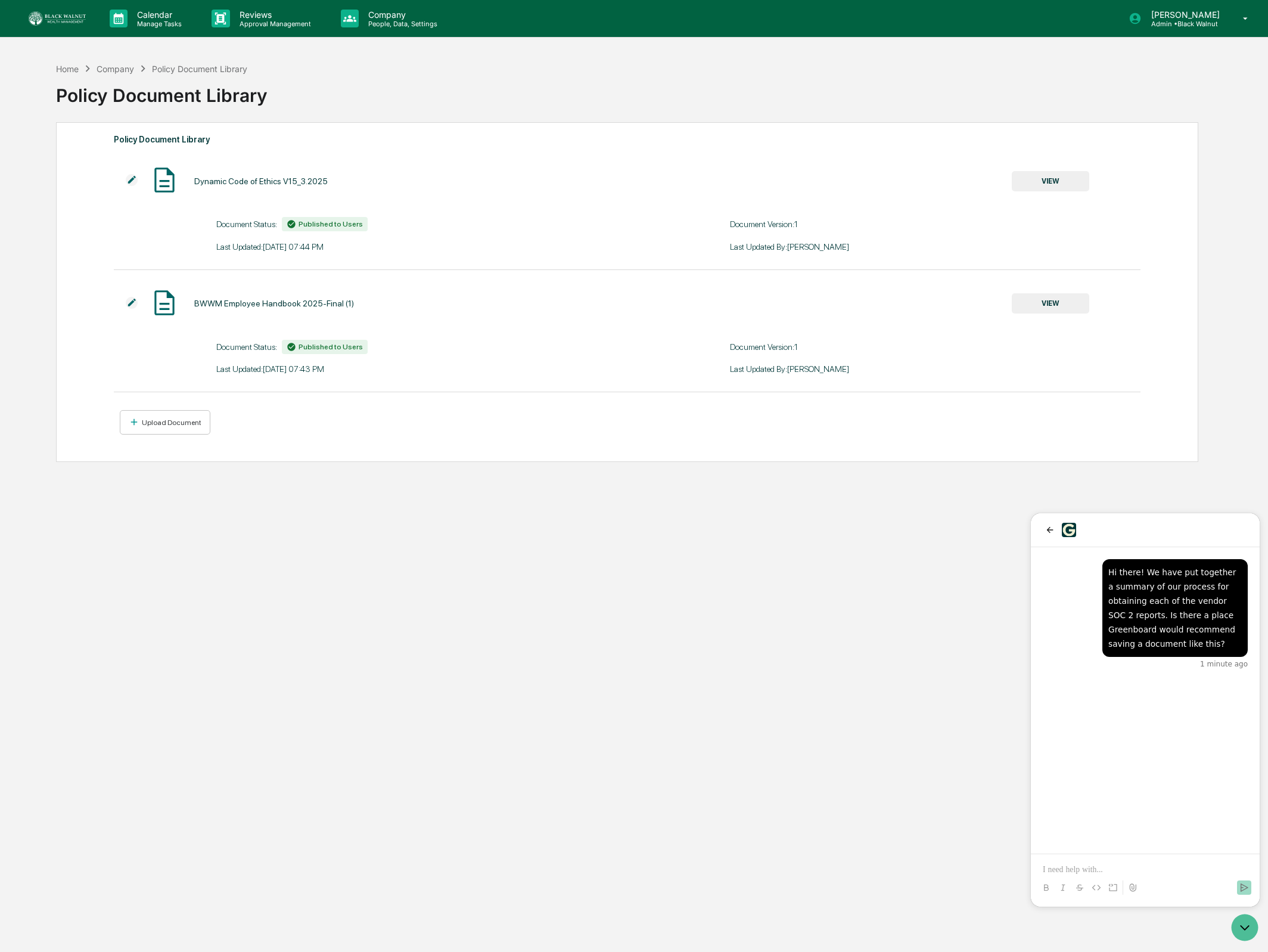
click at [916, 463] on div "Home Company Policy Document Library Policy Document Library Policy Document Li…" at bounding box center [627, 533] width 1177 height 952
click at [1142, 859] on div at bounding box center [1145, 876] width 219 height 45
click at [1128, 868] on p at bounding box center [1145, 870] width 205 height 12
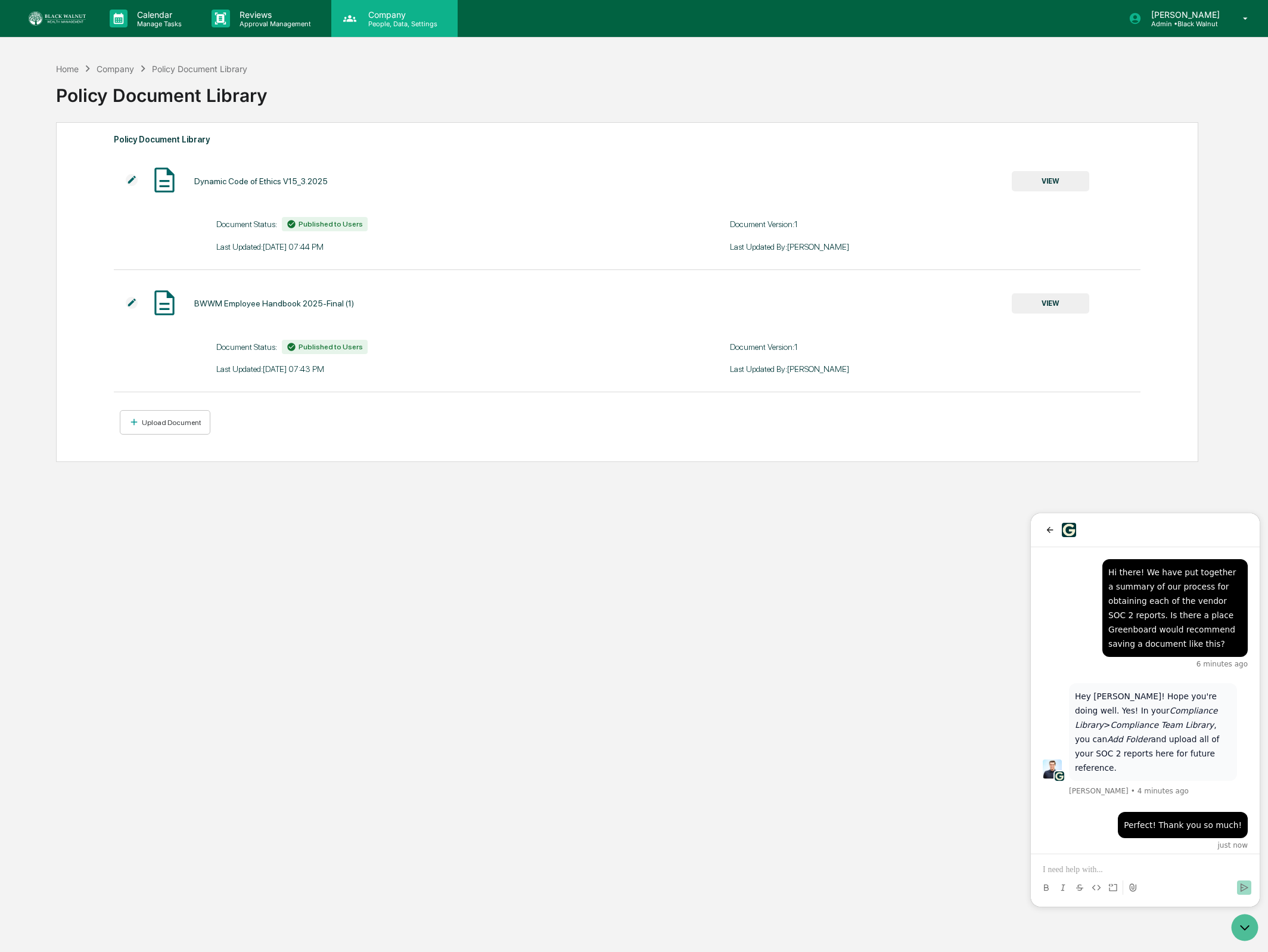
click at [366, 12] on p "Company" at bounding box center [401, 14] width 85 height 10
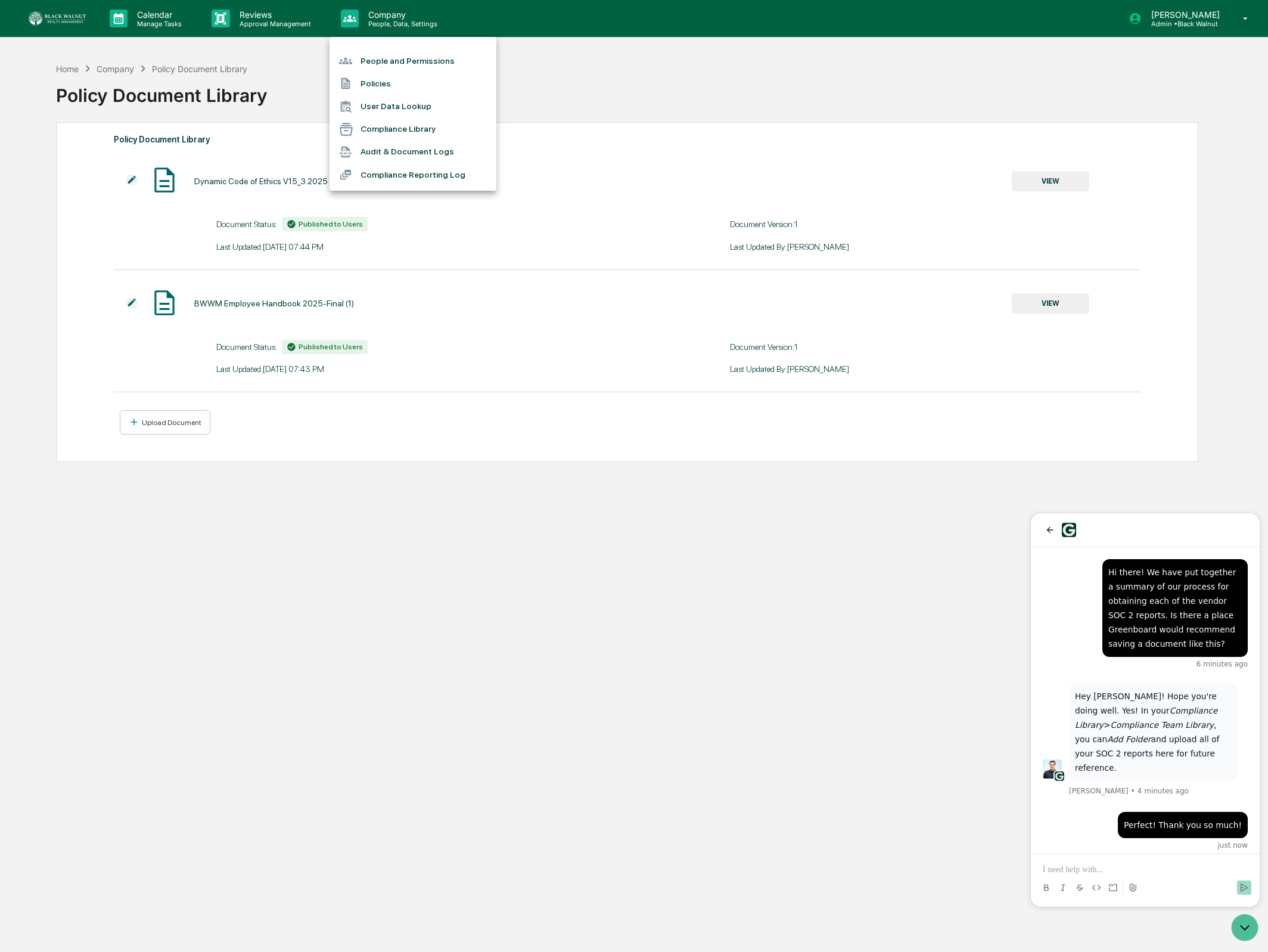
click at [367, 126] on li "Compliance Library" at bounding box center [413, 129] width 167 height 22
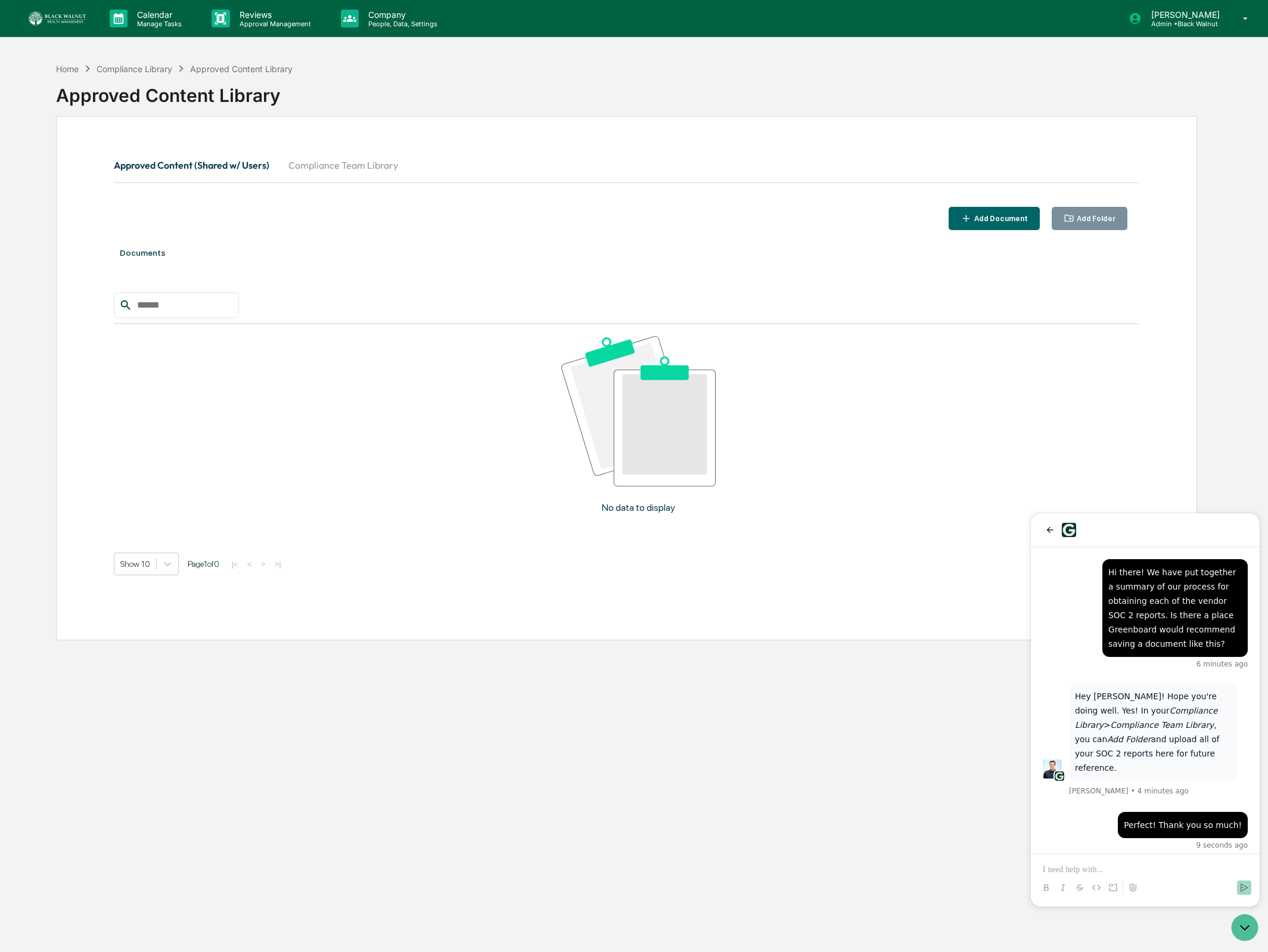
click at [997, 223] on div "Add Document" at bounding box center [994, 218] width 67 height 11
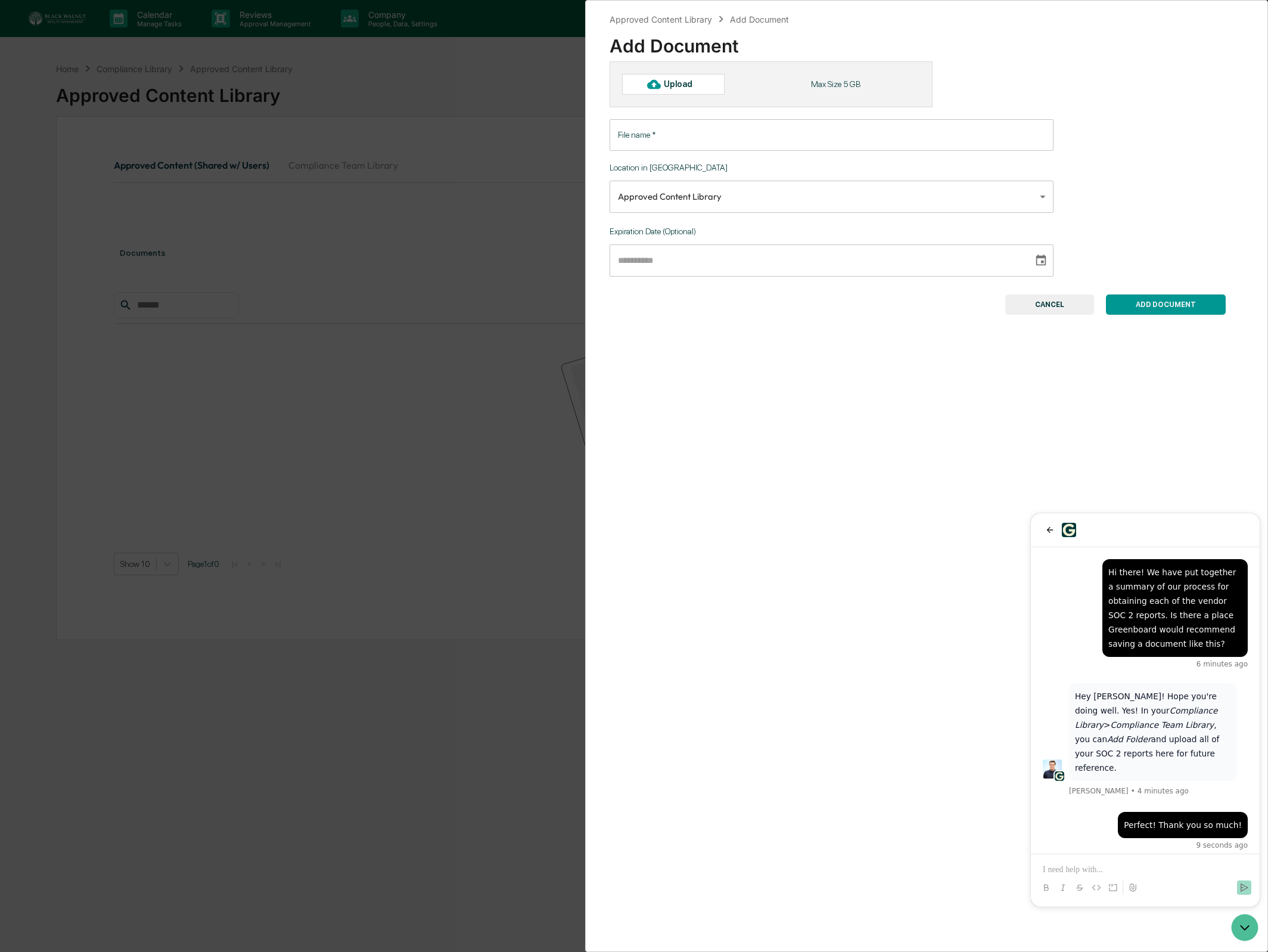
click at [707, 87] on div "Upload" at bounding box center [674, 84] width 103 height 20
type input "**********"
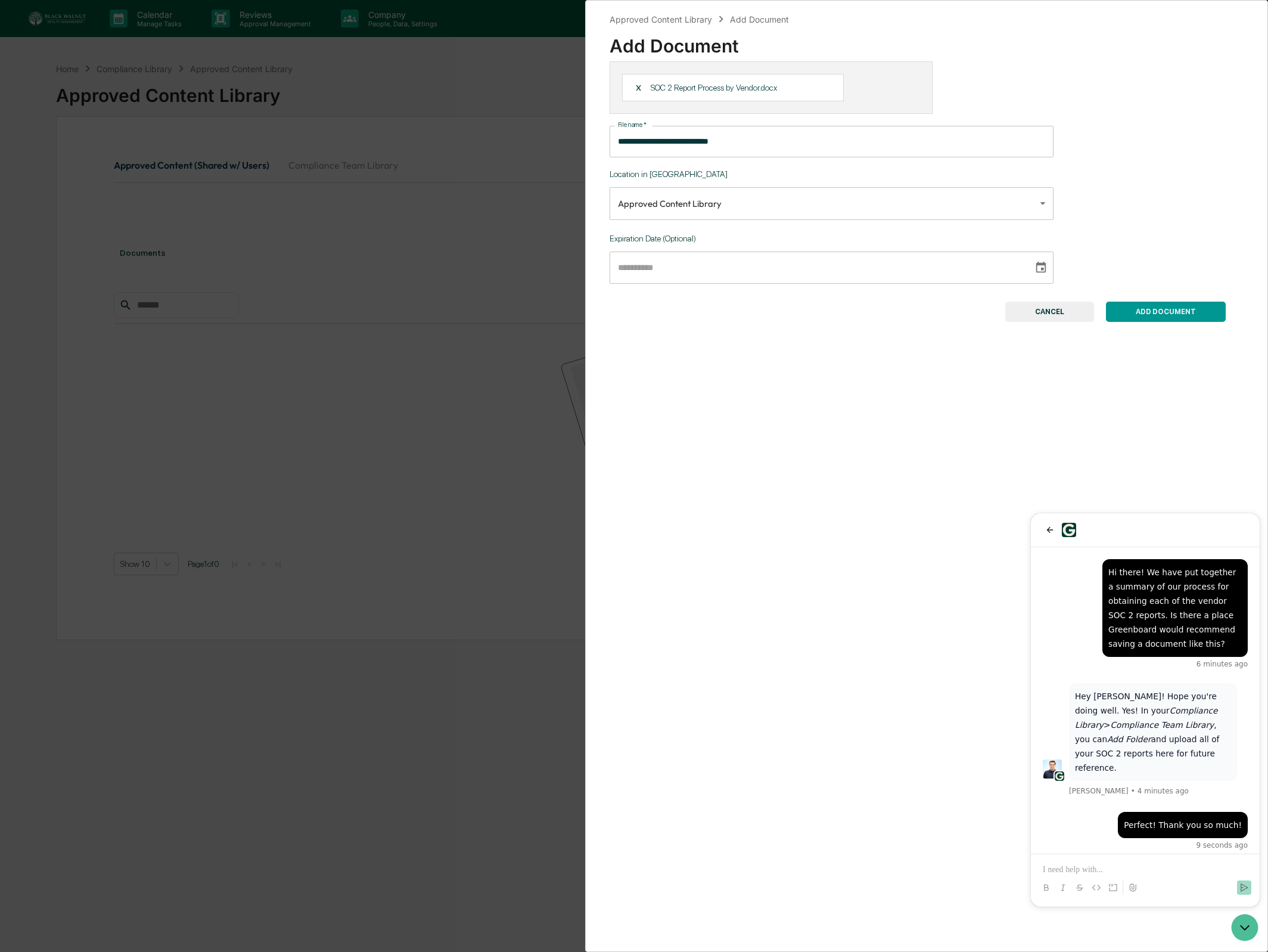
type input "**********"
click at [713, 275] on input "**********" at bounding box center [817, 267] width 415 height 32
click at [1128, 316] on button "ADD DOCUMENT" at bounding box center [1166, 311] width 120 height 20
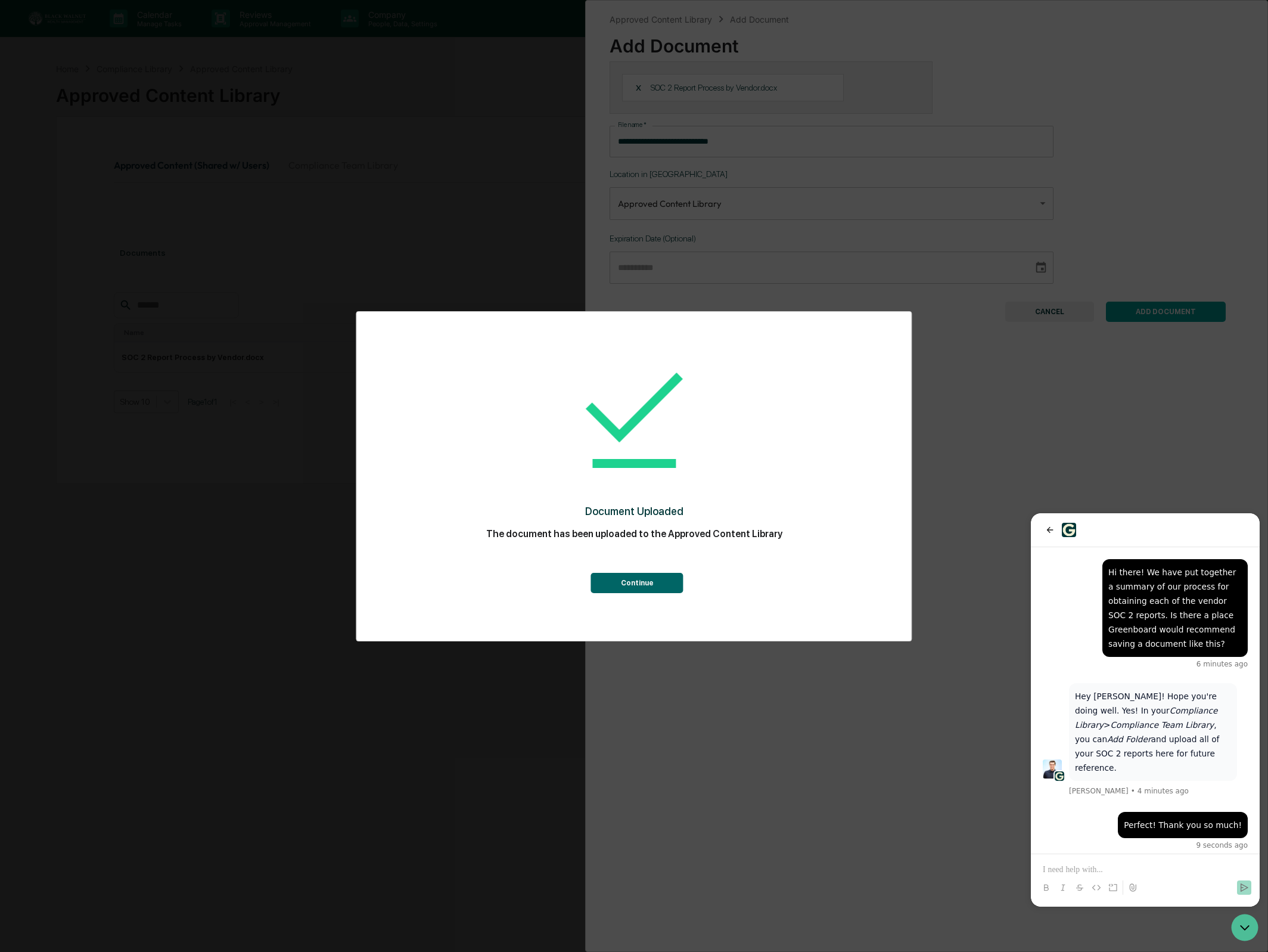
click at [652, 583] on button "Continue" at bounding box center [637, 583] width 92 height 20
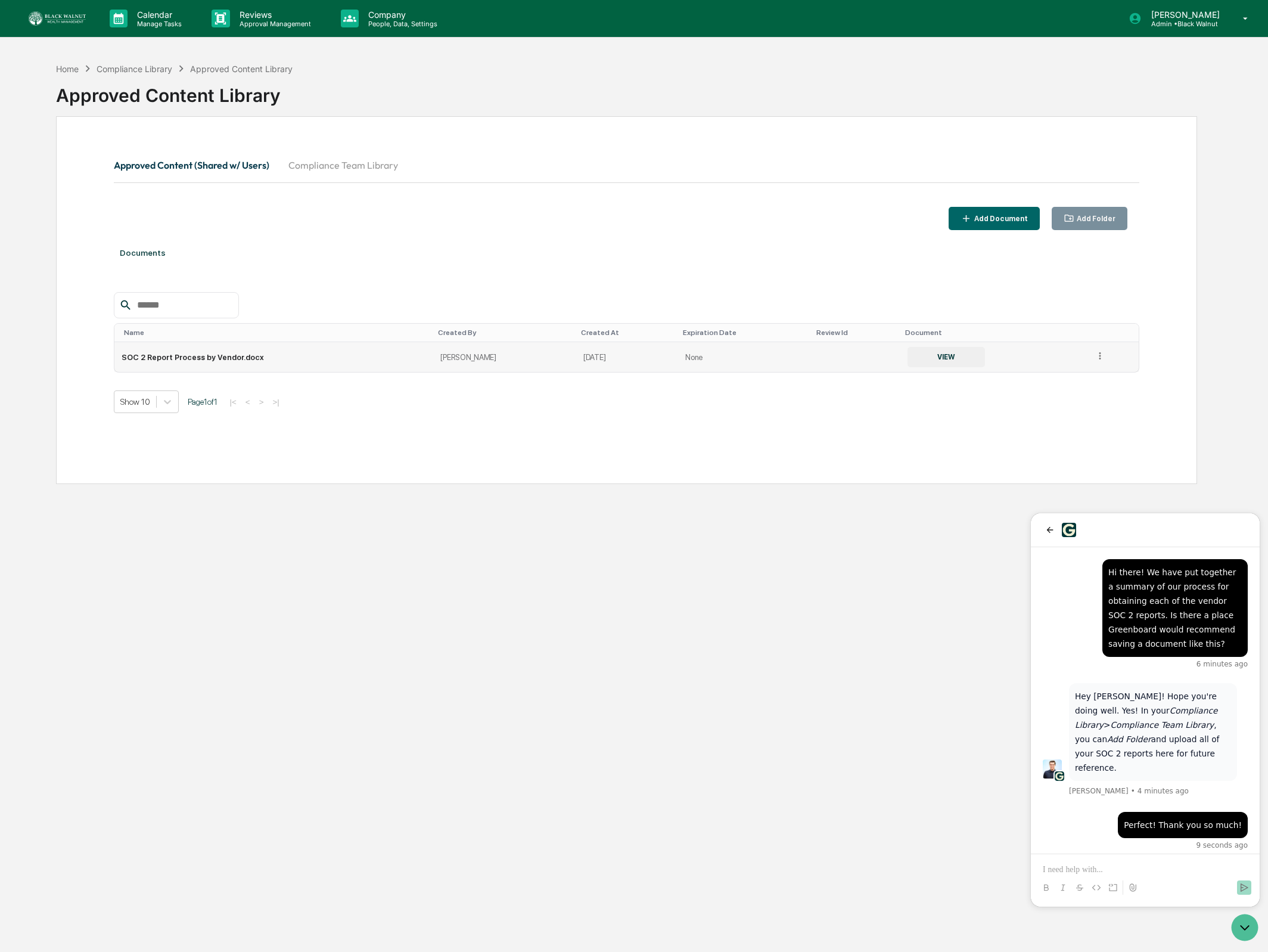
click at [912, 357] on button "VIEW" at bounding box center [947, 357] width 78 height 20
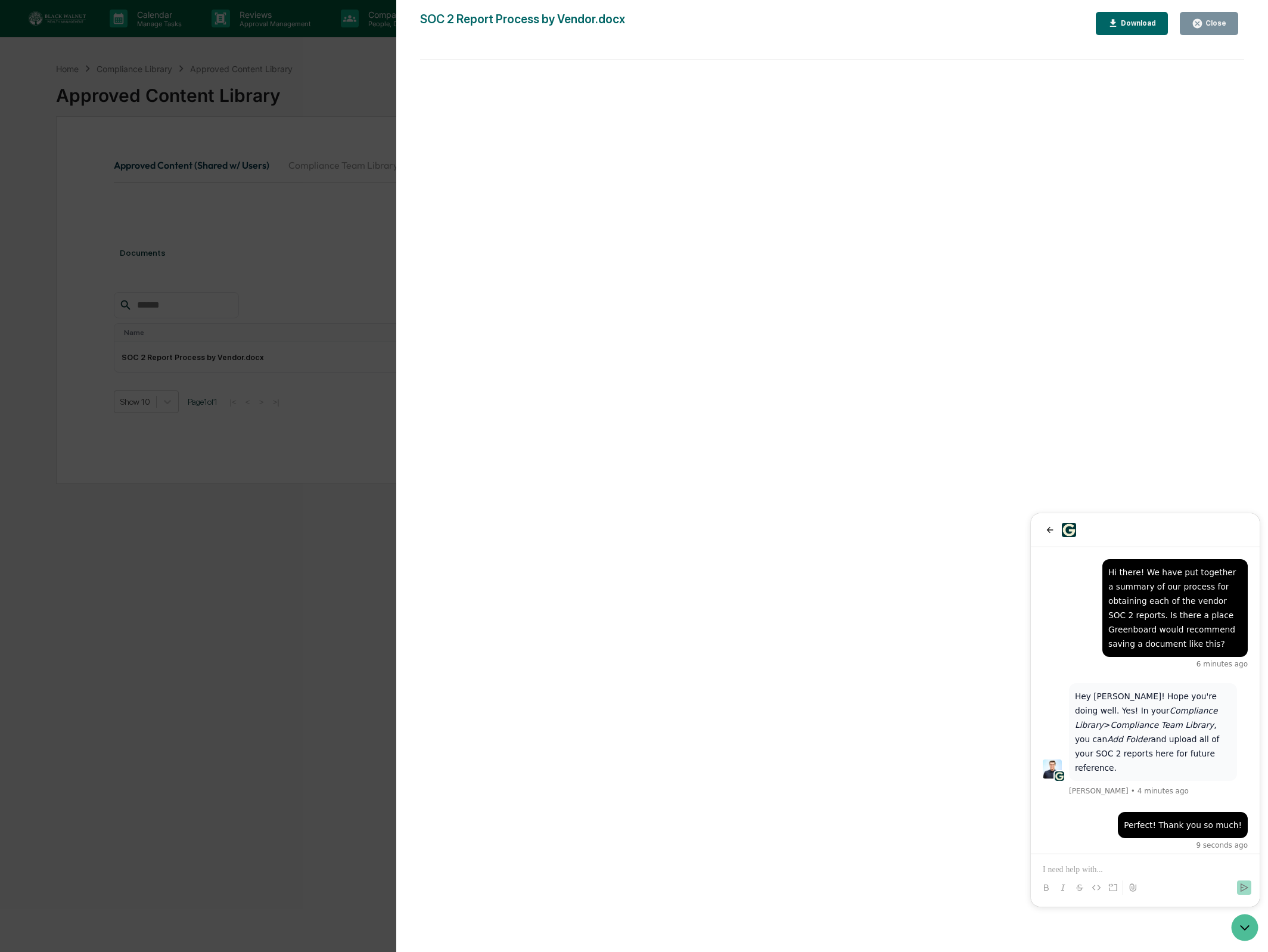
click at [1205, 27] on div "Close" at bounding box center [1215, 23] width 23 height 9
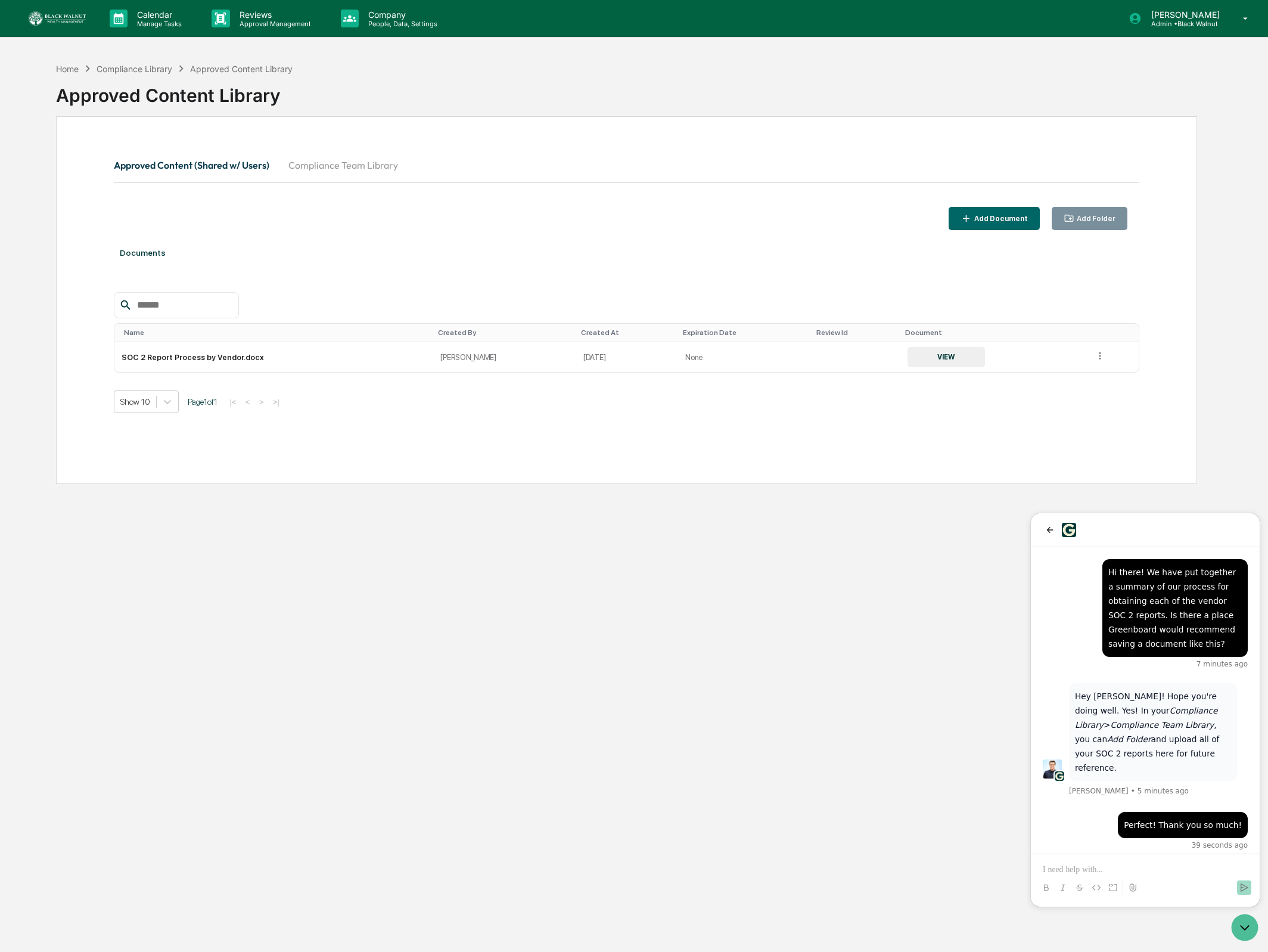
click at [346, 162] on button "Compliance Team Library" at bounding box center [344, 165] width 129 height 28
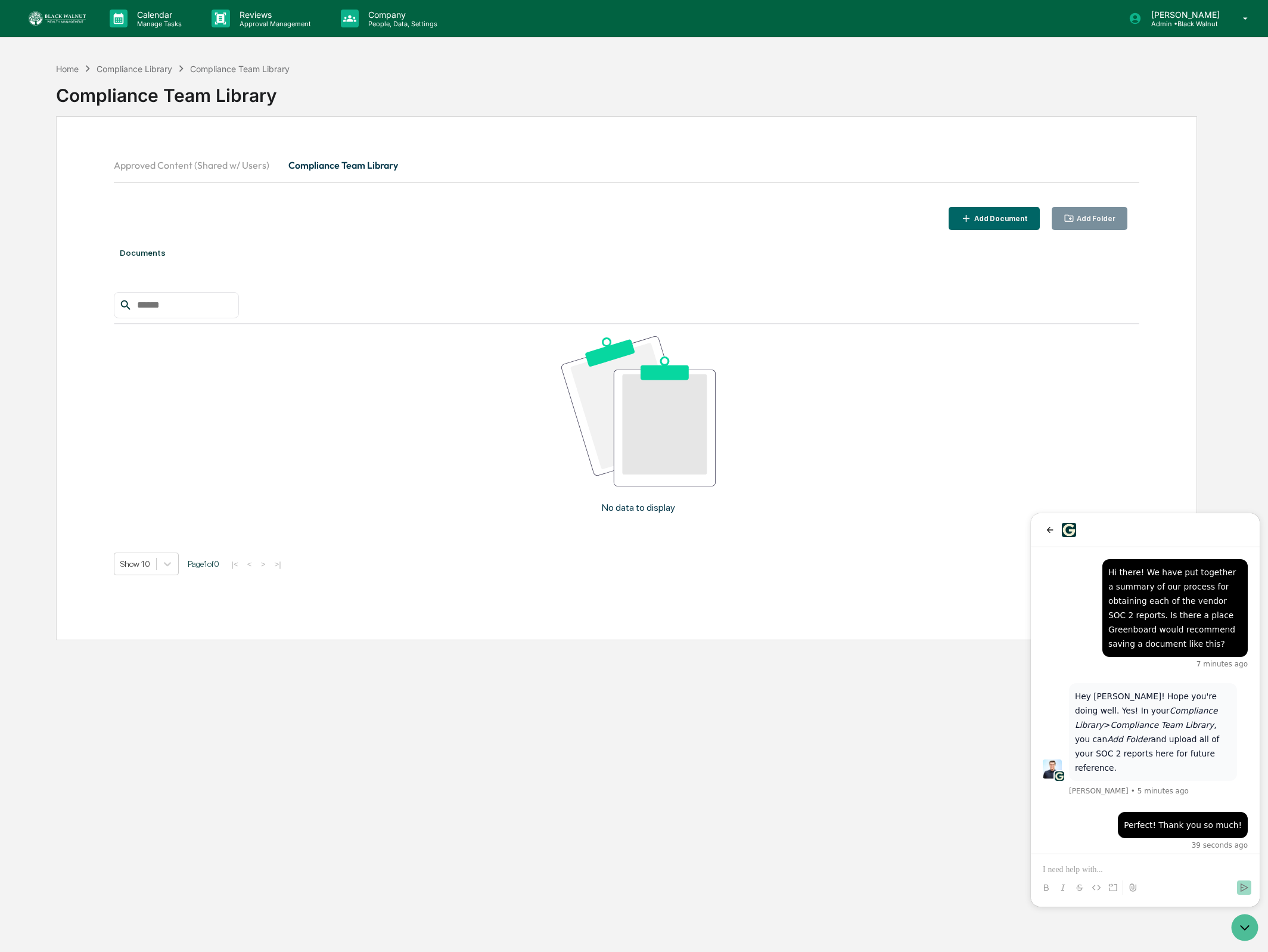
click at [246, 163] on button "Approved Content (Shared w/ Users)" at bounding box center [196, 165] width 165 height 28
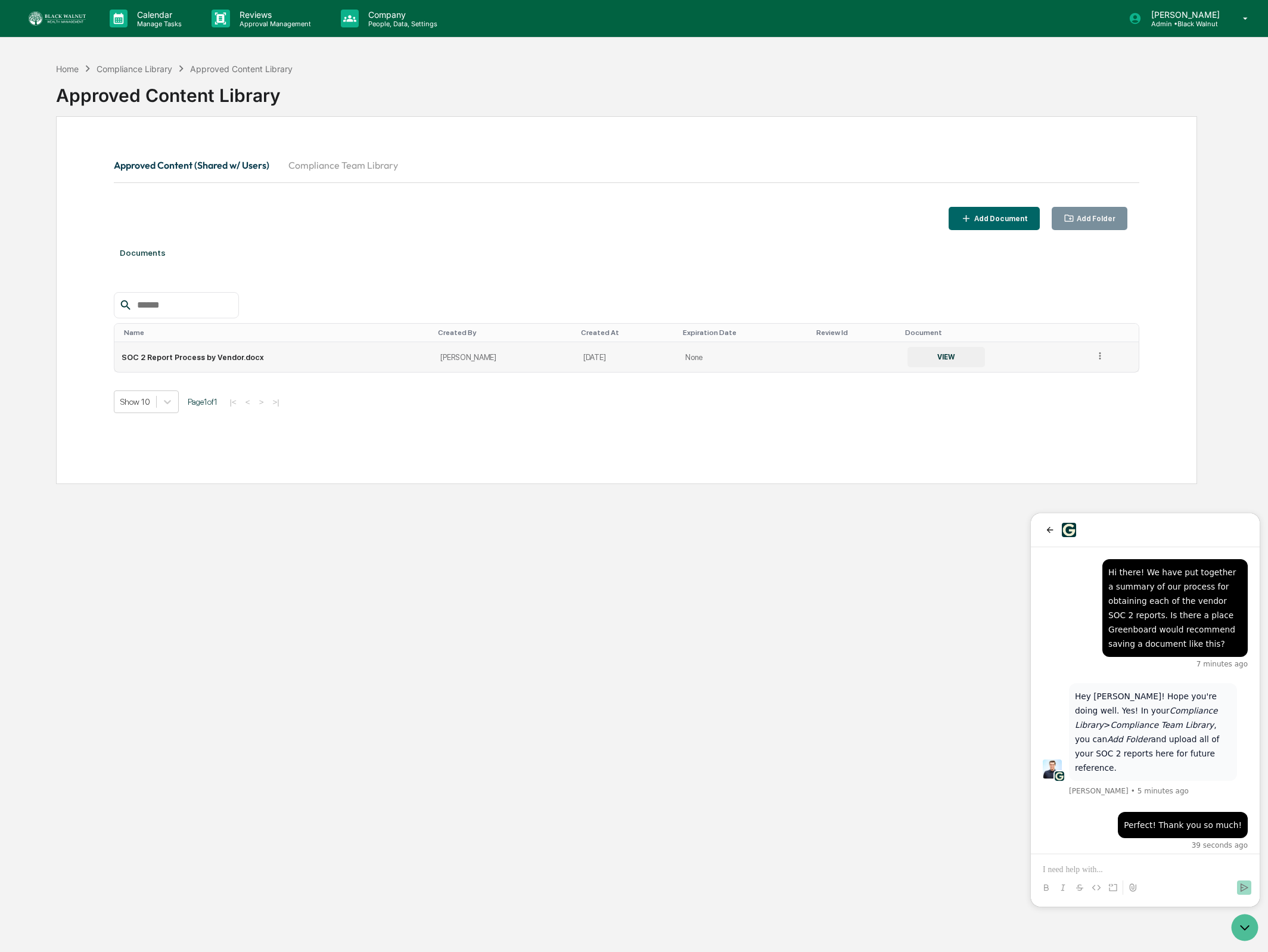
scroll to position [66, 0]
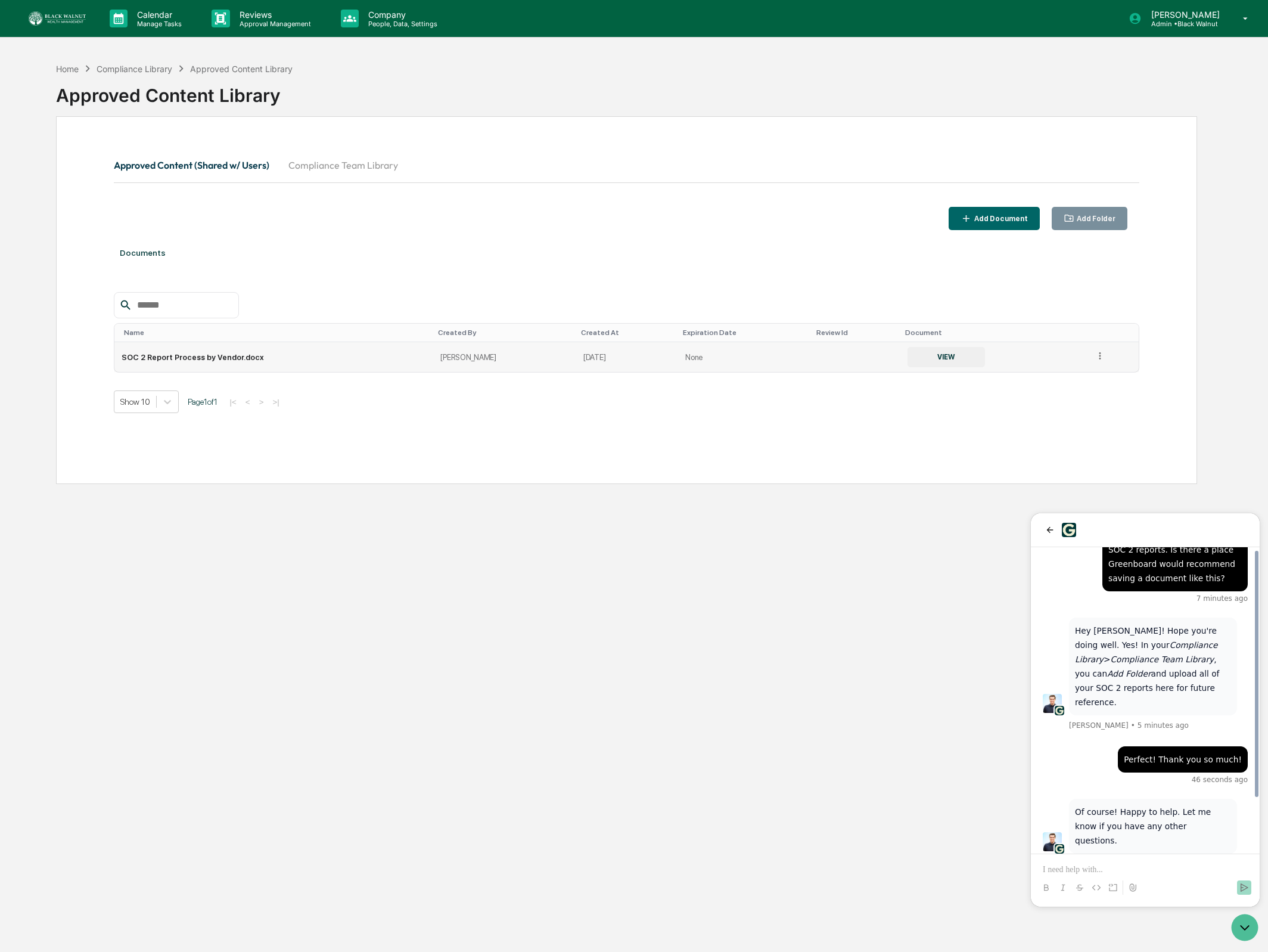
click at [1103, 359] on icon at bounding box center [1100, 356] width 11 height 11
click at [1066, 380] on div "Change Folder" at bounding box center [1072, 373] width 66 height 19
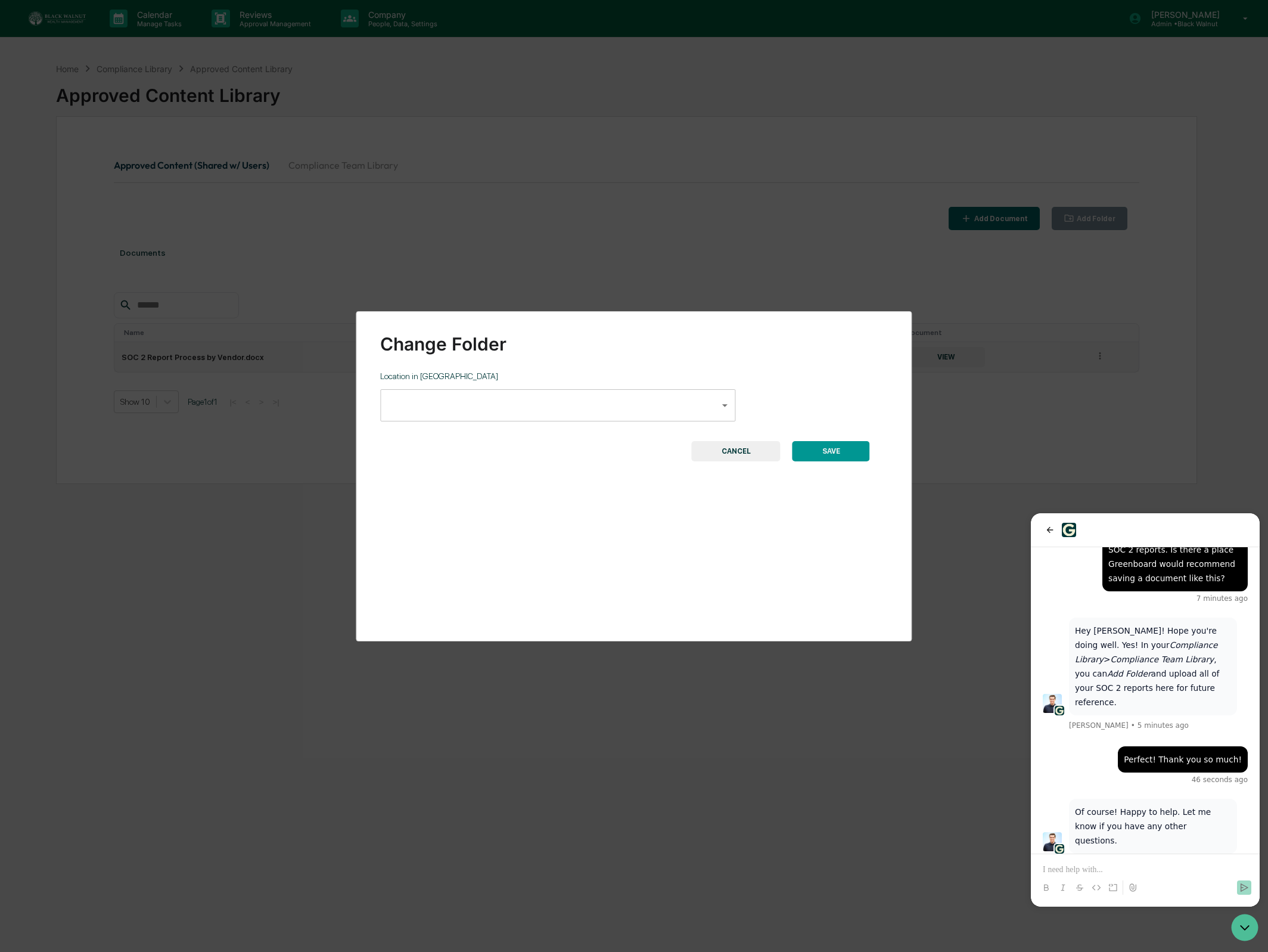
click at [547, 397] on body "**********" at bounding box center [634, 504] width 1268 height 1009
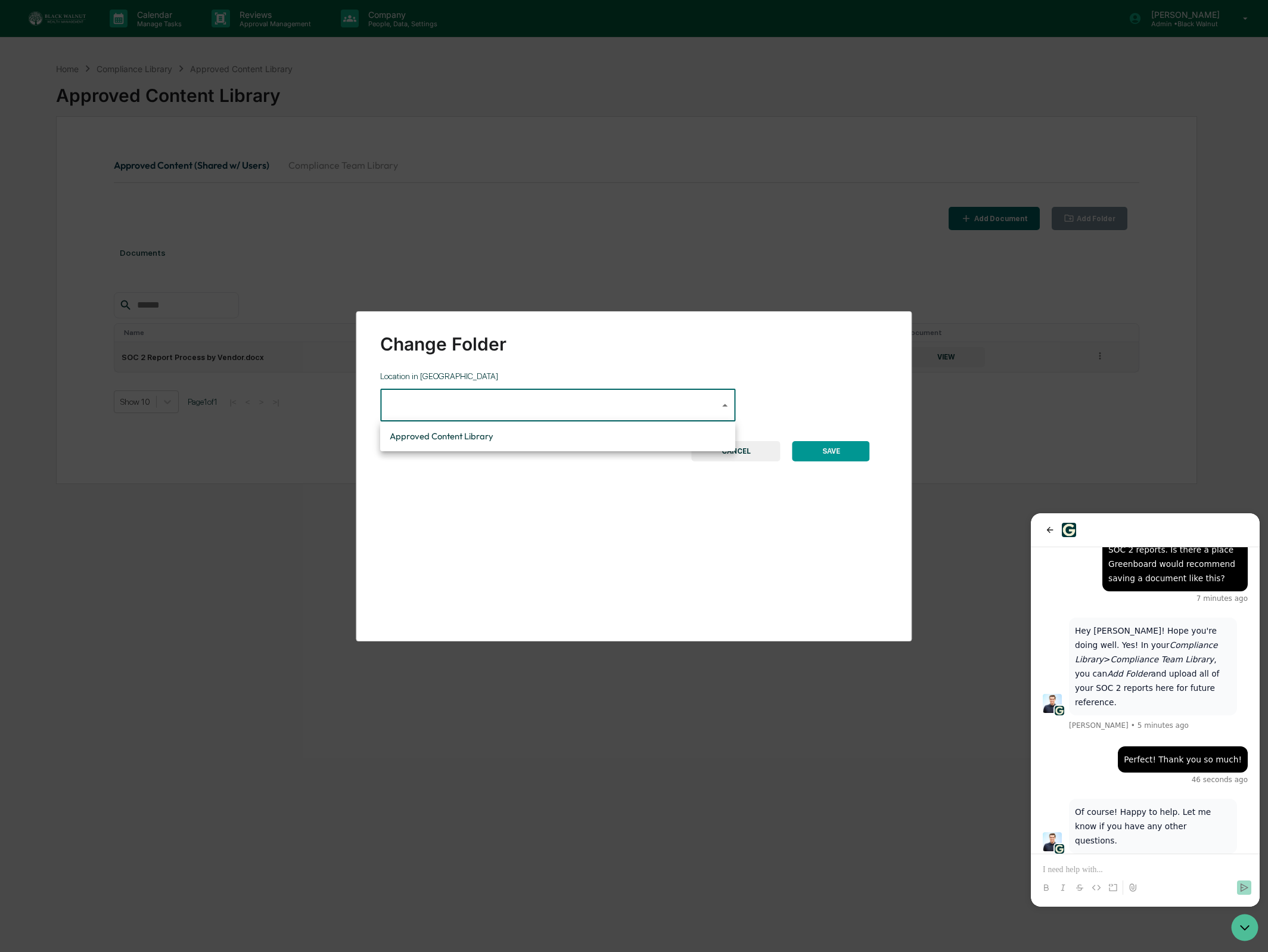
click at [706, 473] on div at bounding box center [634, 476] width 1268 height 952
click at [731, 446] on button "CANCEL" at bounding box center [736, 451] width 89 height 20
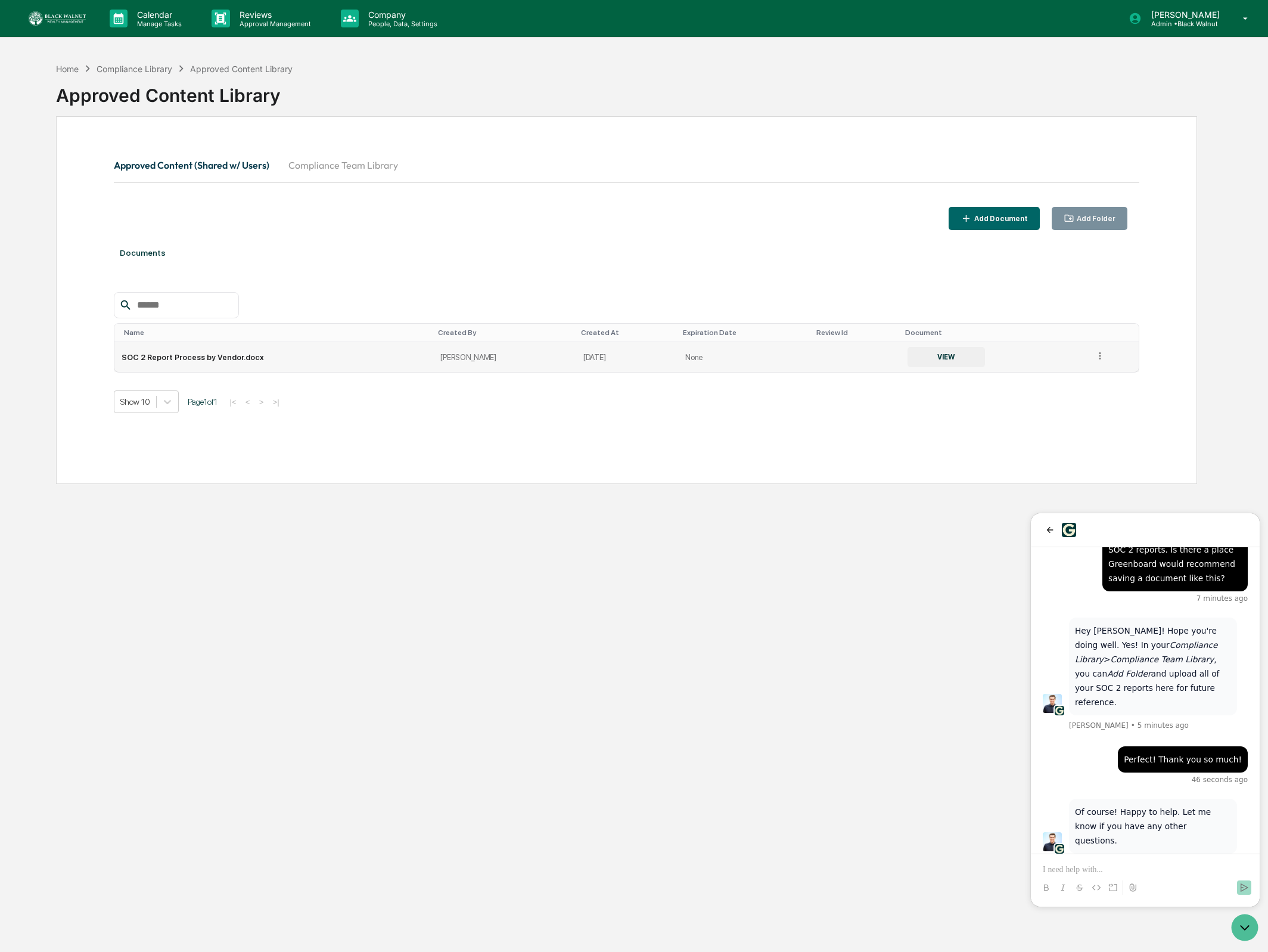
click at [1088, 363] on td at bounding box center [1113, 357] width 52 height 30
click at [1095, 361] on icon at bounding box center [1100, 356] width 11 height 11
click at [1076, 411] on div "Archive" at bounding box center [1072, 411] width 66 height 19
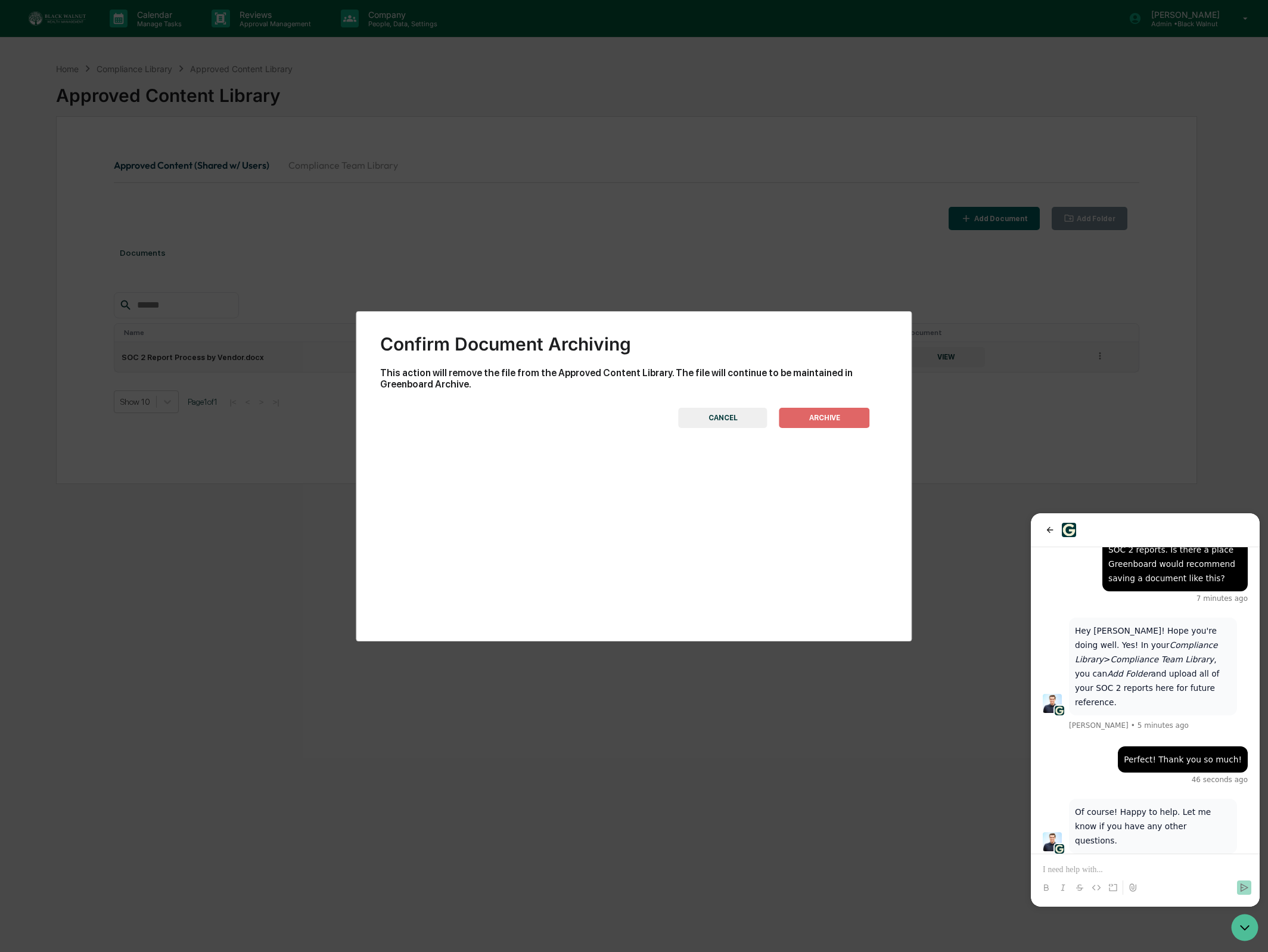
click at [862, 419] on button "ARCHIVE" at bounding box center [825, 417] width 91 height 20
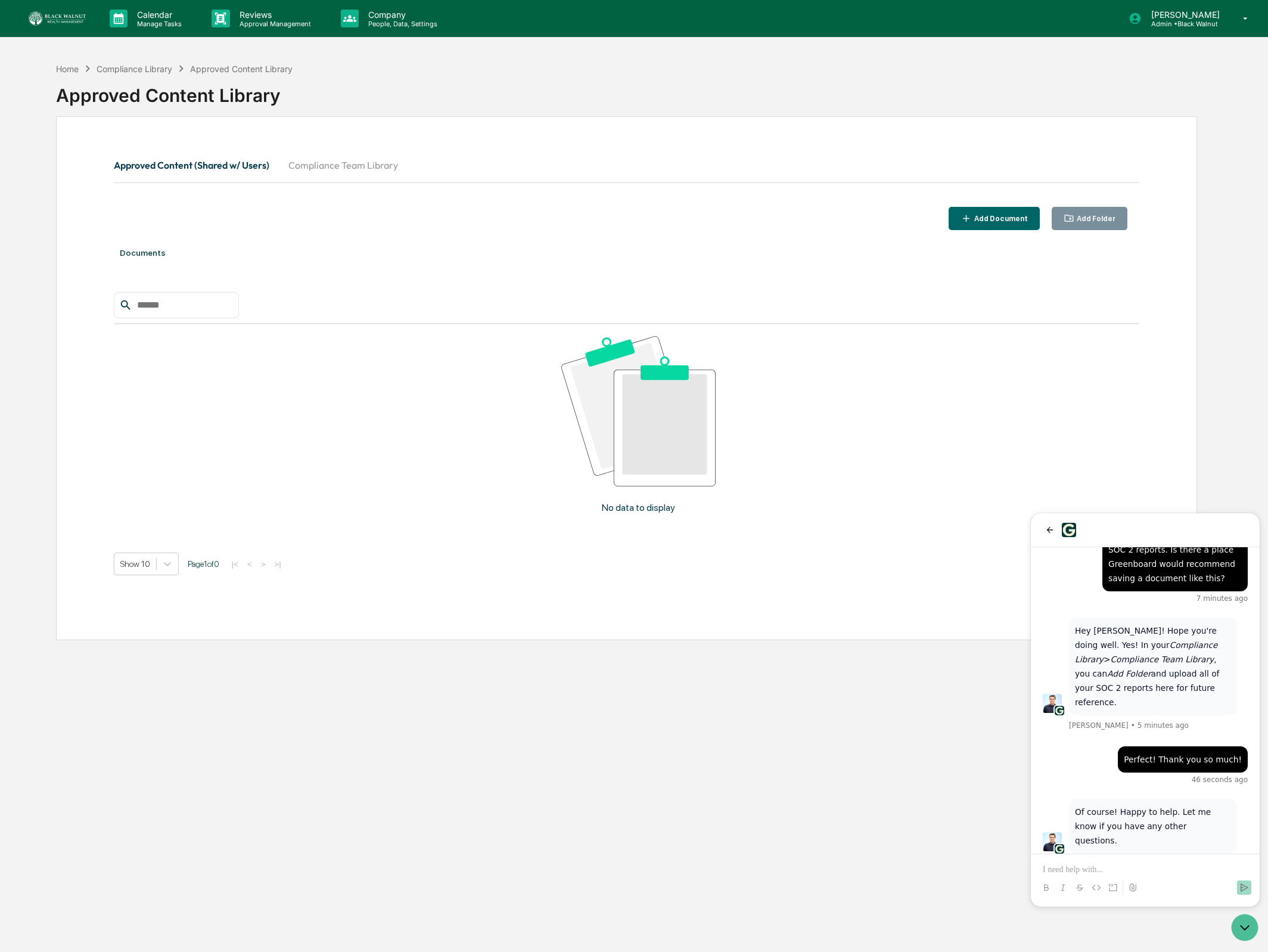
click at [349, 179] on button "Compliance Team Library" at bounding box center [344, 165] width 129 height 28
click at [990, 223] on div "Add Document" at bounding box center [999, 219] width 56 height 9
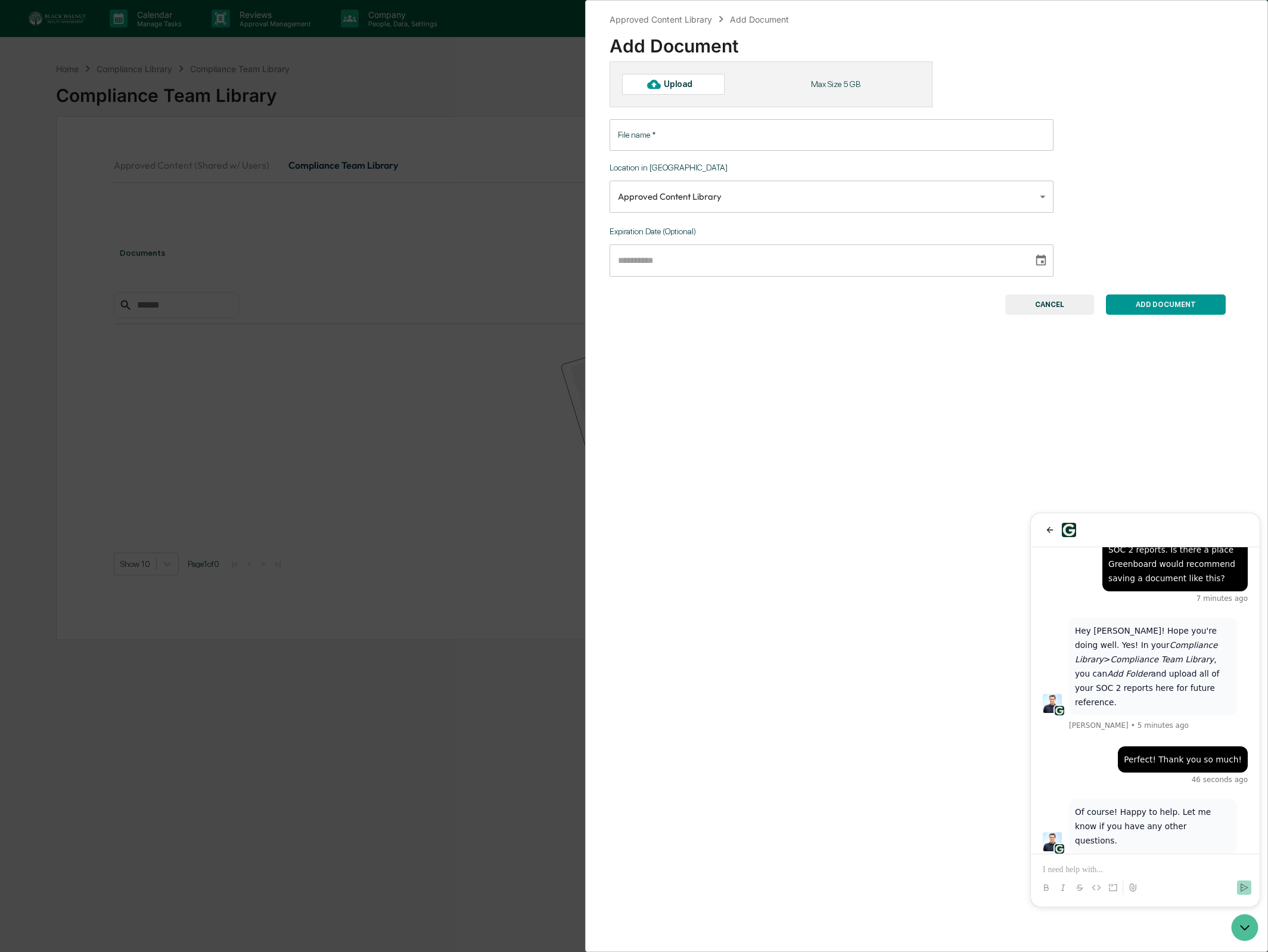
click at [707, 81] on div "Upload" at bounding box center [674, 84] width 103 height 20
type input "**********"
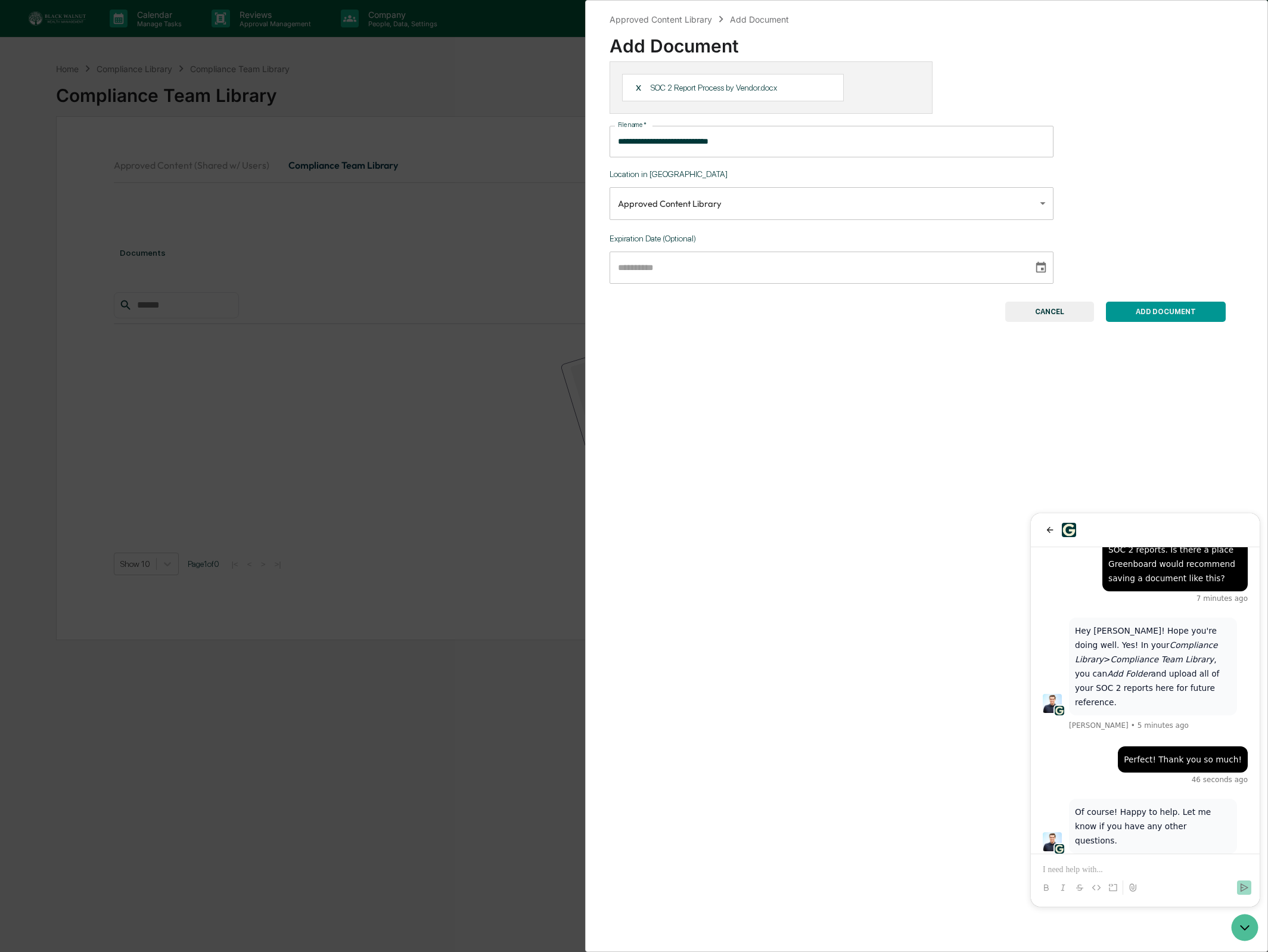
click at [737, 193] on body "**********" at bounding box center [634, 504] width 1268 height 1009
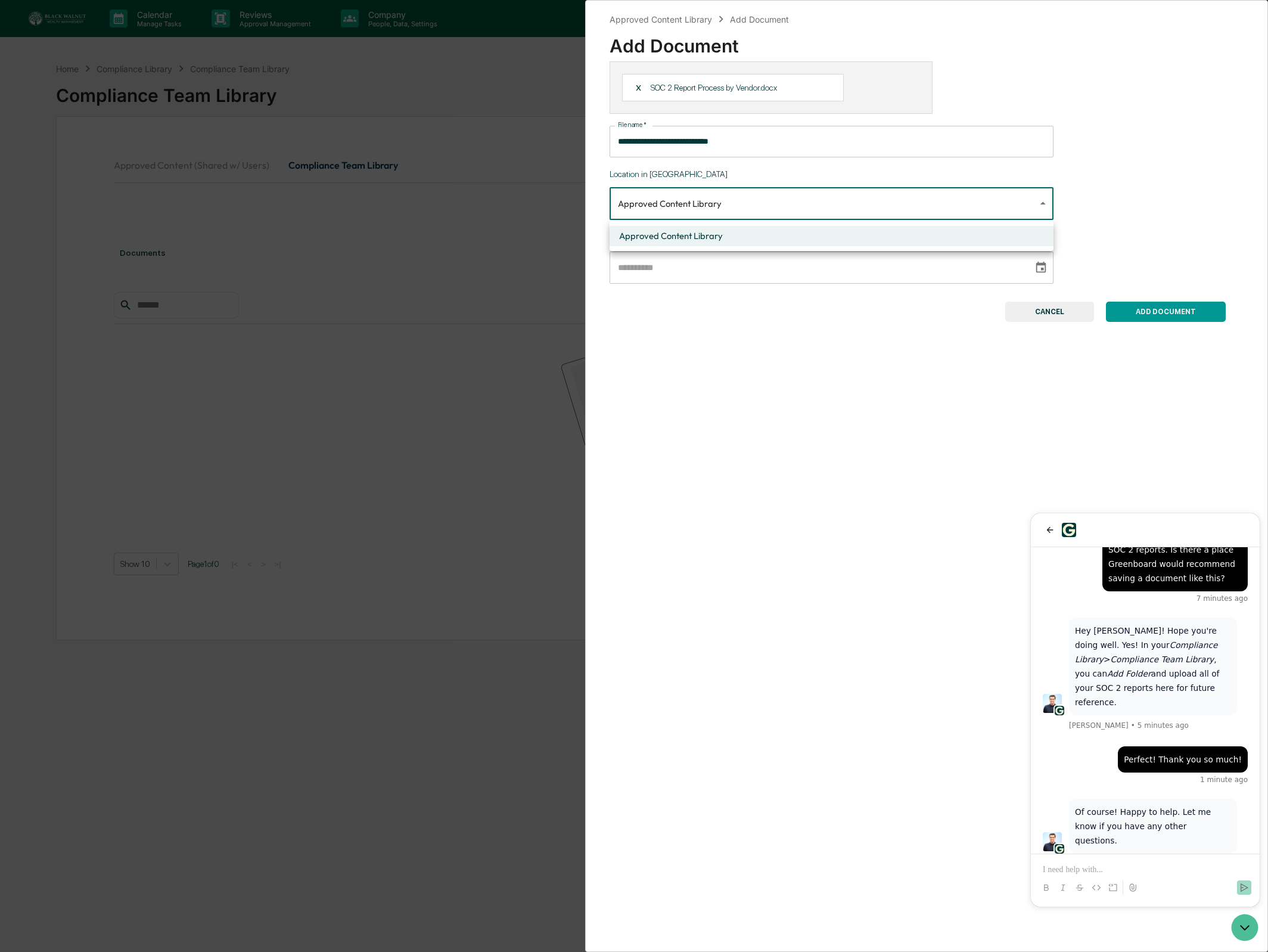
click at [737, 193] on div at bounding box center [634, 476] width 1268 height 952
click at [775, 205] on body "**********" at bounding box center [634, 504] width 1268 height 1009
click at [775, 205] on div at bounding box center [634, 476] width 1268 height 952
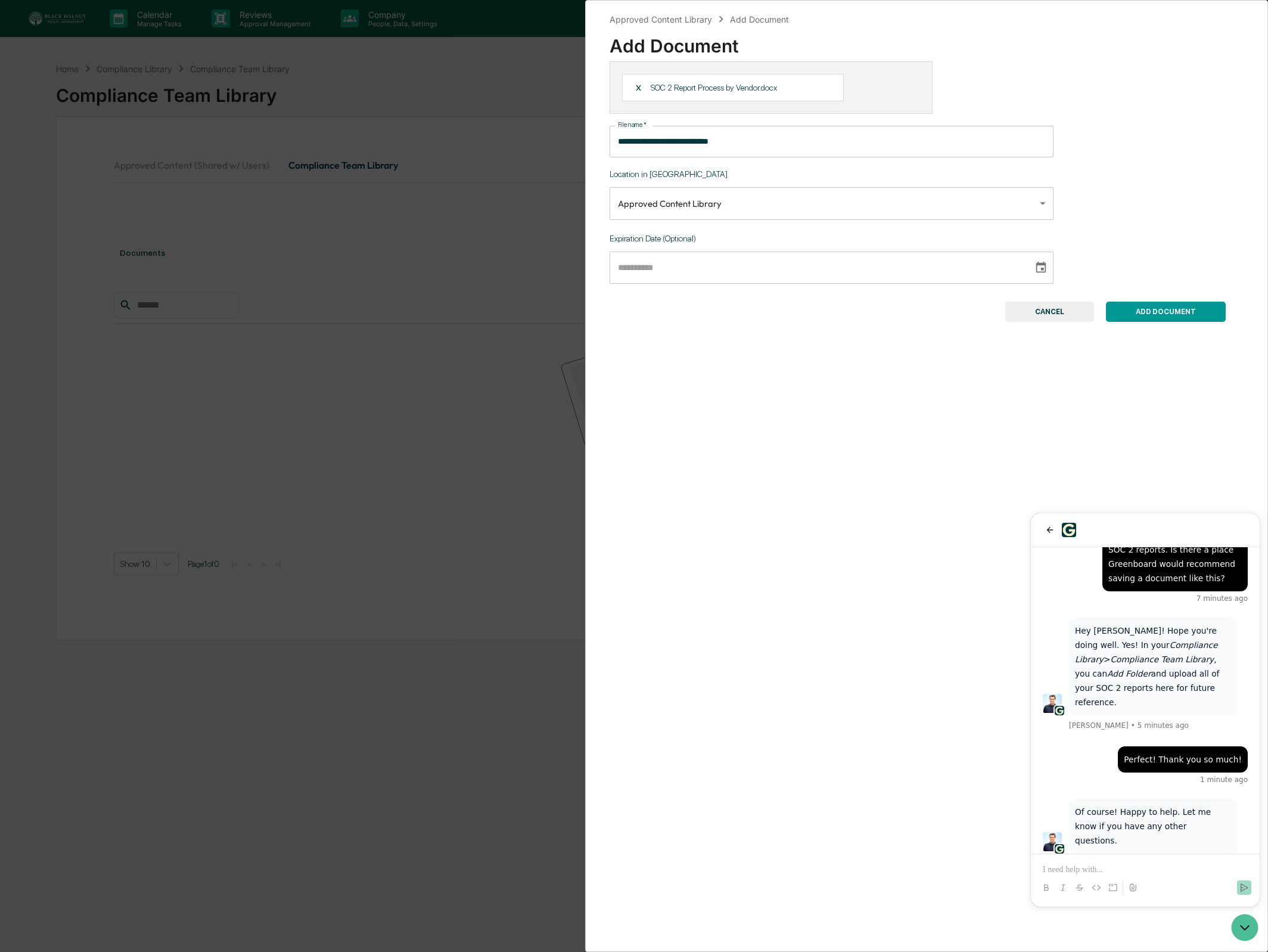
click at [1167, 307] on button "ADD DOCUMENT" at bounding box center [1166, 311] width 120 height 20
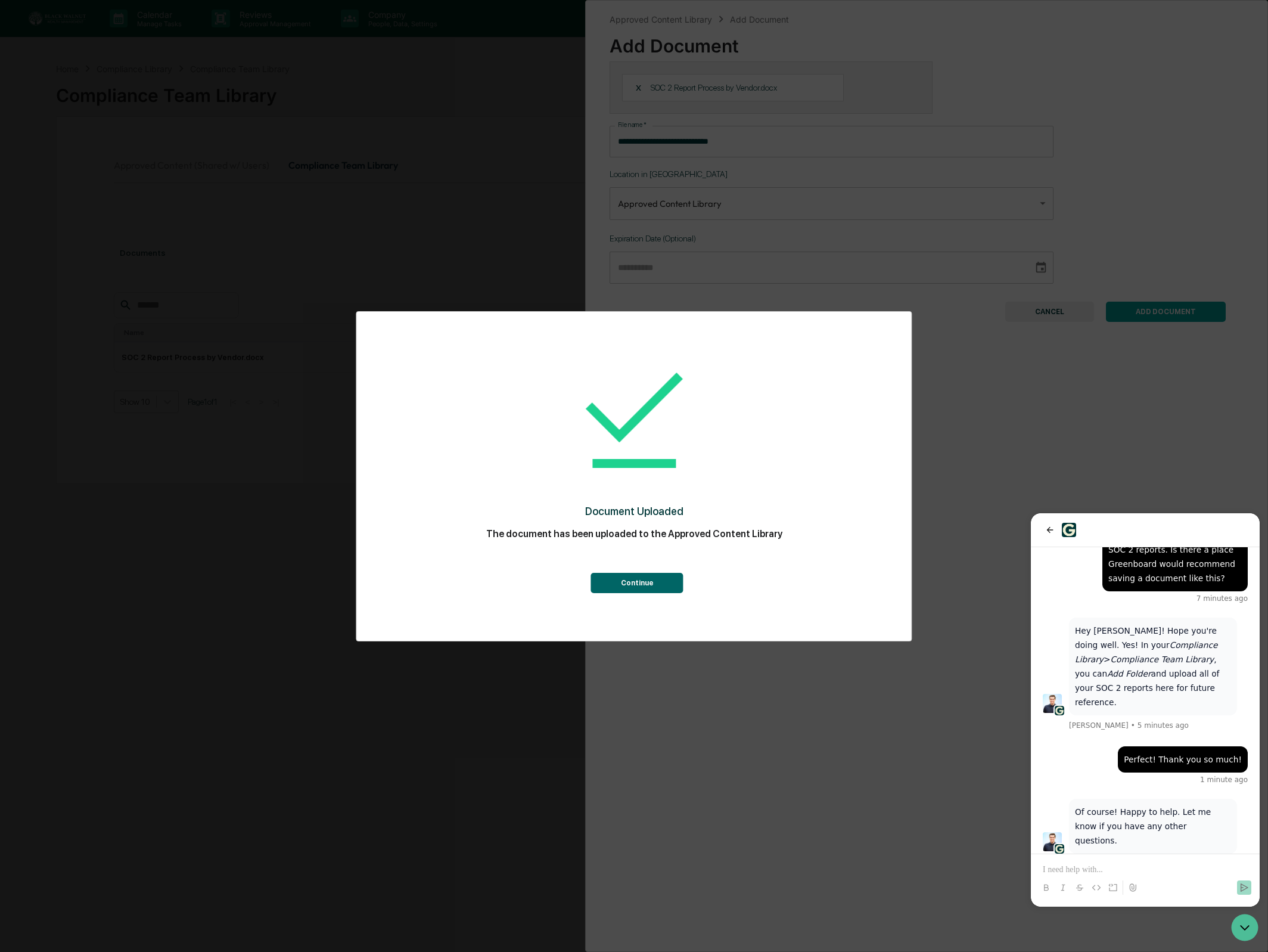
drag, startPoint x: 674, startPoint y: 581, endPoint x: 684, endPoint y: 568, distance: 16.4
click at [674, 581] on button "Continue" at bounding box center [637, 583] width 92 height 20
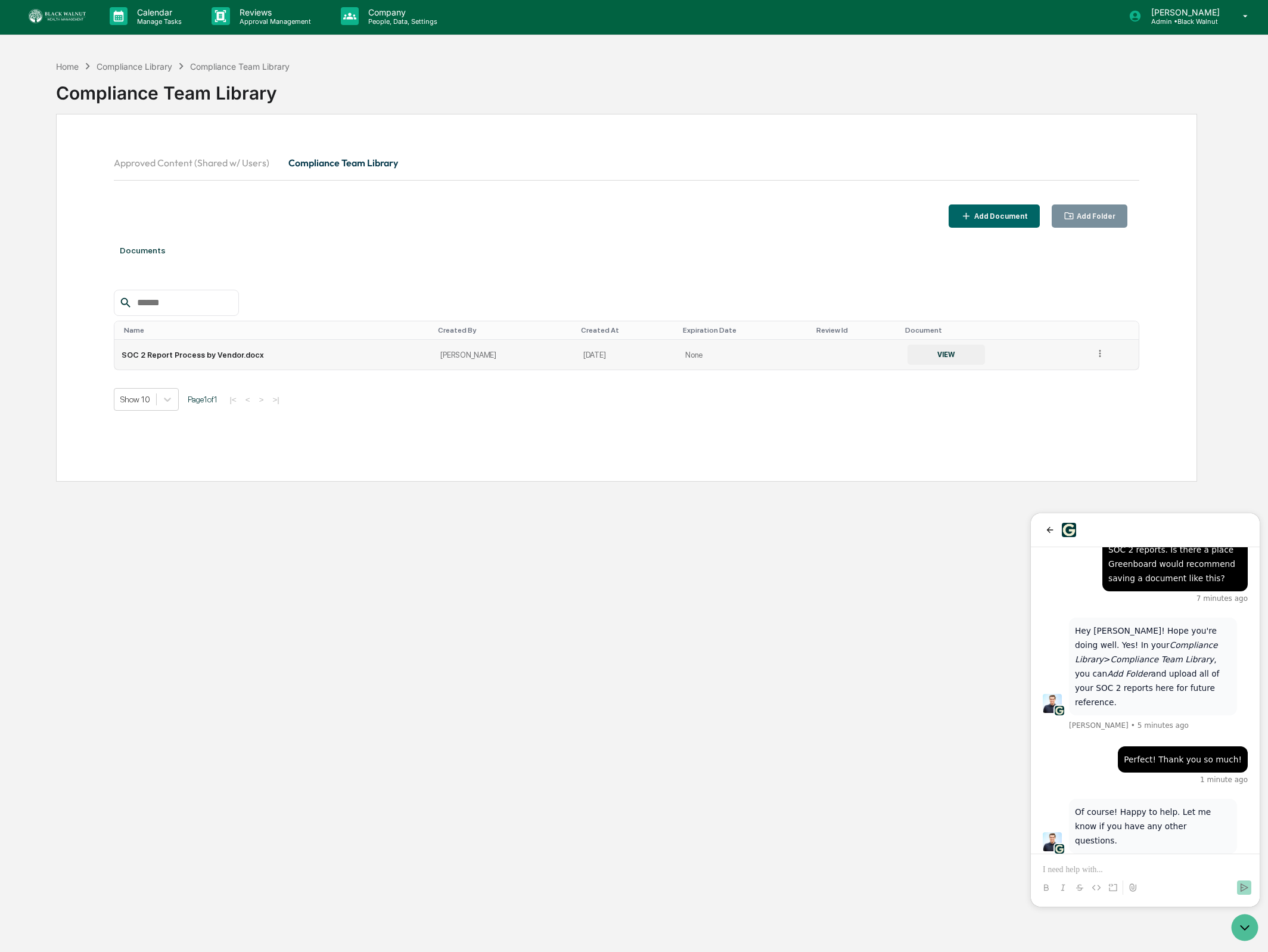
scroll to position [3, 0]
click at [1097, 359] on icon at bounding box center [1100, 353] width 11 height 11
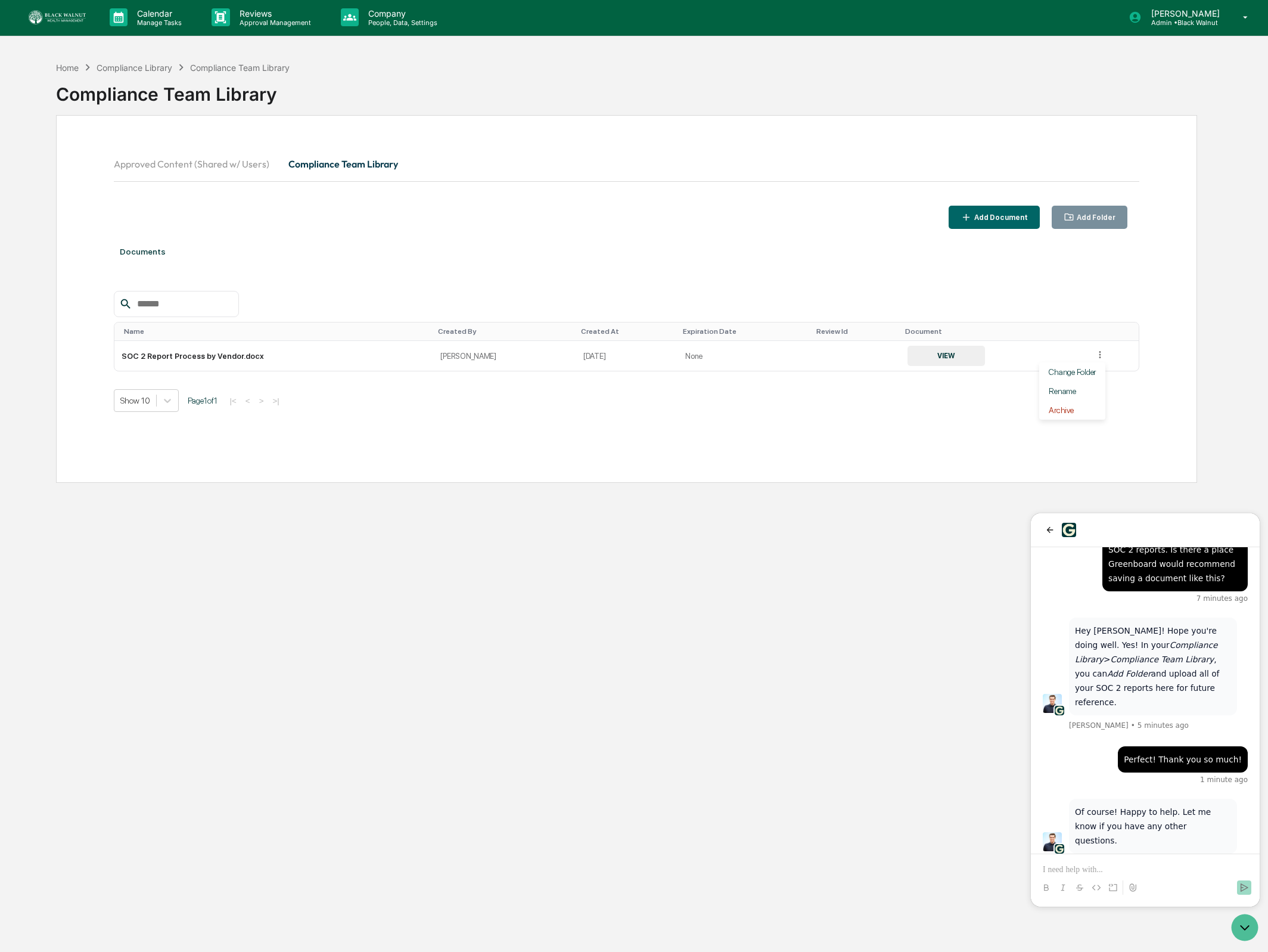
click at [1059, 317] on div "Name Created By Created At Expiration Date Review Id Document SOC 2 Report Proc…" at bounding box center [627, 352] width 1026 height 121
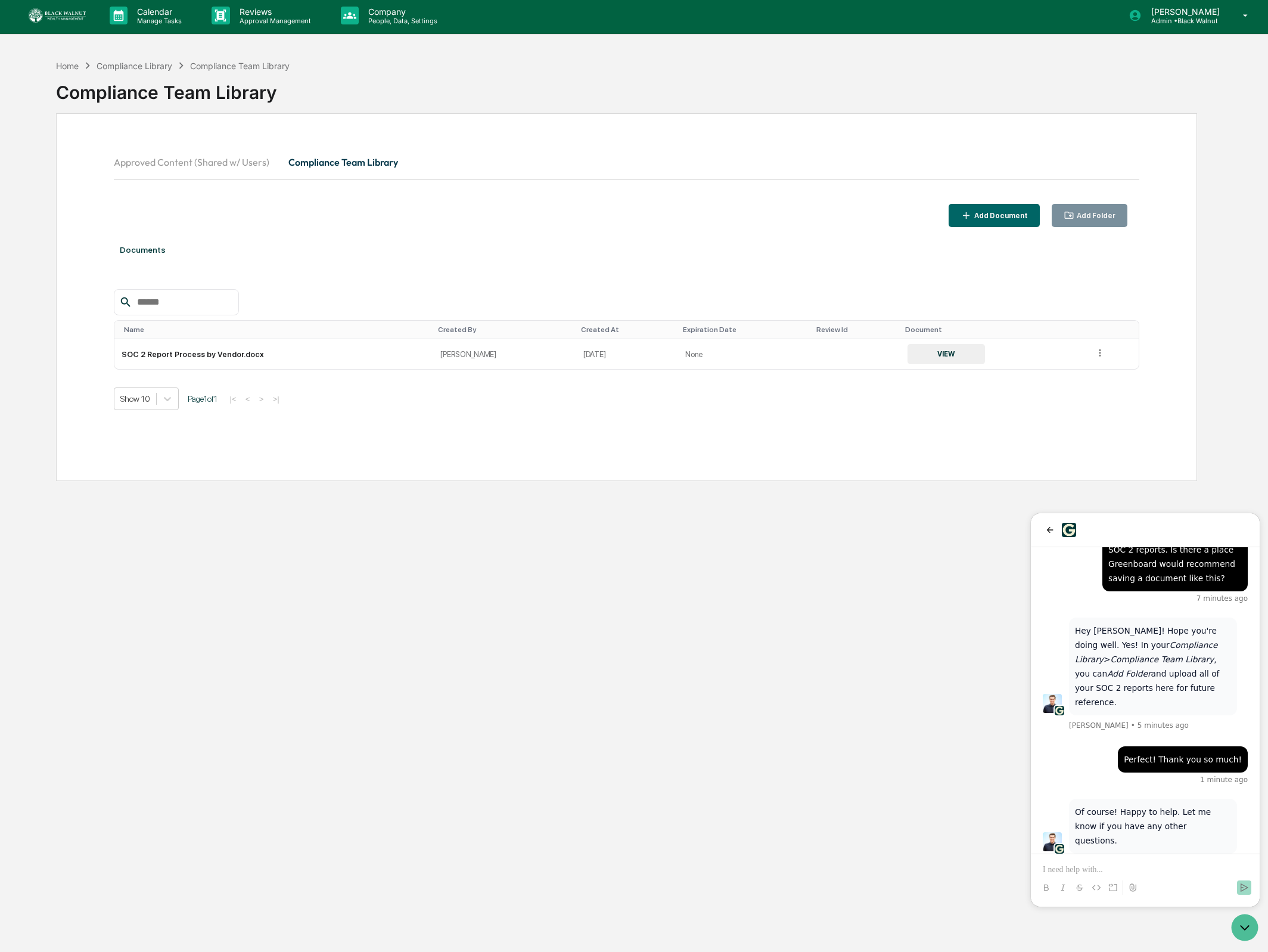
click at [1084, 218] on div "Add Folder" at bounding box center [1095, 215] width 41 height 9
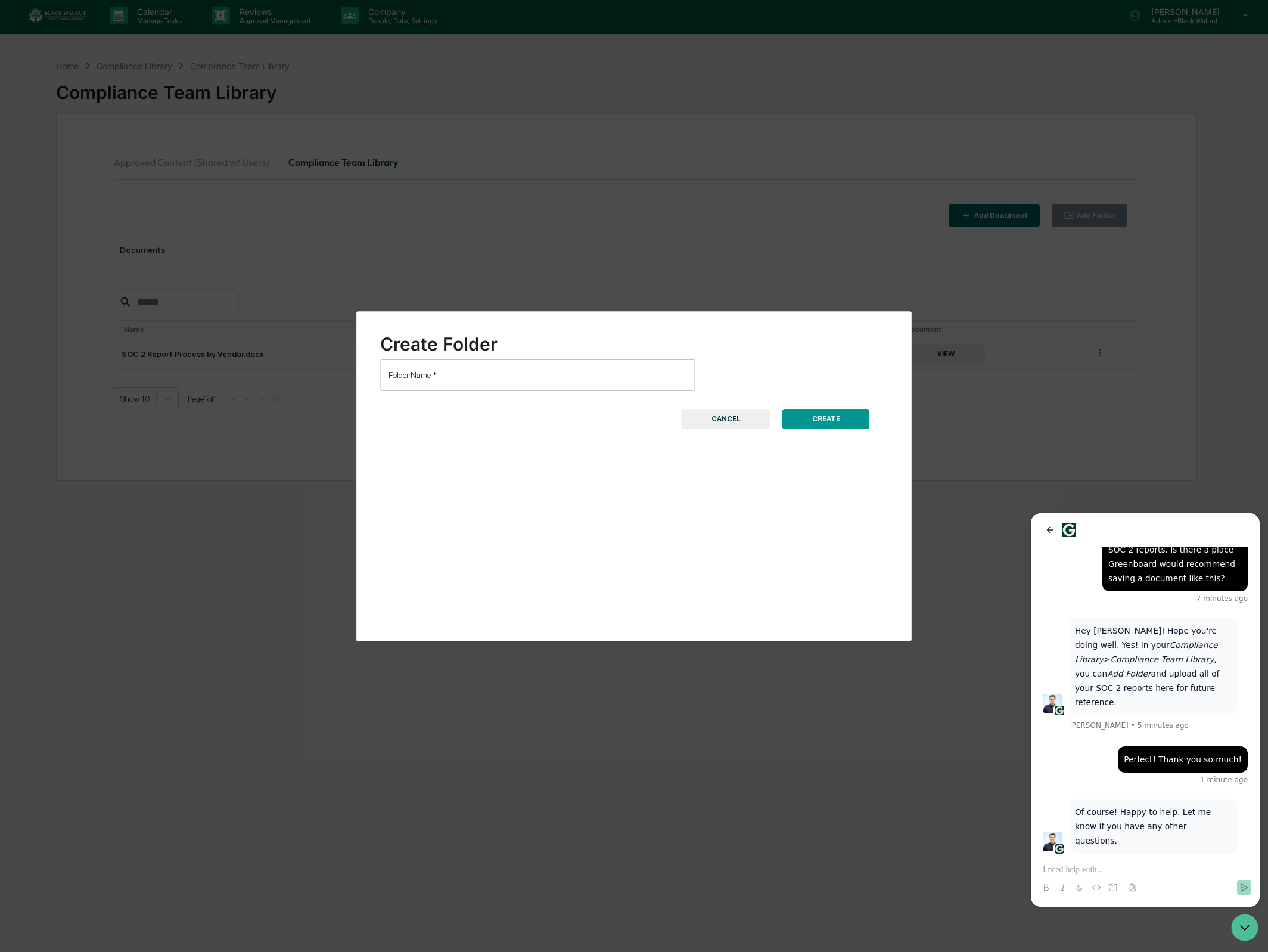
scroll to position [1, 0]
click at [543, 376] on input "Folder Name   *" at bounding box center [538, 375] width 315 height 32
type input "**********"
click at [835, 413] on button "CREATE" at bounding box center [826, 419] width 88 height 20
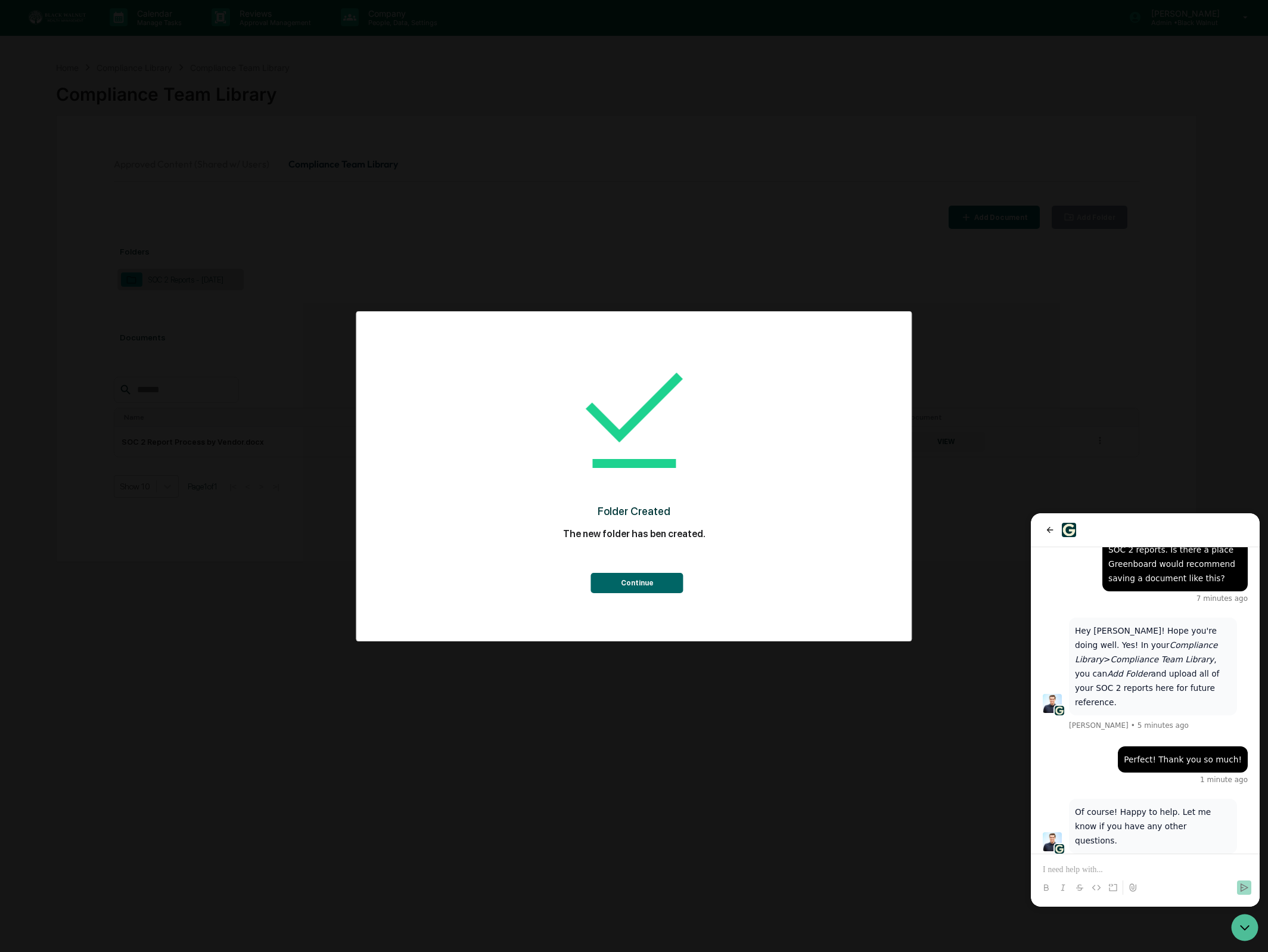
click at [665, 581] on button "Continue" at bounding box center [637, 583] width 92 height 20
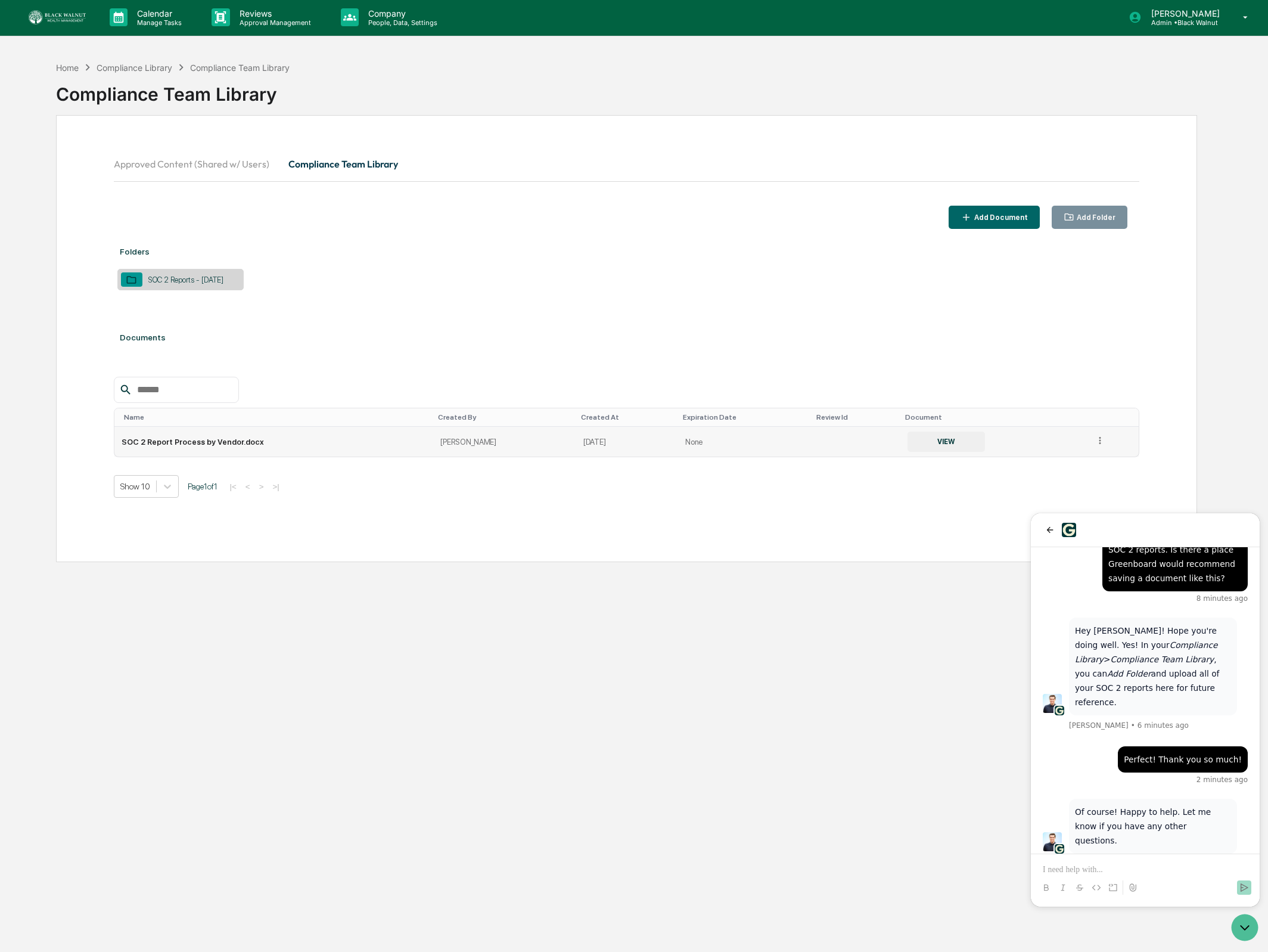
drag, startPoint x: 1113, startPoint y: 441, endPoint x: 1100, endPoint y: 443, distance: 13.2
click at [1113, 441] on td at bounding box center [1113, 441] width 52 height 30
click at [1100, 443] on icon at bounding box center [1100, 440] width 11 height 11
drag, startPoint x: 871, startPoint y: 511, endPoint x: 863, endPoint y: 510, distance: 8.1
click at [871, 510] on div "Folders SOC 2 Reports - [DATE] Documents Name Created By Created At Expiration …" at bounding box center [627, 381] width 1026 height 292
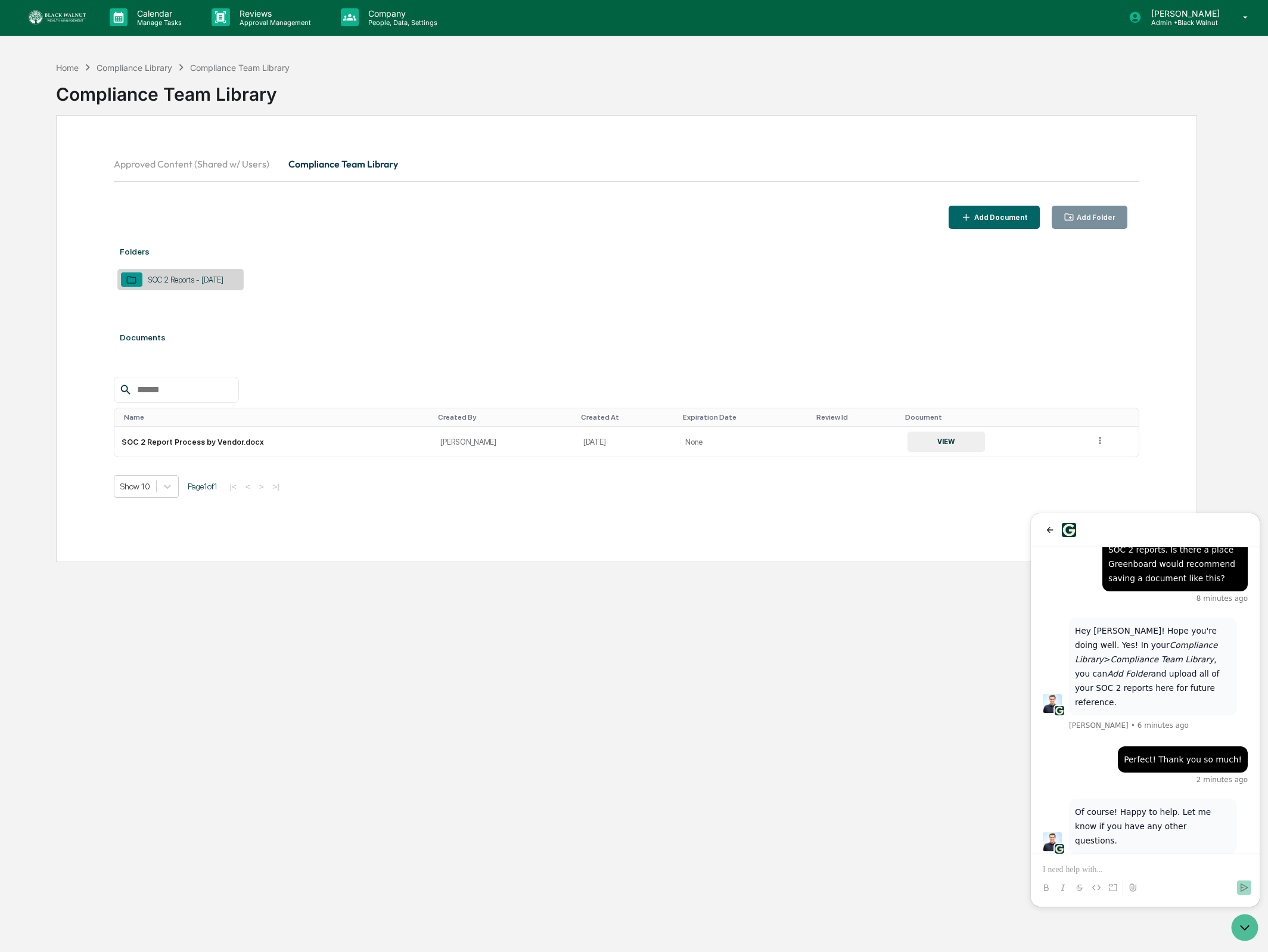
click at [182, 277] on div "SOC 2 Reports - [DATE]" at bounding box center [186, 280] width 87 height 9
